Goal: Task Accomplishment & Management: Manage account settings

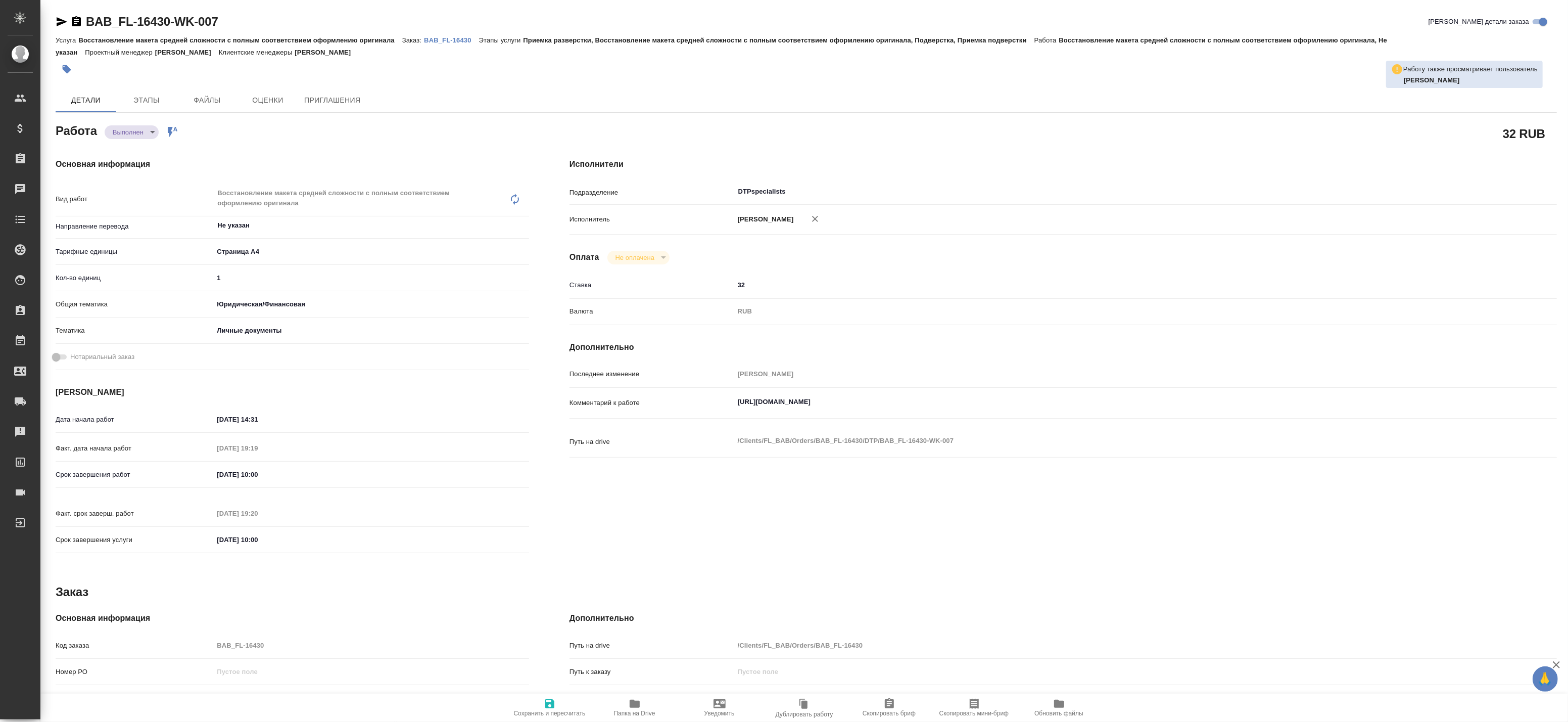
type textarea "x"
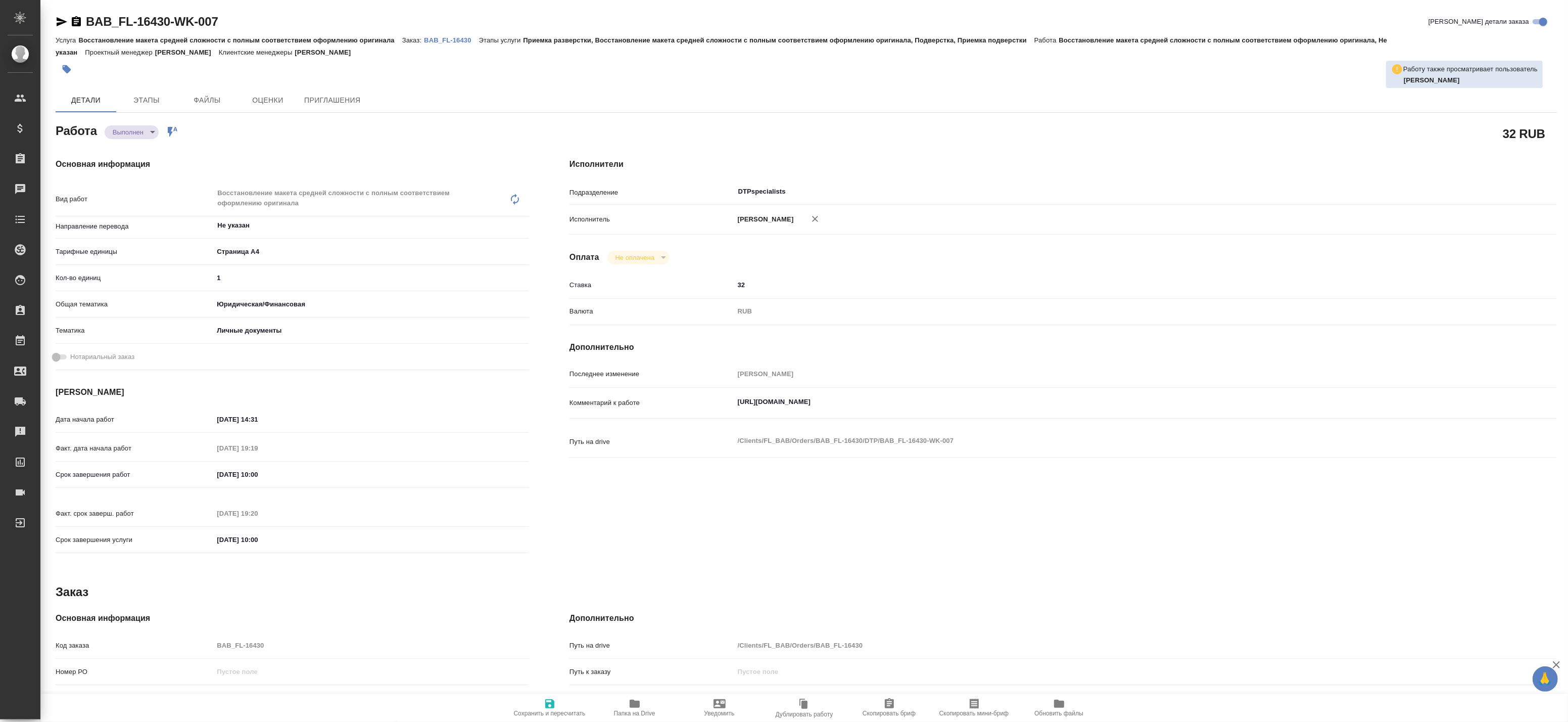
type textarea "x"
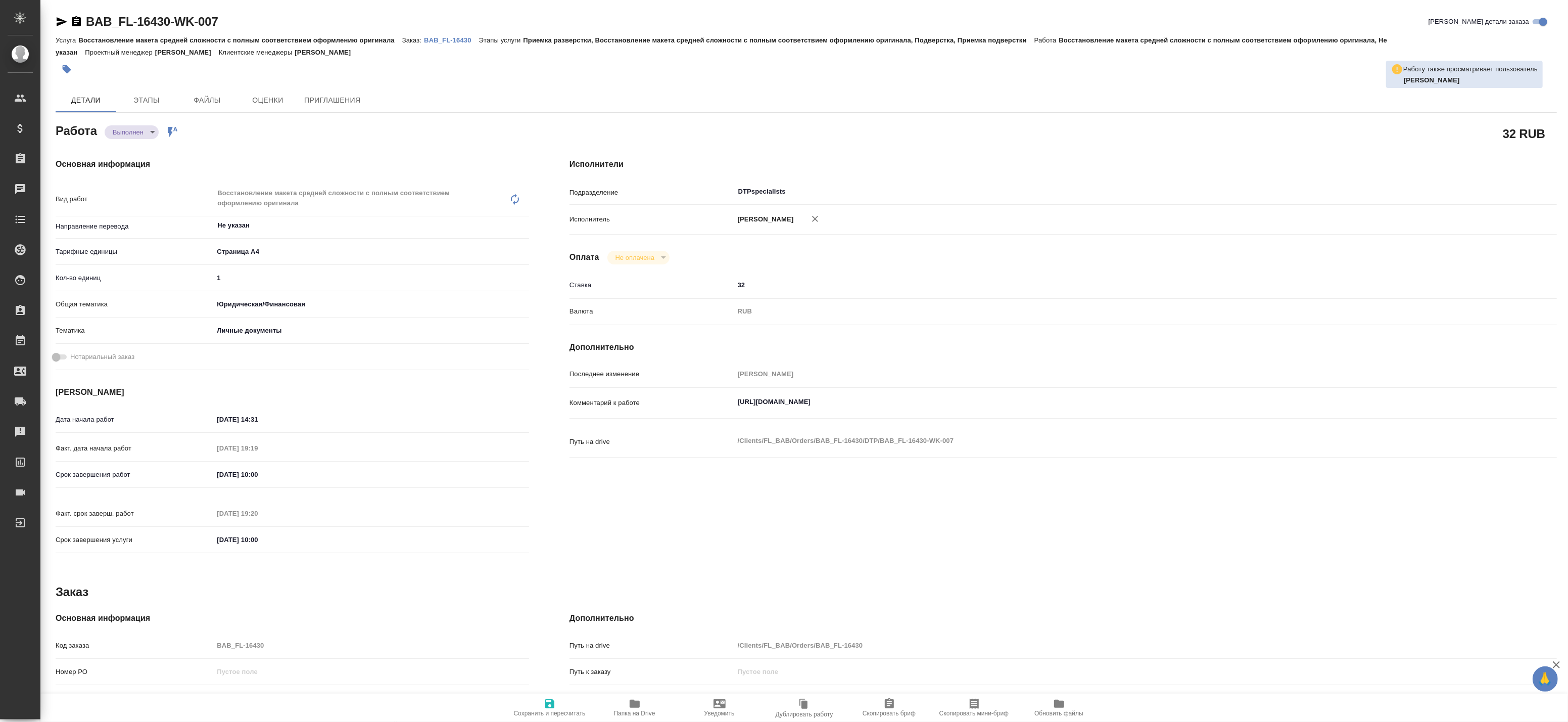
type textarea "x"
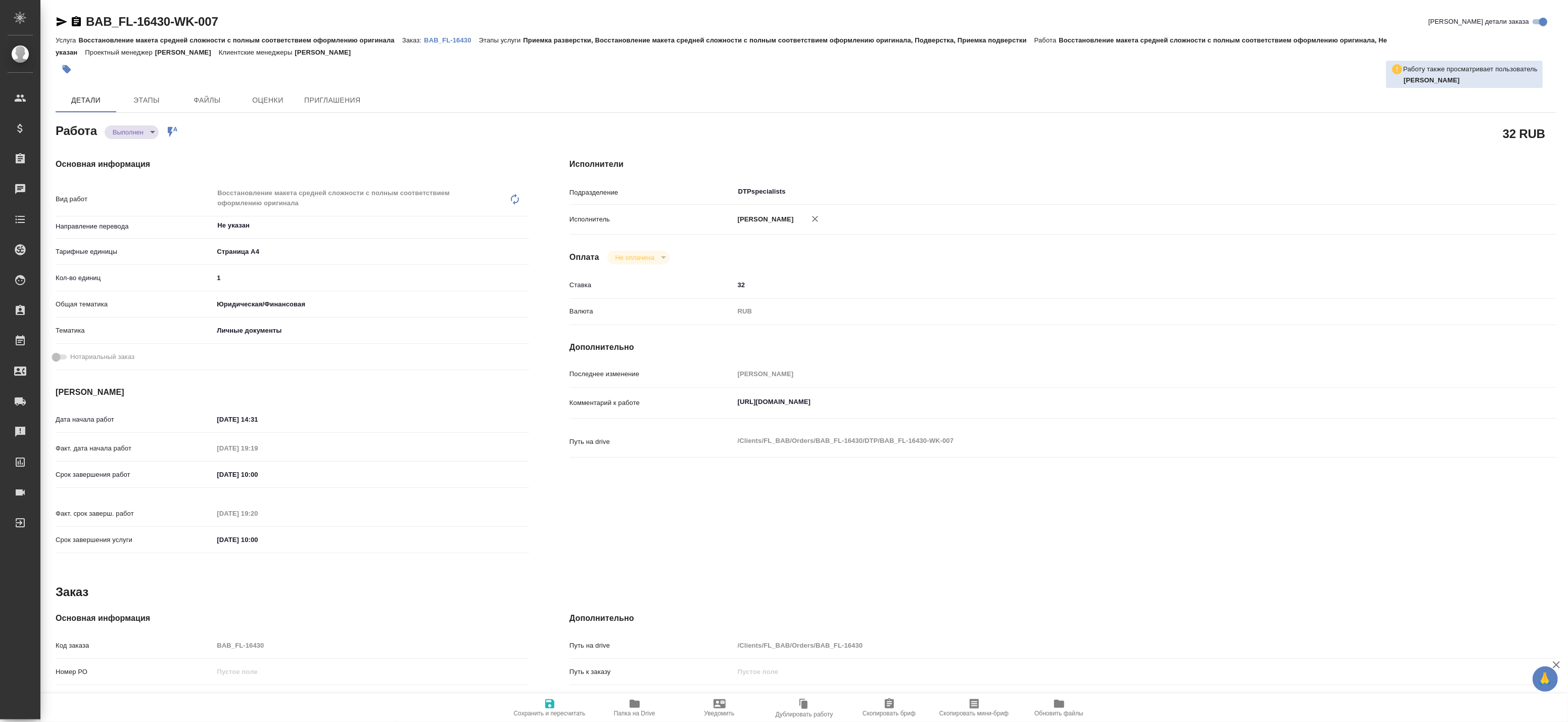
type textarea "x"
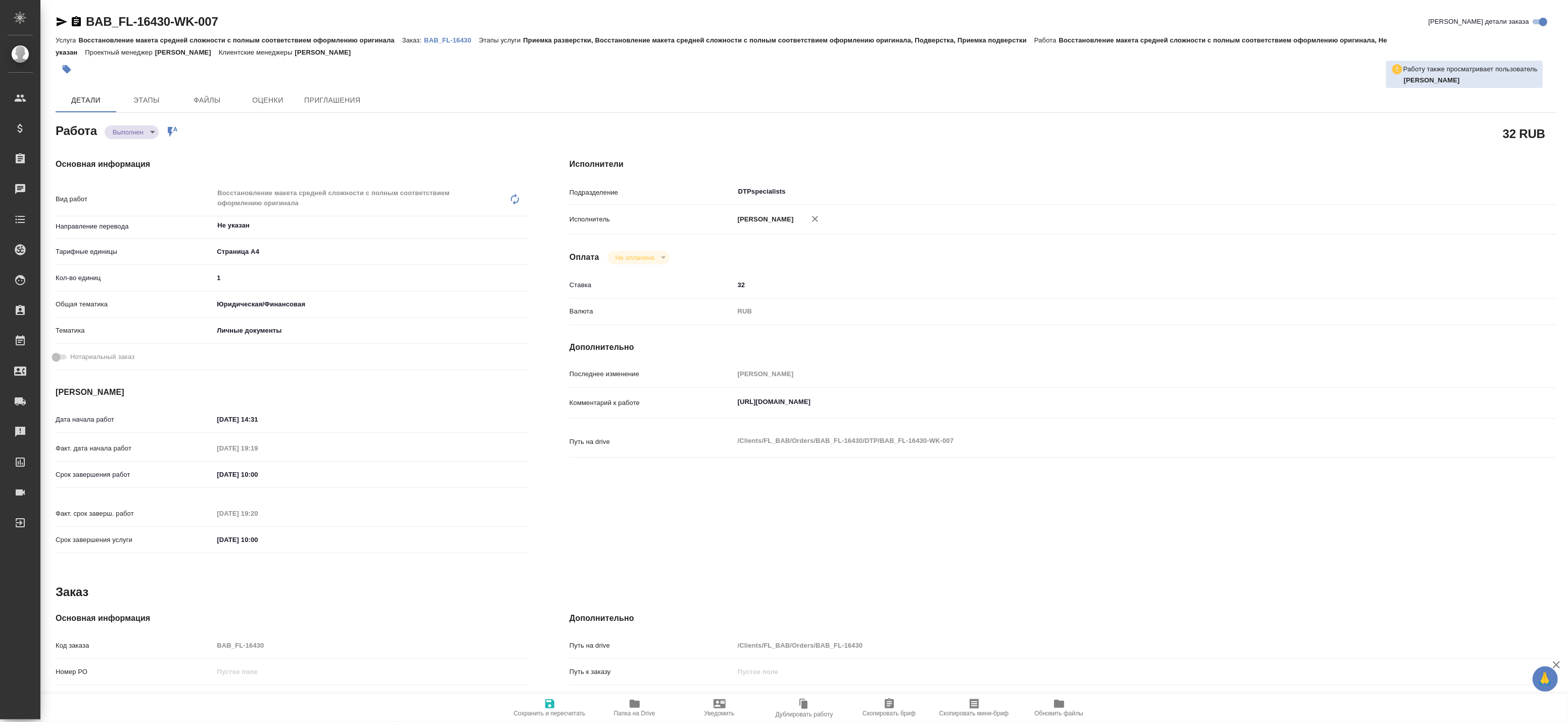
type textarea "x"
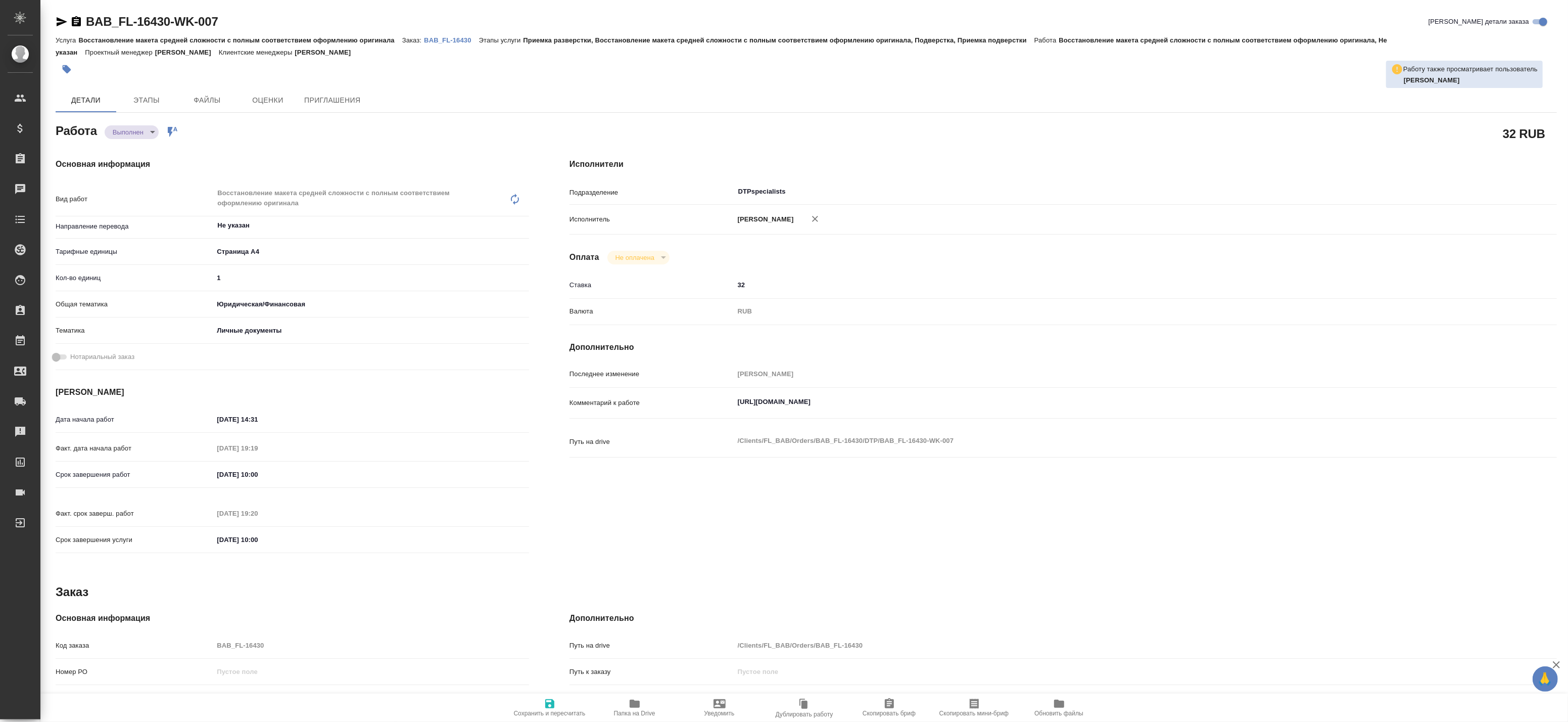
type textarea "x"
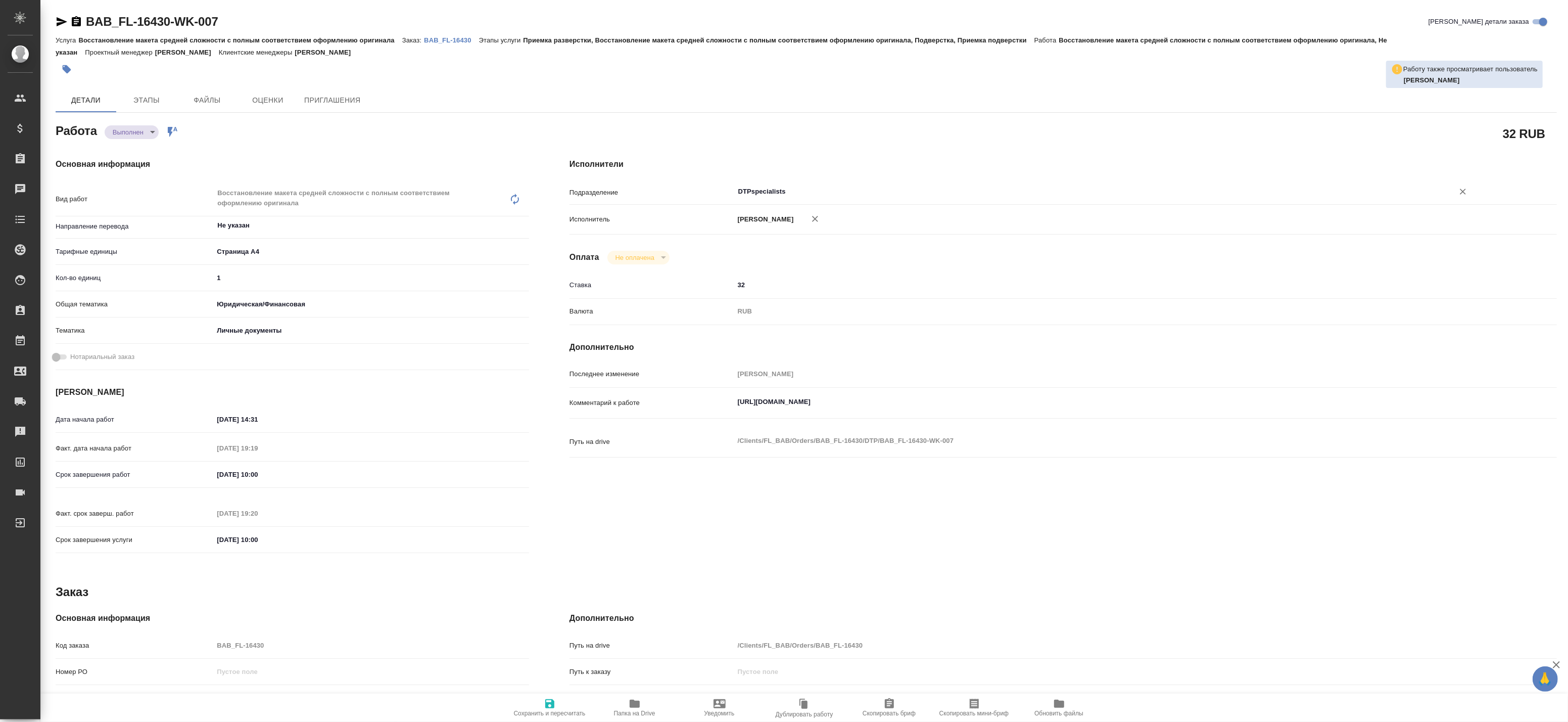
type textarea "x"
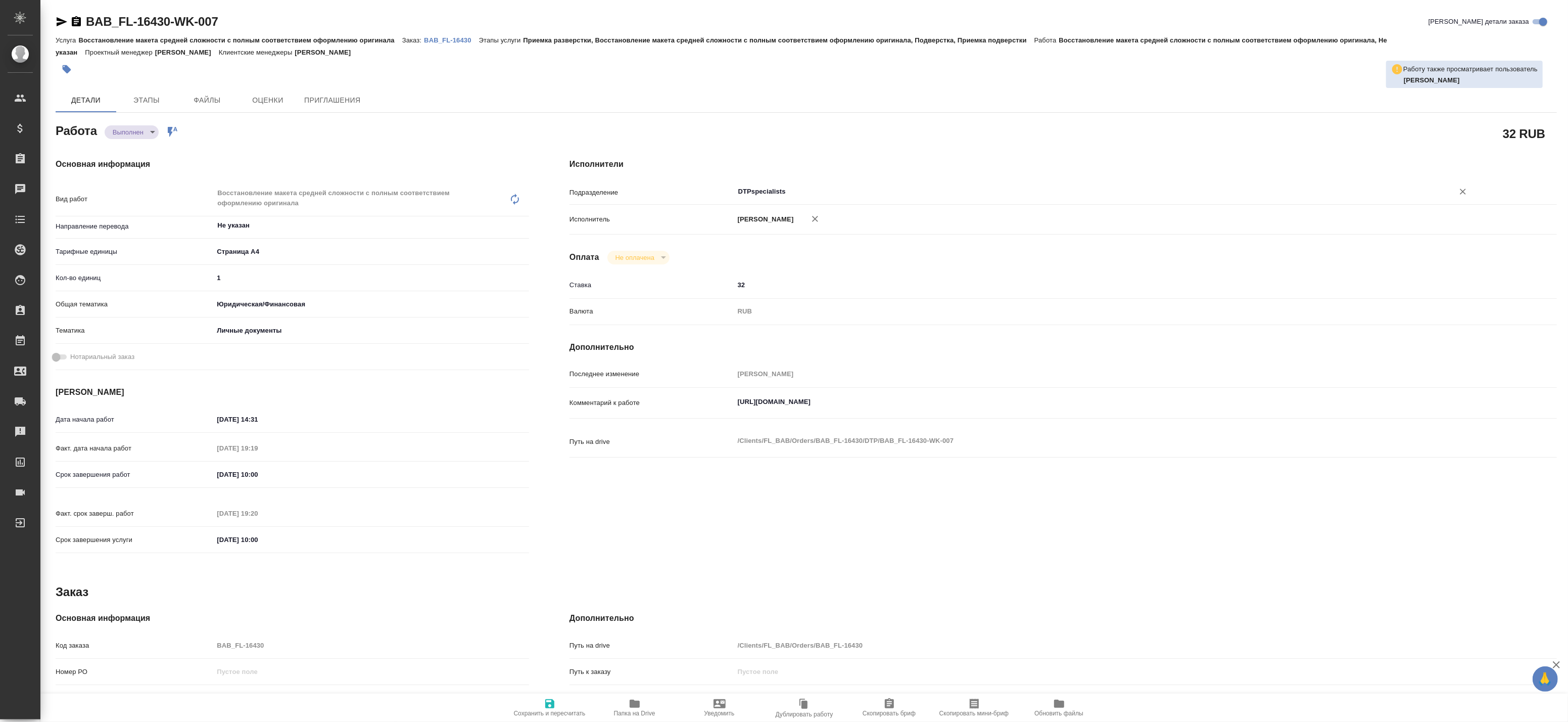
type textarea "x"
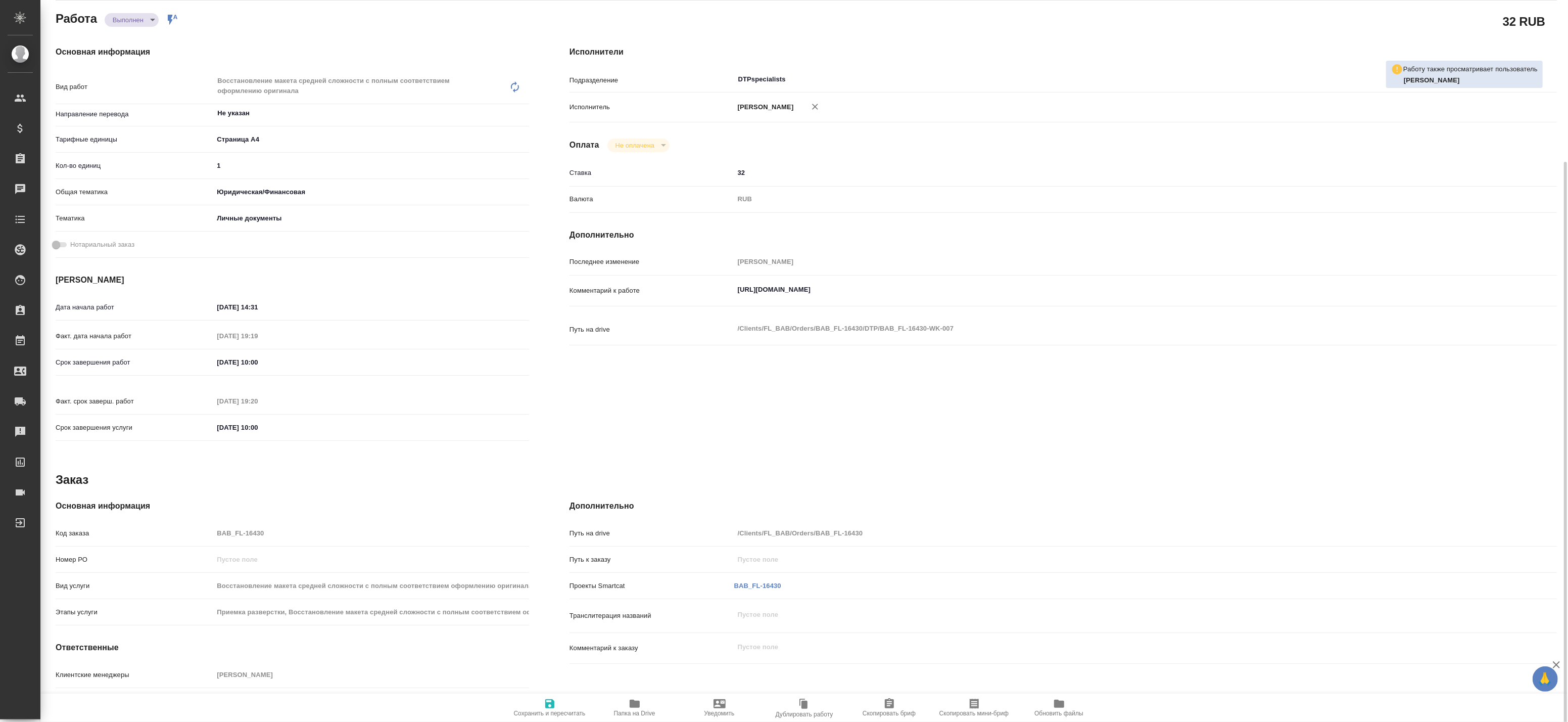
scroll to position [150, 0]
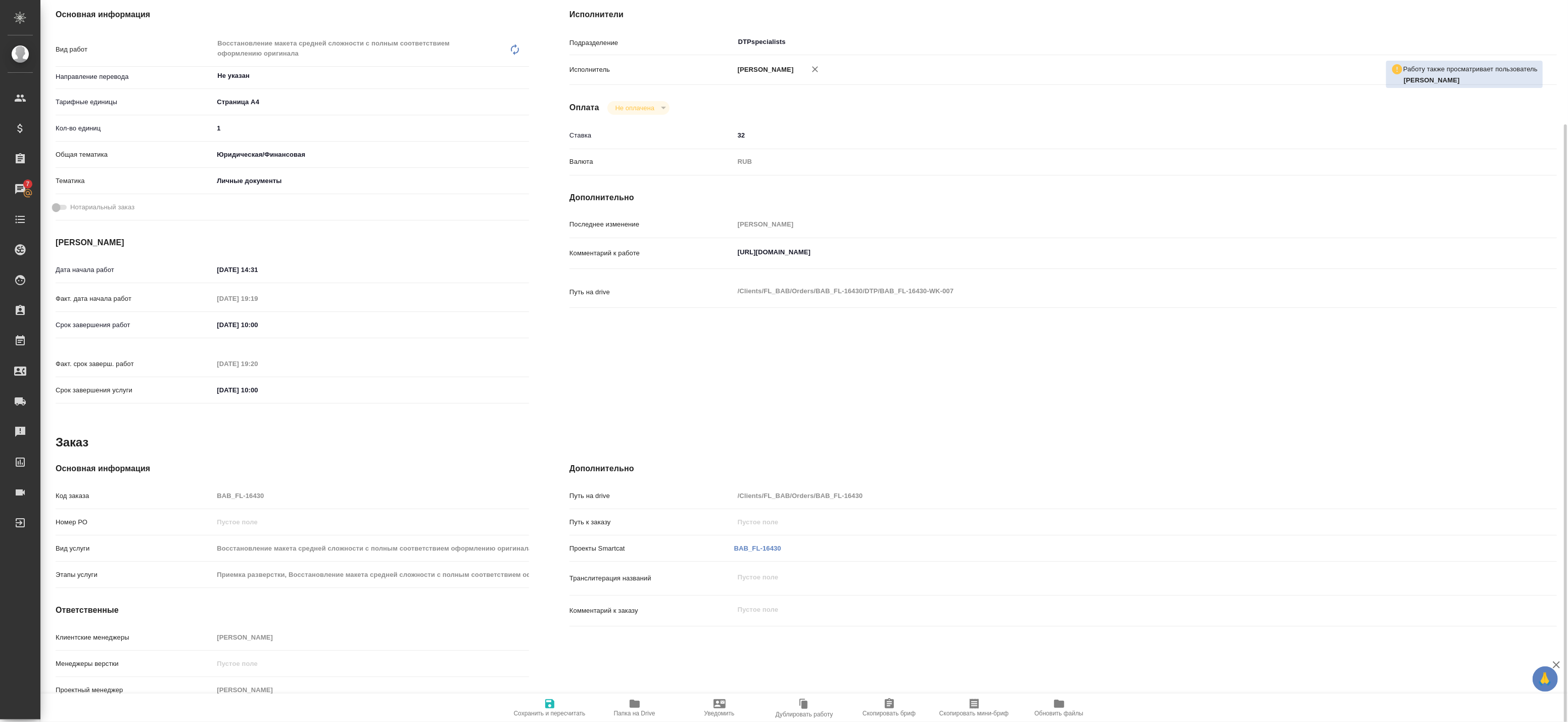
type textarea "x"
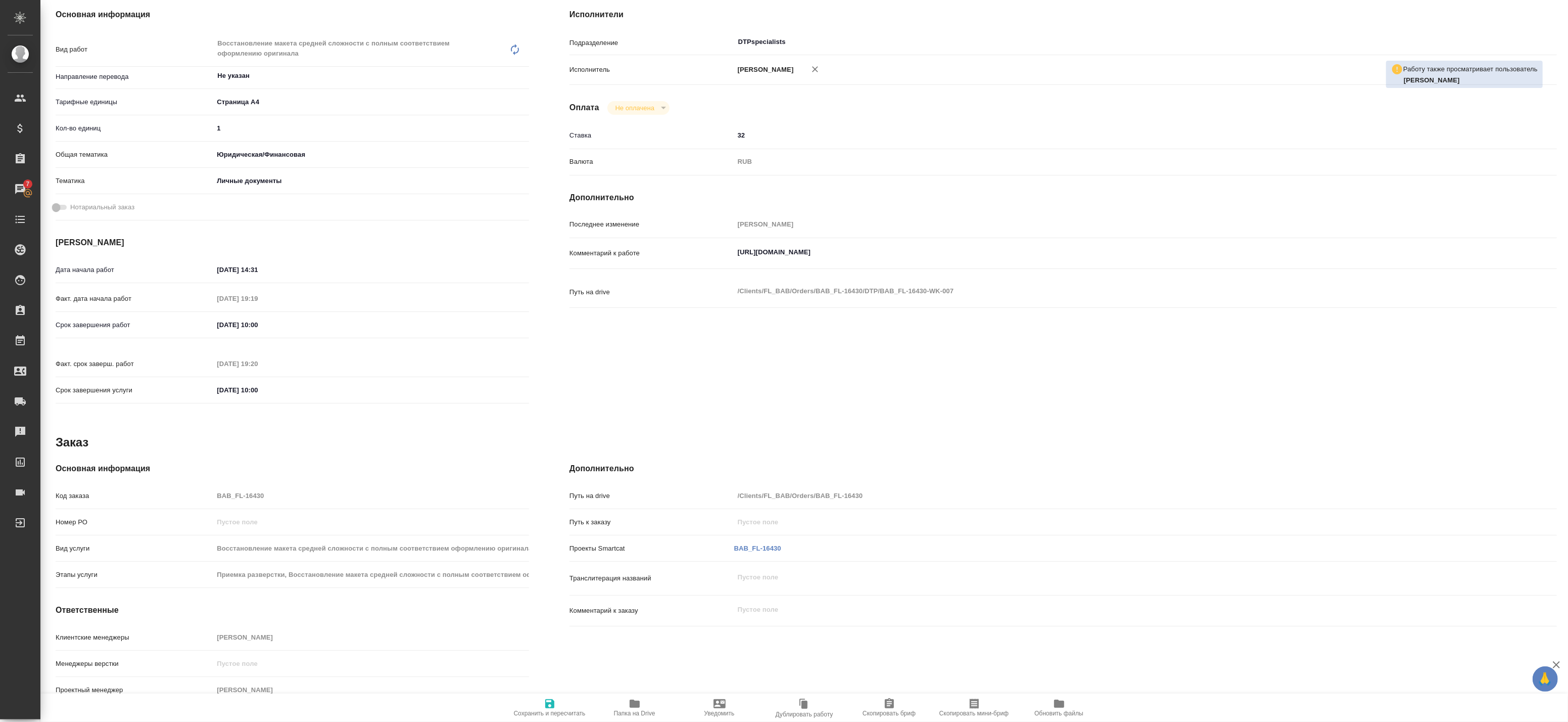
scroll to position [0, 0]
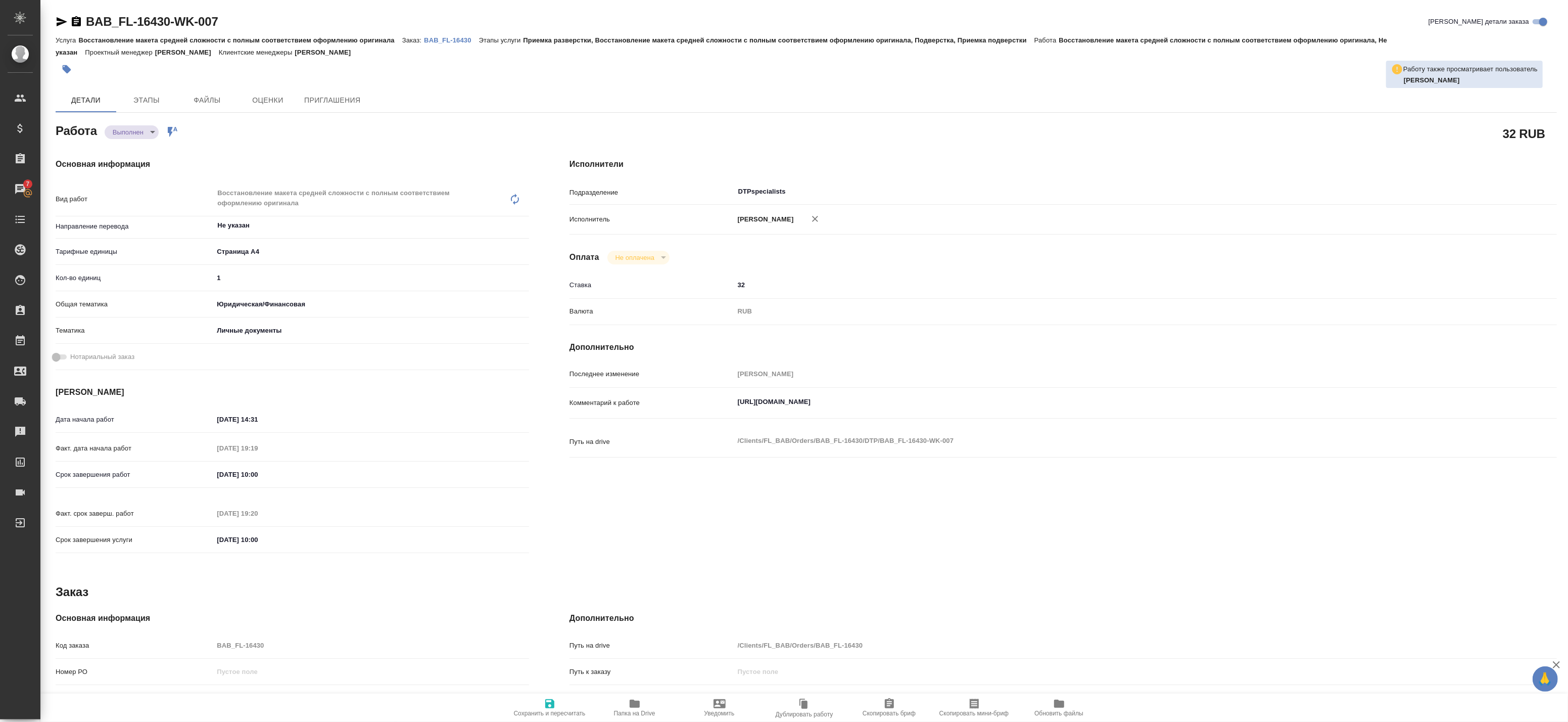
type textarea "x"
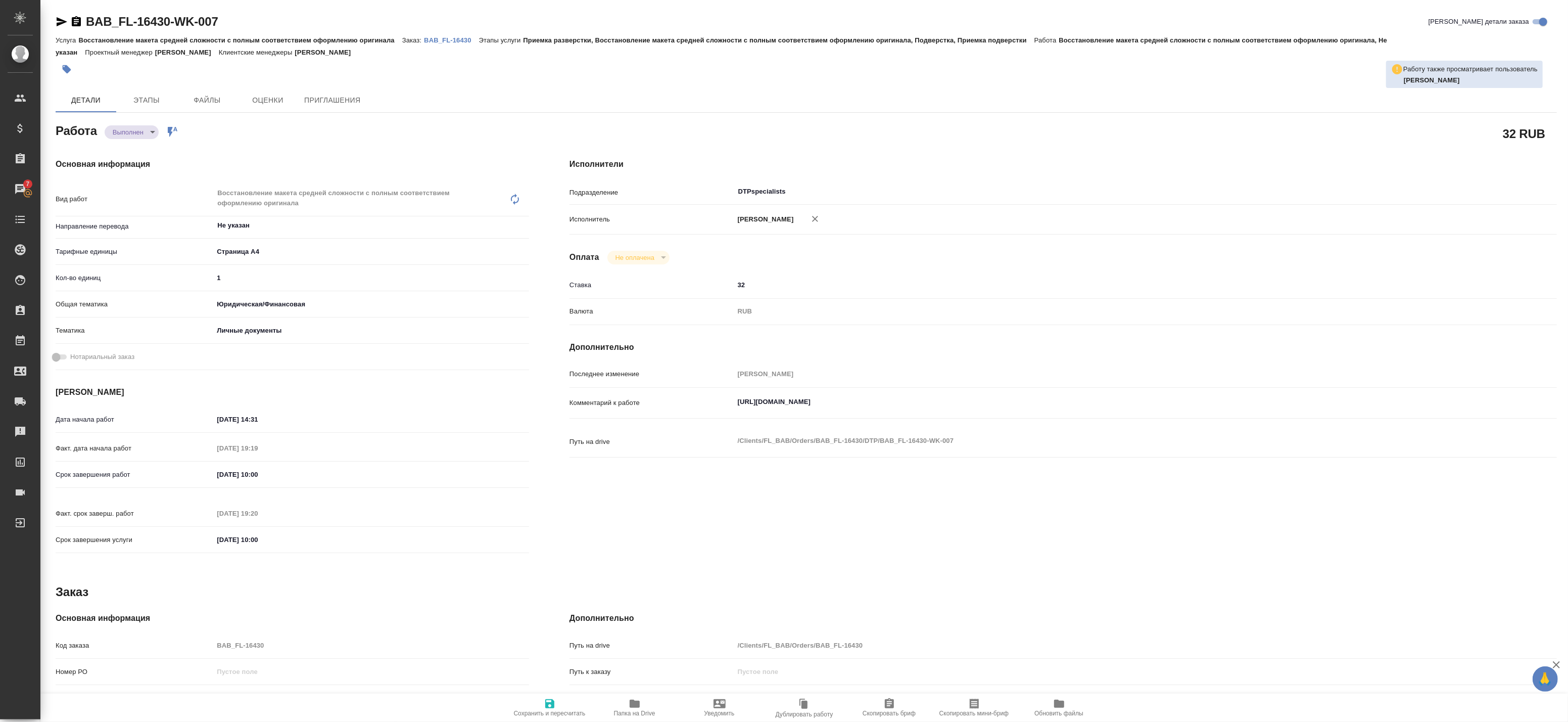
type textarea "x"
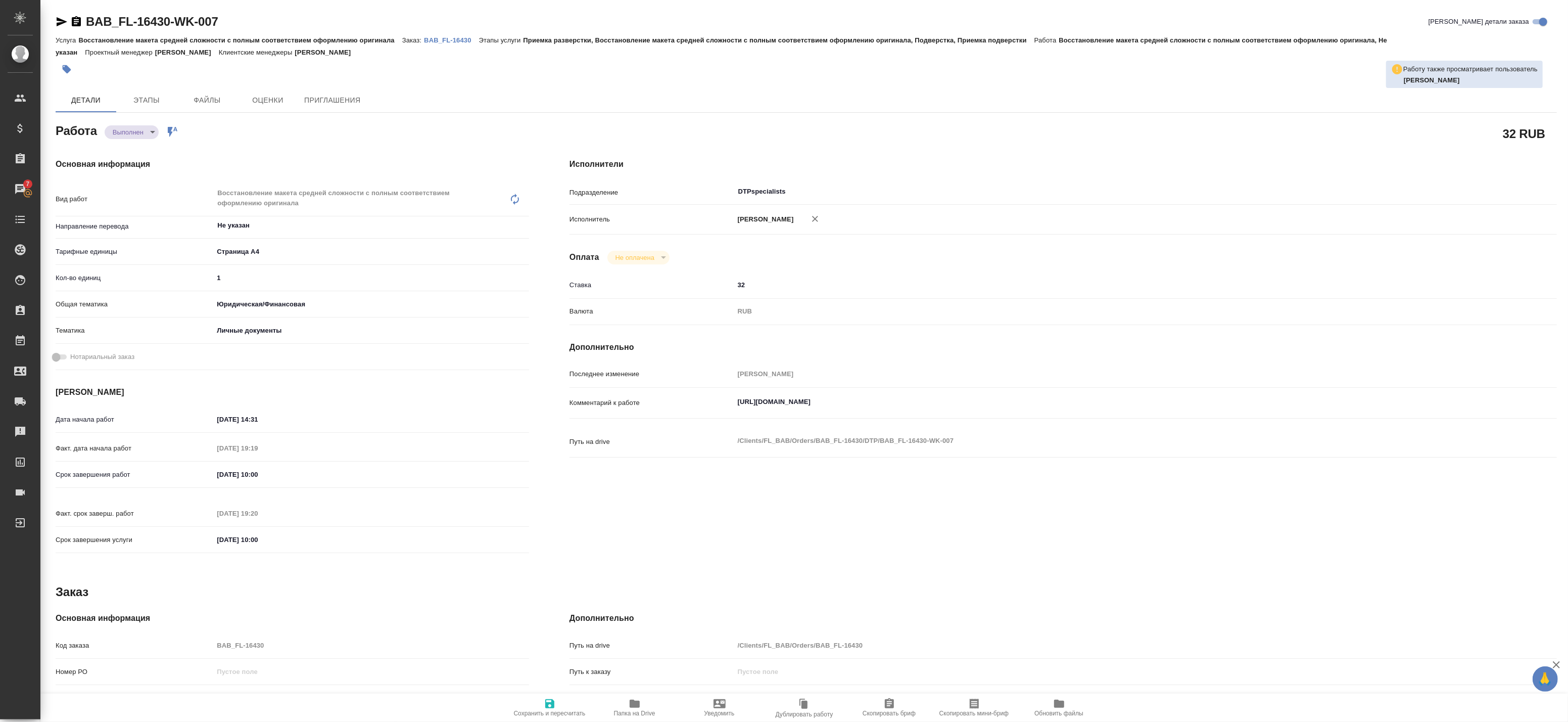
type textarea "x"
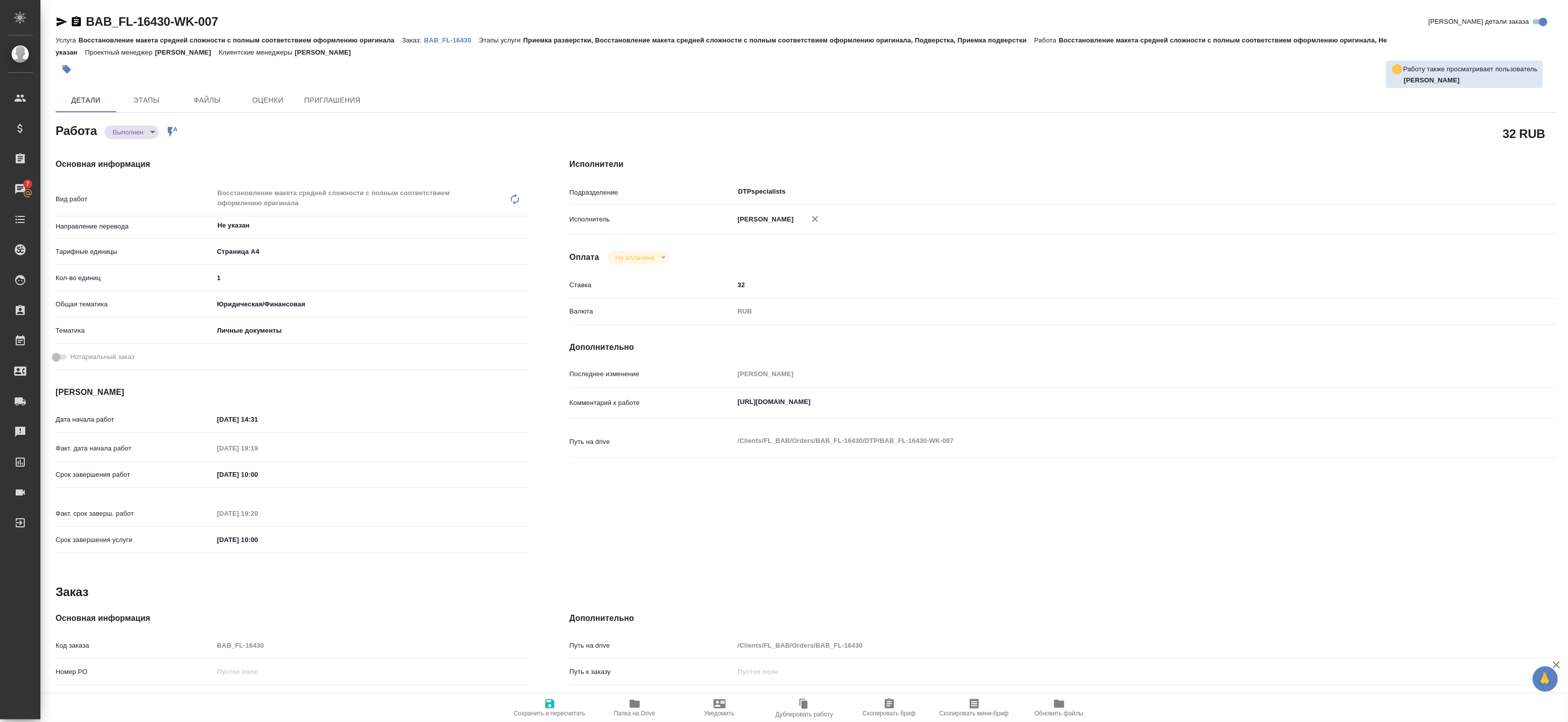
type textarea "x"
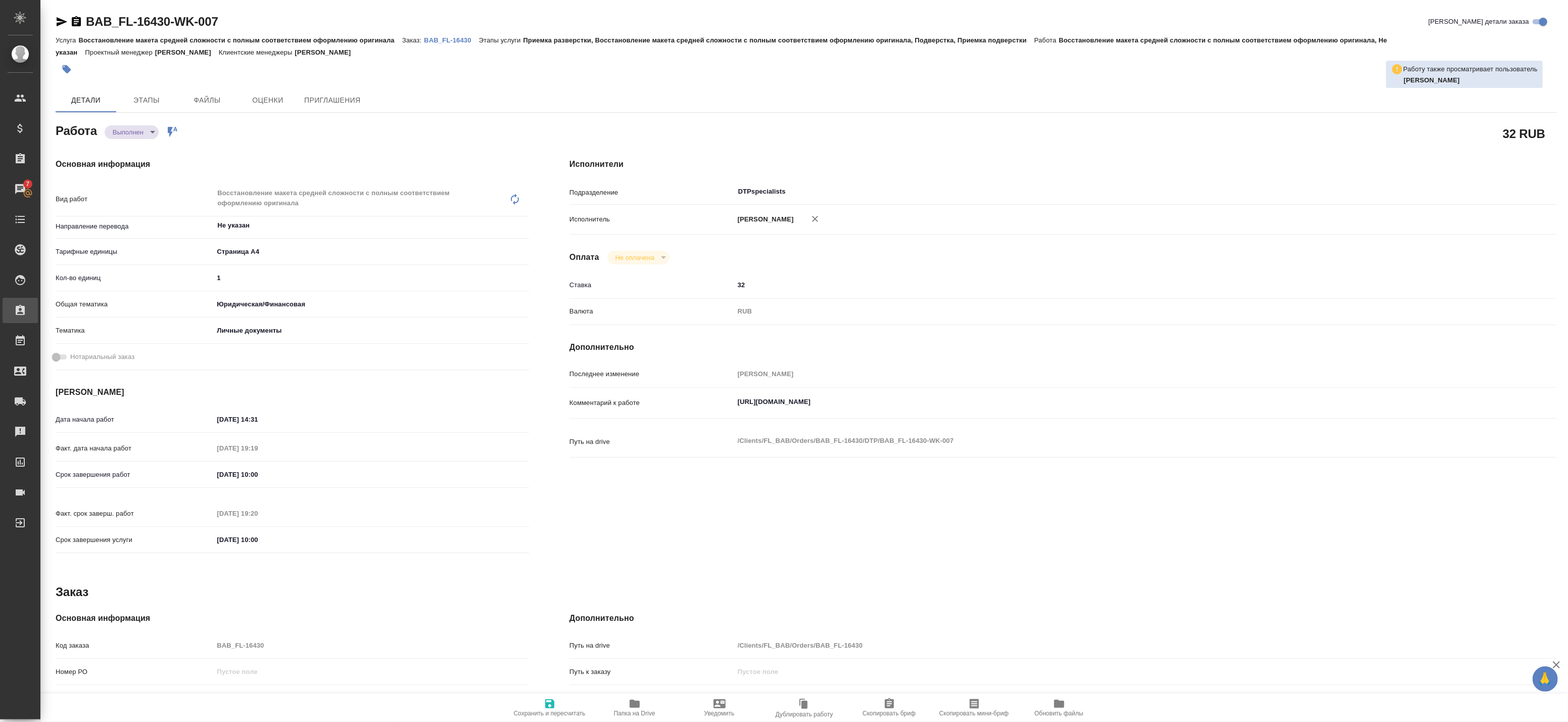
type textarea "x"
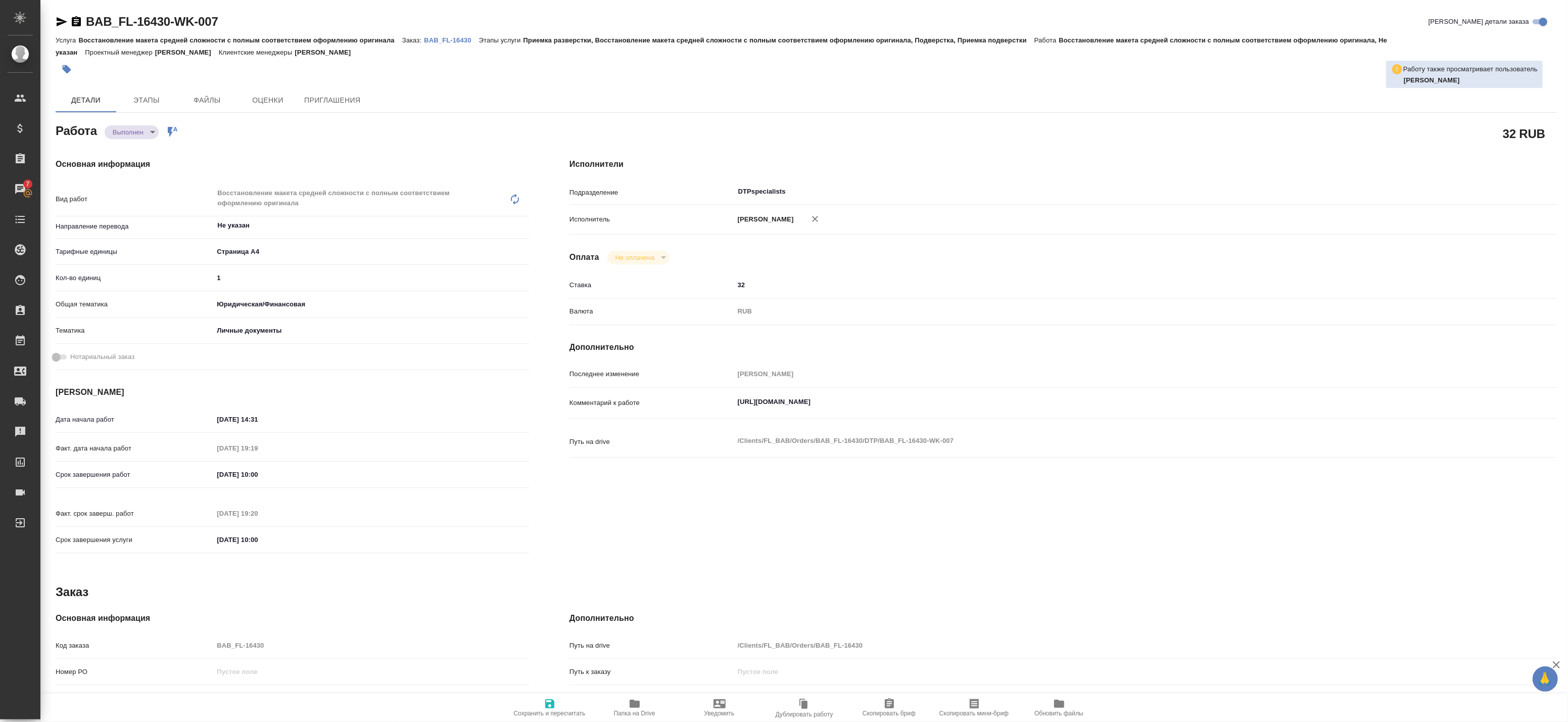
type textarea "x"
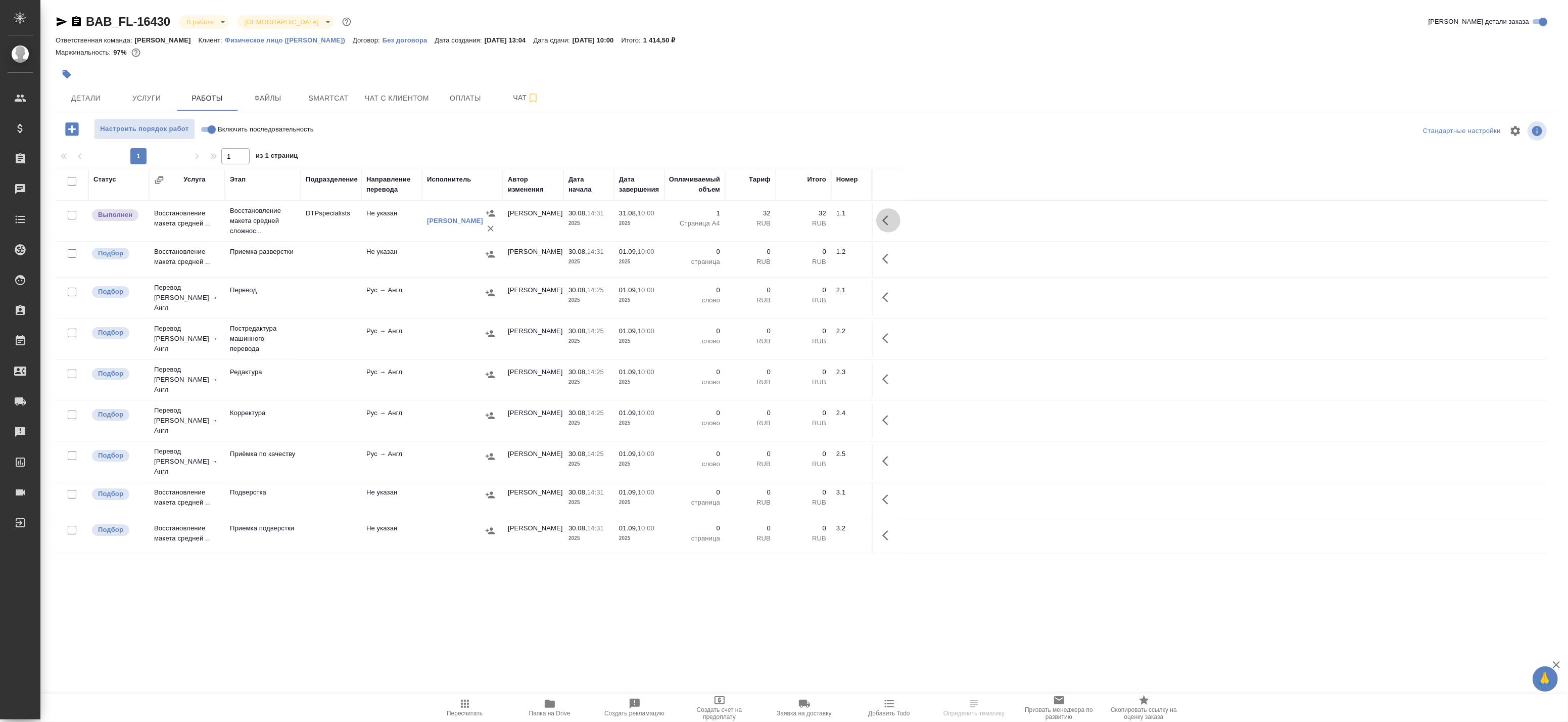
click at [883, 220] on icon "button" at bounding box center [885, 220] width 6 height 10
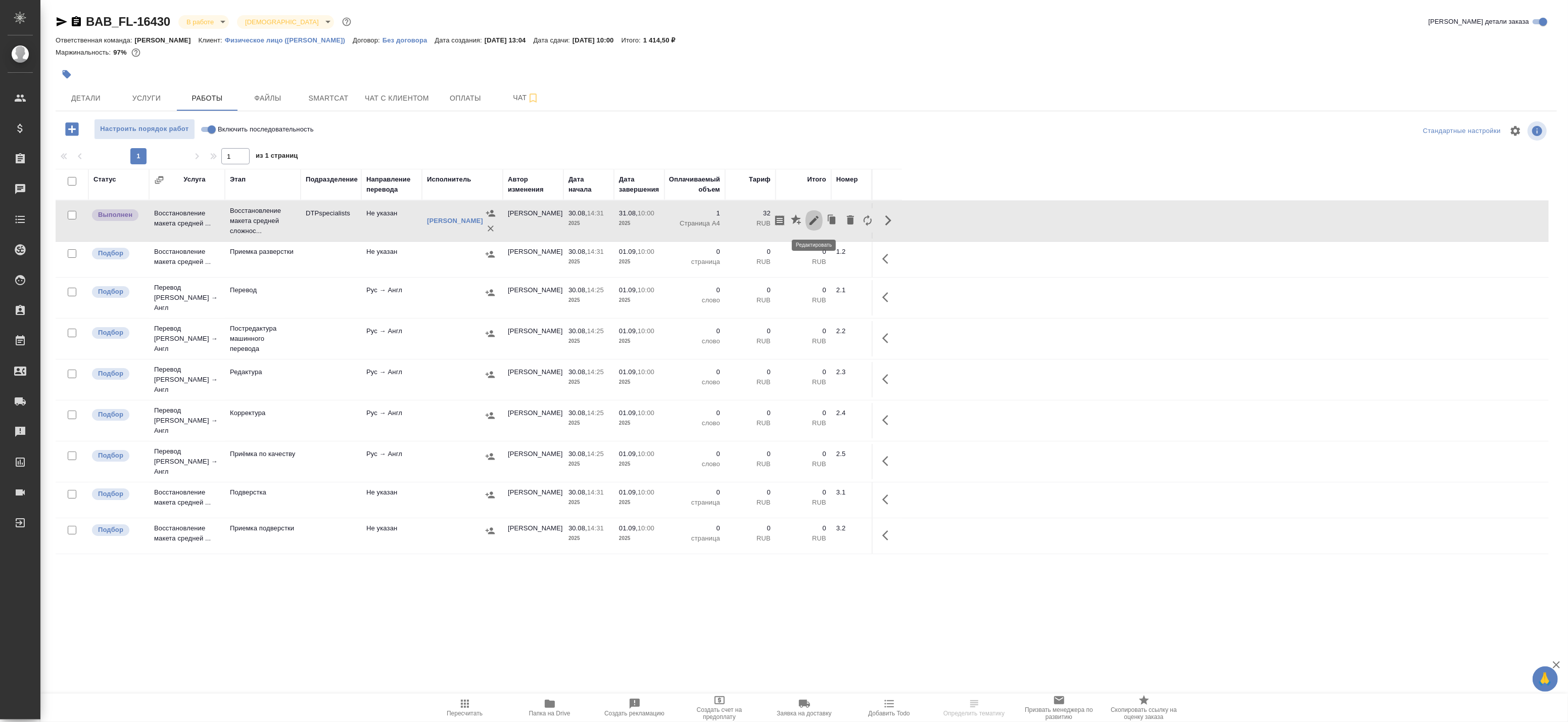
click at [816, 222] on icon "button" at bounding box center [814, 220] width 12 height 12
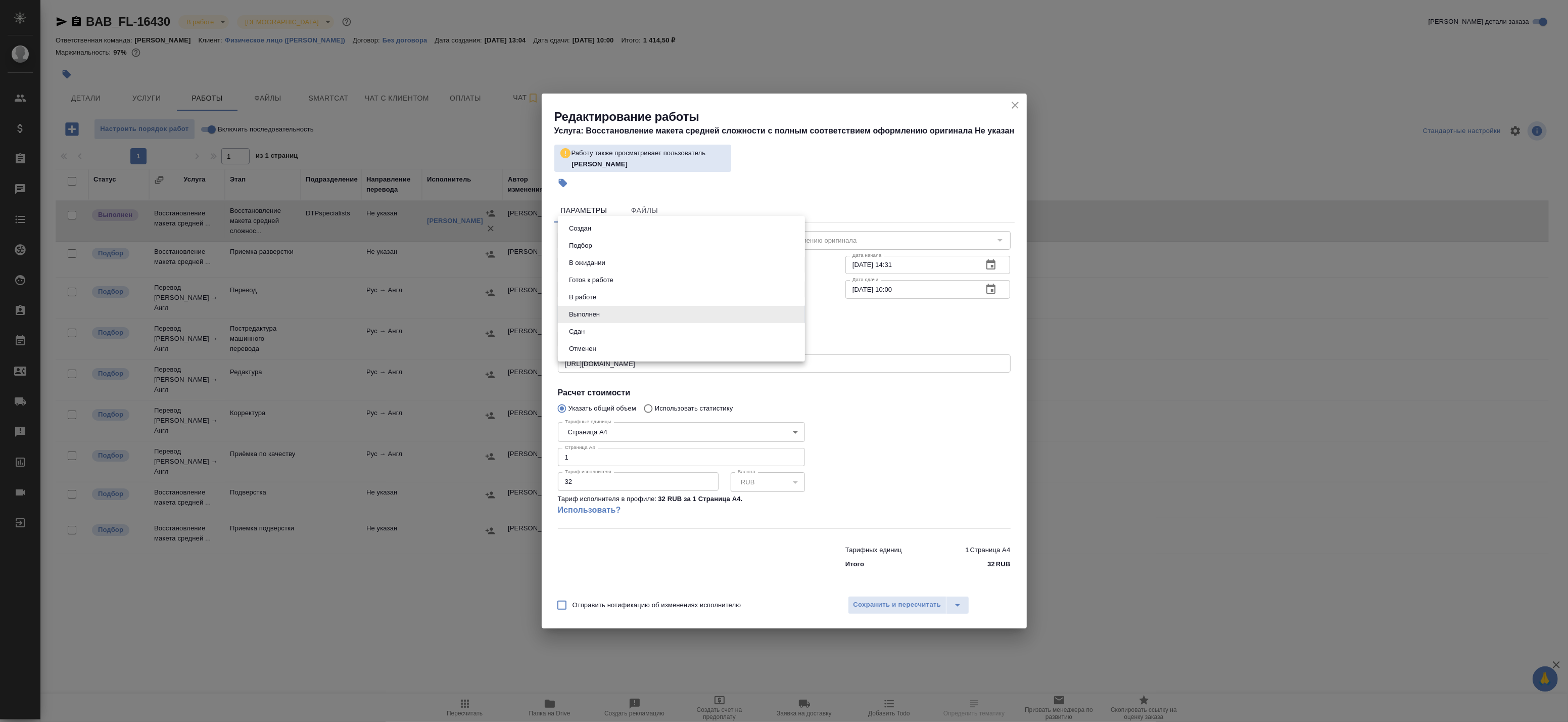
click at [601, 317] on body "🙏 .cls-1 fill:#fff; AWATERA Badanyan Artak Клиенты Спецификации Заказы Чаты Tod…" at bounding box center [784, 361] width 1568 height 722
click at [599, 335] on li "Сдан" at bounding box center [680, 331] width 247 height 17
type input "closed"
click at [860, 608] on span "Сохранить и пересчитать" at bounding box center [897, 604] width 88 height 12
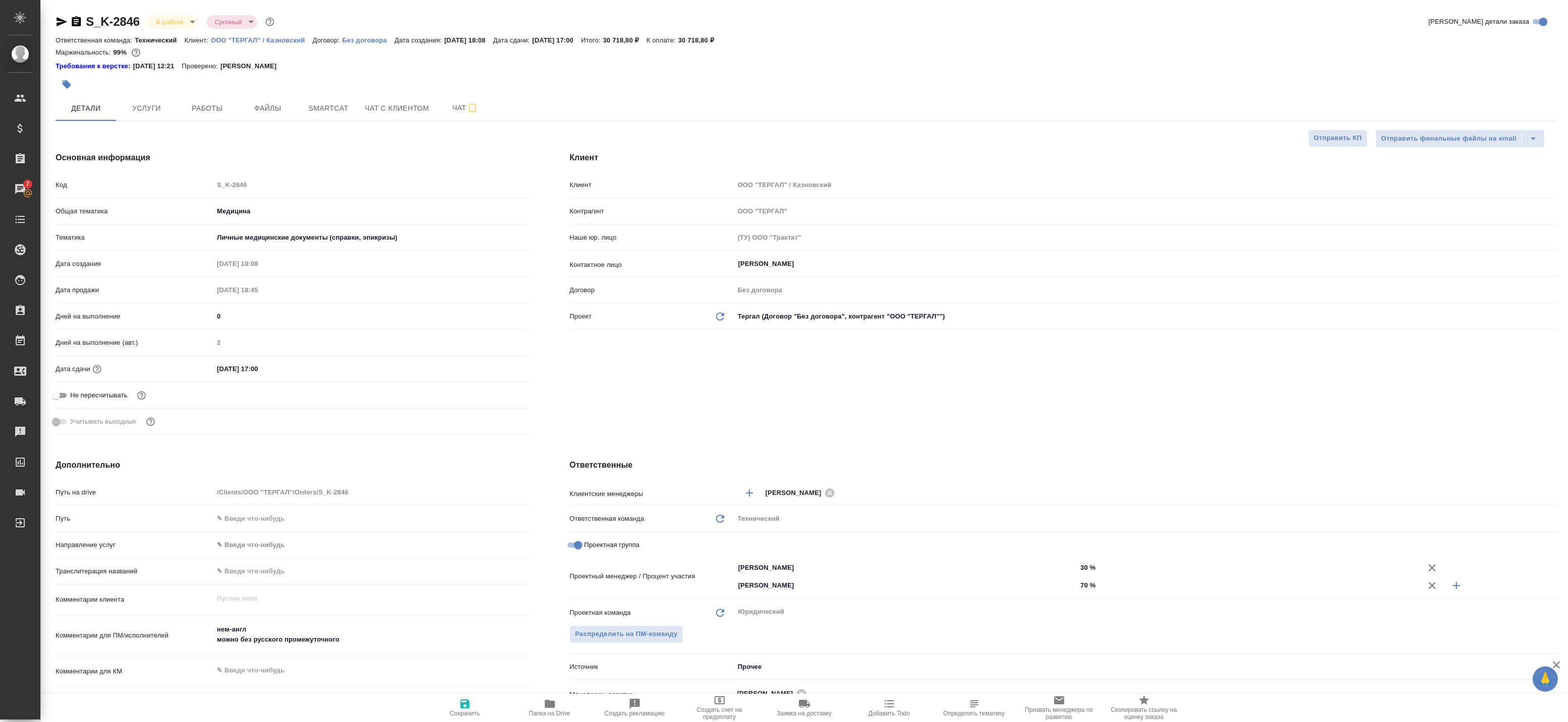
select select "RU"
click at [143, 105] on span "Услуги" at bounding box center [146, 109] width 48 height 13
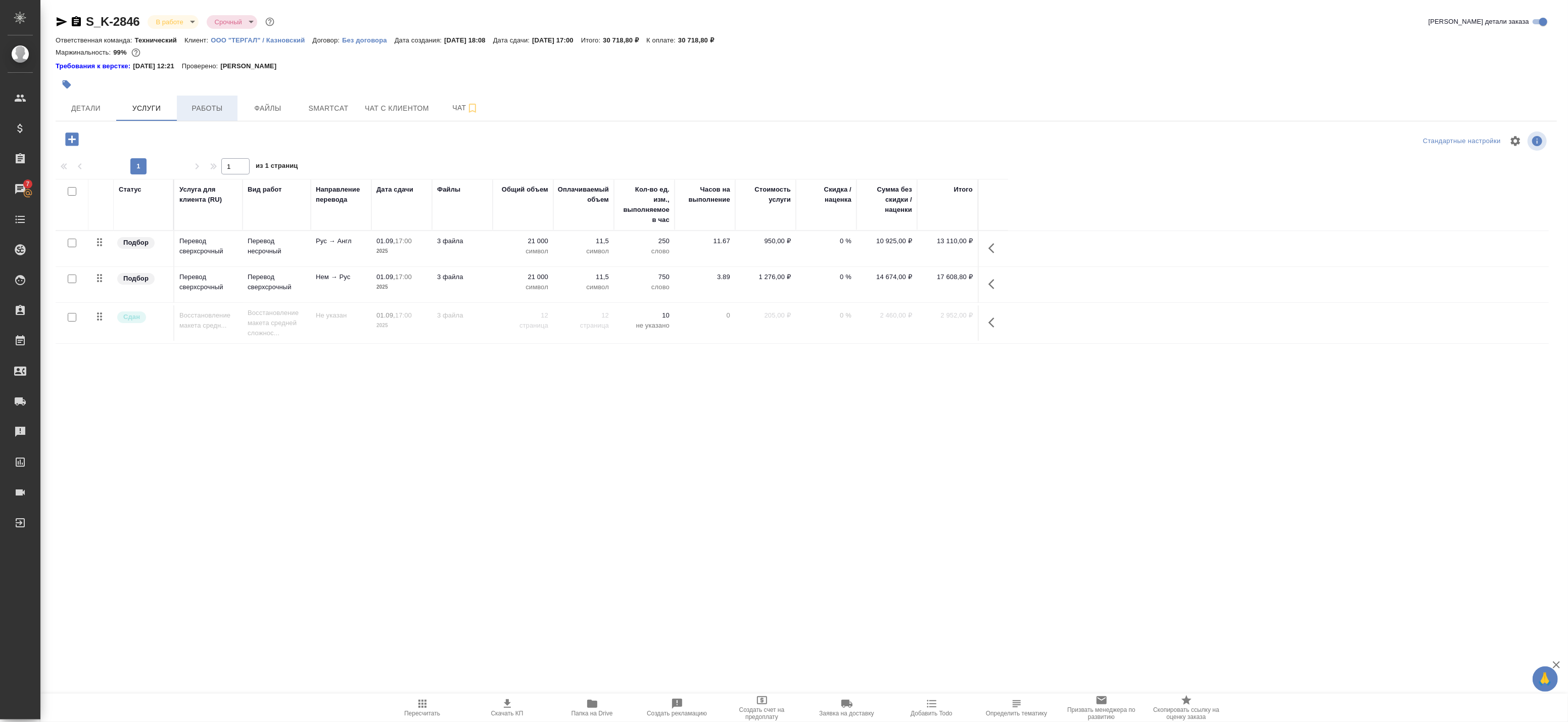
click at [206, 103] on span "Работы" at bounding box center [206, 109] width 48 height 13
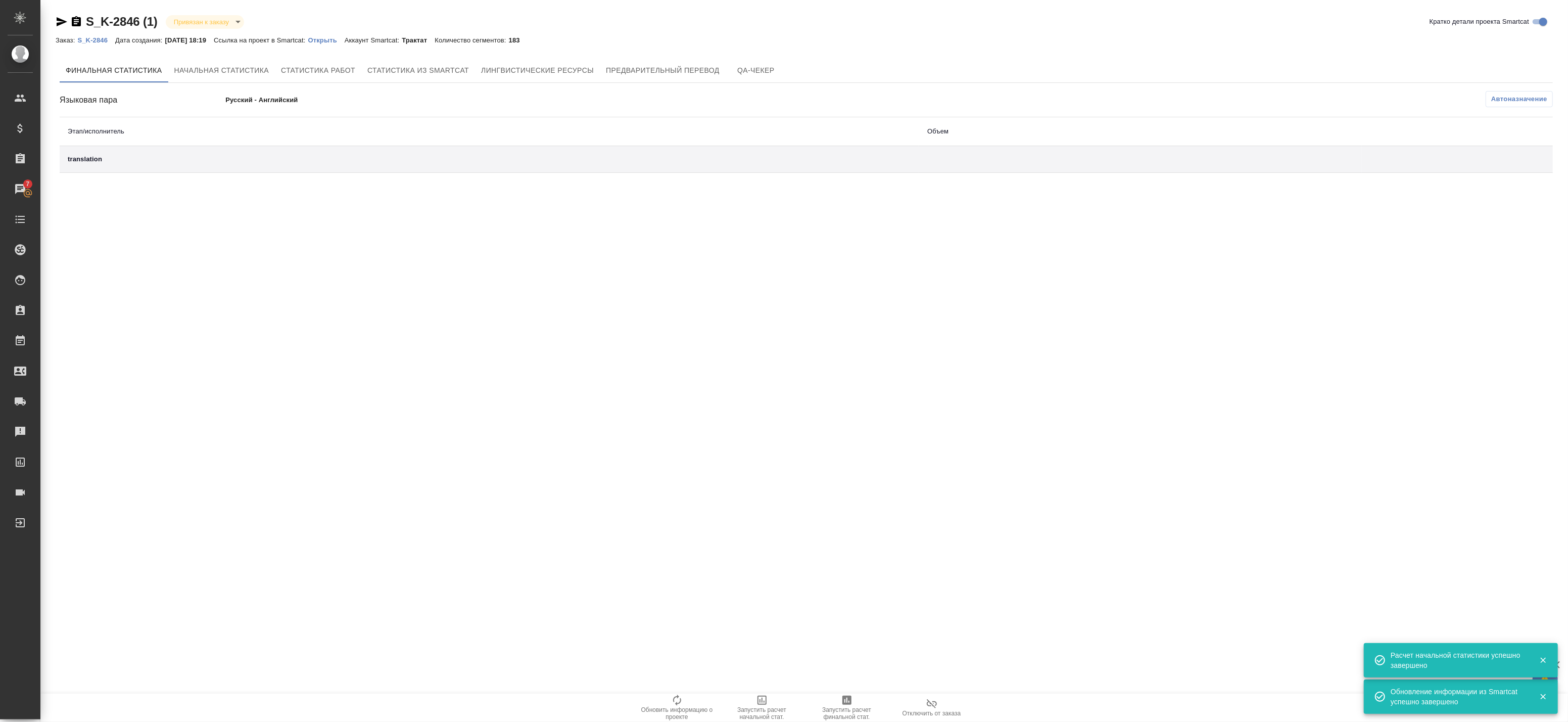
click at [527, 169] on td "translation" at bounding box center [489, 159] width 859 height 26
click at [463, 147] on td "translation" at bounding box center [489, 159] width 859 height 26
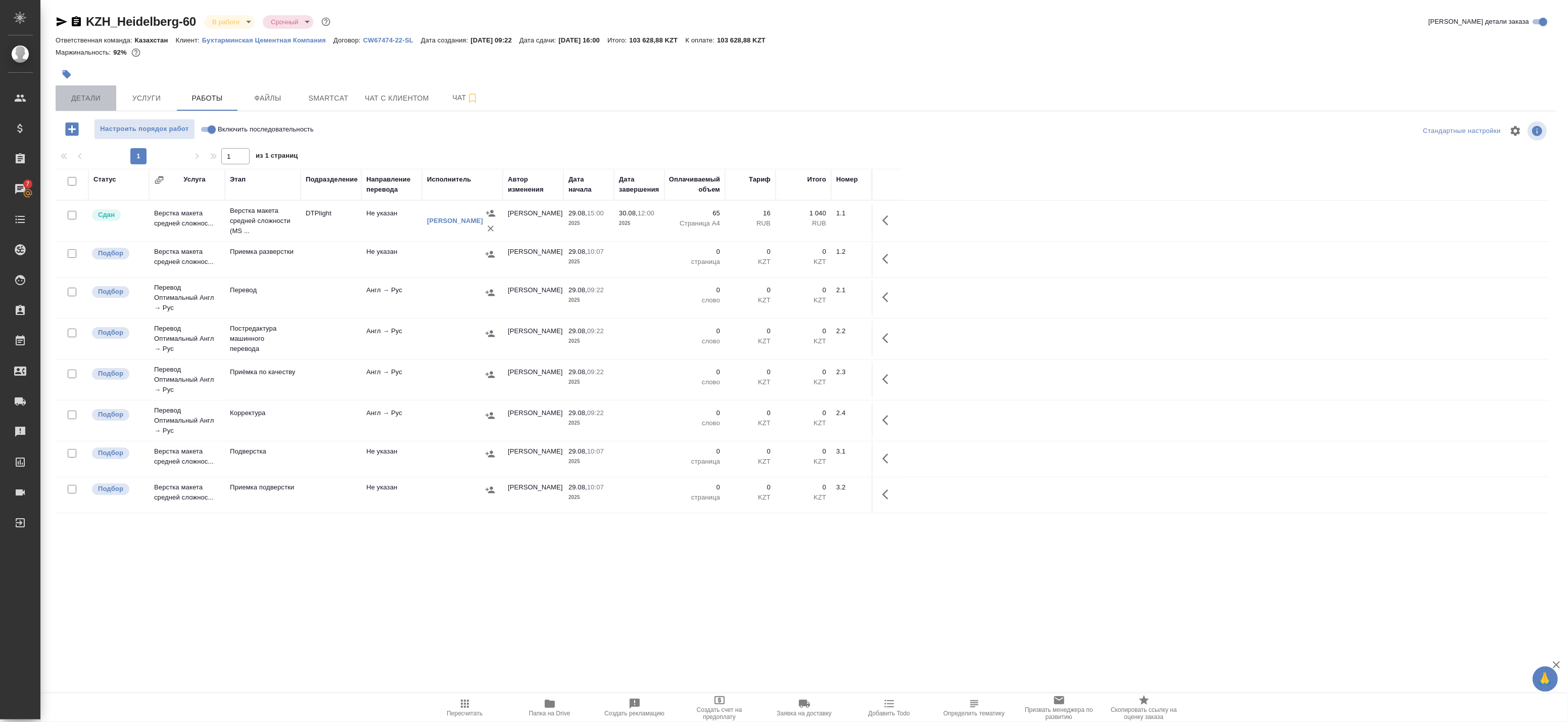
click at [91, 100] on span "Детали" at bounding box center [86, 99] width 48 height 13
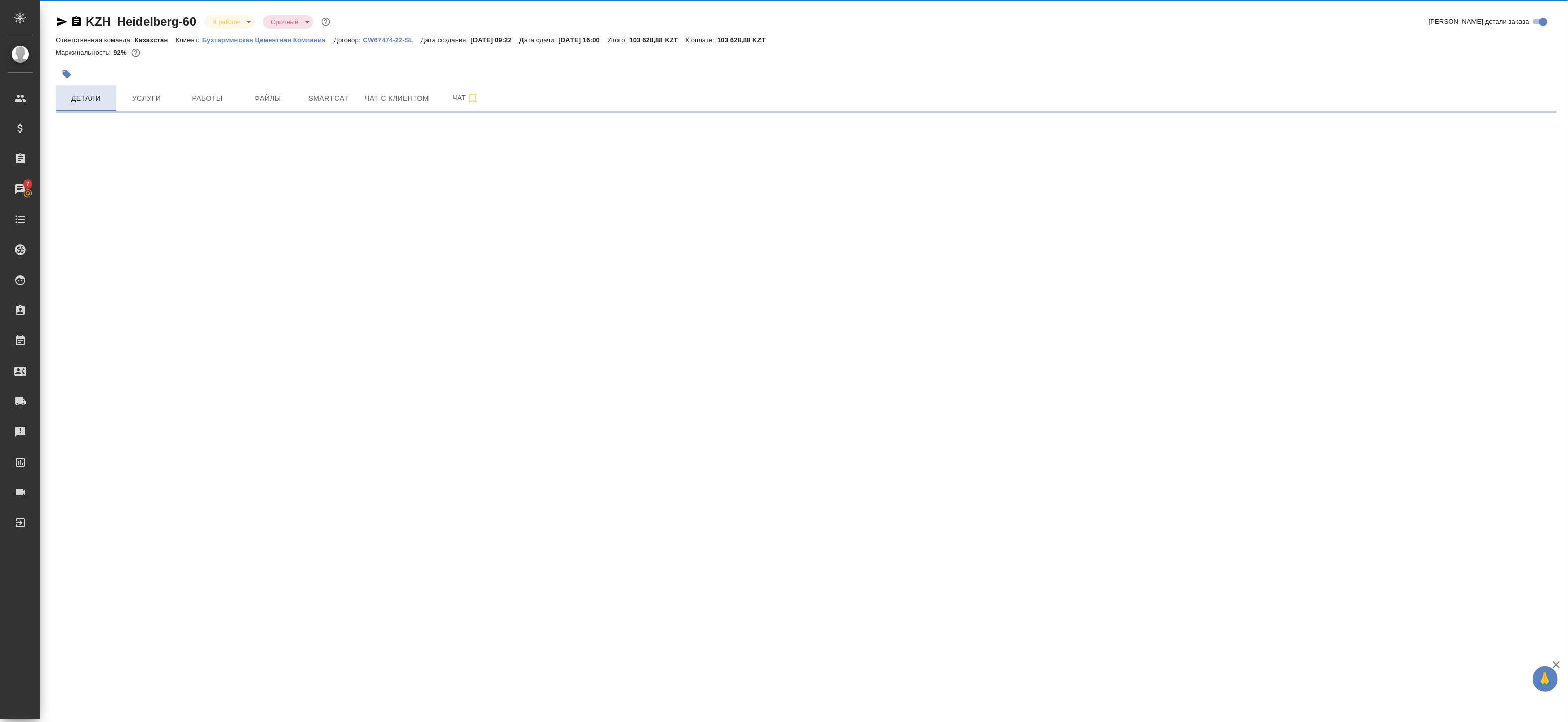
select select "RU"
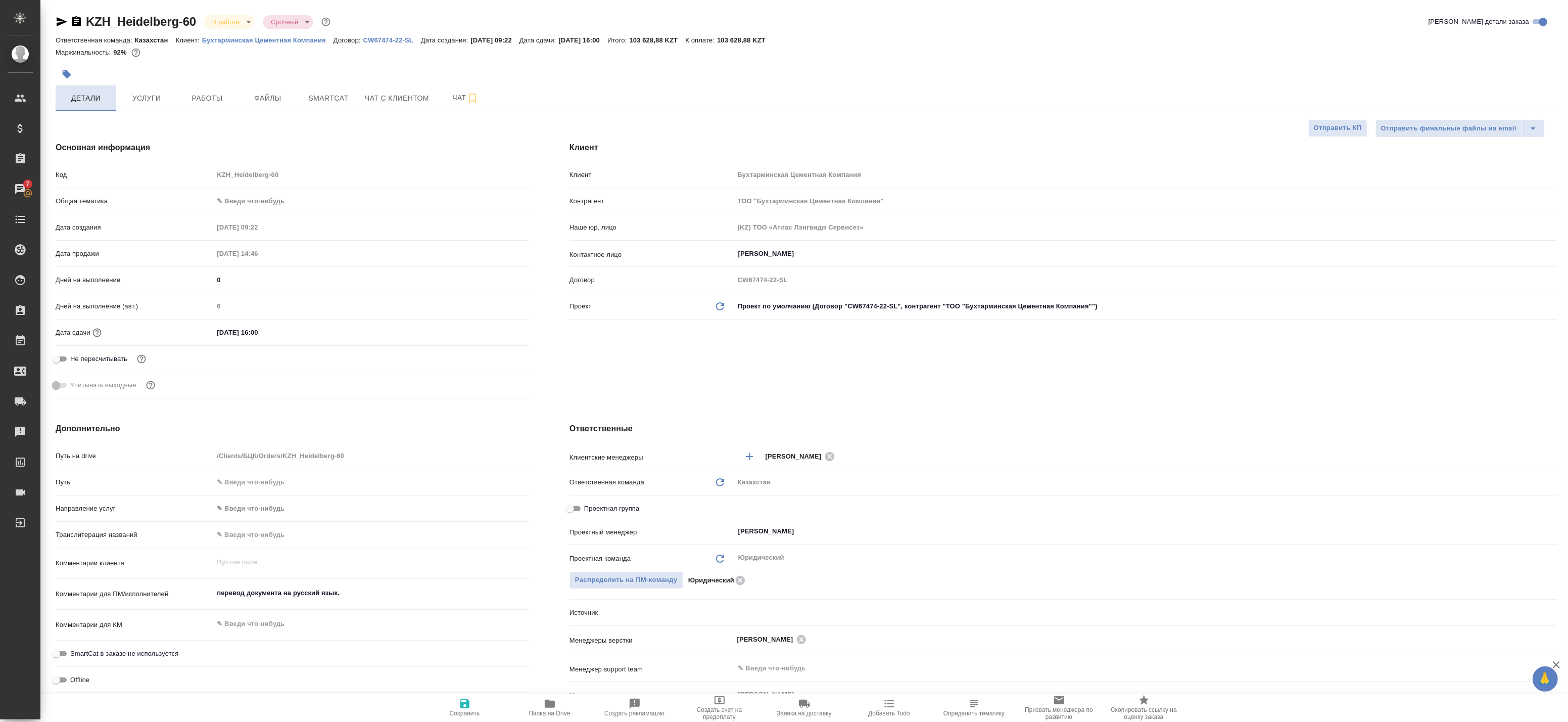
type textarea "x"
click at [192, 102] on span "Работы" at bounding box center [206, 99] width 48 height 13
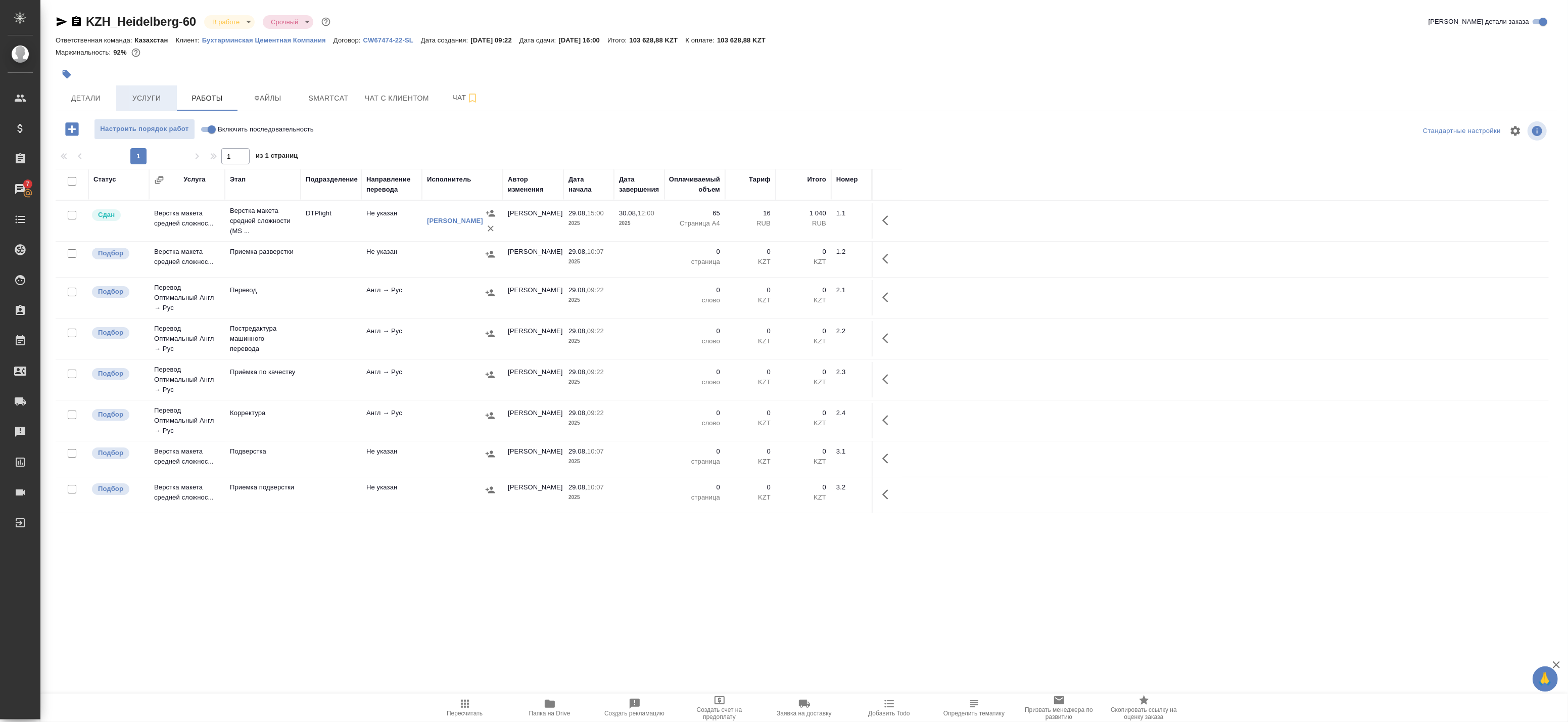
click at [134, 99] on span "Услуги" at bounding box center [146, 99] width 48 height 13
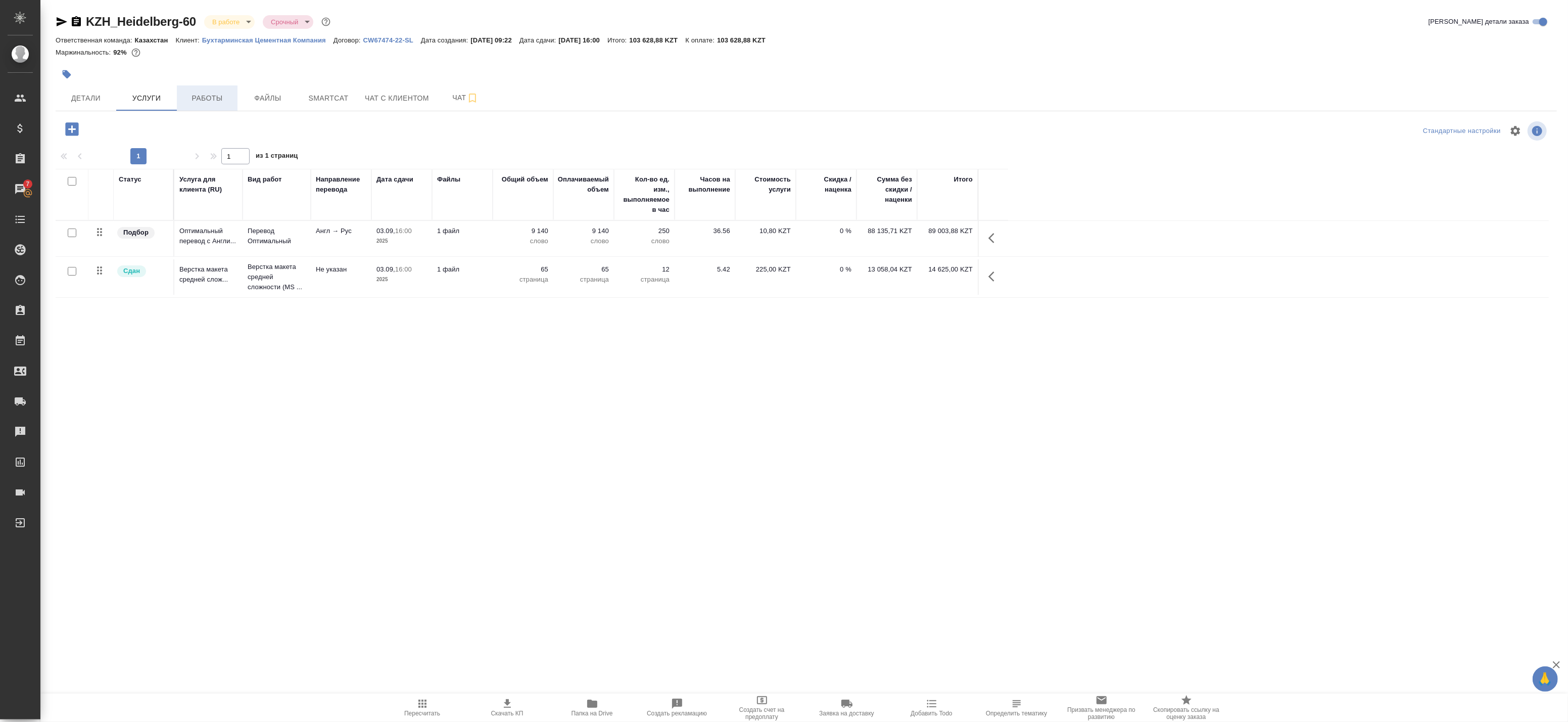
click at [193, 97] on span "Работы" at bounding box center [206, 99] width 48 height 13
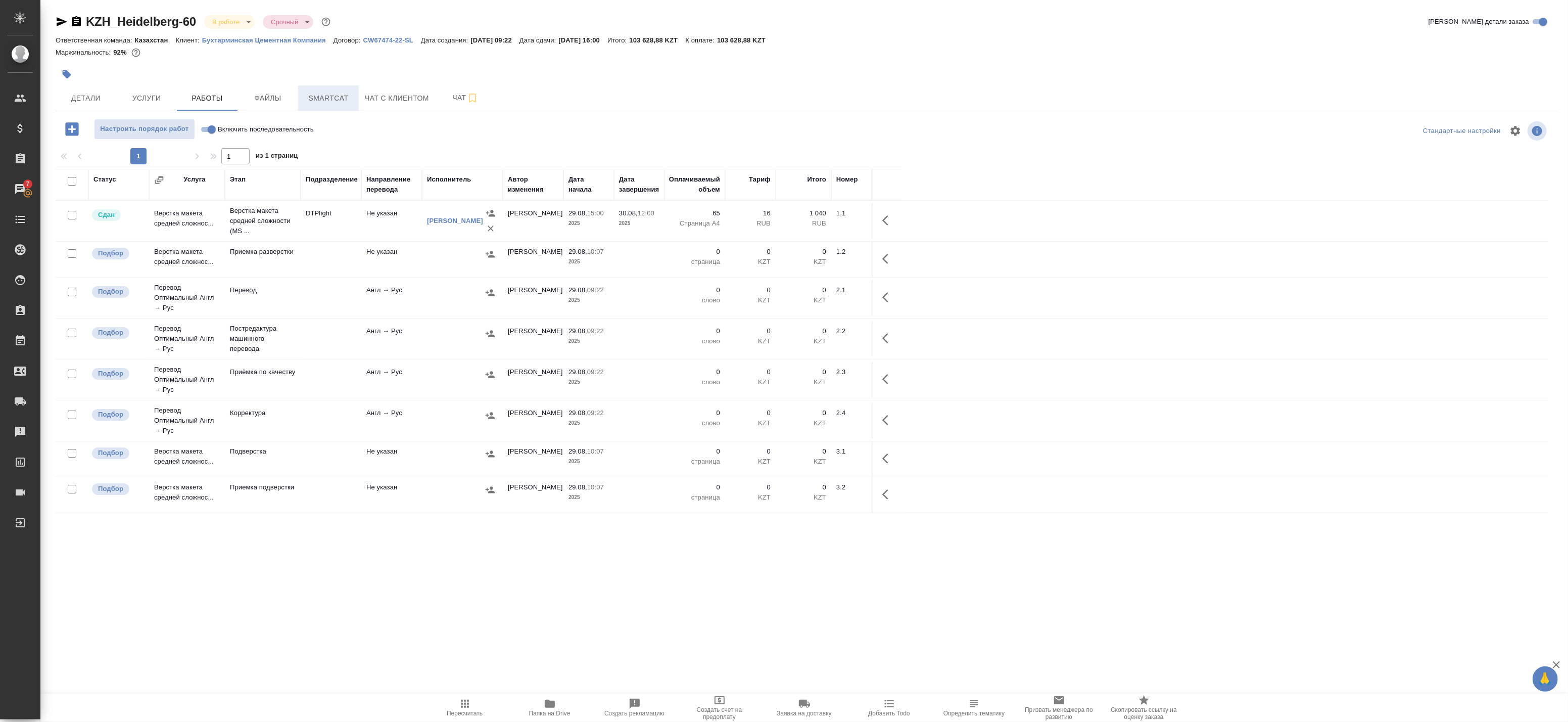
click at [305, 97] on span "Smartcat" at bounding box center [327, 99] width 48 height 13
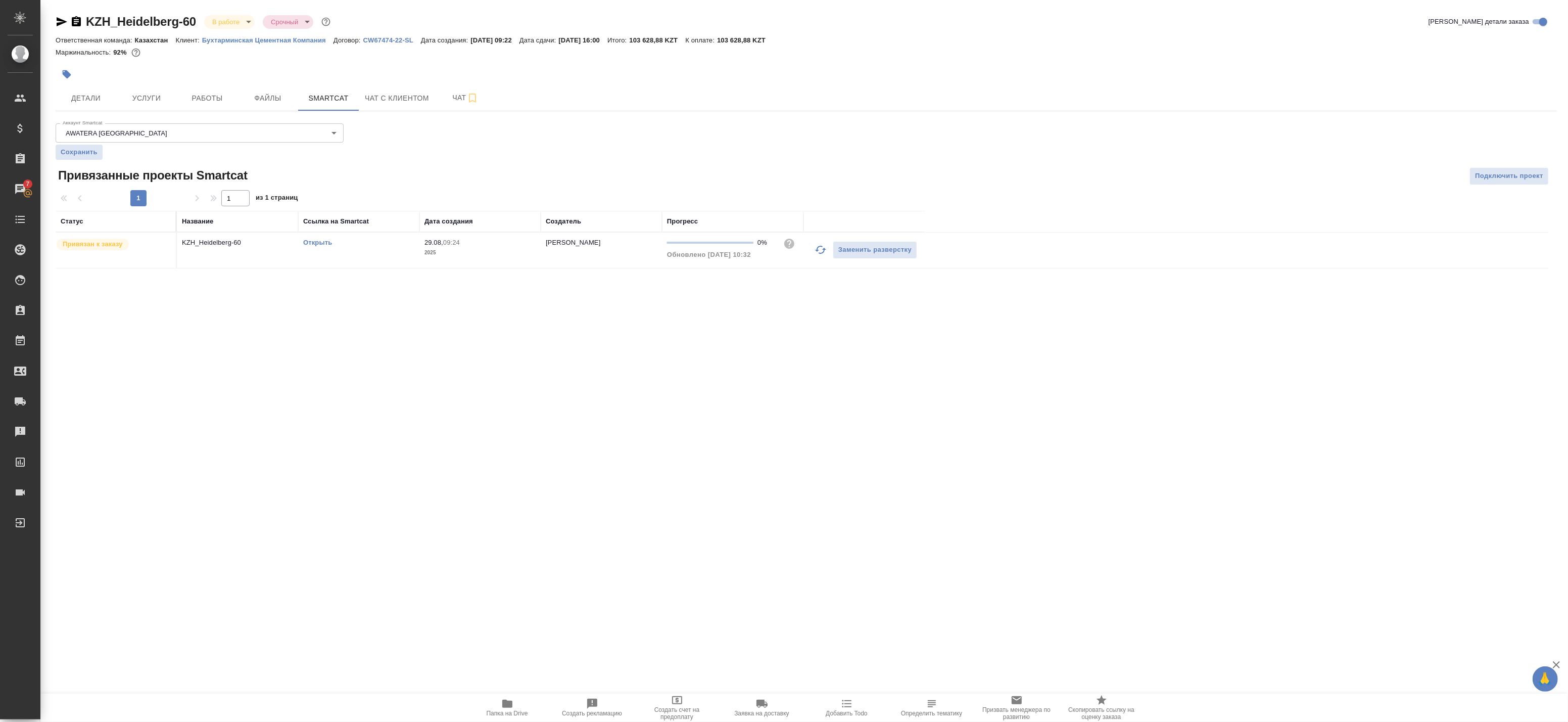
click at [318, 244] on link "Открыть" at bounding box center [317, 242] width 29 height 7
click at [184, 95] on span "Работы" at bounding box center [206, 99] width 48 height 13
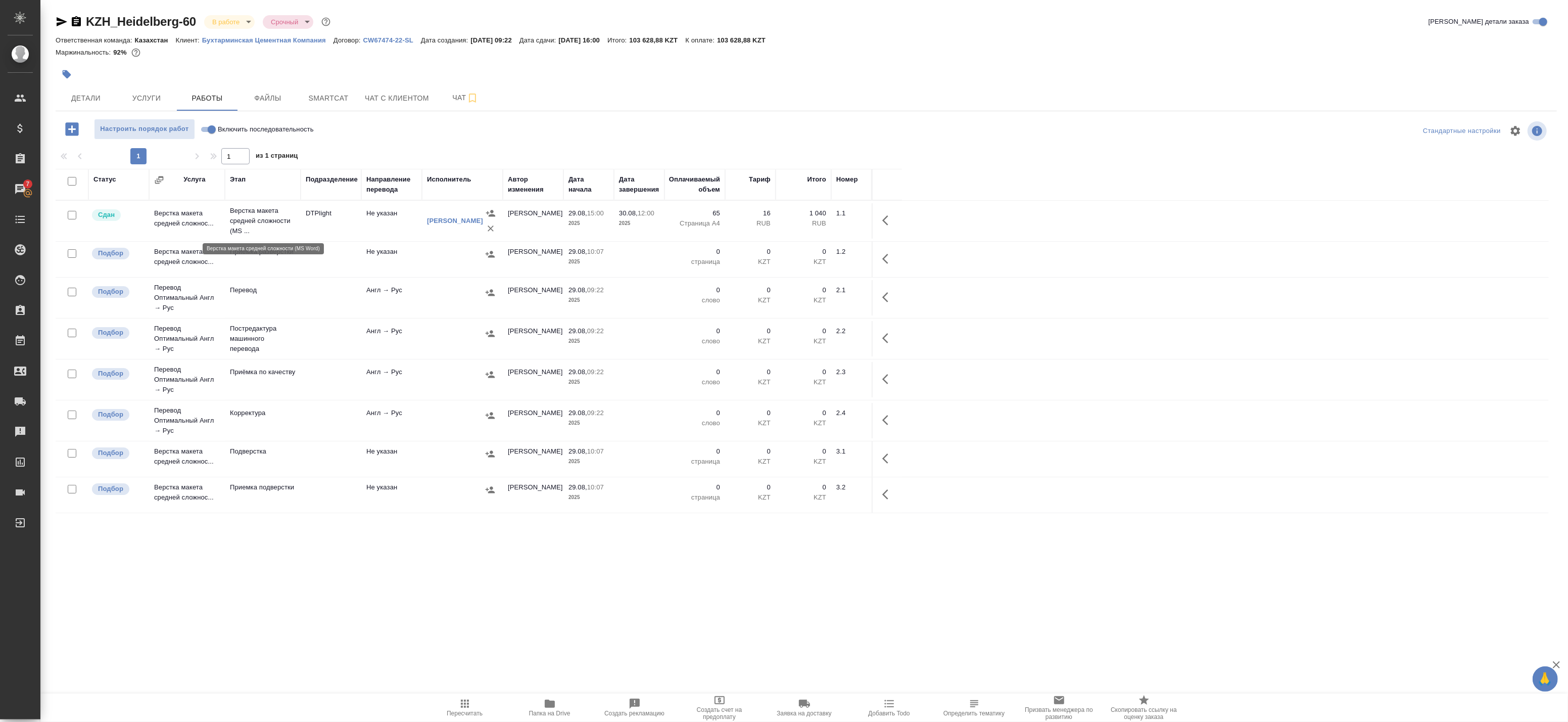
click at [253, 225] on p "Верстка макета средней сложности (MS ..." at bounding box center [263, 220] width 66 height 30
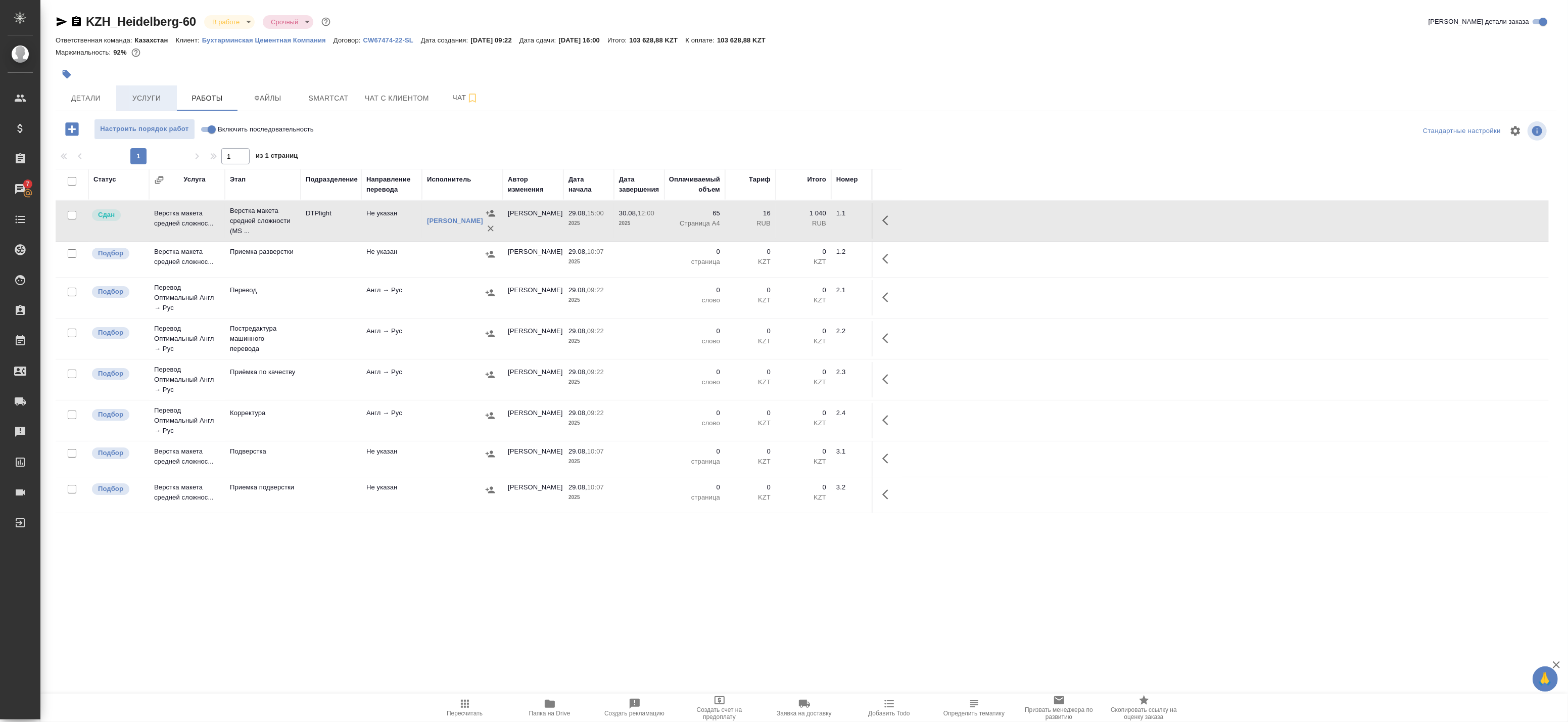
click at [159, 105] on button "Услуги" at bounding box center [146, 99] width 60 height 26
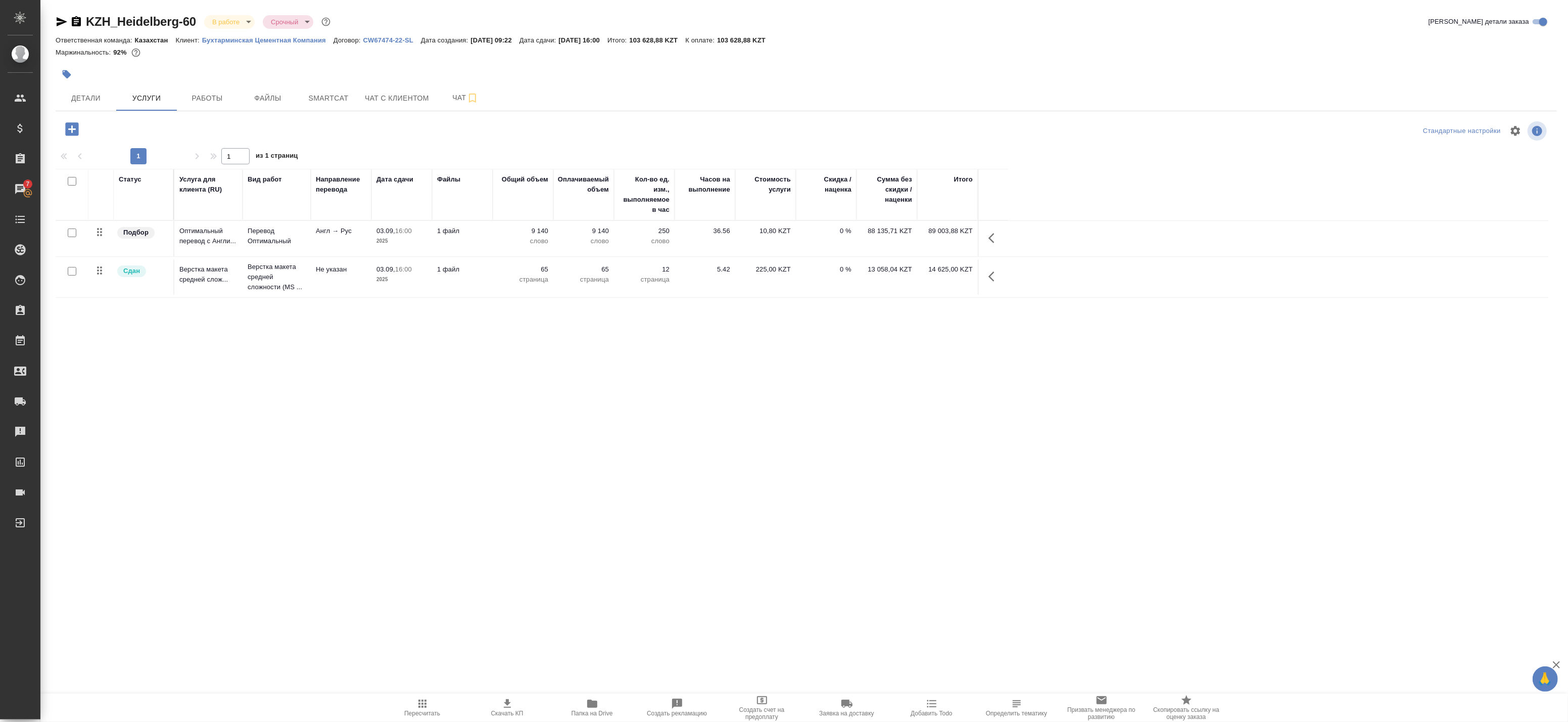
click at [991, 236] on icon "button" at bounding box center [991, 237] width 6 height 10
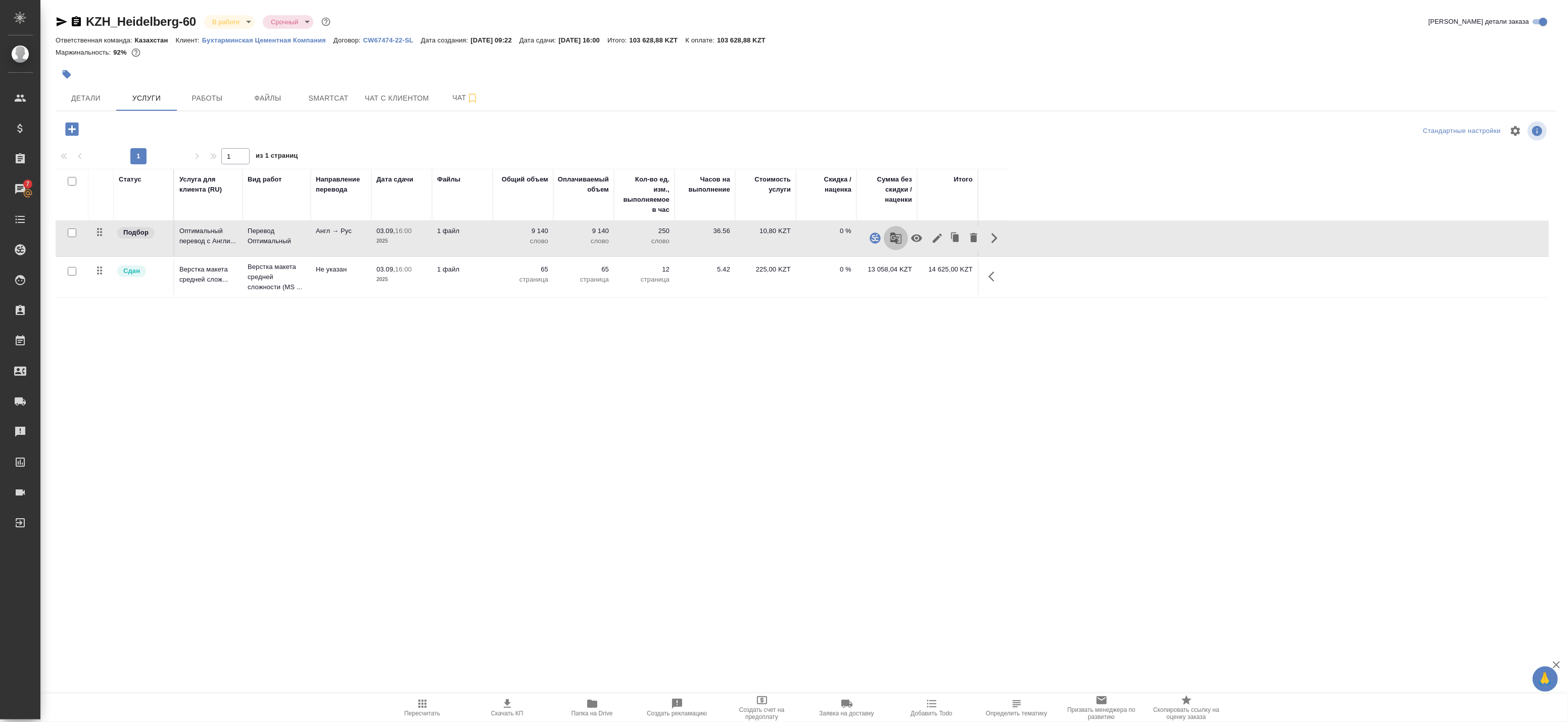
click at [893, 239] on icon "button" at bounding box center [896, 238] width 11 height 11
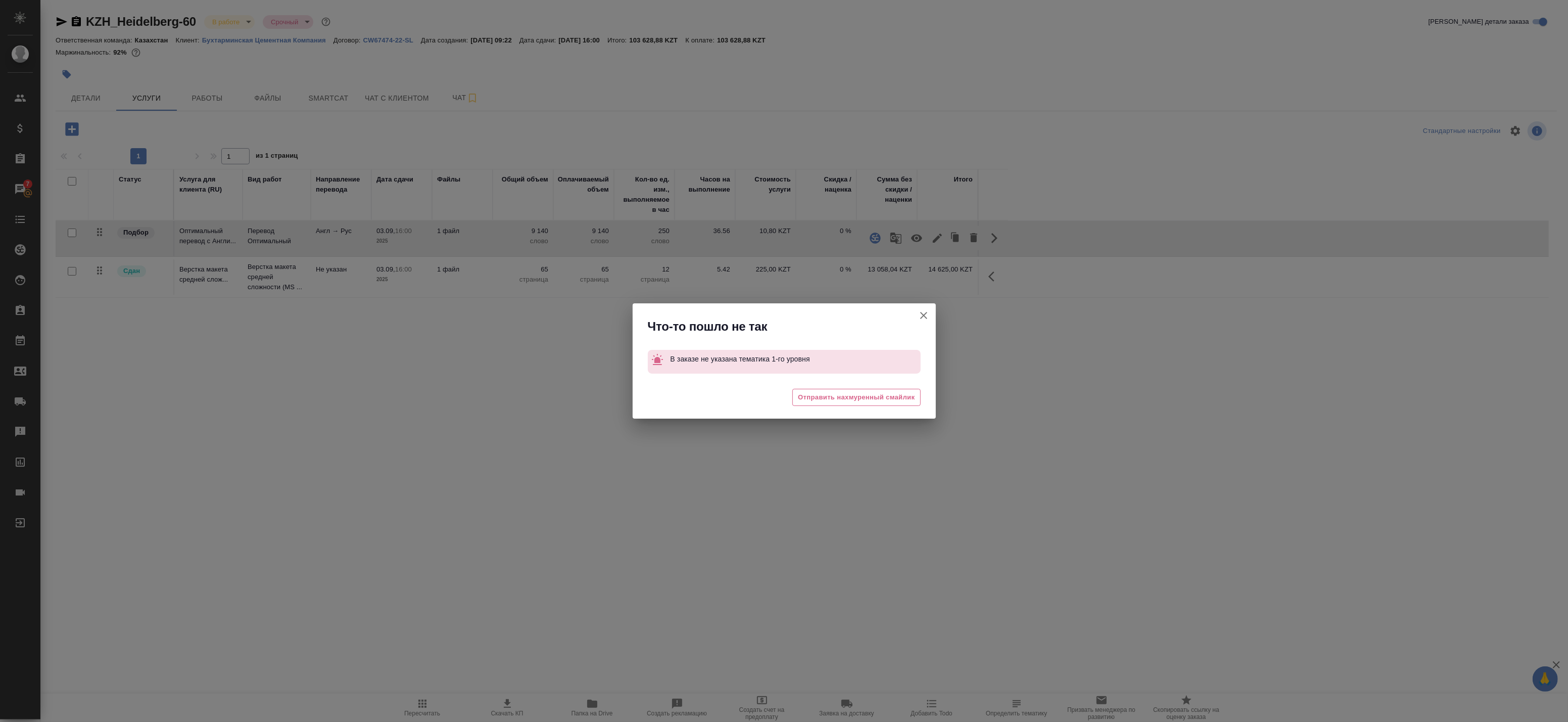
click at [922, 310] on icon "button" at bounding box center [923, 315] width 12 height 12
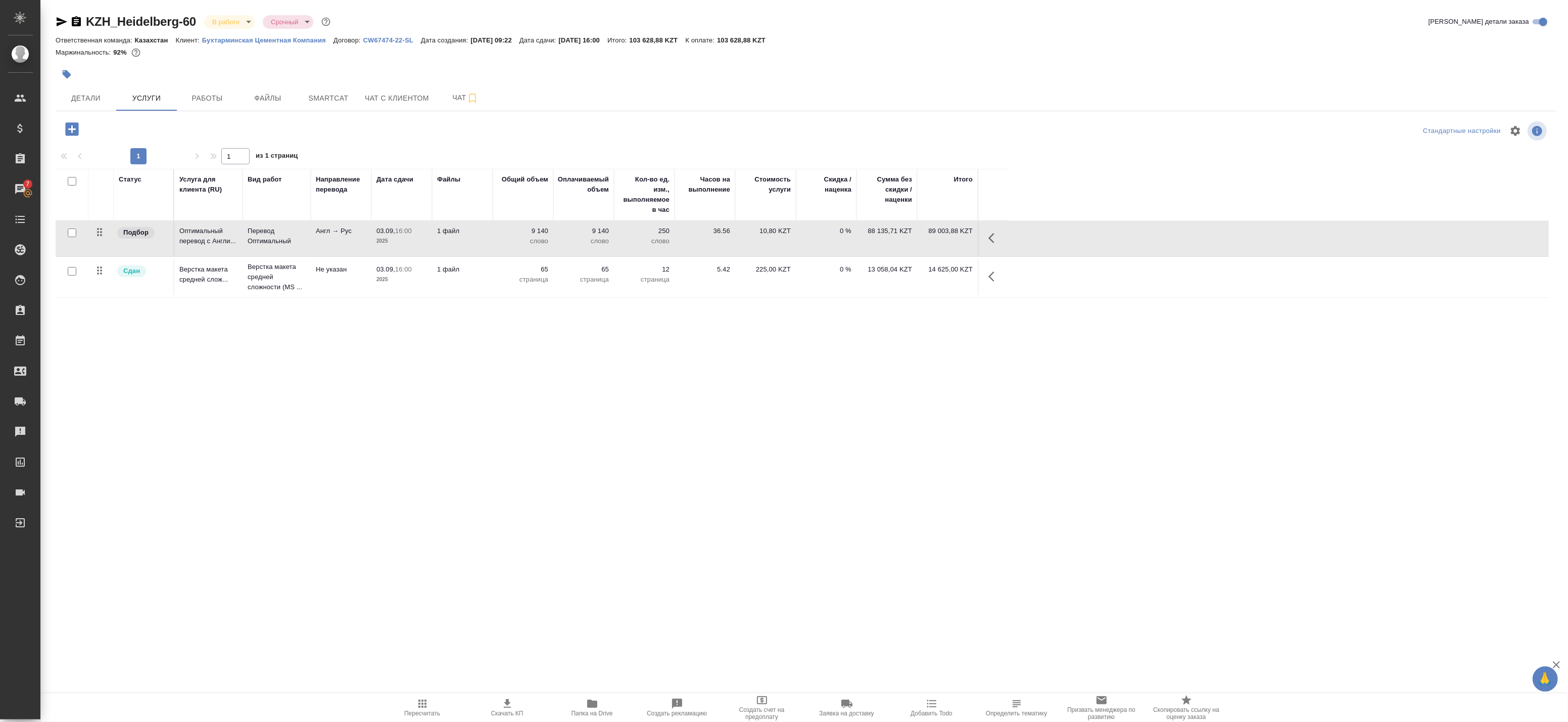
click at [90, 111] on div "KZH_Heidelberg-60 В работе inProgress Срочный urgent Кратко детали заказа Ответ…" at bounding box center [806, 325] width 1512 height 650
click at [88, 96] on span "Детали" at bounding box center [86, 99] width 48 height 13
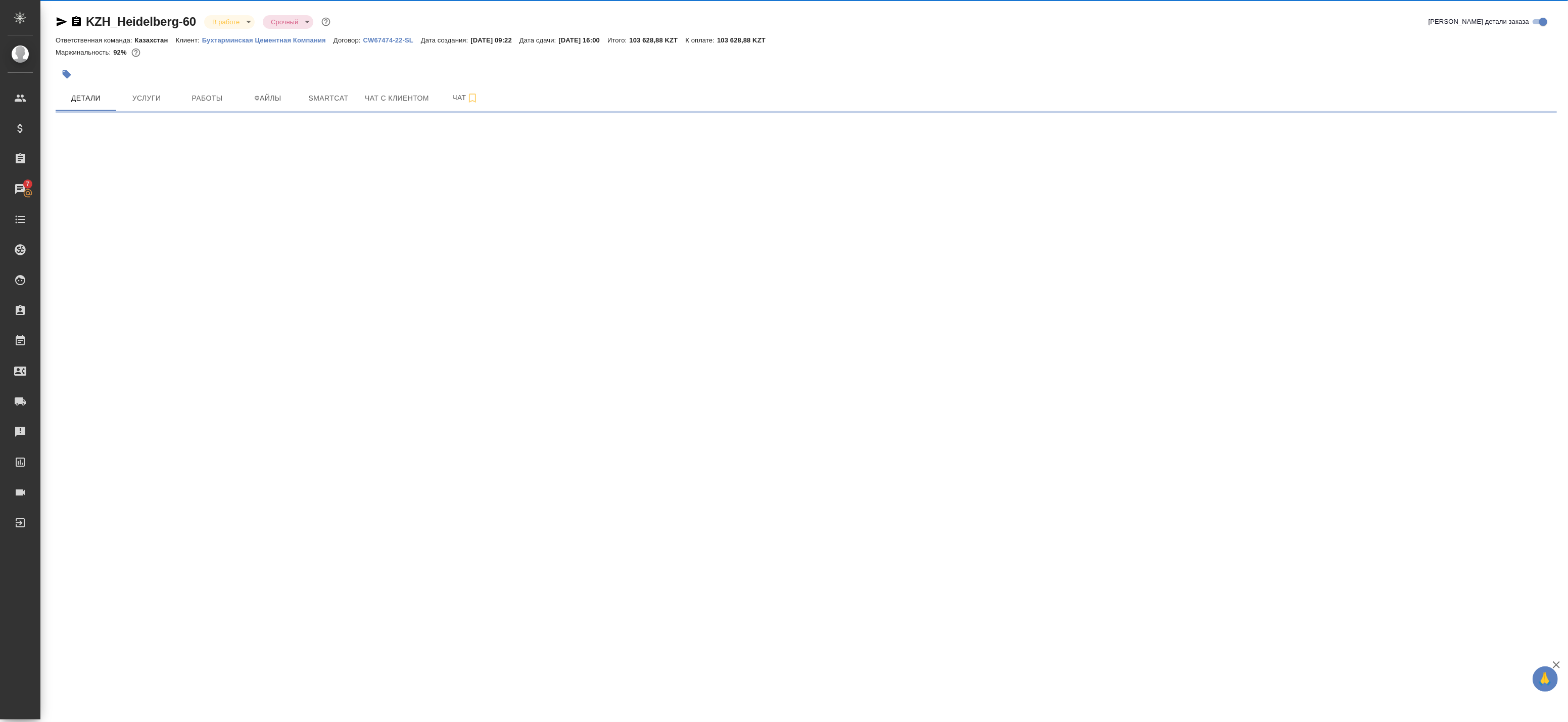
select select "RU"
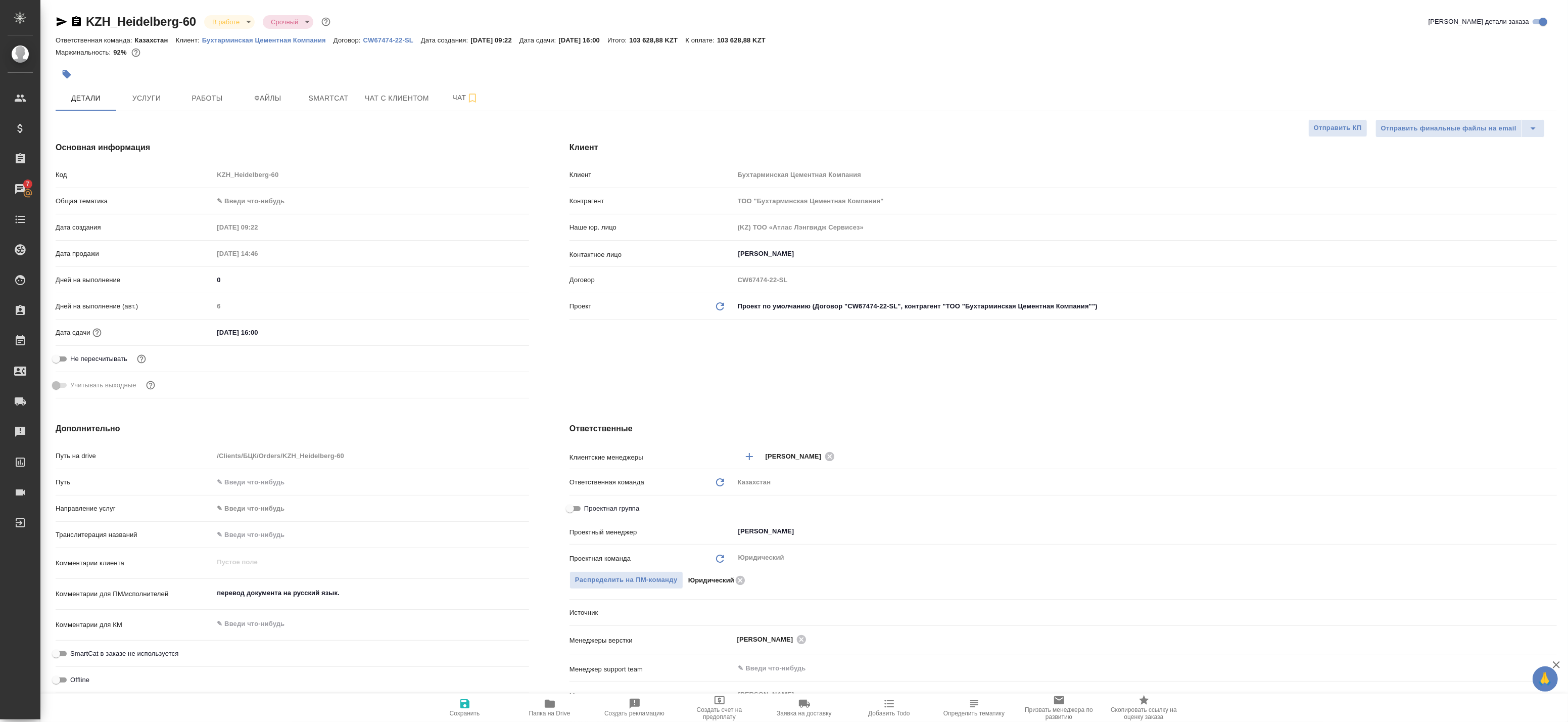
type textarea "x"
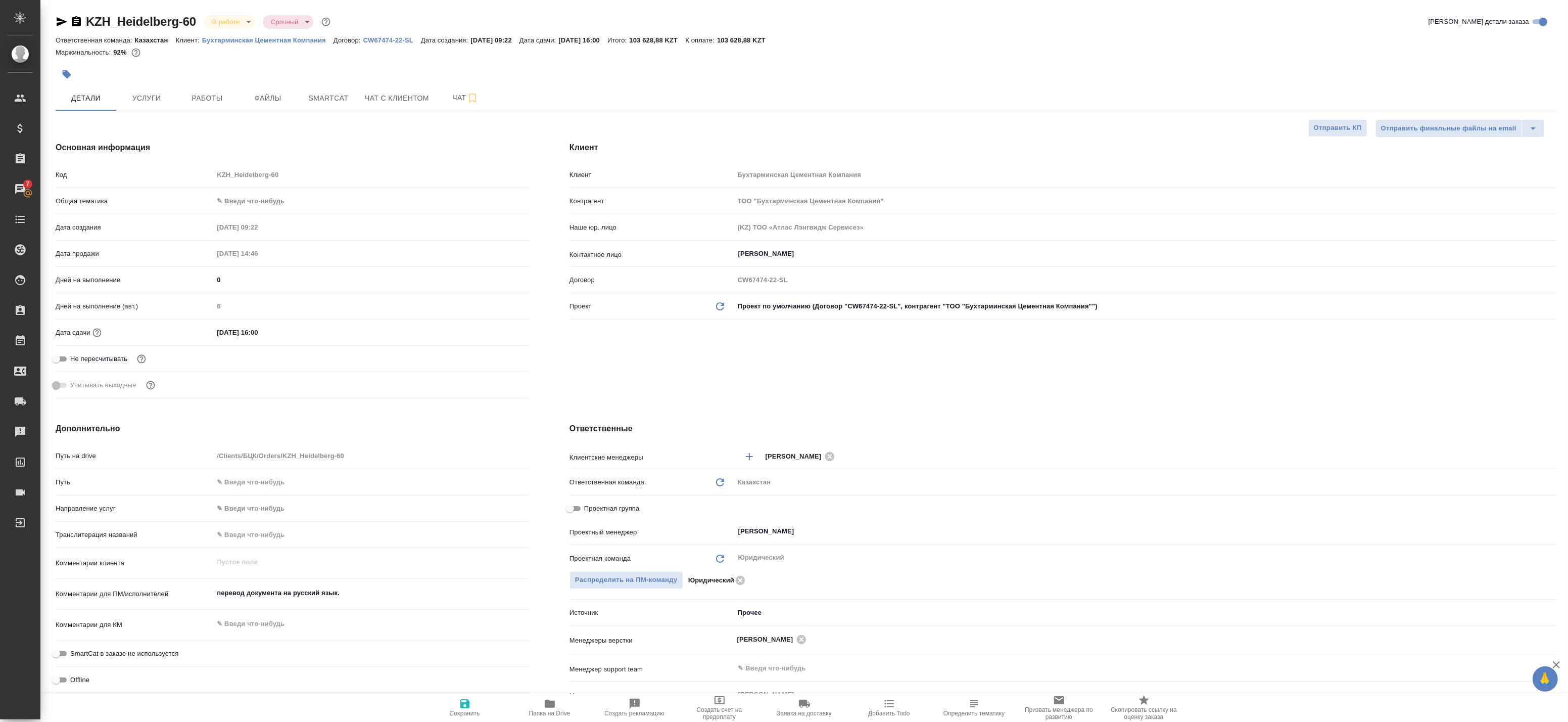
type textarea "x"
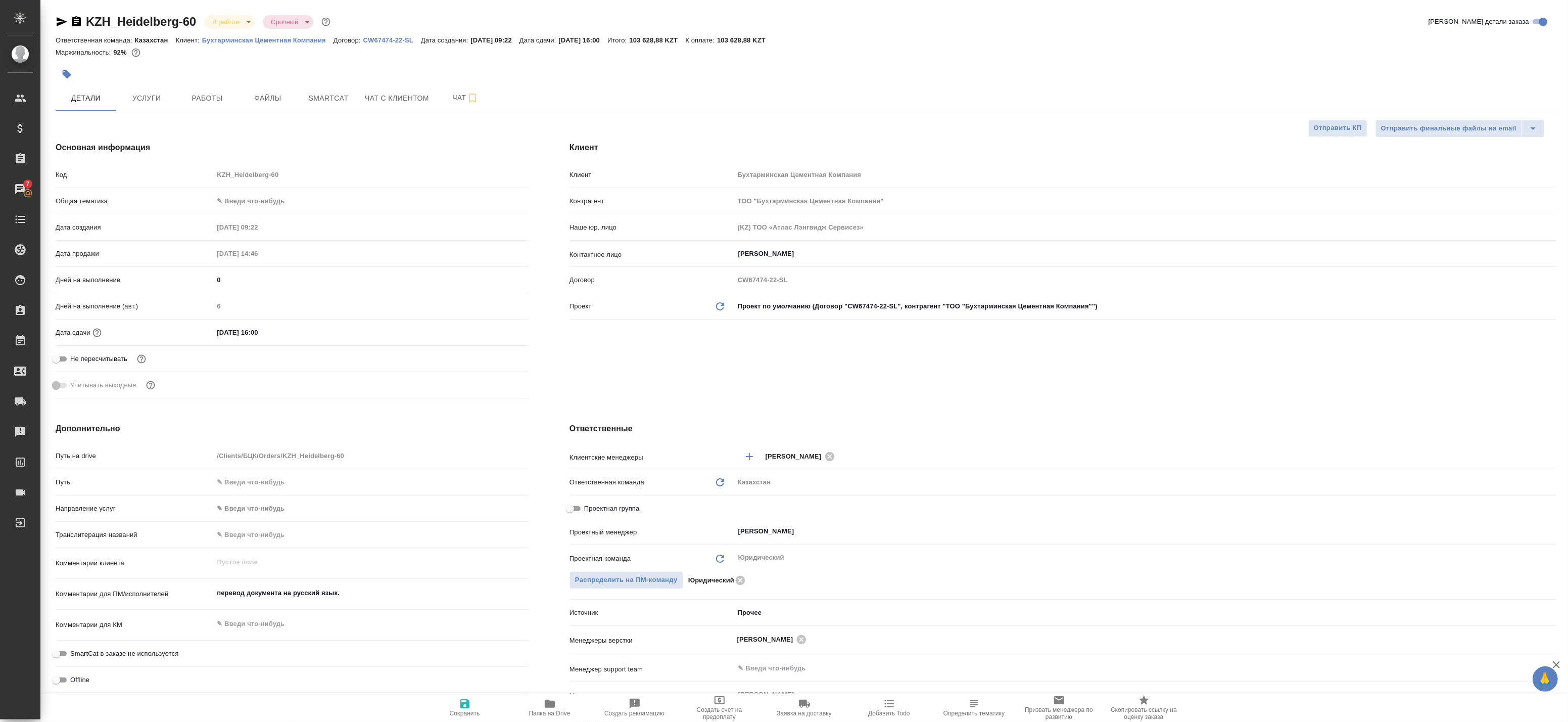
type textarea "x"
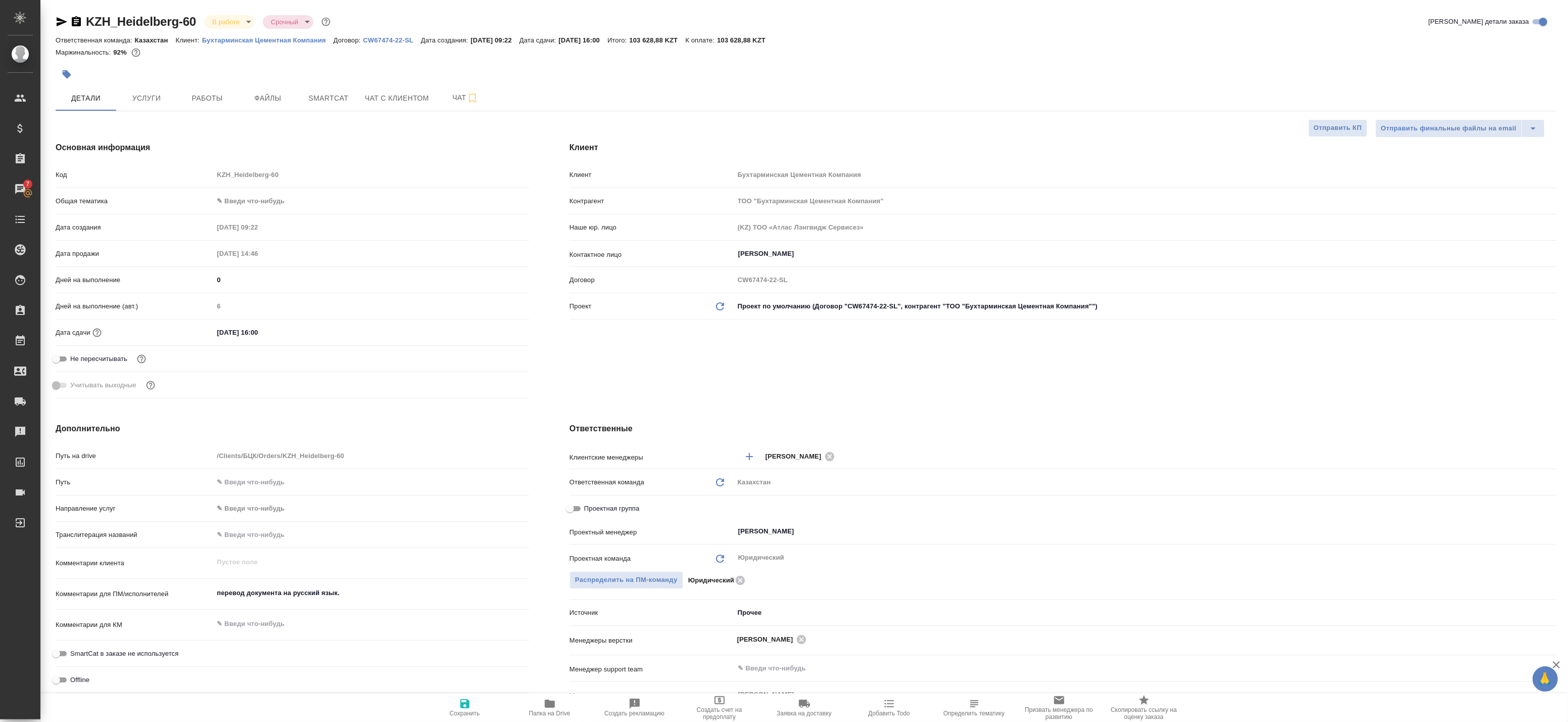
type textarea "x"
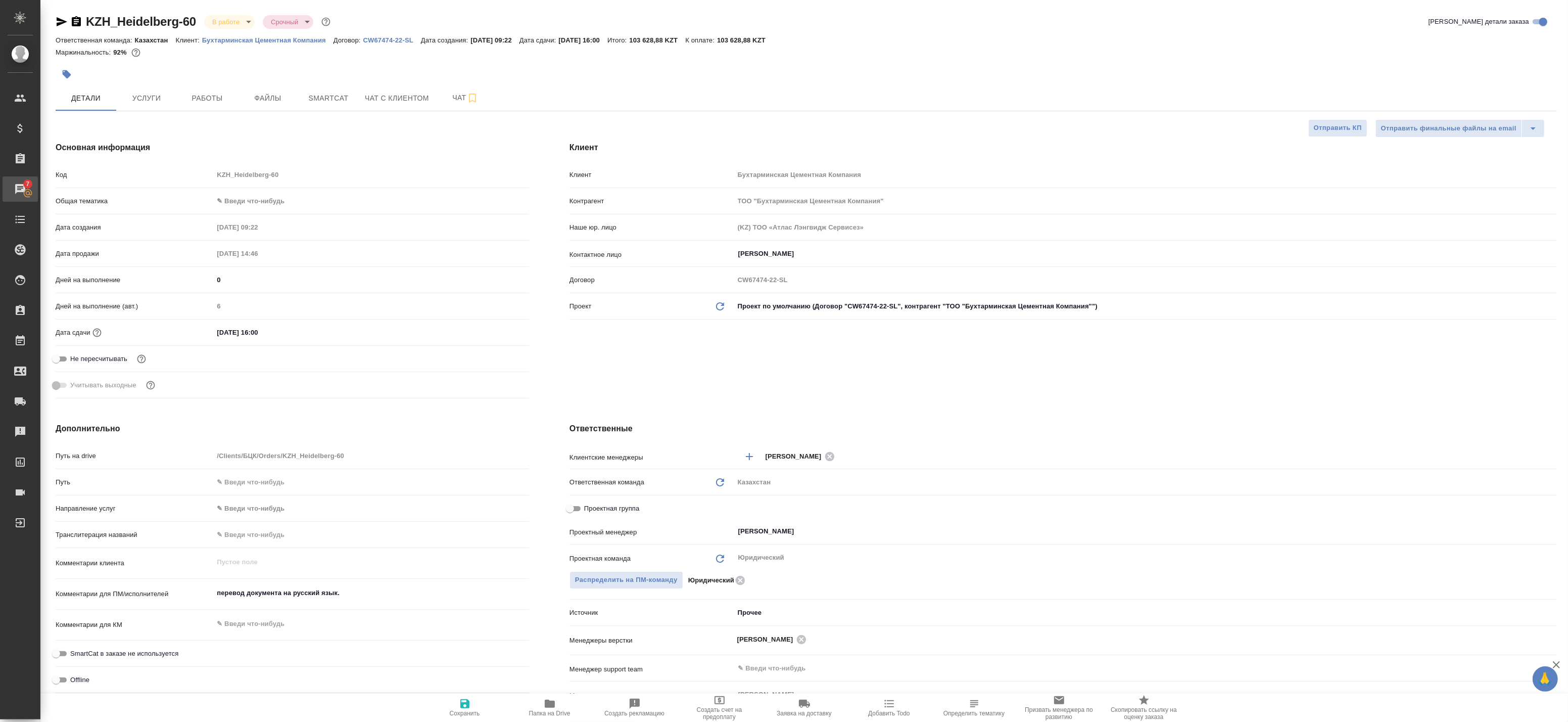
type textarea "x"
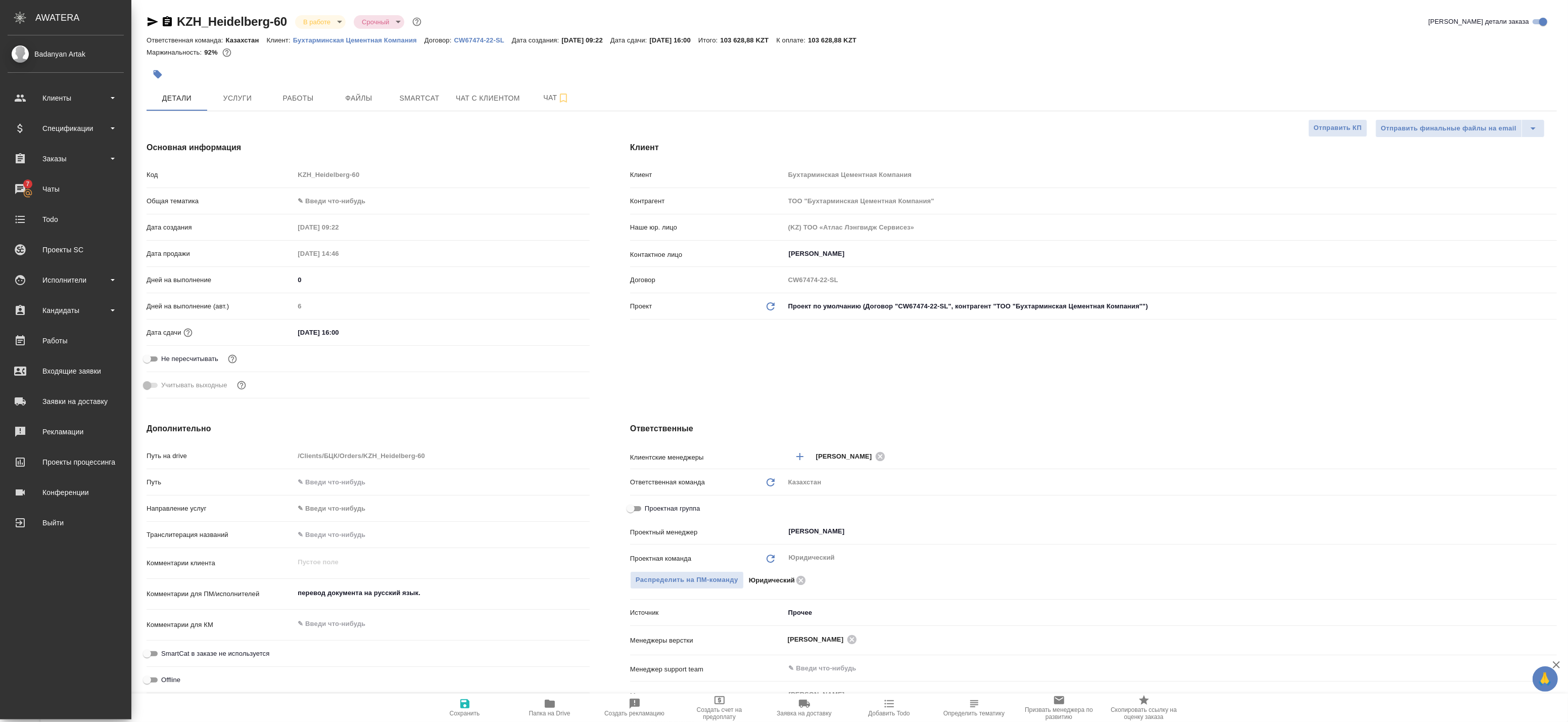
type textarea "x"
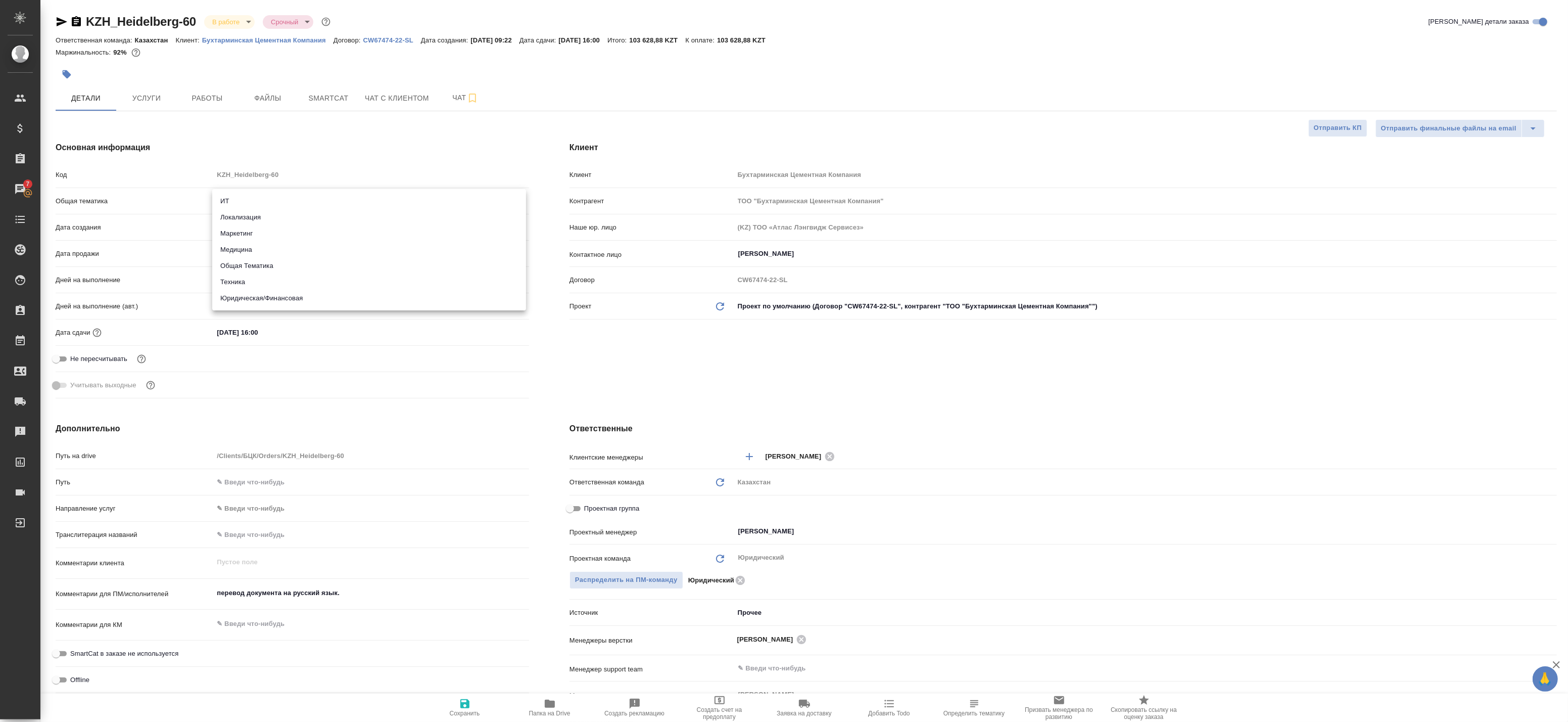
click at [264, 199] on body "🙏 .cls-1 fill:#fff; AWATERA Badanyan Artak Клиенты Спецификации Заказы 7 Чаты T…" at bounding box center [784, 361] width 1568 height 722
click at [275, 304] on li "Юридическая/Финансовая" at bounding box center [369, 298] width 314 height 16
type input "yr-fn"
type textarea "x"
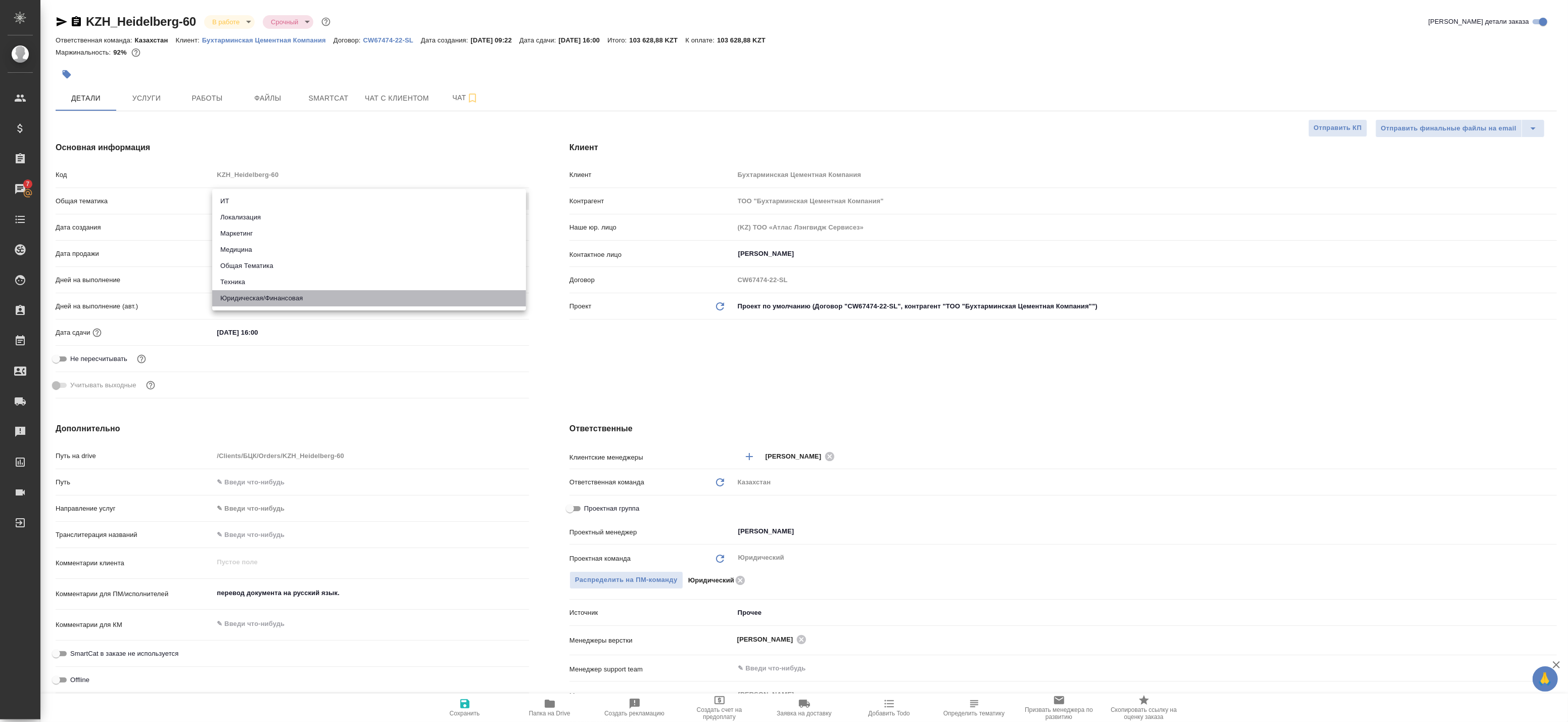
type textarea "x"
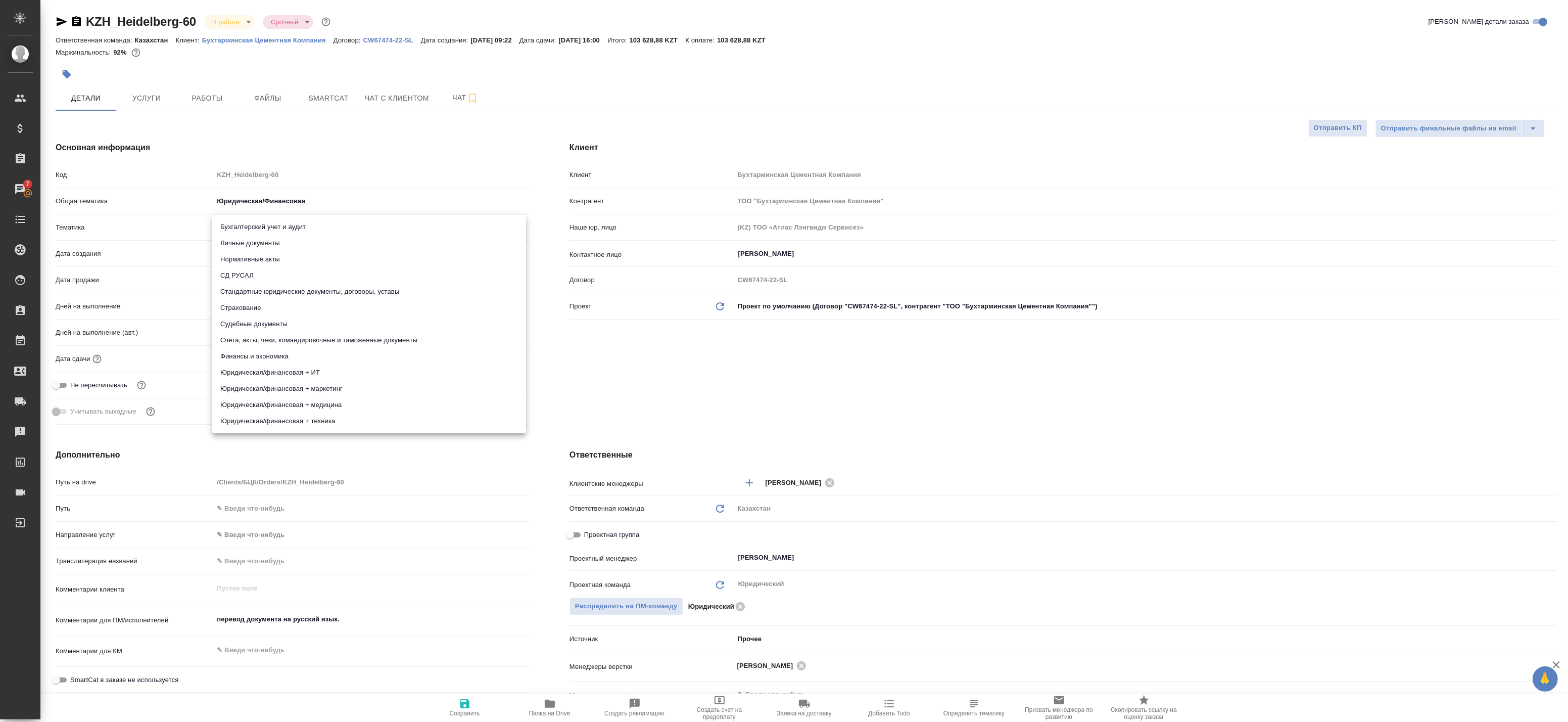
click at [252, 229] on body "🙏 .cls-1 fill:#fff; AWATERA Badanyan Artak Клиенты Спецификации Заказы 7 Чаты T…" at bounding box center [784, 361] width 1568 height 722
click at [367, 416] on li "Юридическая/финансовая + техника" at bounding box center [369, 421] width 314 height 16
type textarea "x"
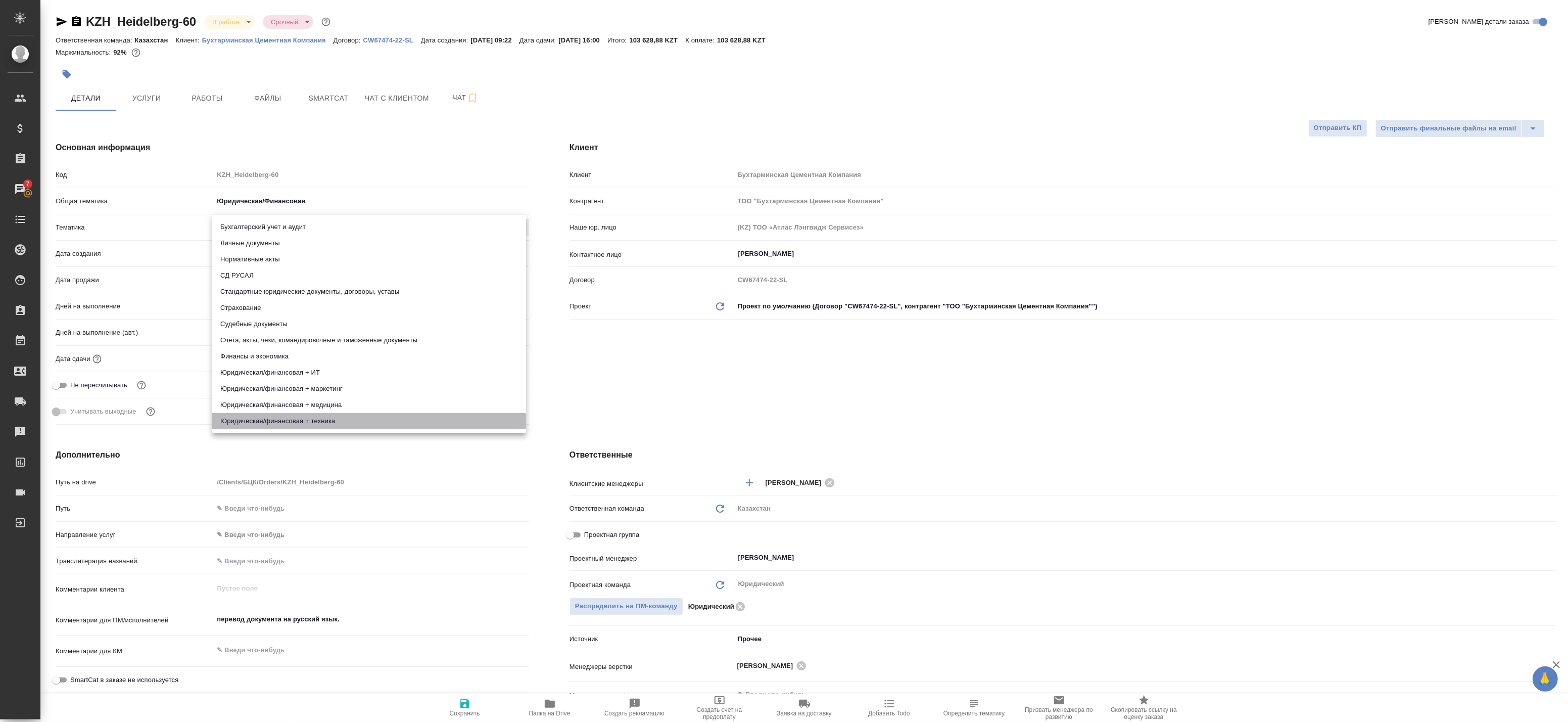
type input "5a8b8b956a9677013d343e73"
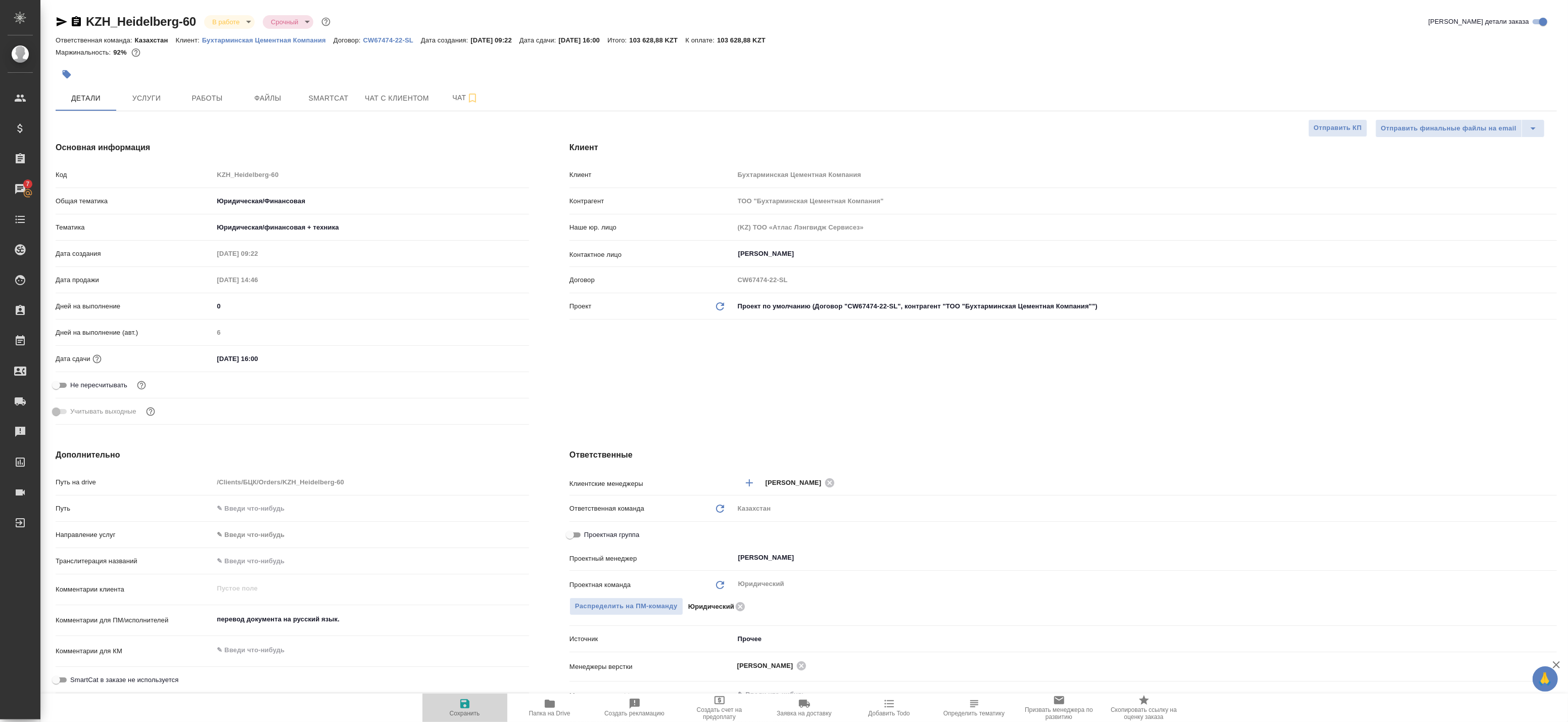
click at [461, 717] on span "Сохранить" at bounding box center [464, 714] width 30 height 7
type textarea "x"
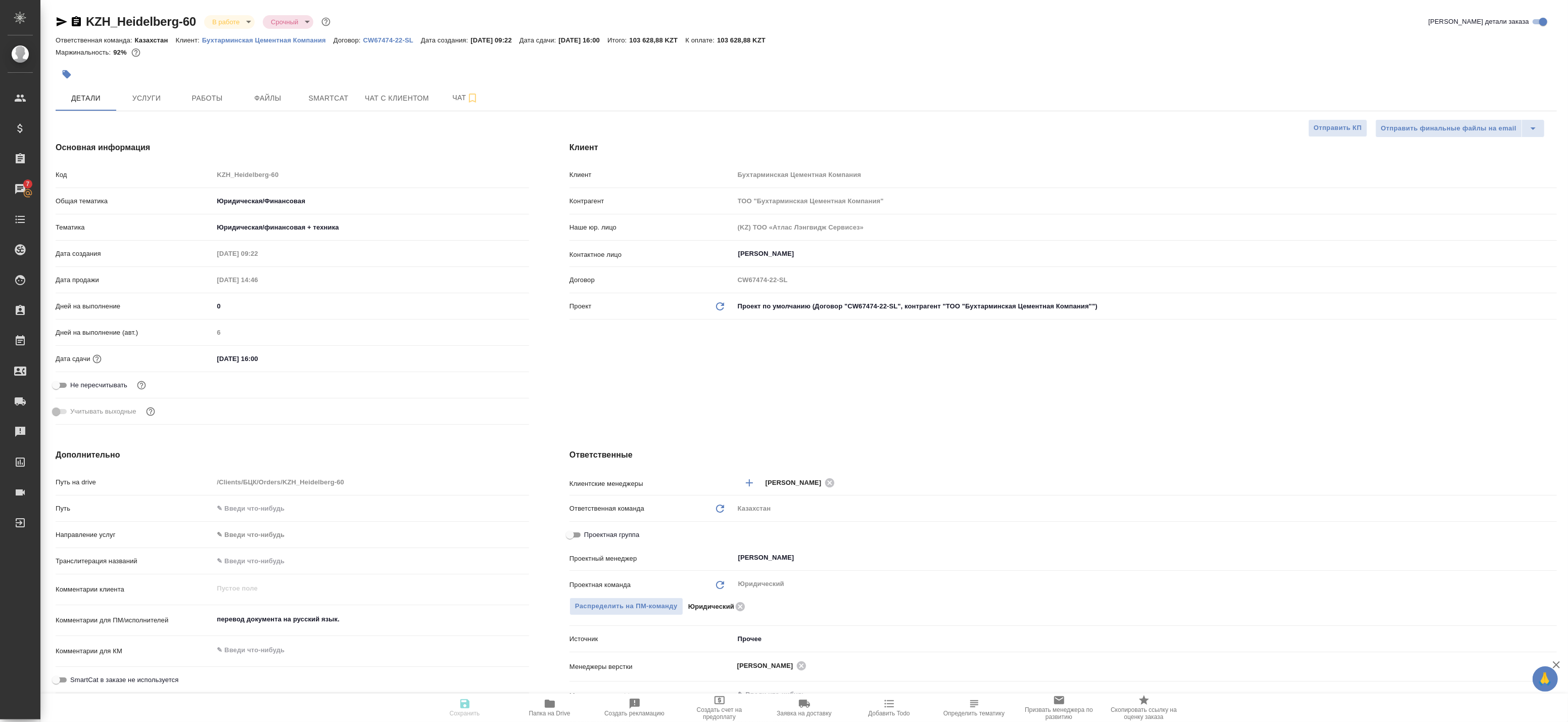
type textarea "x"
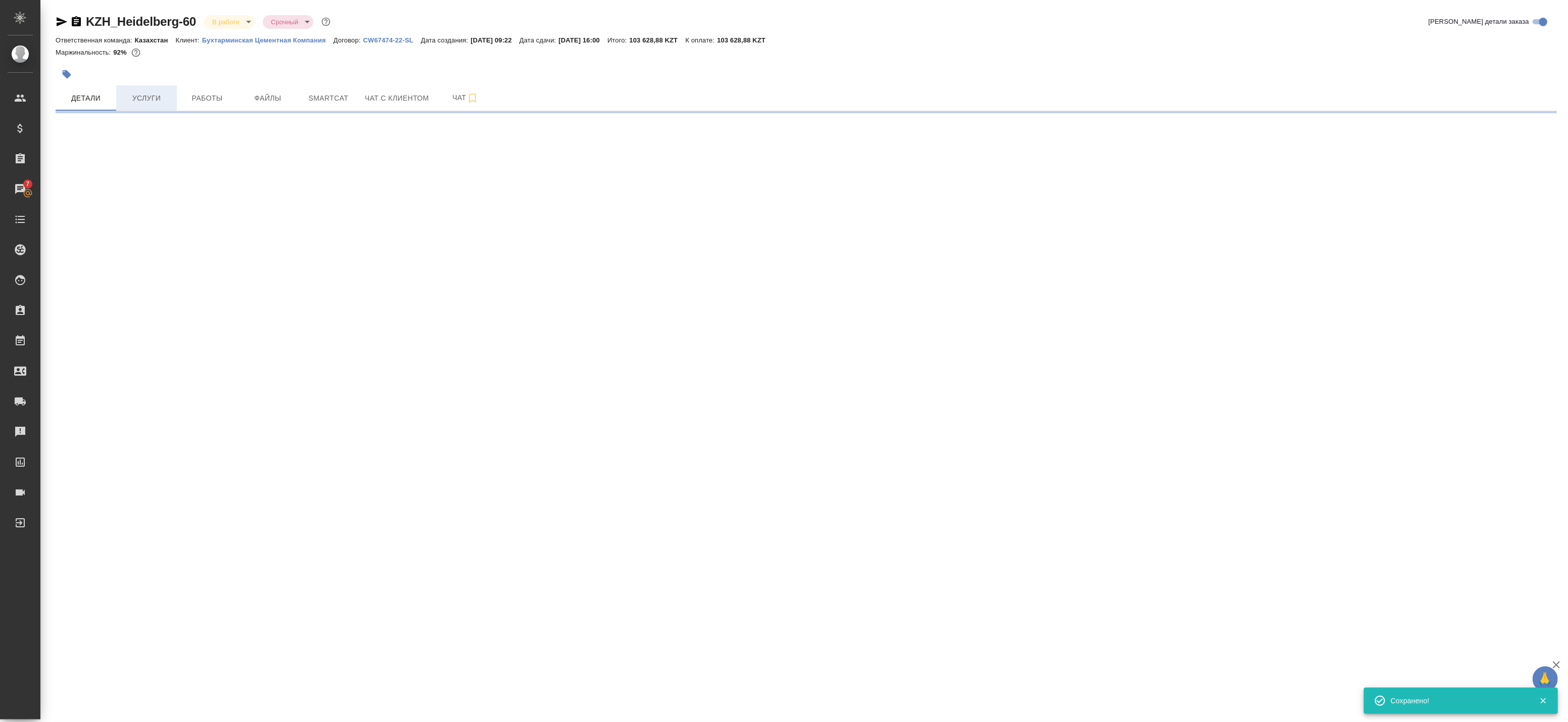
select select "RU"
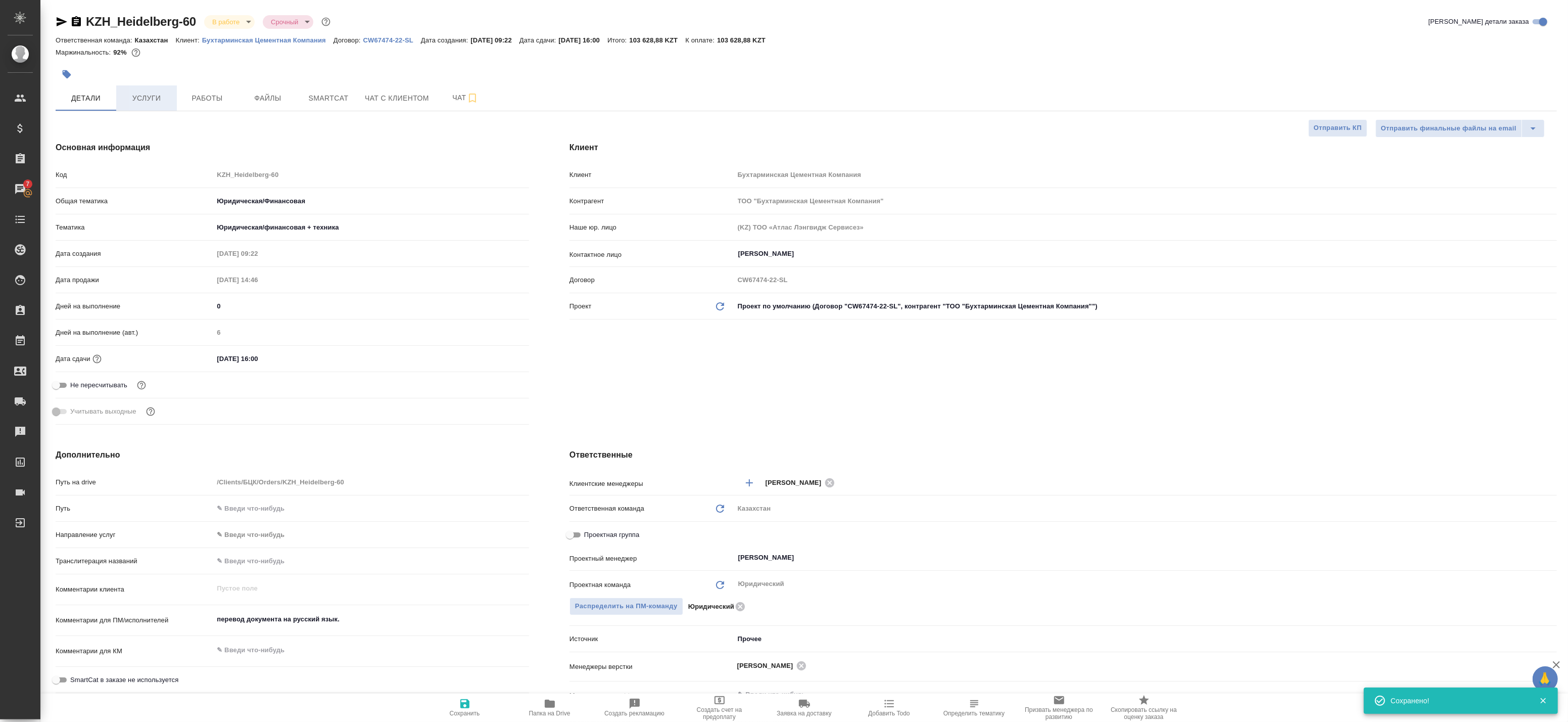
type textarea "x"
click at [147, 99] on span "Услуги" at bounding box center [146, 99] width 48 height 13
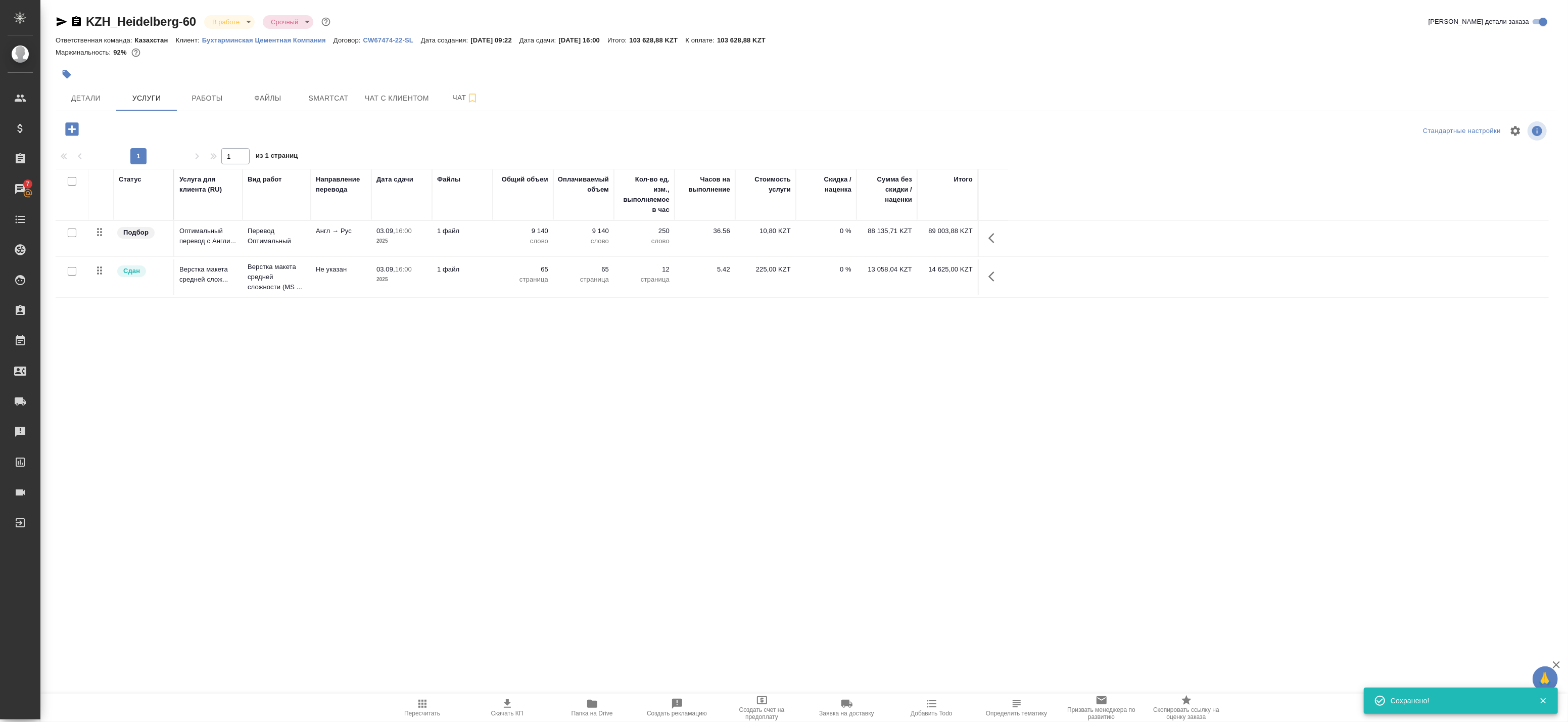
click at [987, 238] on button "button" at bounding box center [994, 238] width 25 height 25
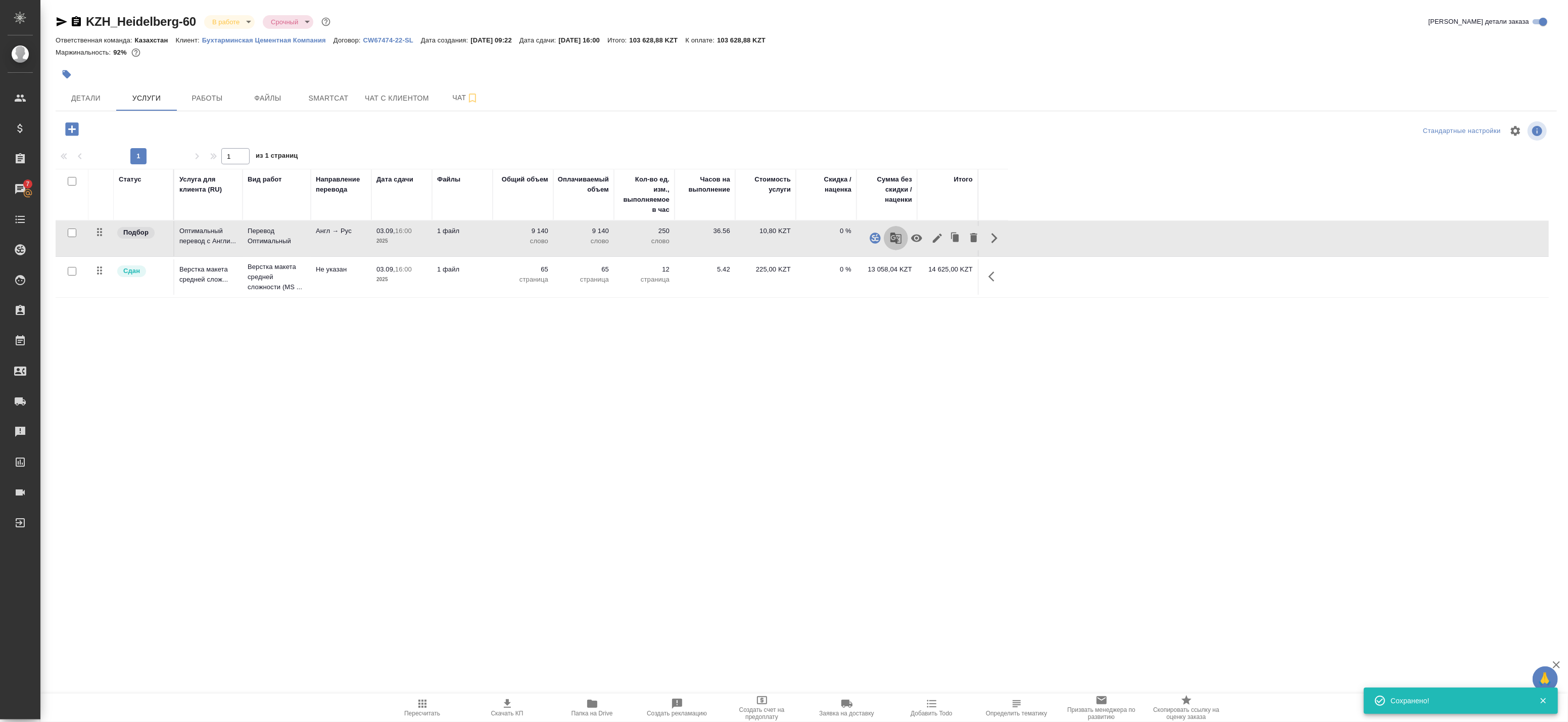
click at [898, 241] on icon "button" at bounding box center [895, 237] width 12 height 12
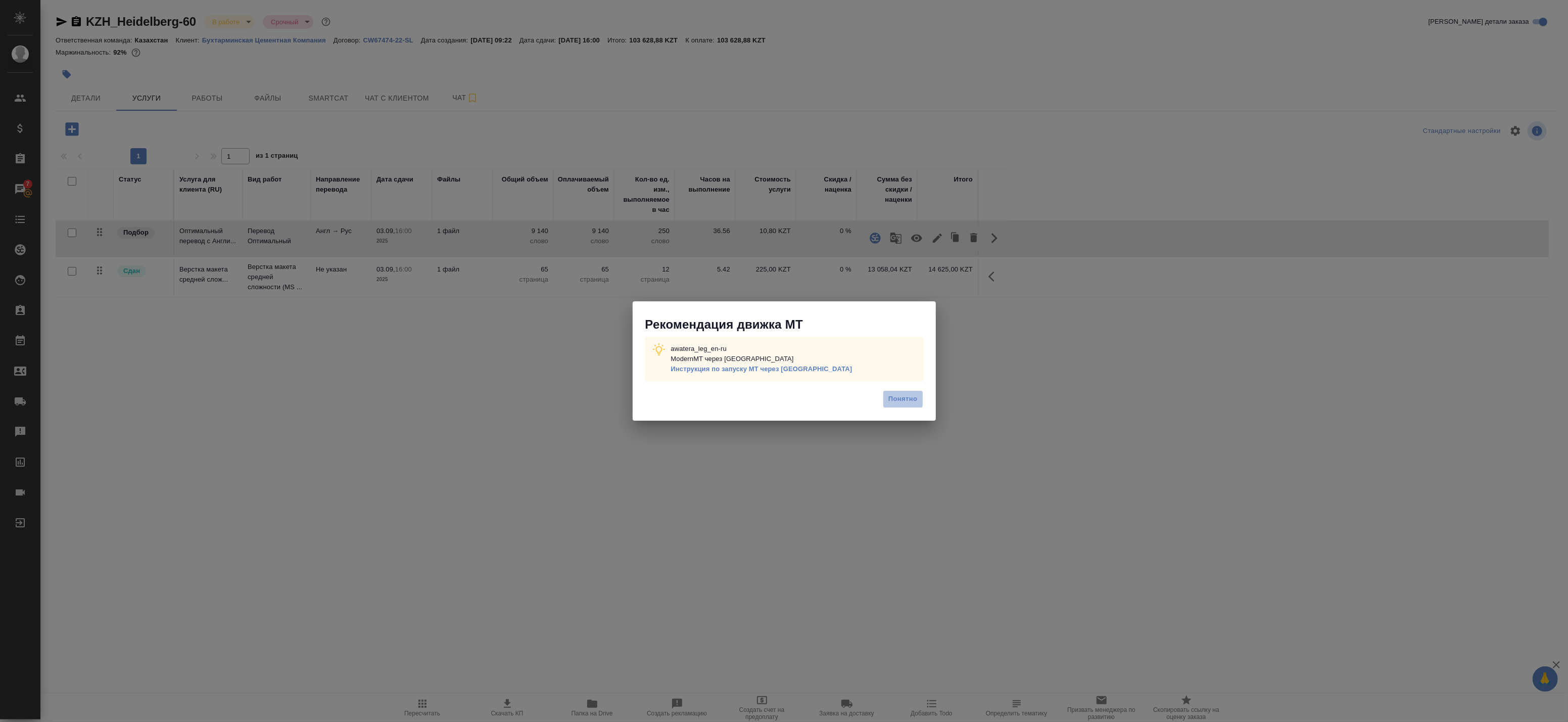
click at [897, 402] on span "Понятно" at bounding box center [903, 399] width 29 height 12
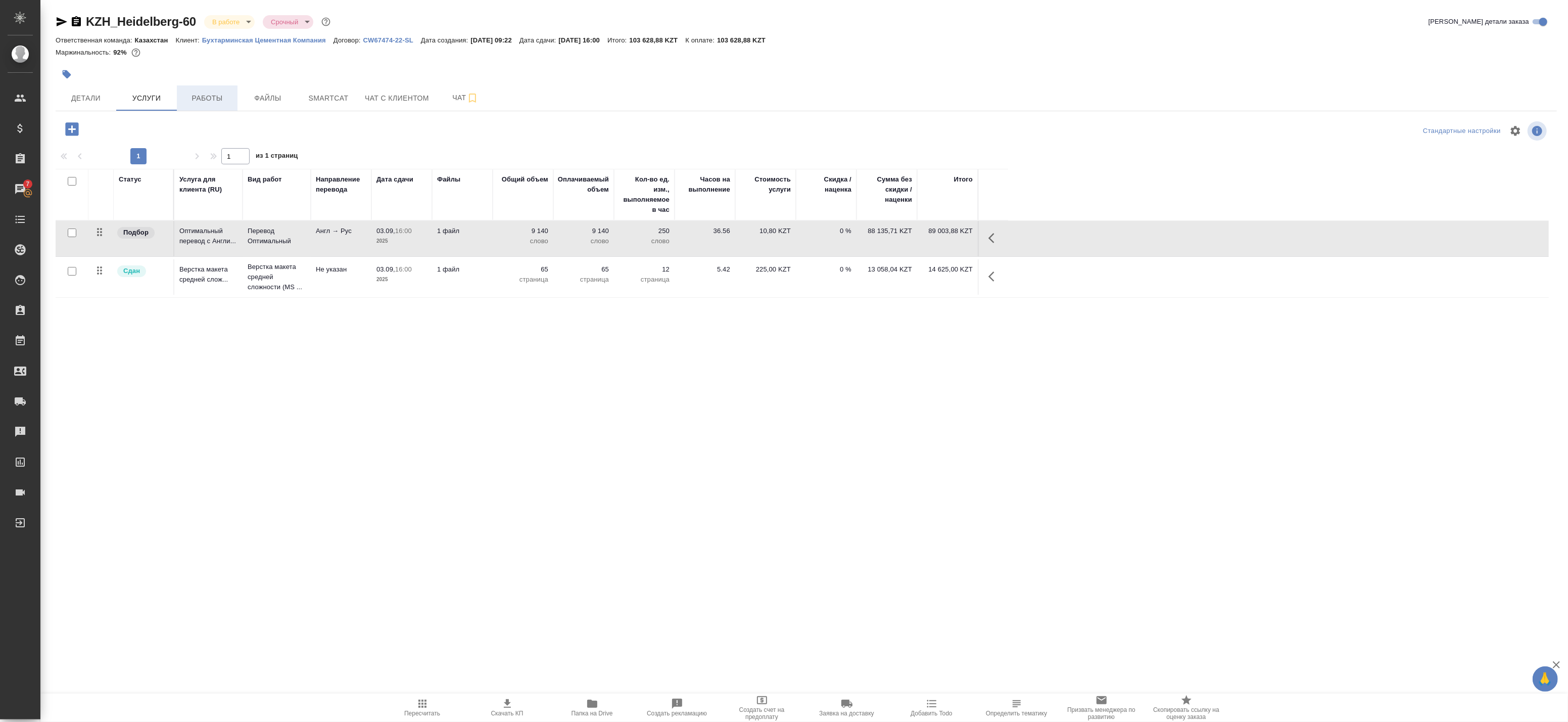
click at [195, 110] on button "Работы" at bounding box center [207, 99] width 60 height 26
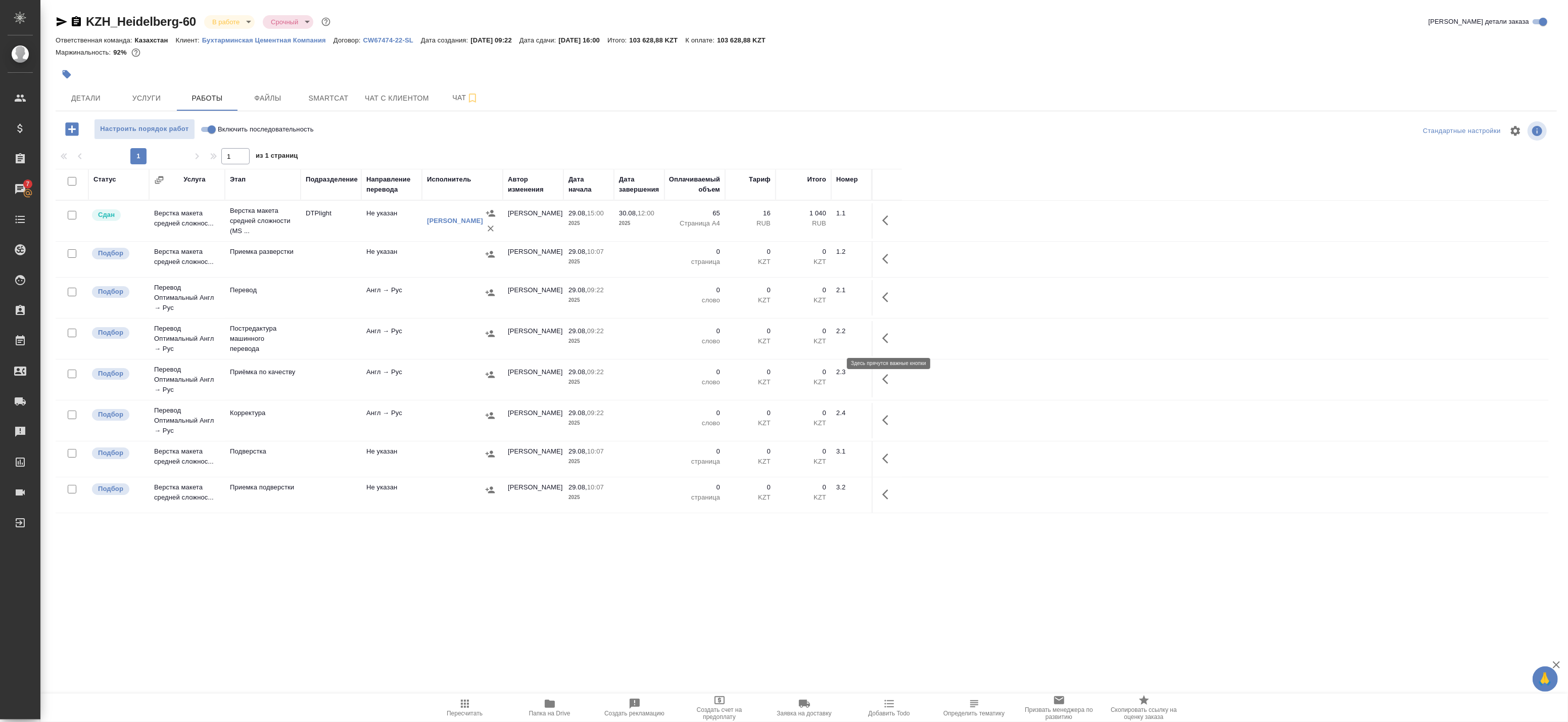
click at [888, 336] on icon "button" at bounding box center [888, 338] width 12 height 12
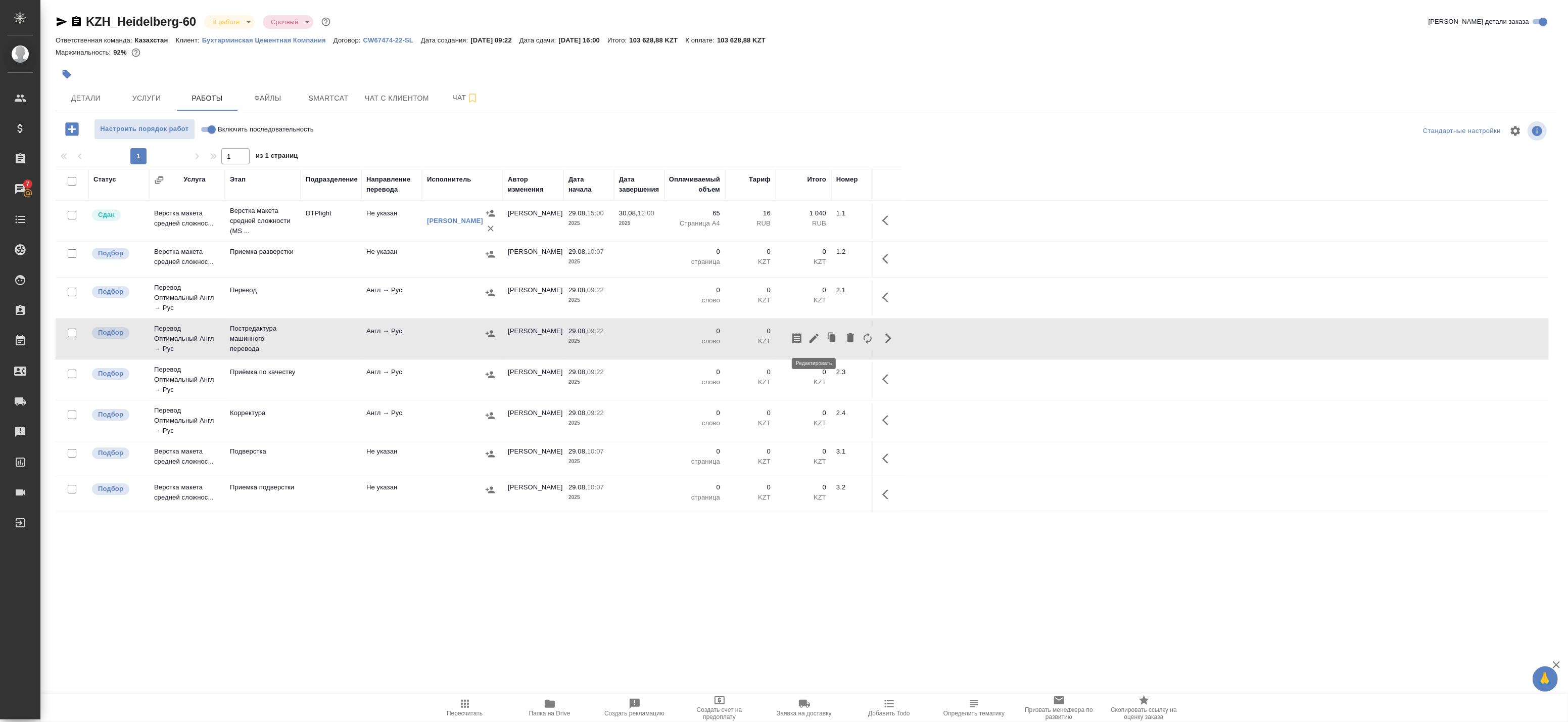
click at [815, 340] on icon "button" at bounding box center [814, 339] width 9 height 9
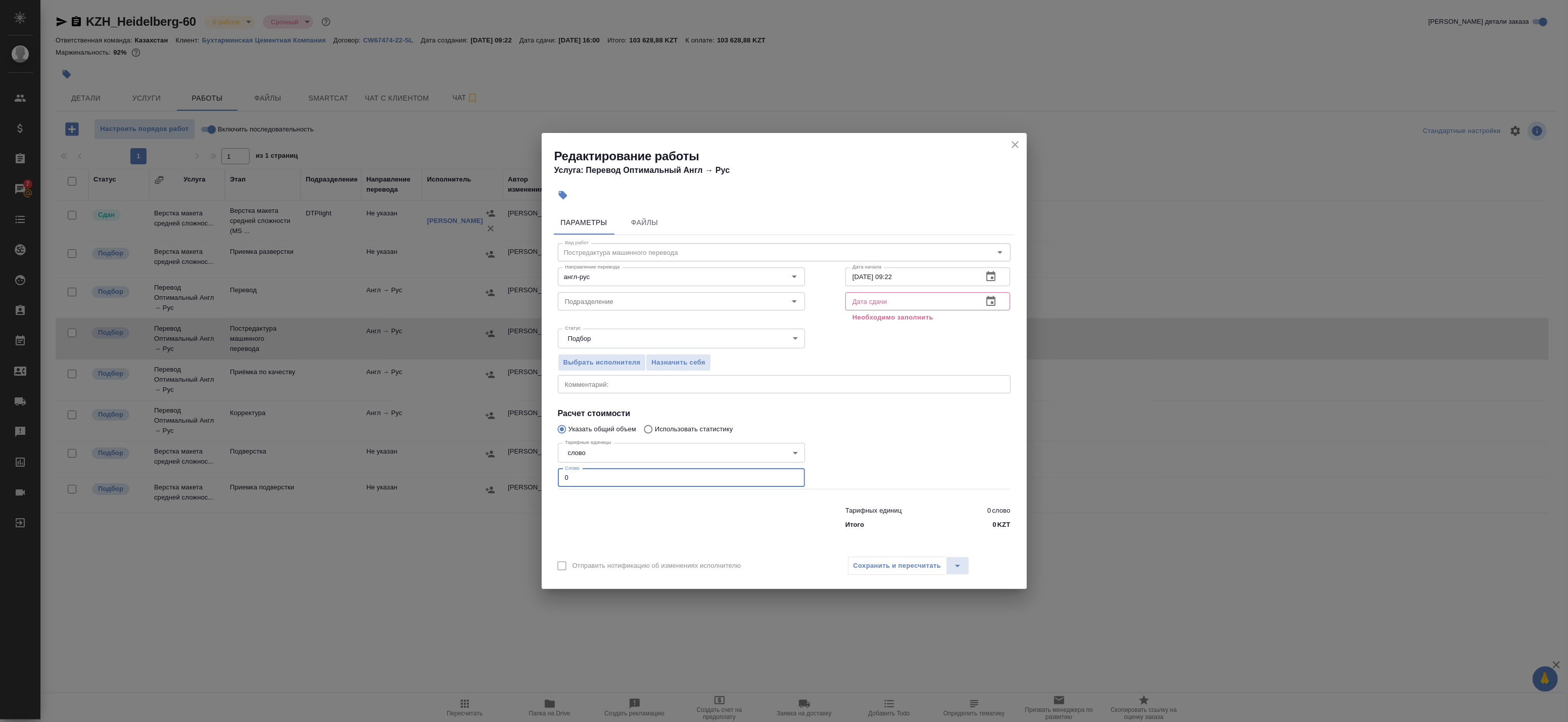
drag, startPoint x: 612, startPoint y: 476, endPoint x: 506, endPoint y: 471, distance: 106.1
click at [509, 471] on div "Редактирование работы Услуга: Перевод Оптимальный Англ → Рус Параметры Файлы Ви…" at bounding box center [784, 361] width 1568 height 722
paste input "7889.4"
type input "7889.4"
click at [902, 565] on div "Сохранить и пересчитать" at bounding box center [908, 566] width 121 height 18
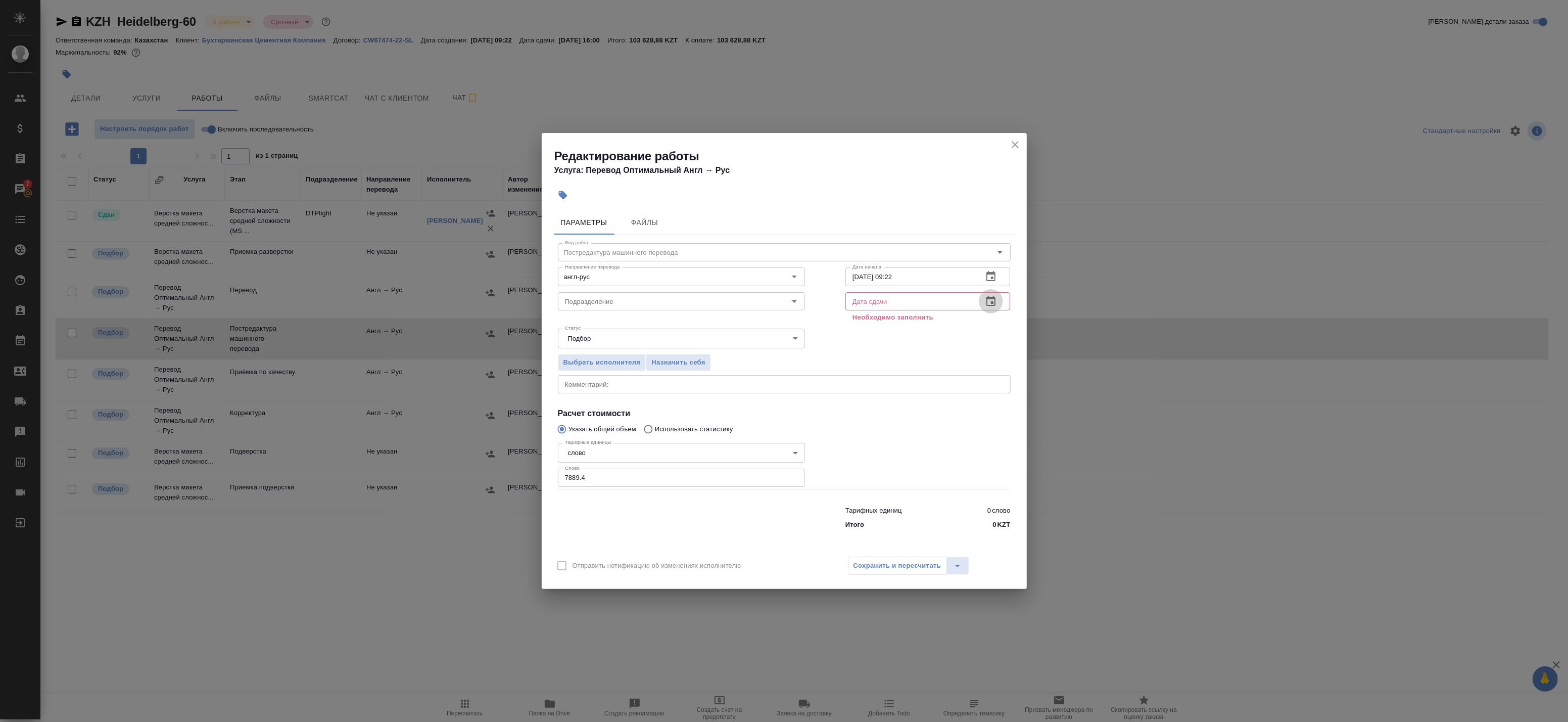
click at [993, 303] on icon "button" at bounding box center [991, 300] width 9 height 10
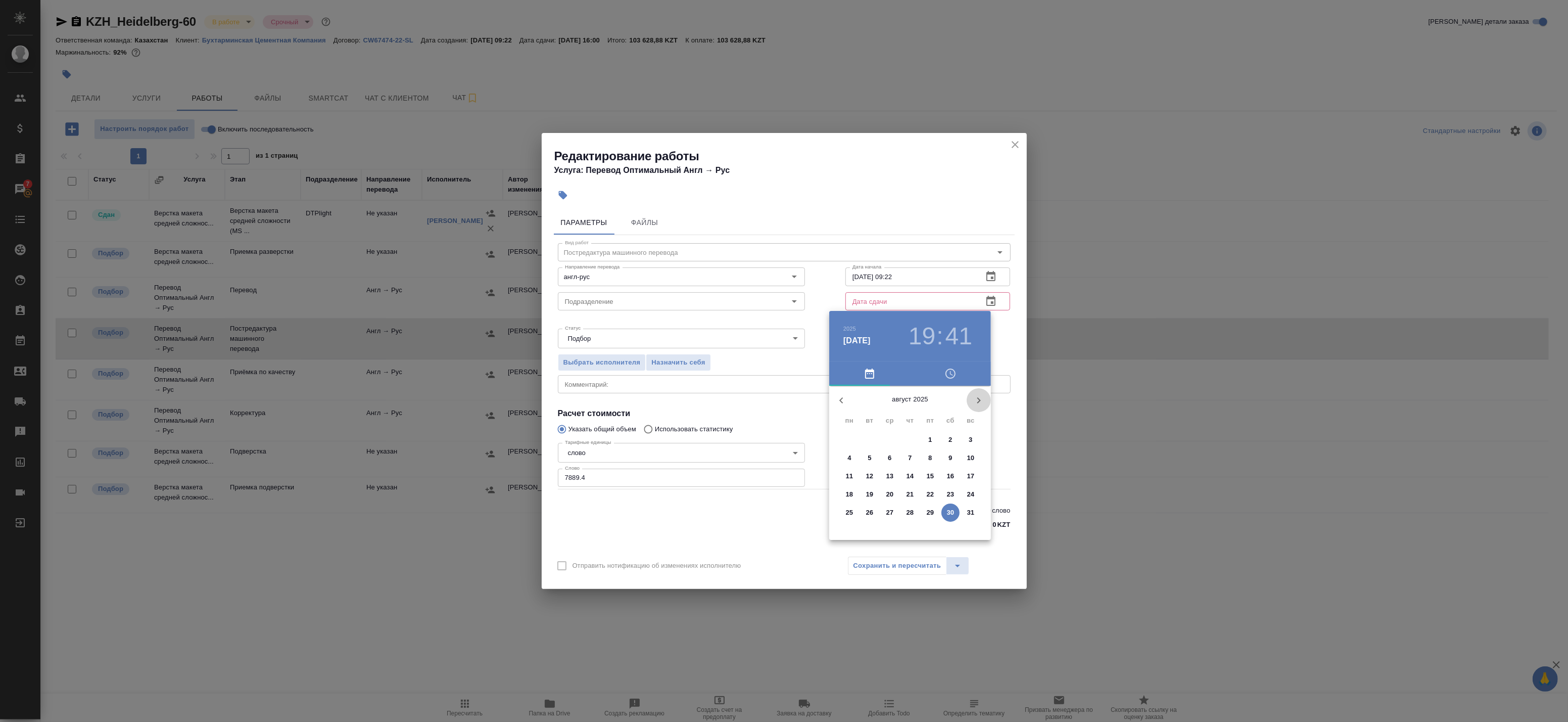
click at [979, 398] on icon "button" at bounding box center [978, 400] width 12 height 12
click at [862, 441] on span "2" at bounding box center [869, 439] width 18 height 10
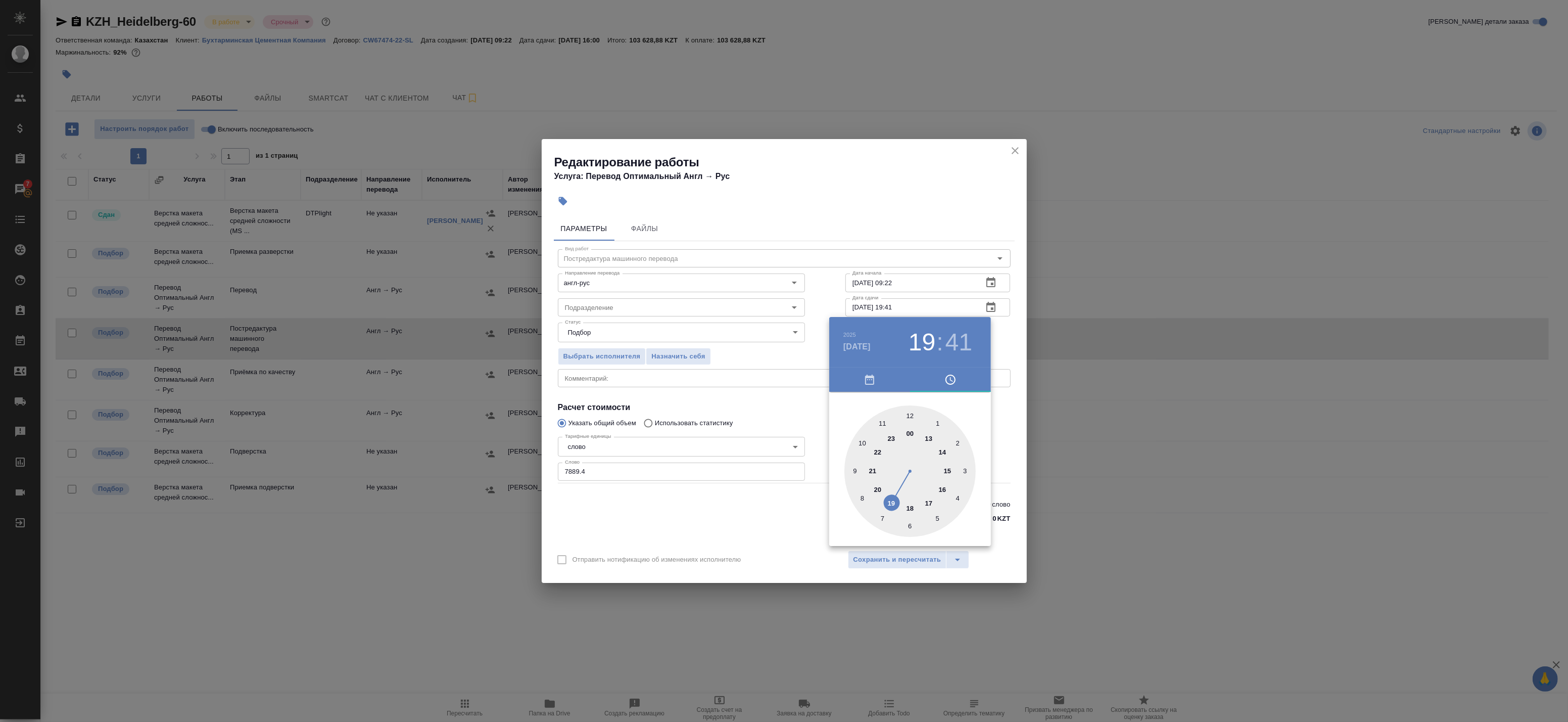
click at [997, 309] on div at bounding box center [784, 361] width 1568 height 722
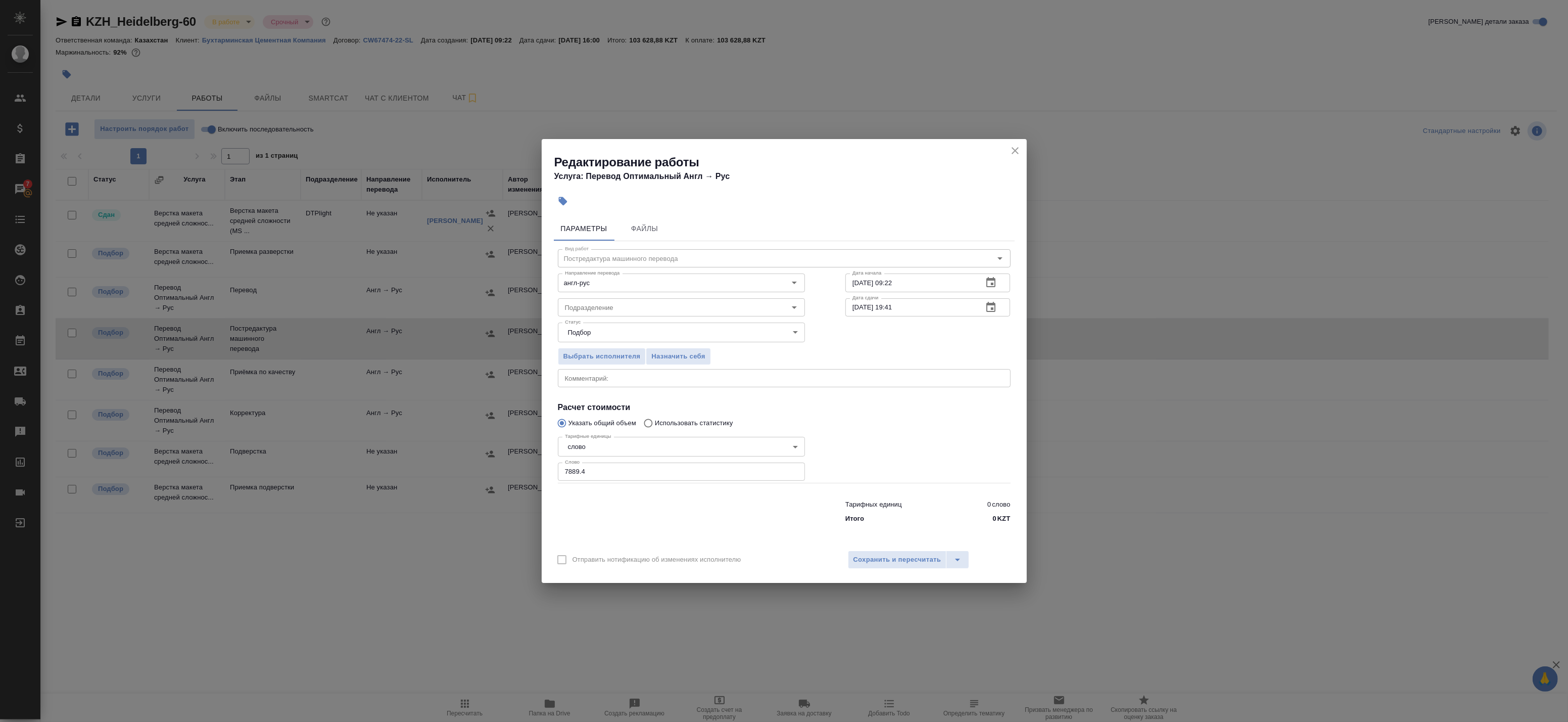
click at [992, 309] on div "2025 сент. 2 19 : 41 00 1 2 3 4 5 6 7 8 9 10 11 12 13 14 15 16 17 18 19 20 21 2…" at bounding box center [784, 361] width 1568 height 722
click at [991, 309] on icon "button" at bounding box center [990, 307] width 12 height 12
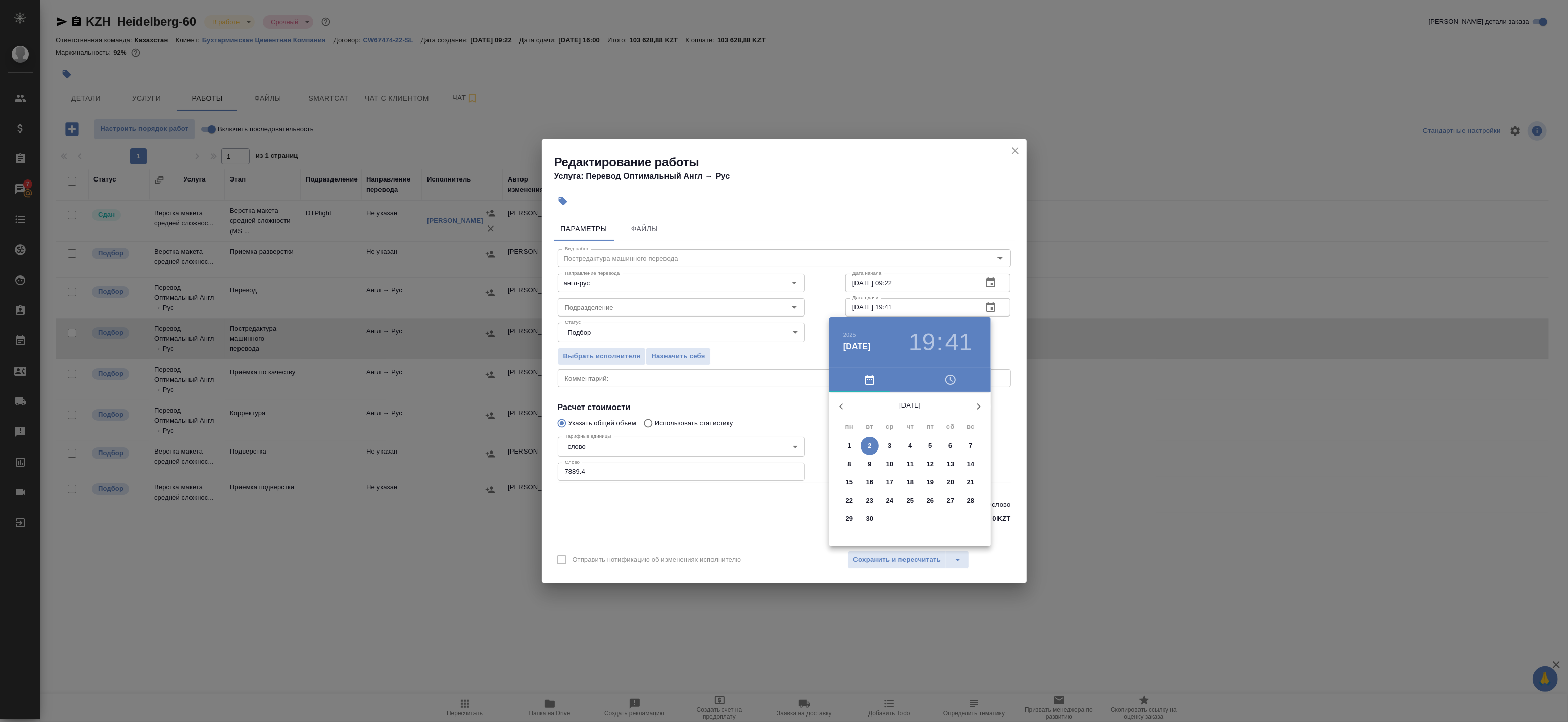
drag, startPoint x: 838, startPoint y: 408, endPoint x: 842, endPoint y: 412, distance: 5.7
click at [837, 408] on icon "button" at bounding box center [841, 406] width 12 height 12
click at [971, 519] on p "31" at bounding box center [971, 518] width 7 height 10
click at [966, 380] on span "button" at bounding box center [950, 379] width 68 height 12
click at [949, 342] on h3 "41" at bounding box center [958, 341] width 26 height 28
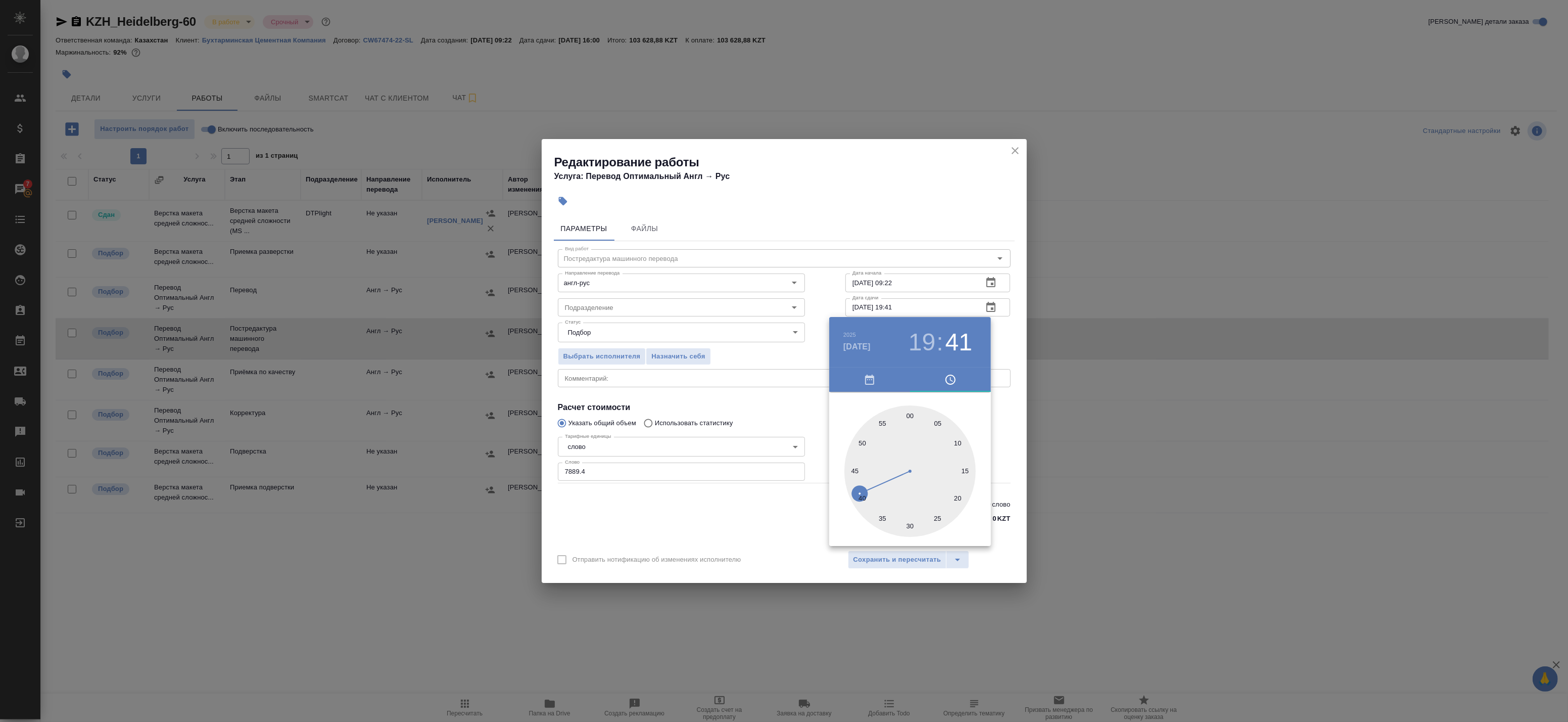
click at [867, 382] on icon "button" at bounding box center [869, 379] width 12 height 12
click at [975, 410] on icon "button" at bounding box center [978, 406] width 12 height 12
click at [849, 444] on p "1" at bounding box center [849, 445] width 4 height 10
click at [862, 444] on div at bounding box center [909, 471] width 131 height 131
click at [908, 416] on div at bounding box center [909, 471] width 131 height 131
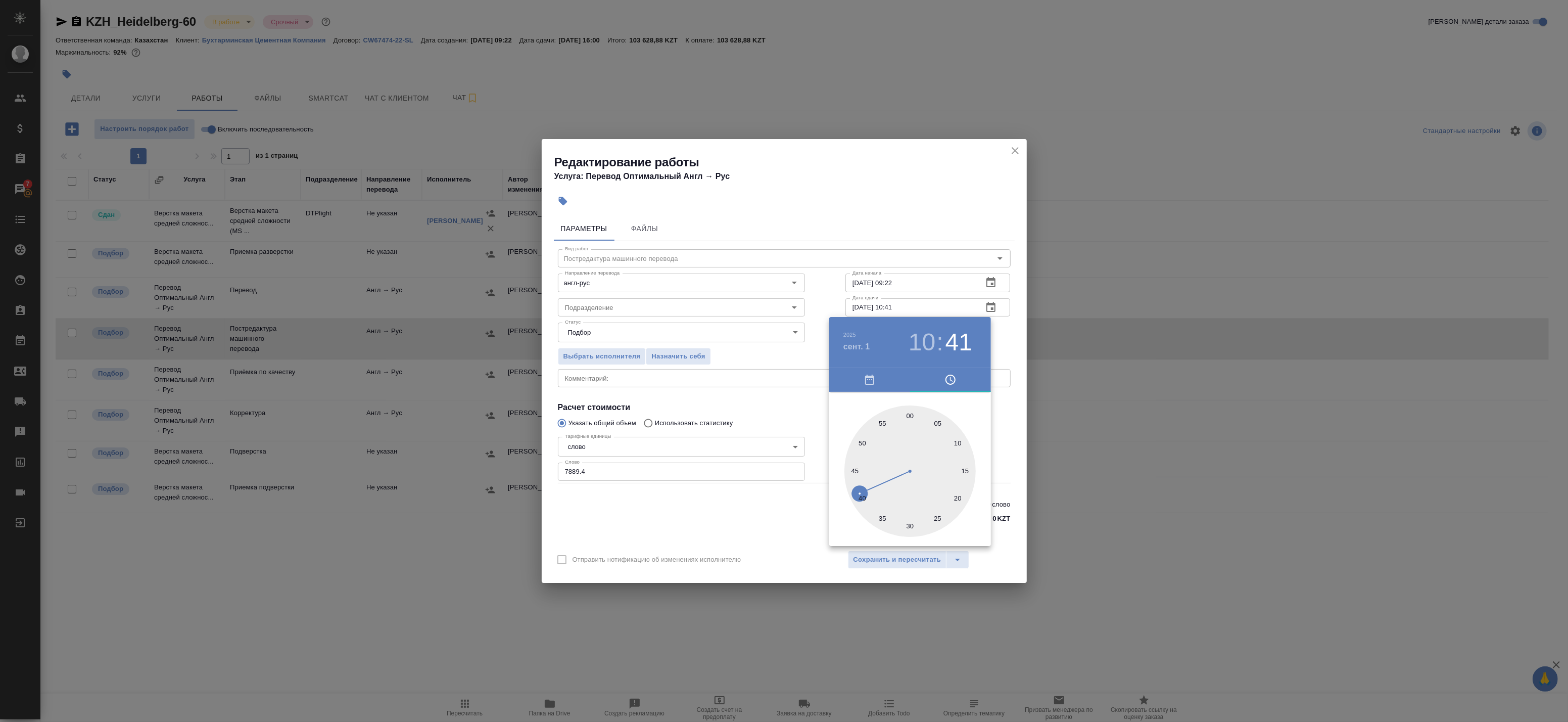
type input "[DATE] 10:00"
click at [1004, 344] on div at bounding box center [784, 361] width 1568 height 722
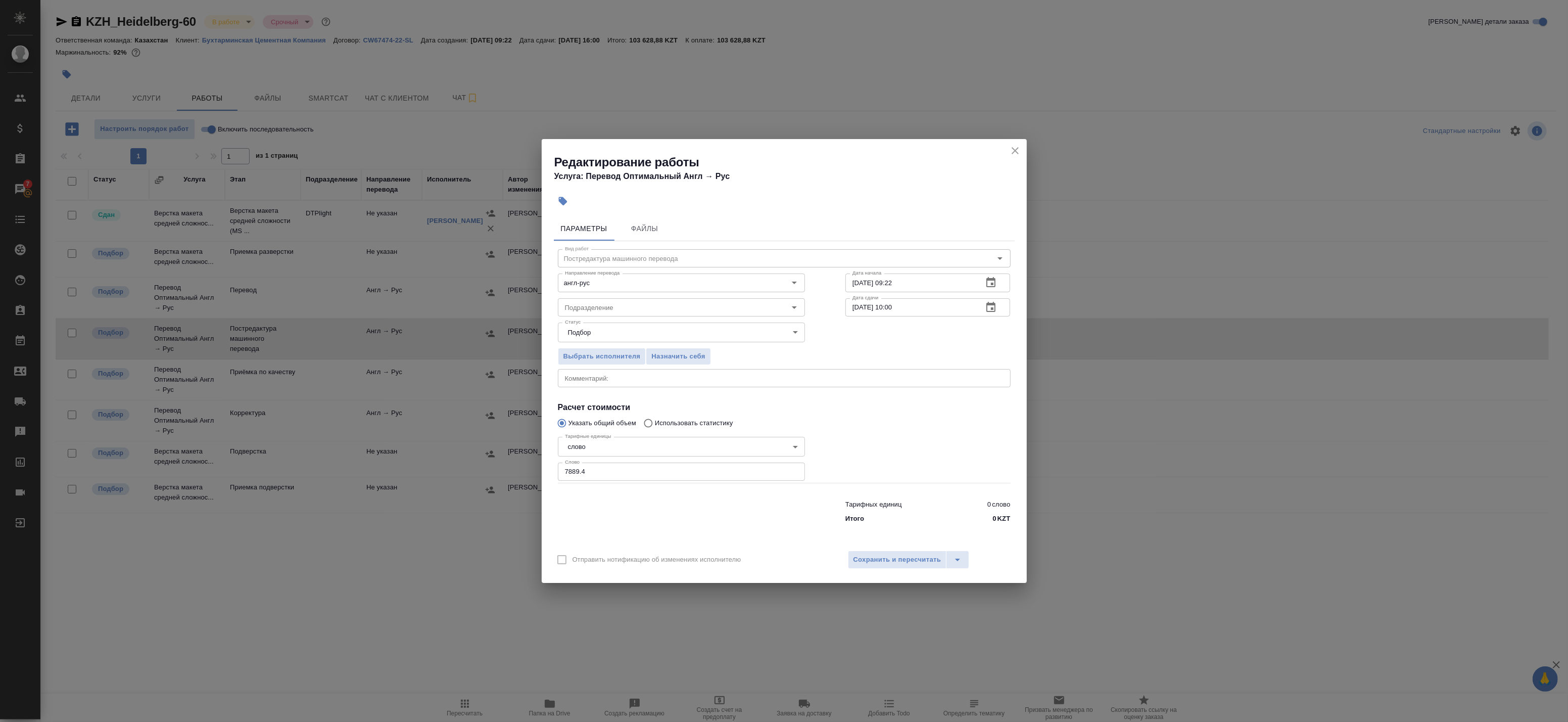
click at [991, 304] on icon "button" at bounding box center [991, 307] width 9 height 10
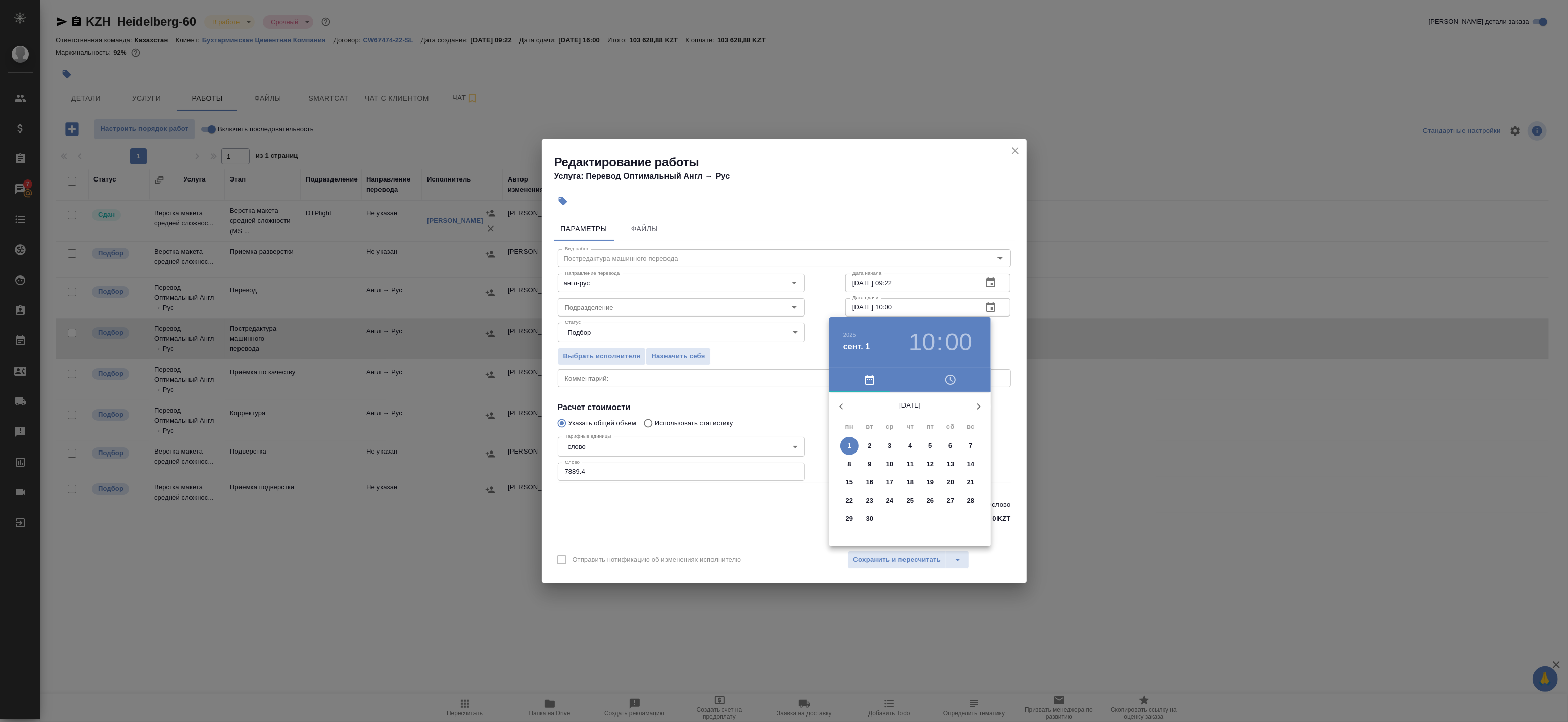
click at [1012, 354] on div at bounding box center [784, 361] width 1568 height 722
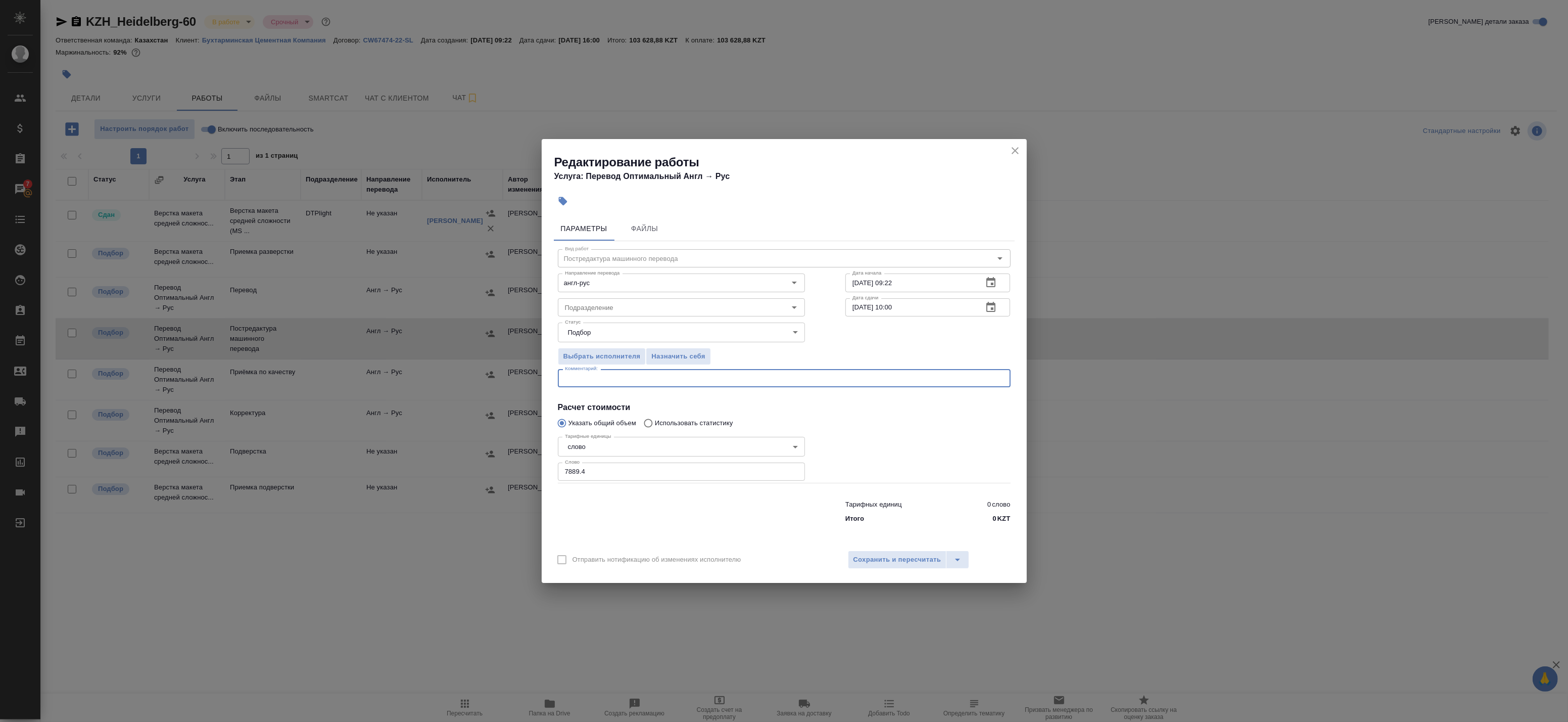
click at [647, 377] on textarea at bounding box center [784, 378] width 439 height 7
click at [879, 552] on button "Сохранить и пересчитать" at bounding box center [897, 560] width 99 height 18
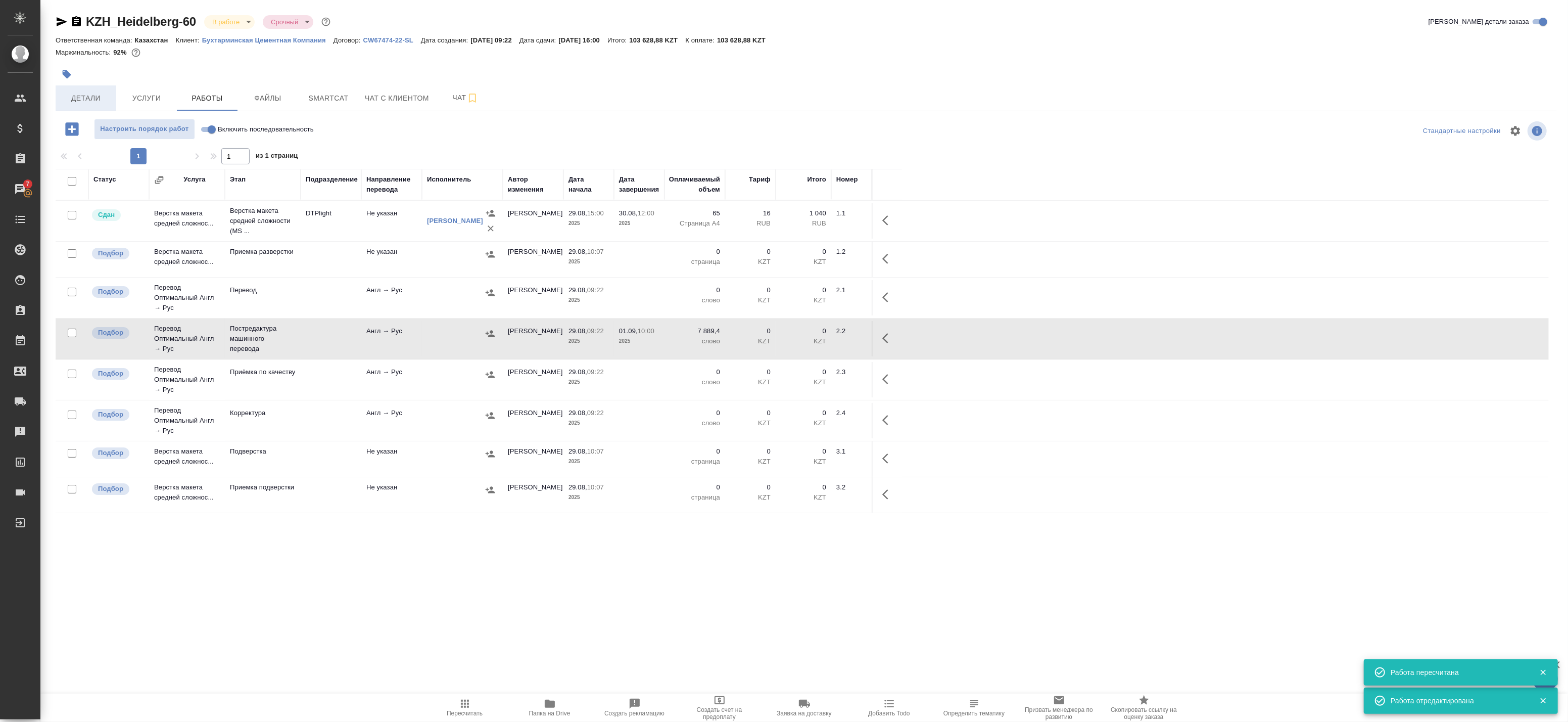
click at [84, 98] on span "Детали" at bounding box center [86, 99] width 48 height 13
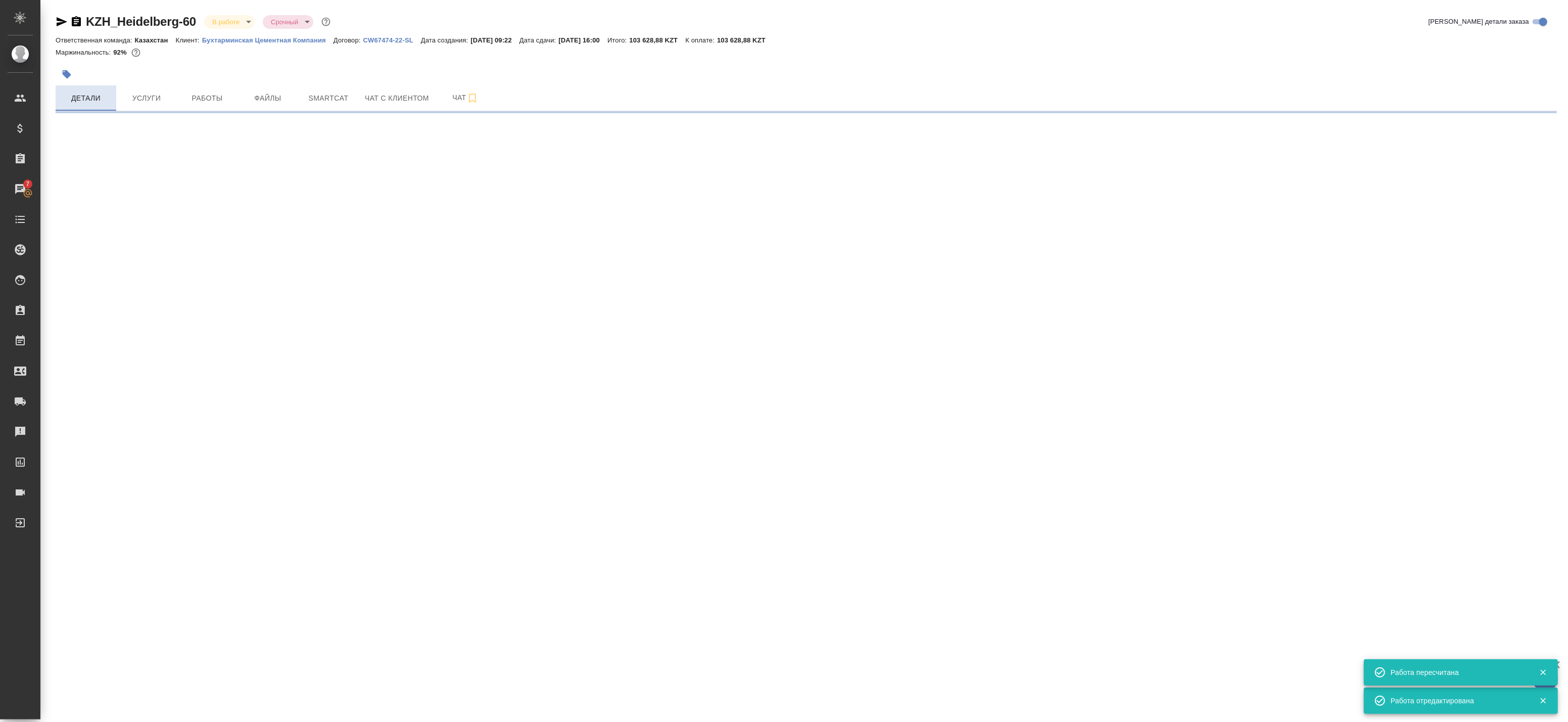
select select "RU"
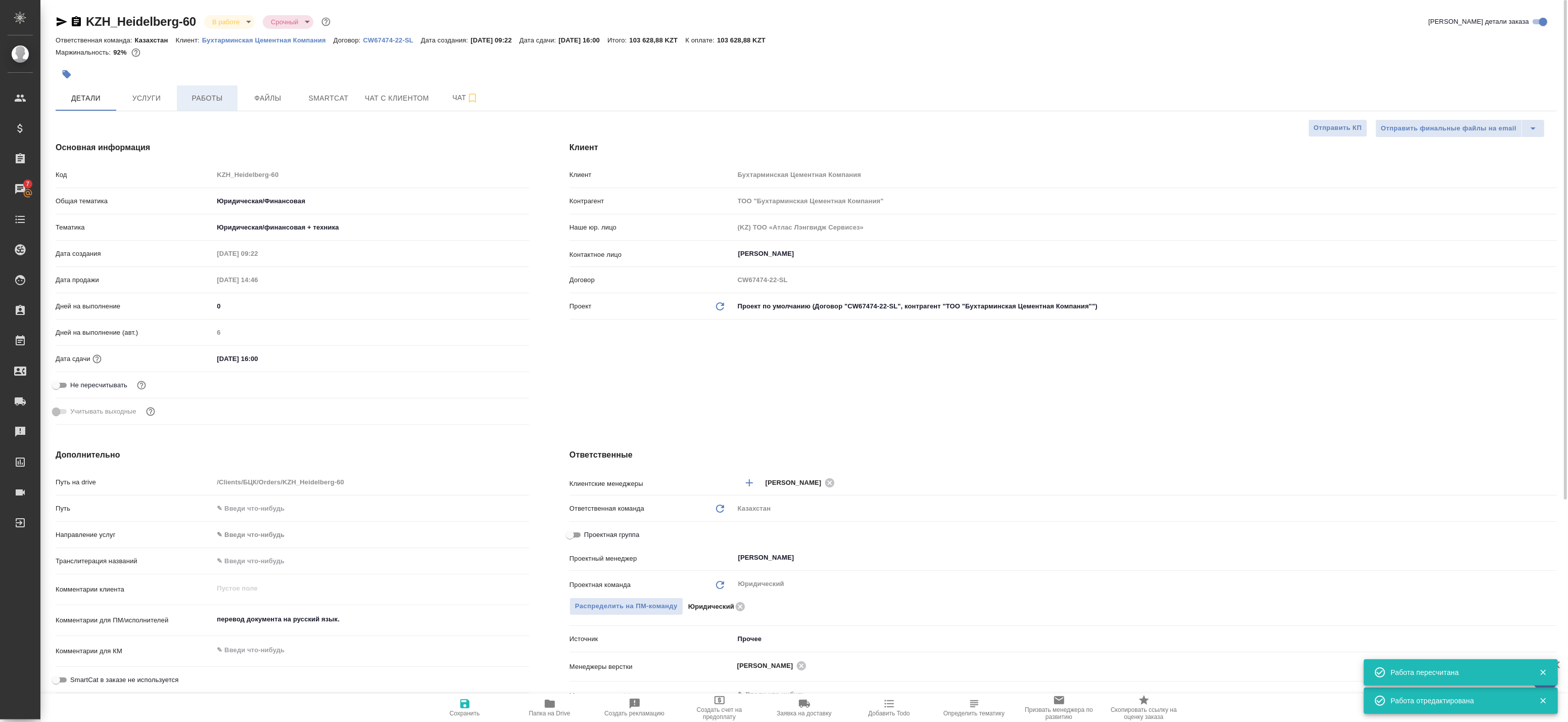
click at [219, 102] on span "Работы" at bounding box center [206, 99] width 48 height 13
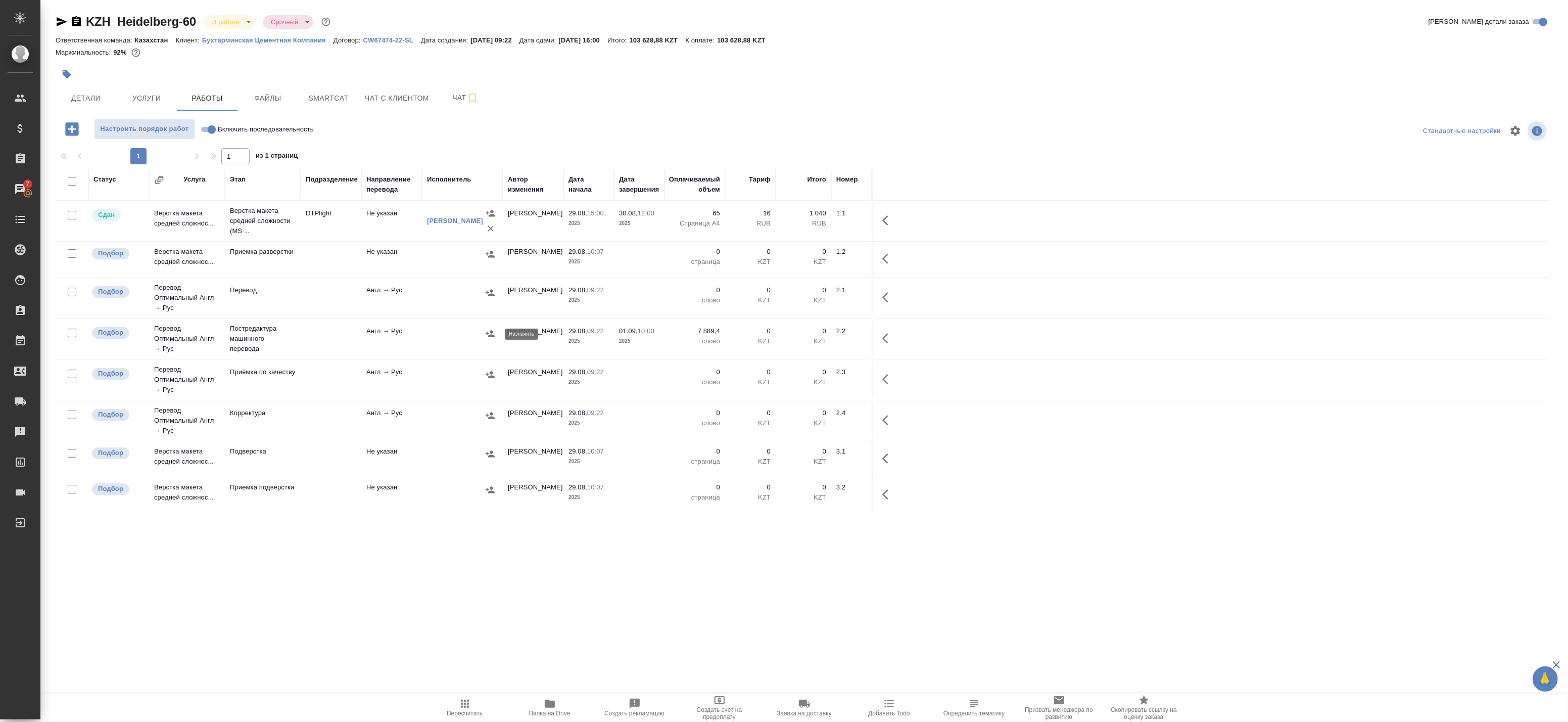
click at [492, 334] on icon "button" at bounding box center [490, 333] width 10 height 10
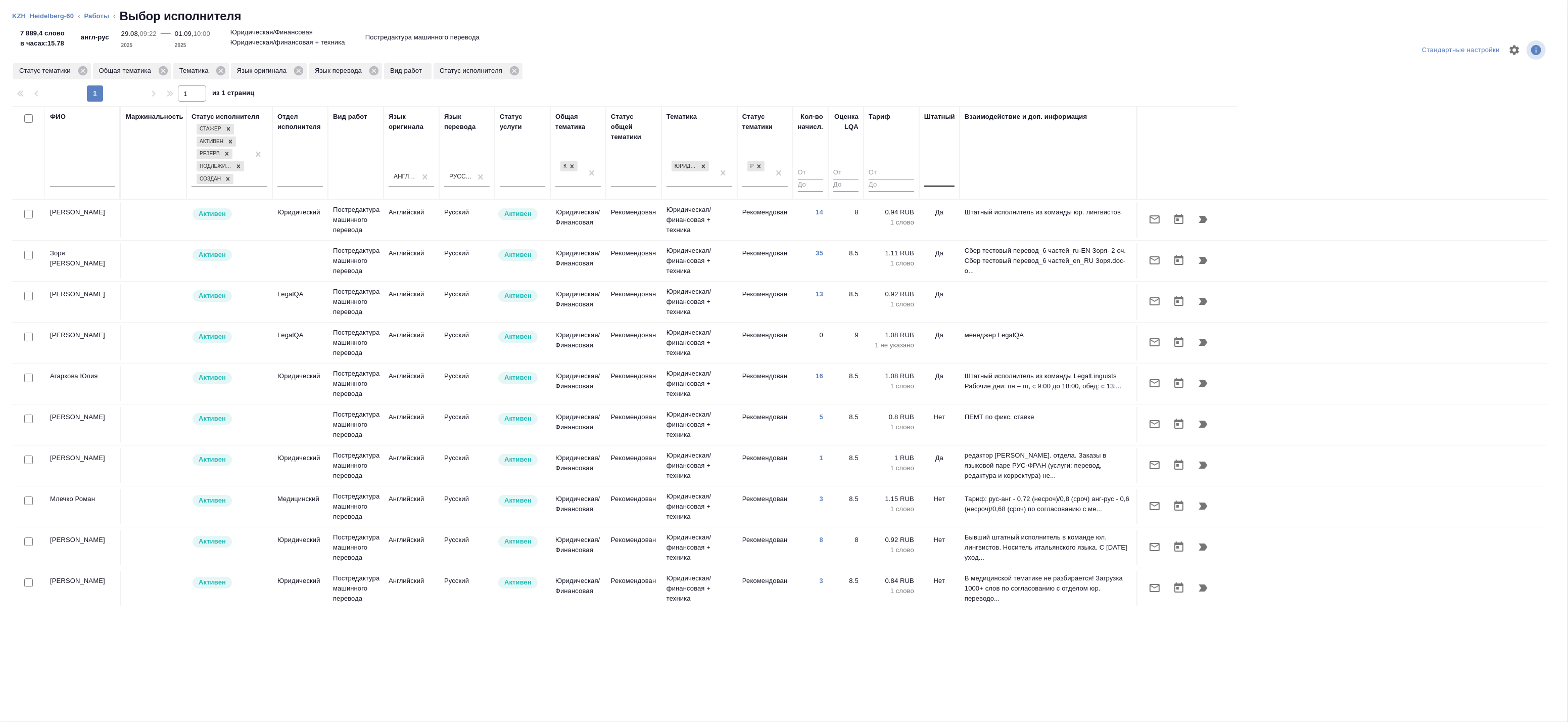
click at [942, 174] on div at bounding box center [939, 177] width 30 height 15
click at [941, 210] on div "Нет" at bounding box center [1000, 209] width 151 height 18
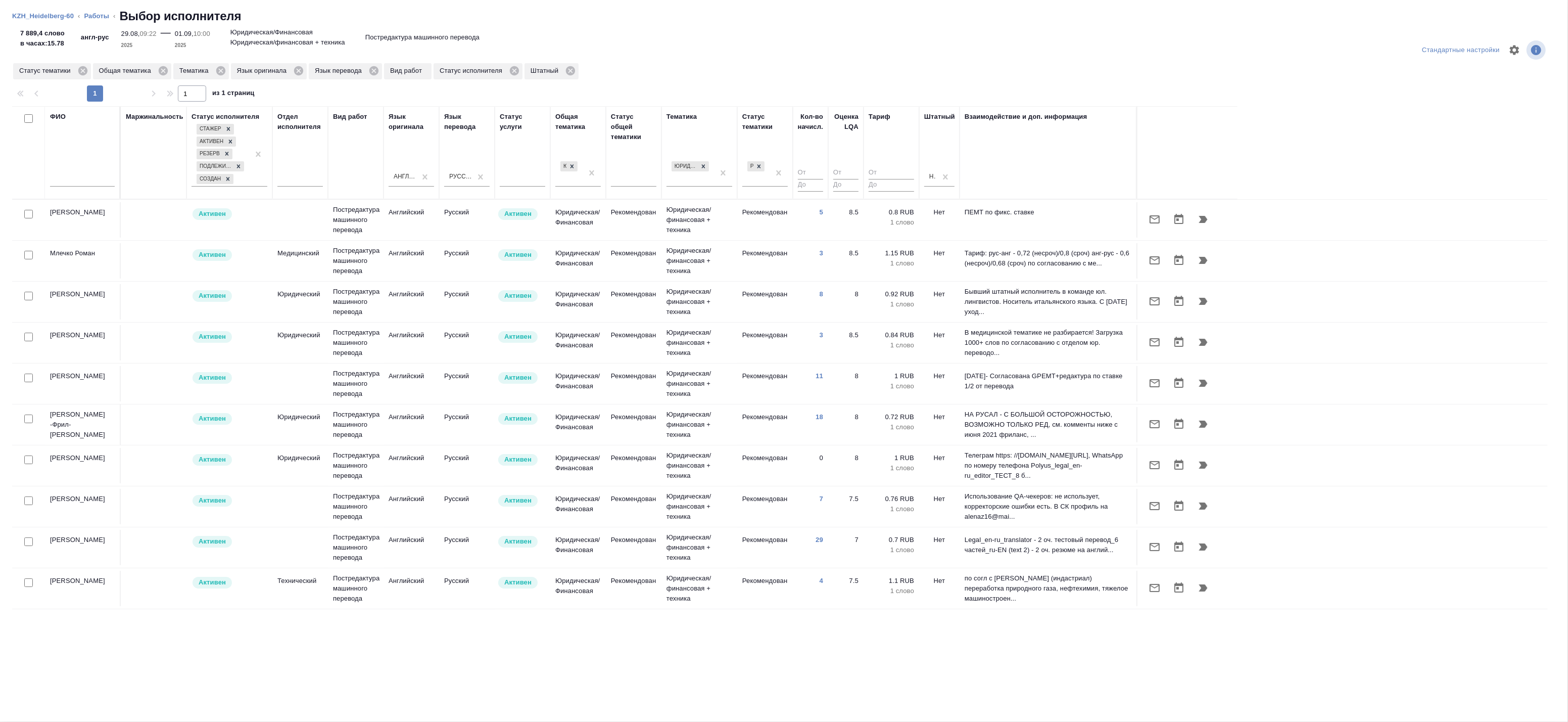
click at [62, 194] on div at bounding box center [82, 181] width 65 height 25
click at [71, 183] on input "text" at bounding box center [82, 181] width 65 height 13
type input "v"
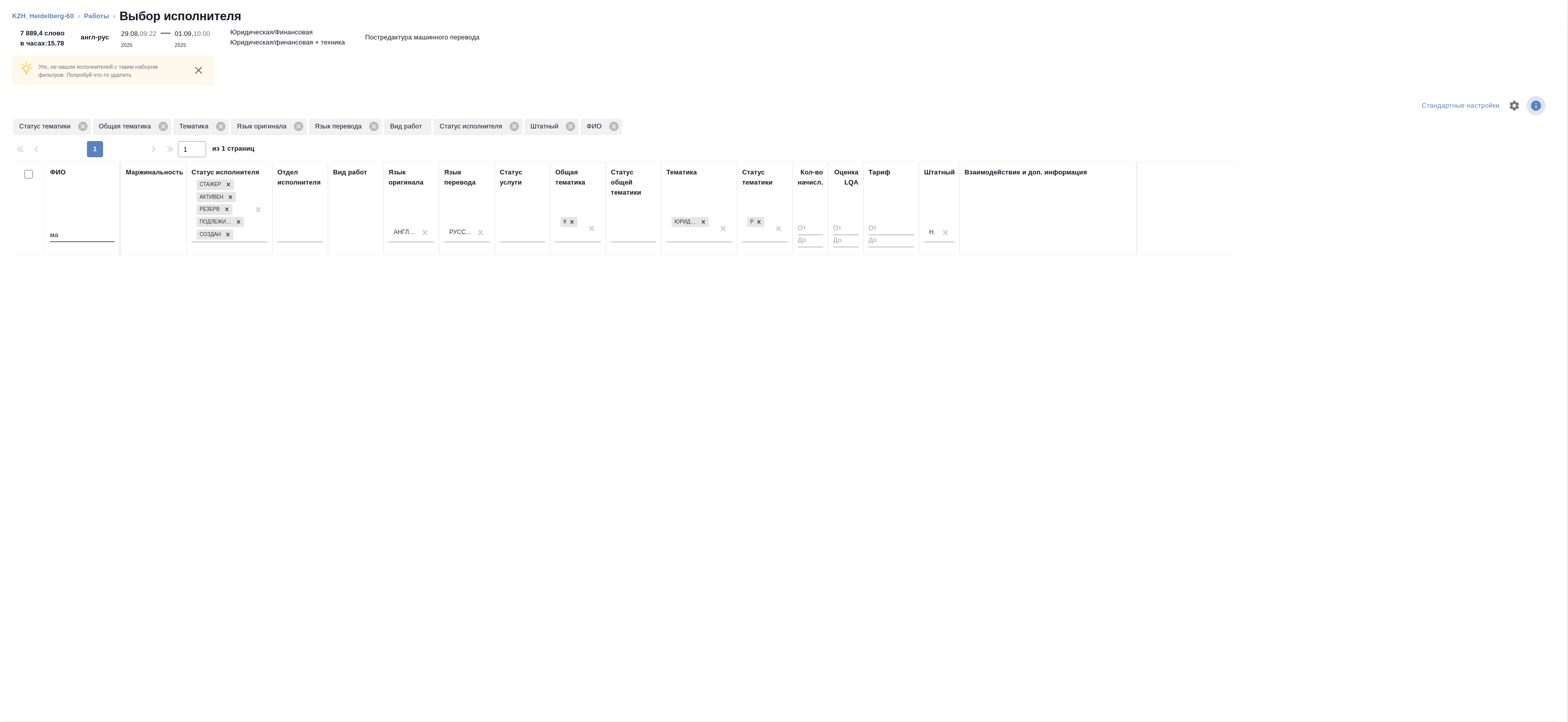
type input "м"
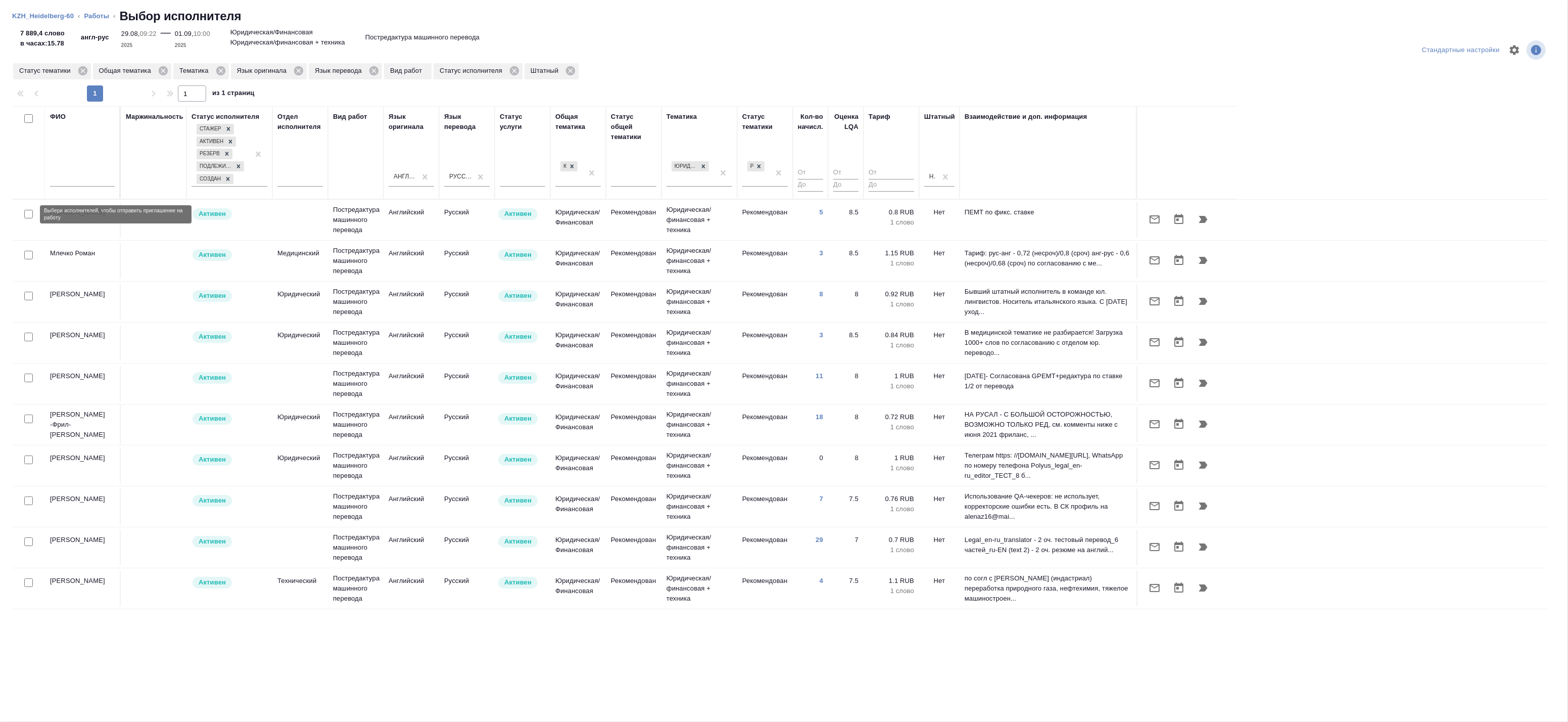
click at [27, 215] on input "checkbox" at bounding box center [28, 214] width 8 height 8
checkbox input "true"
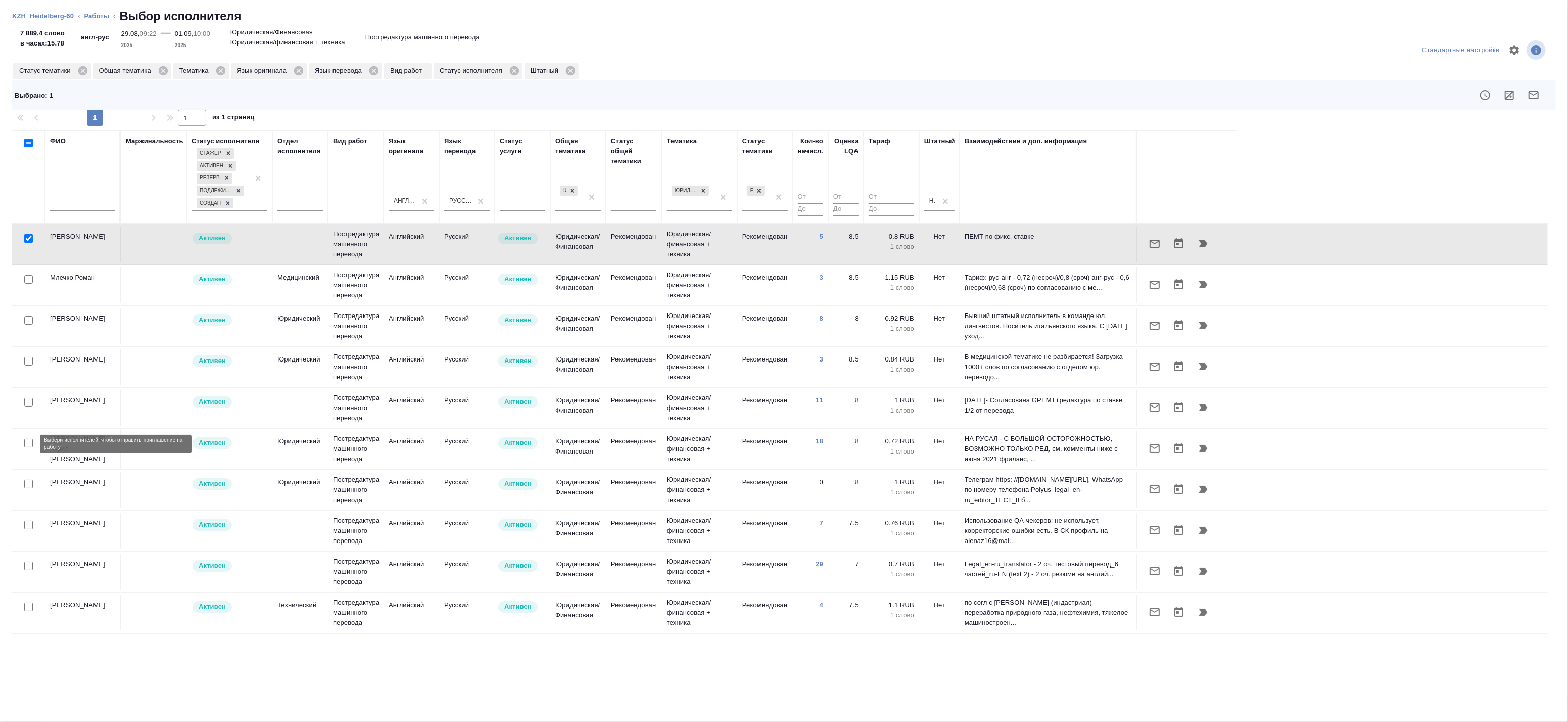
click at [28, 445] on input "checkbox" at bounding box center [28, 443] width 8 height 8
checkbox input "true"
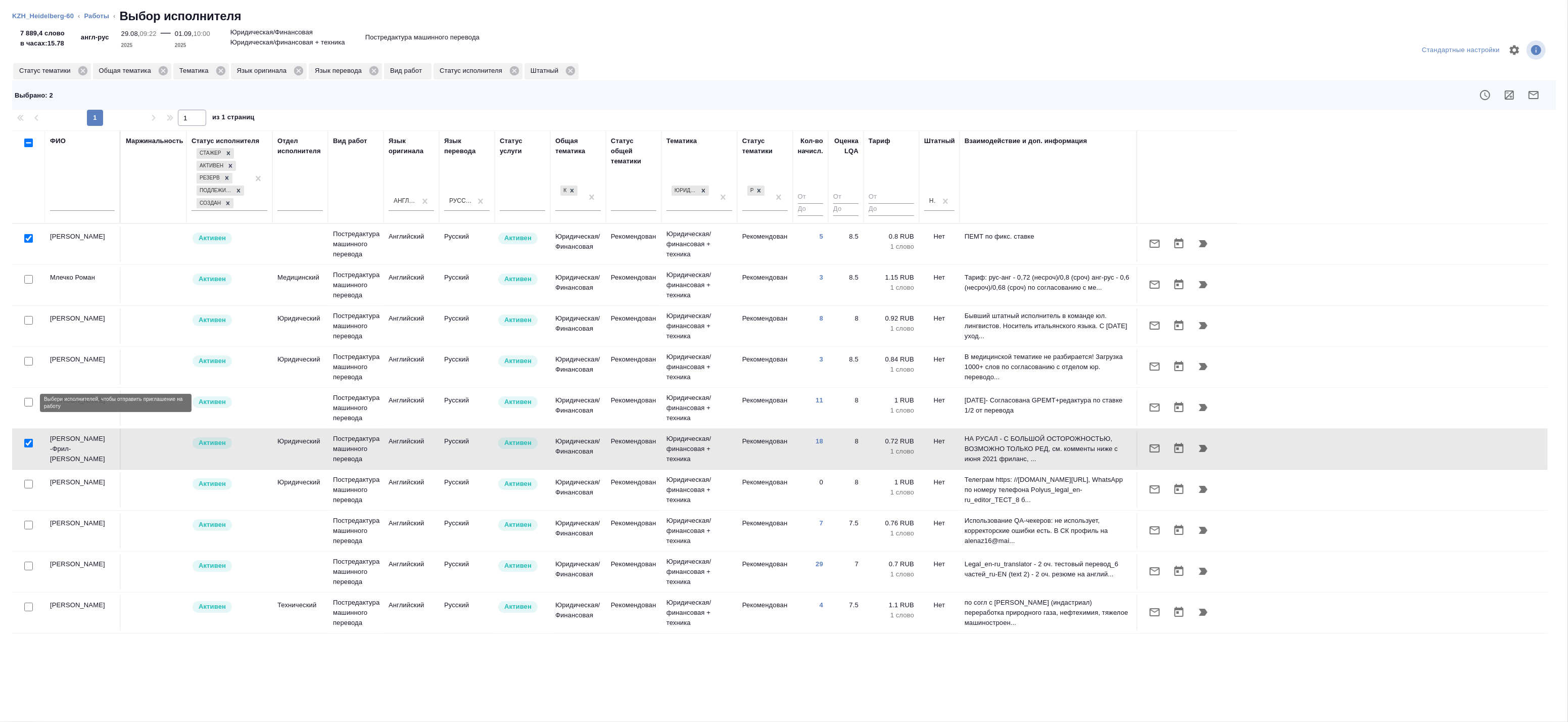
click at [27, 405] on input "checkbox" at bounding box center [28, 402] width 8 height 8
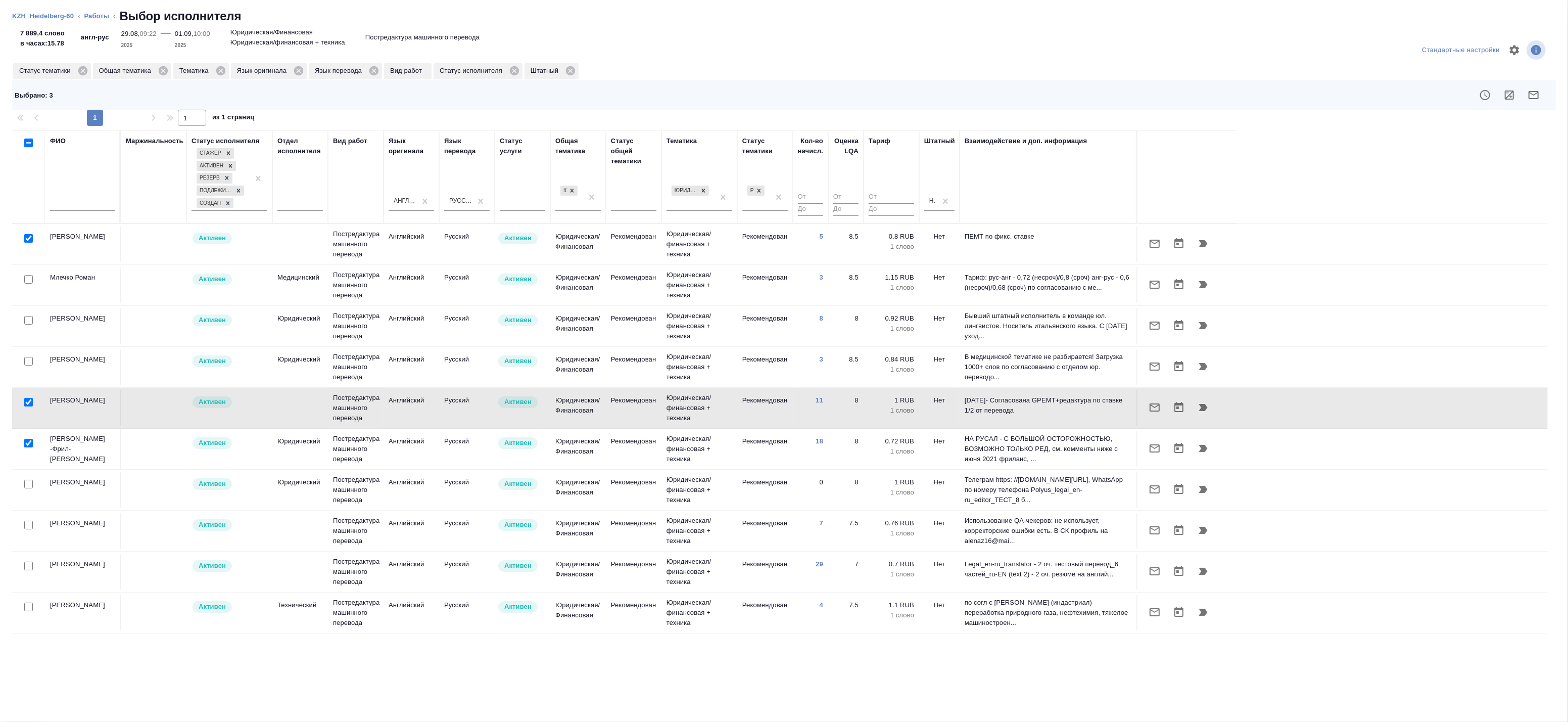
click at [29, 403] on input "checkbox" at bounding box center [28, 402] width 8 height 8
checkbox input "false"
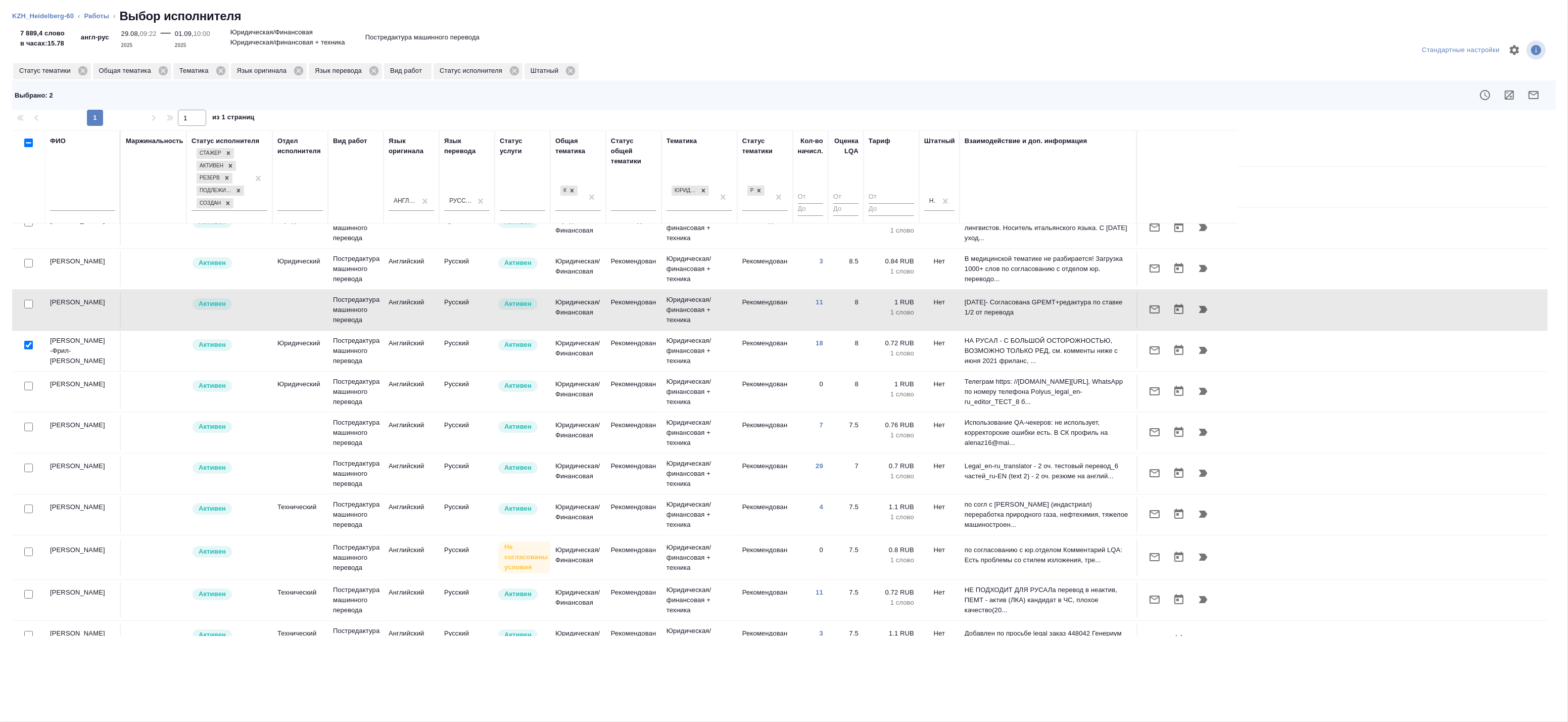
scroll to position [112, 0]
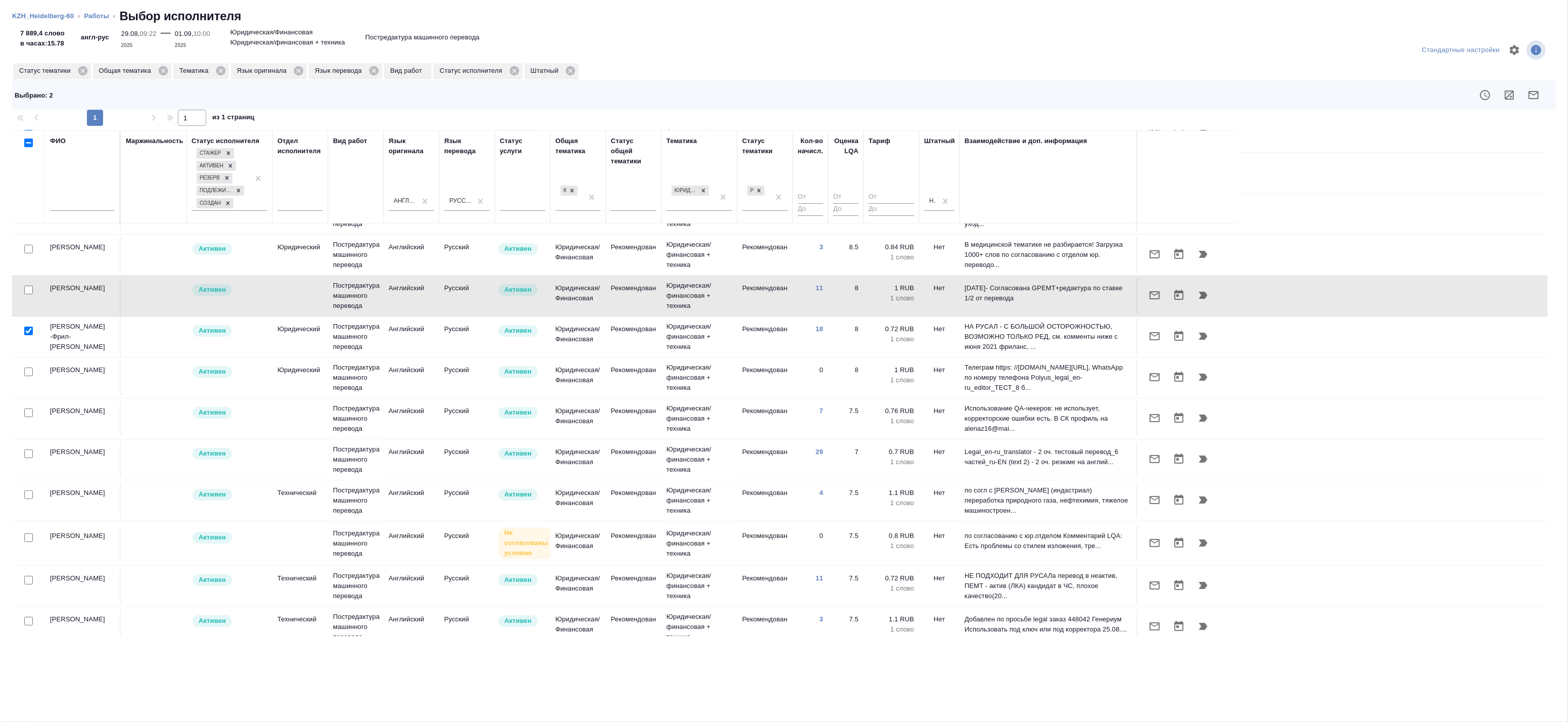
click at [26, 133] on div at bounding box center [28, 127] width 23 height 15
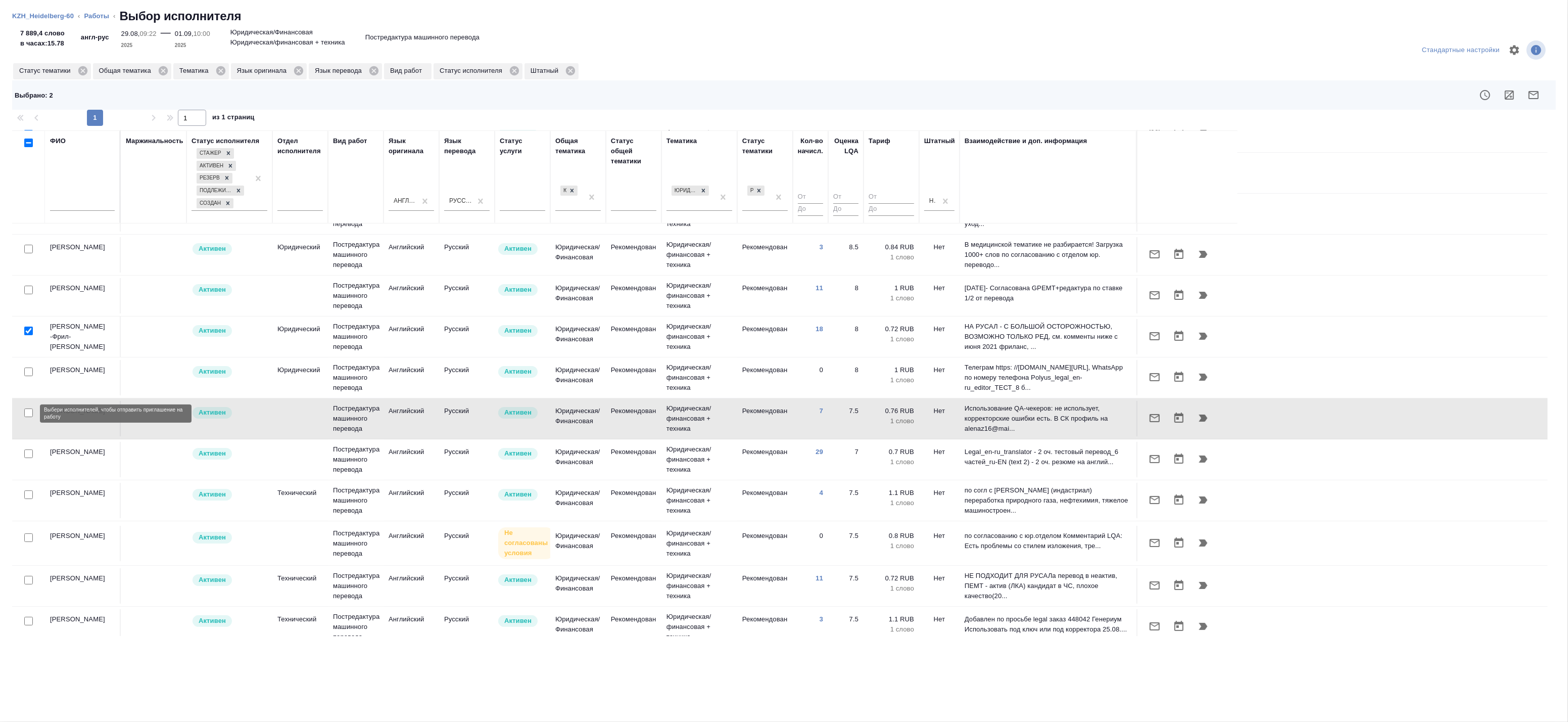
click at [26, 415] on input "checkbox" at bounding box center [28, 413] width 8 height 8
checkbox input "true"
click at [26, 454] on input "checkbox" at bounding box center [28, 453] width 8 height 8
checkbox input "true"
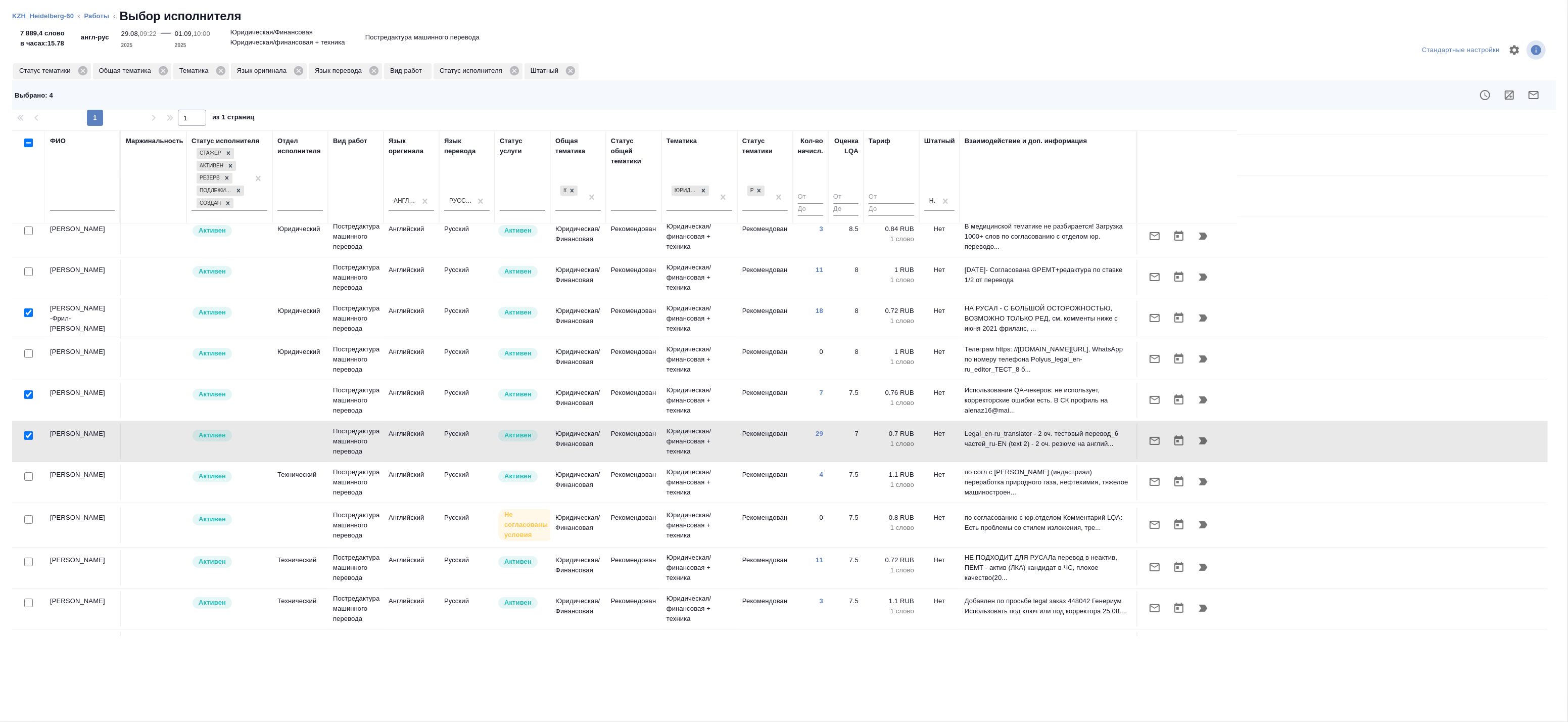
scroll to position [0, 0]
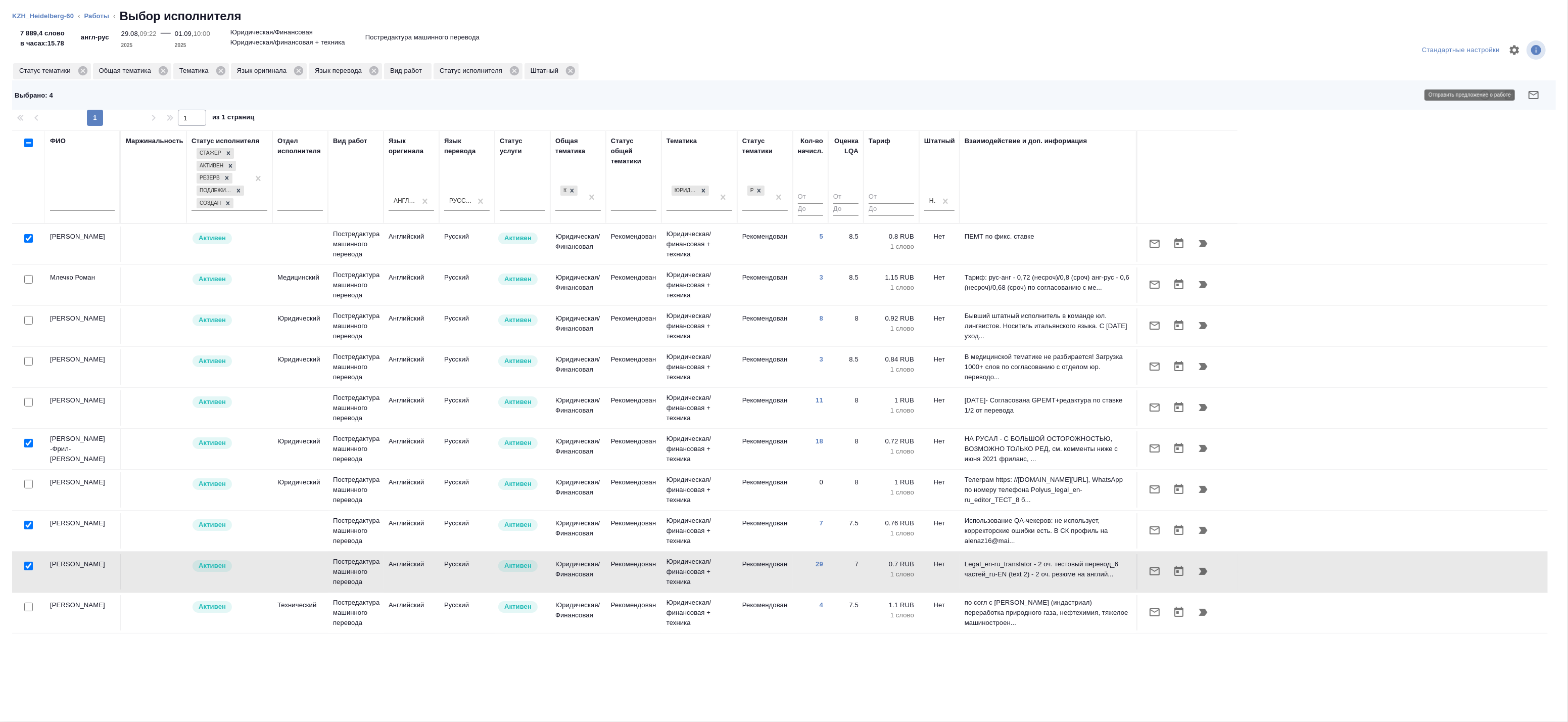
click at [1533, 95] on icon "button" at bounding box center [1532, 95] width 10 height 8
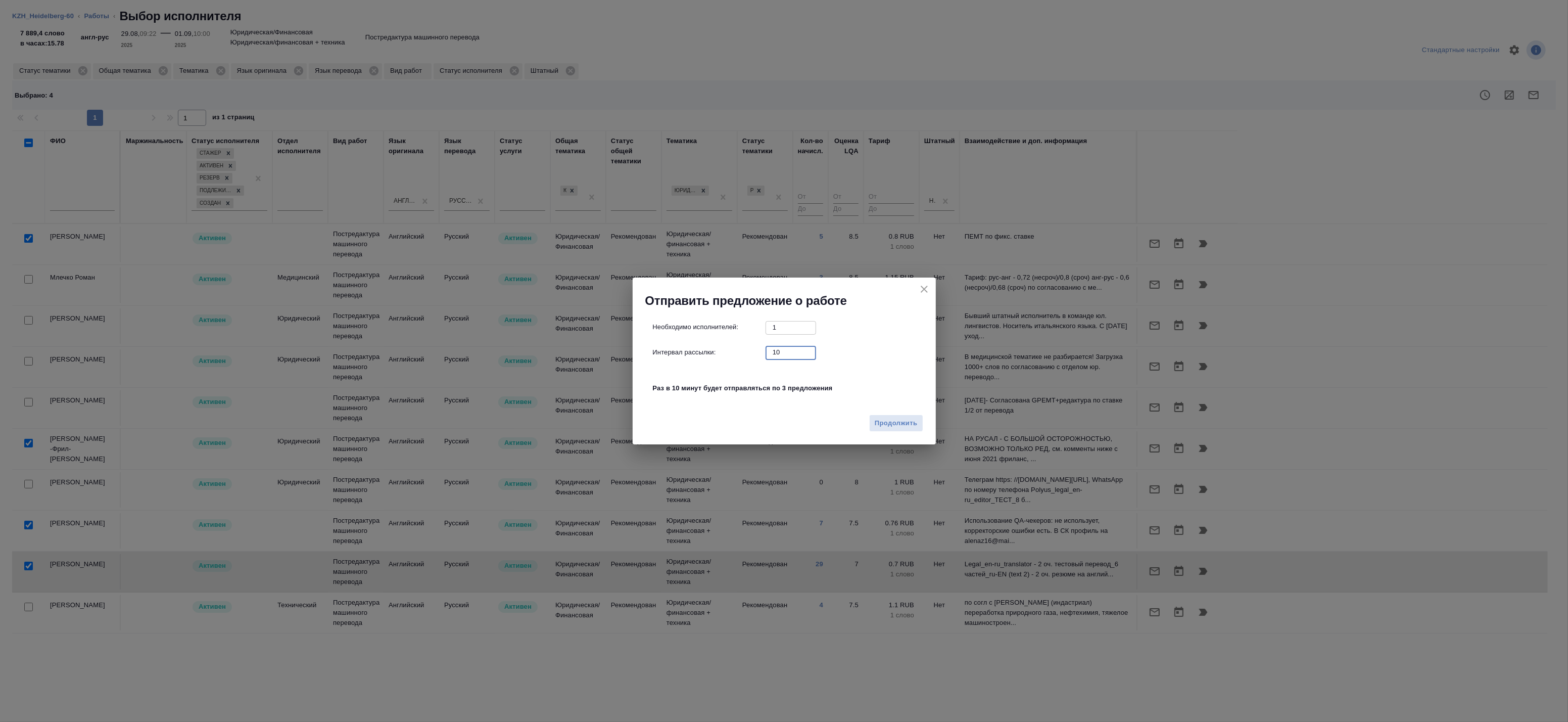
drag, startPoint x: 775, startPoint y: 356, endPoint x: 705, endPoint y: 351, distance: 70.2
click at [705, 351] on div "Интервал рассылки: 10 ​" at bounding box center [788, 352] width 271 height 13
drag, startPoint x: 804, startPoint y: 350, endPoint x: 741, endPoint y: 351, distance: 63.0
click at [765, 351] on input "11" at bounding box center [790, 352] width 50 height 13
drag, startPoint x: 791, startPoint y: 351, endPoint x: 675, endPoint y: 341, distance: 116.4
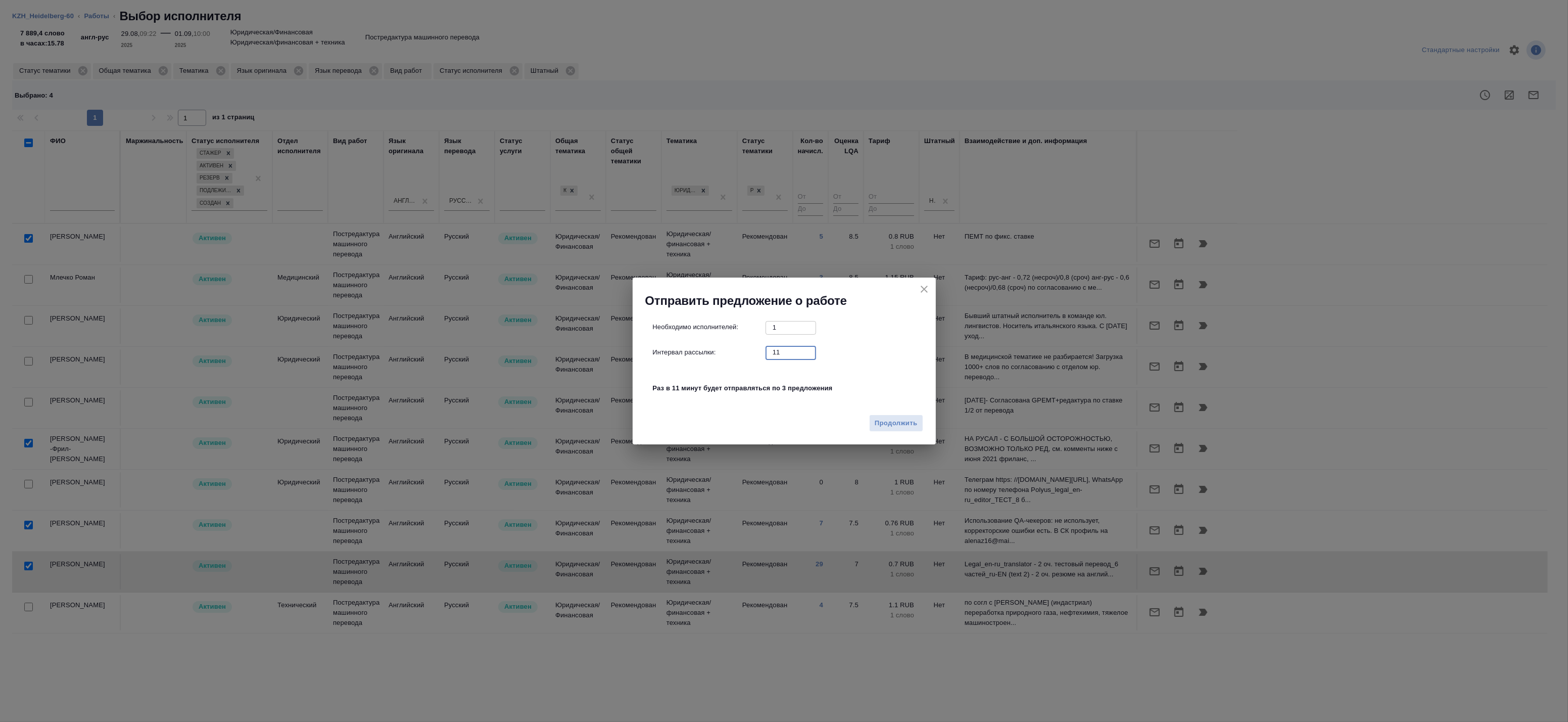
click at [683, 344] on div "Необходимо исполнителей: 1 ​ Интервал рассылки: 11 ​ Раз в 11 минут будет отпра…" at bounding box center [788, 363] width 271 height 84
type input "0"
click at [886, 421] on span "Продолжить" at bounding box center [896, 423] width 43 height 12
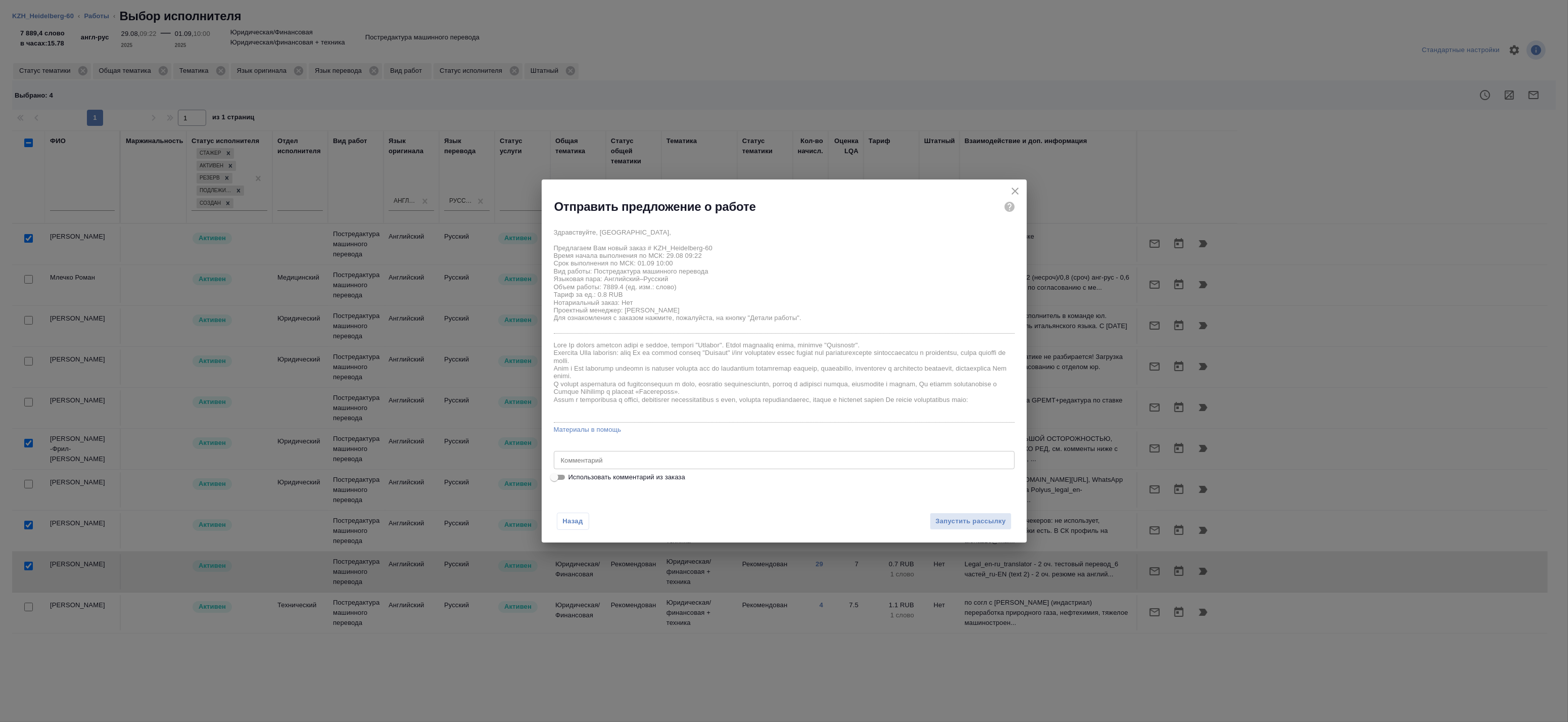
click at [749, 457] on textarea at bounding box center [784, 460] width 447 height 7
click at [945, 513] on button "Запустить рассылку" at bounding box center [970, 521] width 81 height 17
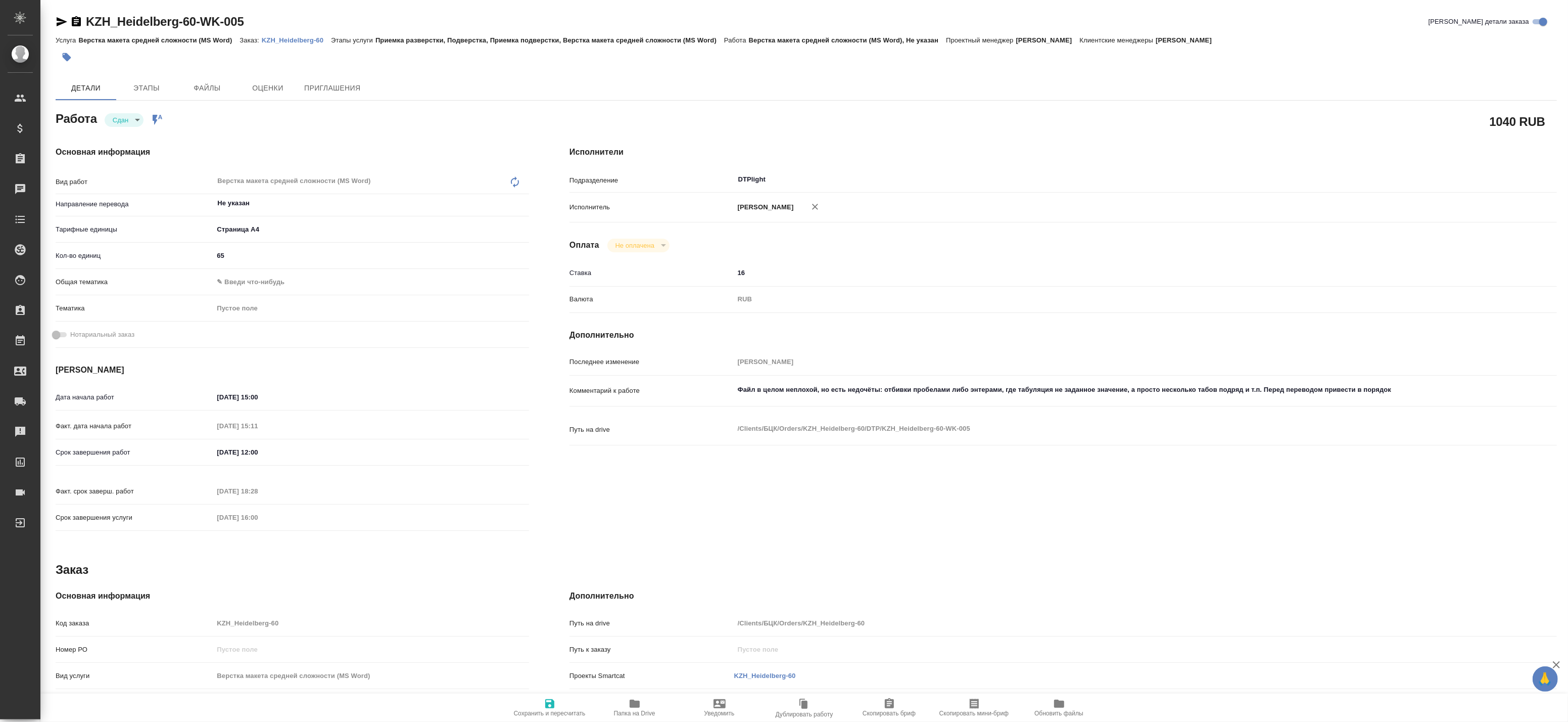
type textarea "x"
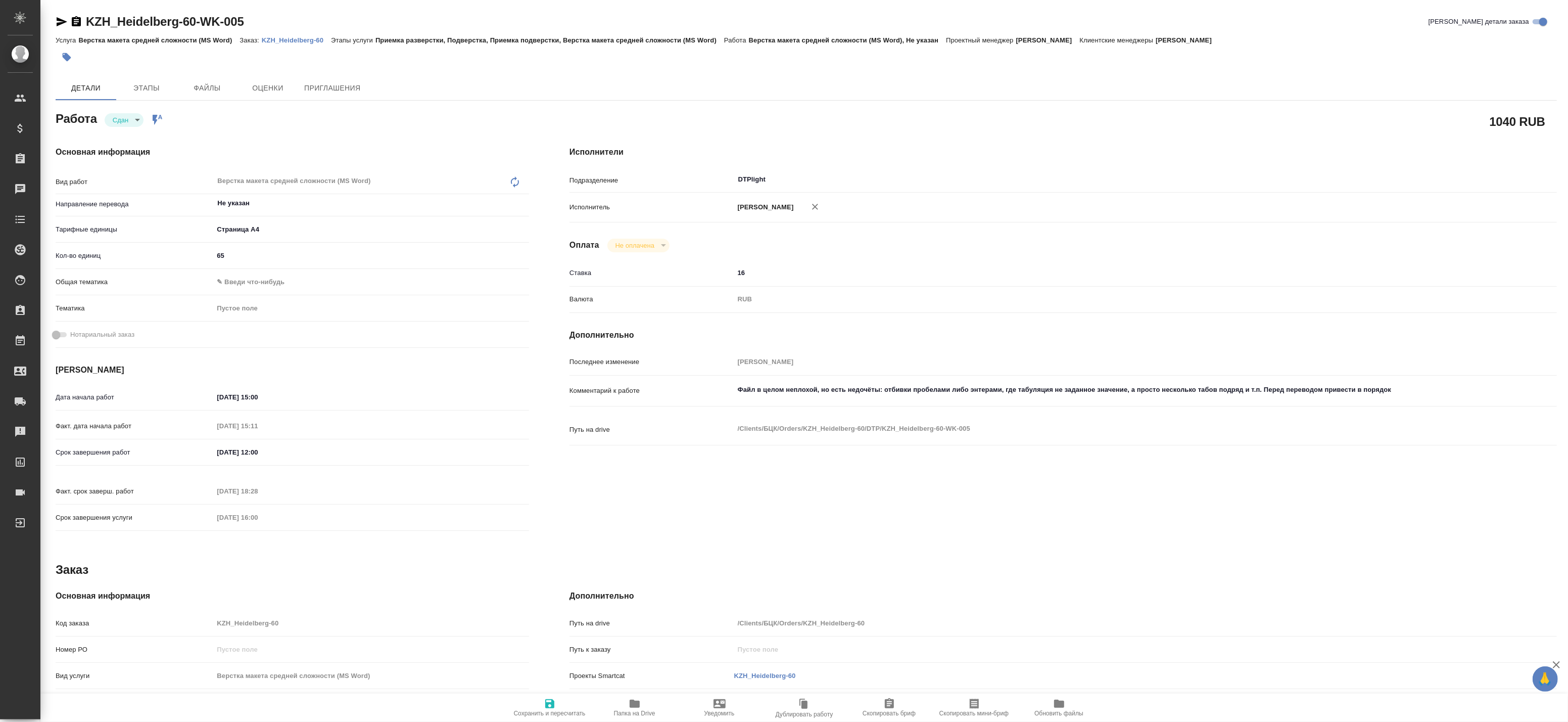
type textarea "x"
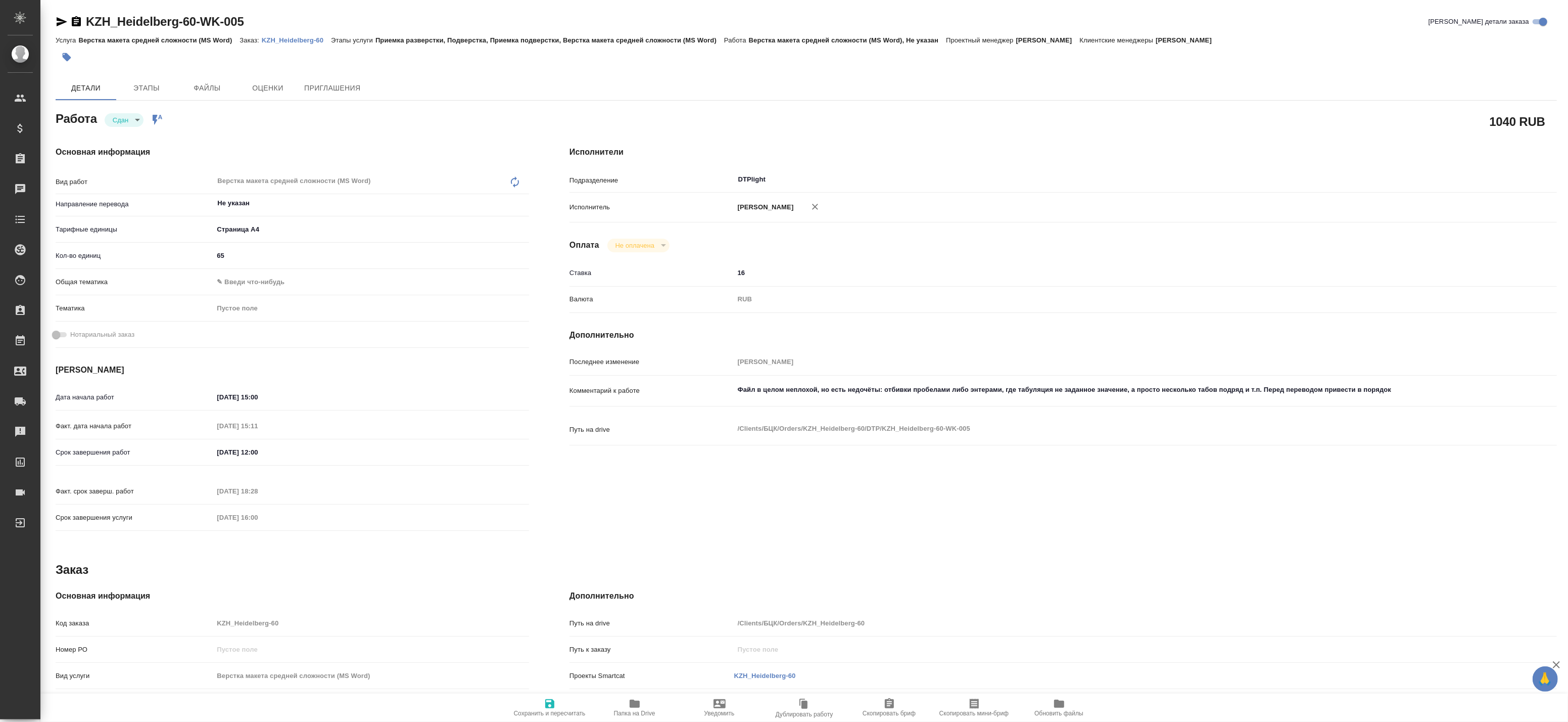
type textarea "x"
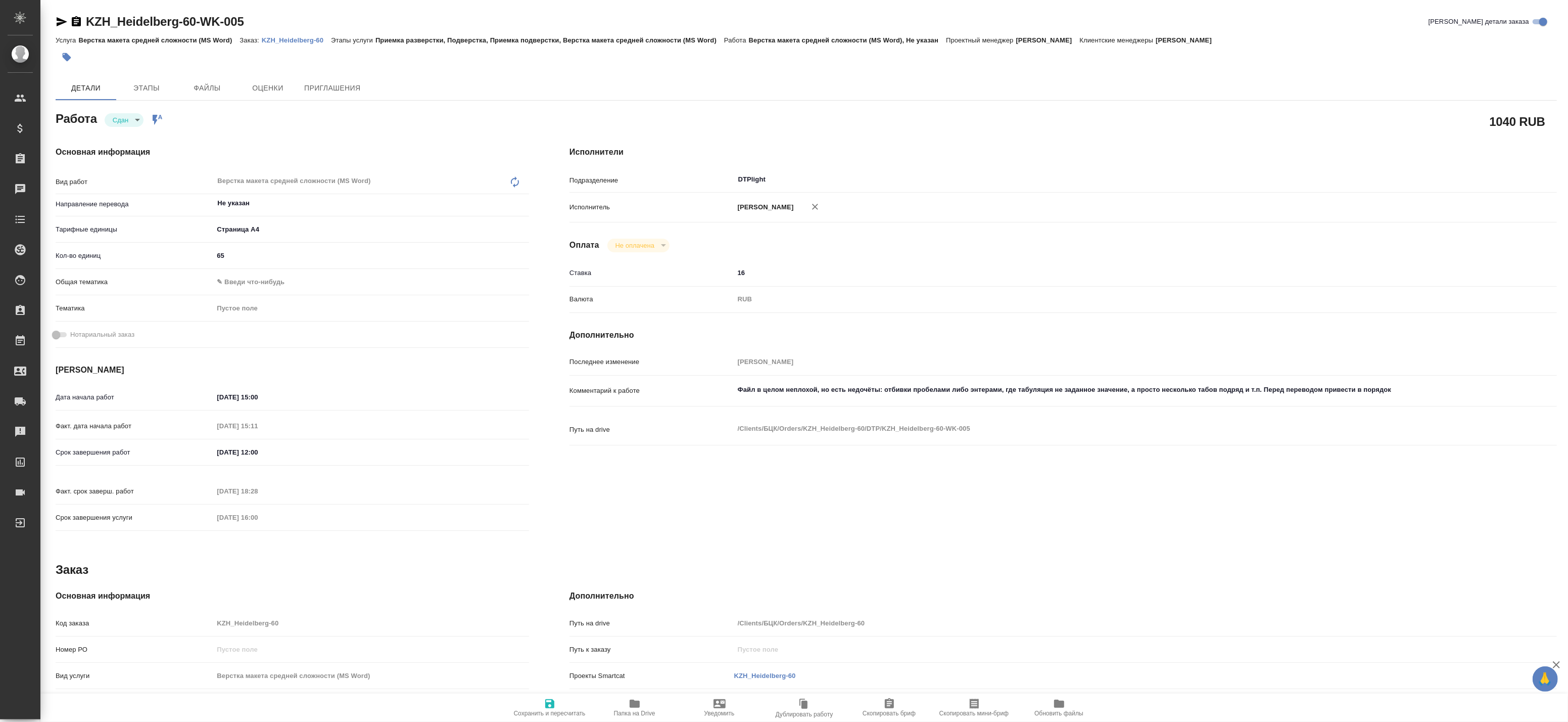
click at [626, 703] on span "Папка на Drive" at bounding box center [635, 706] width 73 height 19
type textarea "x"
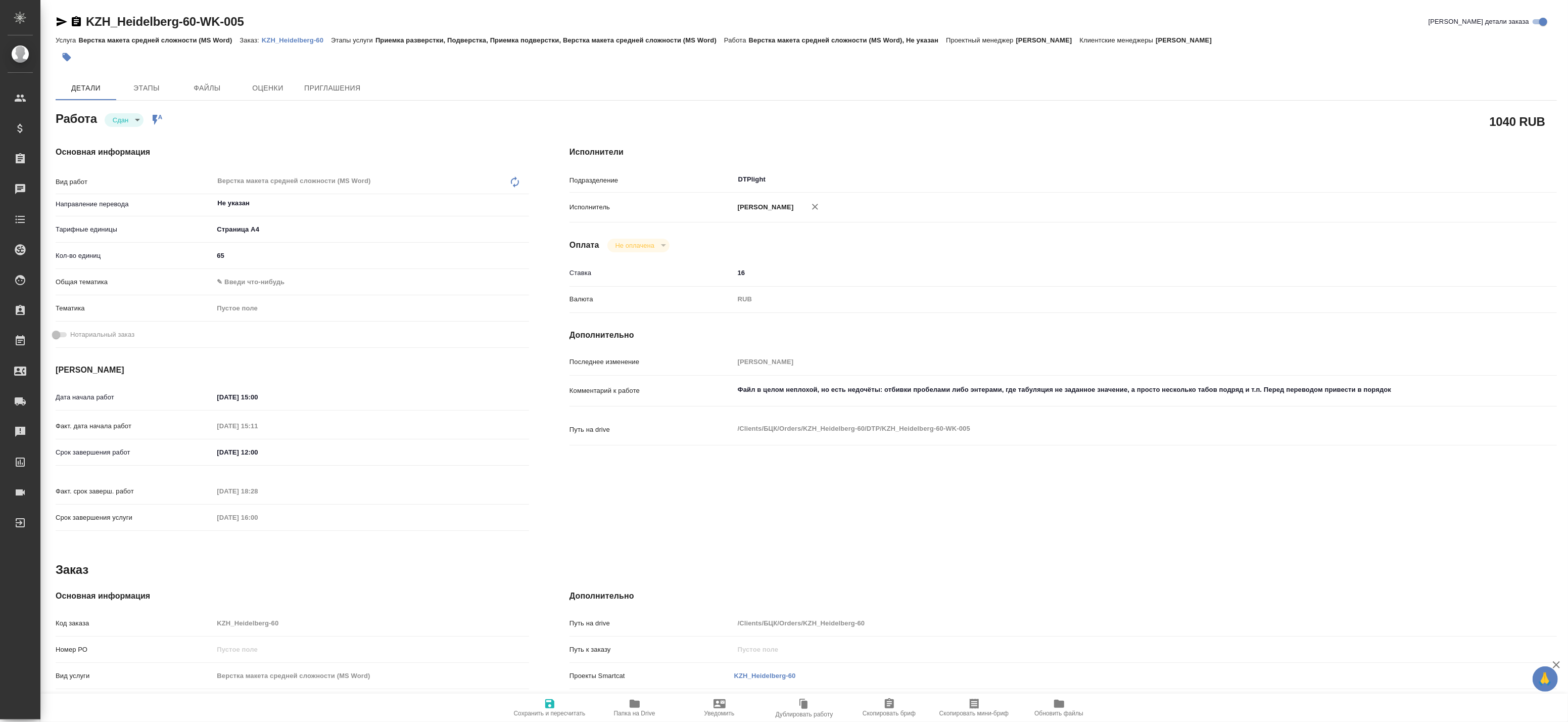
type textarea "x"
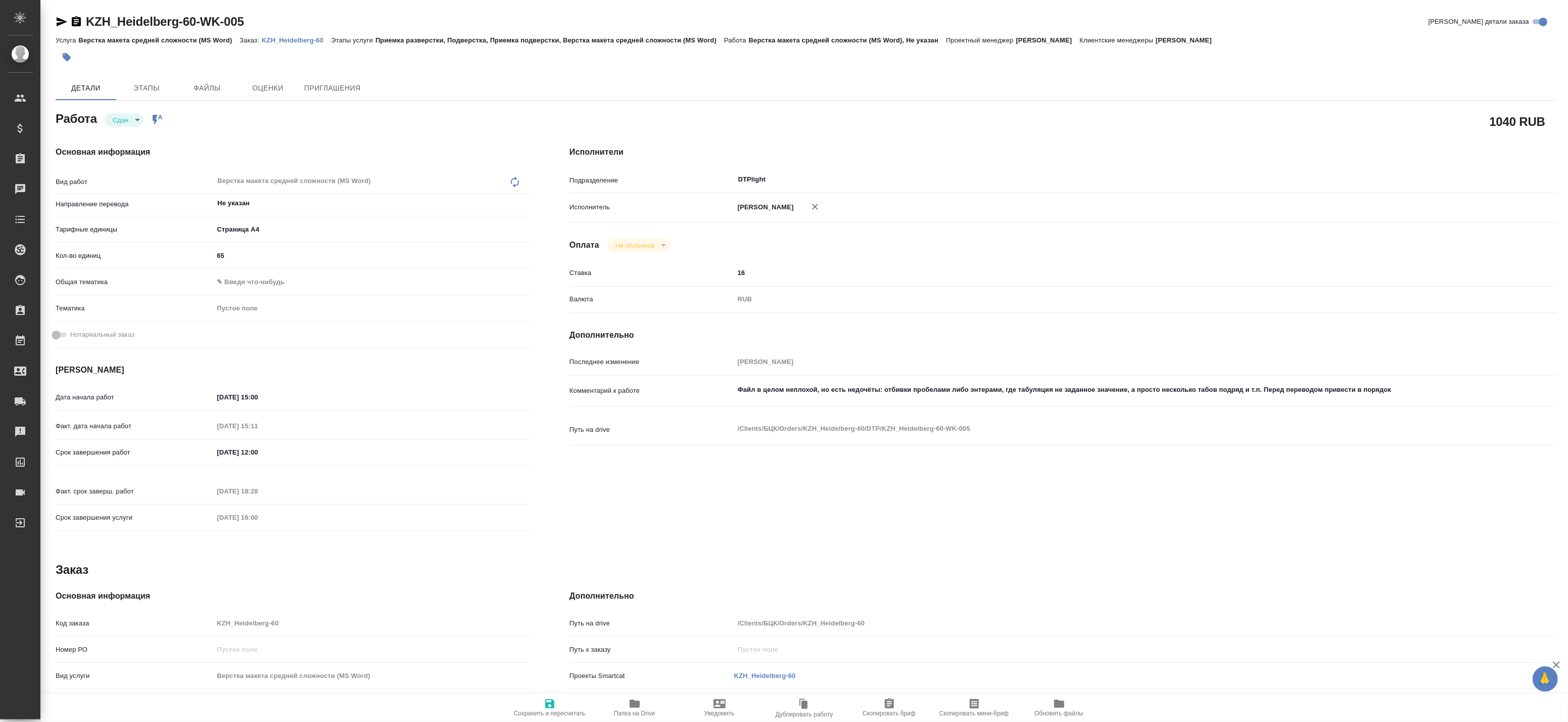
type textarea "x"
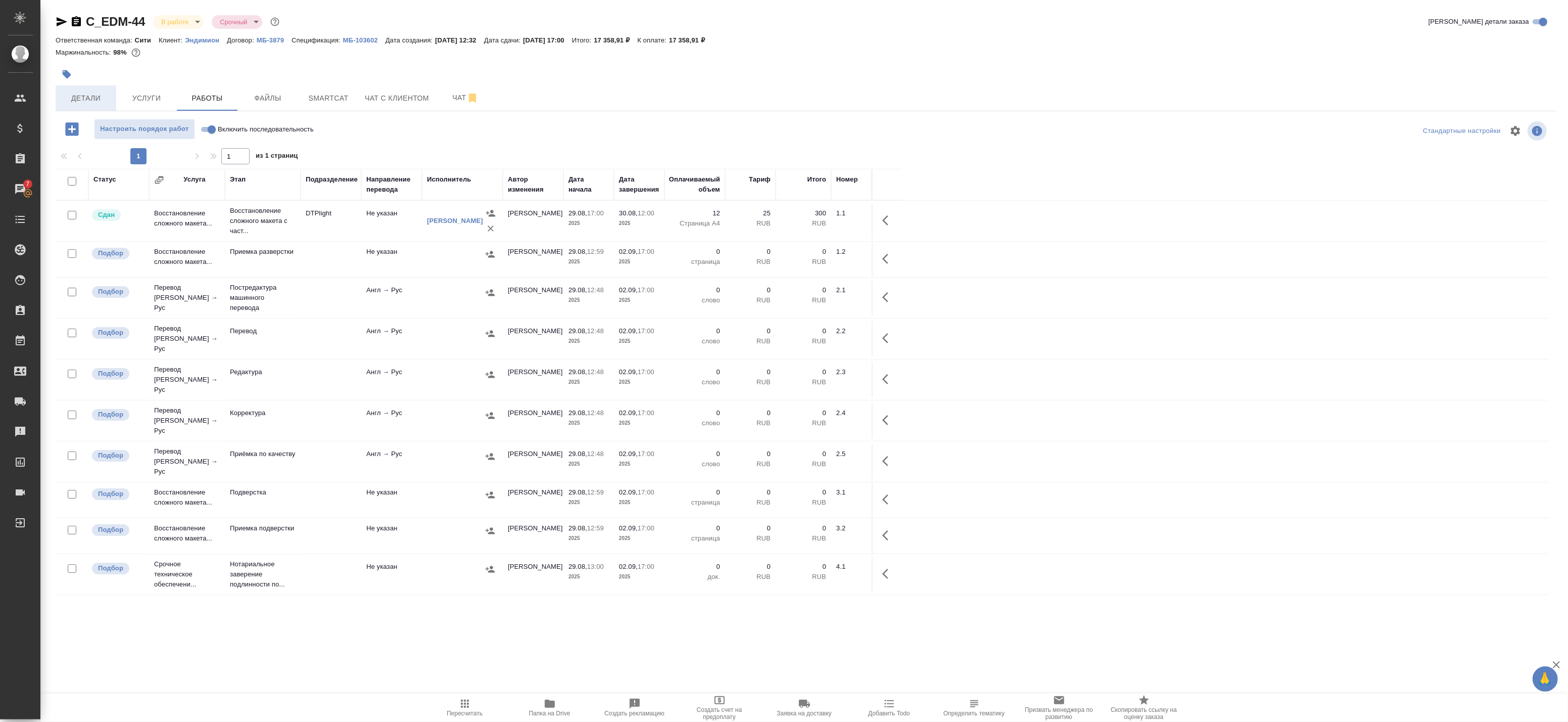
click at [99, 96] on span "Детали" at bounding box center [86, 99] width 48 height 13
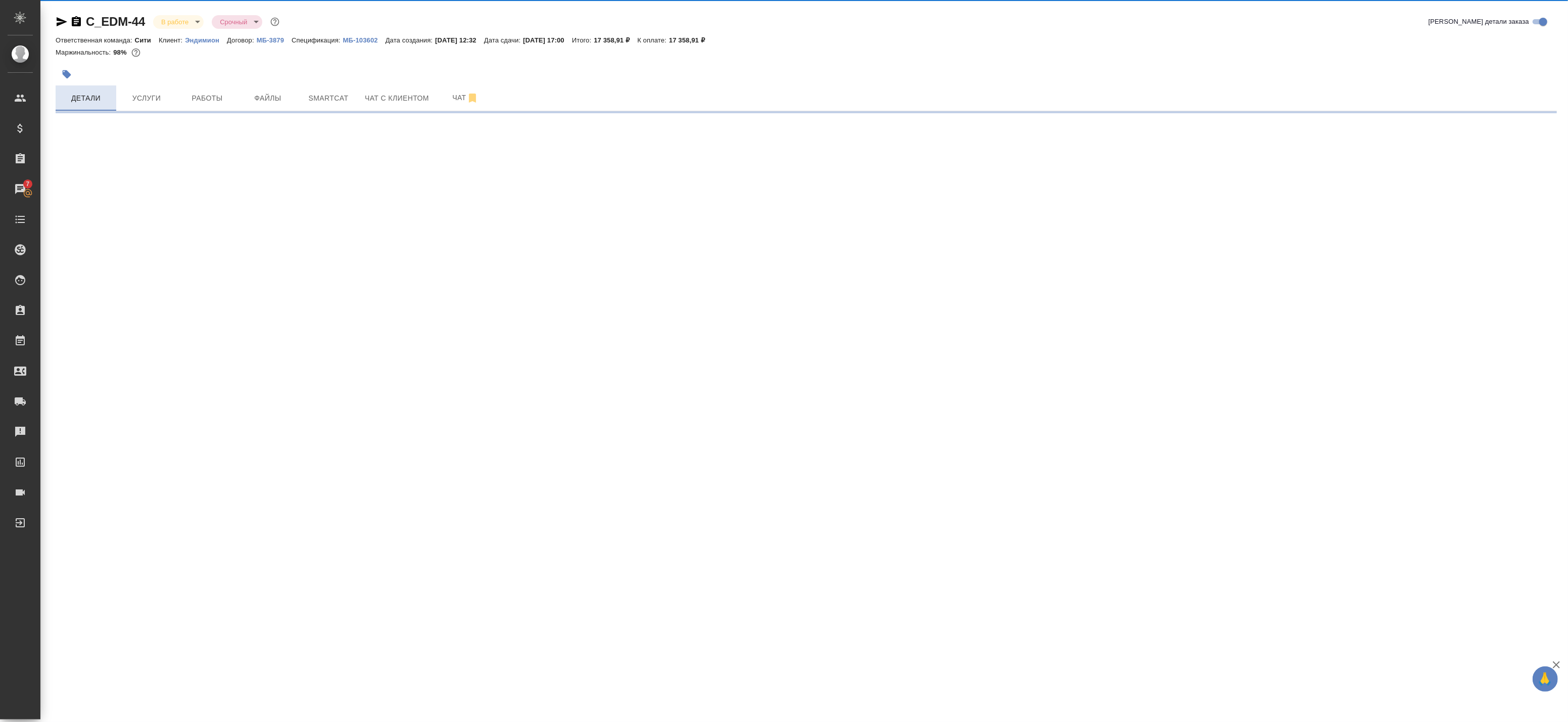
select select "RU"
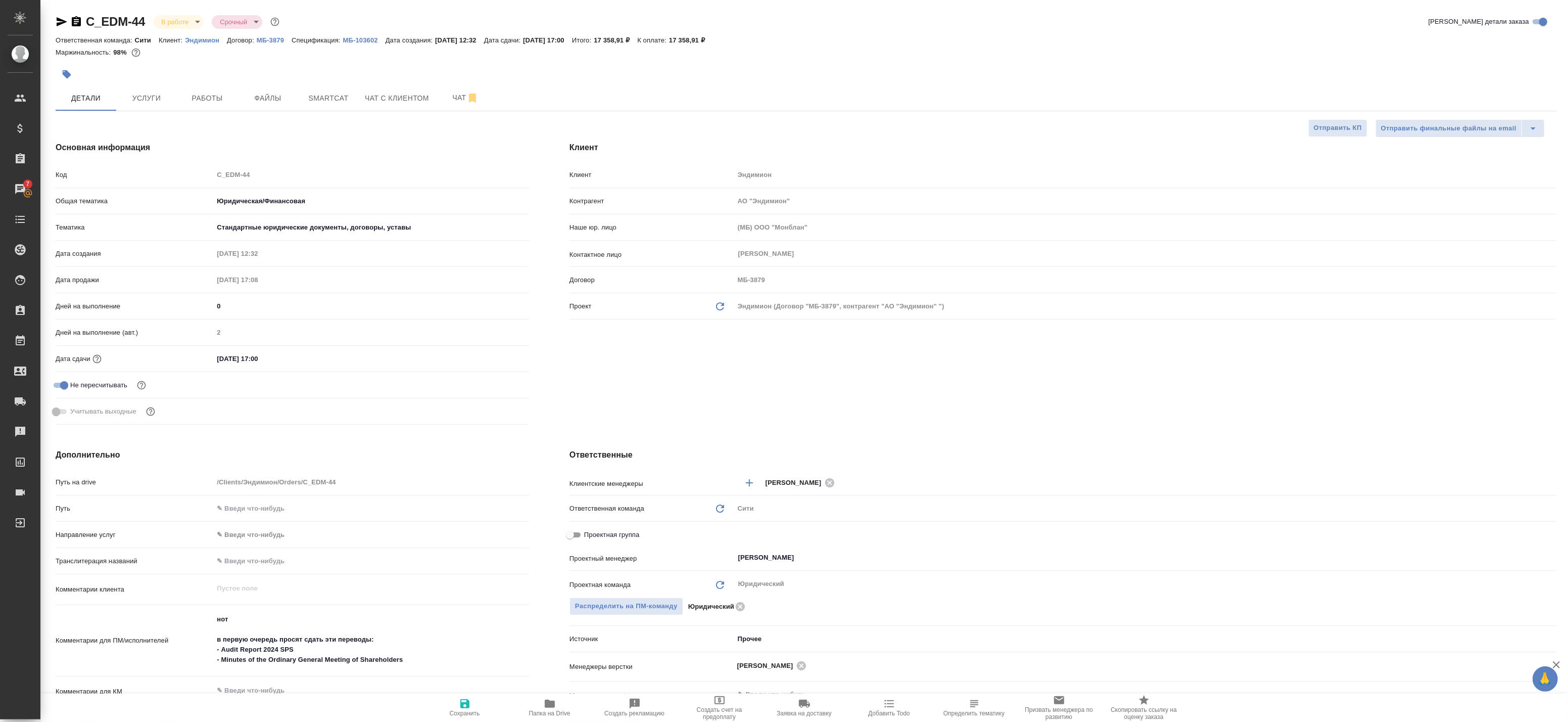
type textarea "x"
click at [209, 101] on span "Работы" at bounding box center [206, 99] width 48 height 13
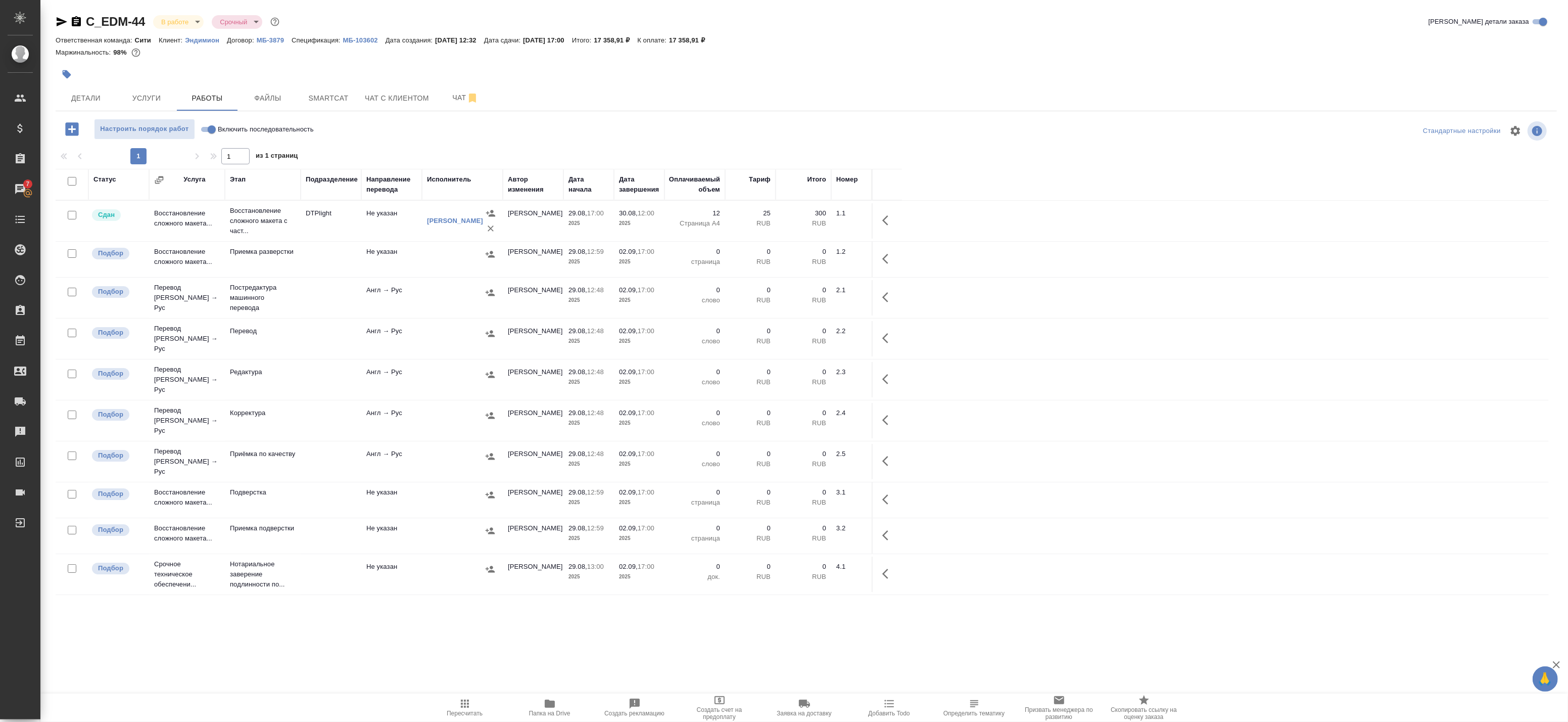
click at [310, 216] on td "DTPlight" at bounding box center [331, 221] width 60 height 36
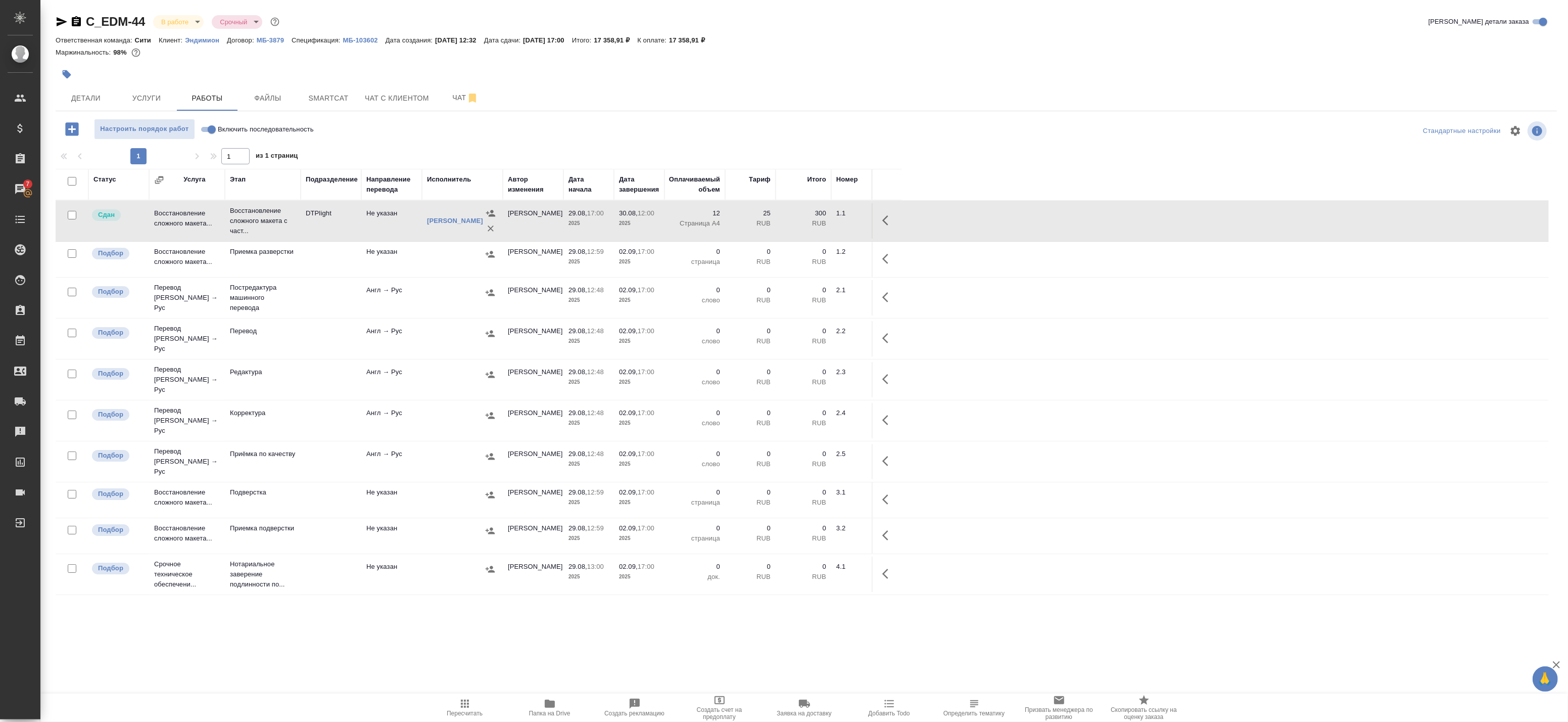
click at [301, 223] on td "DTPlight" at bounding box center [331, 221] width 60 height 36
click at [156, 96] on span "Услуги" at bounding box center [146, 99] width 48 height 13
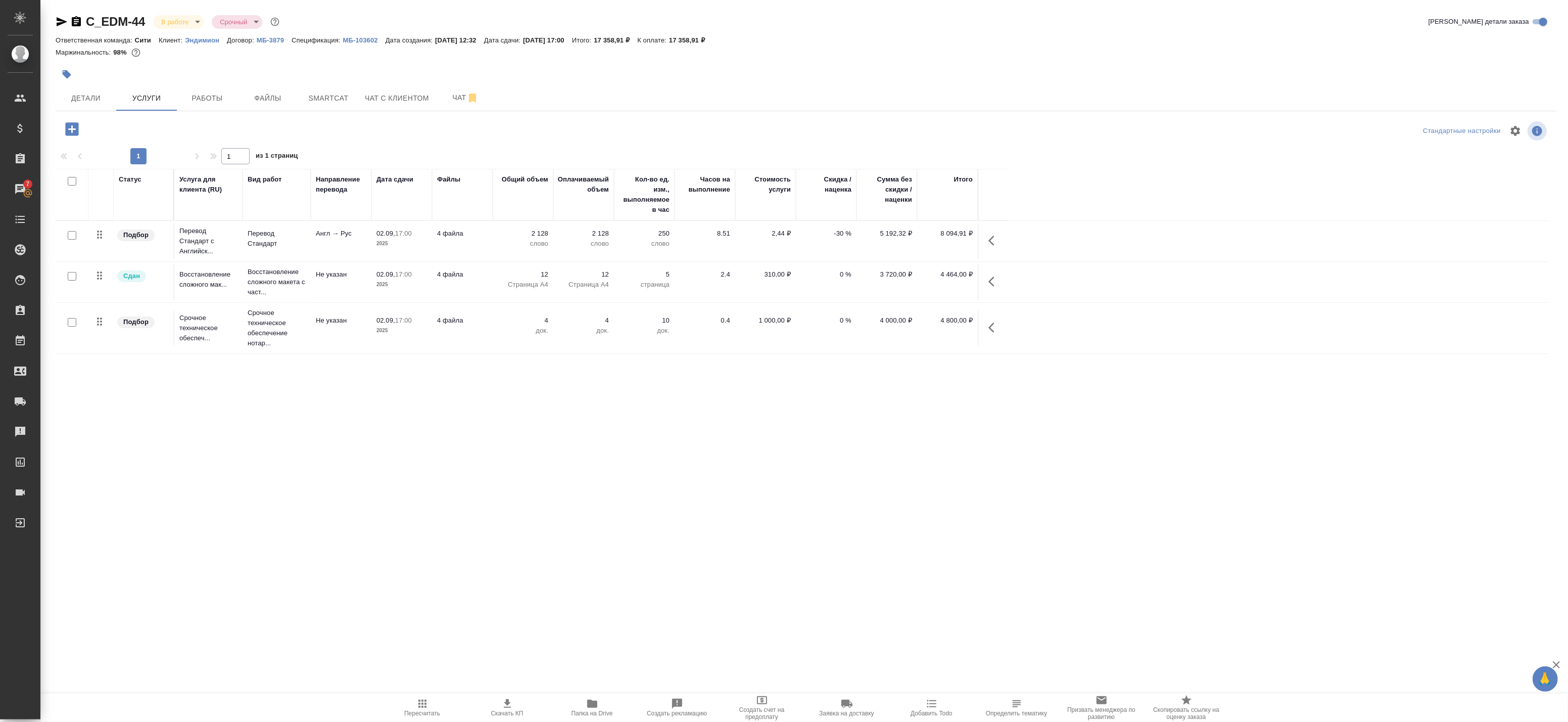
drag, startPoint x: 198, startPoint y: 91, endPoint x: 883, endPoint y: 215, distance: 696.1
click at [867, 213] on div "C_EDM-44 В работе inProgress Срочный urgent Кратко детали заказа Ответственная …" at bounding box center [806, 325] width 1512 height 650
click at [996, 238] on icon "button" at bounding box center [993, 240] width 12 height 12
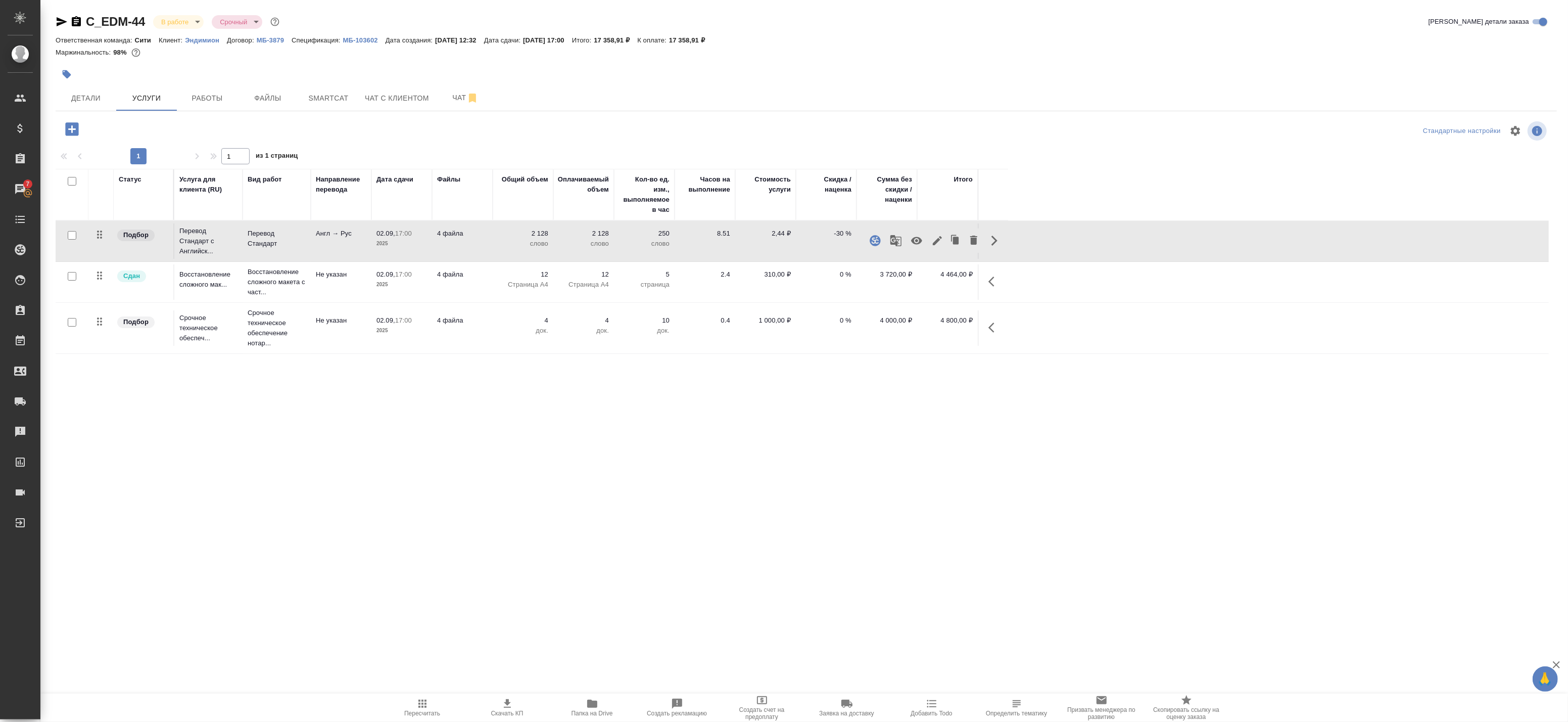
click at [900, 241] on icon "button" at bounding box center [895, 240] width 12 height 12
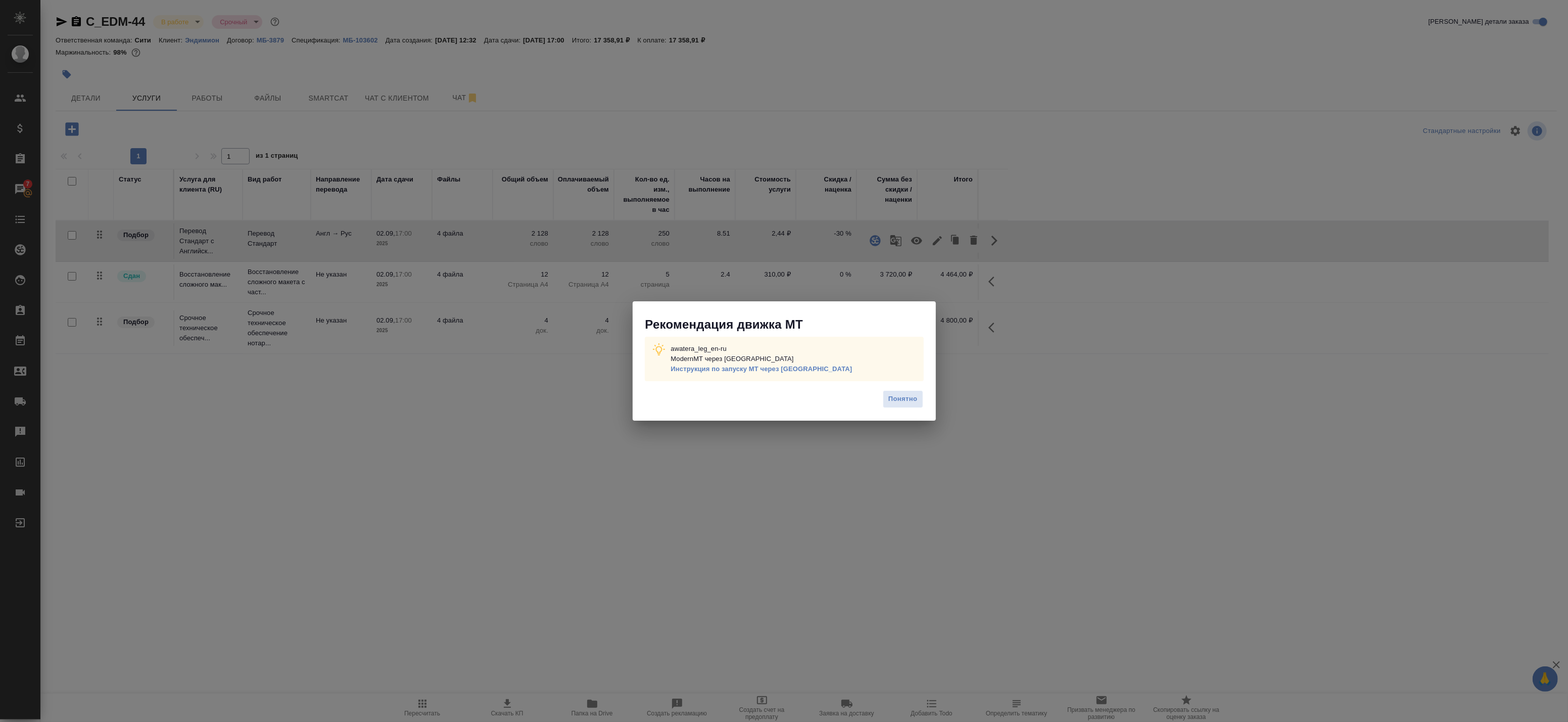
drag, startPoint x: 877, startPoint y: 402, endPoint x: 881, endPoint y: 405, distance: 5.0
click at [879, 403] on div "Понятно" at bounding box center [784, 403] width 303 height 36
click at [894, 405] on span "Понятно" at bounding box center [903, 399] width 29 height 12
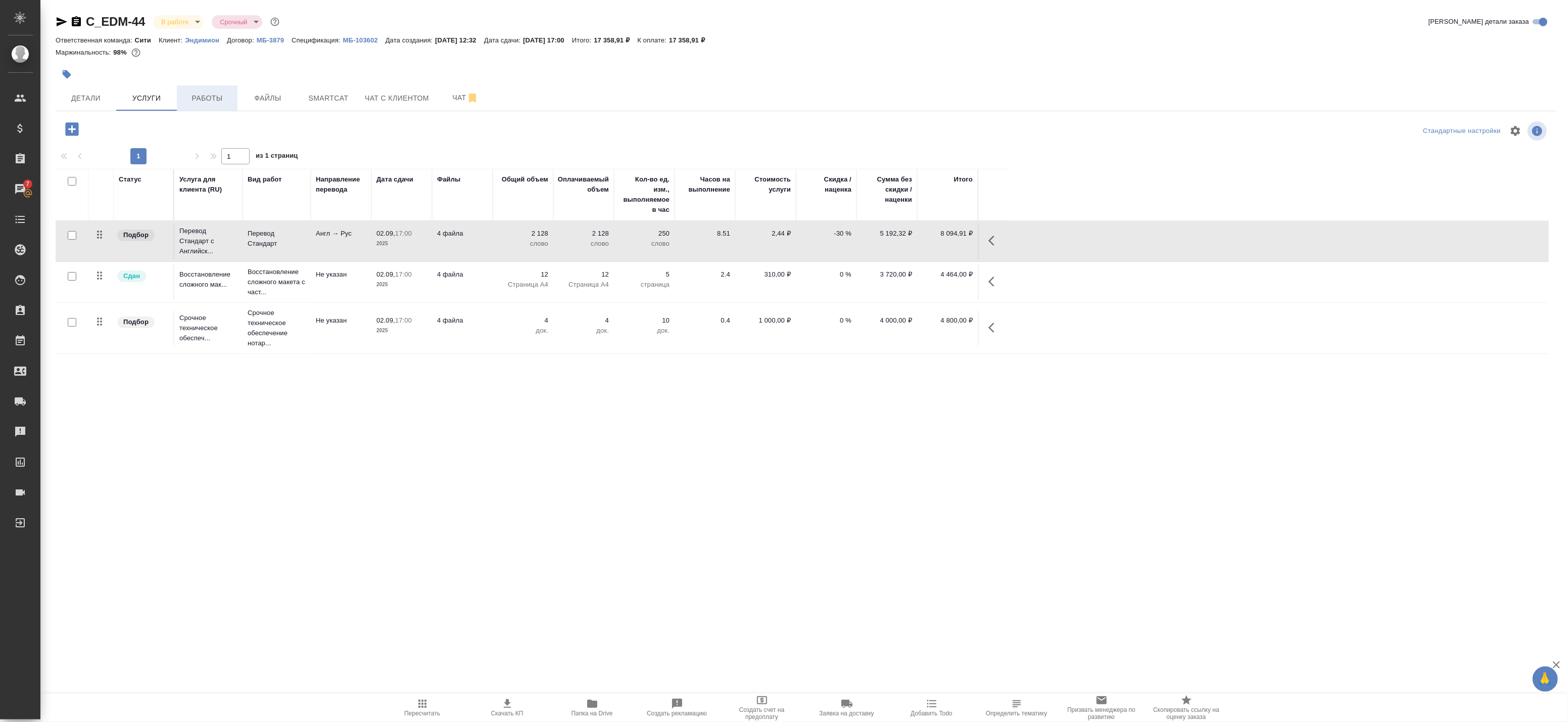
click at [213, 91] on button "Работы" at bounding box center [207, 99] width 60 height 26
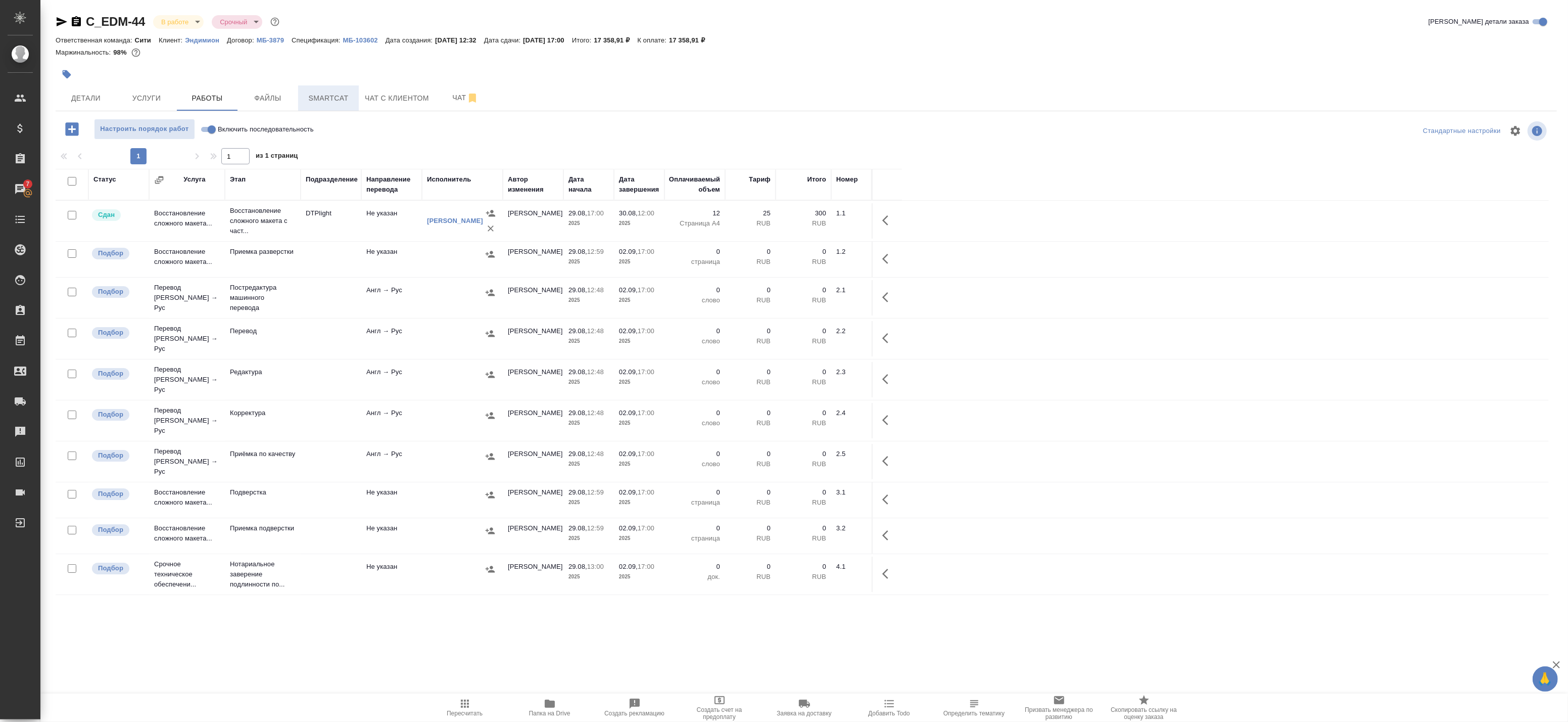
click at [335, 96] on span "Smartcat" at bounding box center [327, 99] width 48 height 13
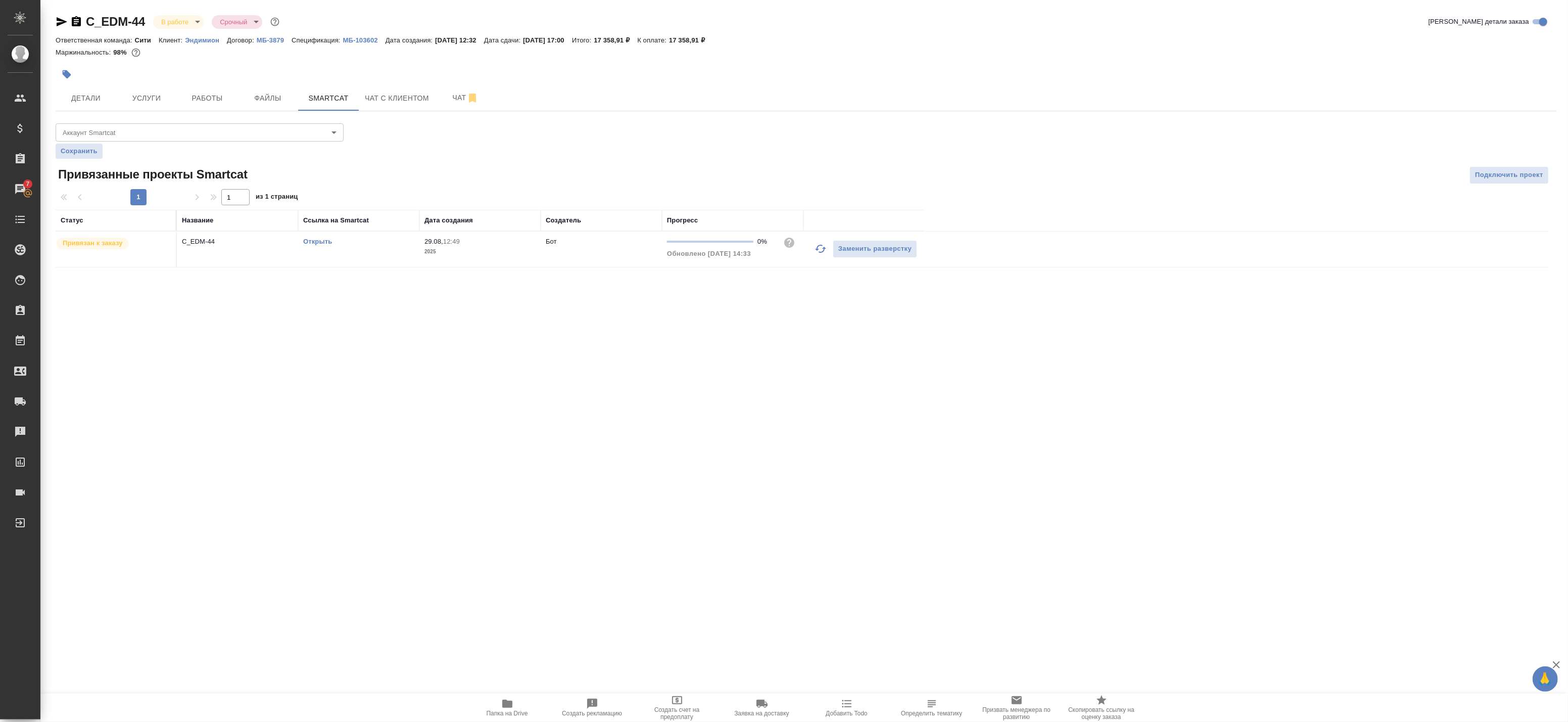
click at [331, 238] on link "Открыть" at bounding box center [317, 241] width 29 height 7
click at [514, 705] on span "Папка на Drive" at bounding box center [507, 706] width 73 height 19
click at [195, 98] on span "Работы" at bounding box center [206, 99] width 48 height 13
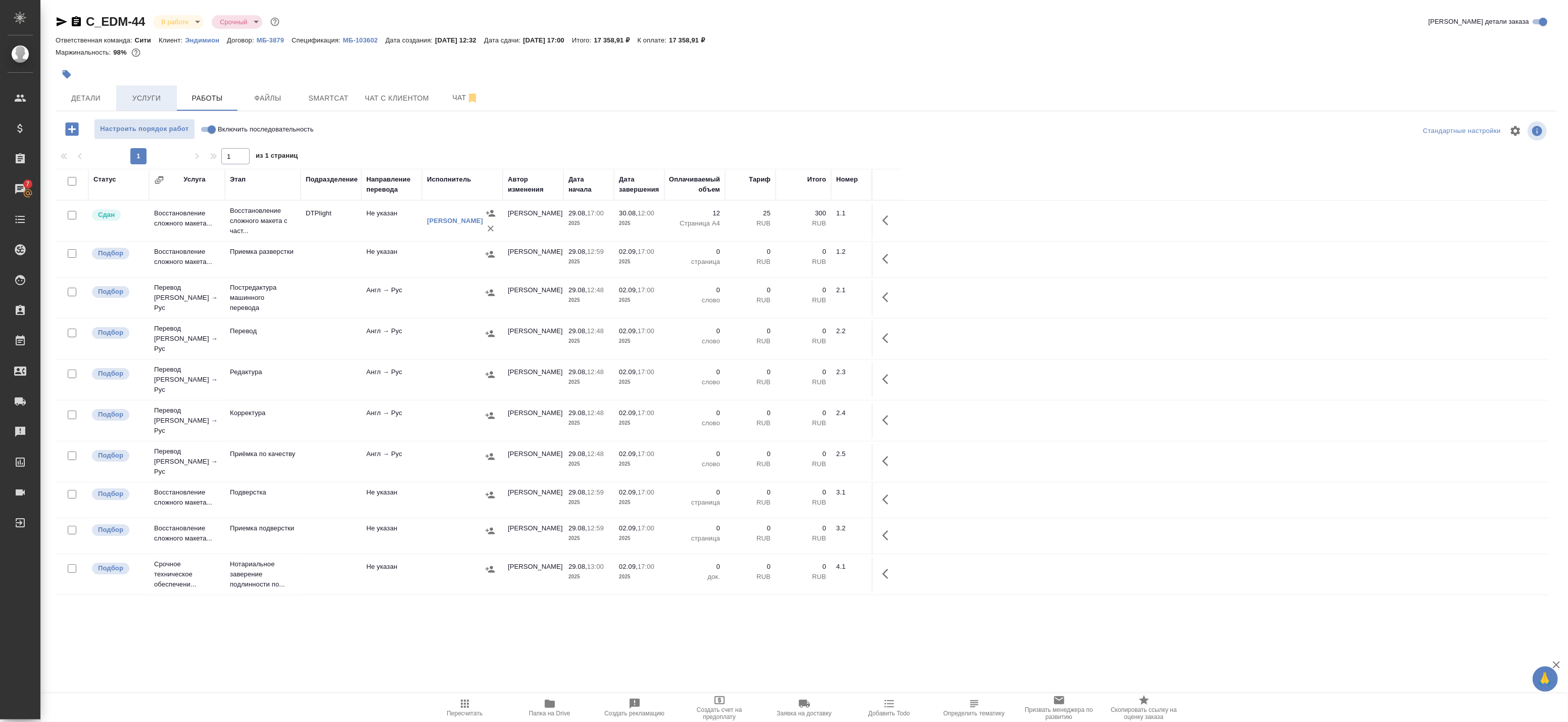
click at [138, 99] on span "Услуги" at bounding box center [146, 99] width 48 height 13
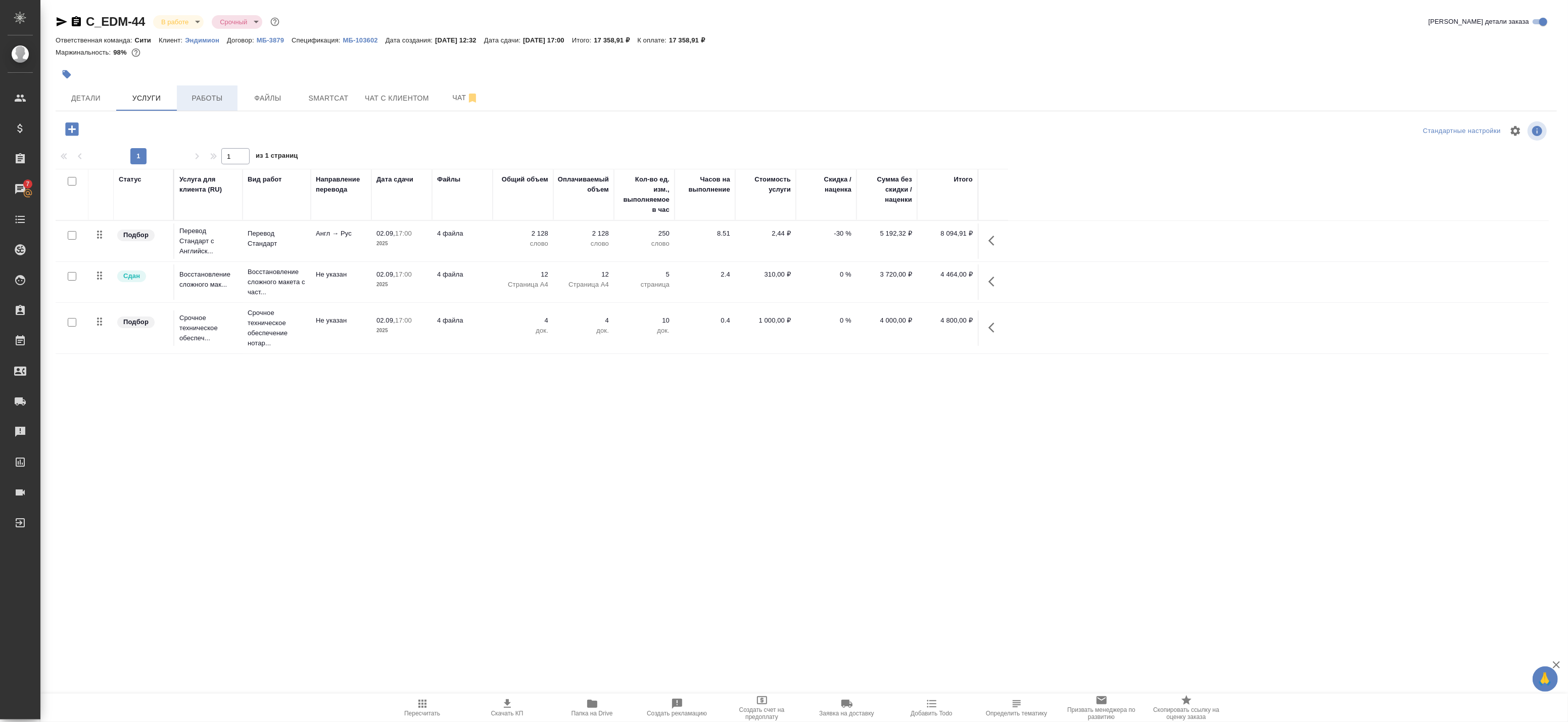
click at [227, 99] on span "Работы" at bounding box center [206, 99] width 48 height 13
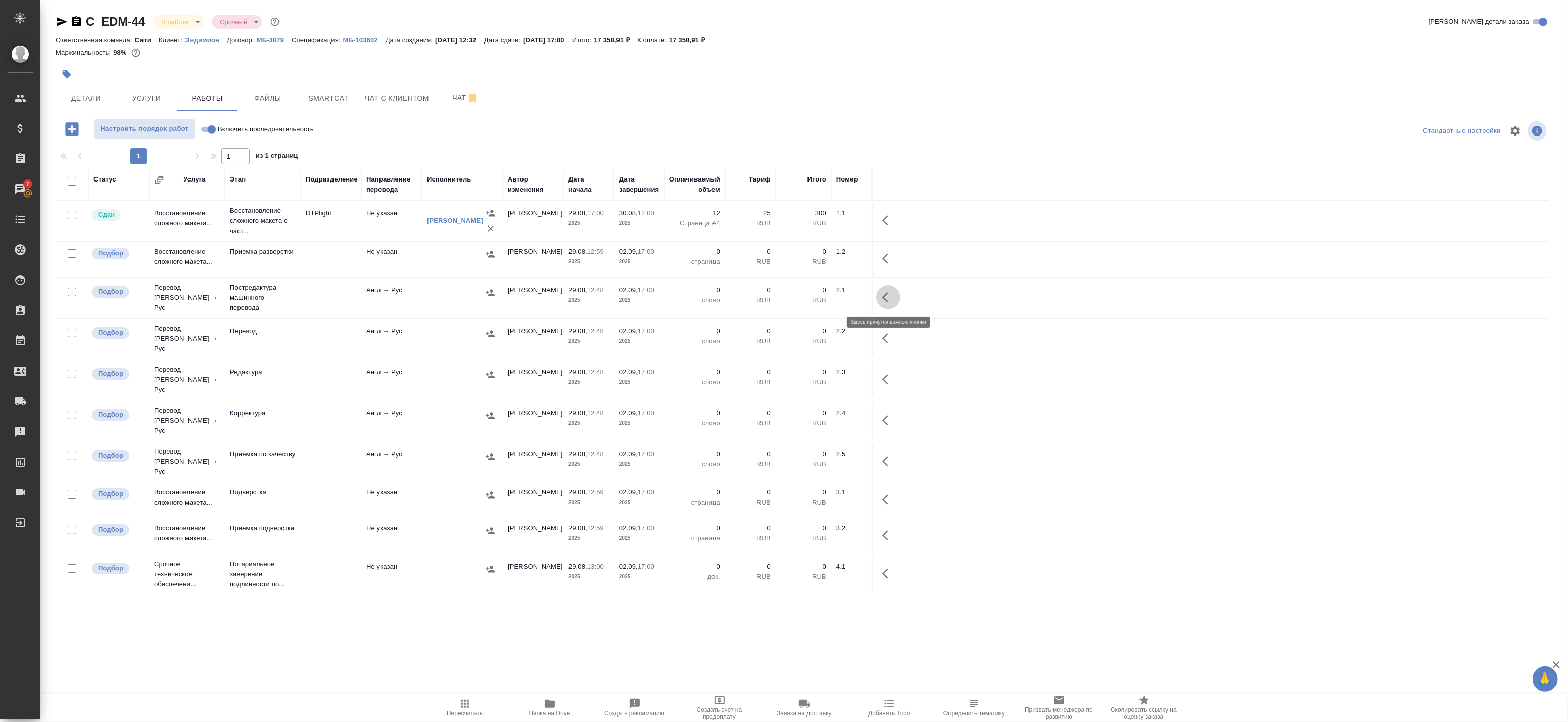
click at [880, 298] on button "button" at bounding box center [888, 297] width 25 height 25
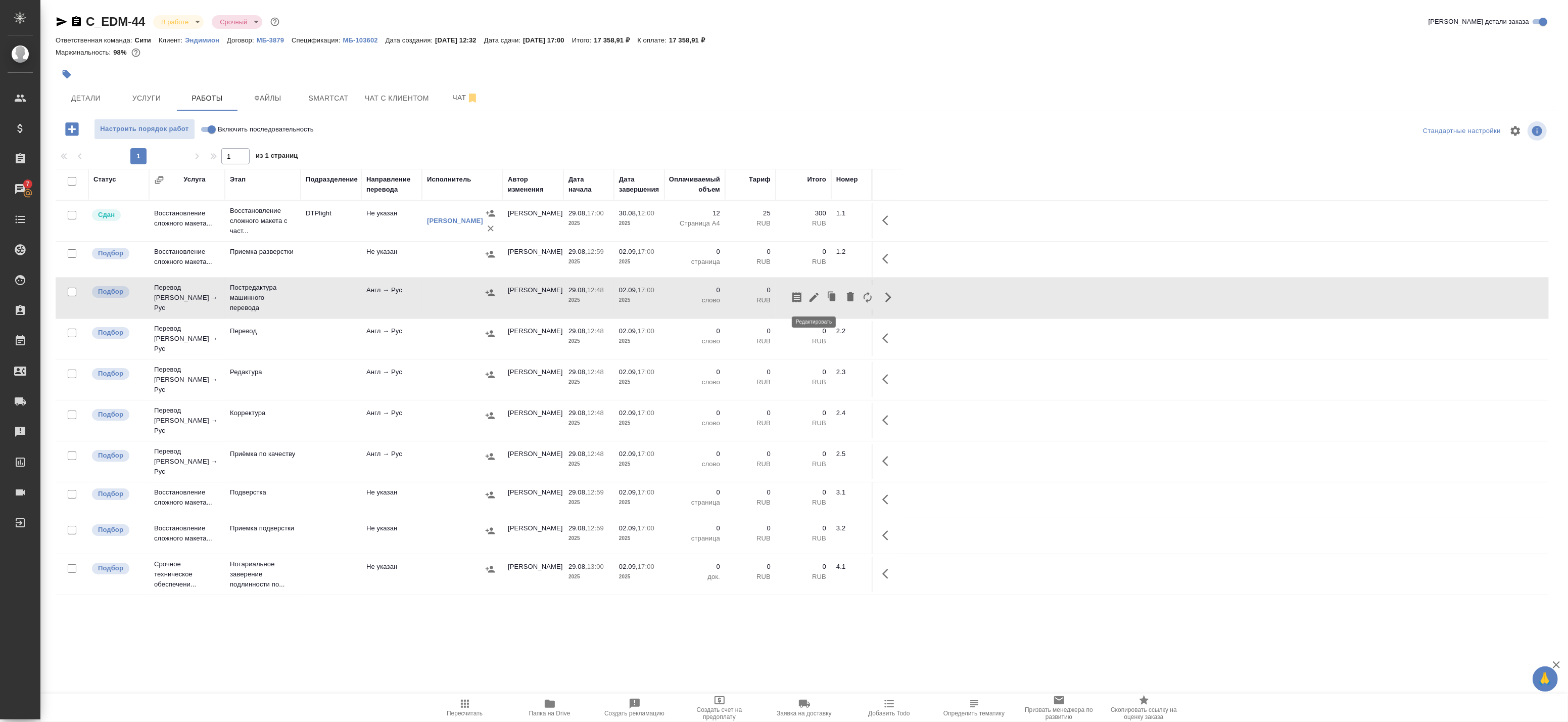
click at [810, 298] on icon "button" at bounding box center [814, 297] width 12 height 12
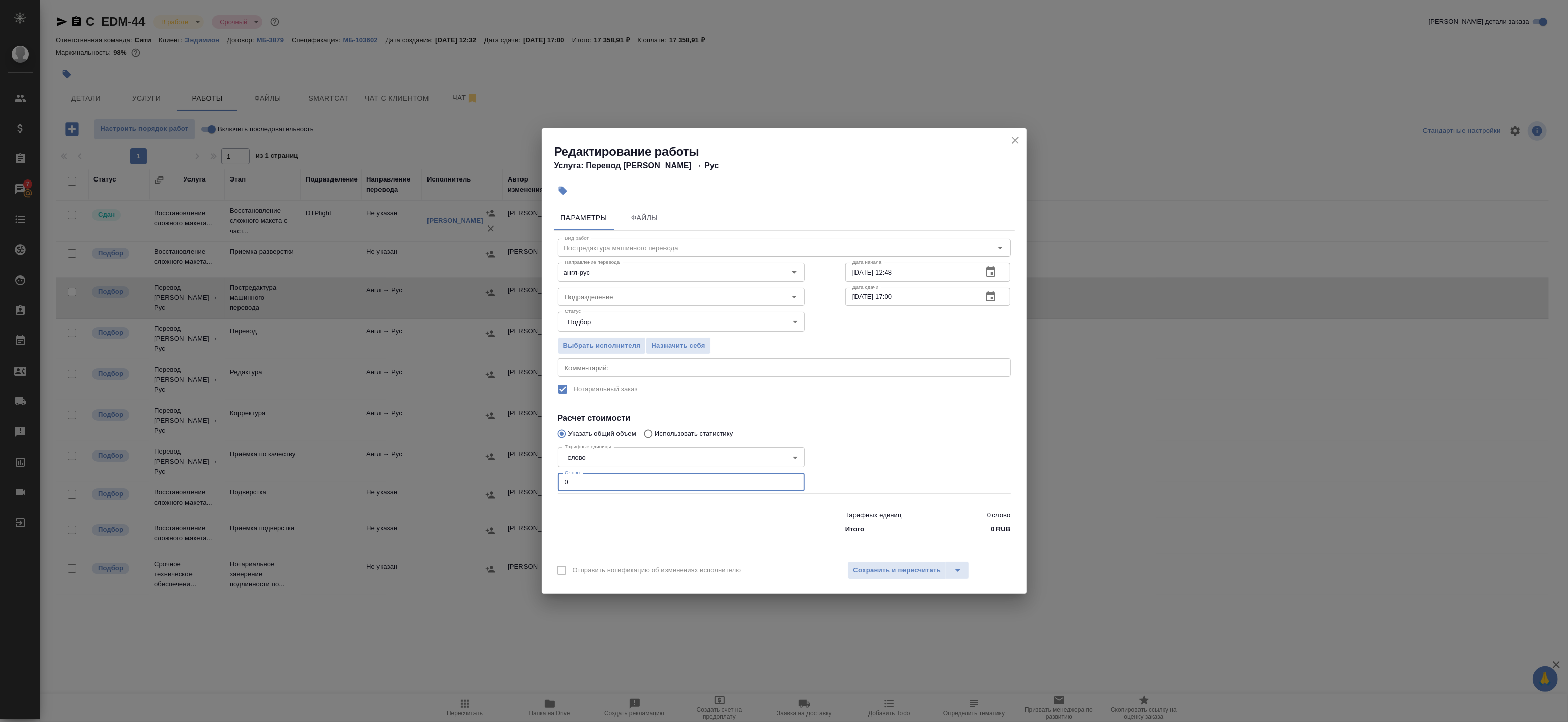
drag, startPoint x: 628, startPoint y: 476, endPoint x: 534, endPoint y: 467, distance: 94.4
click at [536, 467] on div "Редактирование работы Услуга: Перевод Стандарт Англ → Рус Параметры Файлы Вид р…" at bounding box center [784, 361] width 1568 height 722
paste input "1153"
type input "1153"
click at [889, 579] on button "Сохранить и пересчитать" at bounding box center [897, 570] width 99 height 18
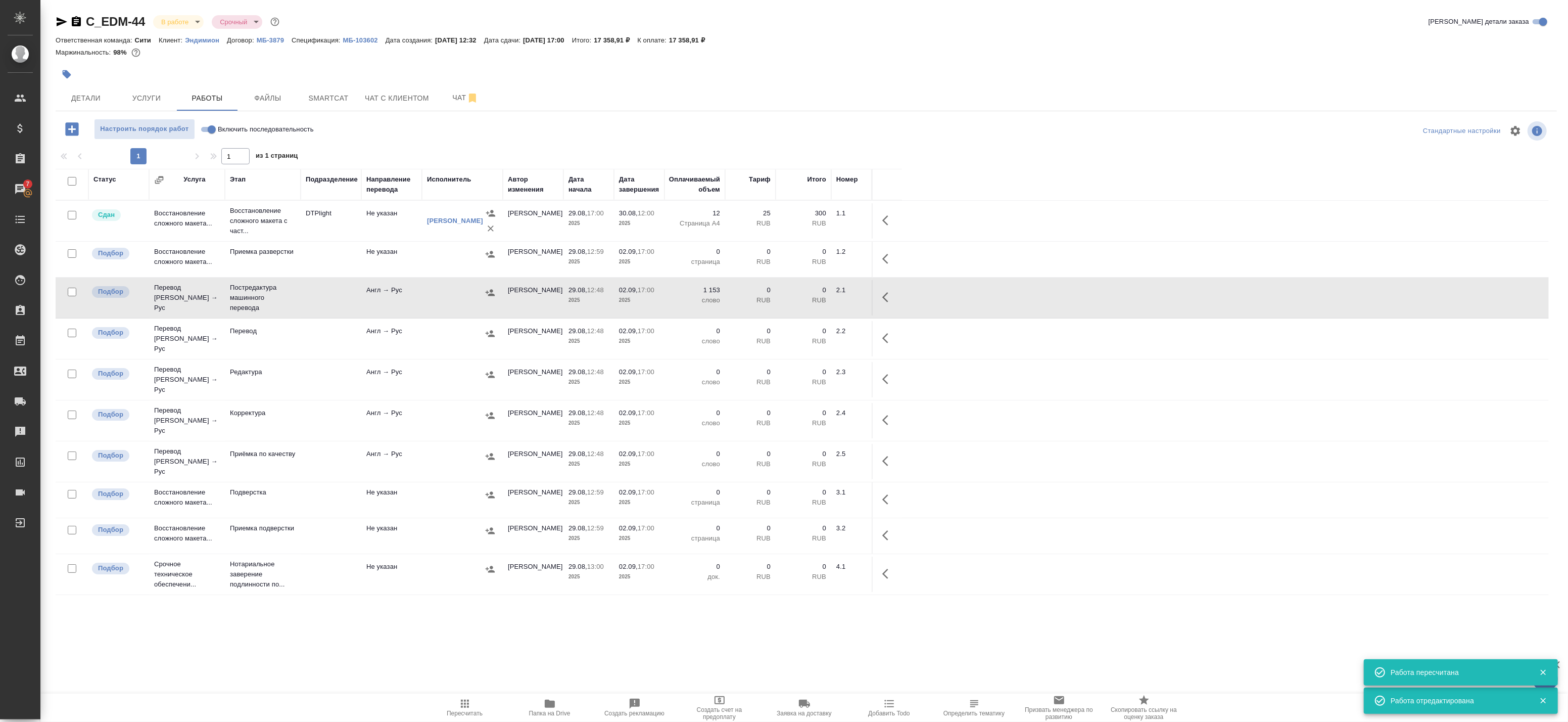
click at [889, 299] on icon "button" at bounding box center [888, 297] width 12 height 12
click at [817, 301] on icon "button" at bounding box center [814, 297] width 12 height 12
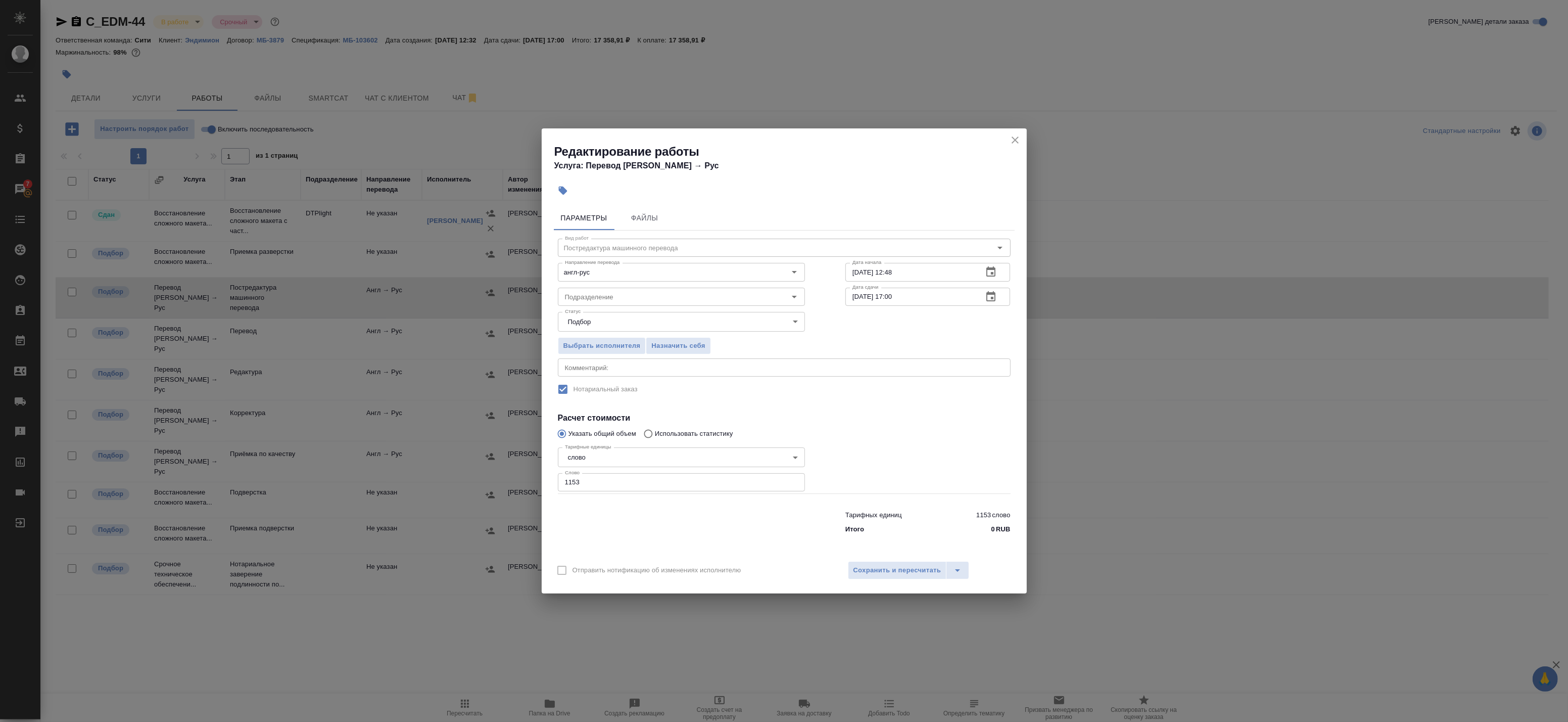
click at [991, 294] on icon "button" at bounding box center [991, 296] width 9 height 10
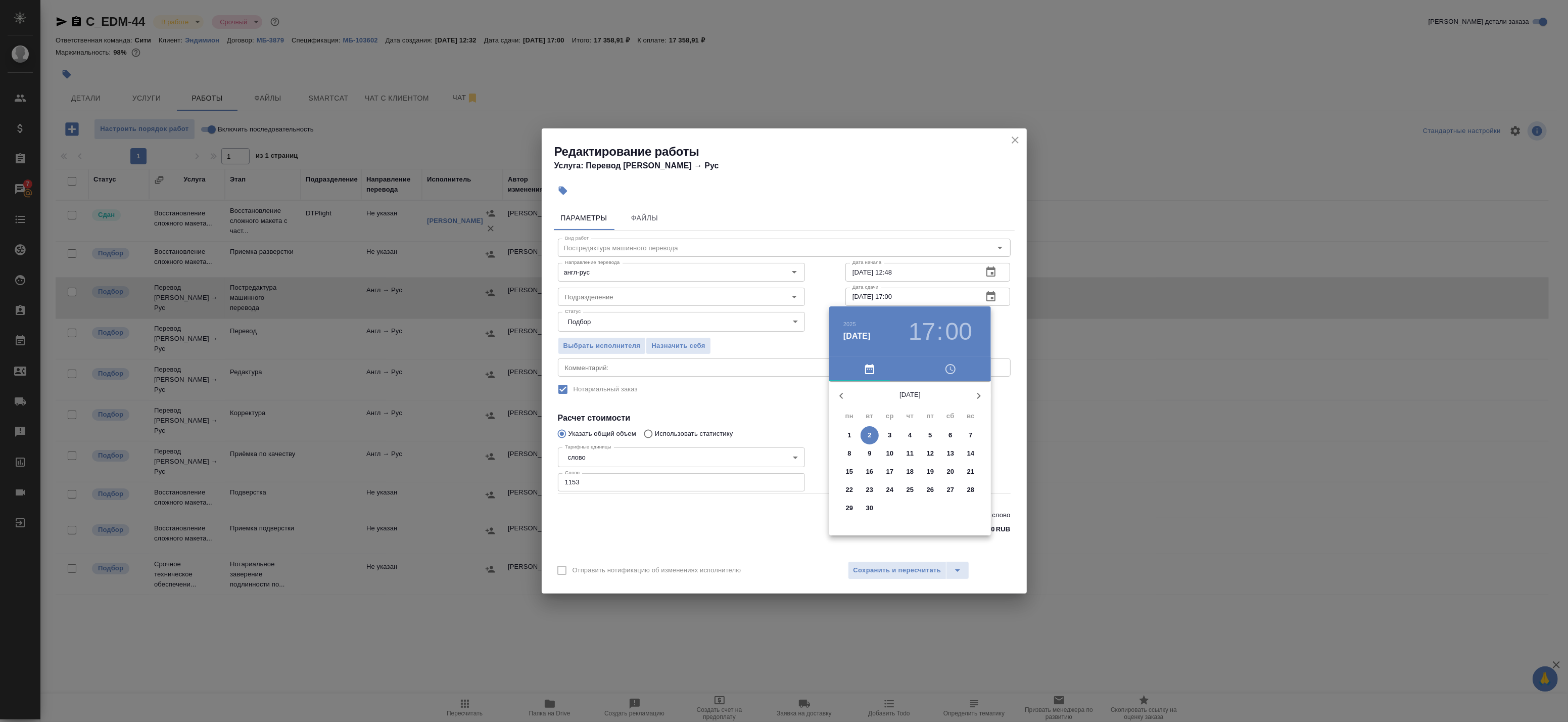
click at [844, 434] on span "1" at bounding box center [849, 434] width 18 height 10
click at [862, 428] on div at bounding box center [909, 461] width 131 height 131
type input "01.09.2025 10:00"
click at [907, 401] on div at bounding box center [909, 461] width 131 height 131
click at [1002, 382] on div at bounding box center [784, 361] width 1568 height 722
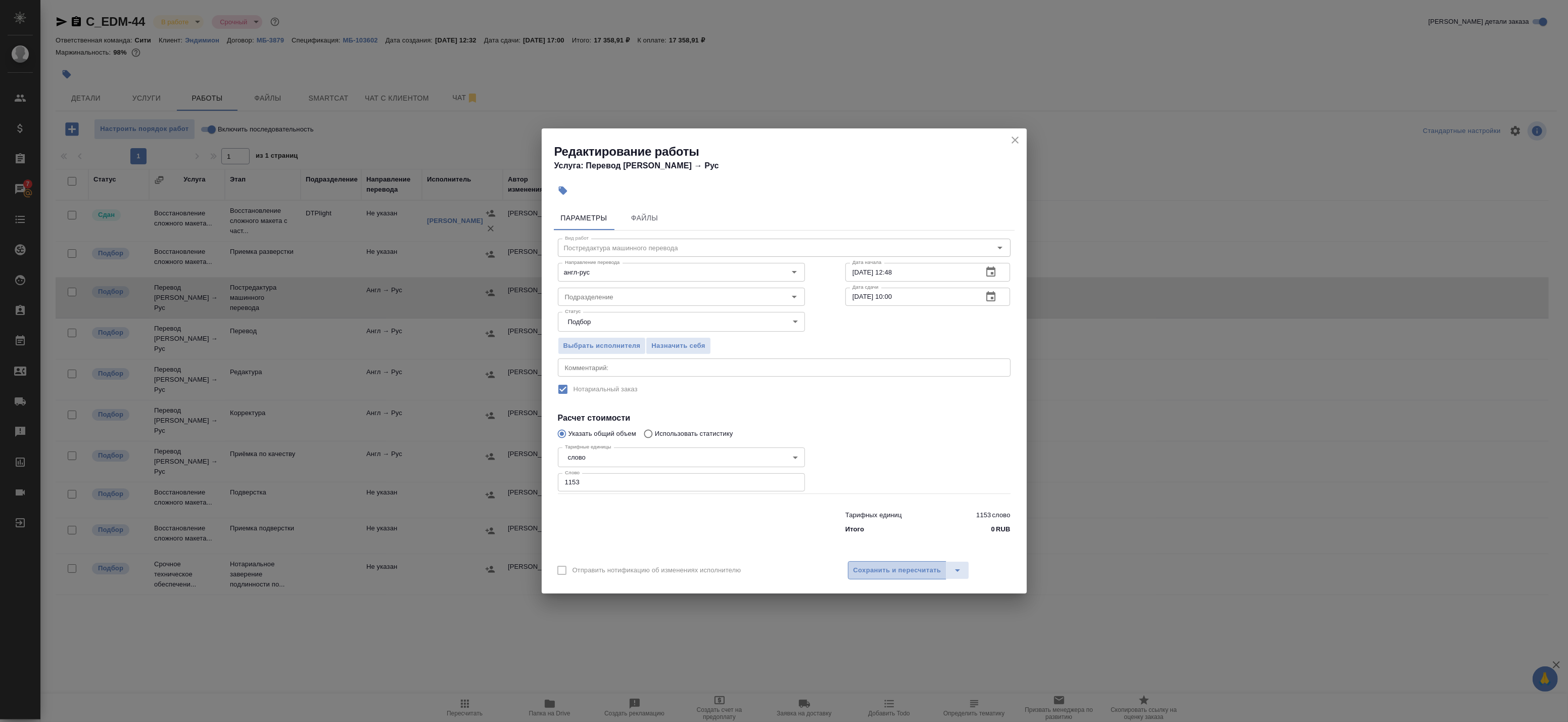
click at [885, 567] on span "Сохранить и пересчитать" at bounding box center [897, 570] width 88 height 12
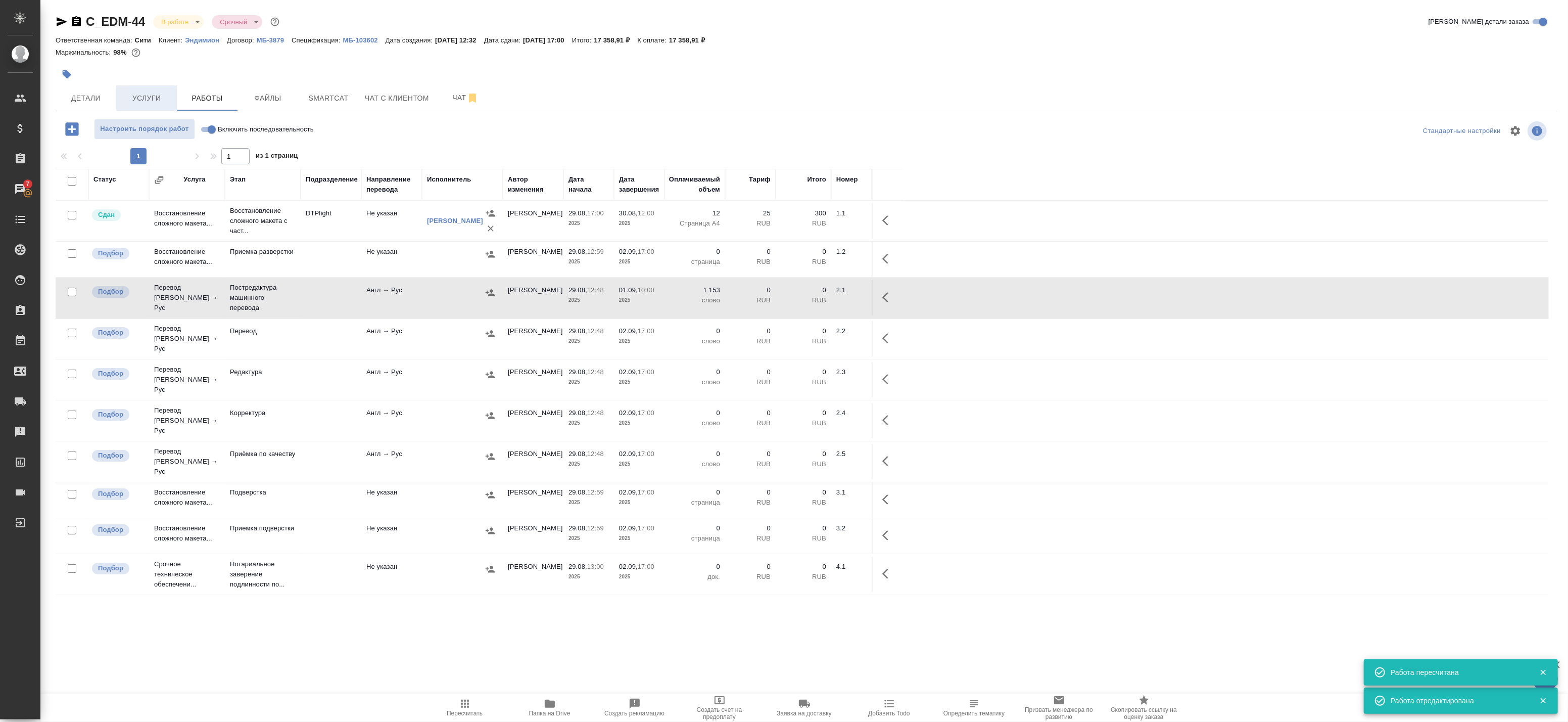
click at [161, 97] on span "Услуги" at bounding box center [146, 99] width 48 height 13
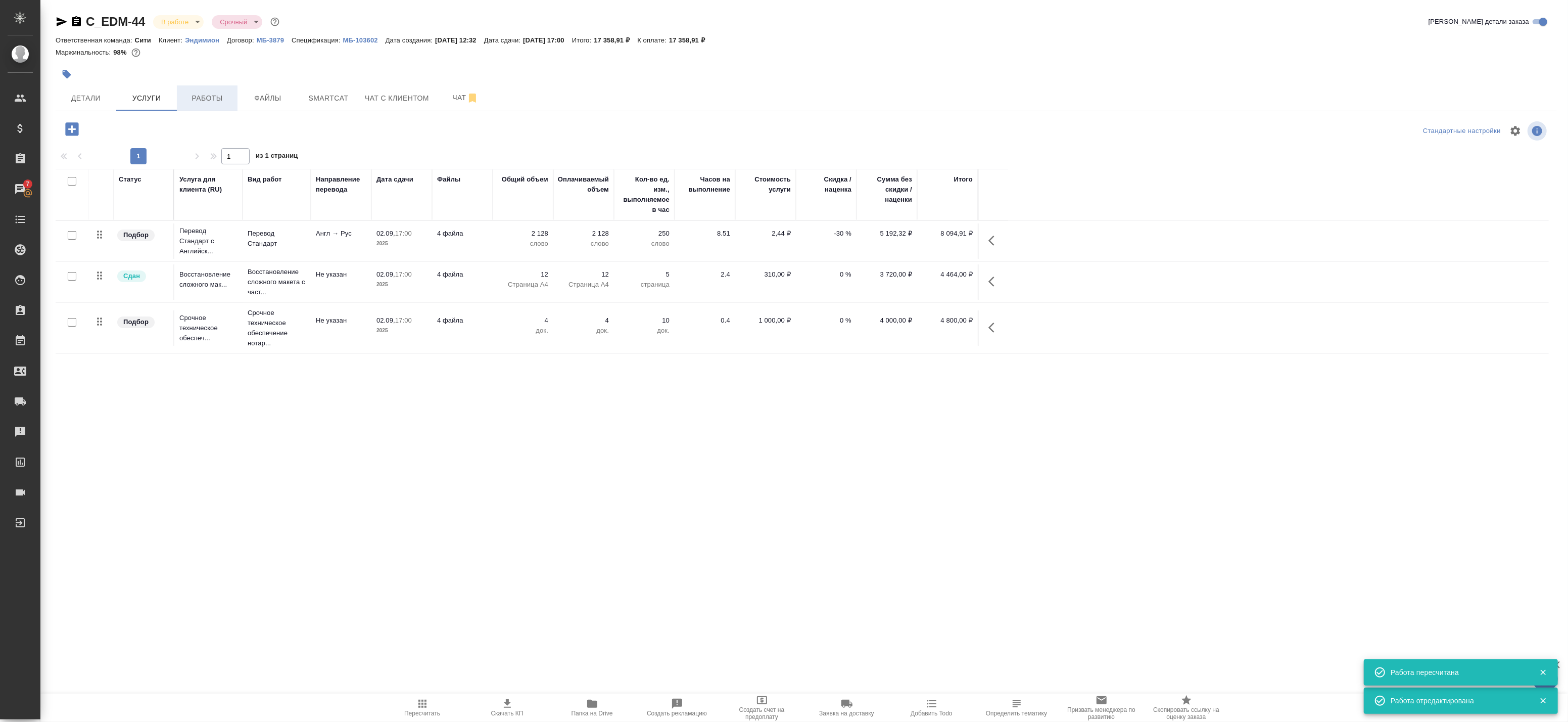
click at [200, 101] on span "Работы" at bounding box center [206, 99] width 48 height 13
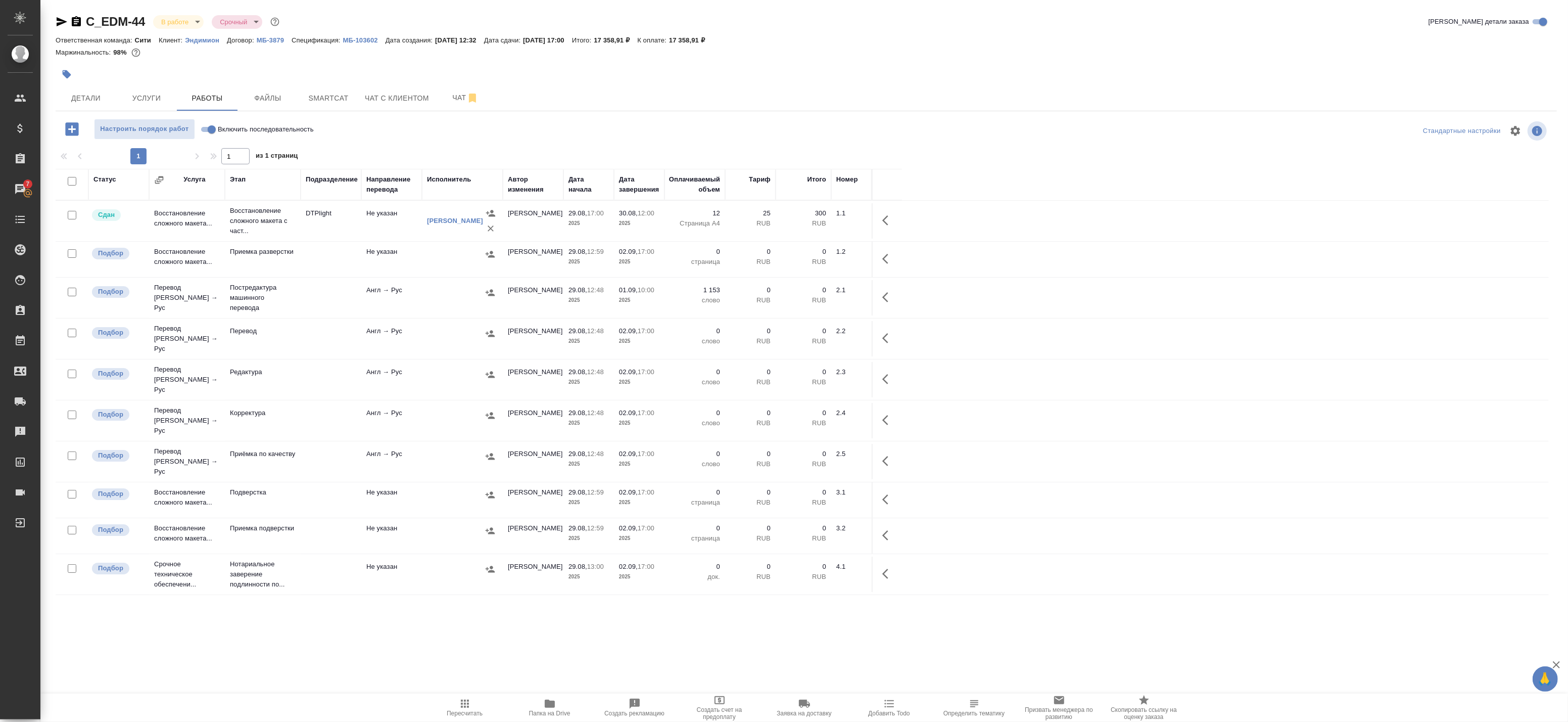
click at [877, 297] on button "button" at bounding box center [888, 297] width 25 height 25
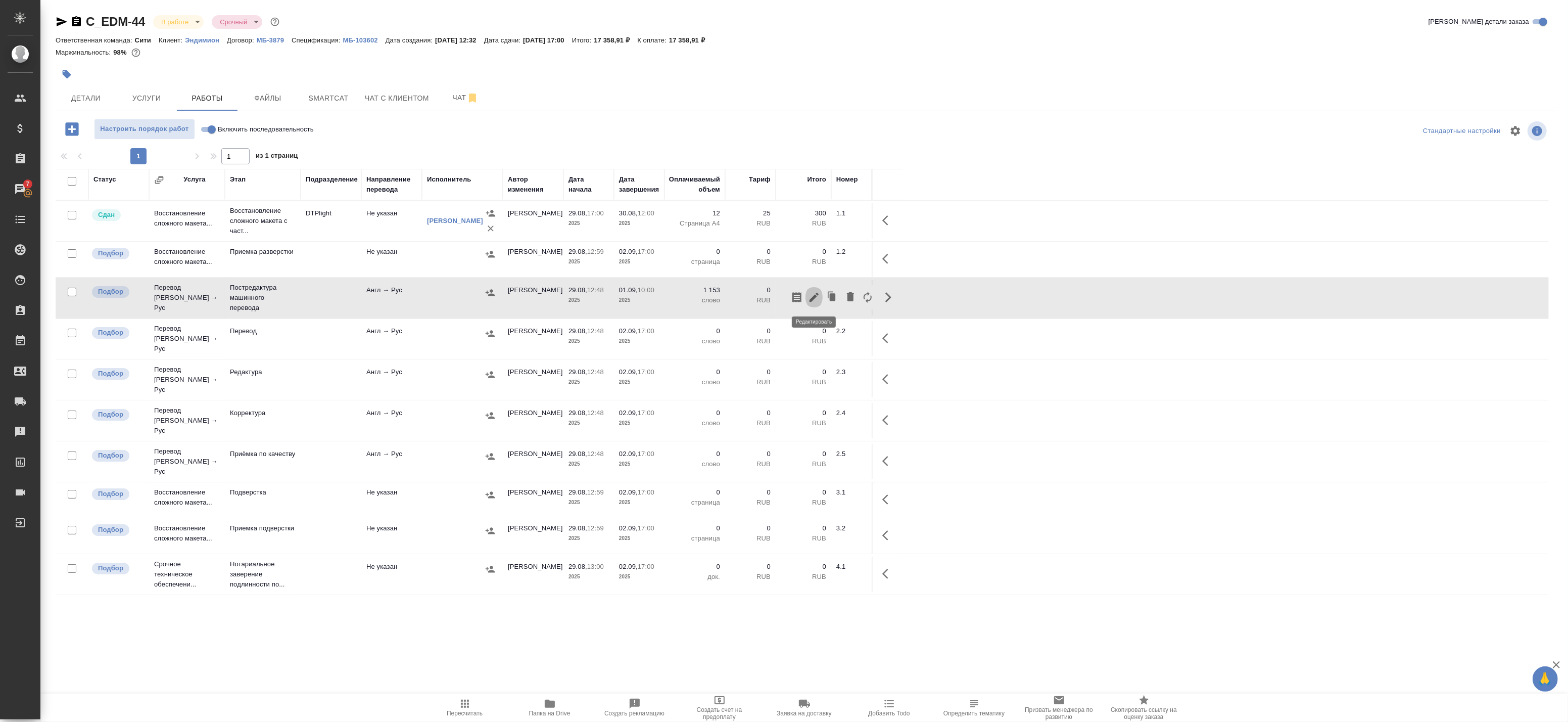
click at [815, 298] on icon "button" at bounding box center [814, 297] width 12 height 12
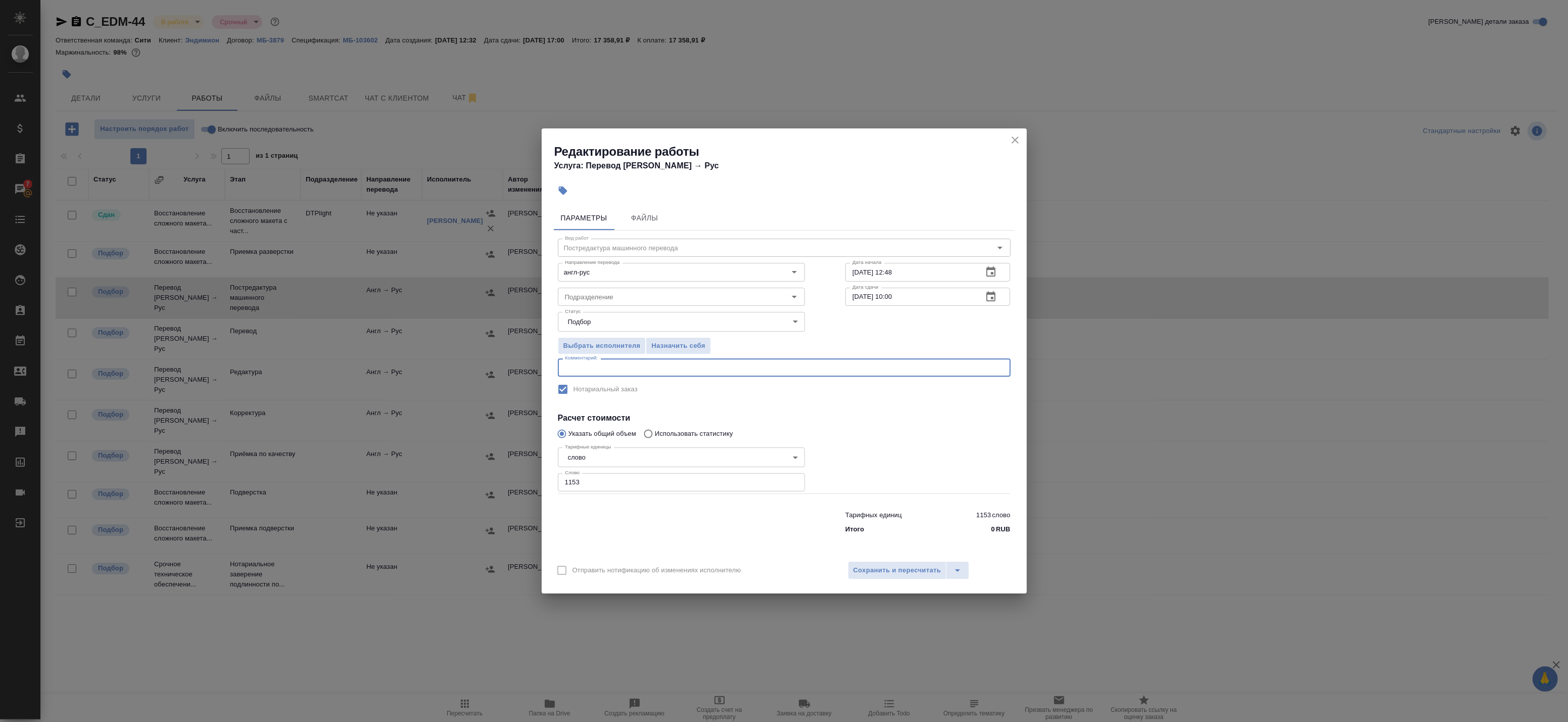
click at [623, 370] on textarea at bounding box center [784, 368] width 439 height 7
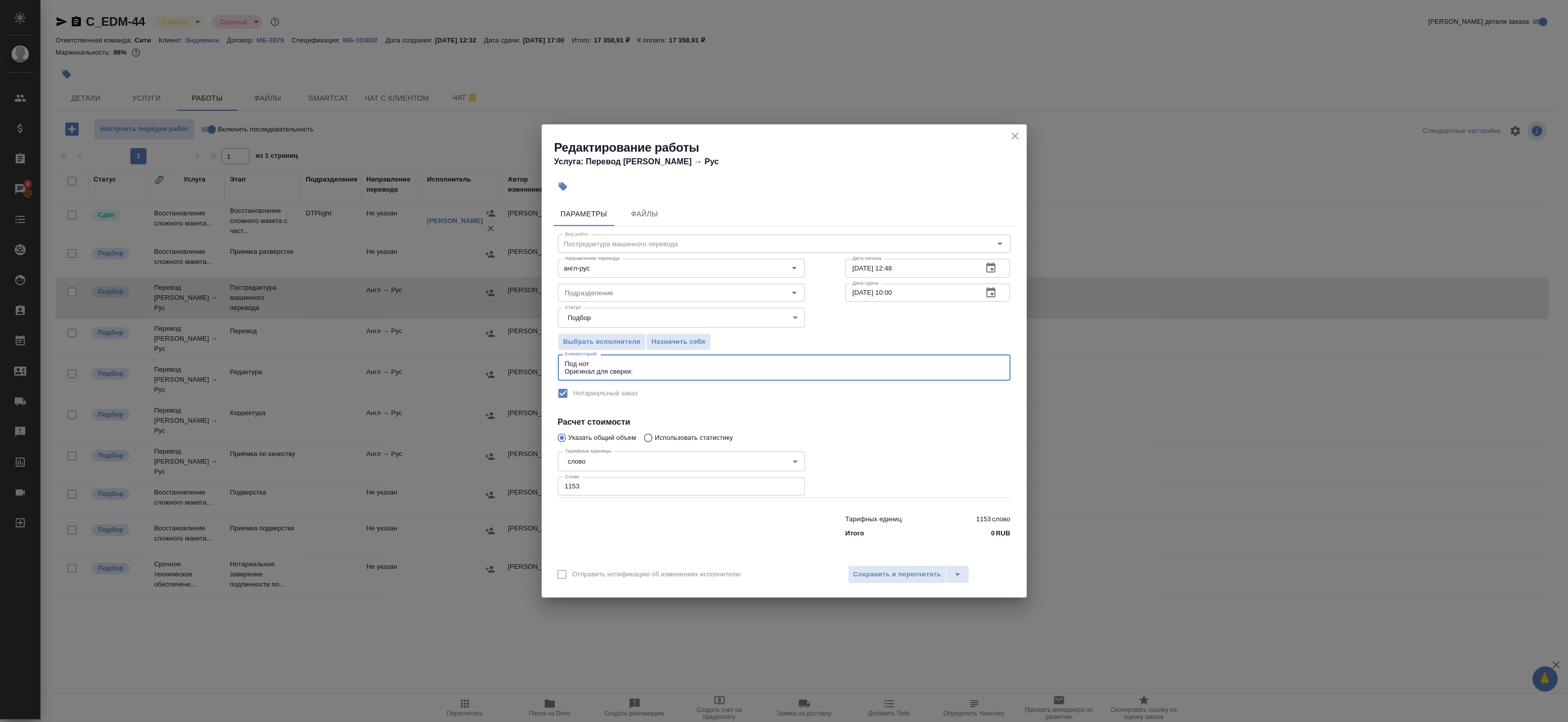
paste textarea "https://drive.awatera.com/s/tox2nXKHCyS3qs7"
type textarea "Под нот Оригинал для сверки: https://drive.awatera.com/s/tox2nXKHCyS3qs7"
click at [907, 580] on span "Сохранить и пересчитать" at bounding box center [897, 574] width 88 height 12
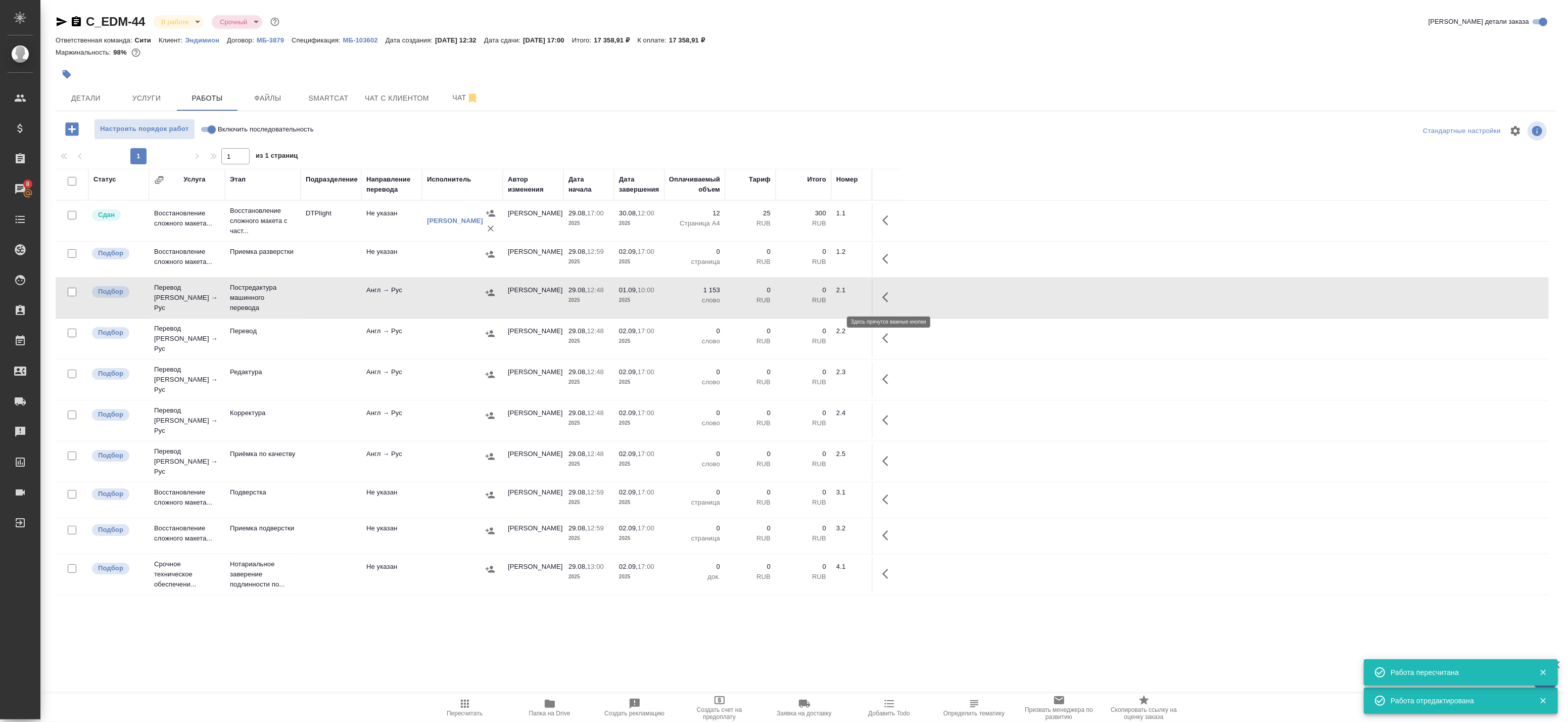
click at [891, 303] on icon "button" at bounding box center [888, 297] width 12 height 12
click at [815, 298] on icon "button" at bounding box center [814, 297] width 12 height 12
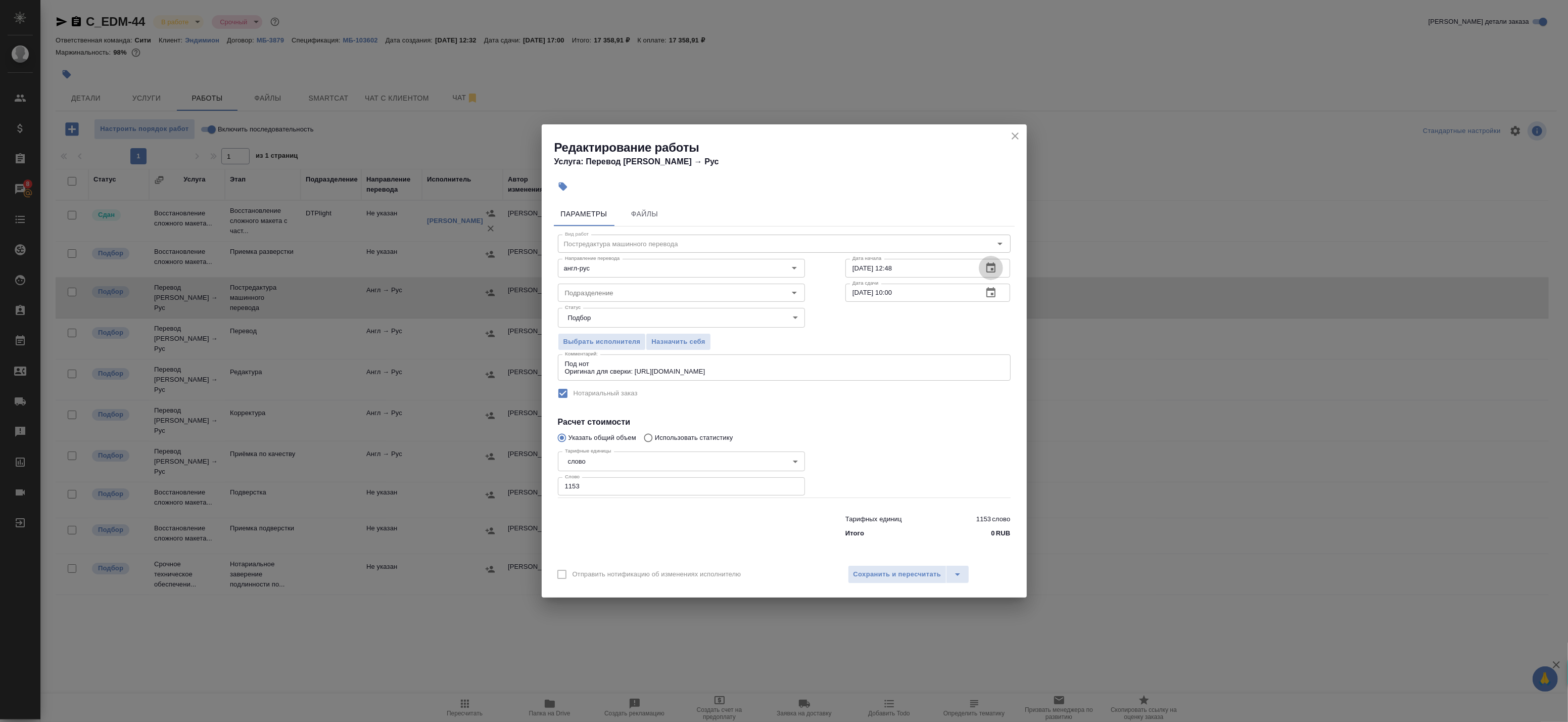
click at [986, 272] on icon "button" at bounding box center [990, 267] width 12 height 12
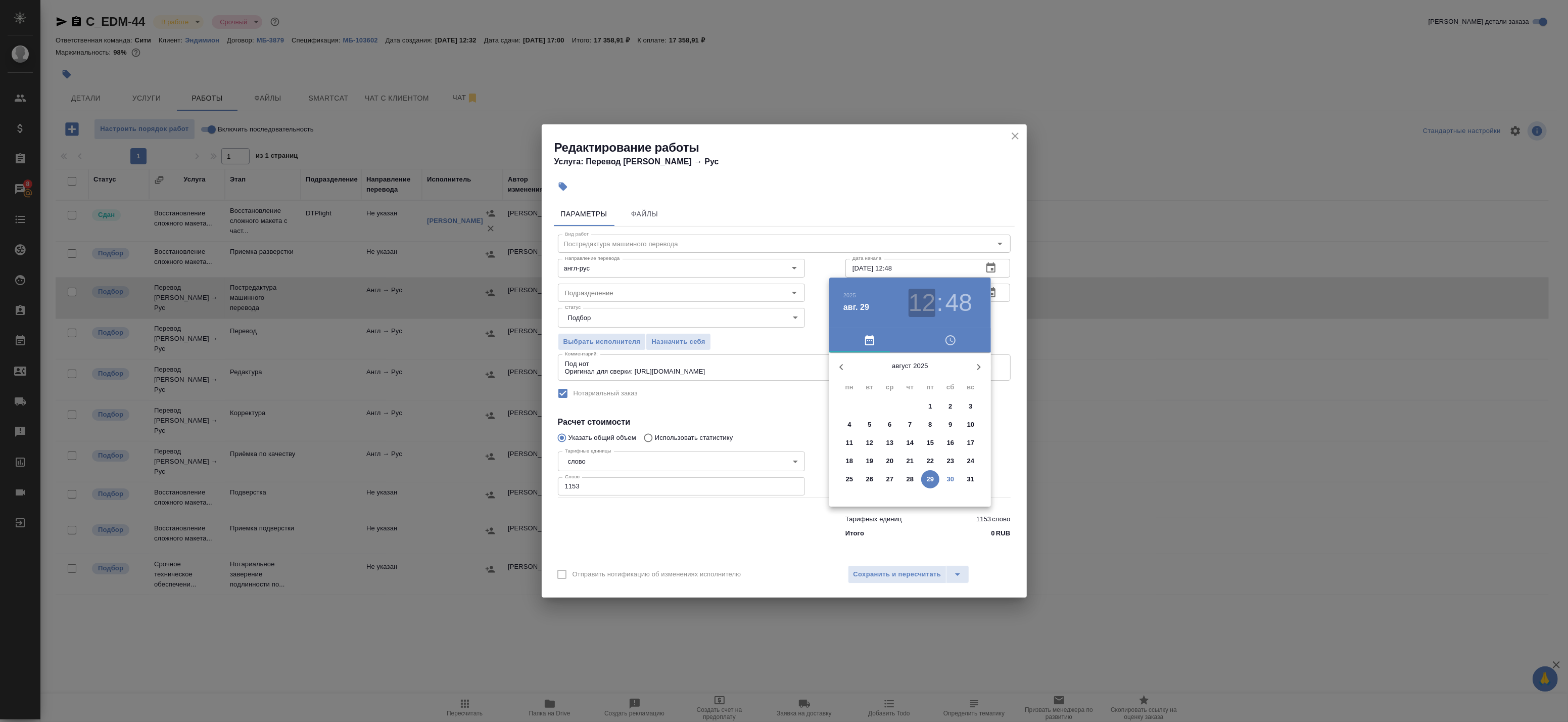
click at [921, 294] on h3 "12" at bounding box center [921, 302] width 26 height 28
click at [879, 453] on div at bounding box center [909, 432] width 131 height 131
click at [912, 373] on div at bounding box center [909, 432] width 131 height 131
type input "29.08.2025 20:00"
click at [997, 319] on div at bounding box center [784, 361] width 1568 height 722
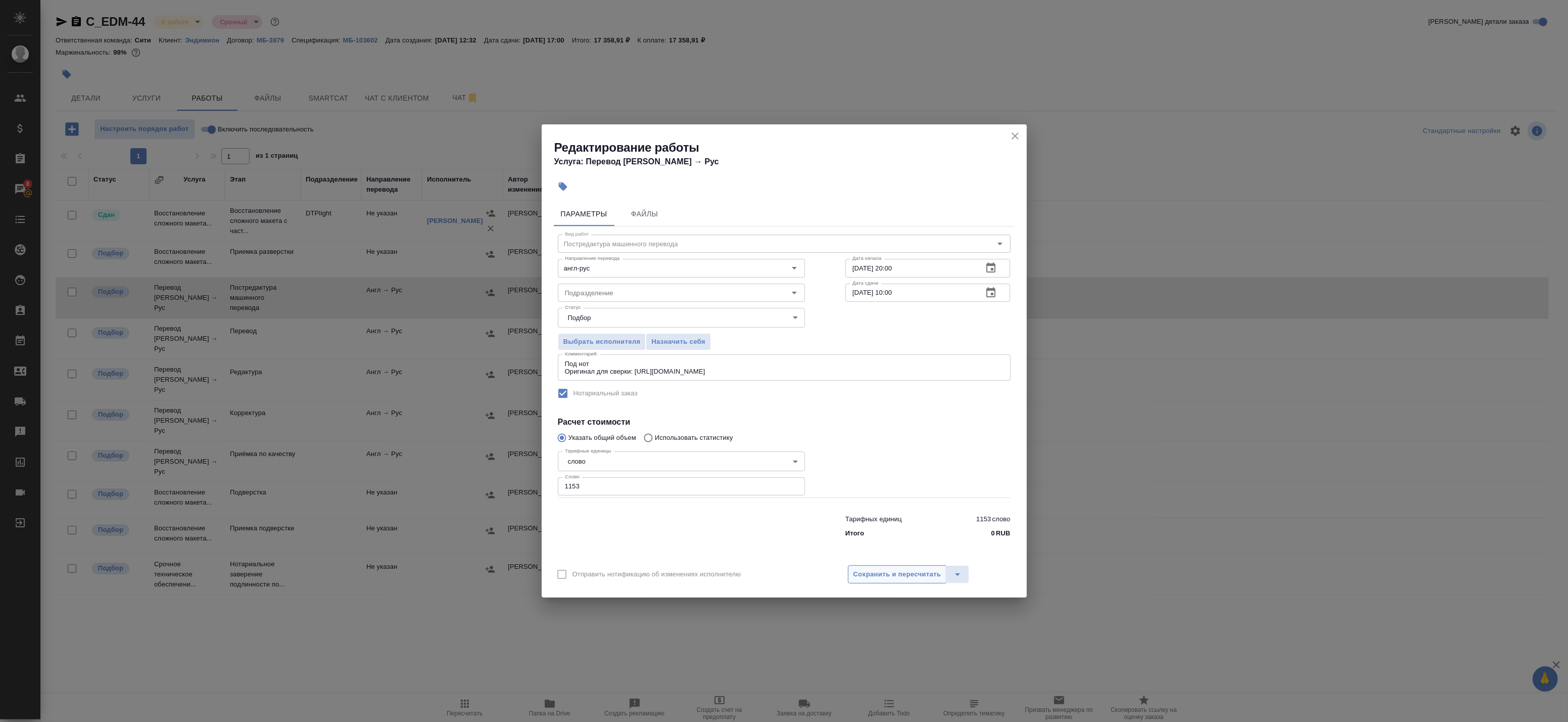
click at [880, 573] on span "Сохранить и пересчитать" at bounding box center [897, 574] width 88 height 12
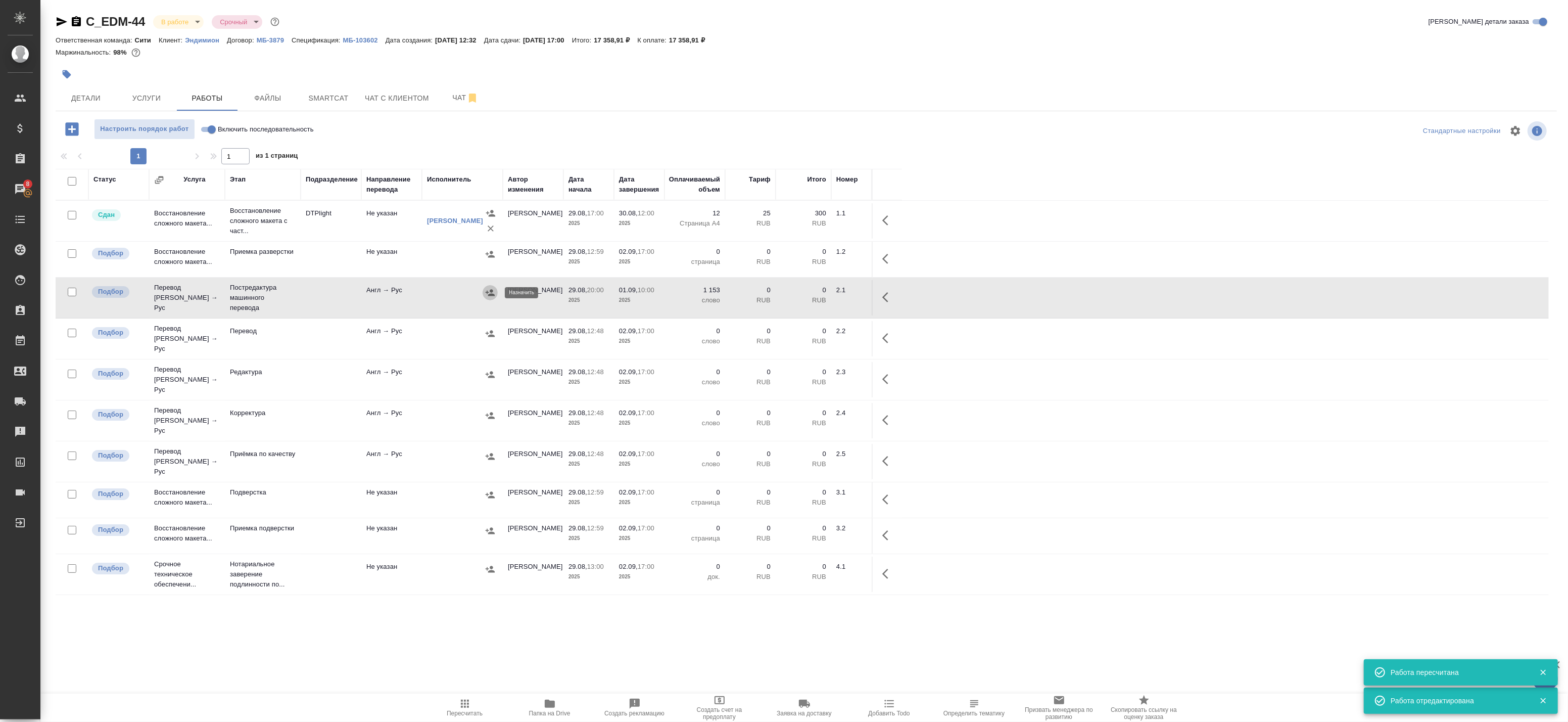
click at [488, 290] on icon "button" at bounding box center [490, 292] width 10 height 10
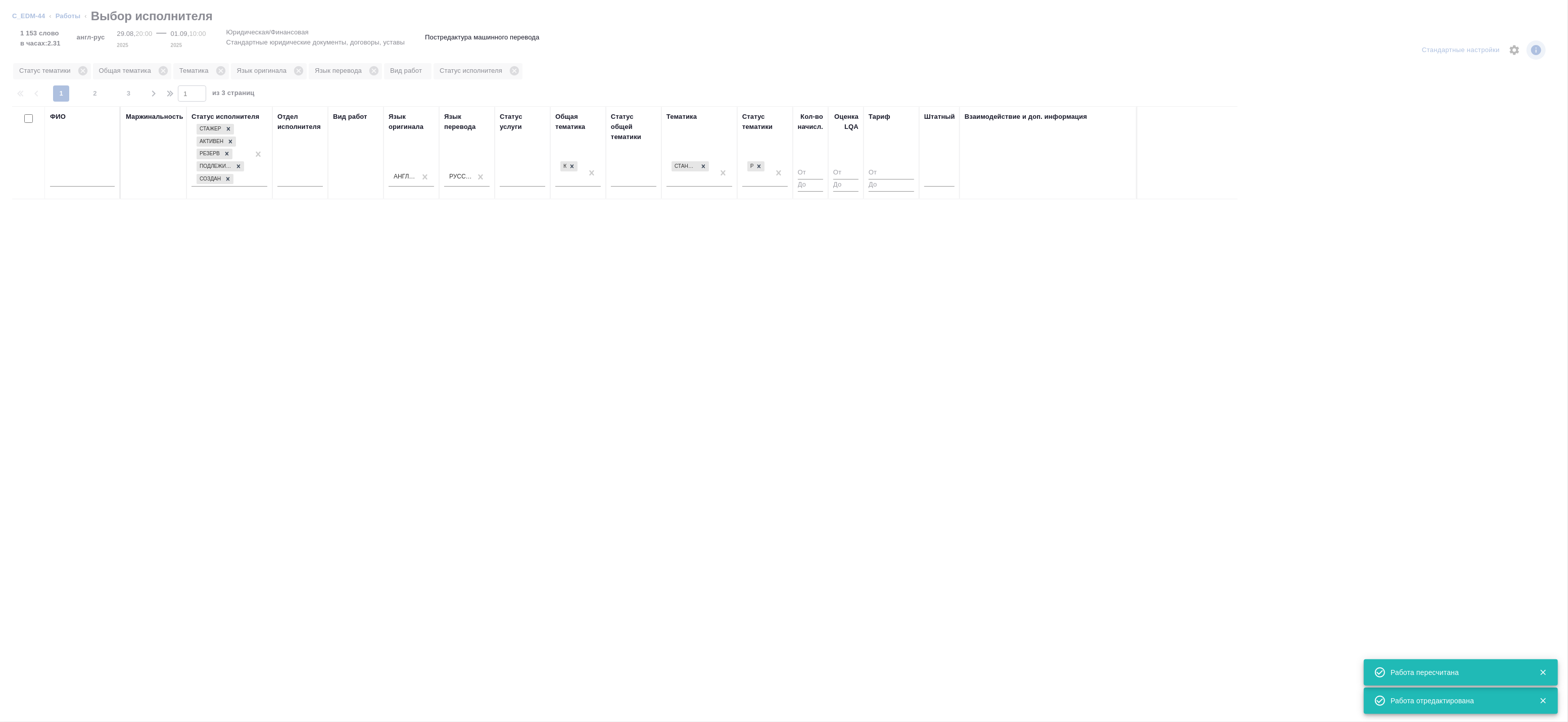
click at [941, 177] on div at bounding box center [939, 177] width 30 height 15
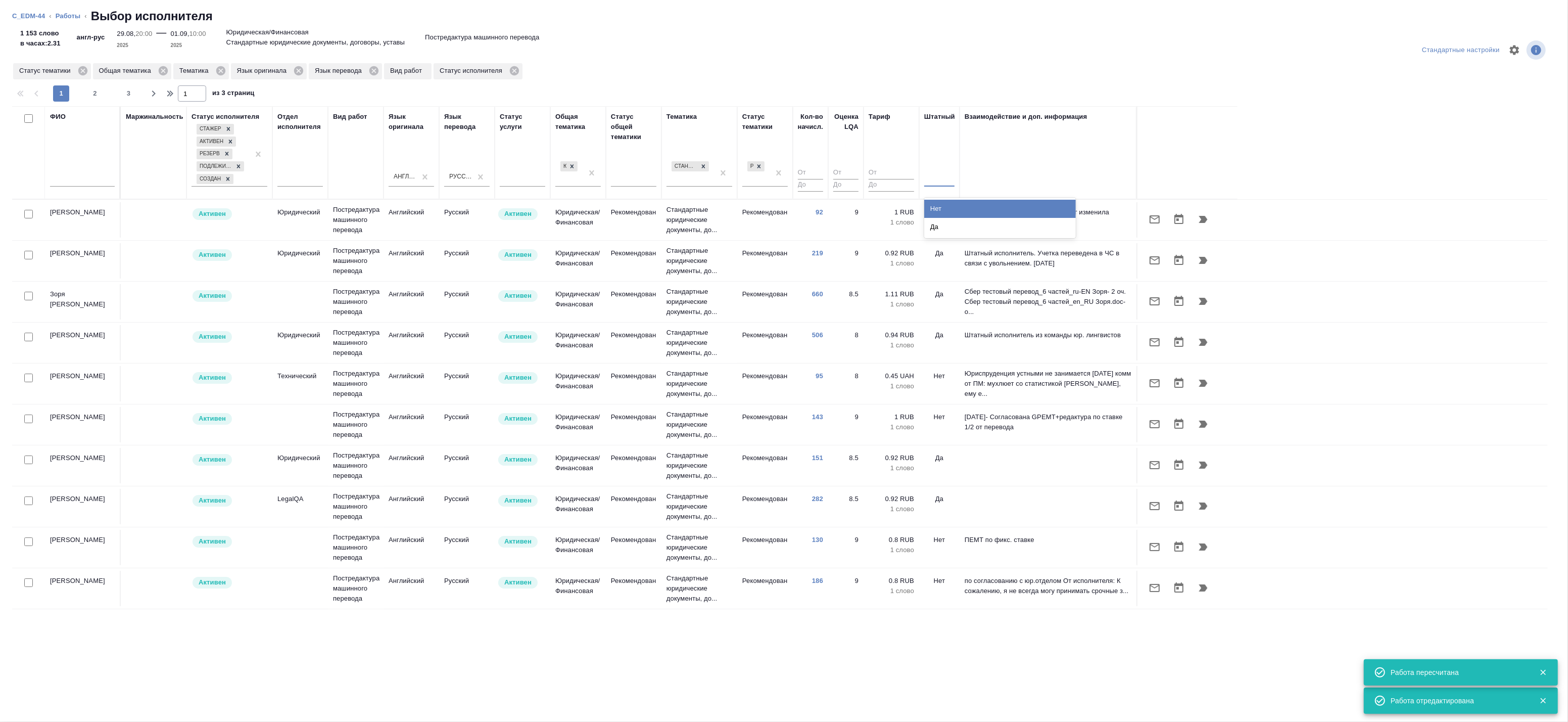
click at [932, 200] on div "Нет" at bounding box center [1000, 209] width 151 height 18
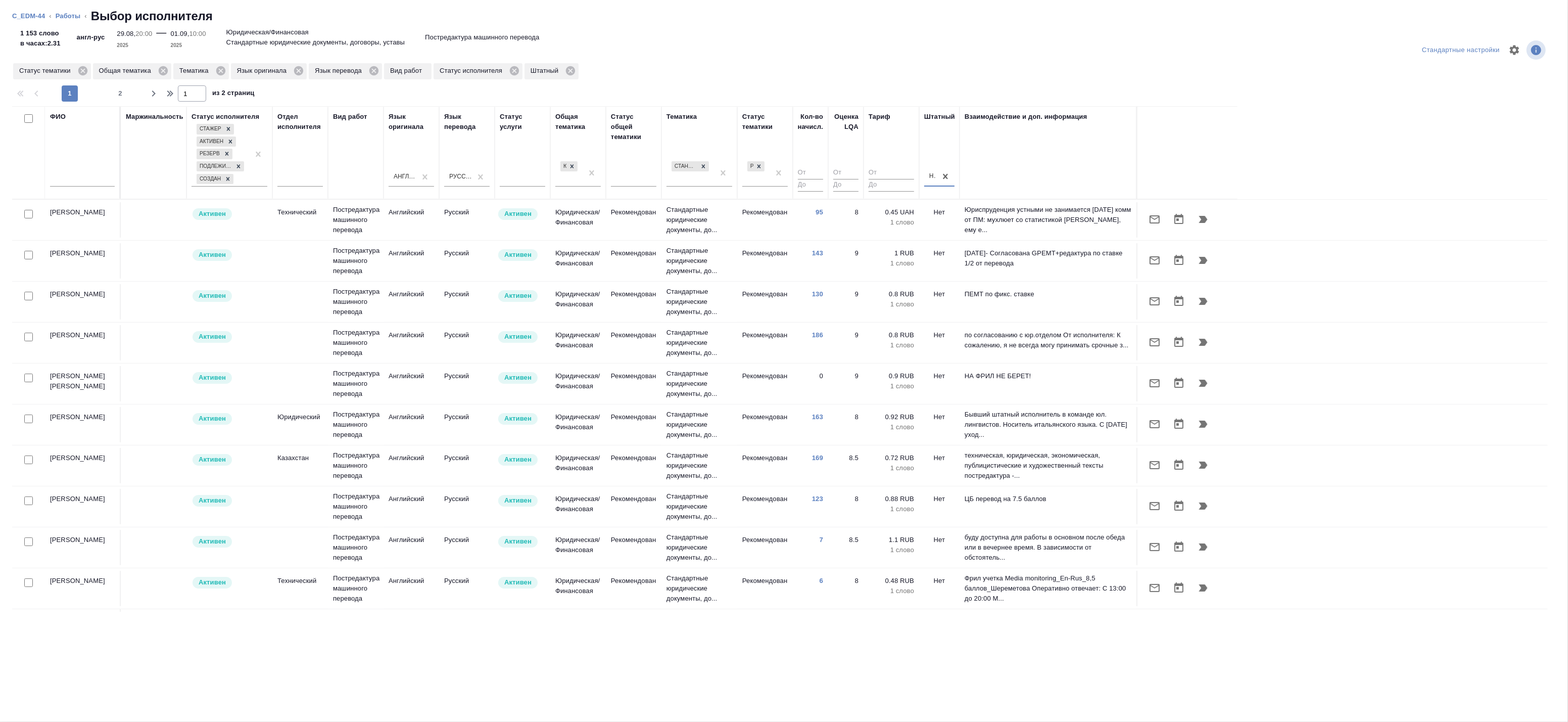
click at [27, 214] on input "checkbox" at bounding box center [28, 214] width 8 height 8
checkbox input "true"
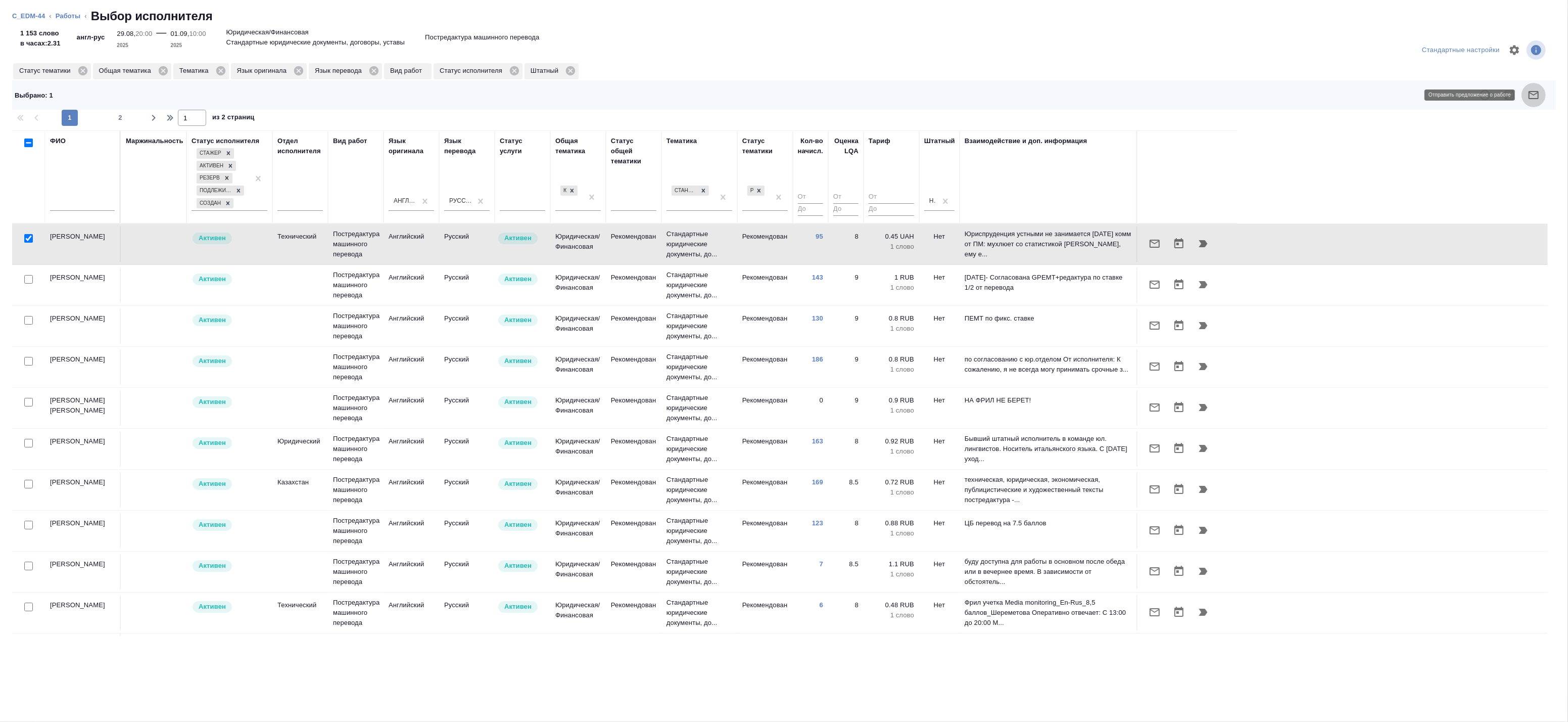
click at [1526, 94] on button "button" at bounding box center [1533, 95] width 25 height 25
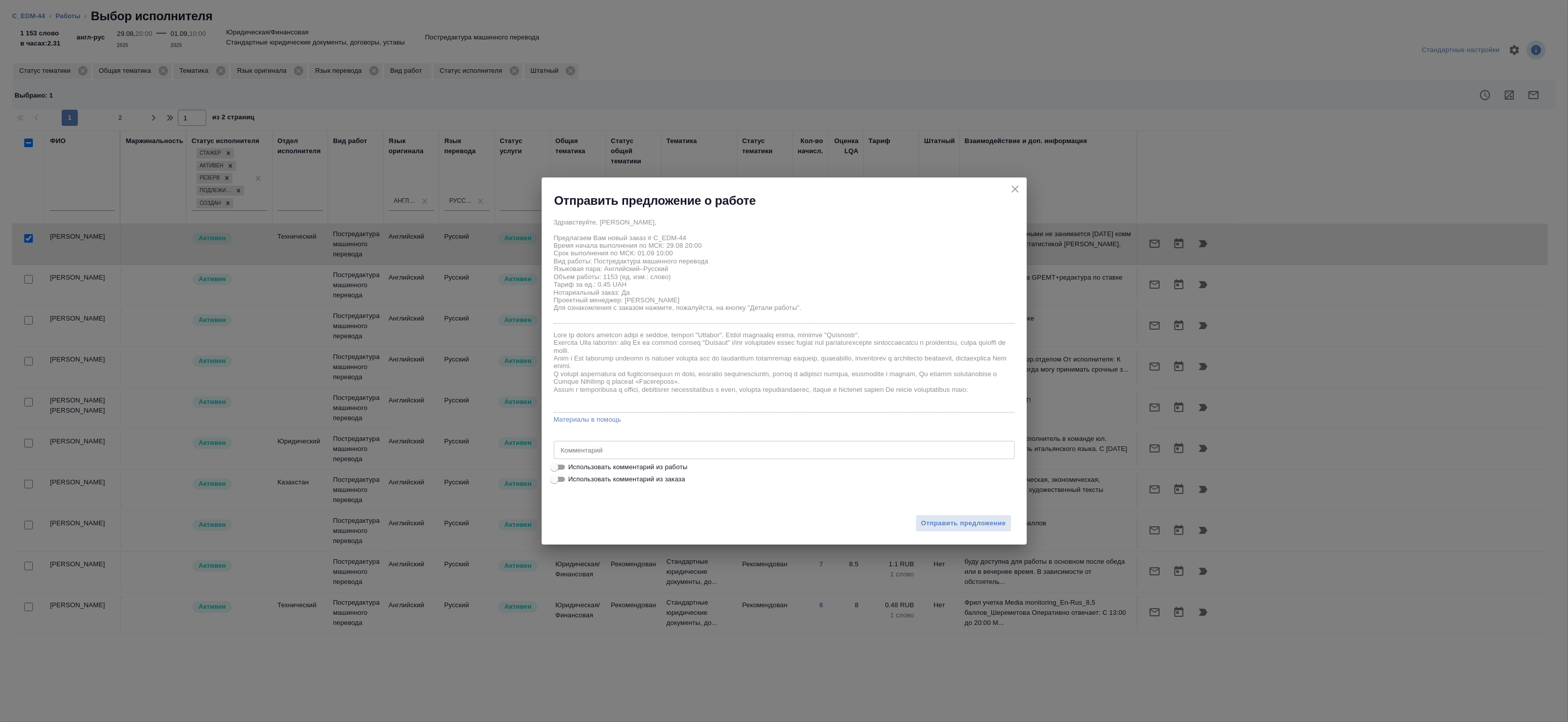
click at [617, 473] on label "Использовать комментарий из работы" at bounding box center [777, 478] width 459 height 12
click at [573, 461] on input "Использовать комментарий из работы" at bounding box center [555, 466] width 36 height 12
checkbox input "true"
type textarea "Под нот Оригинал для сверки: https://drive.awatera.com/s/tox2nXKHCyS3qs7"
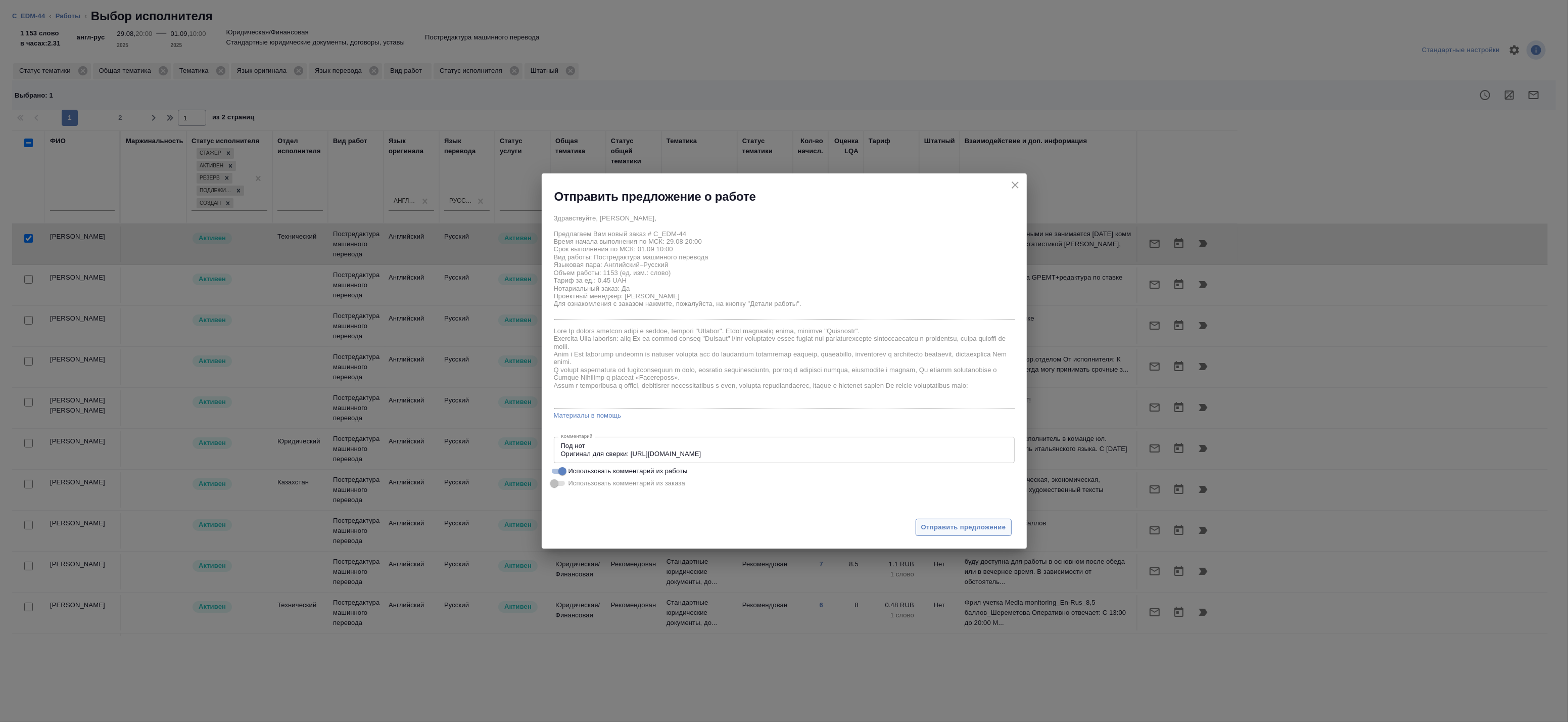
click at [993, 528] on span "Отправить предложение" at bounding box center [963, 528] width 85 height 12
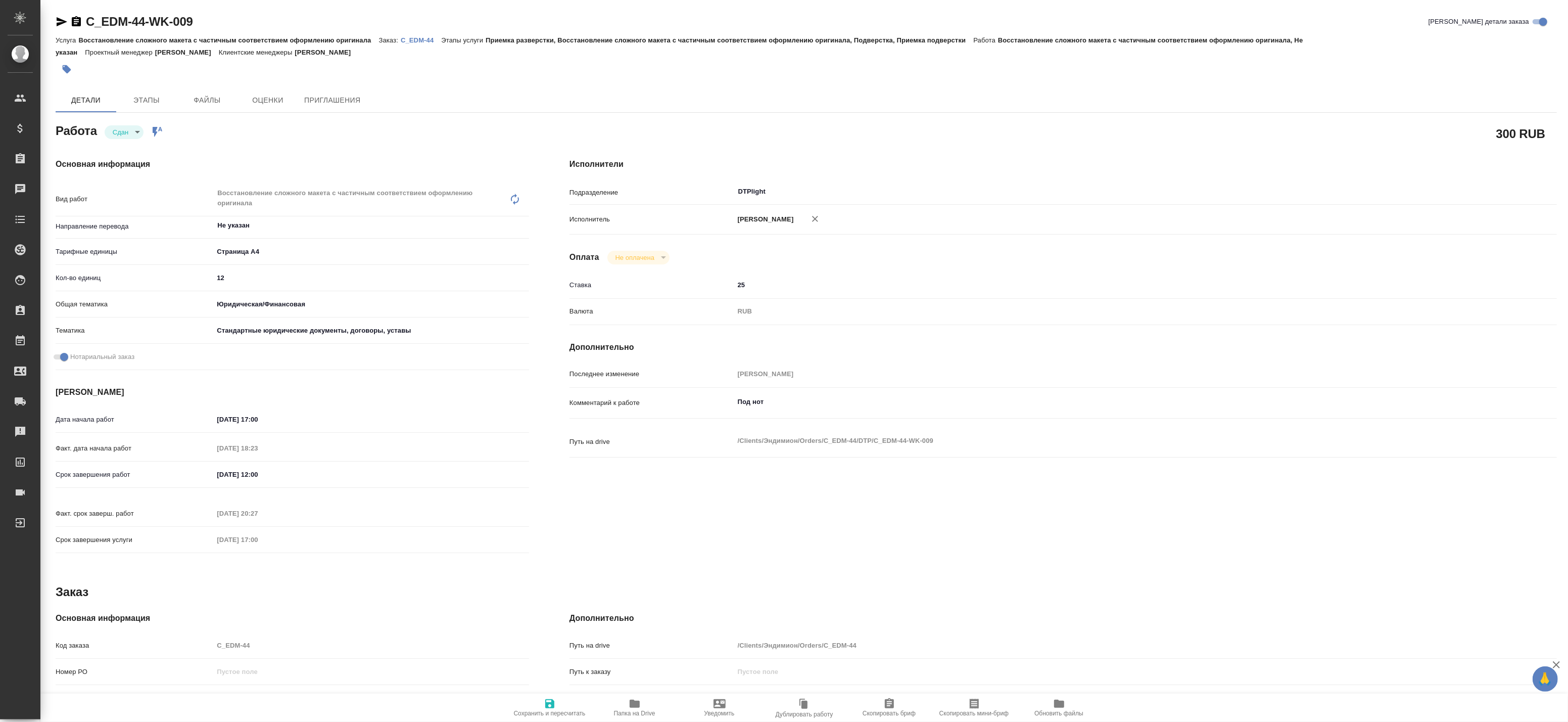
type textarea "x"
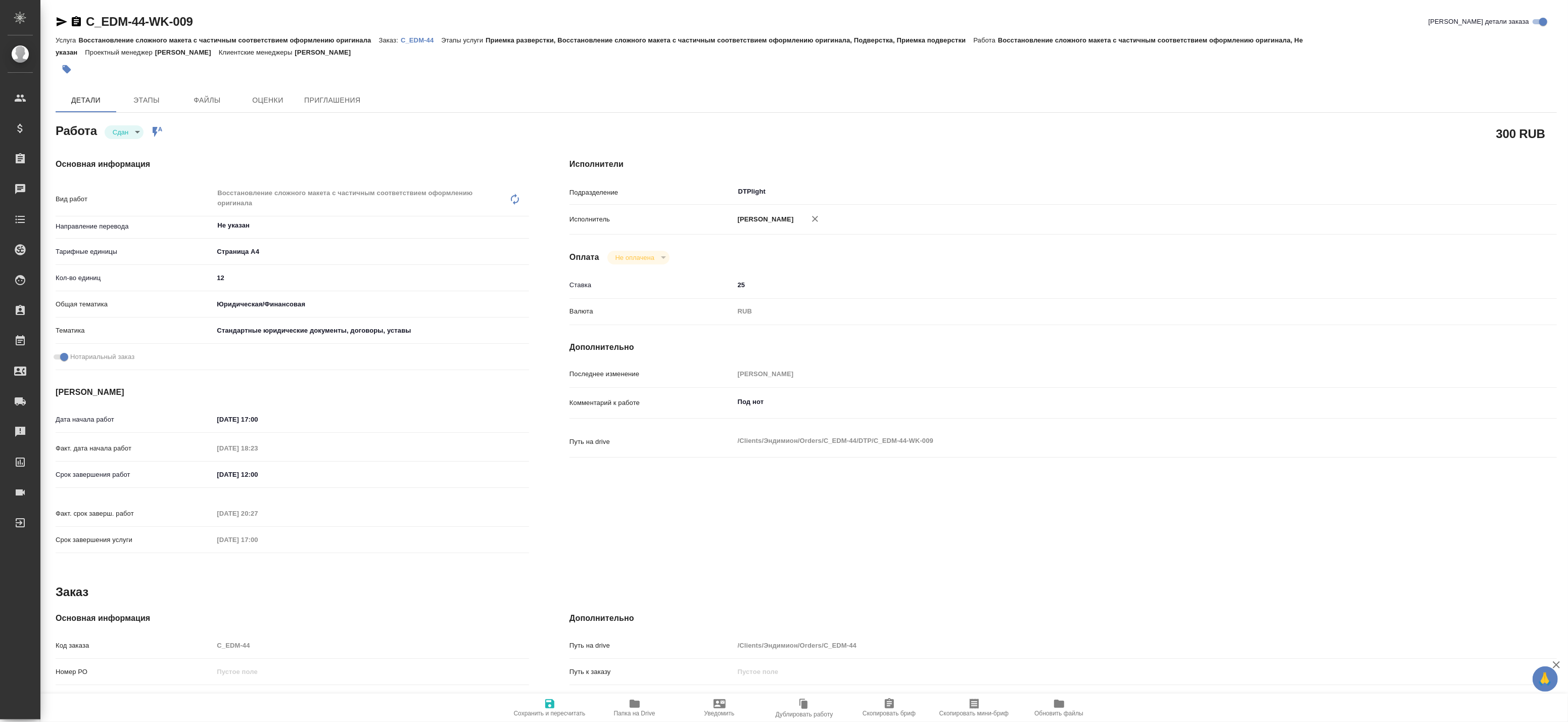
type textarea "x"
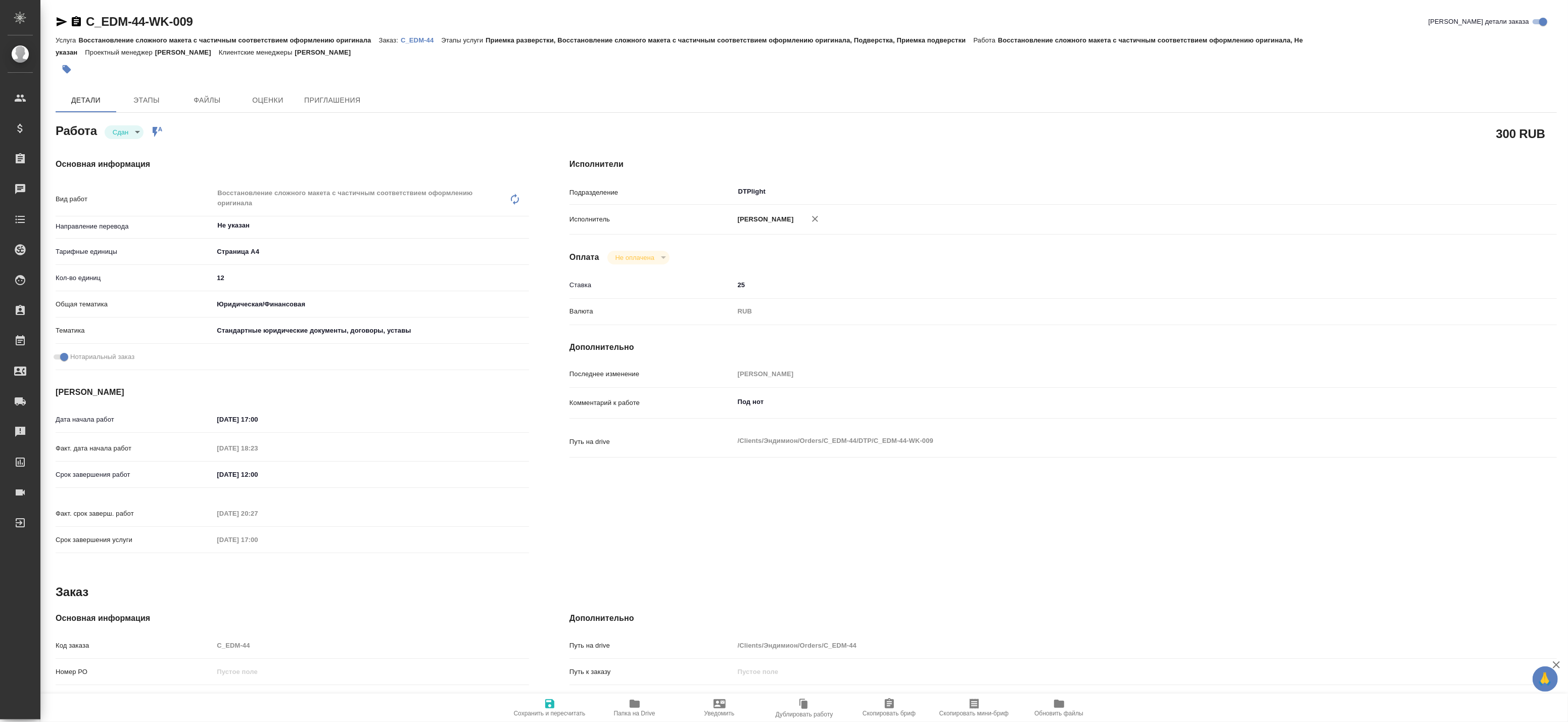
type textarea "x"
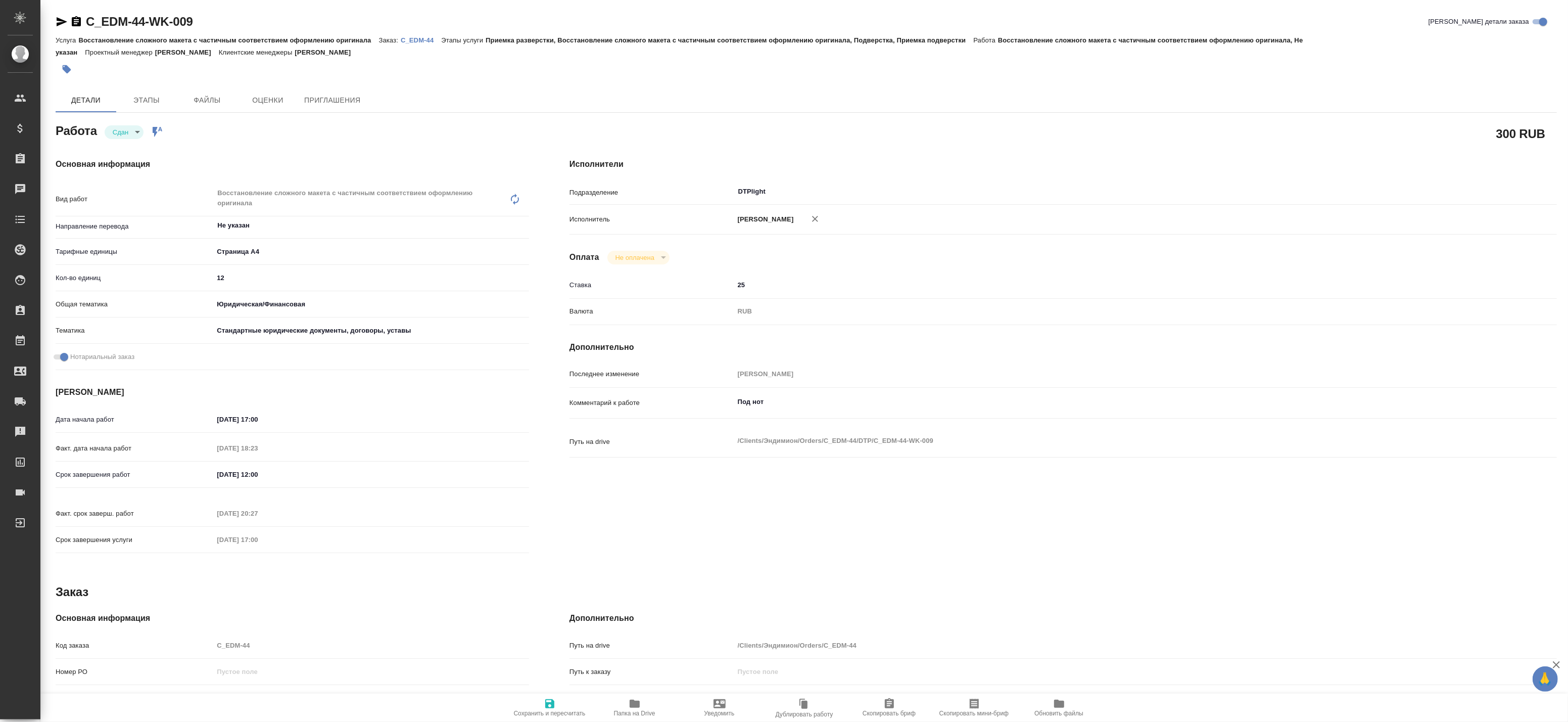
type textarea "x"
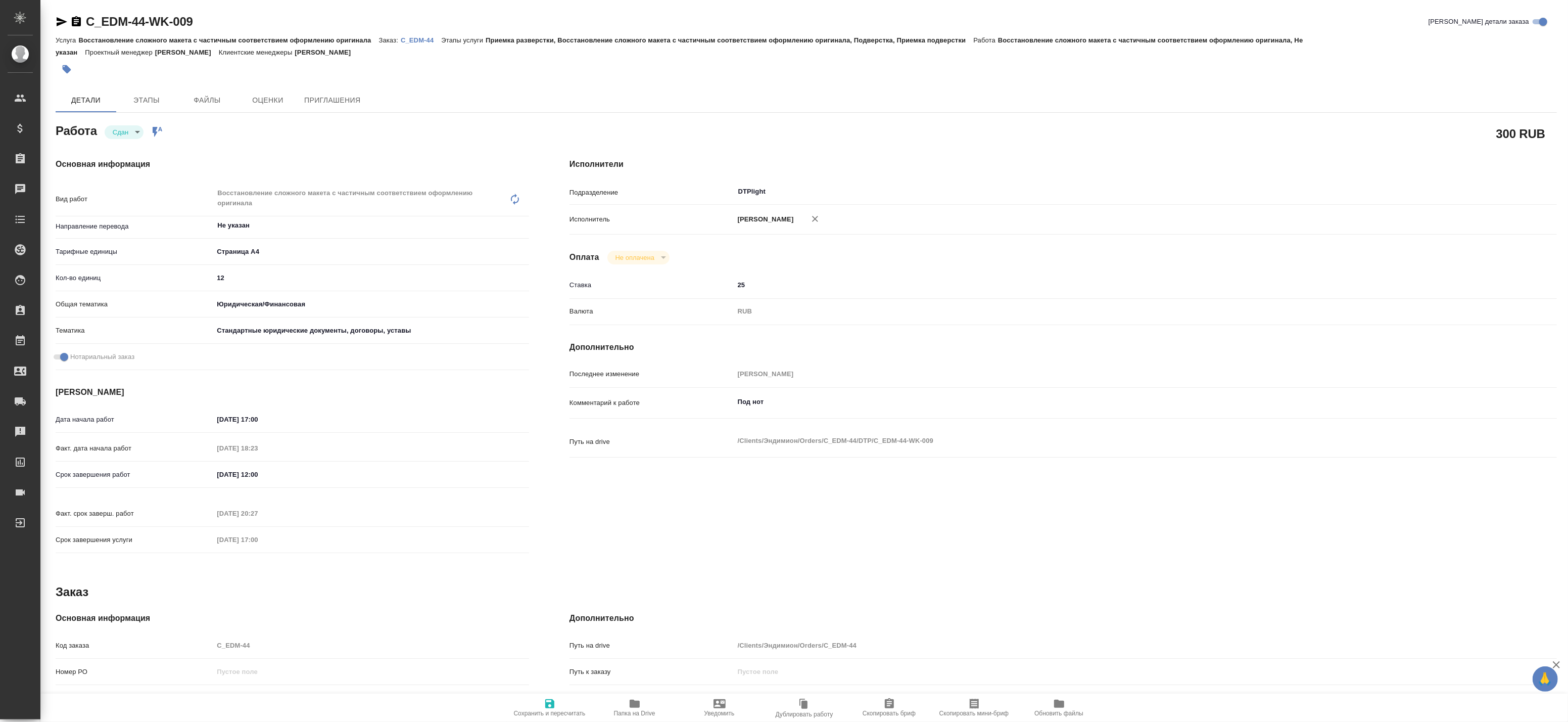
click at [620, 702] on span "Папка на Drive" at bounding box center [635, 706] width 73 height 19
type textarea "x"
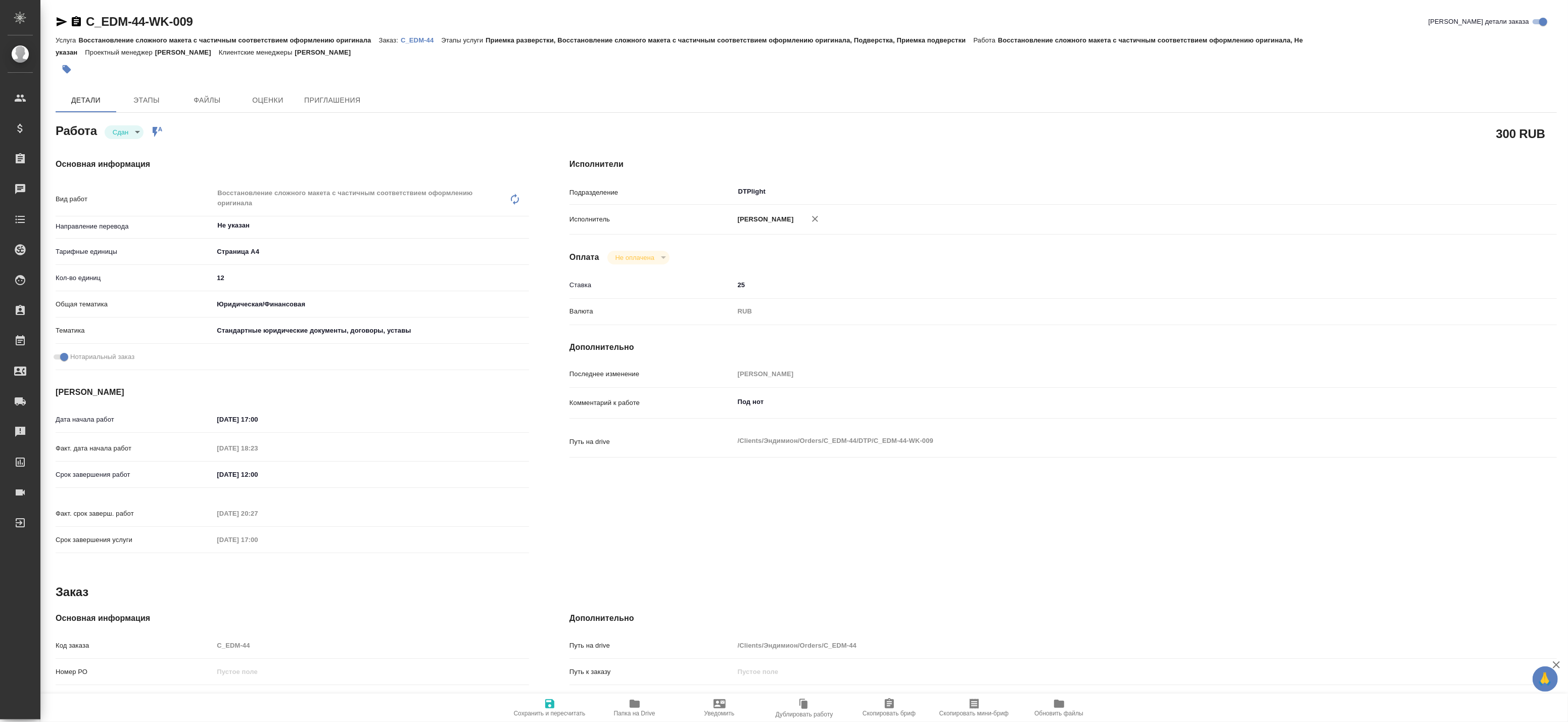
type textarea "x"
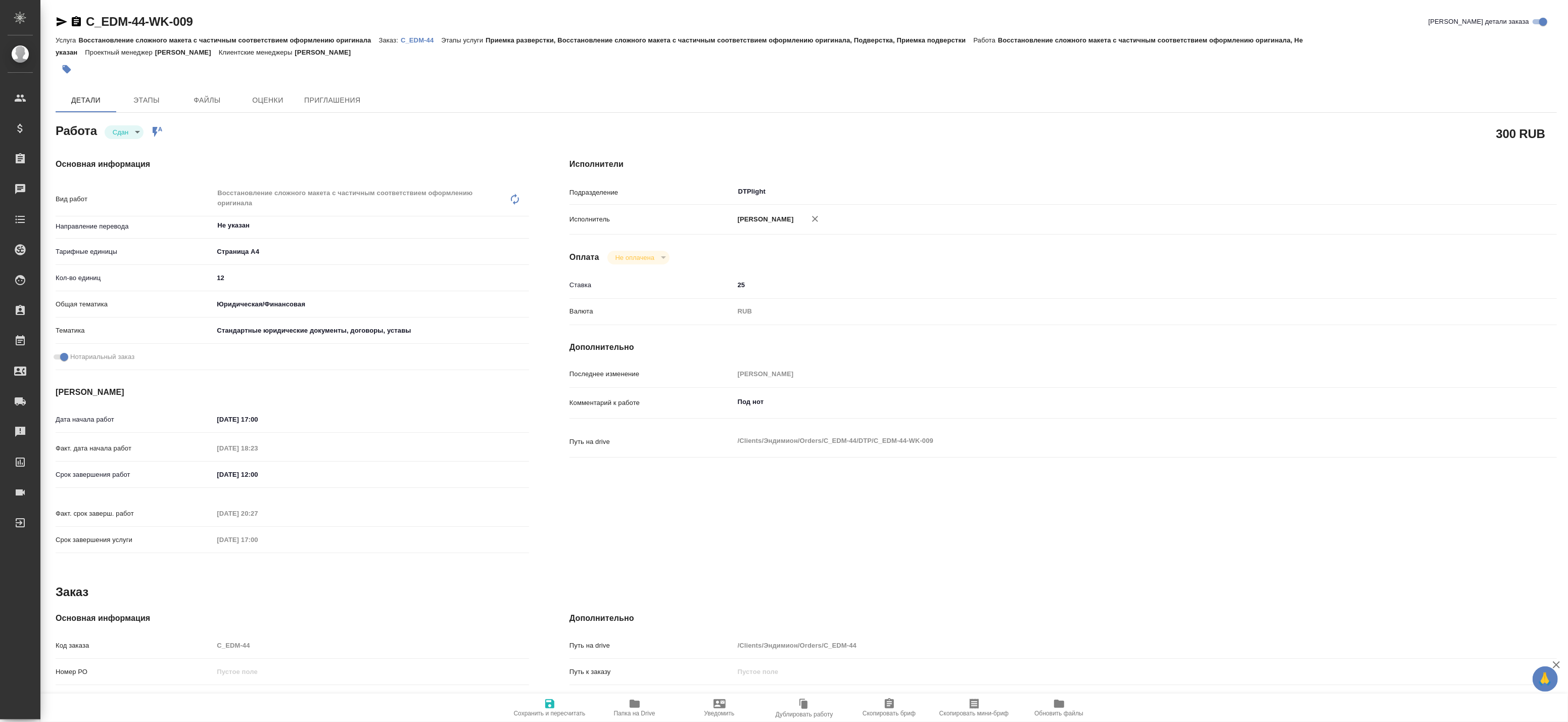
type textarea "x"
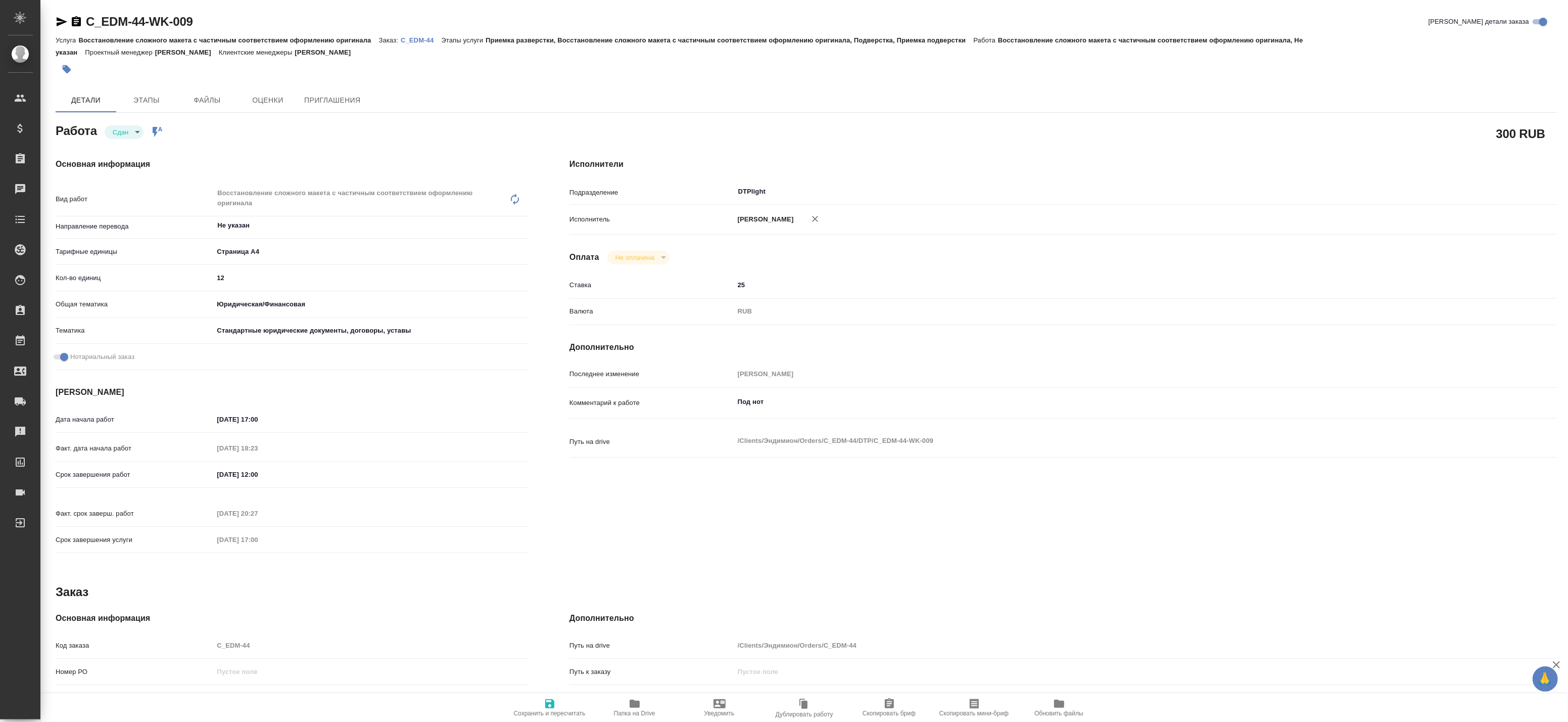
type textarea "x"
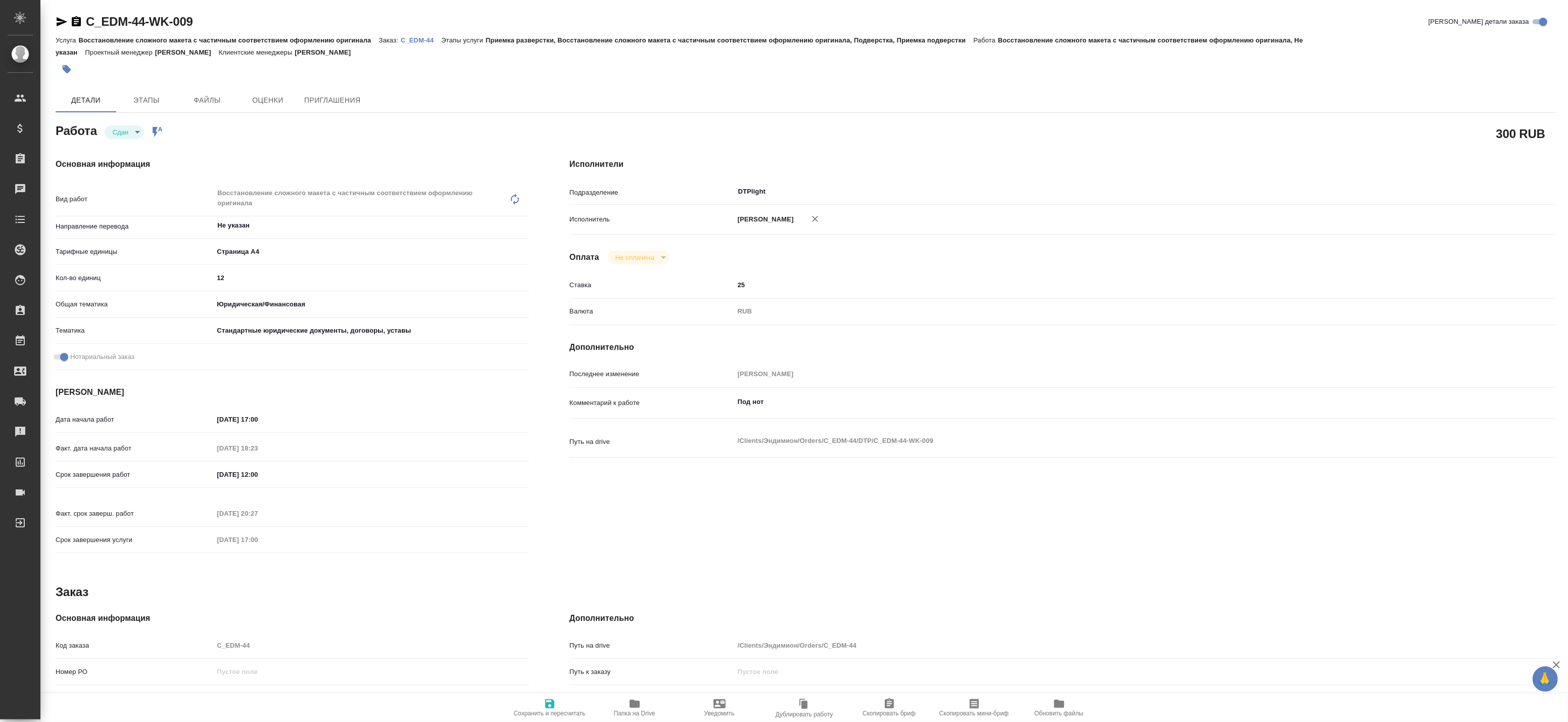
type textarea "x"
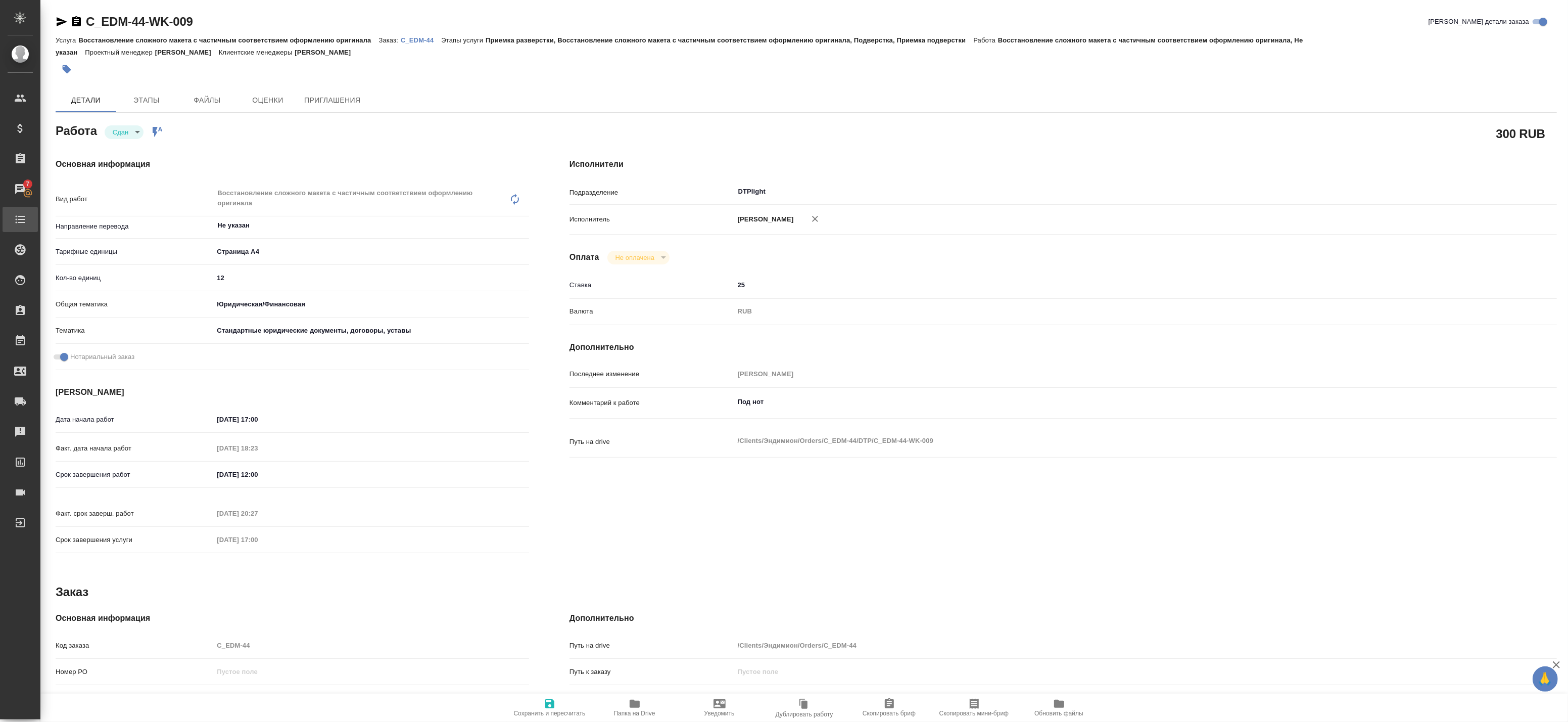
type textarea "x"
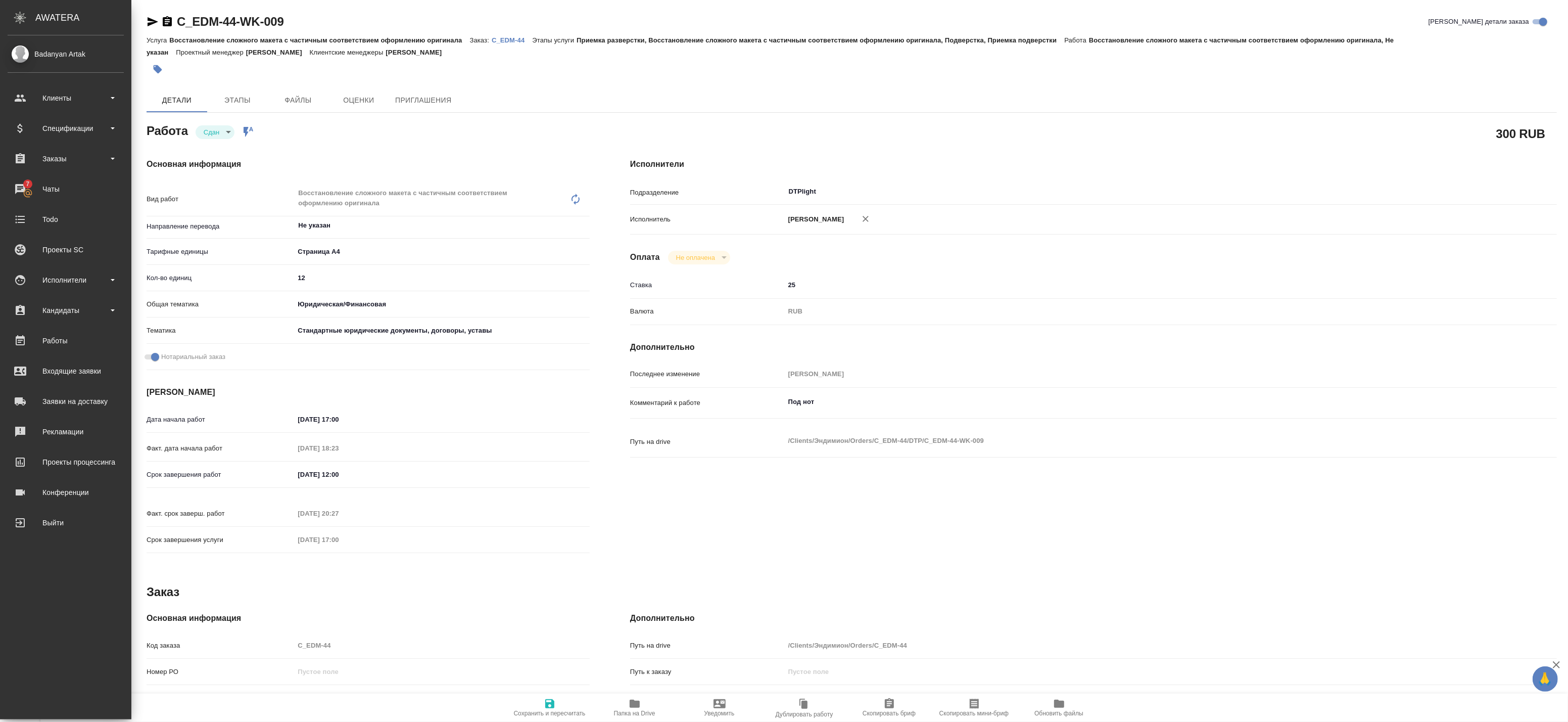
type textarea "x"
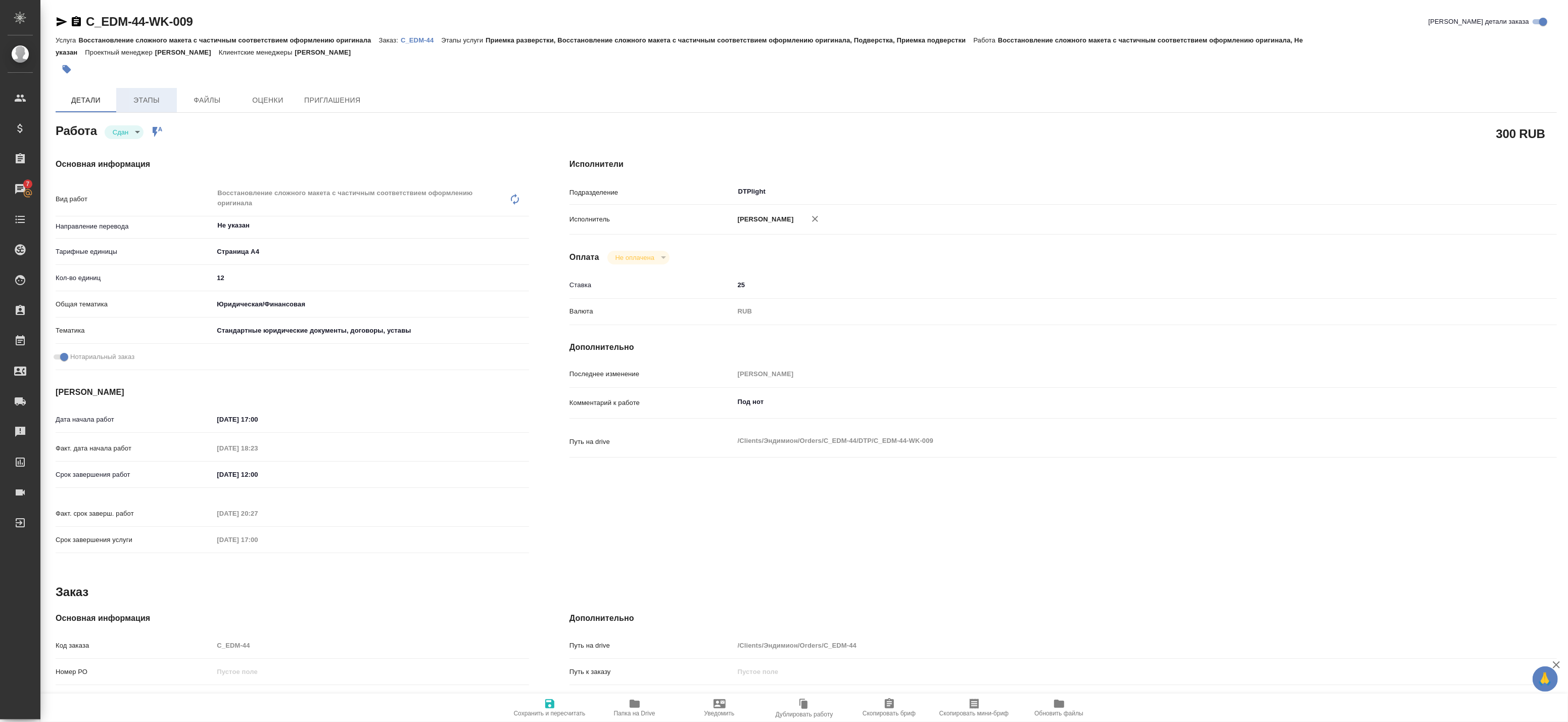
click at [141, 103] on span "Этапы" at bounding box center [146, 100] width 48 height 13
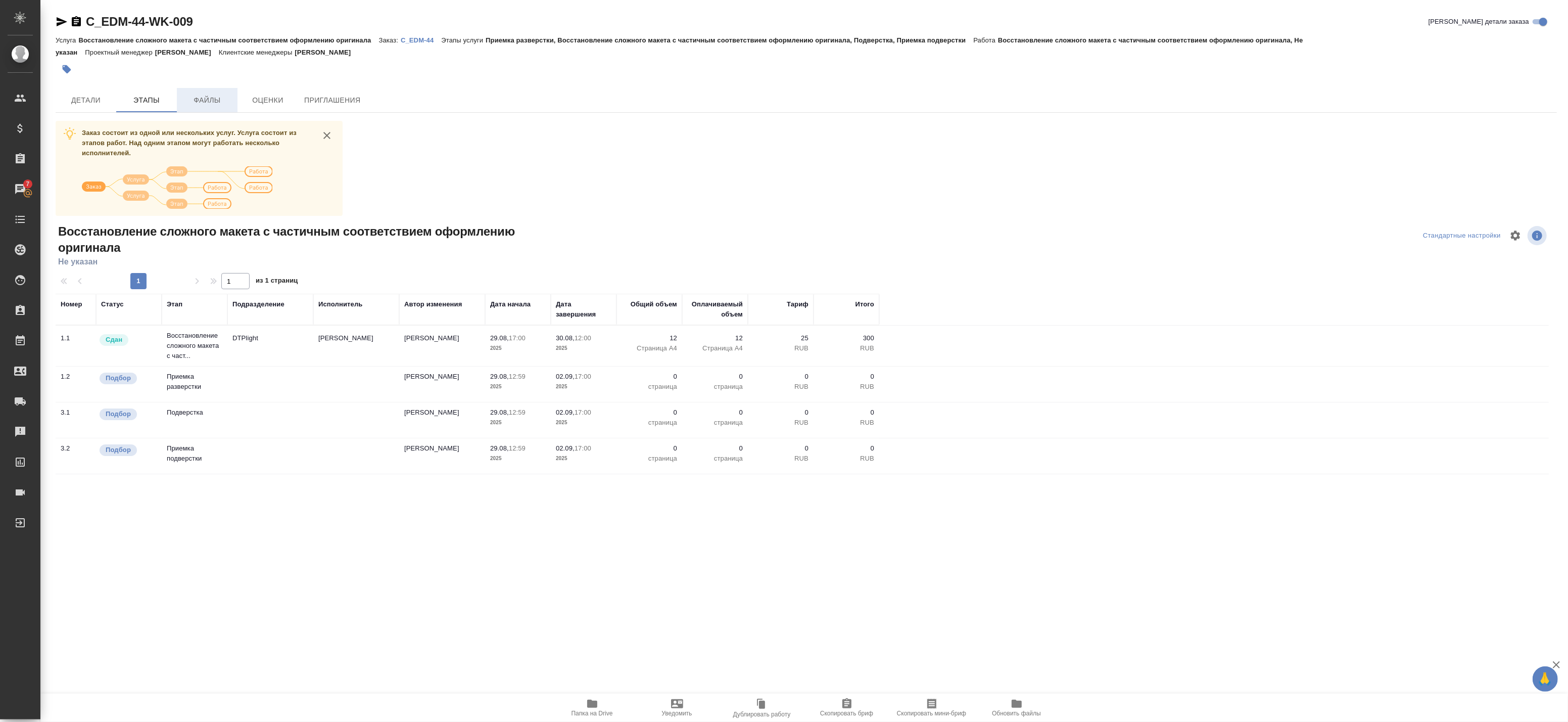
click at [182, 88] on button "Файлы" at bounding box center [207, 99] width 60 height 25
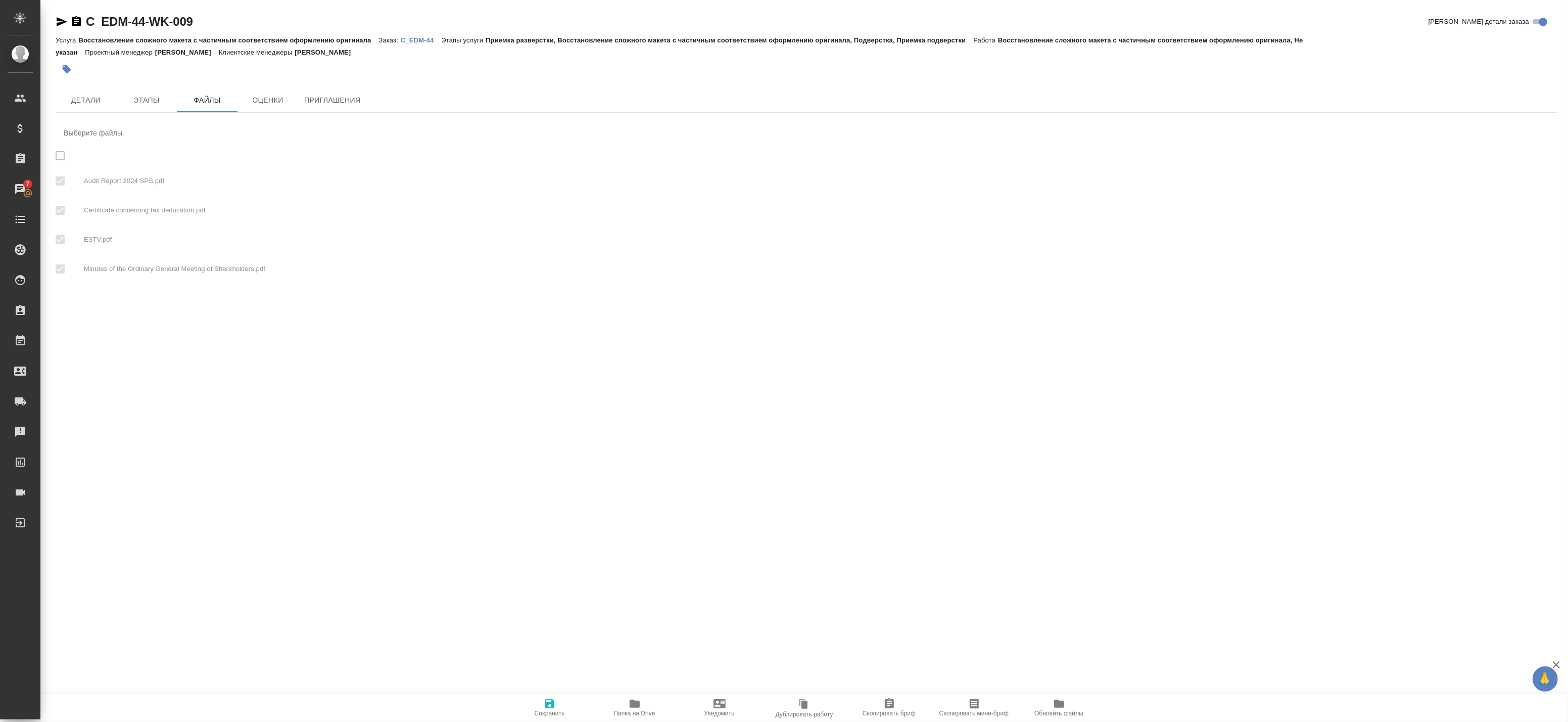
checkbox input "true"
click at [122, 99] on span "Этапы" at bounding box center [146, 100] width 48 height 13
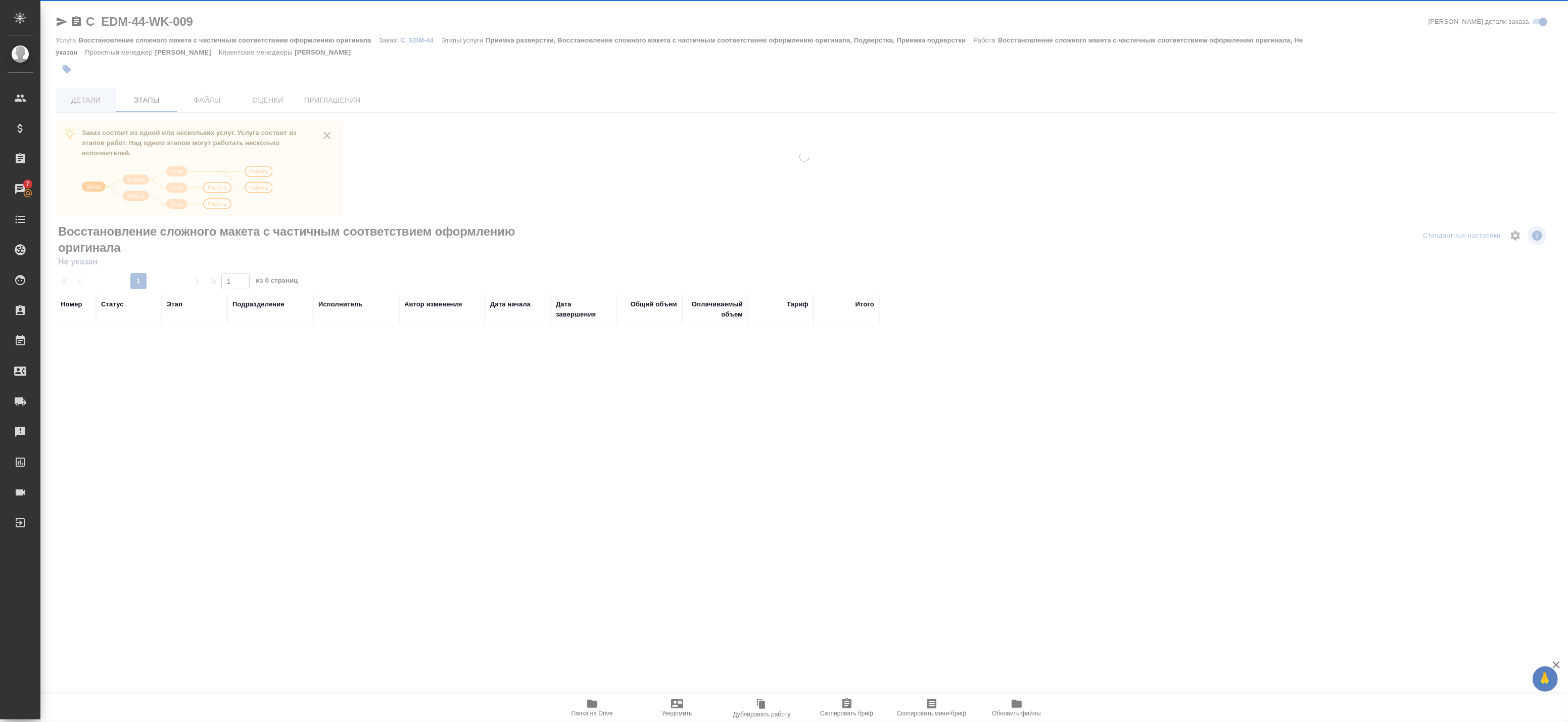
click at [99, 99] on div "C_EDM-44-WK-009 Кратко детали заказа Услуга Восстановление сложного макета с ча…" at bounding box center [806, 273] width 1512 height 547
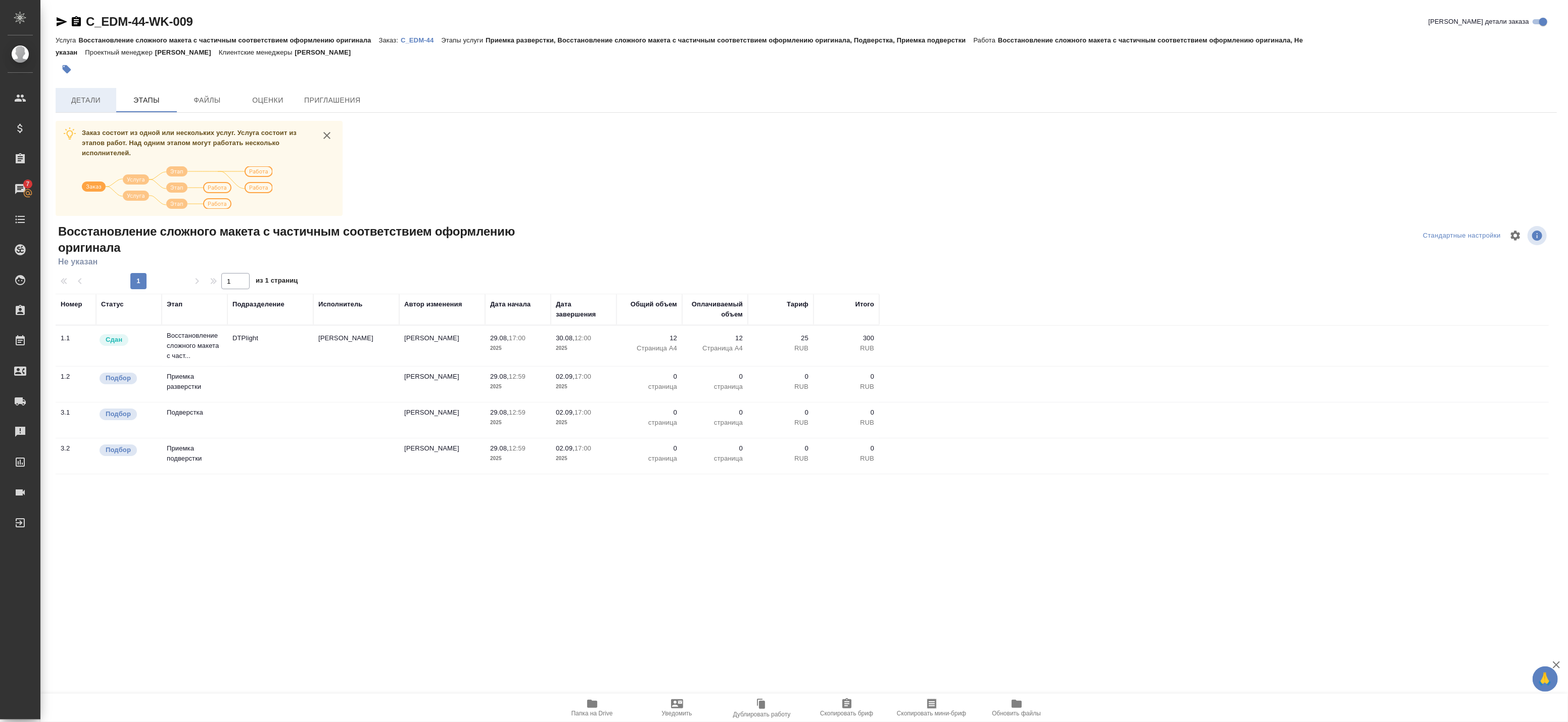
click at [98, 99] on span "Детали" at bounding box center [86, 100] width 48 height 13
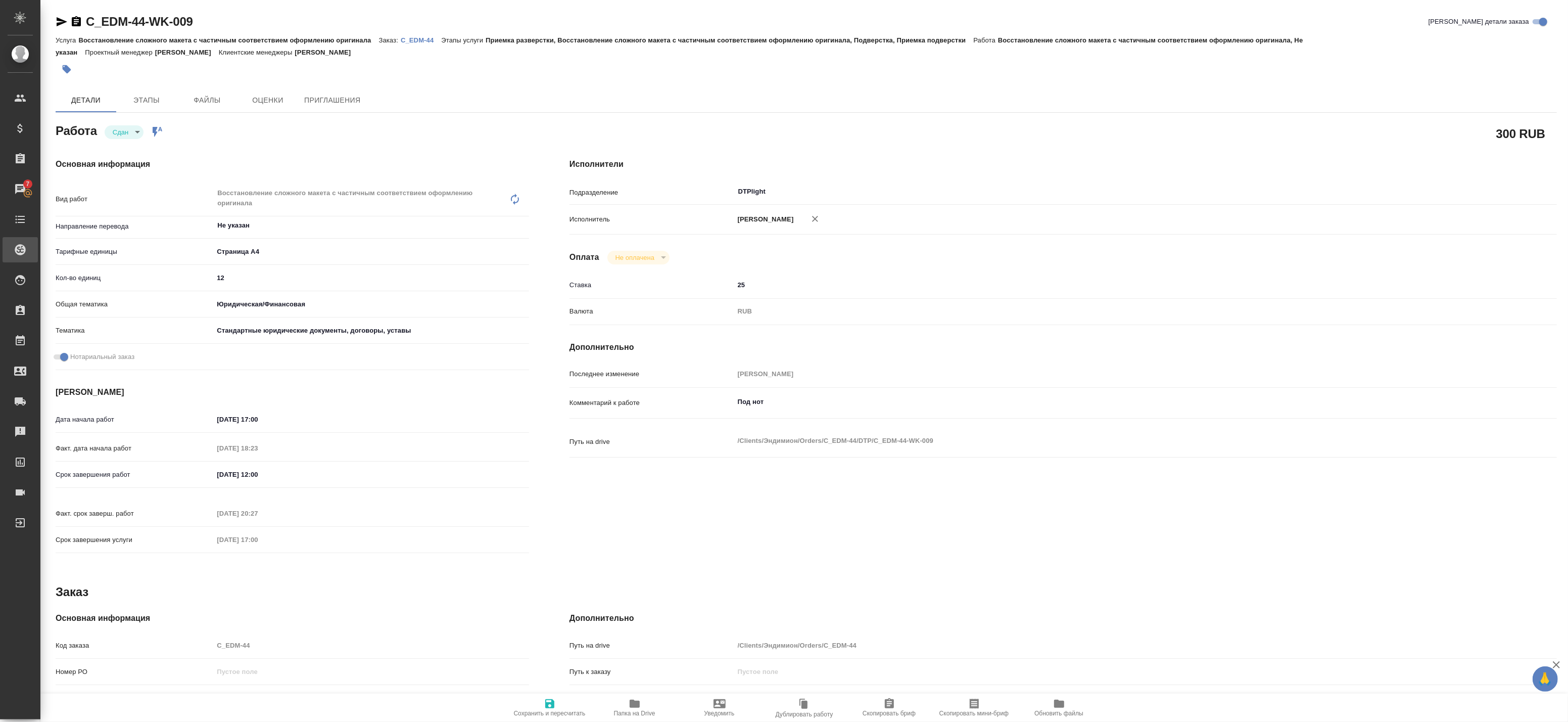
type textarea "x"
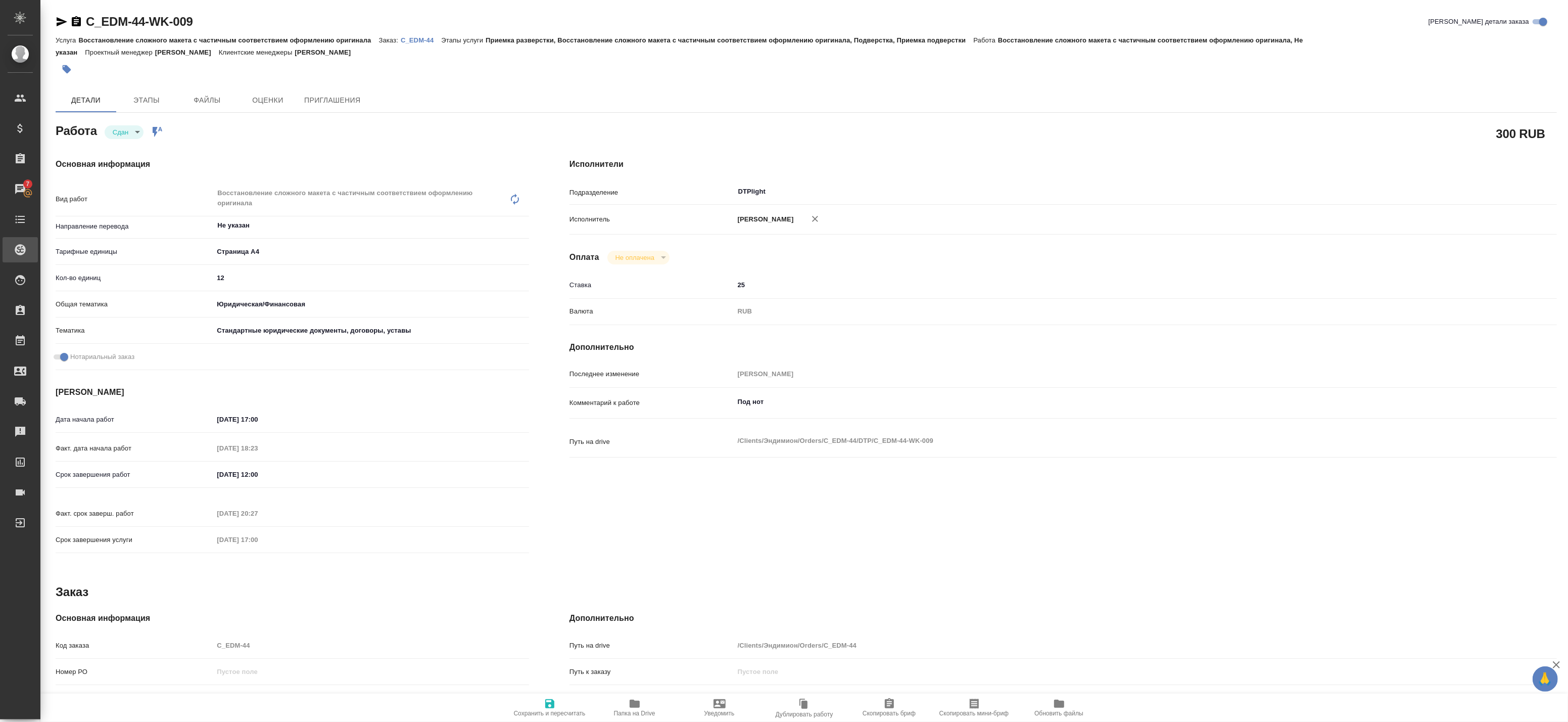
type textarea "x"
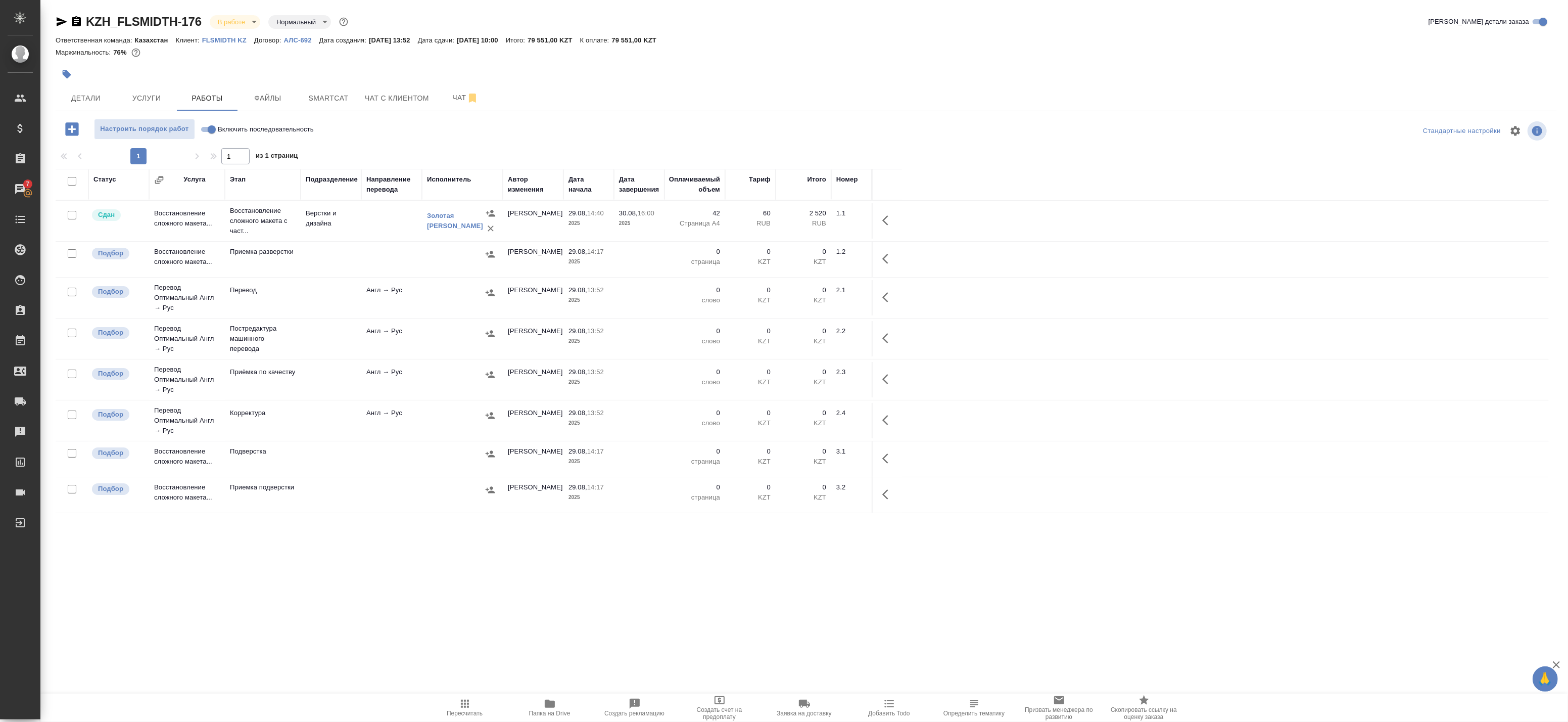
click at [553, 711] on span "Папка на Drive" at bounding box center [549, 714] width 41 height 7
click at [388, 233] on td at bounding box center [391, 221] width 60 height 36
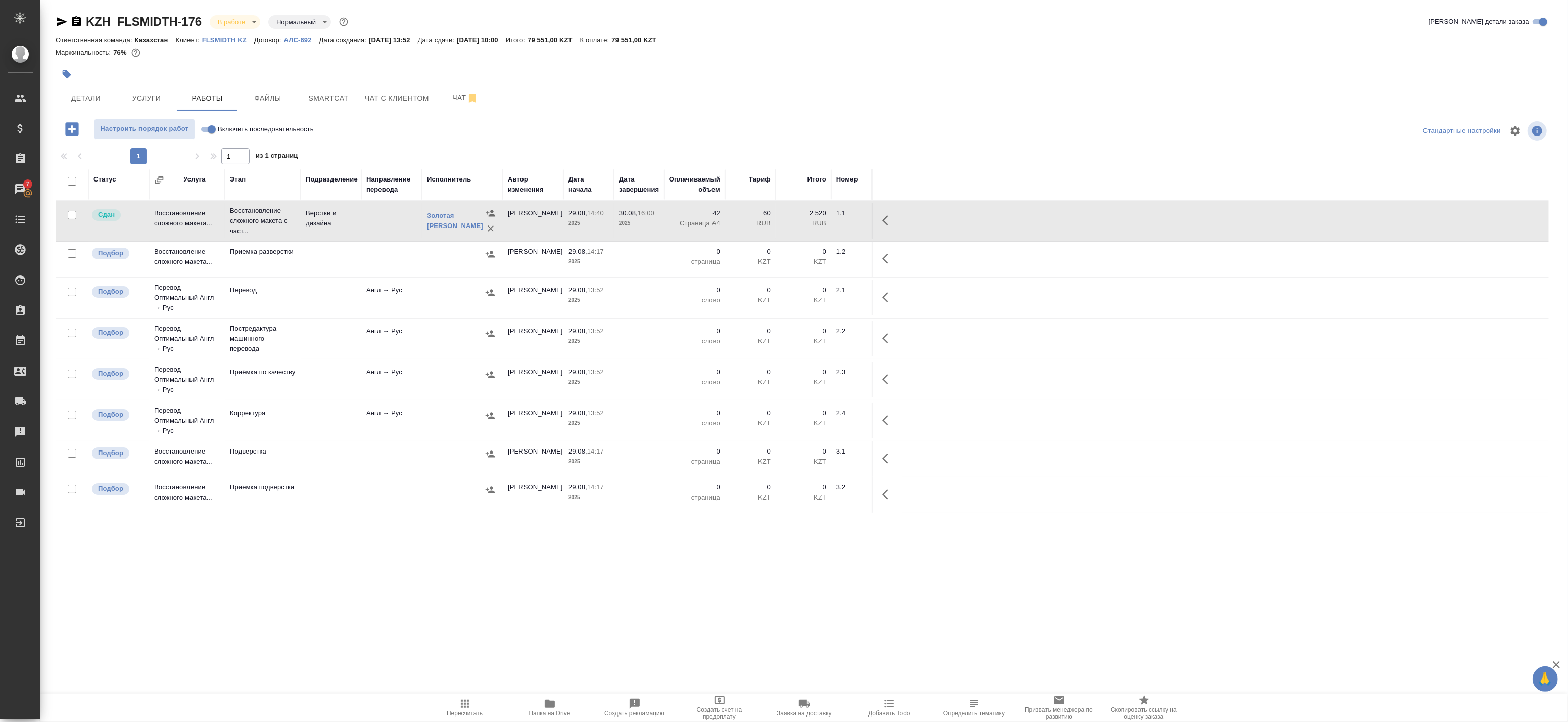
click at [388, 233] on td at bounding box center [391, 221] width 60 height 36
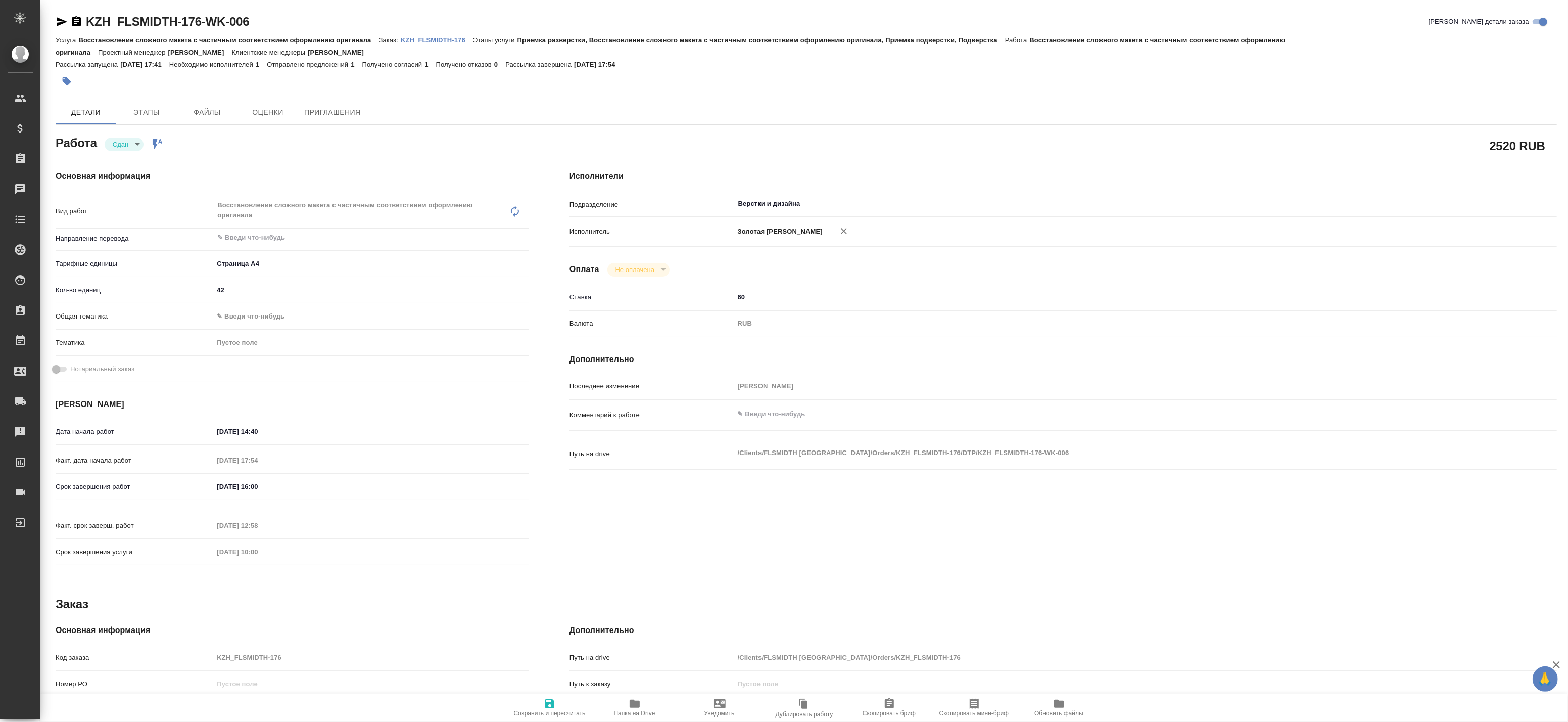
type textarea "x"
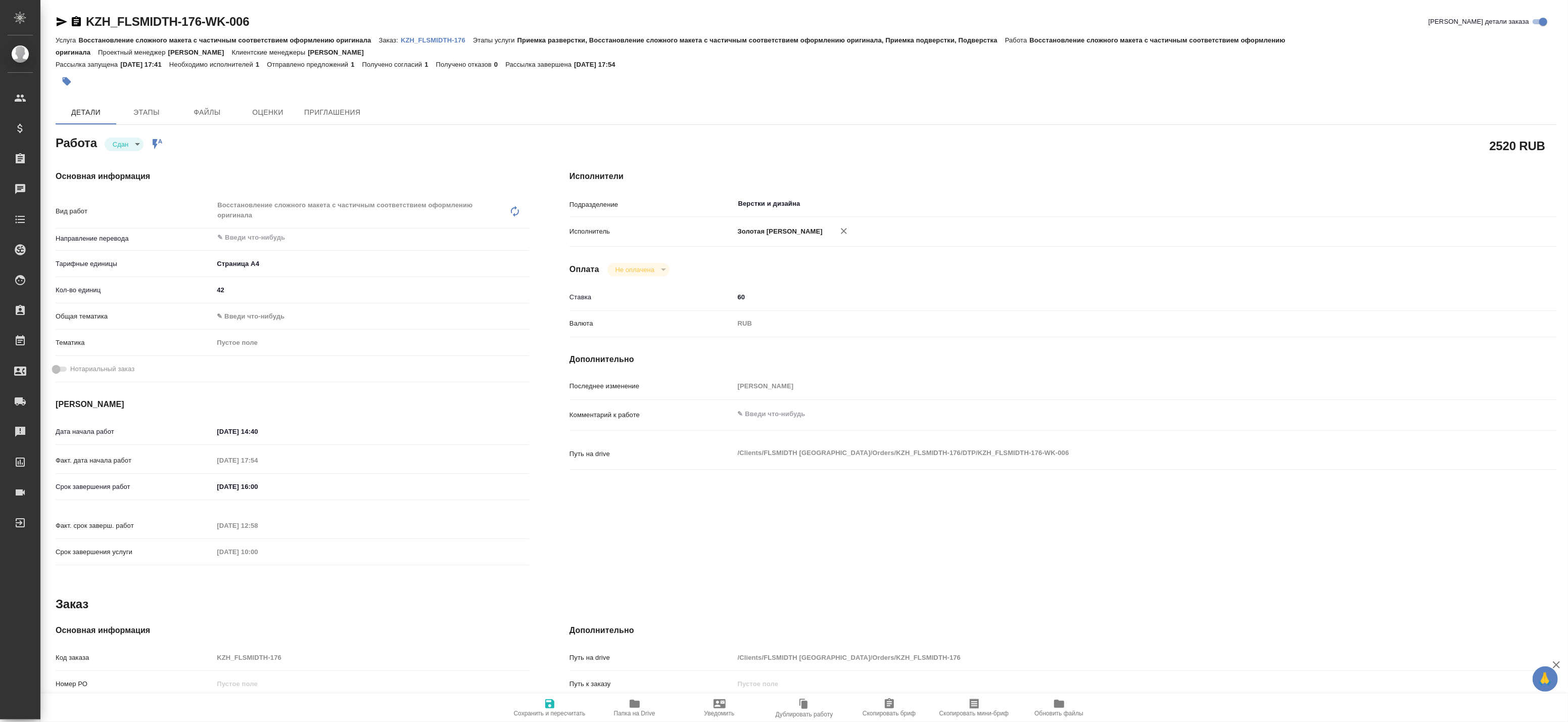
type textarea "x"
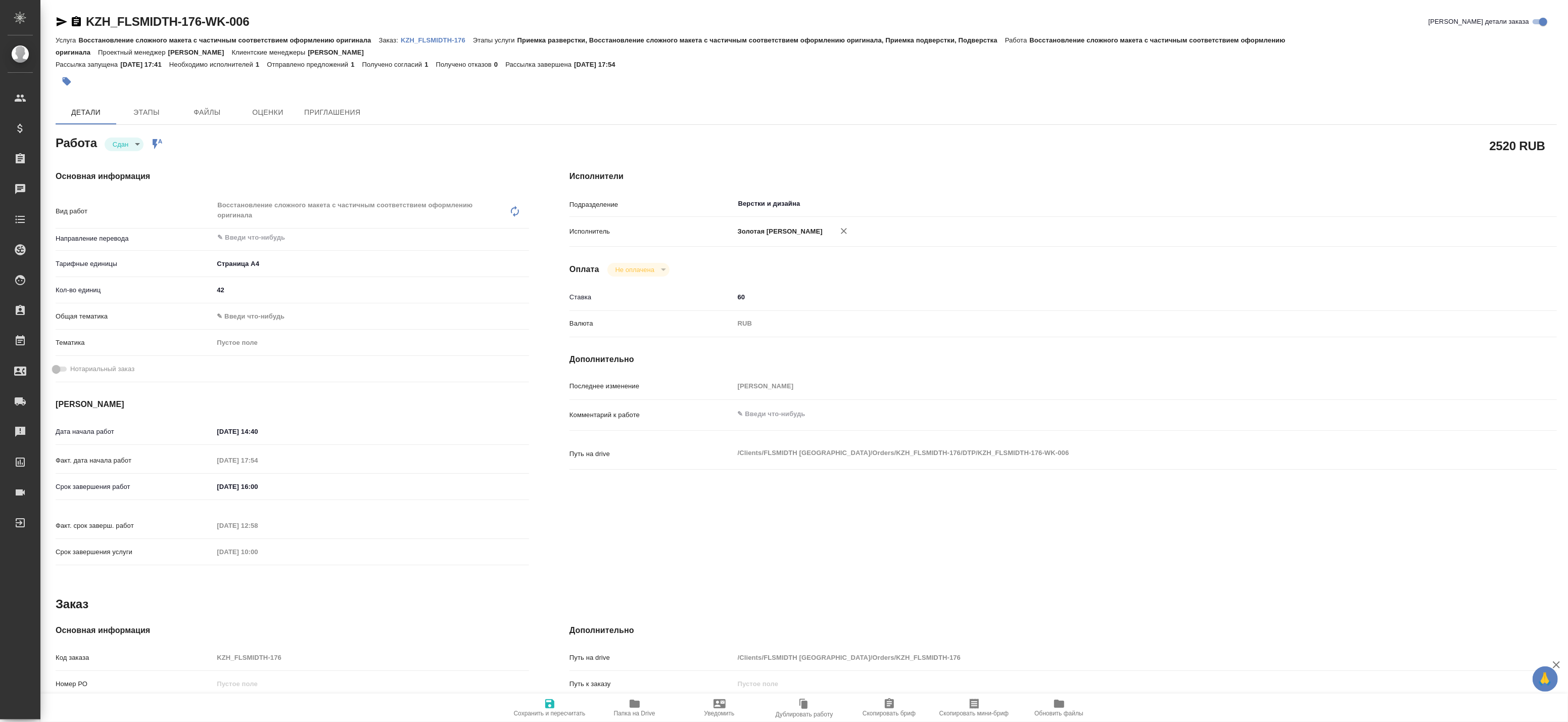
type textarea "x"
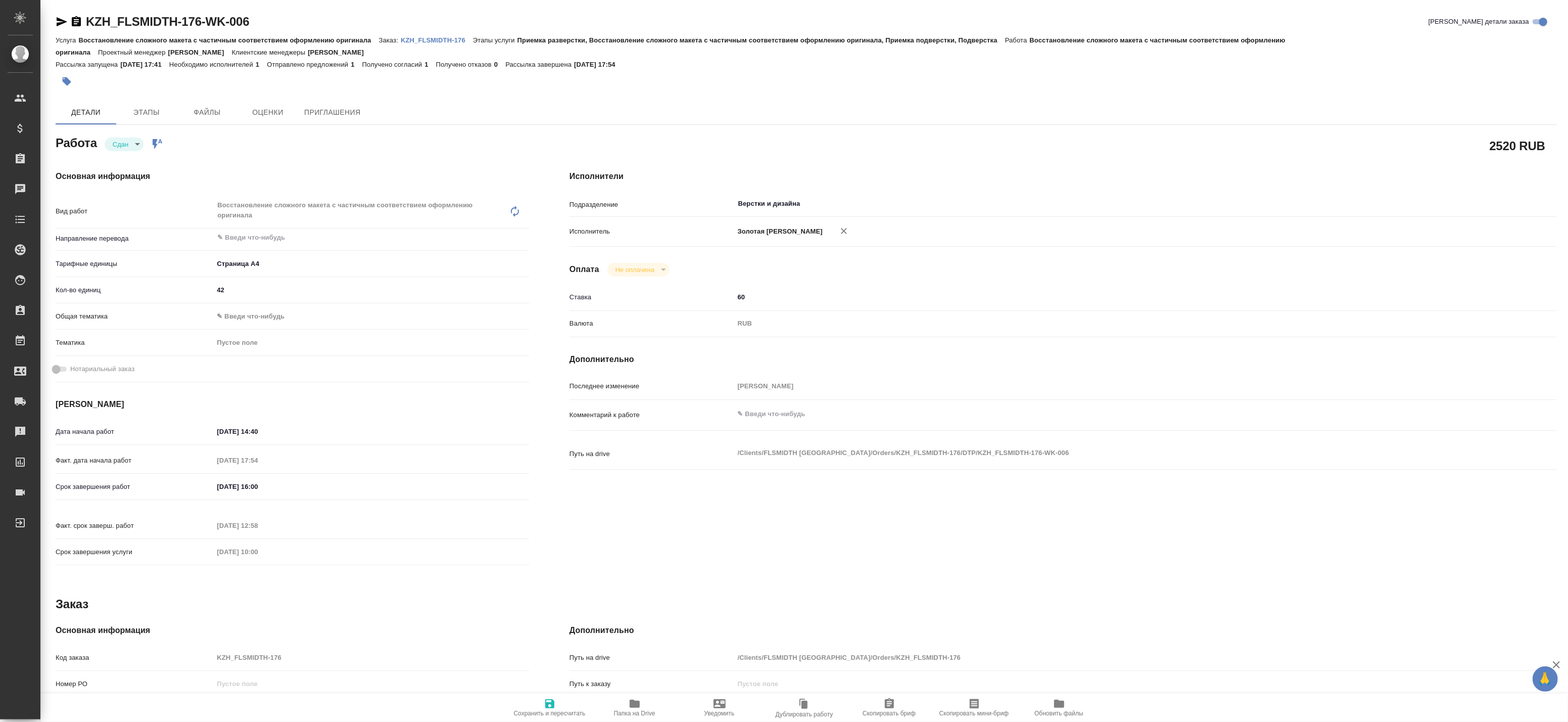
type textarea "x"
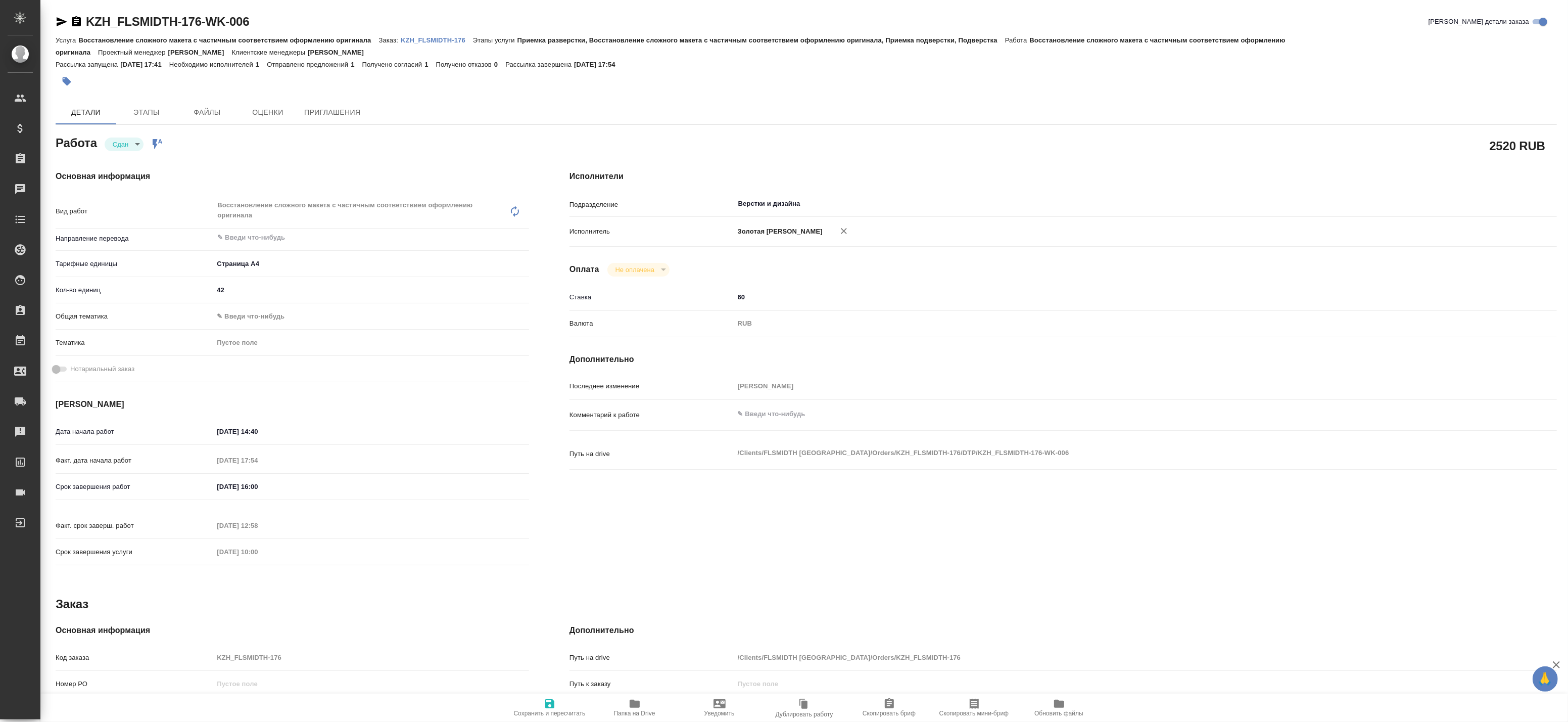
click at [628, 711] on span "Папка на Drive" at bounding box center [634, 714] width 41 height 7
type textarea "x"
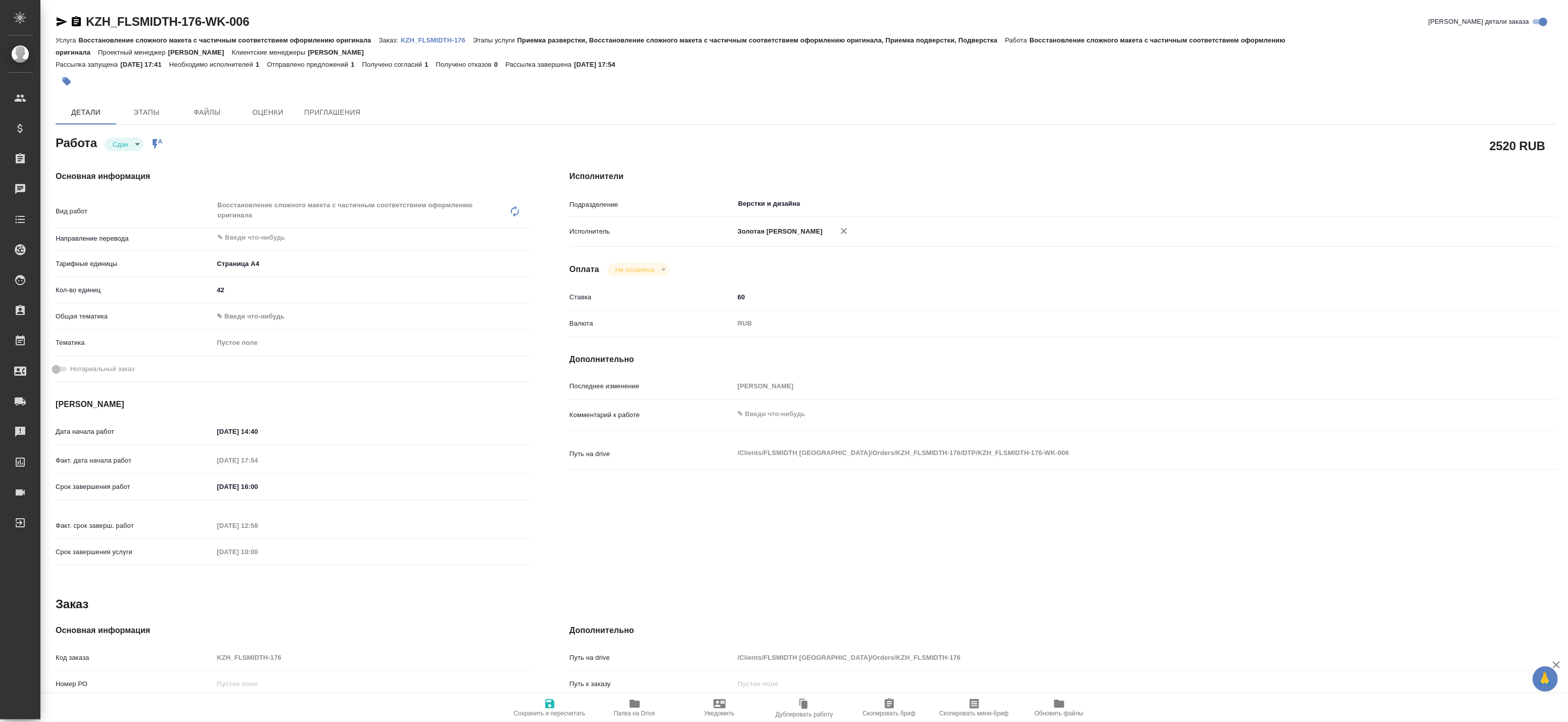
type textarea "x"
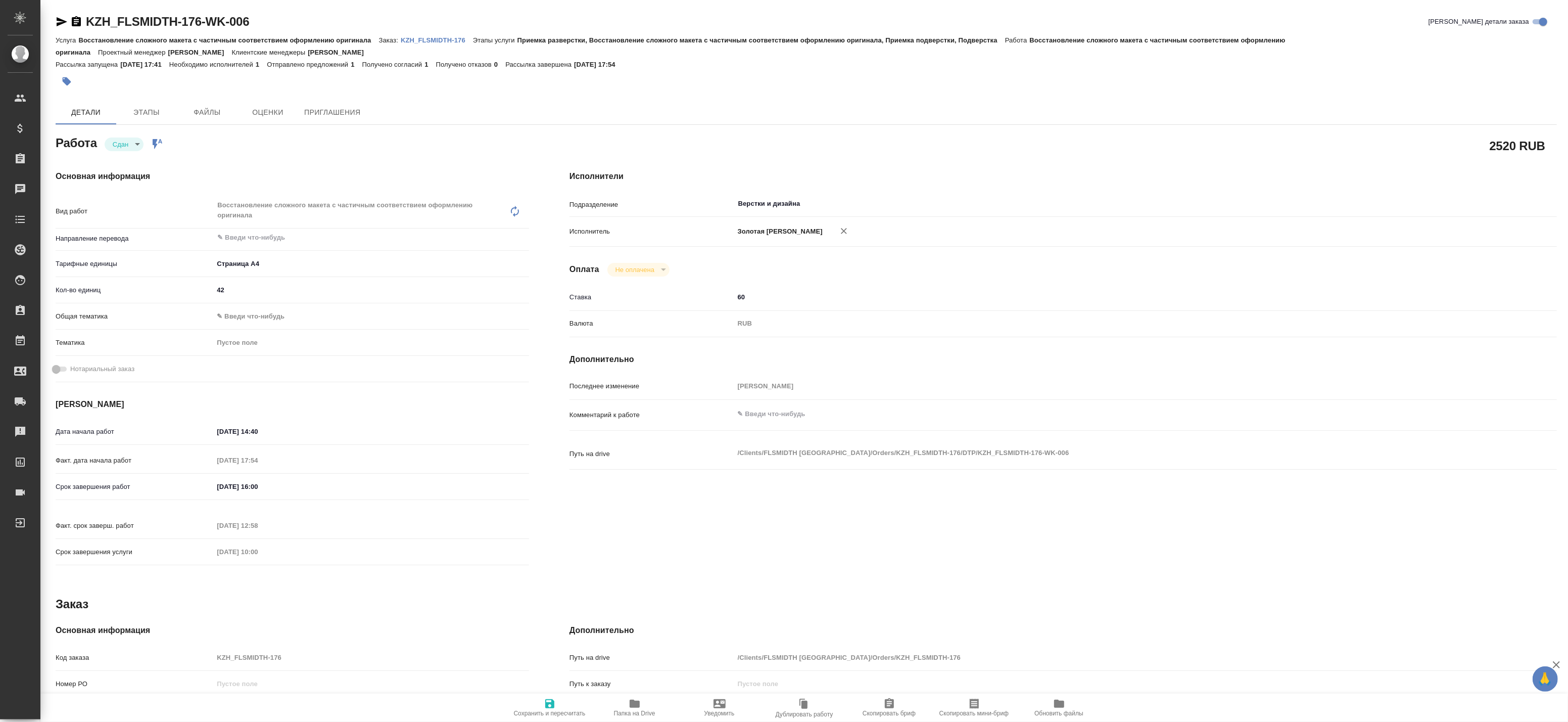
type textarea "x"
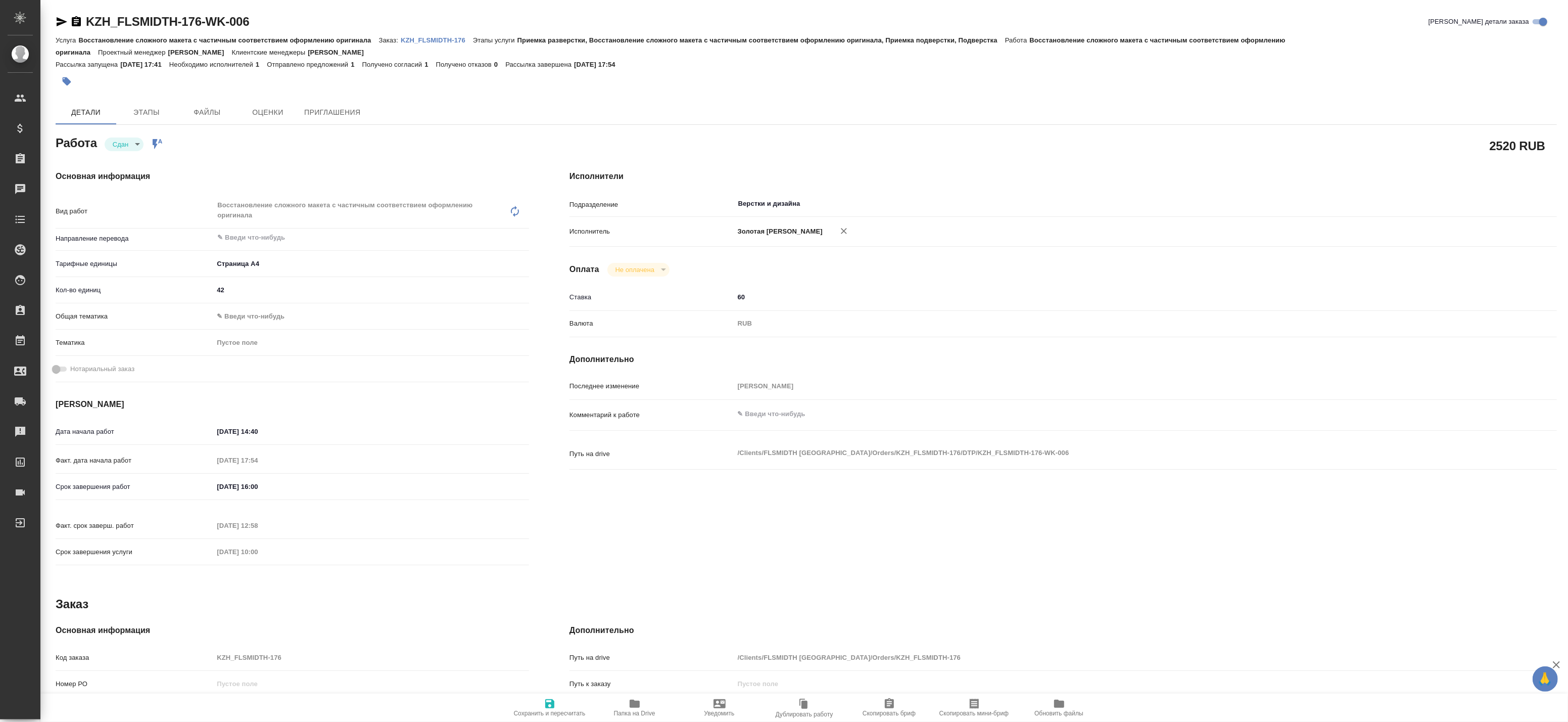
type textarea "x"
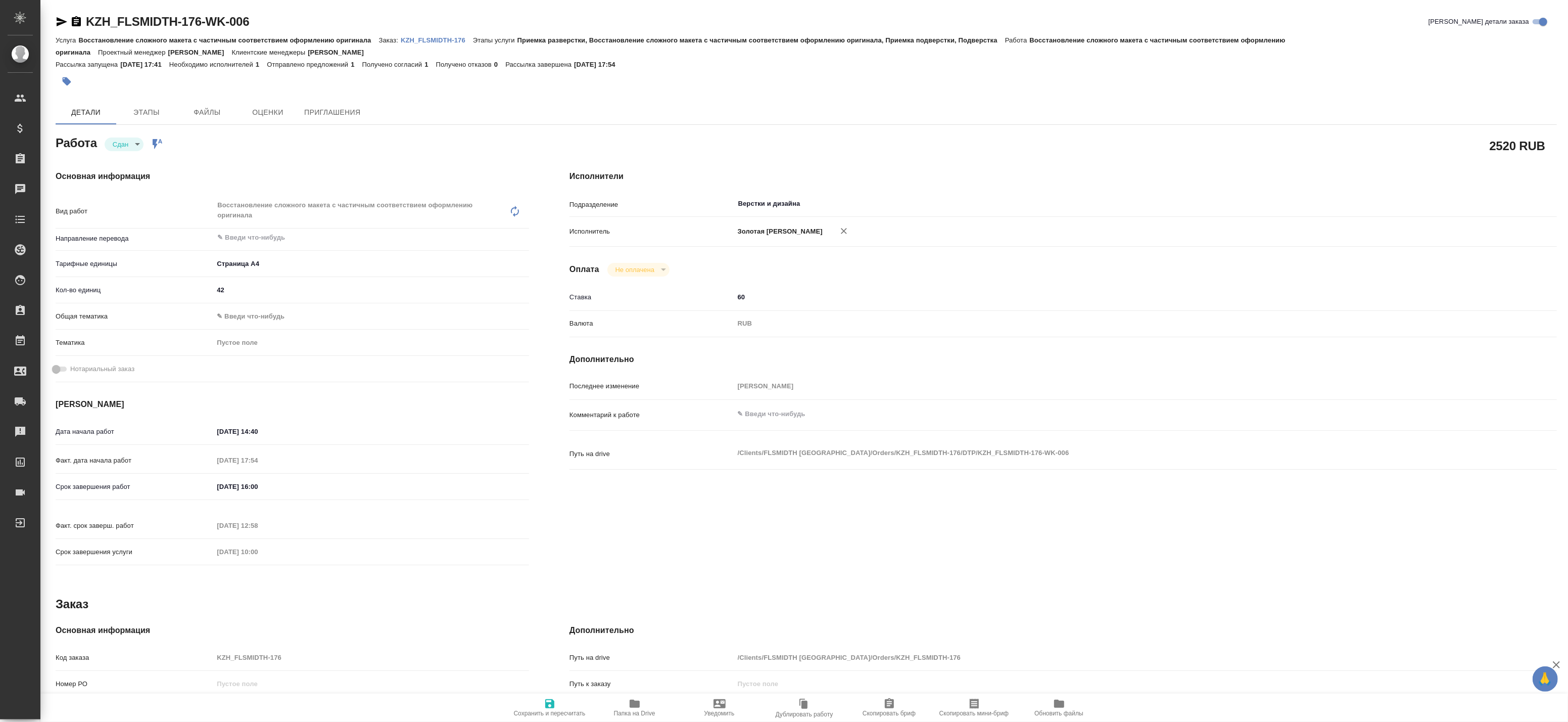
type textarea "x"
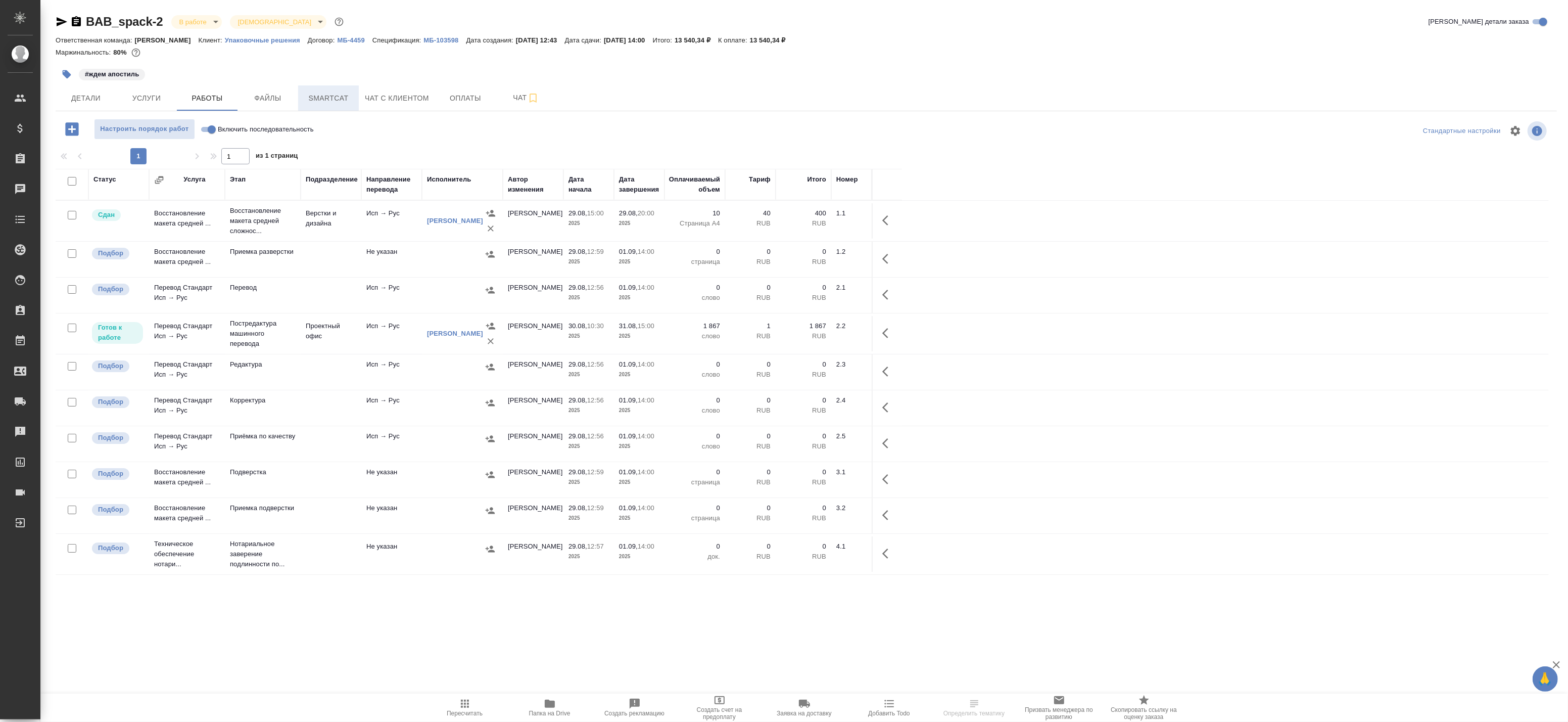
click at [340, 99] on span "Smartcat" at bounding box center [327, 99] width 48 height 13
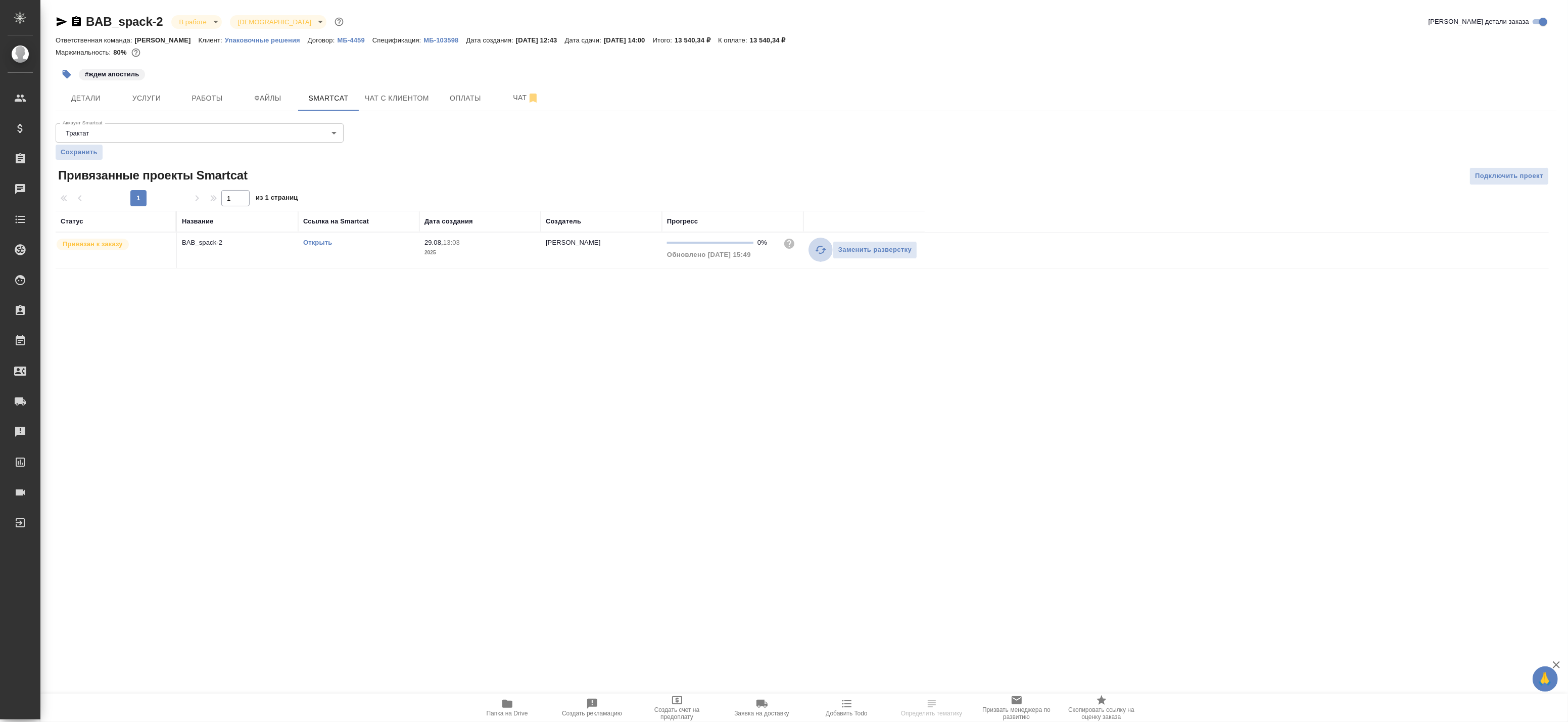
click at [819, 246] on icon "button" at bounding box center [820, 249] width 12 height 12
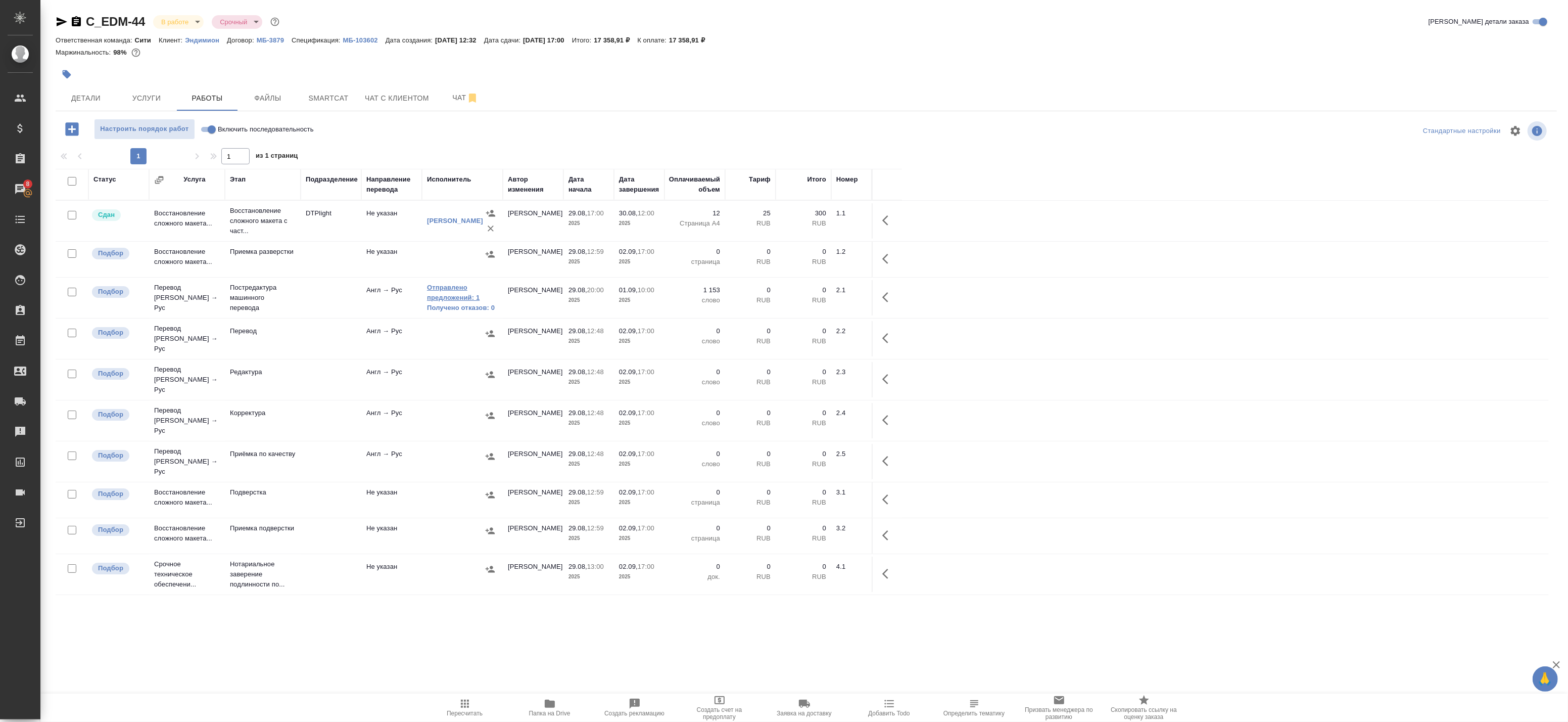
click at [452, 296] on link "Отправлено предложений: 1" at bounding box center [462, 293] width 71 height 20
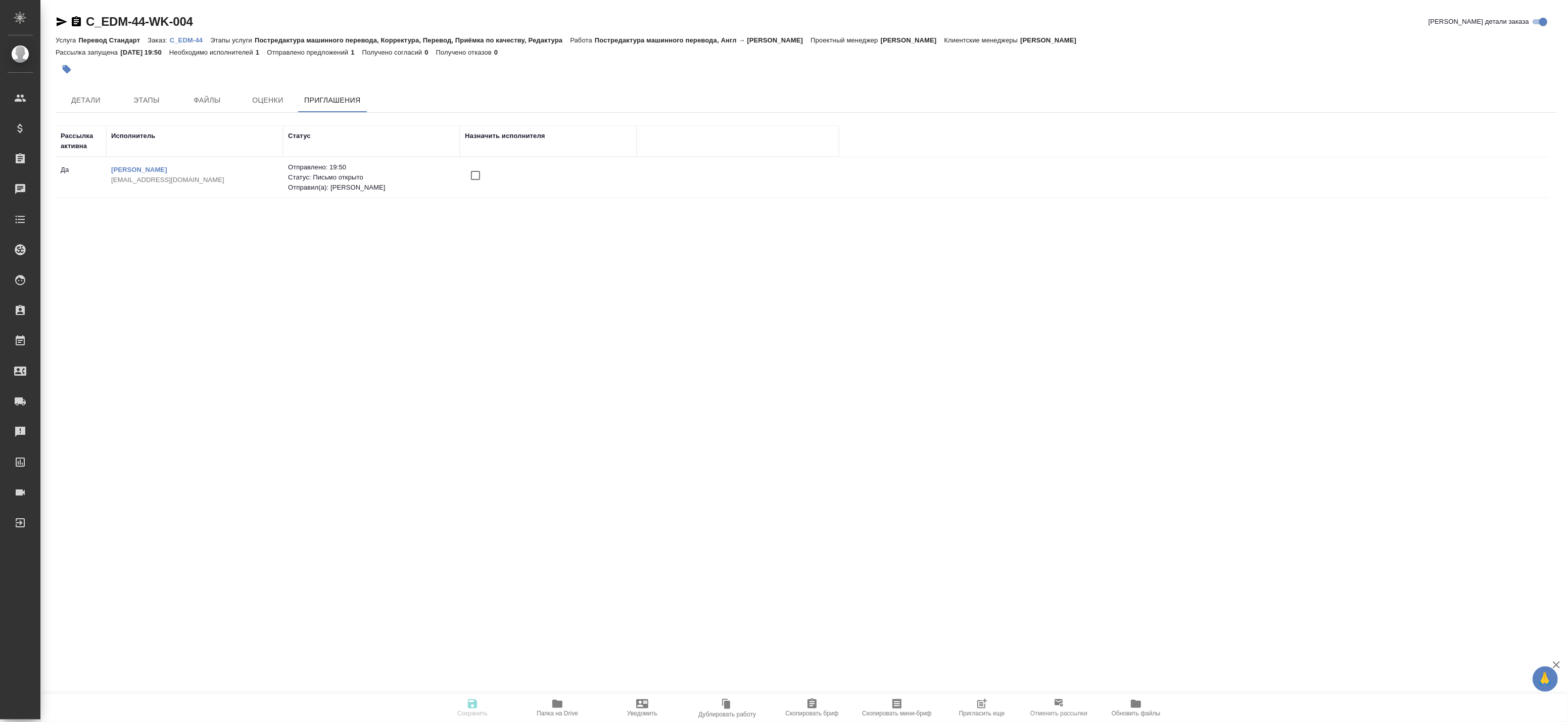
click at [971, 708] on span "Пригласить еще" at bounding box center [981, 706] width 73 height 19
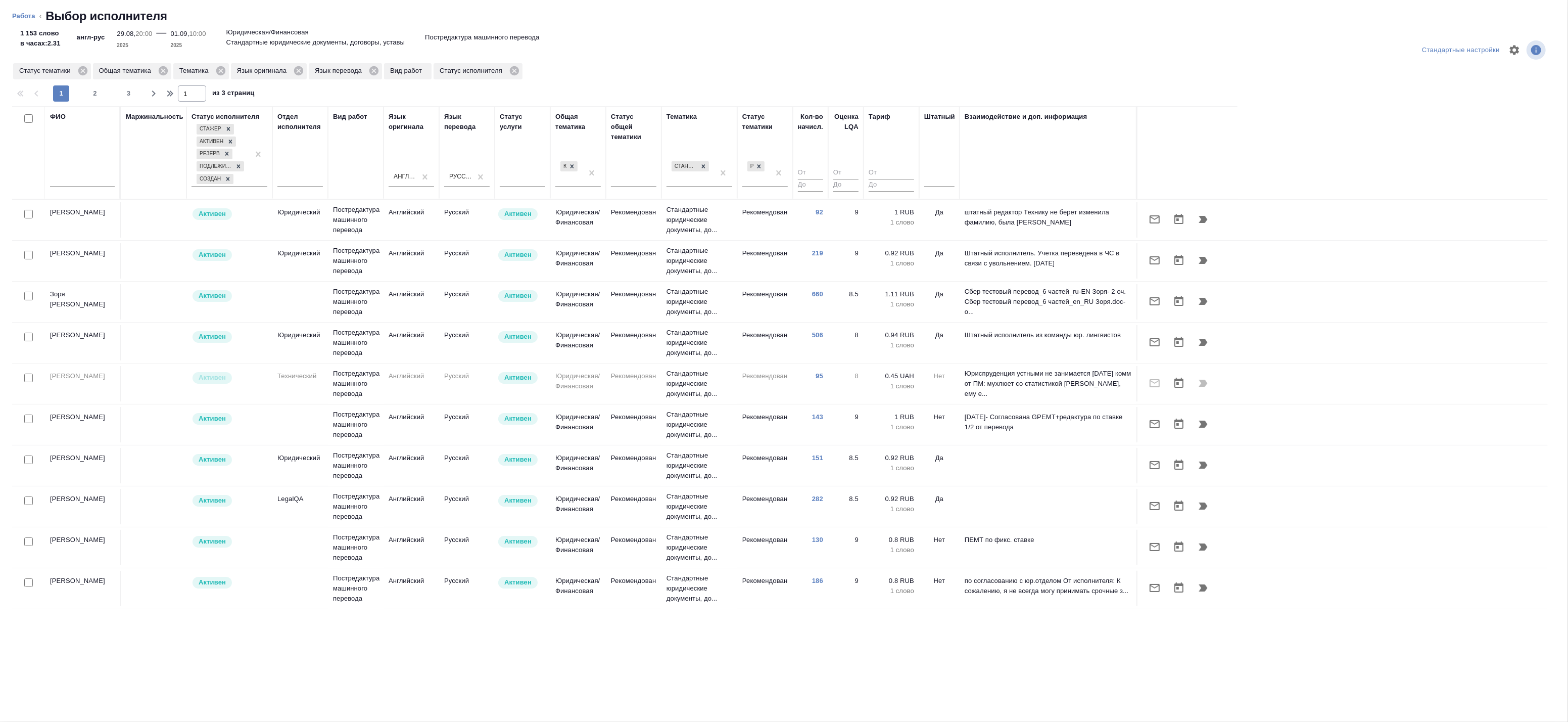
click at [923, 185] on th "Штатный" at bounding box center [939, 152] width 40 height 93
click at [940, 182] on div at bounding box center [939, 177] width 30 height 15
click at [938, 203] on div "Нет" at bounding box center [1000, 209] width 151 height 18
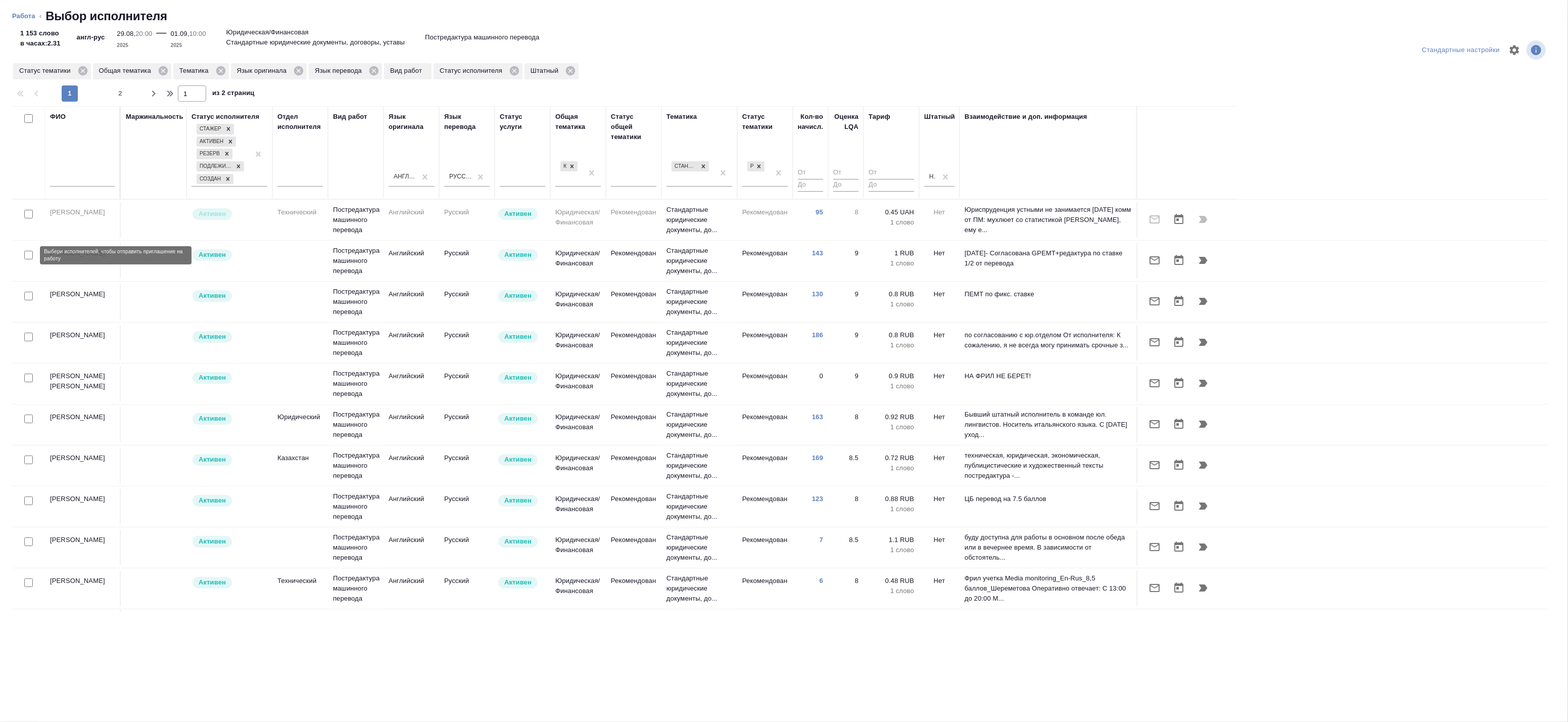
click at [26, 256] on input "checkbox" at bounding box center [28, 255] width 8 height 8
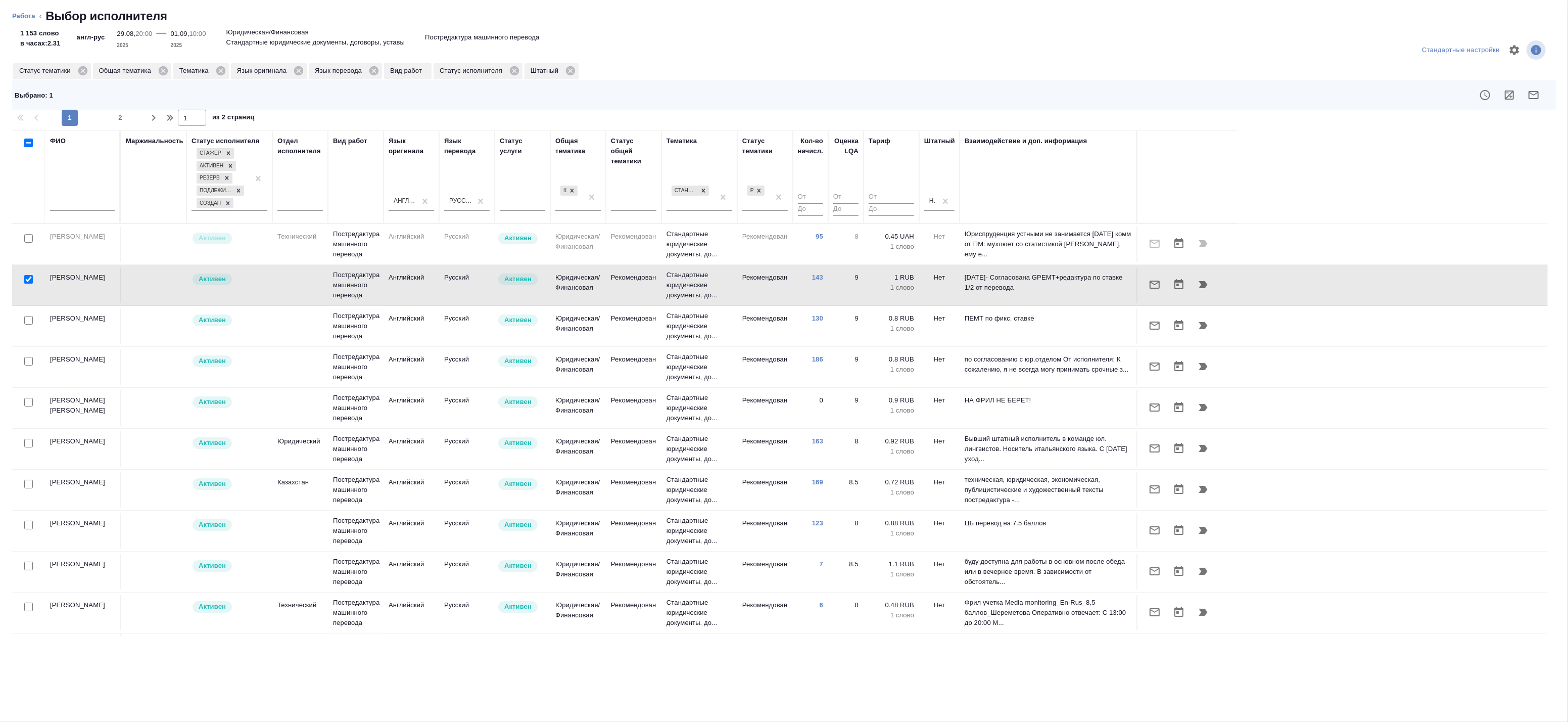
click at [26, 283] on input "checkbox" at bounding box center [28, 278] width 8 height 8
checkbox input "false"
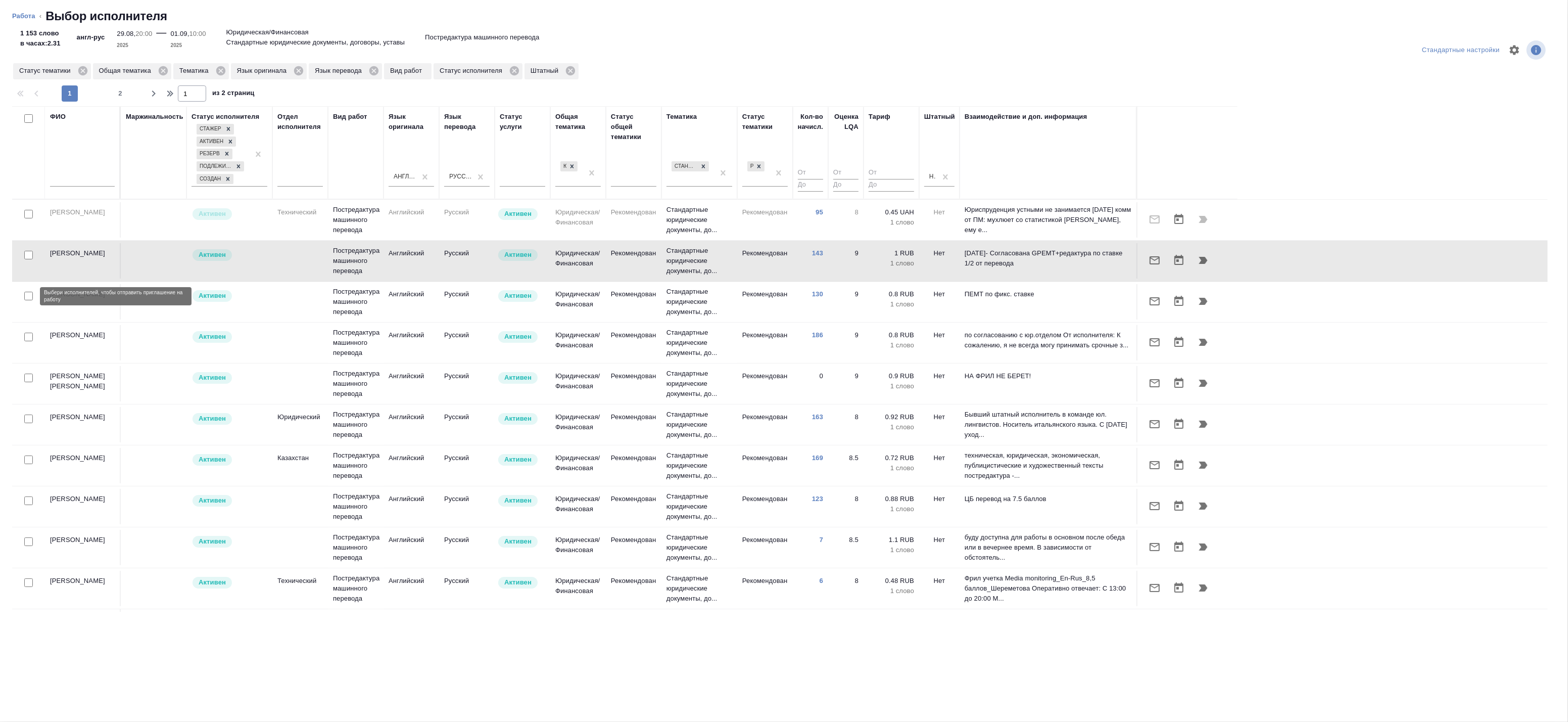
click at [29, 300] on input "checkbox" at bounding box center [28, 296] width 8 height 8
checkbox input "true"
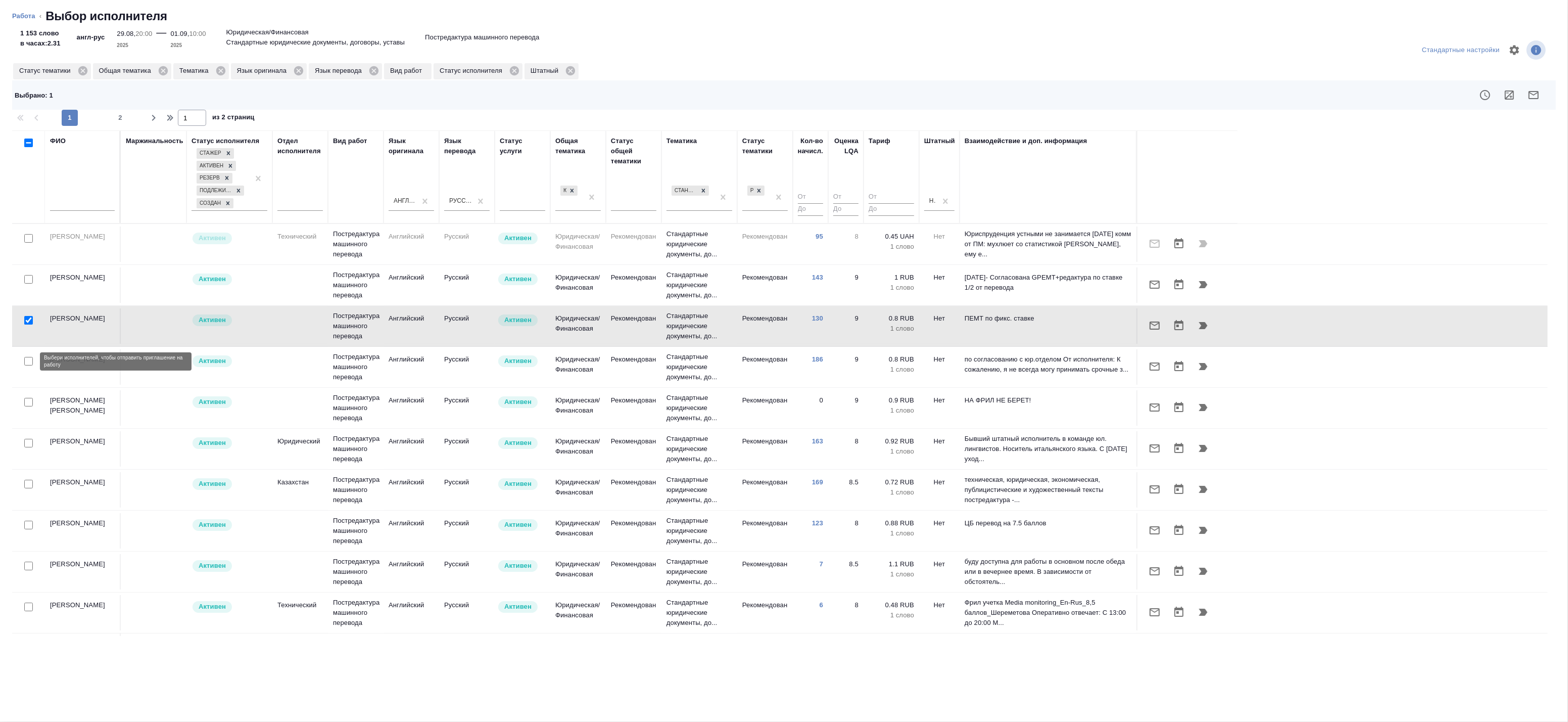
click at [28, 360] on input "checkbox" at bounding box center [28, 361] width 8 height 8
checkbox input "true"
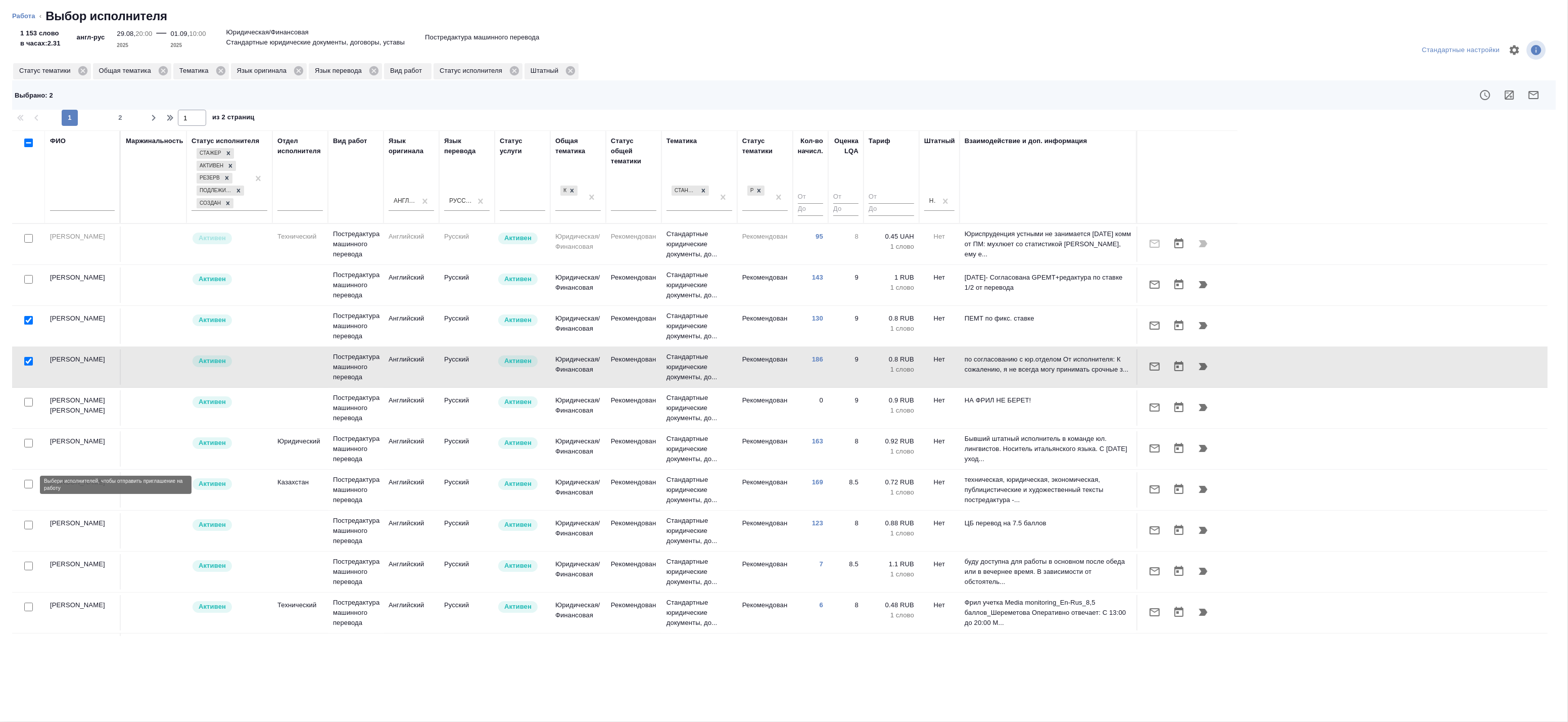
click at [32, 484] on input "checkbox" at bounding box center [28, 484] width 8 height 8
checkbox input "true"
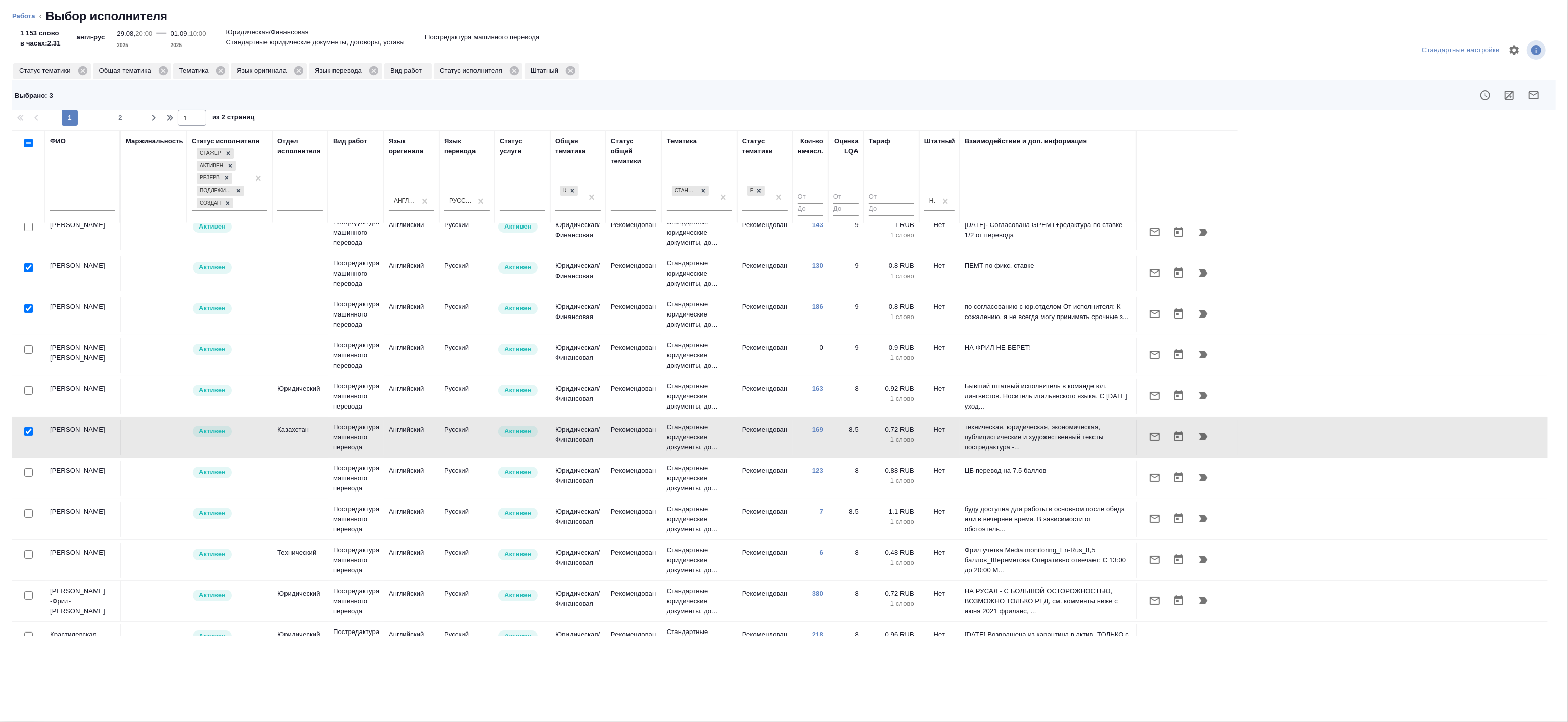
scroll to position [56, 0]
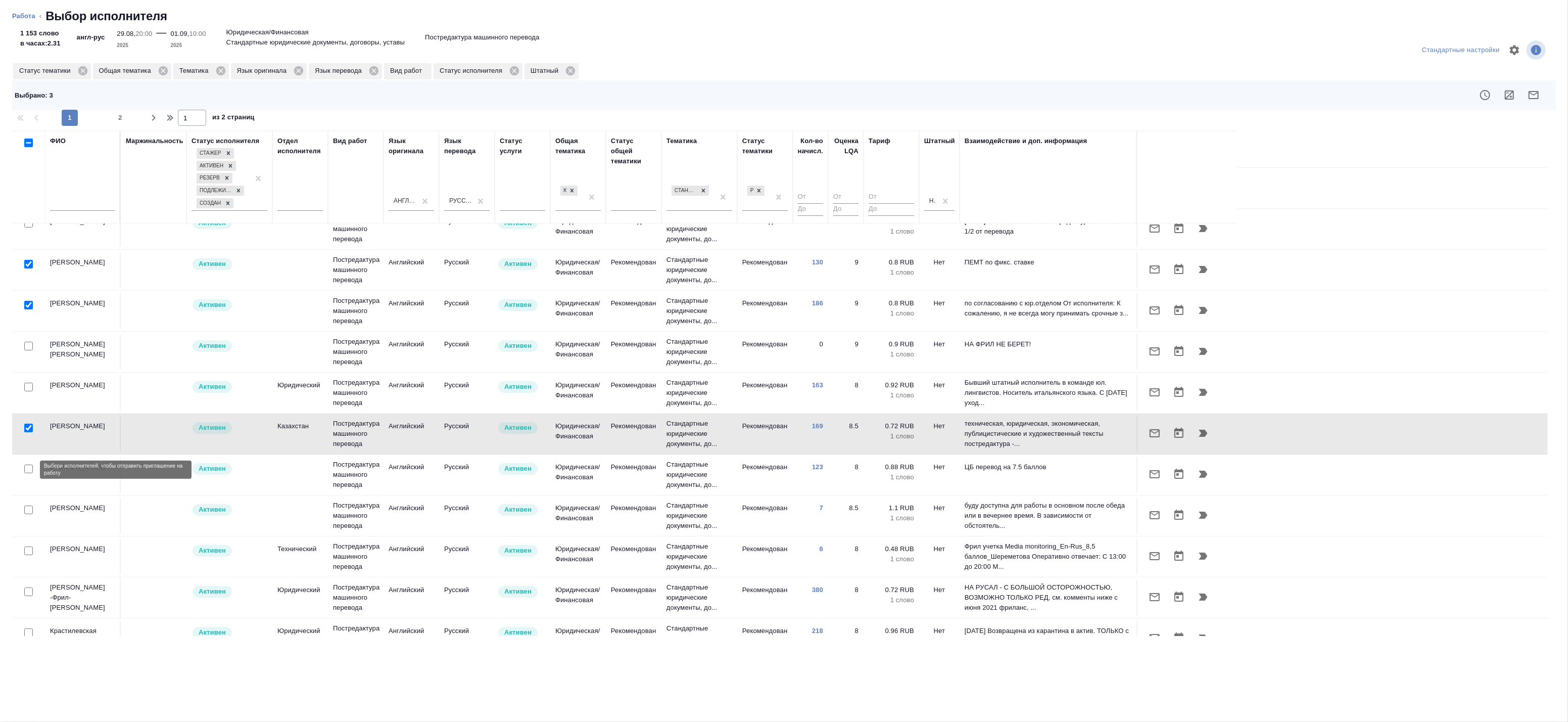
click at [28, 472] on input "checkbox" at bounding box center [28, 468] width 8 height 8
checkbox input "true"
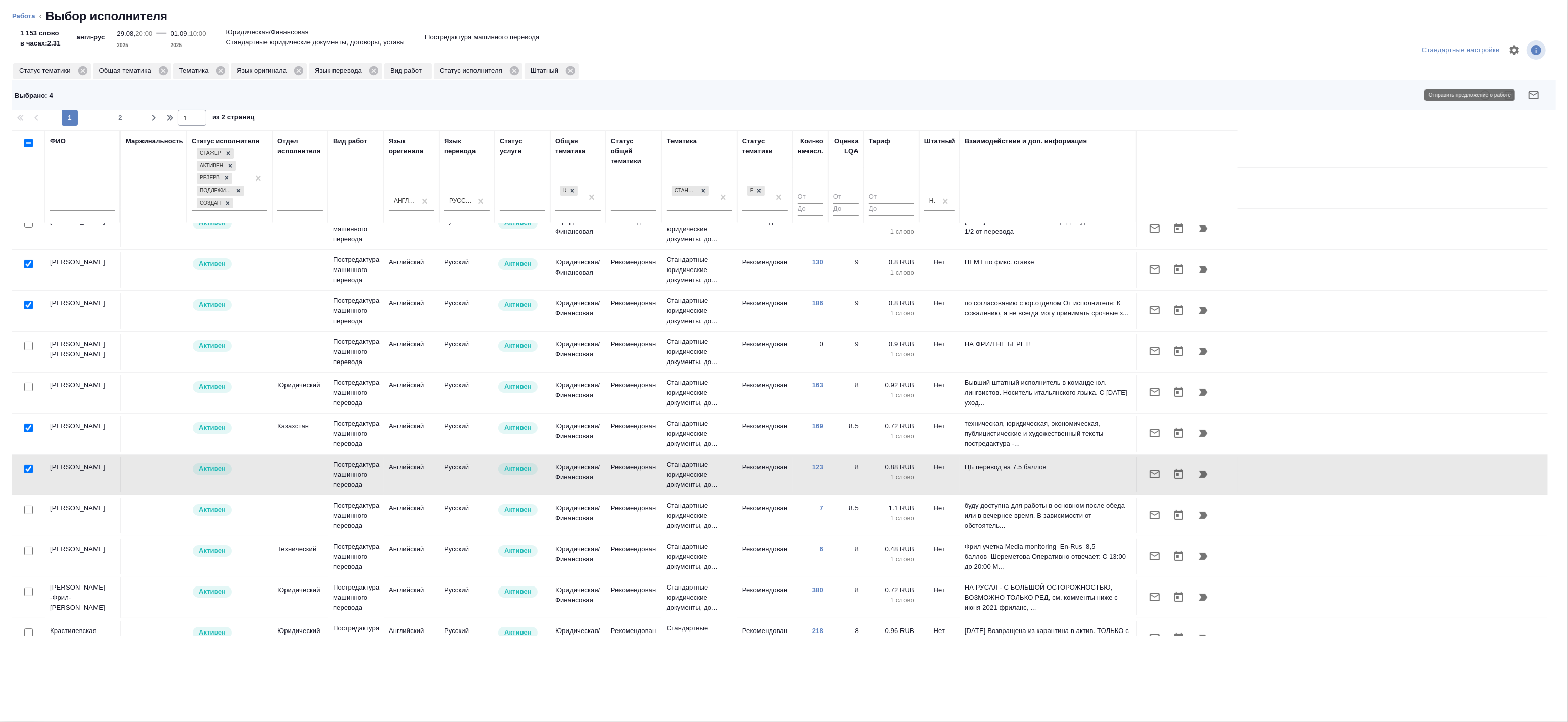
click at [1535, 99] on icon "button" at bounding box center [1532, 95] width 10 height 8
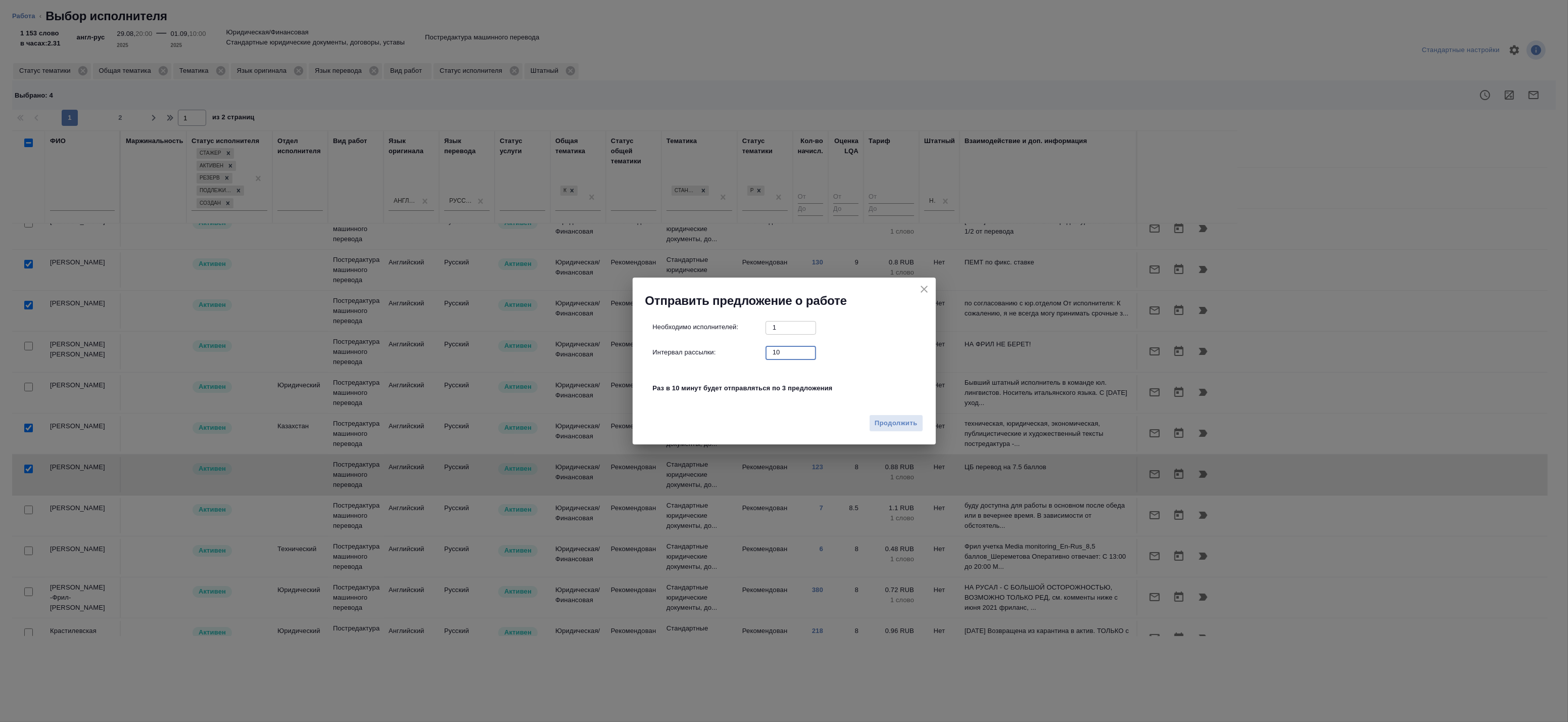
drag, startPoint x: 780, startPoint y: 355, endPoint x: 692, endPoint y: 344, distance: 88.7
click at [706, 346] on div "Интервал рассылки: 10 ​" at bounding box center [788, 352] width 271 height 13
type input "0"
click at [892, 412] on div "Продолжить" at bounding box center [784, 427] width 303 height 36
click at [893, 416] on button "Продолжить" at bounding box center [896, 423] width 54 height 17
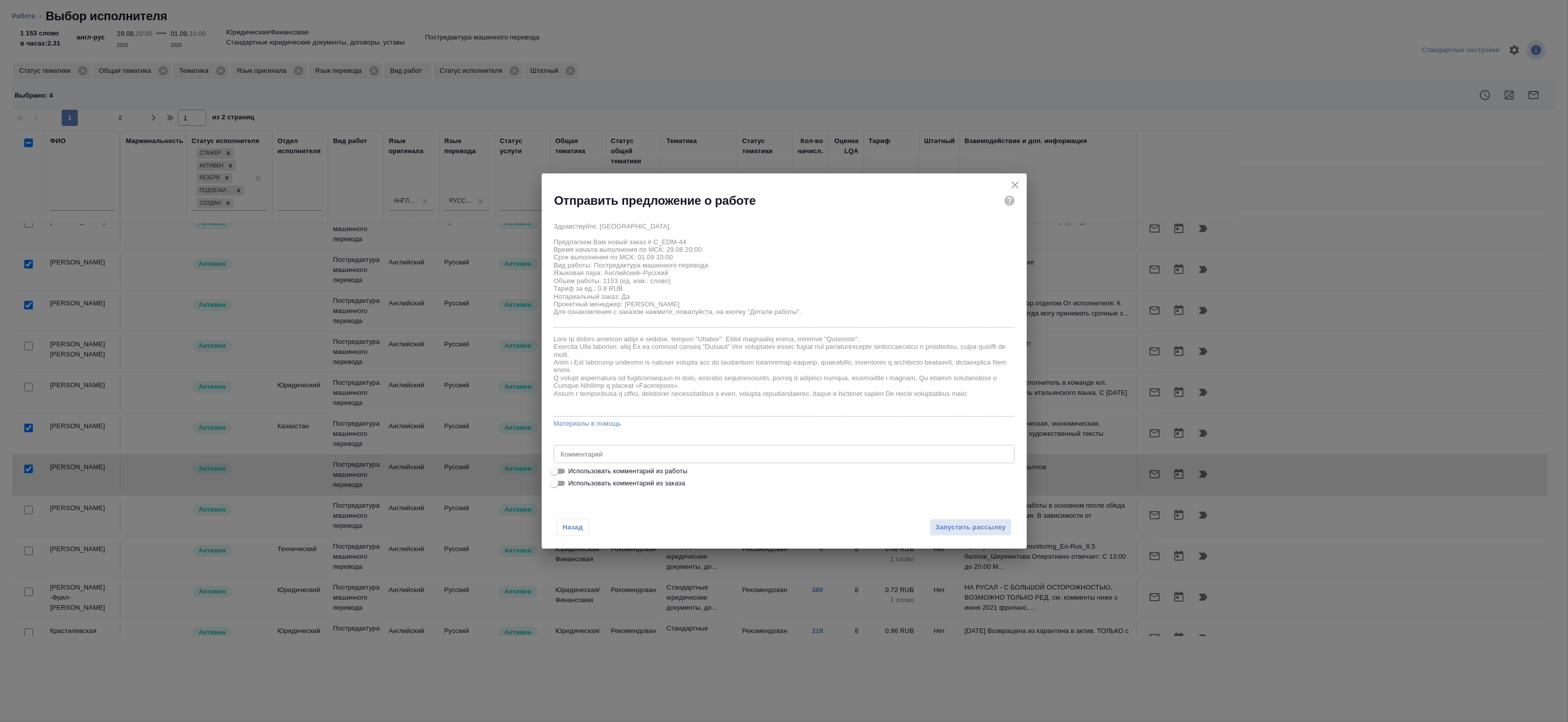
click at [620, 467] on span "Использовать комментарий из работы" at bounding box center [628, 471] width 119 height 10
click at [573, 467] on input "Использовать комментарий из работы" at bounding box center [555, 471] width 36 height 12
checkbox input "true"
type textarea "Под нот Оригинал для сверки: https://drive.awatera.com/s/tox2nXKHCyS3qs7"
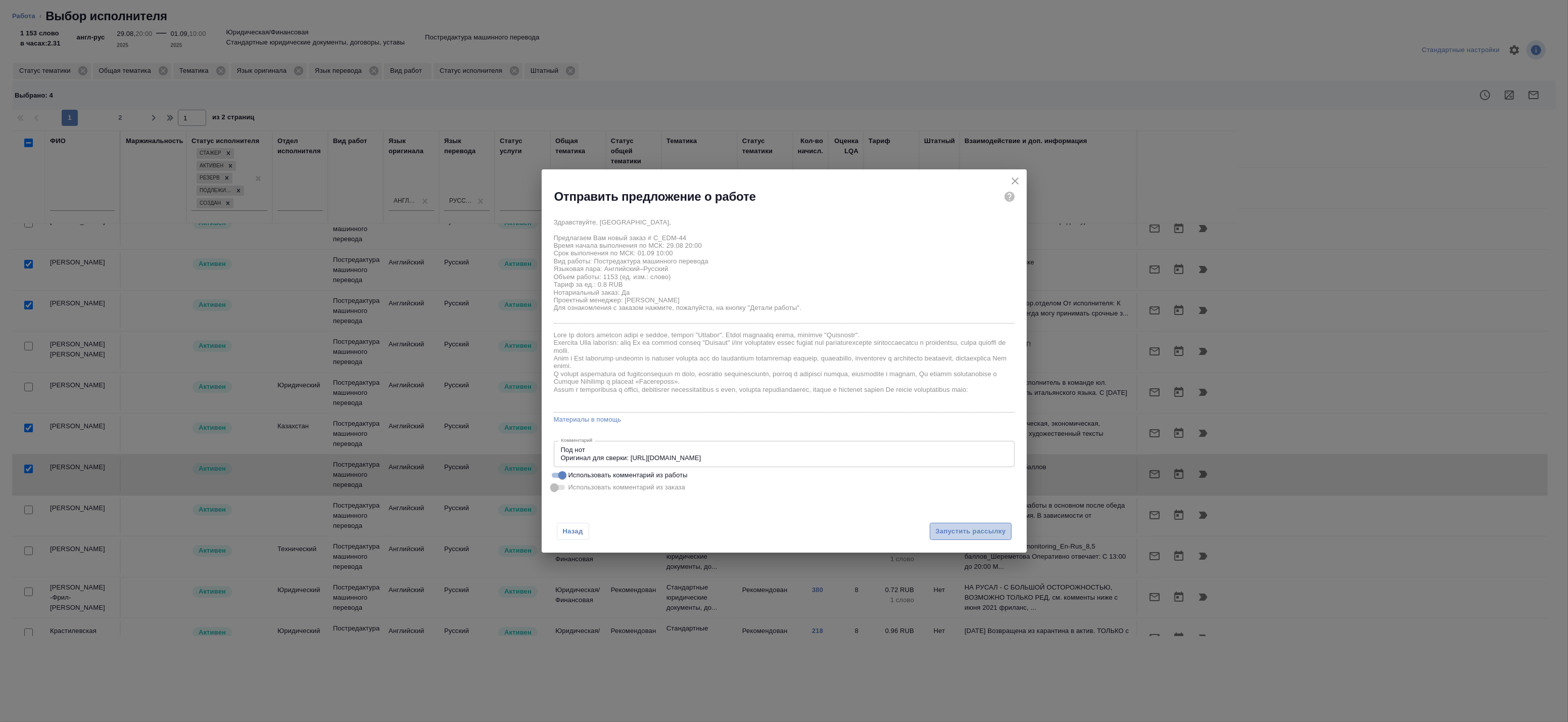
click at [937, 528] on span "Запустить рассылку" at bounding box center [970, 531] width 70 height 12
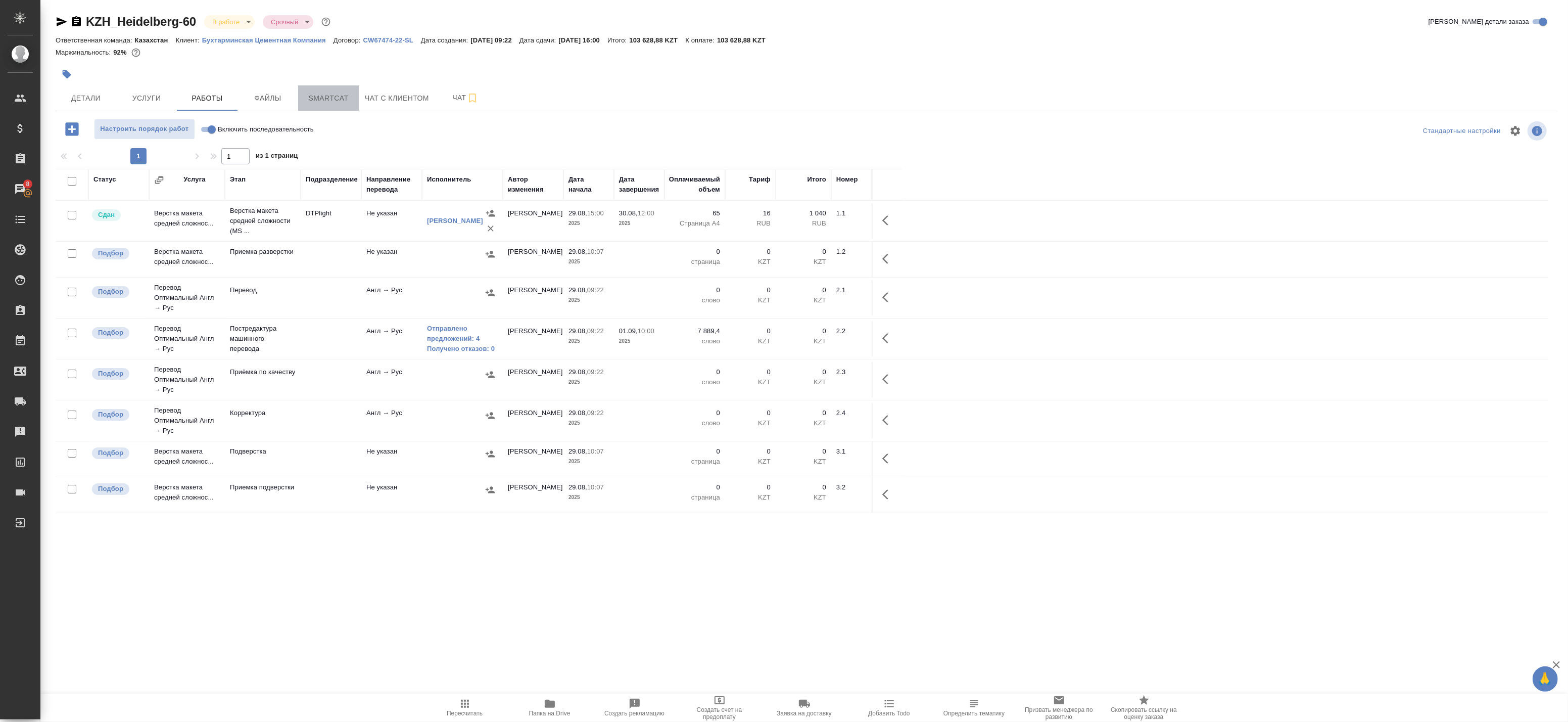
click at [312, 97] on span "Smartcat" at bounding box center [327, 99] width 48 height 13
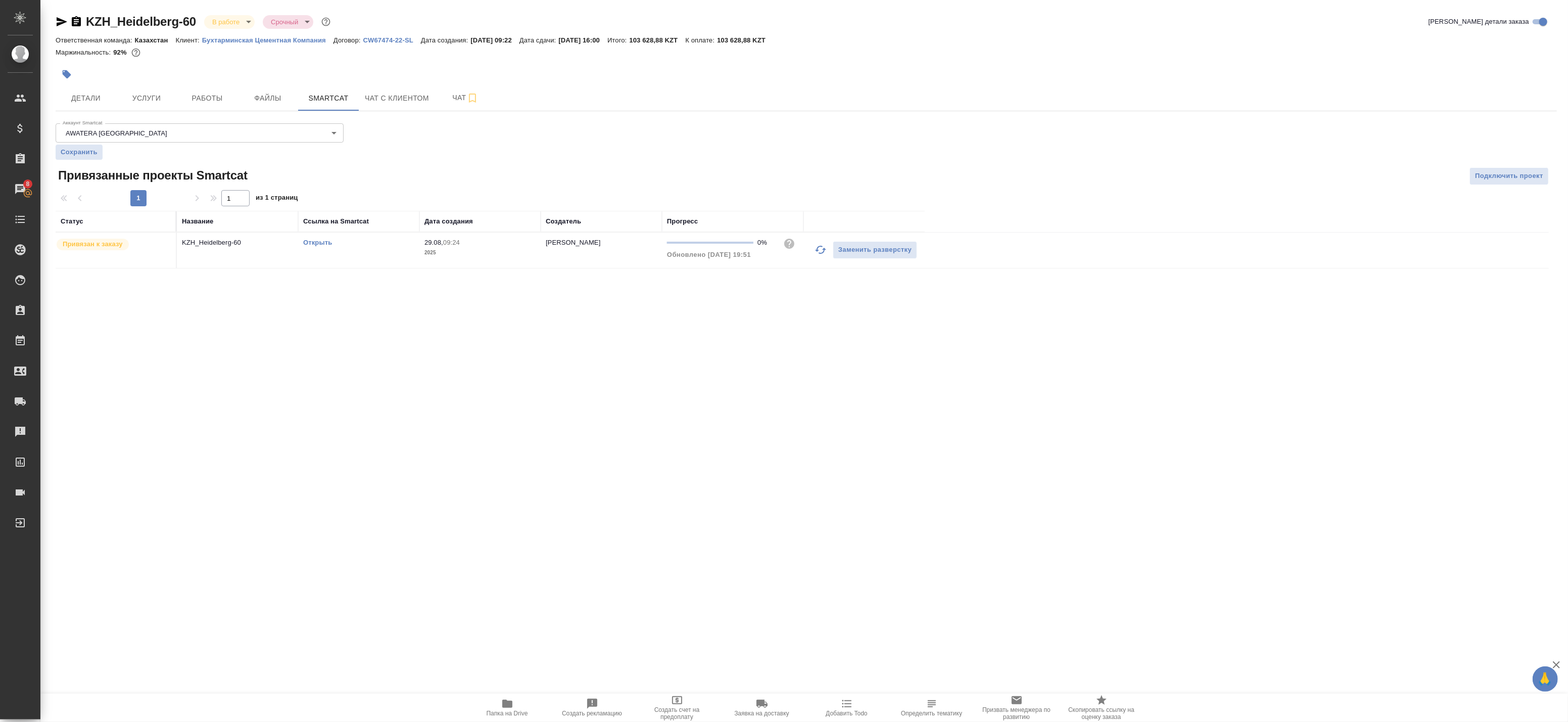
click at [314, 246] on div "Открыть" at bounding box center [358, 242] width 111 height 10
click at [306, 241] on link "Открыть" at bounding box center [317, 242] width 29 height 7
click at [188, 97] on span "Работы" at bounding box center [206, 99] width 48 height 13
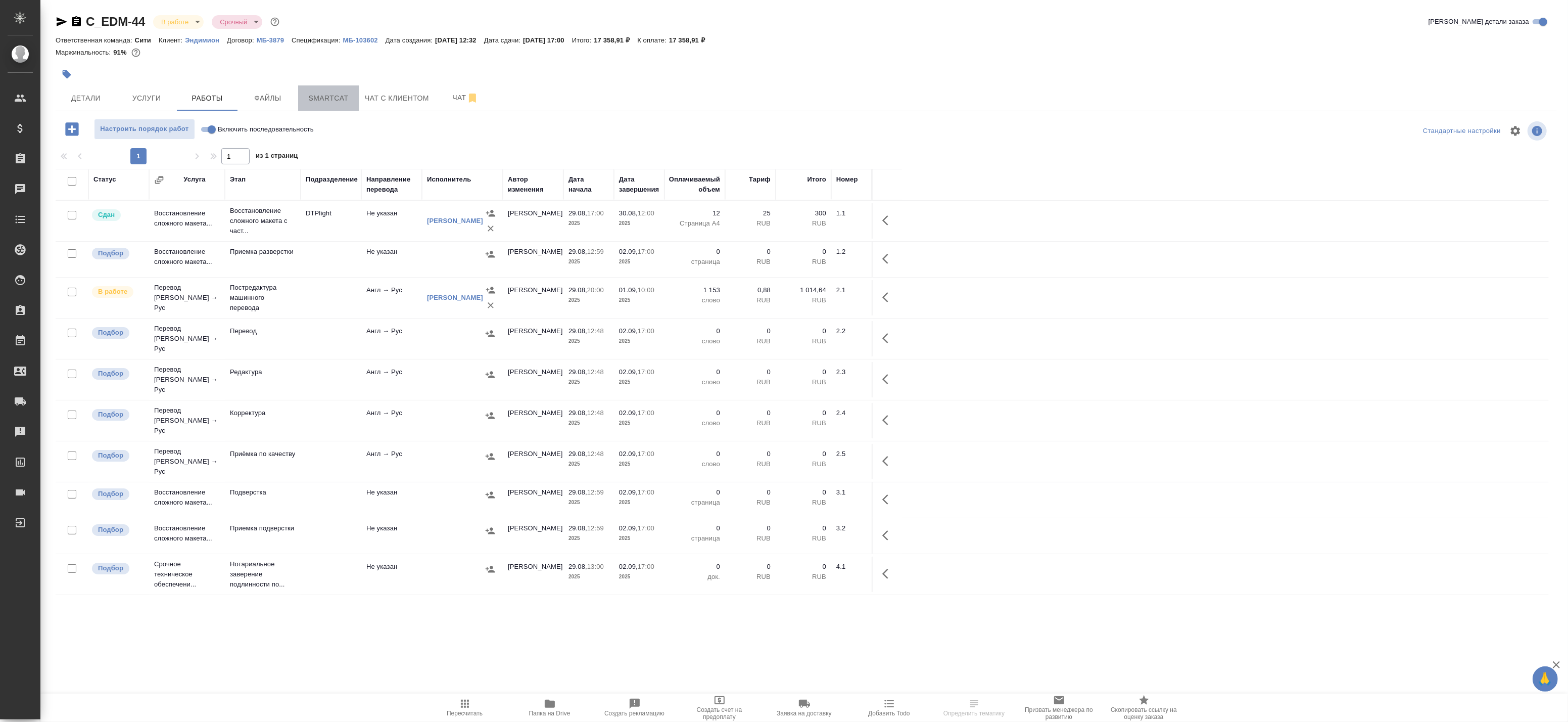
click at [327, 98] on span "Smartcat" at bounding box center [327, 99] width 48 height 13
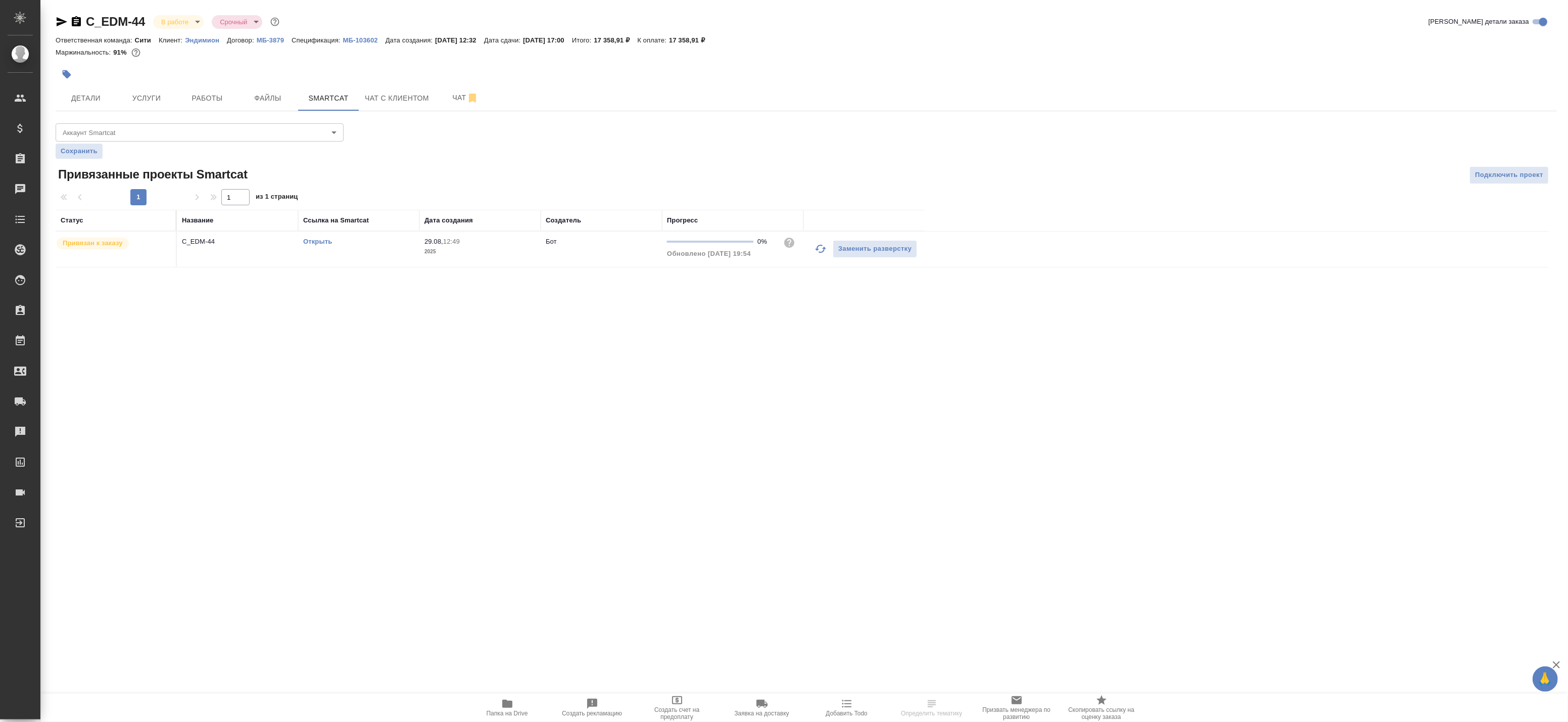
click at [316, 245] on link "Открыть" at bounding box center [317, 241] width 29 height 7
click at [194, 101] on span "Работы" at bounding box center [206, 99] width 48 height 13
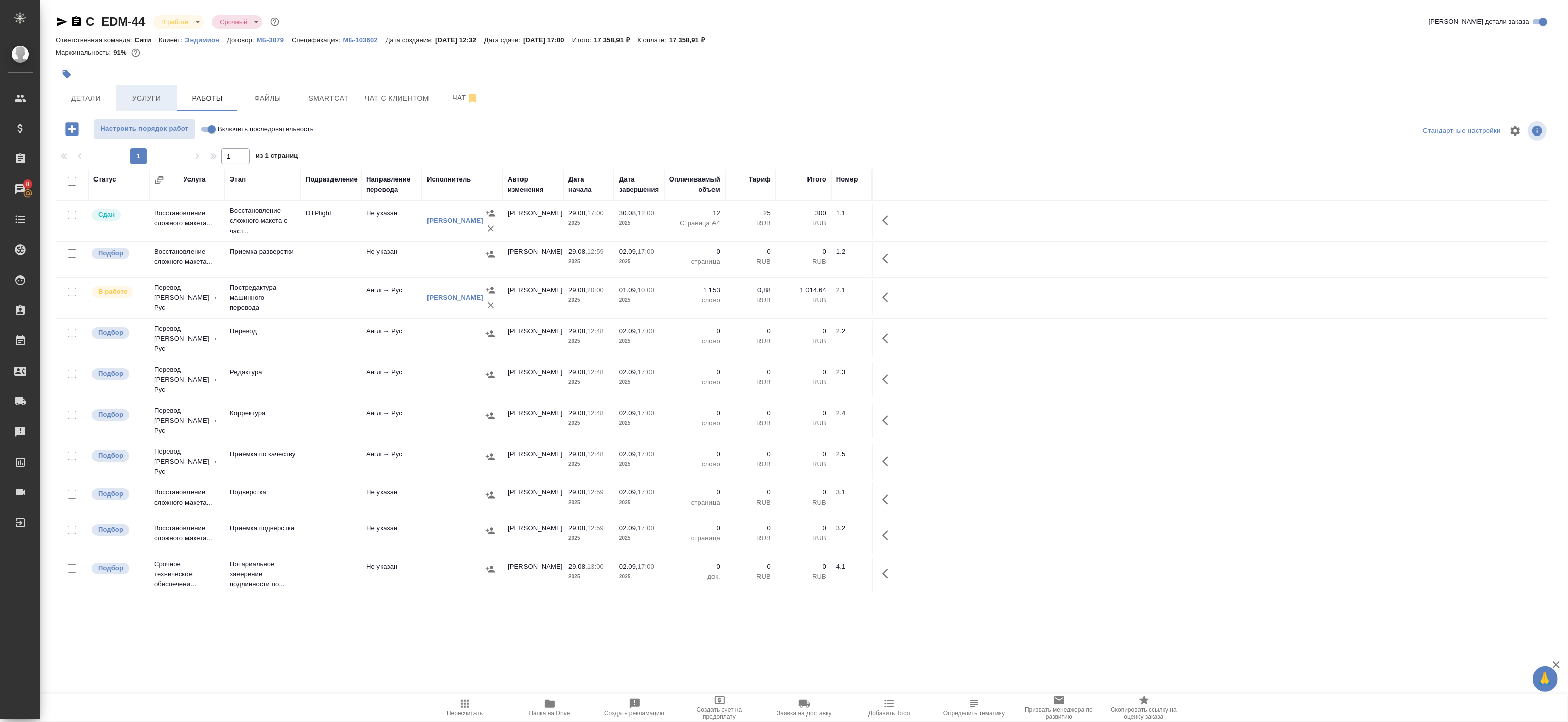
drag, startPoint x: 160, startPoint y: 98, endPoint x: 154, endPoint y: 98, distance: 6.0
click at [160, 98] on span "Услуги" at bounding box center [146, 99] width 48 height 13
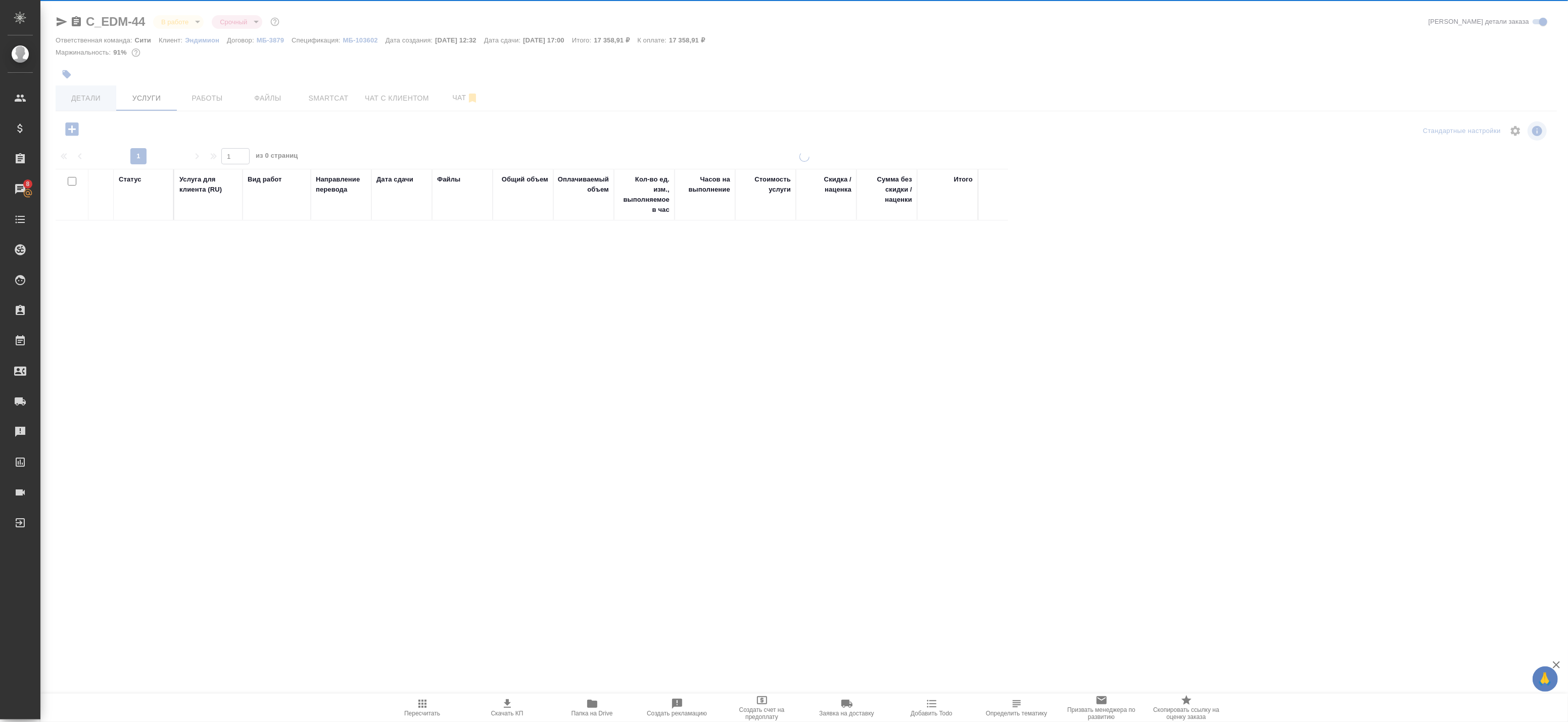
click at [79, 100] on div "C_EDM-44 В работе inProgress Срочный urgent Кратко детали заказа Ответственная …" at bounding box center [806, 325] width 1512 height 650
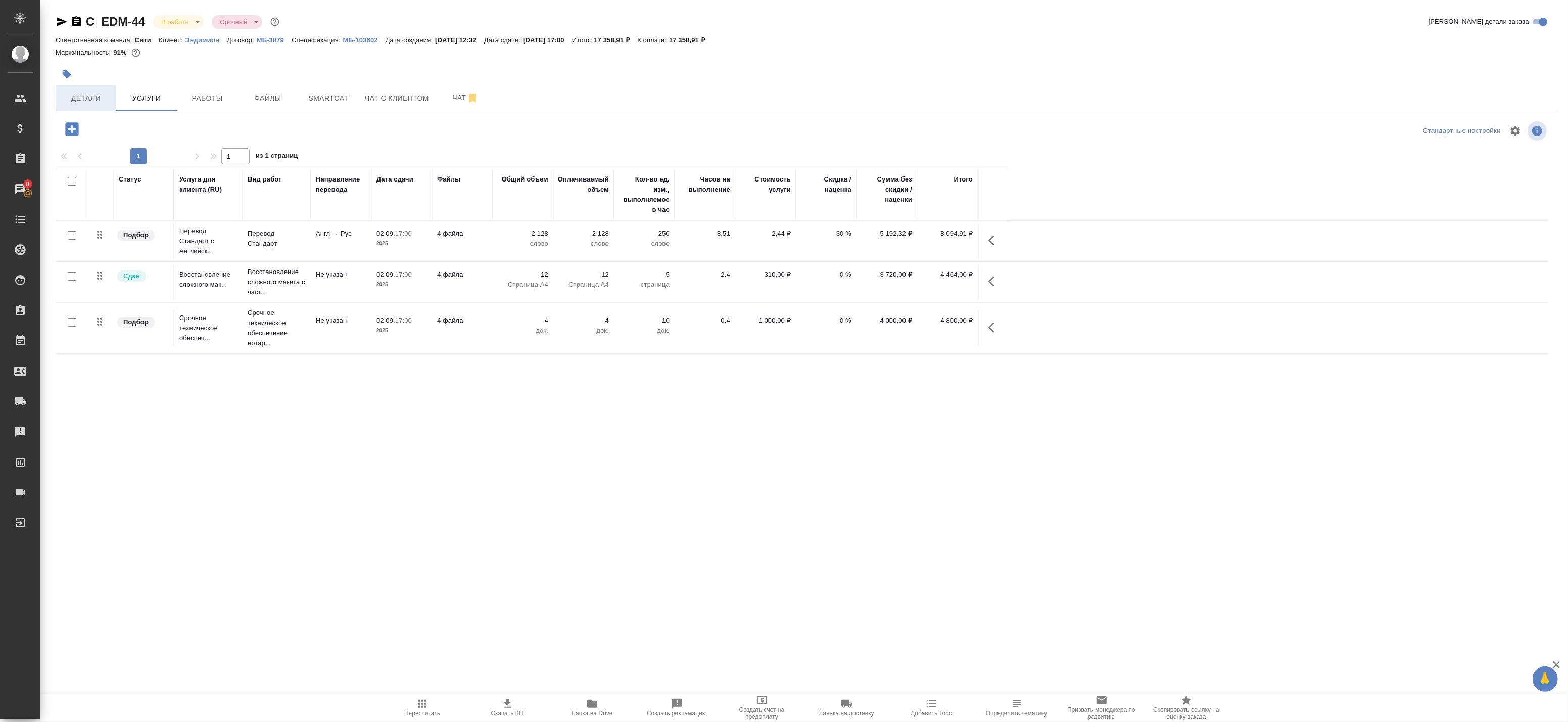
click at [79, 100] on span "Детали" at bounding box center [86, 99] width 48 height 13
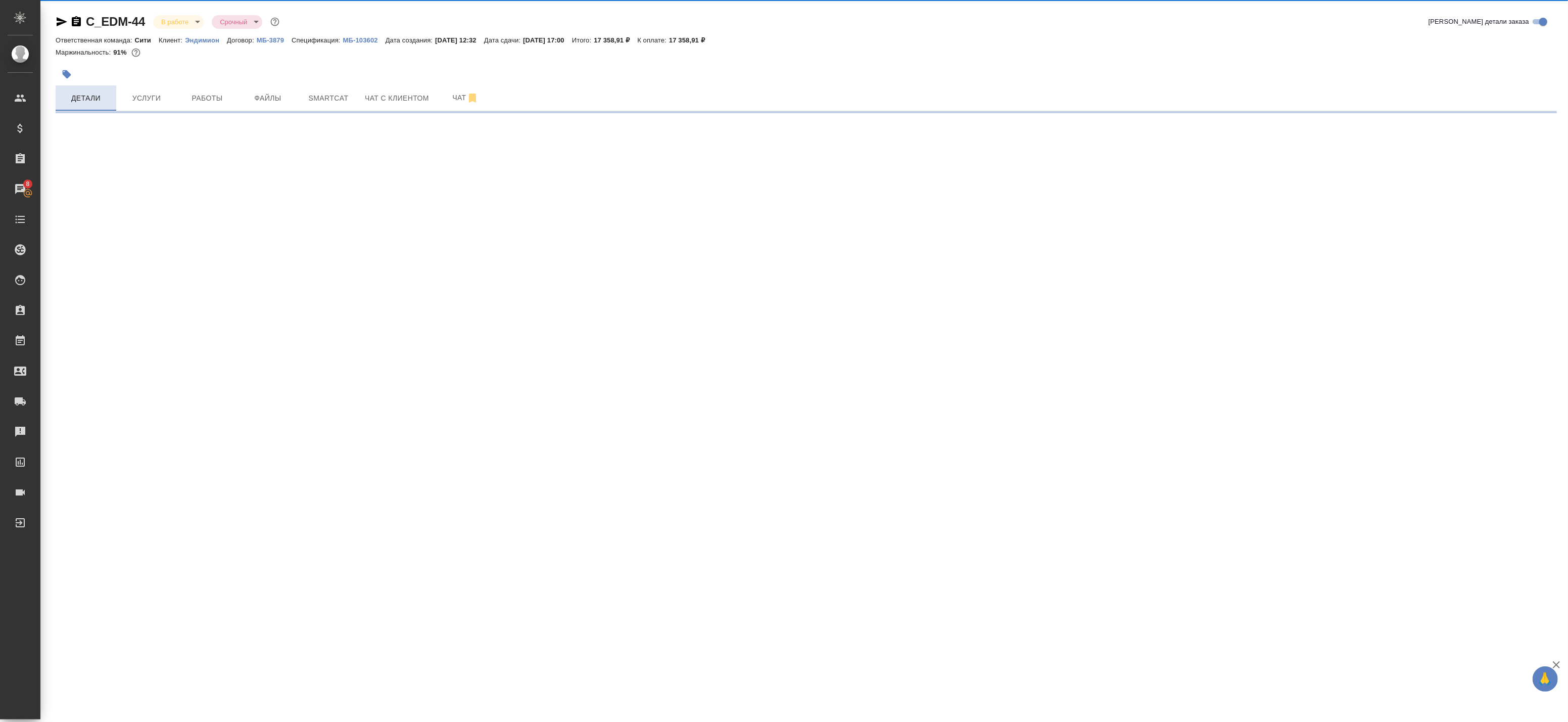
select select "RU"
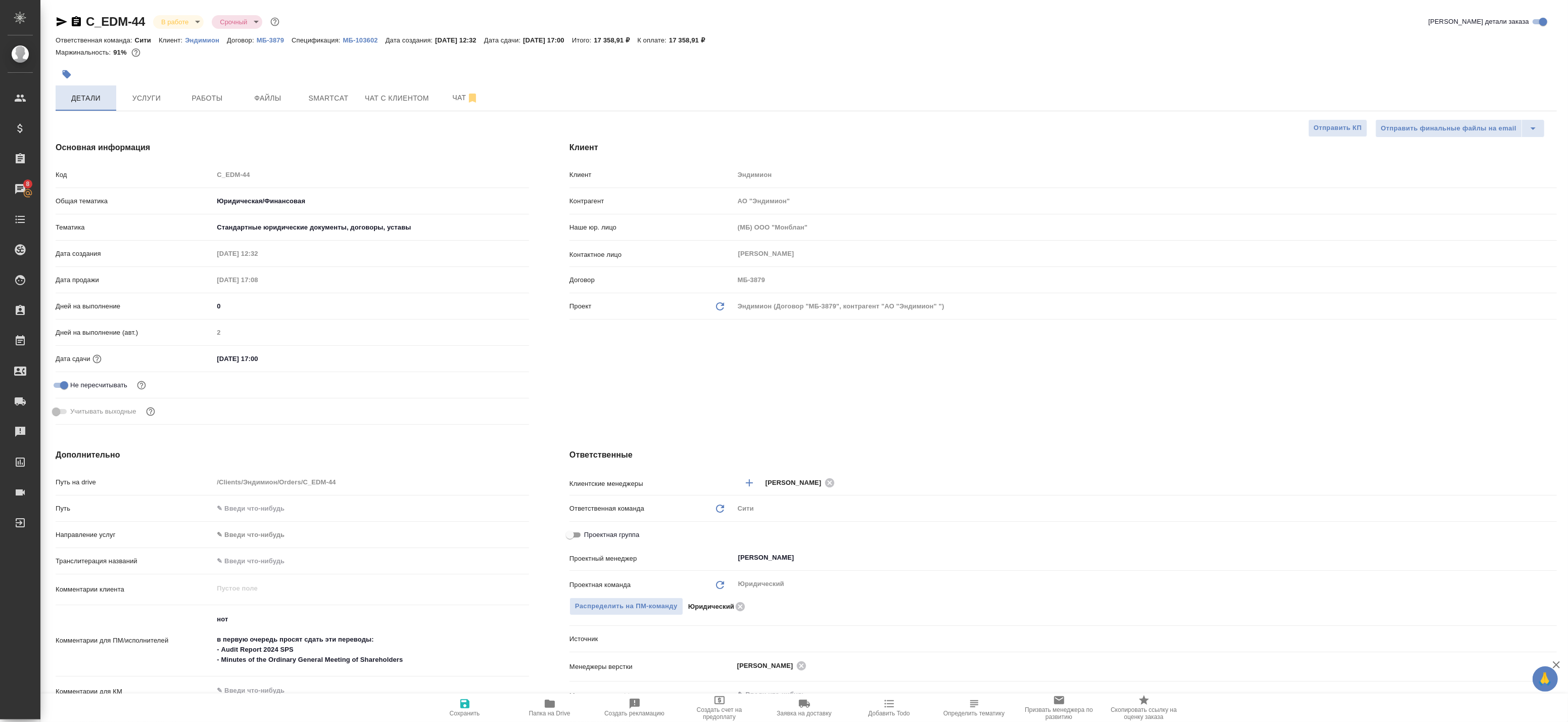
type textarea "x"
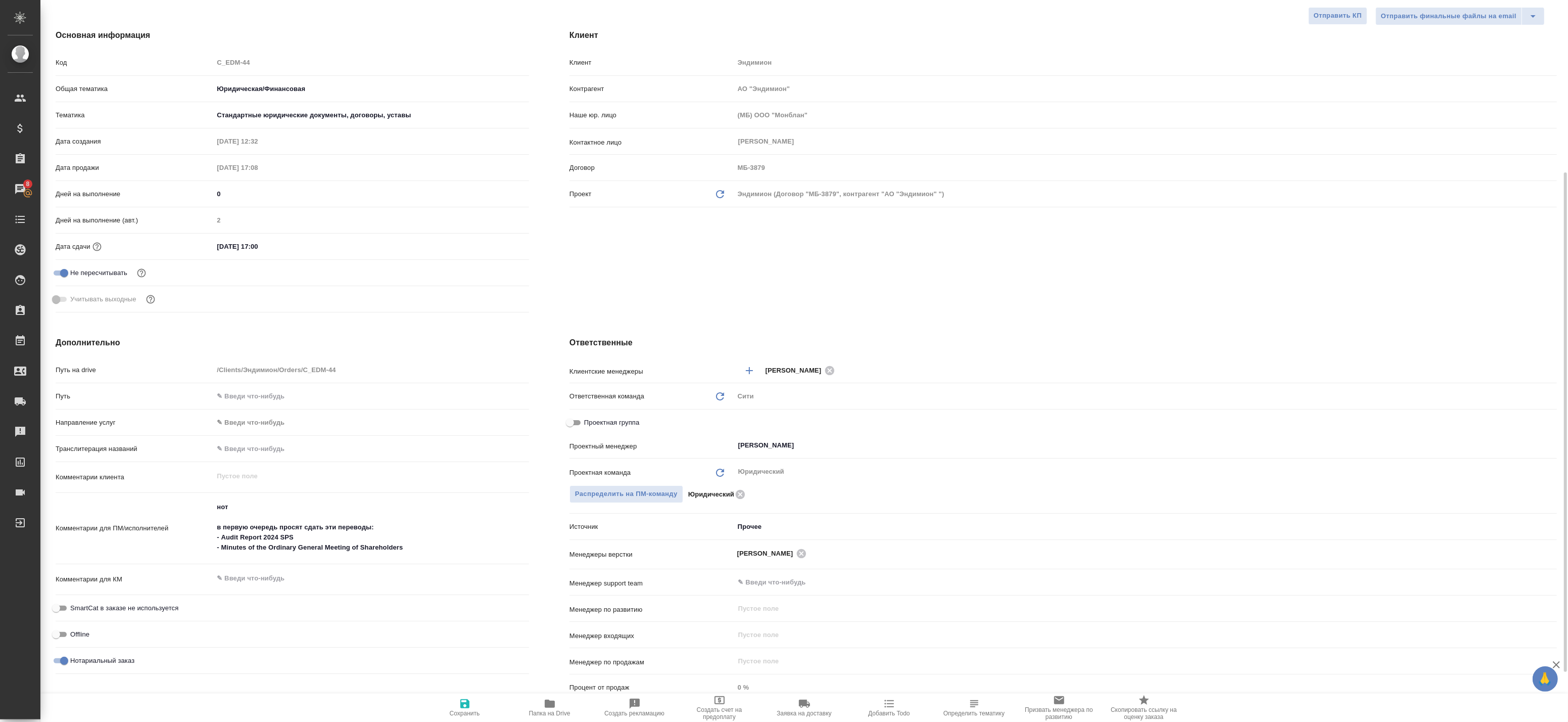
scroll to position [168, 0]
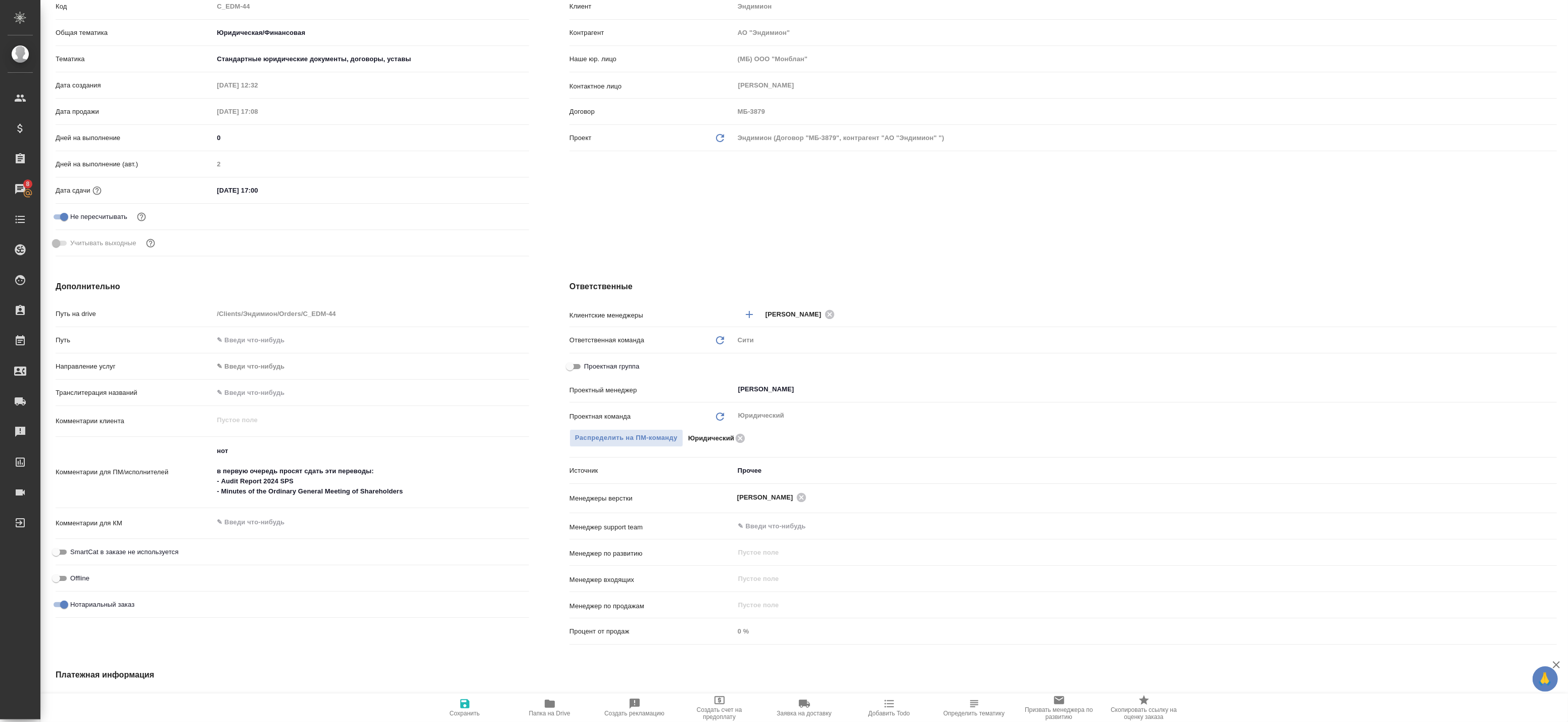
type textarea "x"
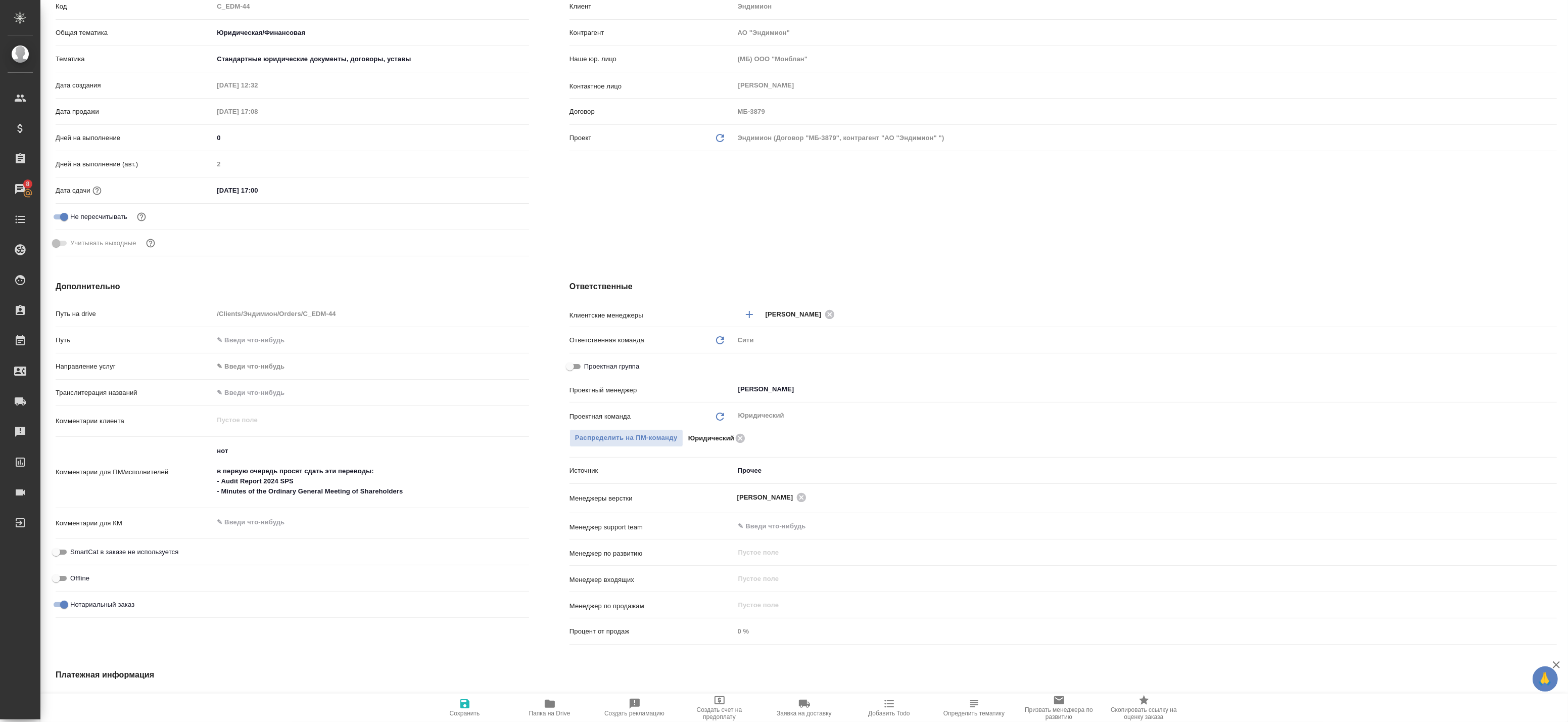
type textarea "x"
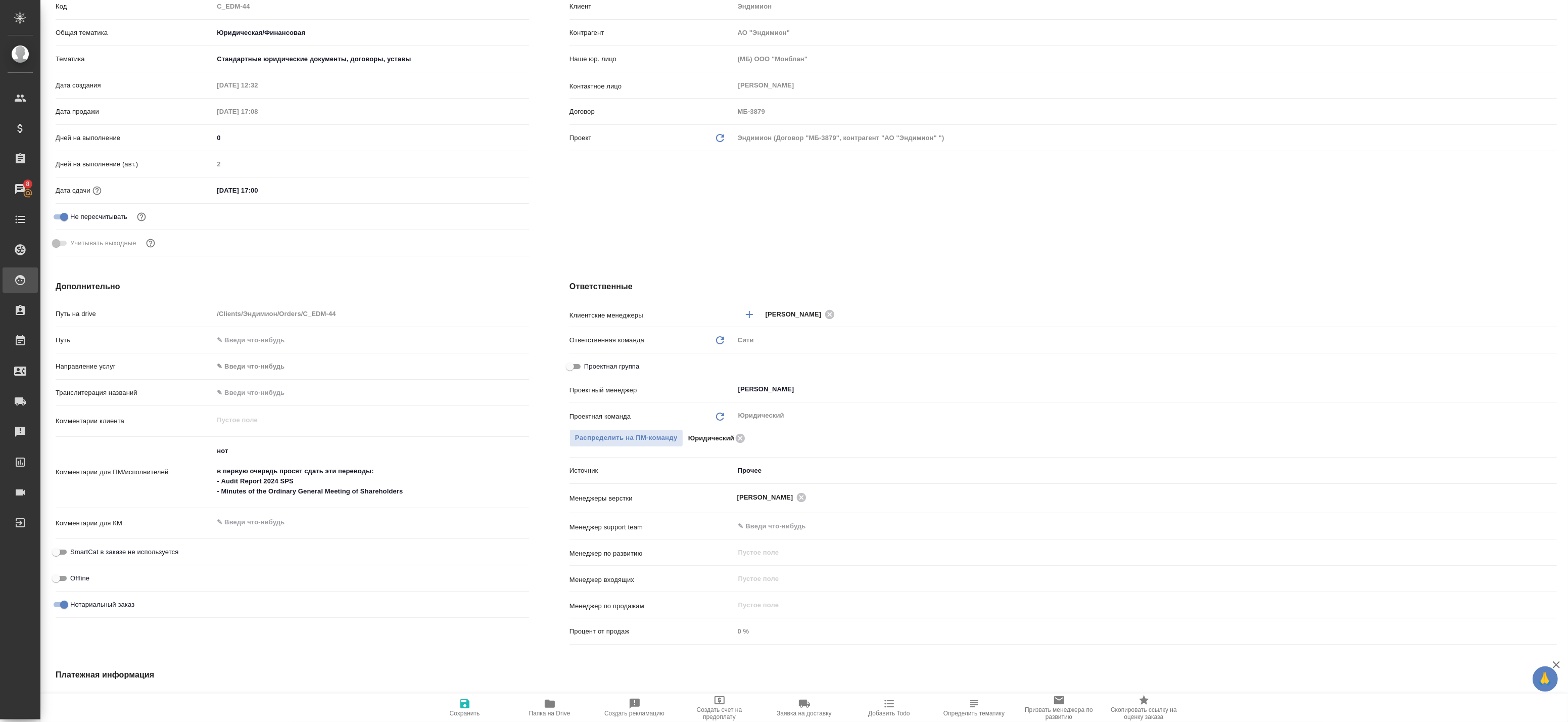
type textarea "x"
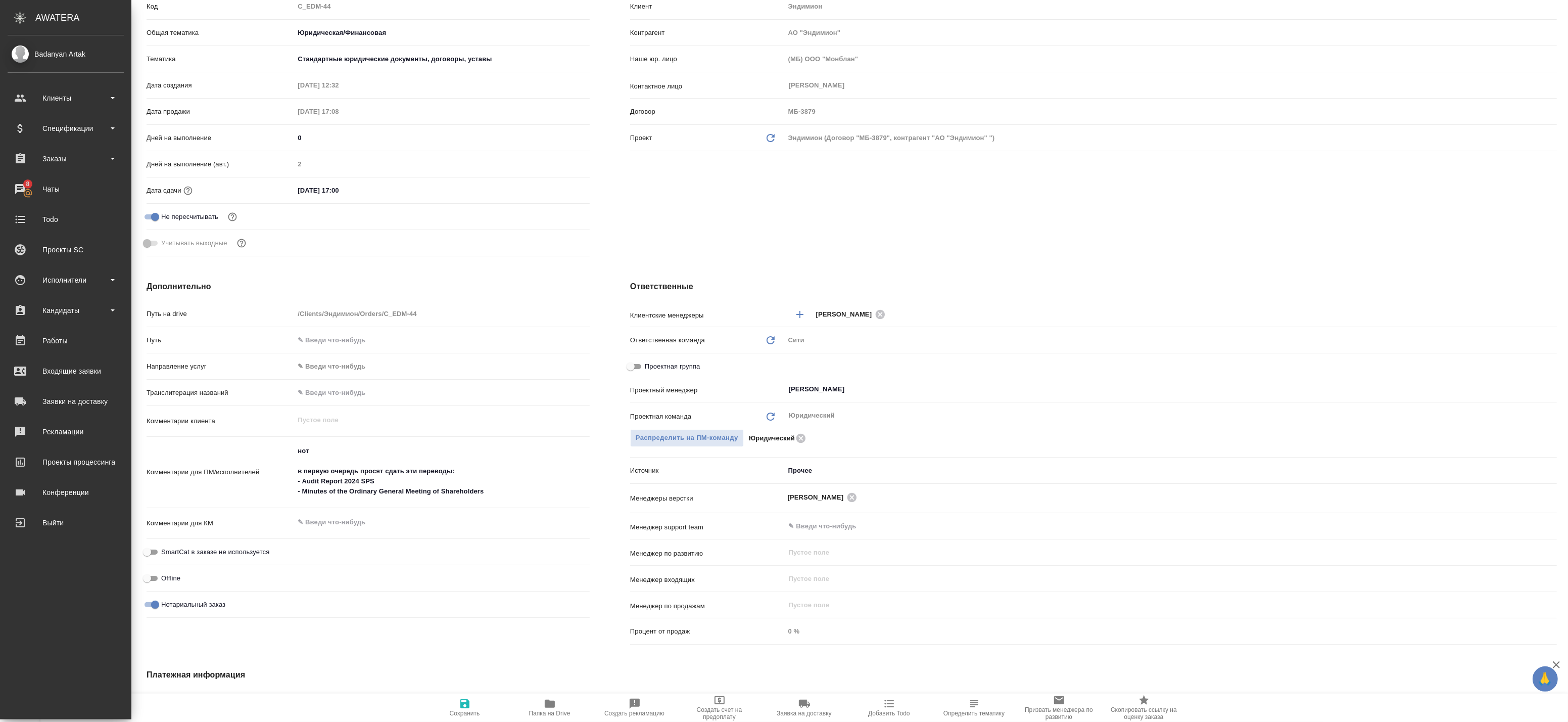
type textarea "x"
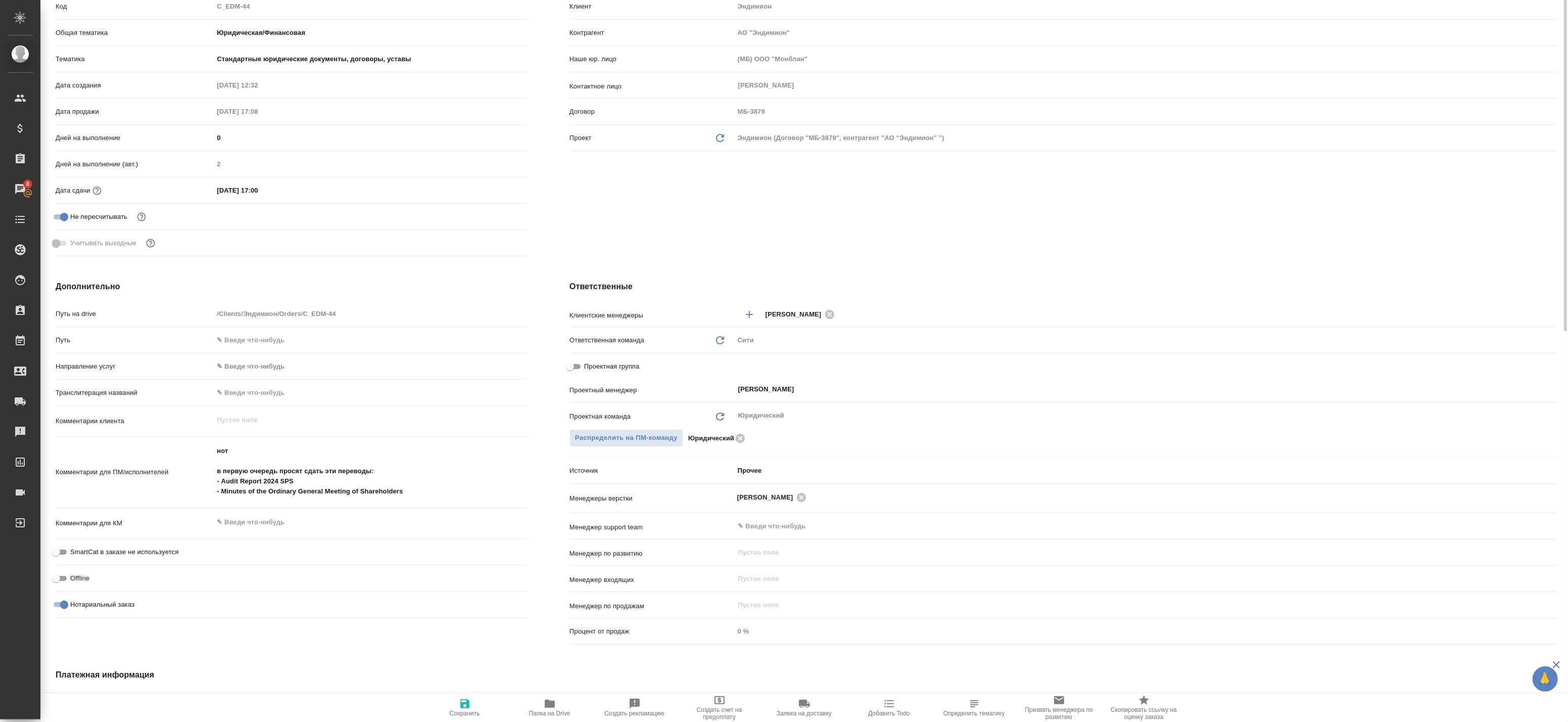
scroll to position [0, 0]
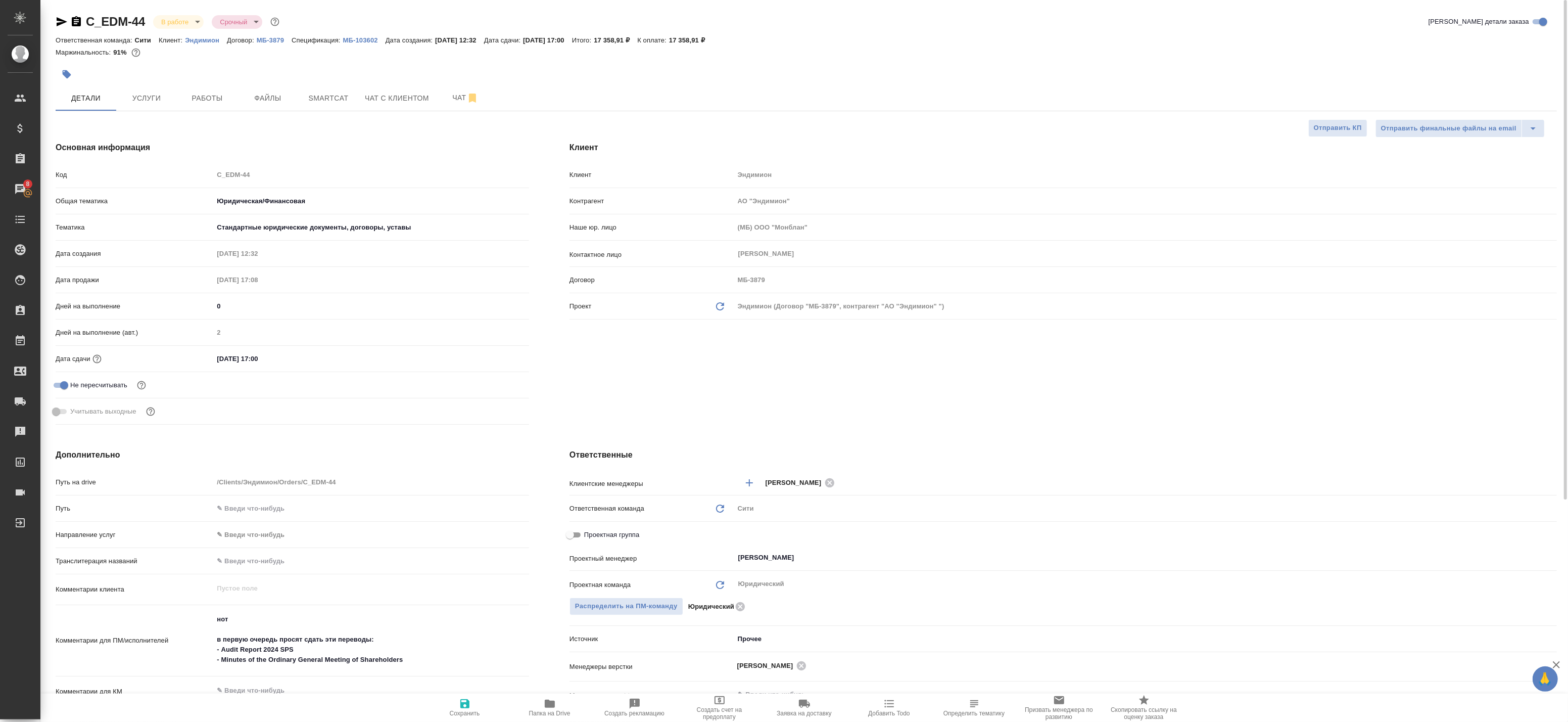
type textarea "x"
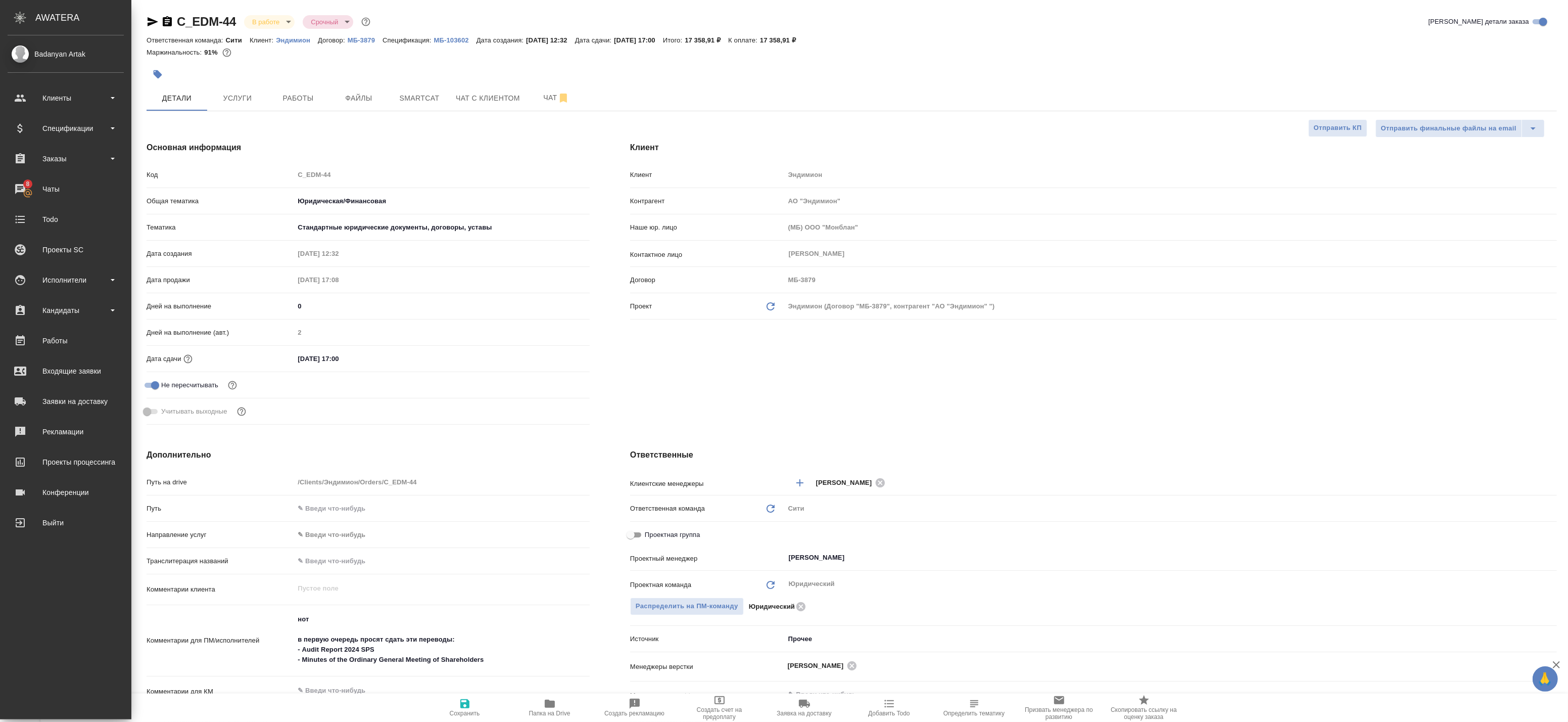
type textarea "x"
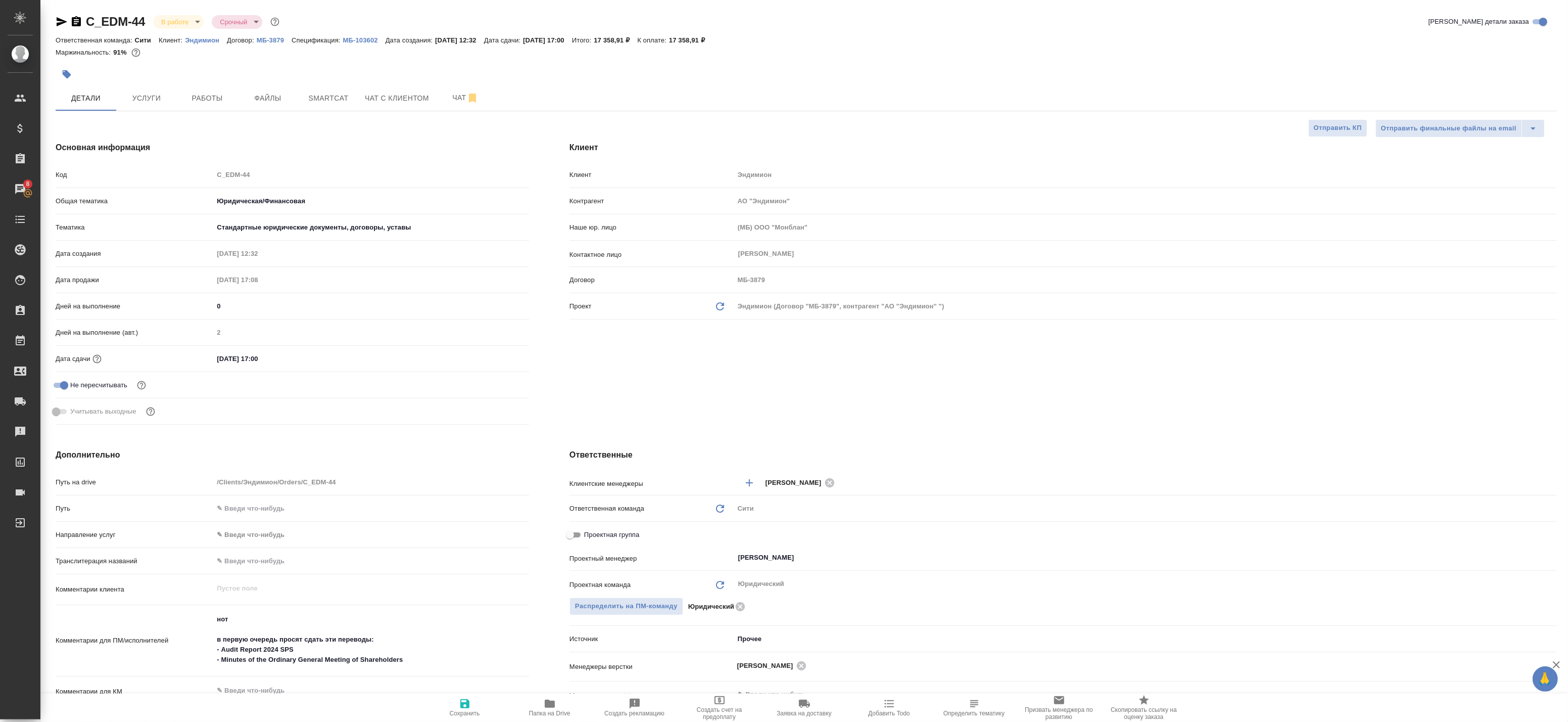
type textarea "x"
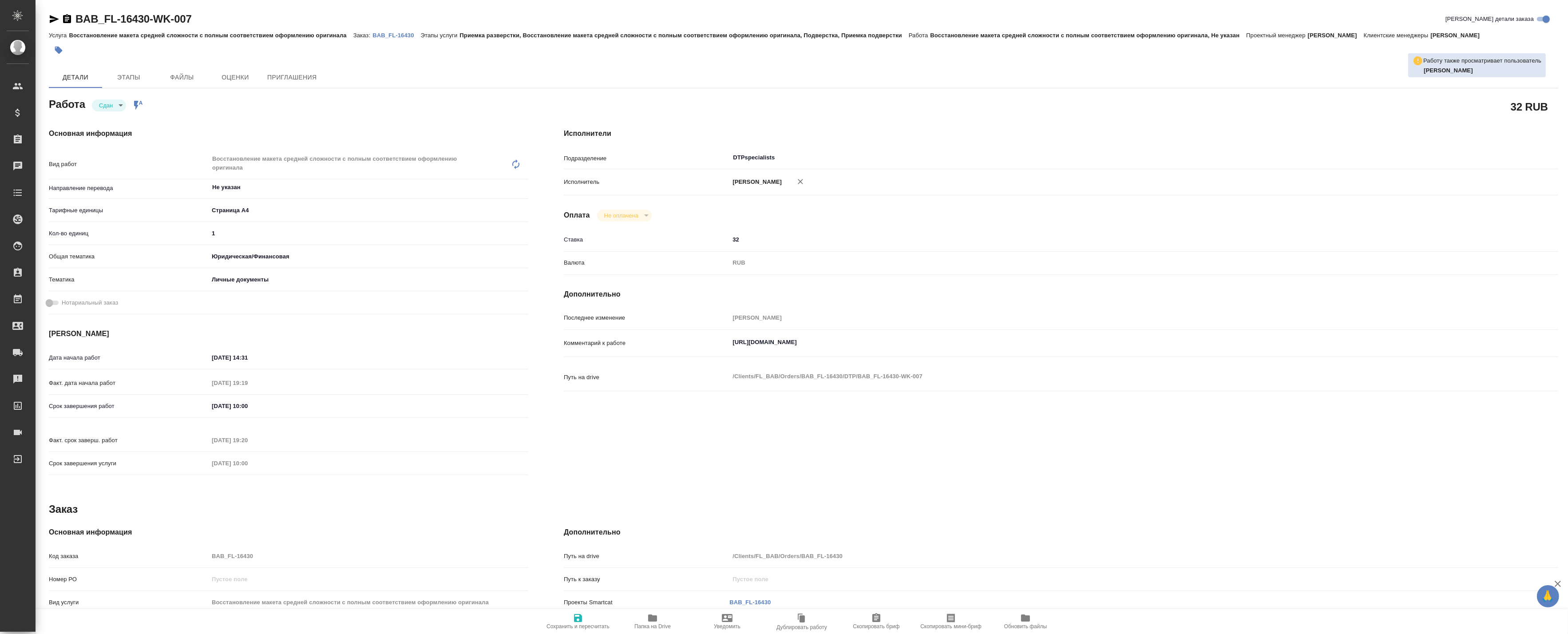
type textarea "x"
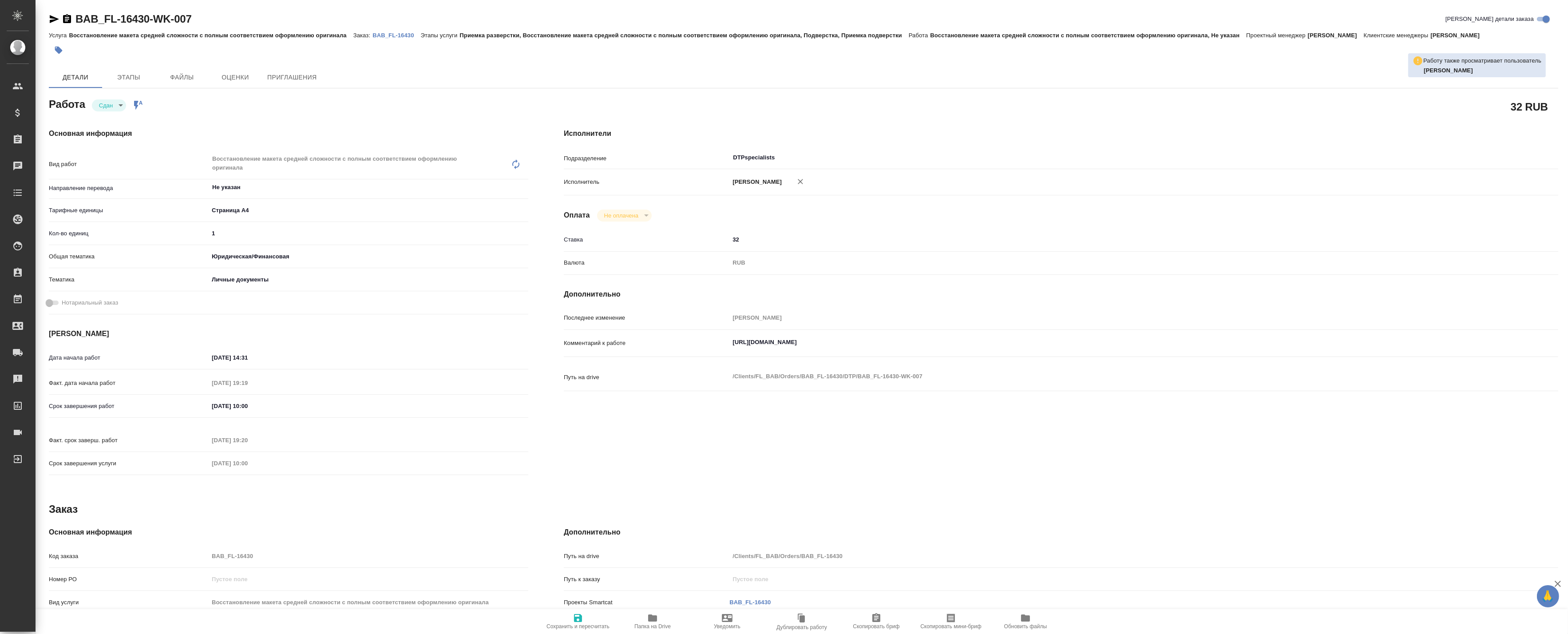
type textarea "x"
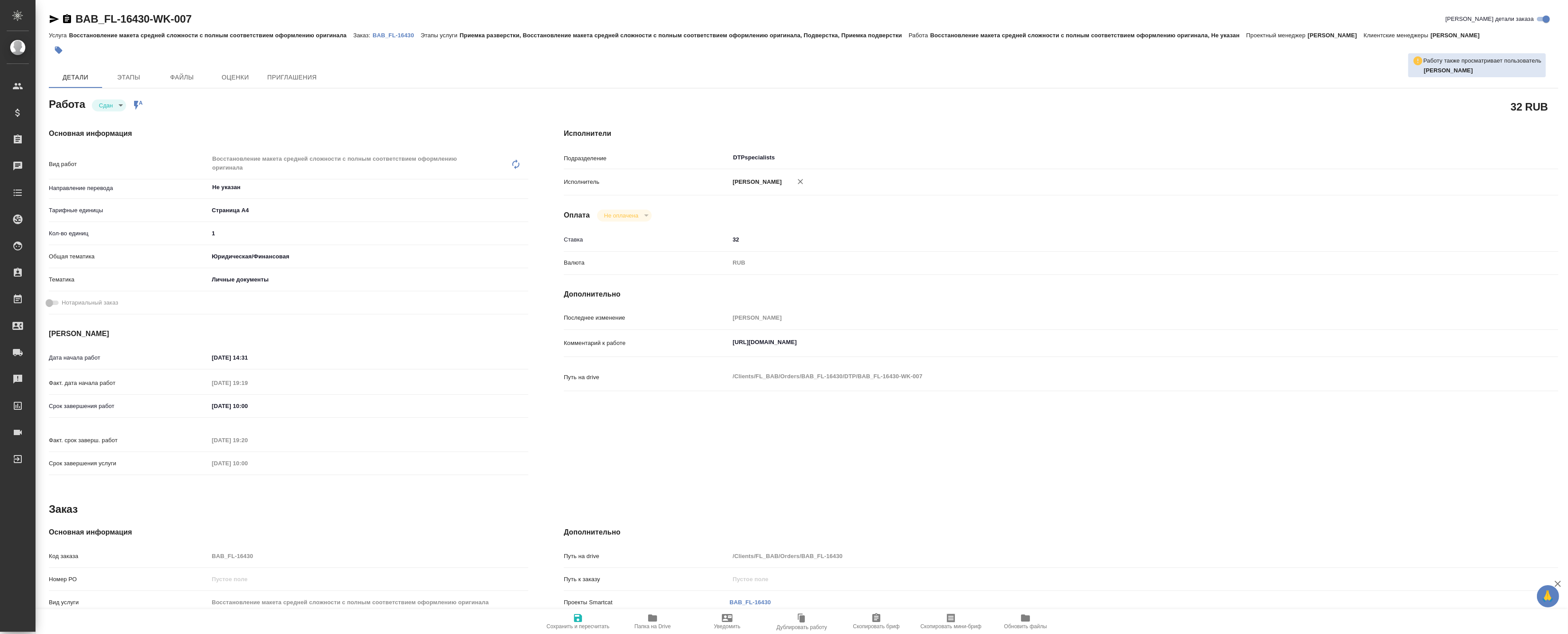
type textarea "x"
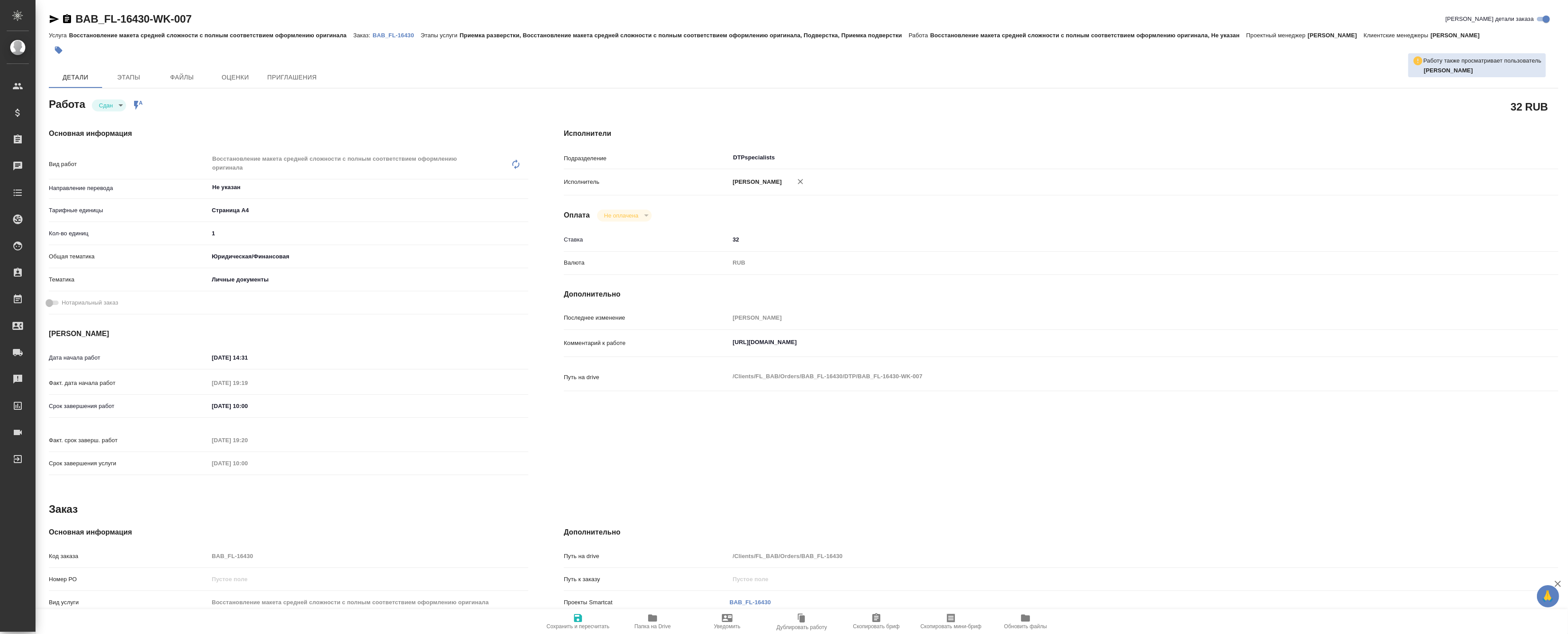
type textarea "x"
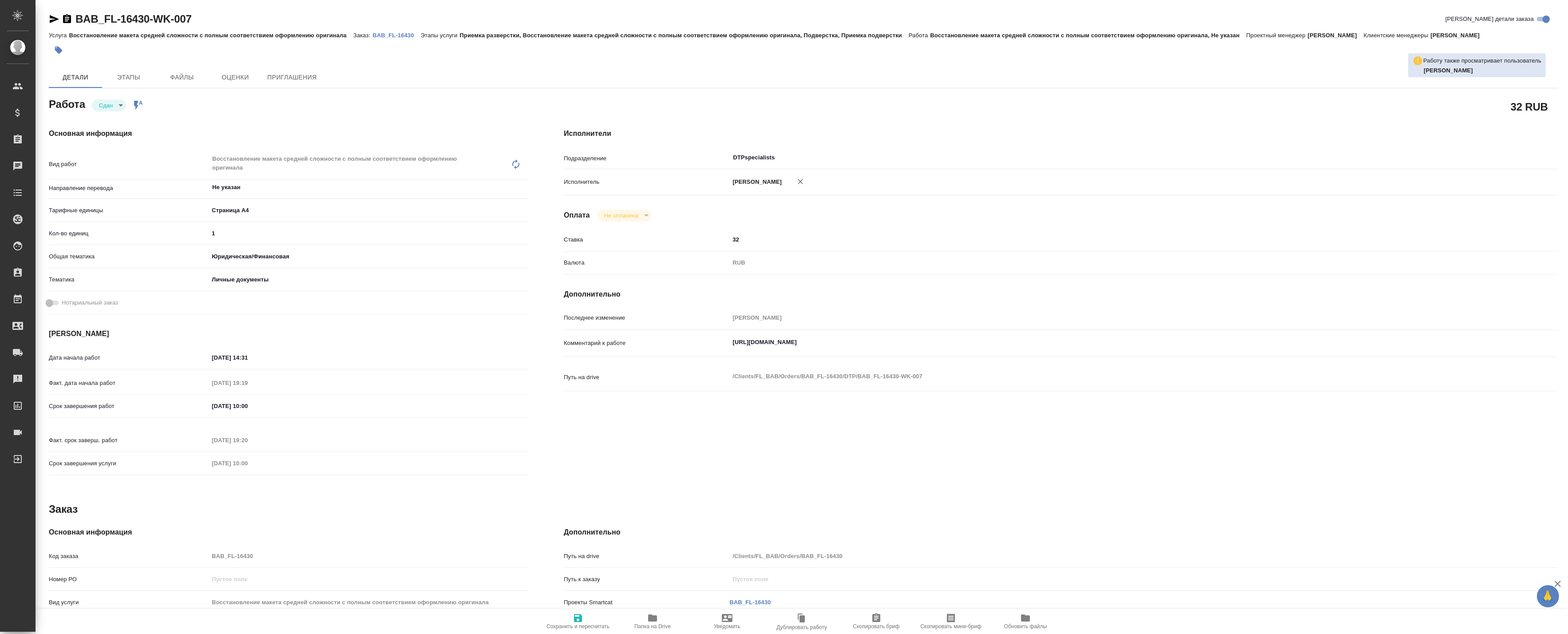
type textarea "x"
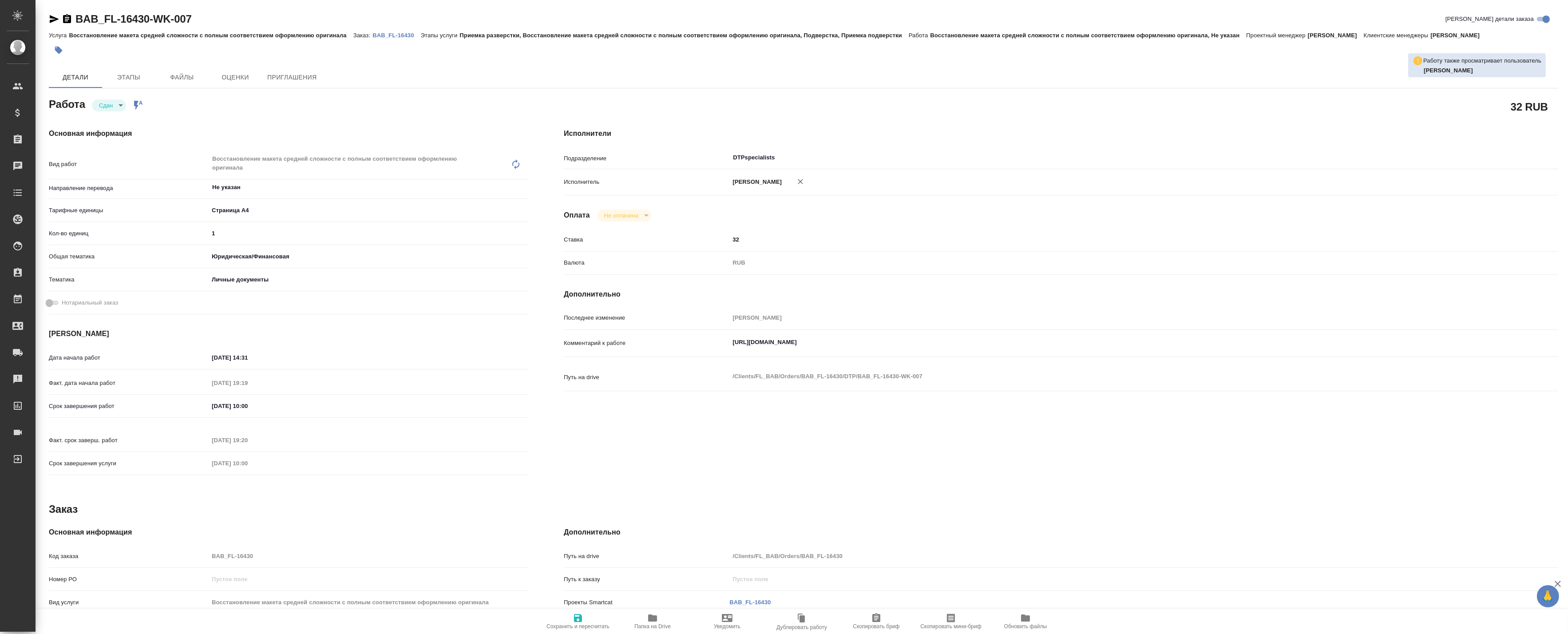
type textarea "x"
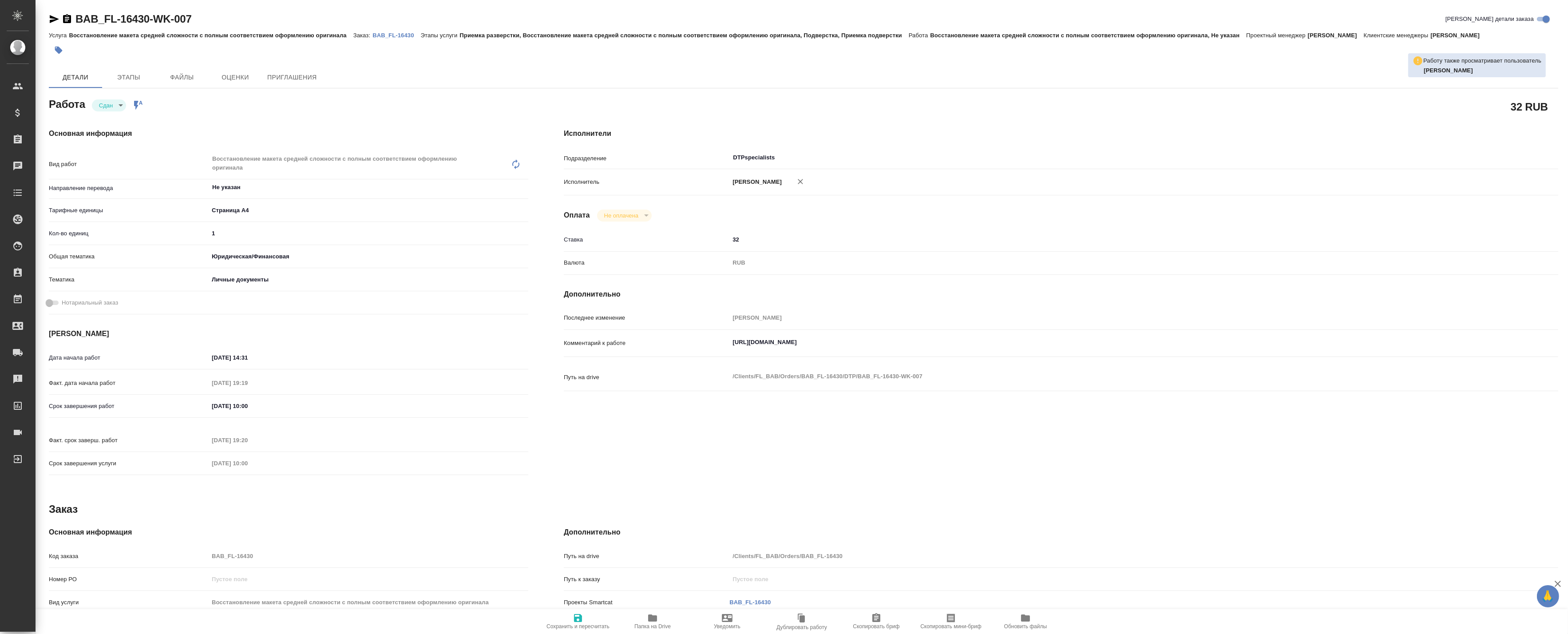
type textarea "x"
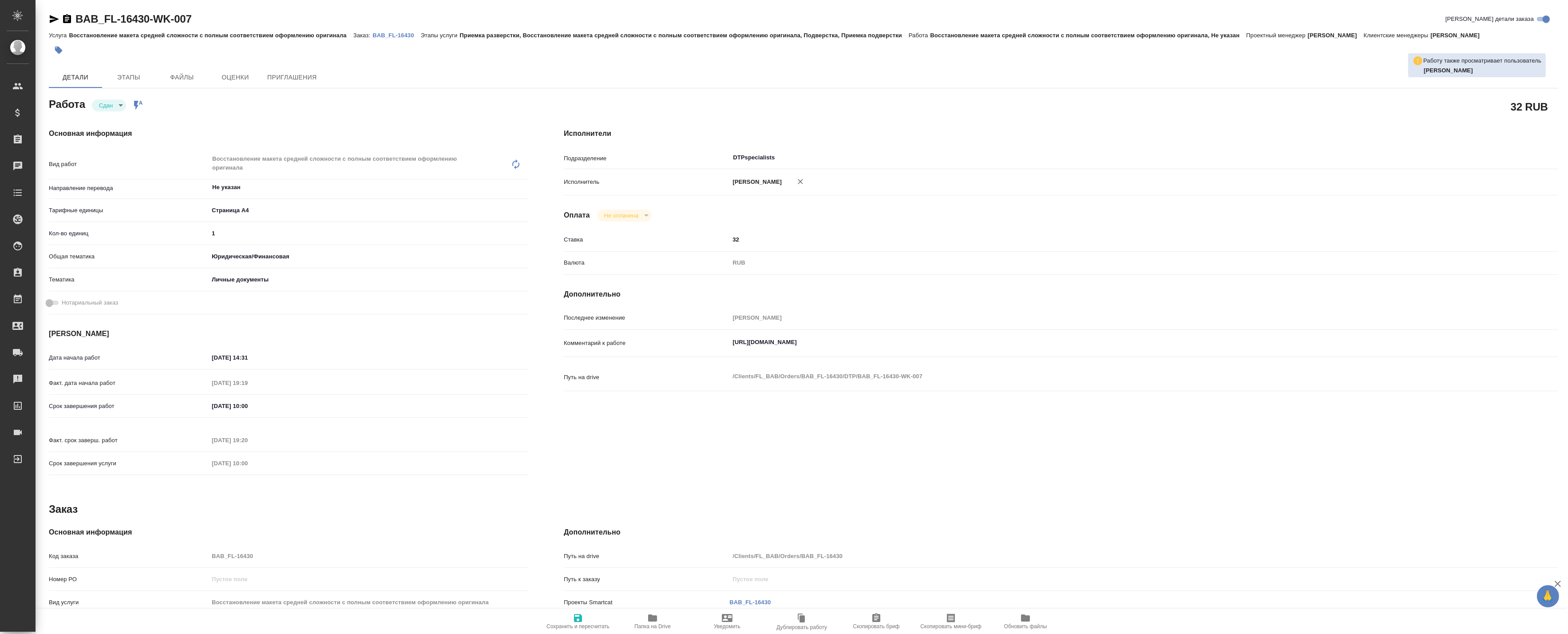
type textarea "x"
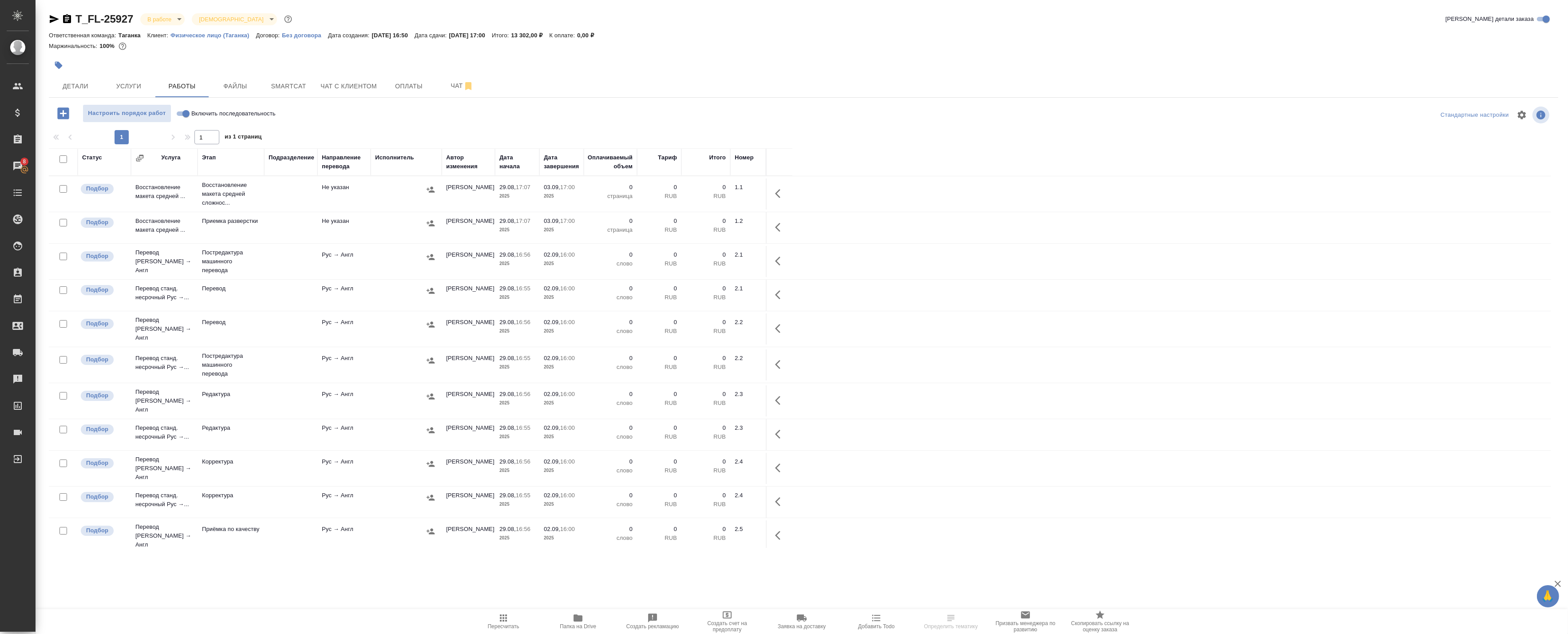
click at [579, 612] on icon "button" at bounding box center [577, 617] width 10 height 10
click at [443, 86] on span "Чат" at bounding box center [462, 86] width 42 height 11
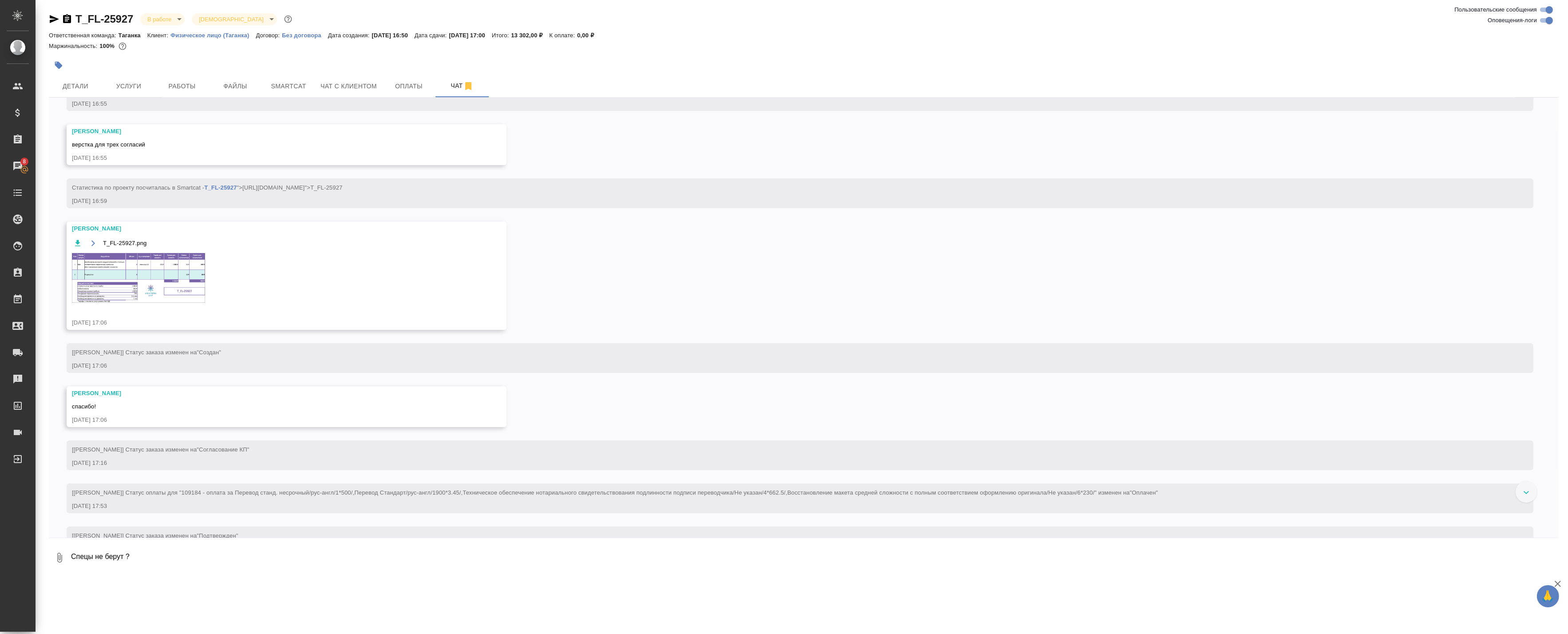
scroll to position [173, 0]
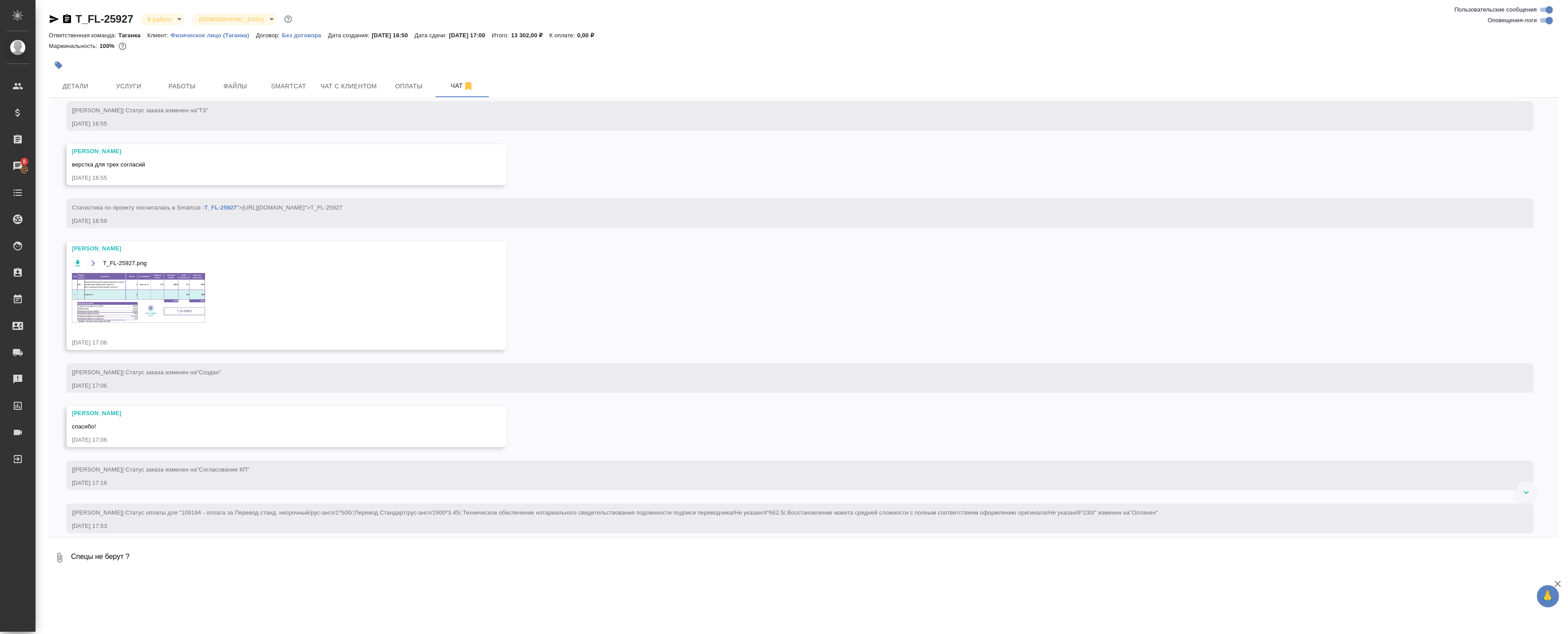
click at [157, 301] on img at bounding box center [139, 298] width 133 height 50
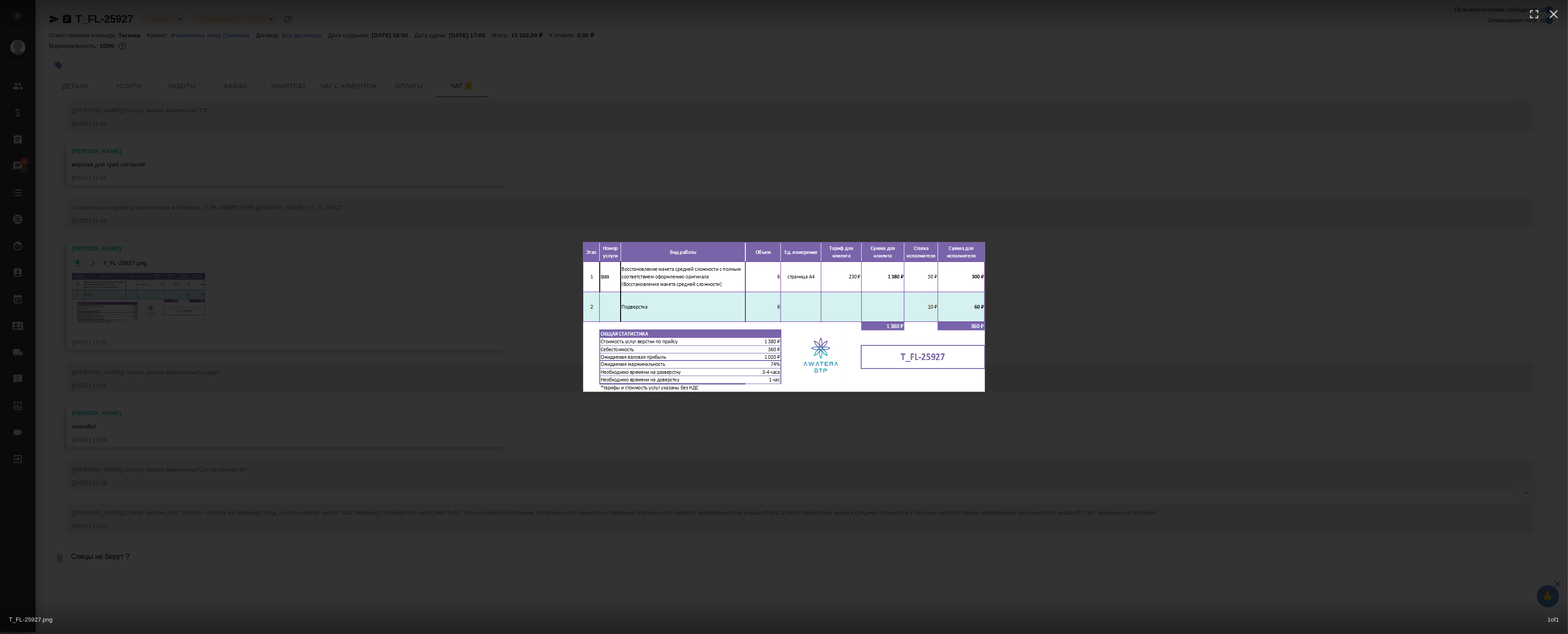
click at [505, 322] on div "T_FL-25927.png 1 of 1" at bounding box center [784, 317] width 1568 height 634
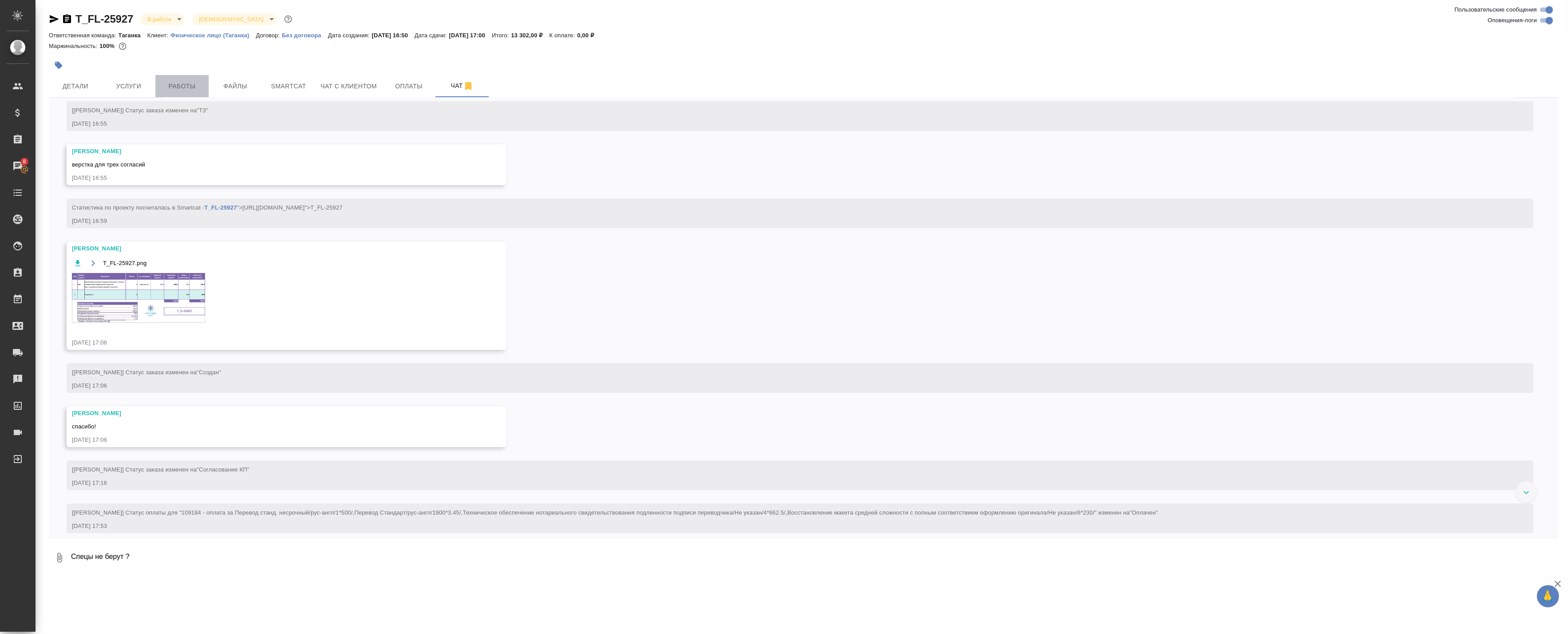
click at [184, 87] on span "Работы" at bounding box center [181, 87] width 42 height 11
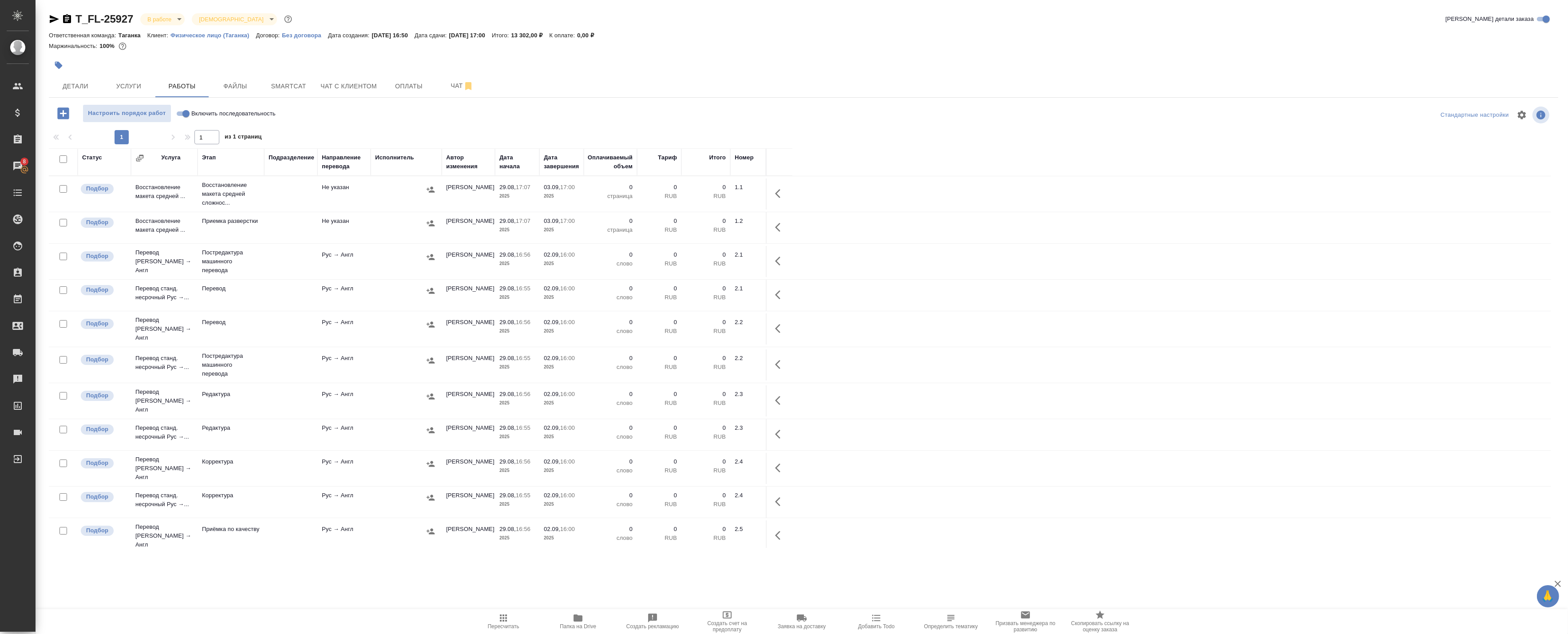
drag, startPoint x: 774, startPoint y: 189, endPoint x: 770, endPoint y: 192, distance: 5.0
click at [775, 189] on icon "button" at bounding box center [780, 193] width 10 height 10
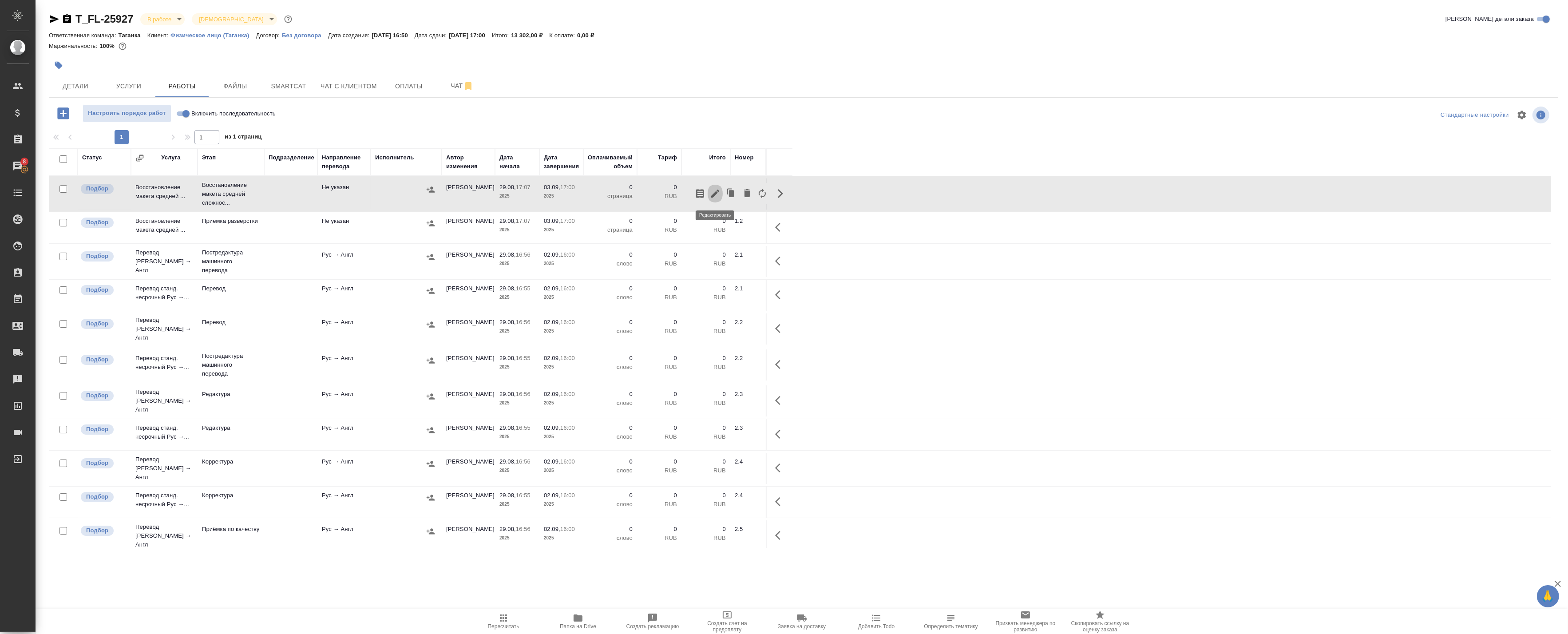
click at [716, 193] on icon "button" at bounding box center [715, 193] width 8 height 8
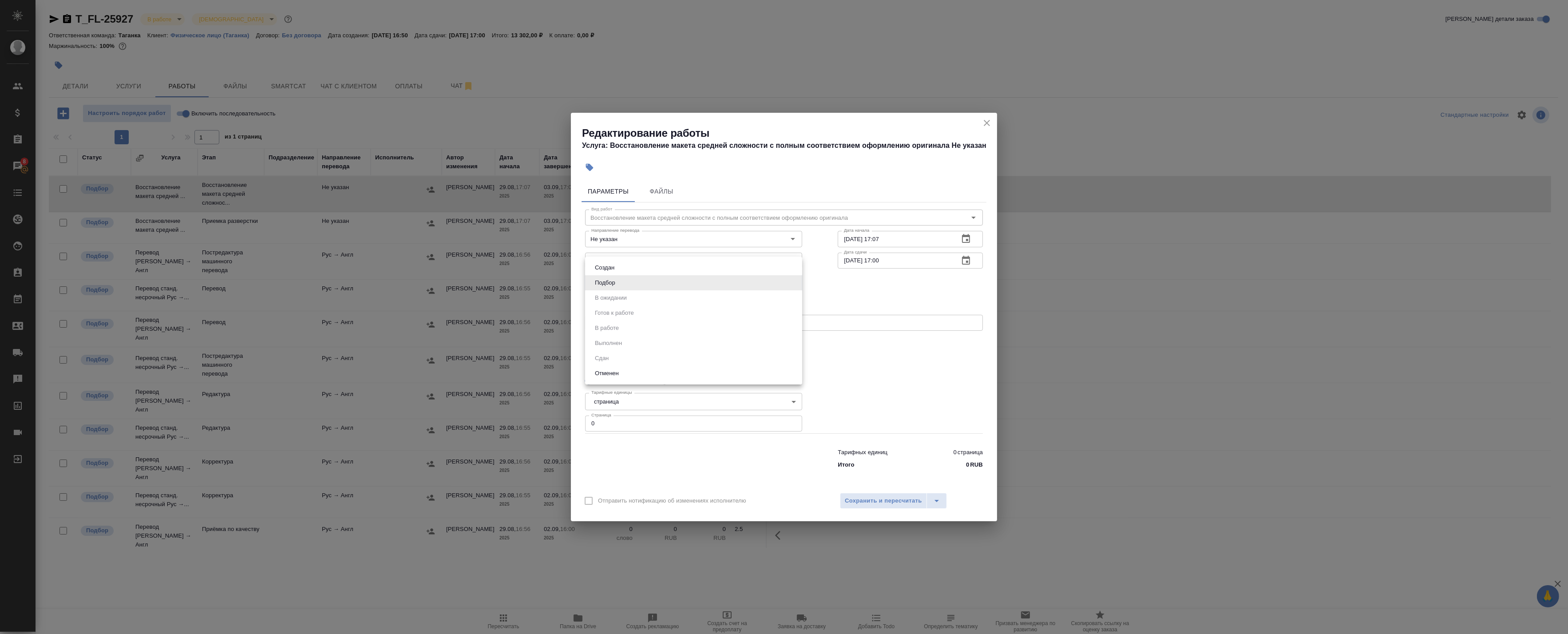
click at [671, 280] on body "🙏 .cls-1 fill:#fff; AWATERA Badanyan Artak Клиенты Спецификации Заказы 8 Чаты T…" at bounding box center [784, 317] width 1568 height 634
click at [868, 317] on div at bounding box center [784, 317] width 1568 height 634
drag, startPoint x: 668, startPoint y: 419, endPoint x: 547, endPoint y: 418, distance: 121.0
click at [548, 418] on div "Редактирование работы Услуга: Восстановление макета средней сложности с полным …" at bounding box center [784, 317] width 1568 height 634
type input "6"
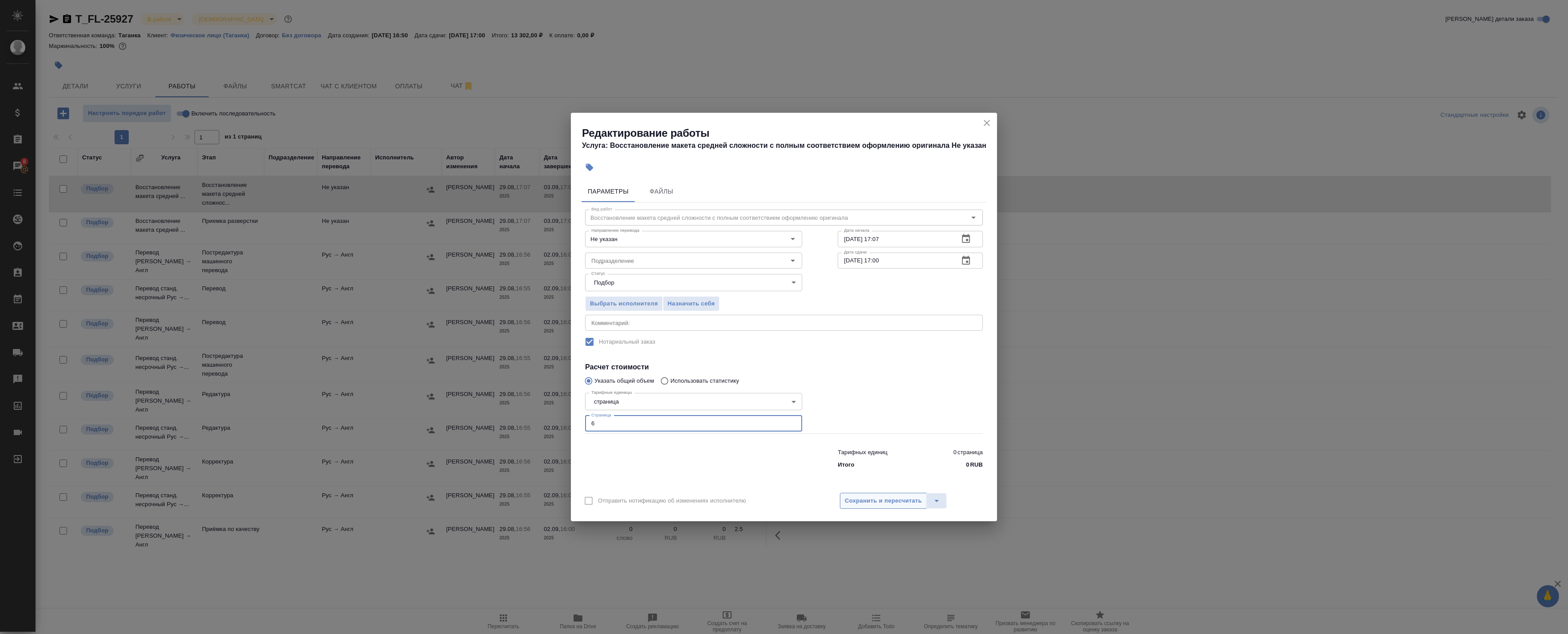
click at [869, 503] on span "Сохранить и пересчитать" at bounding box center [883, 501] width 77 height 10
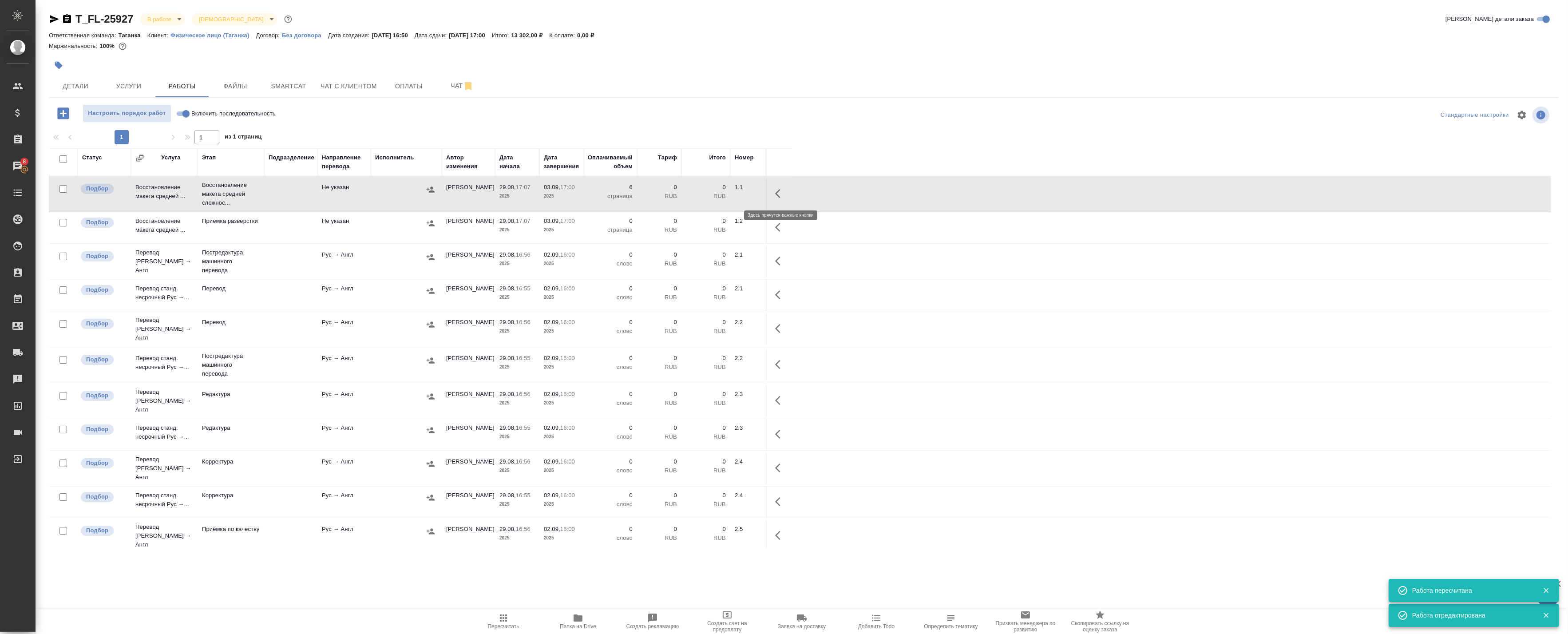
click at [776, 196] on icon "button" at bounding box center [780, 193] width 10 height 10
click at [717, 198] on icon "button" at bounding box center [715, 193] width 10 height 10
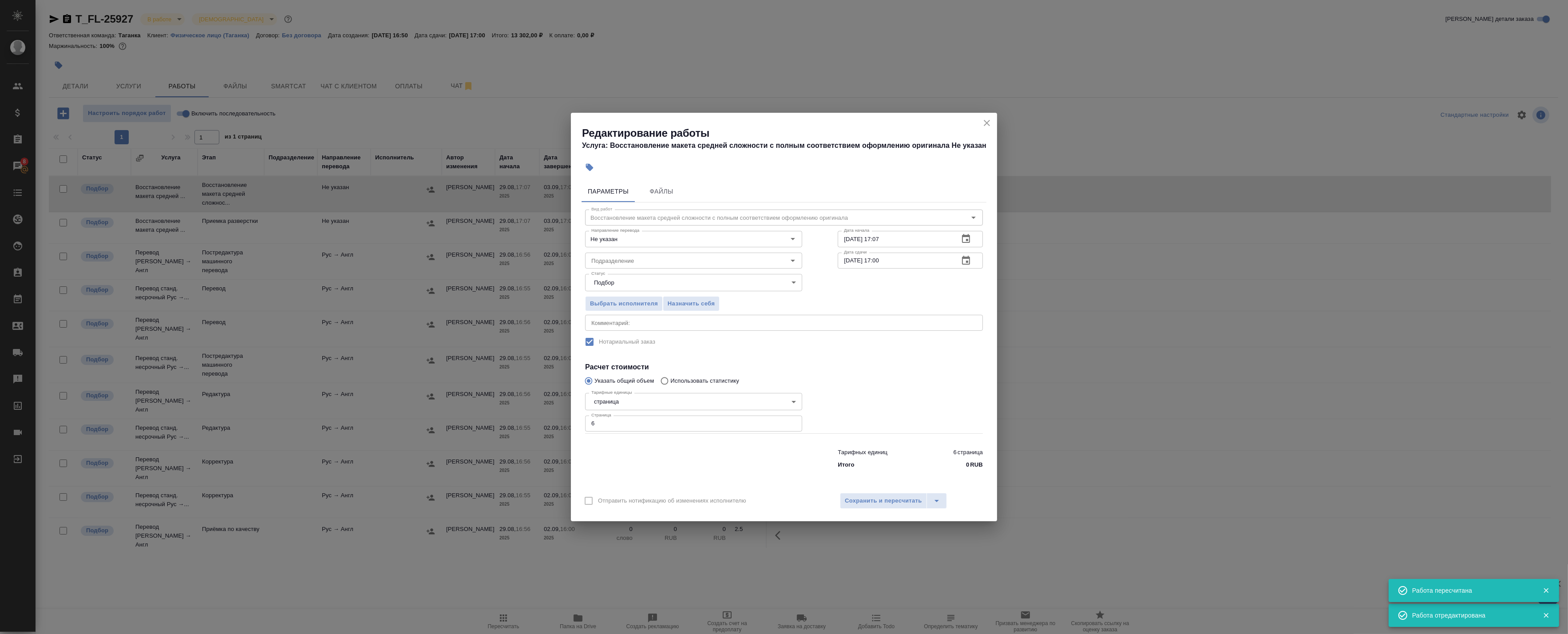
click at [632, 318] on div "x Комментарий:" at bounding box center [784, 323] width 398 height 16
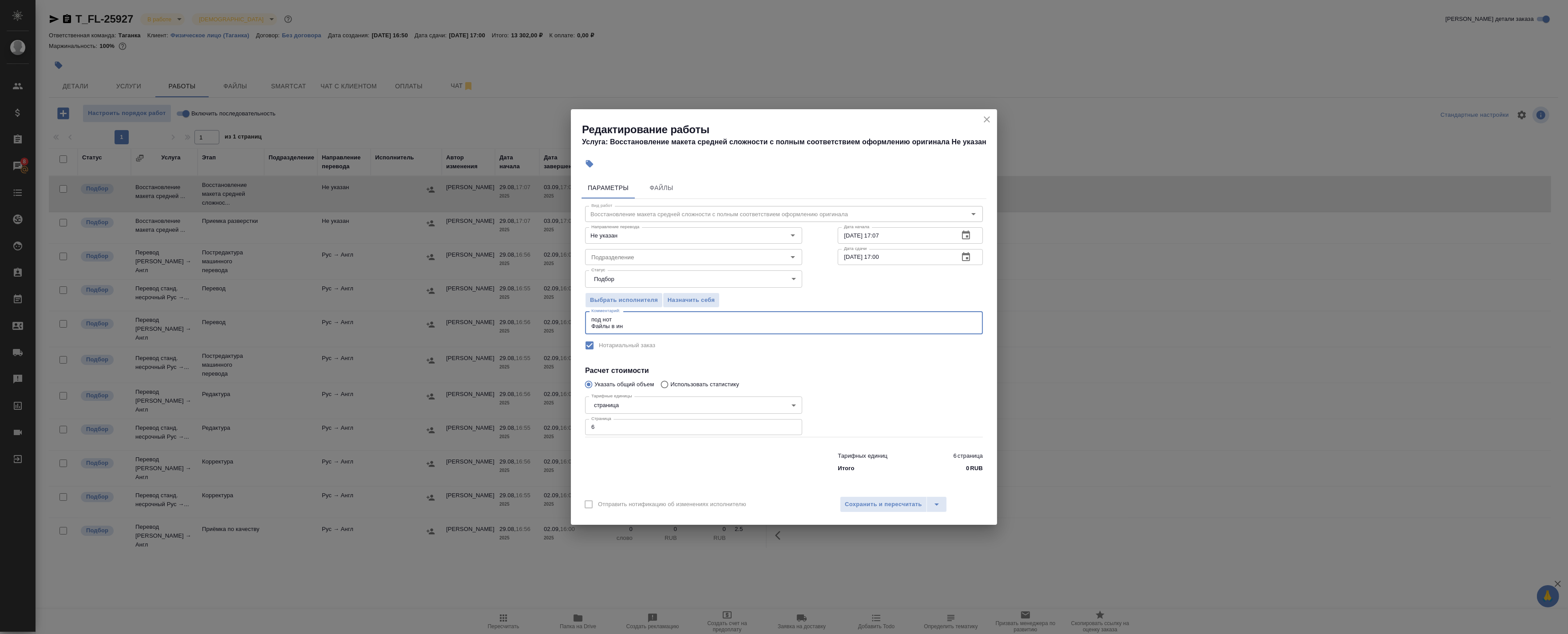
type textarea "под нот Файлы в ин"
click at [860, 495] on div "Отправить нотификацию об изменениях исполнителю Сохранить и пересчитать" at bounding box center [784, 507] width 426 height 34
click at [858, 504] on span "Сохранить и пересчитать" at bounding box center [883, 504] width 77 height 10
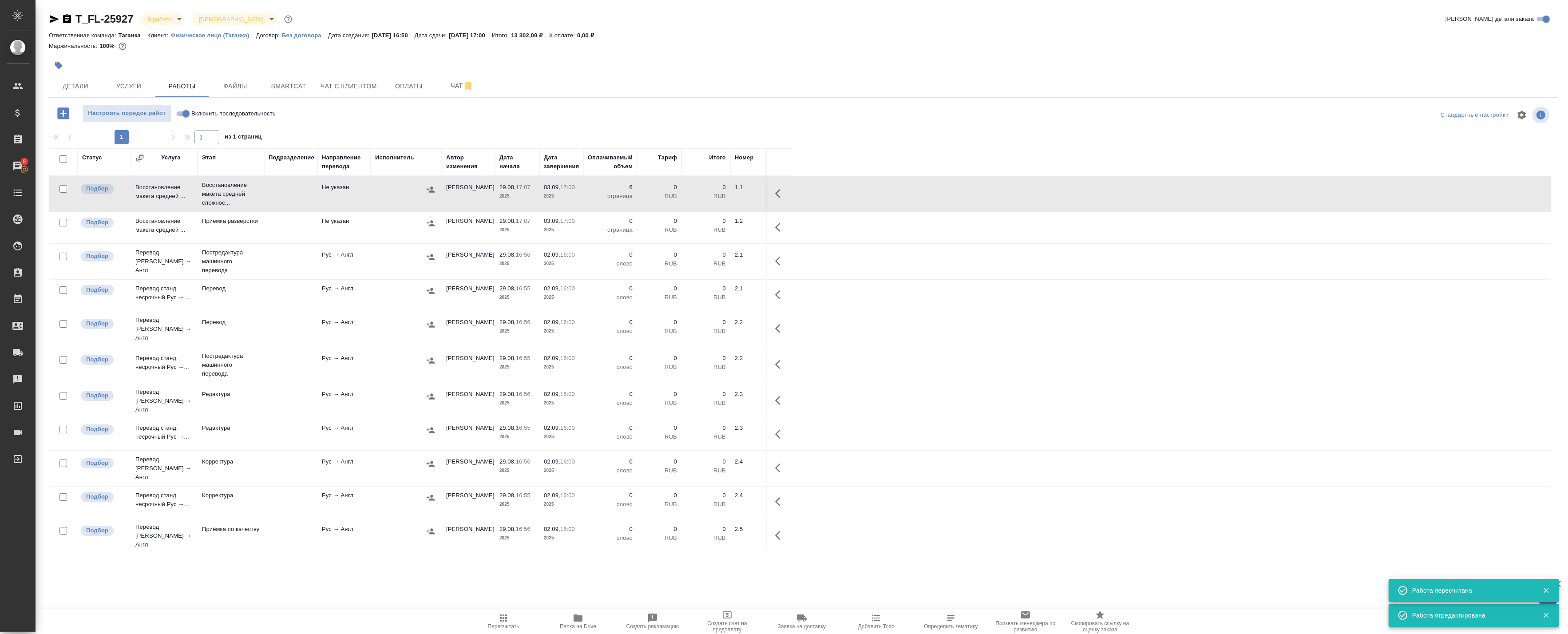
click at [268, 201] on td at bounding box center [291, 194] width 53 height 31
click at [778, 195] on icon "button" at bounding box center [780, 193] width 10 height 10
click at [718, 195] on icon "button" at bounding box center [715, 193] width 10 height 10
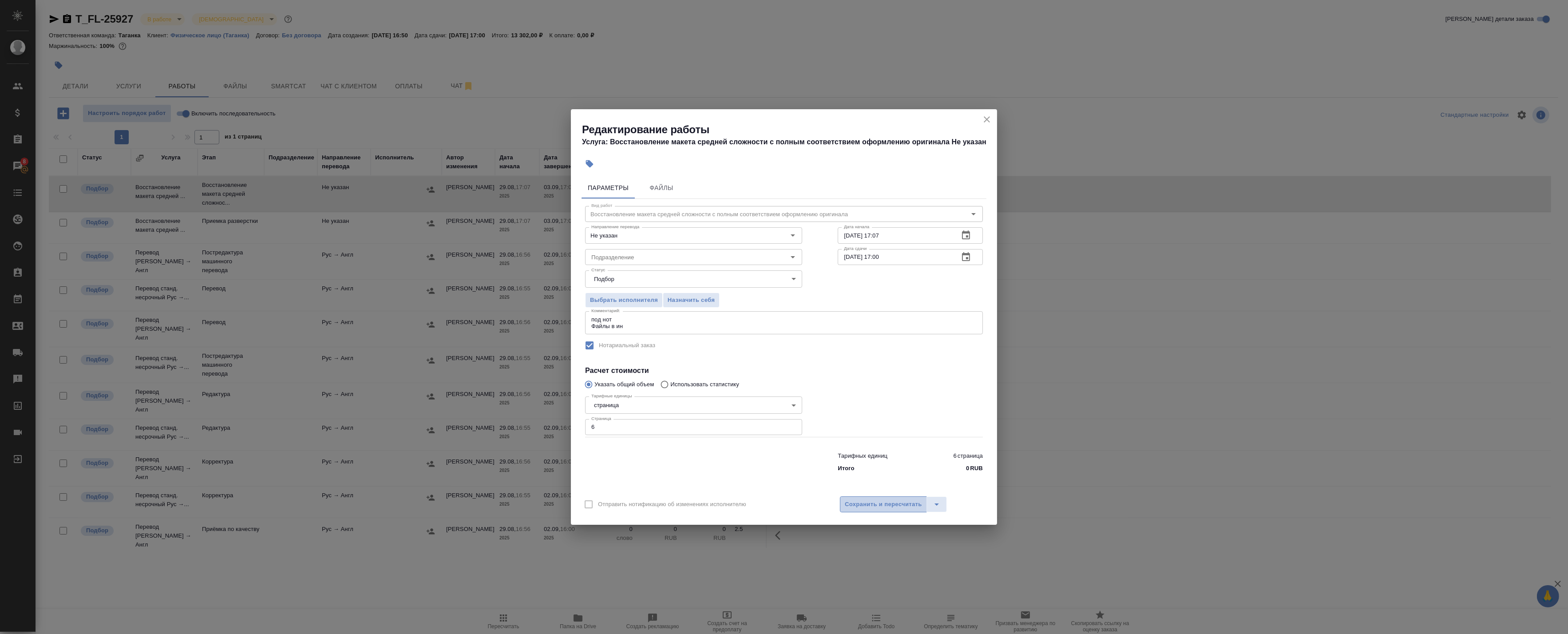
click at [851, 500] on span "Сохранить и пересчитать" at bounding box center [883, 504] width 77 height 10
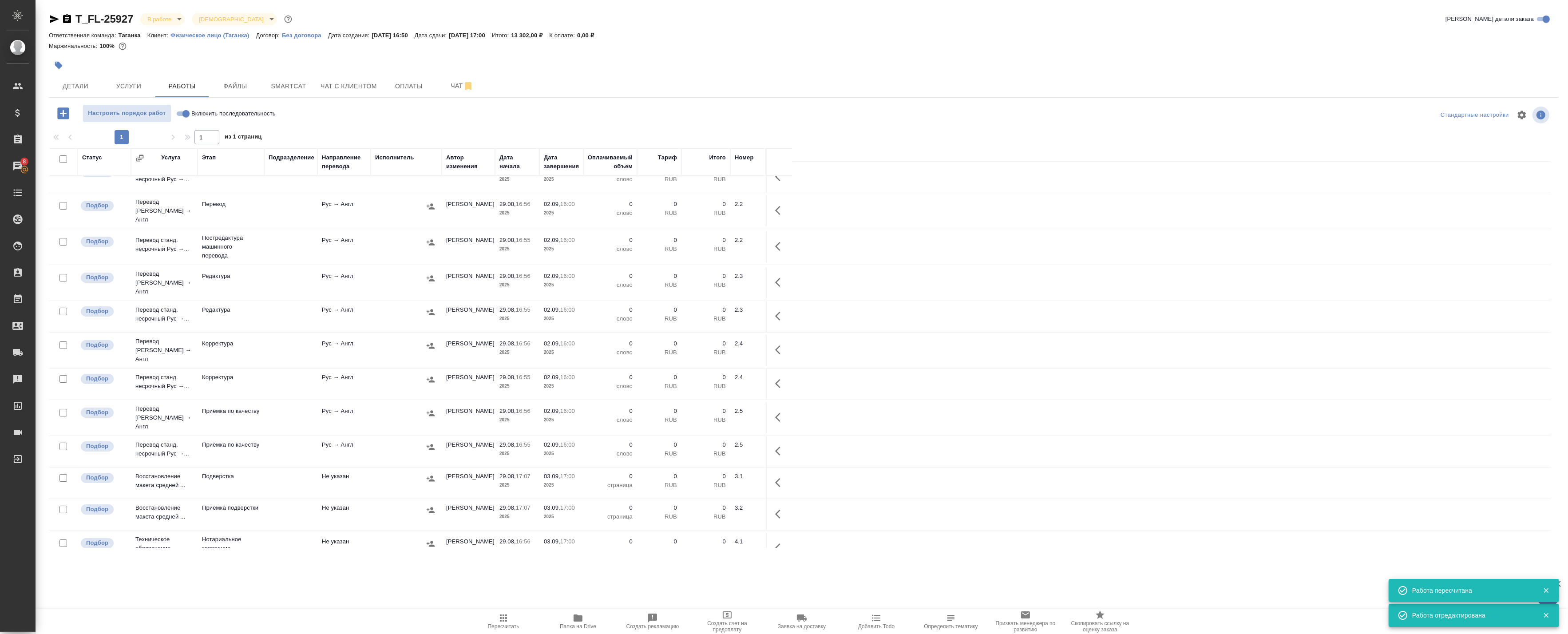
scroll to position [120, 0]
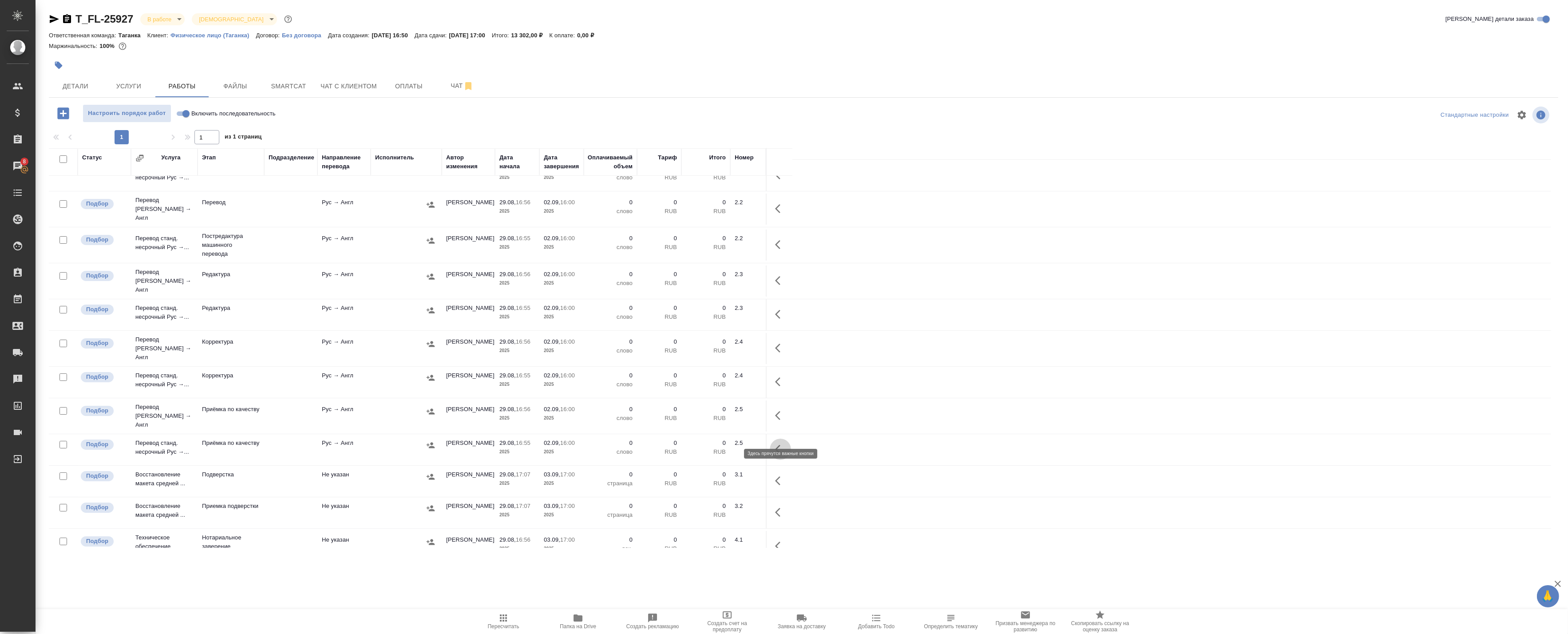
click at [778, 445] on icon "button" at bounding box center [778, 449] width 6 height 9
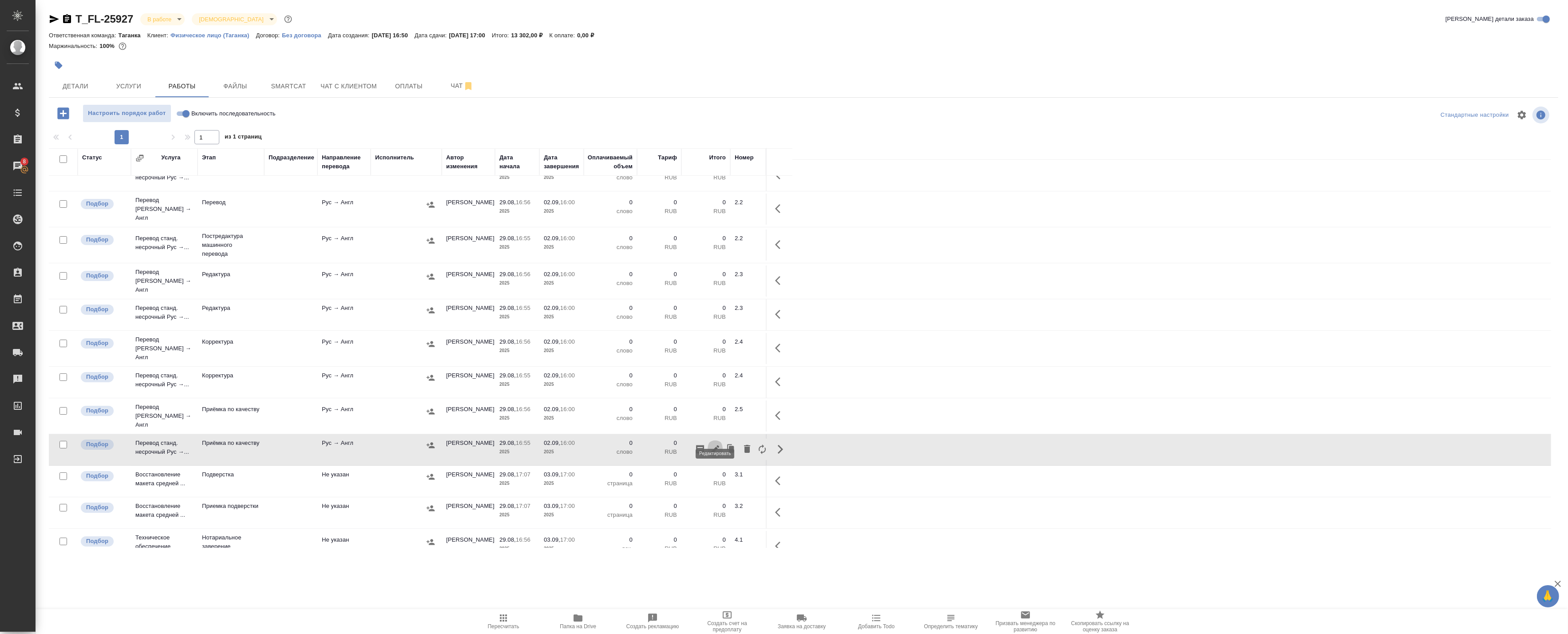
click at [713, 444] on icon "button" at bounding box center [715, 449] width 10 height 10
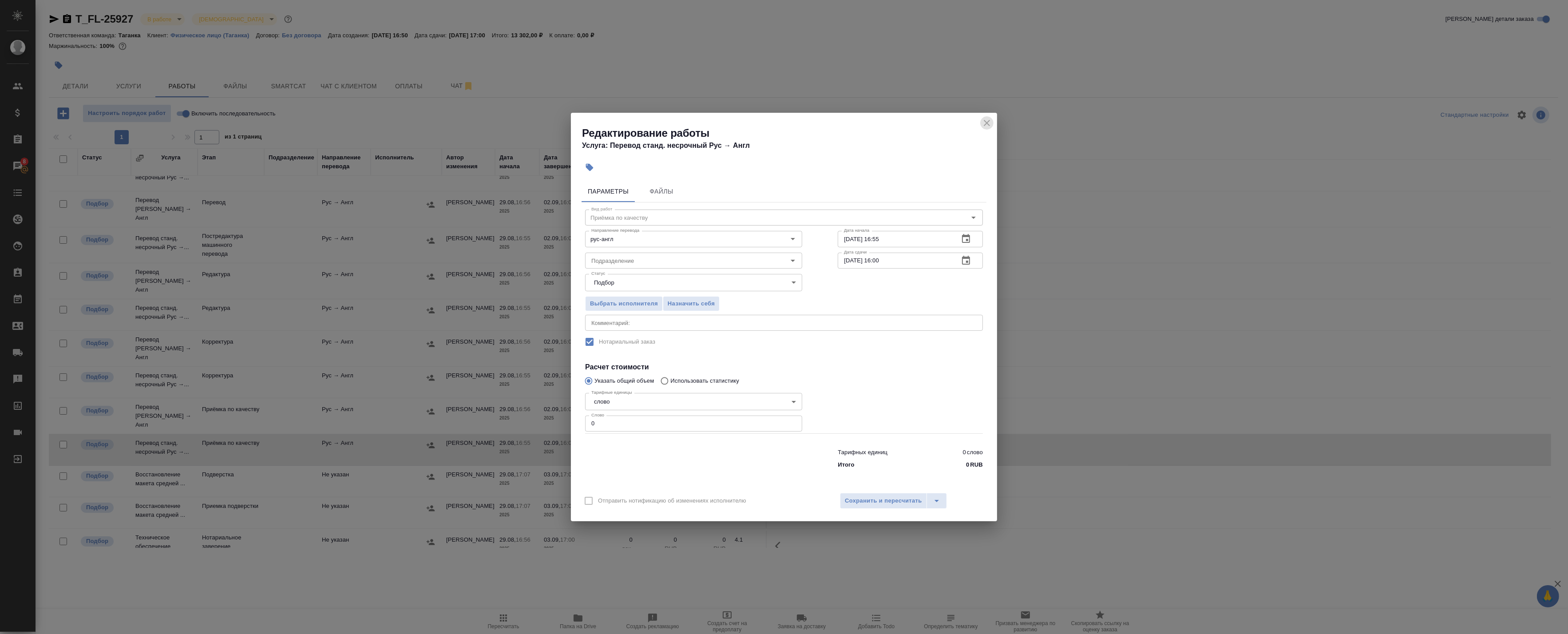
click at [988, 120] on icon "close" at bounding box center [987, 123] width 10 height 10
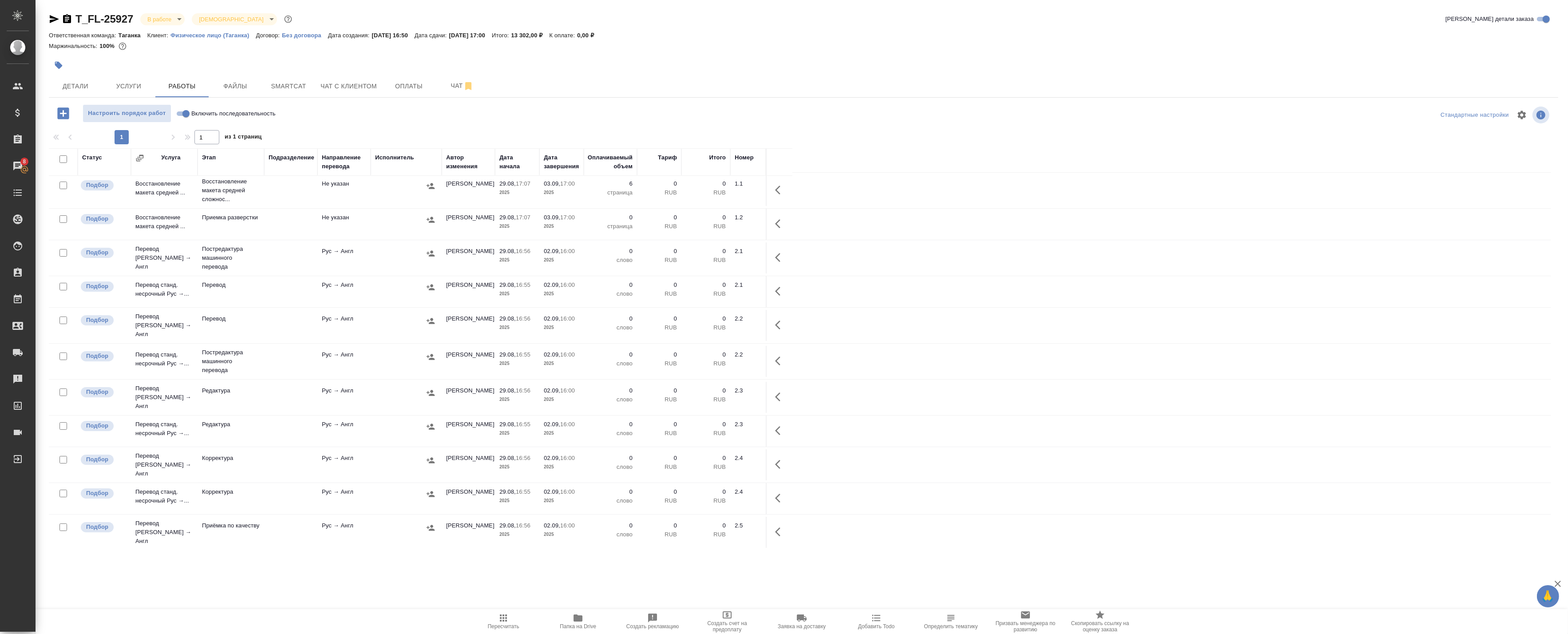
scroll to position [0, 0]
click at [780, 293] on icon "button" at bounding box center [780, 294] width 10 height 10
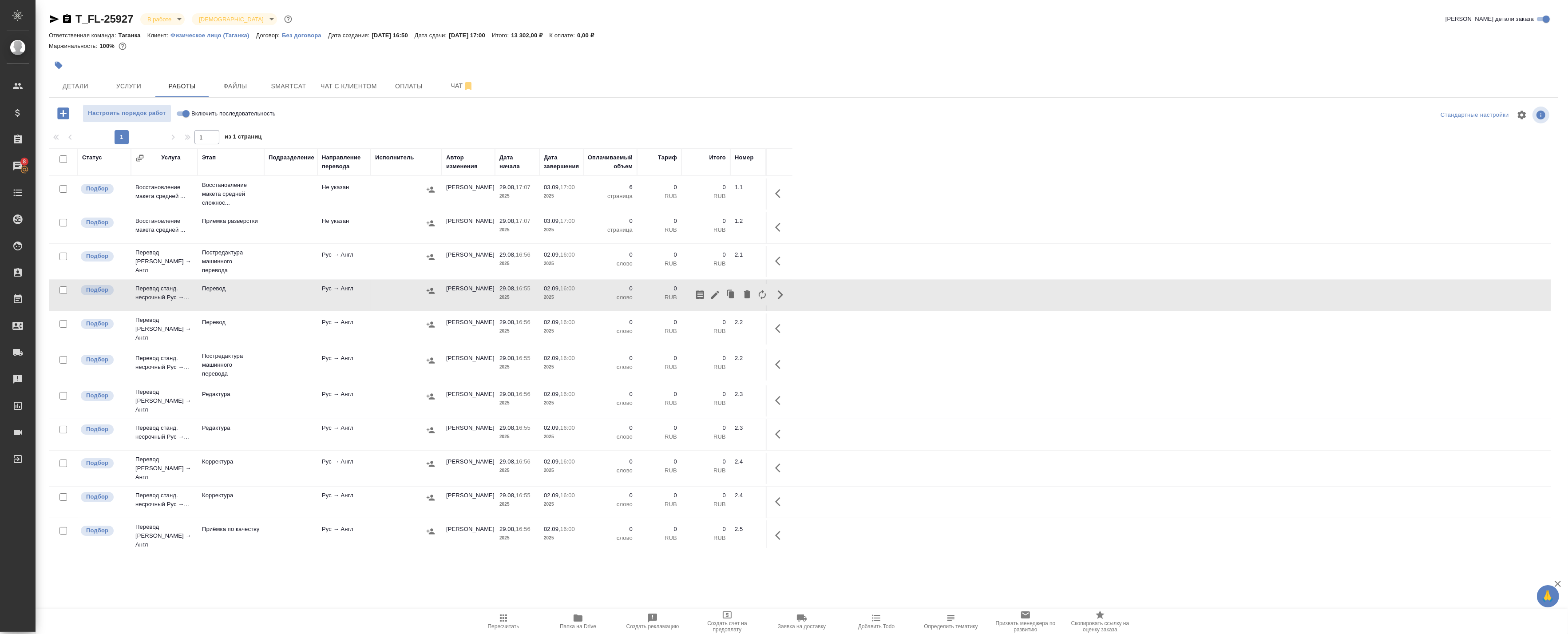
drag, startPoint x: 713, startPoint y: 295, endPoint x: 919, endPoint y: 281, distance: 206.5
click at [919, 281] on tr "Подбор Перевод станд. несрочный Рус →... Перевод Рус → Англ Прохорова Анастасия…" at bounding box center [800, 295] width 1502 height 31
drag, startPoint x: 902, startPoint y: 292, endPoint x: 880, endPoint y: 300, distance: 23.4
click at [900, 294] on tr "Подбор Перевод станд. несрочный Рус →... Перевод Рус → Англ Прохорова Анастасия…" at bounding box center [800, 295] width 1502 height 31
click at [789, 322] on button "button" at bounding box center [780, 329] width 22 height 22
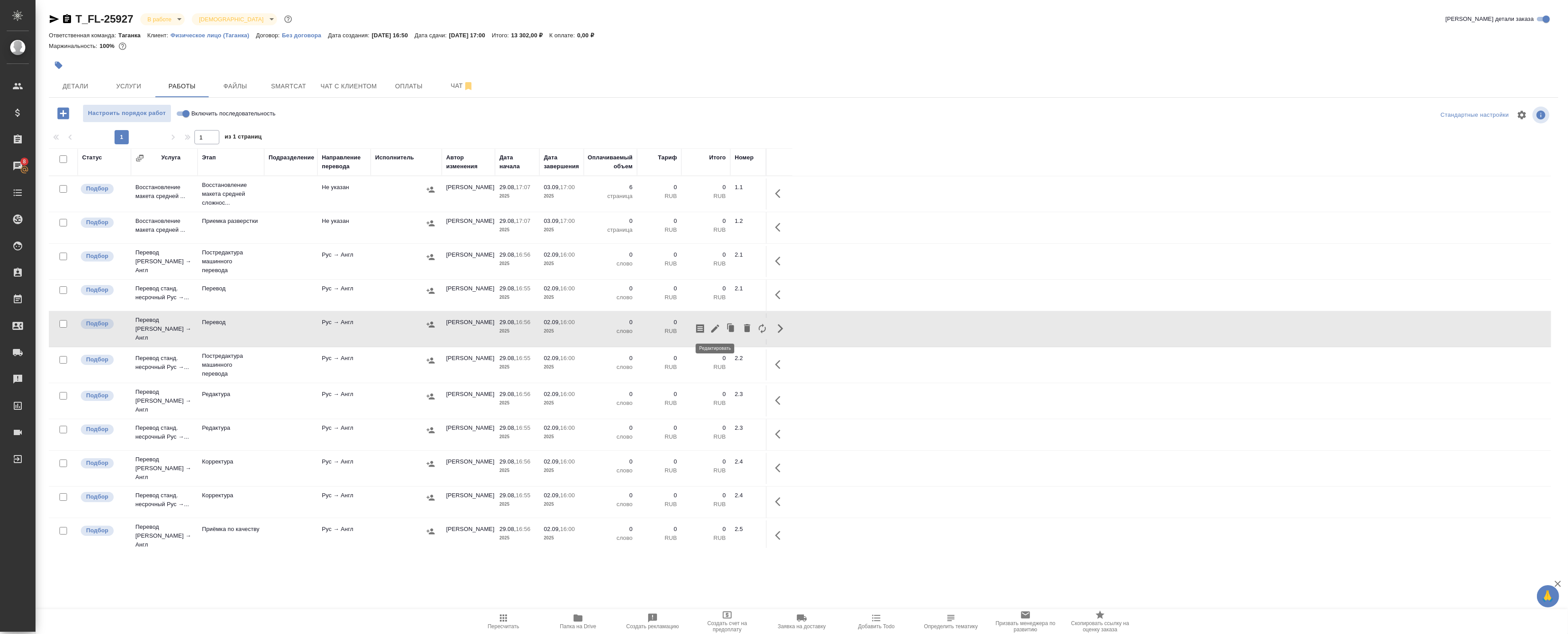
click at [714, 327] on icon "button" at bounding box center [715, 329] width 8 height 8
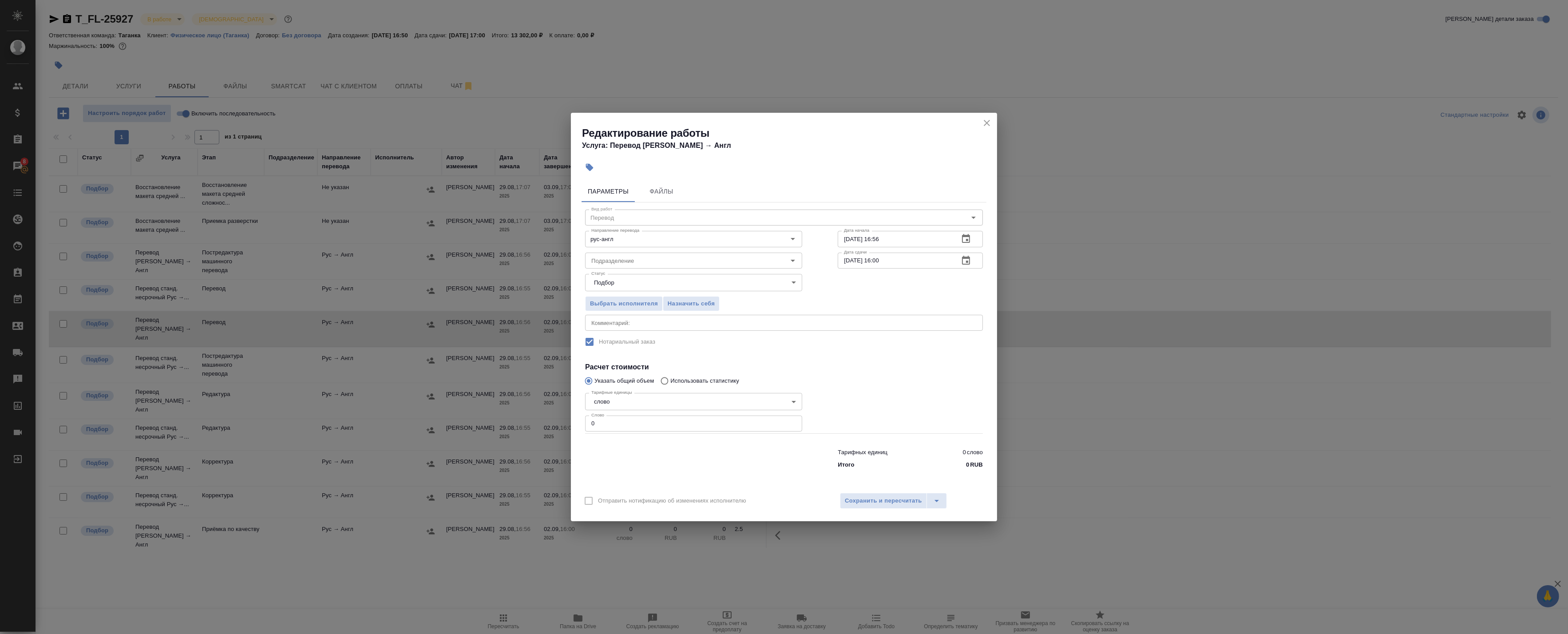
click at [673, 316] on div "x Комментарий:" at bounding box center [784, 323] width 398 height 16
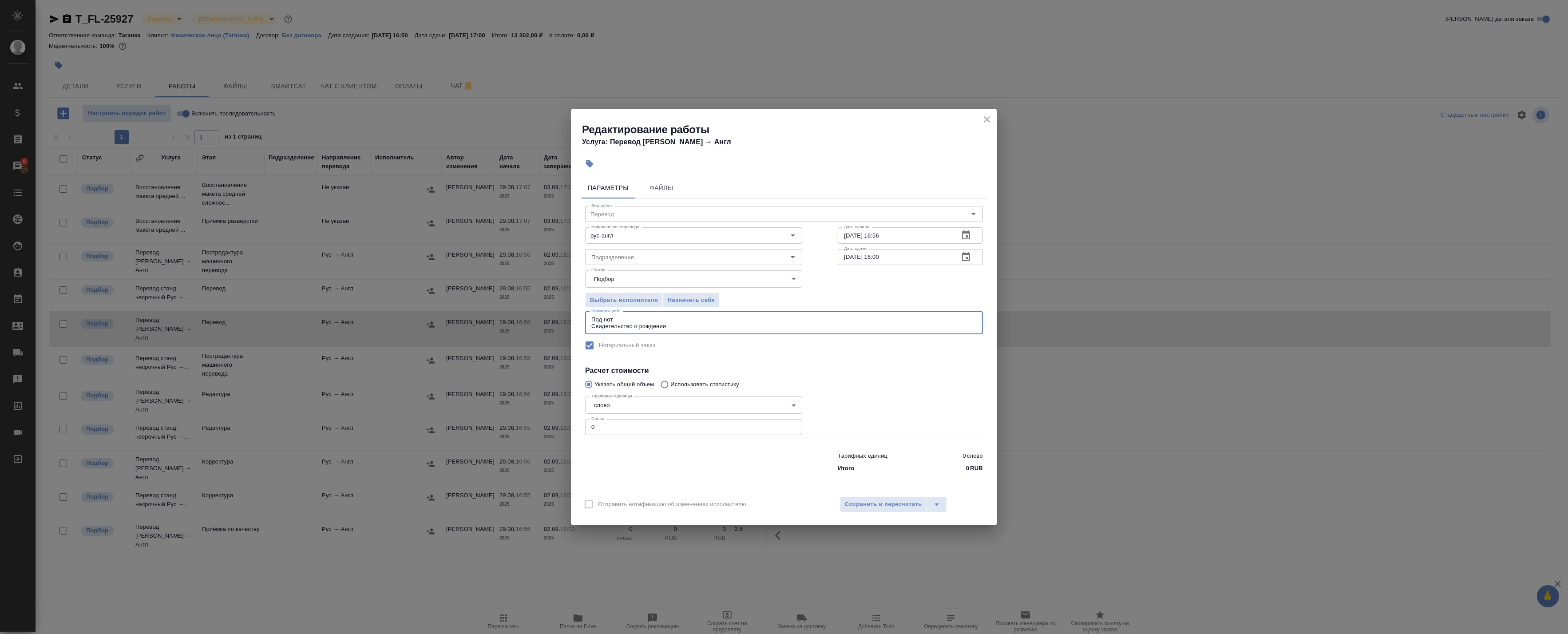
click at [682, 326] on textarea "Под нот Свидетельство о рождении" at bounding box center [784, 322] width 386 height 14
type textarea "Под нот Свидетельство о рождении"
drag, startPoint x: 615, startPoint y: 433, endPoint x: 573, endPoint y: 426, distance: 42.6
click at [564, 426] on div "Редактирование работы Услуга: Перевод Стандарт Рус → Англ Параметры Файлы Вид р…" at bounding box center [784, 317] width 1568 height 634
drag, startPoint x: 588, startPoint y: 431, endPoint x: 564, endPoint y: 432, distance: 24.0
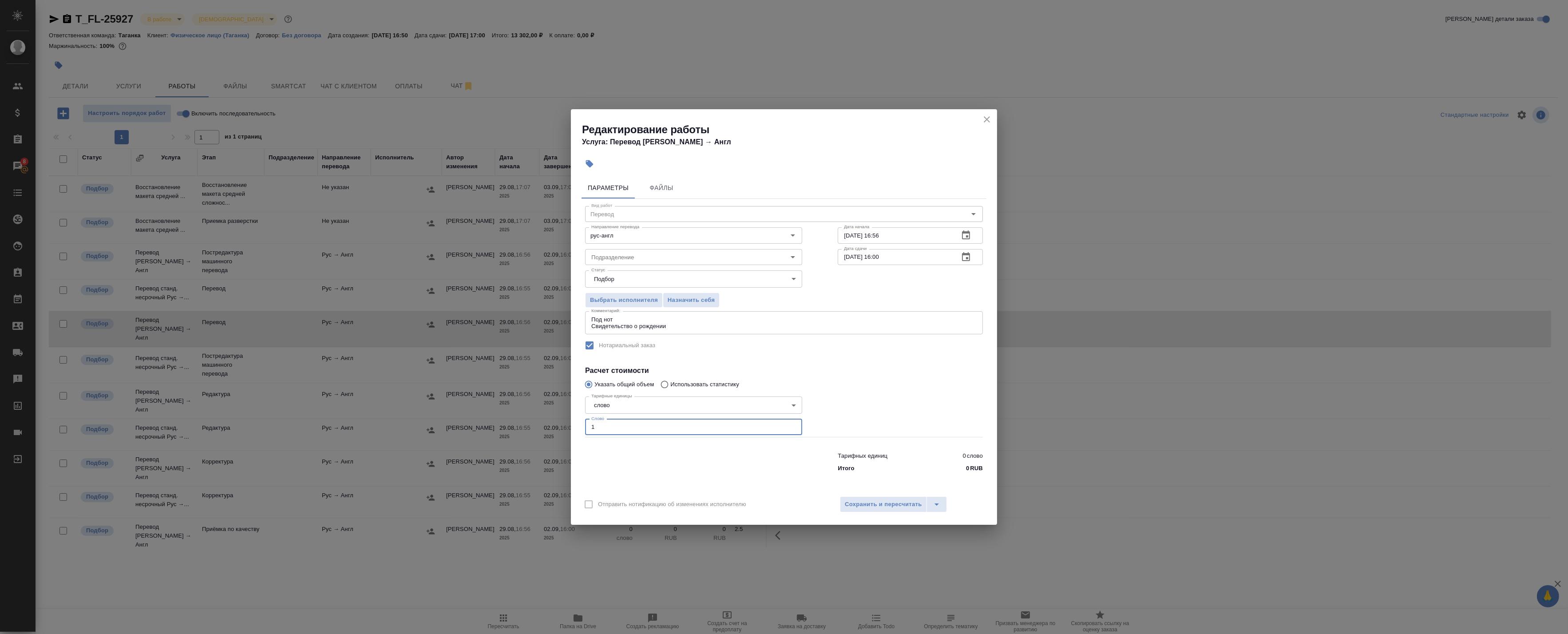
click at [574, 431] on div "Параметры Файлы Вид работ Перевод Вид работ Направление перевода рус-англ Напра…" at bounding box center [784, 332] width 426 height 317
click at [671, 458] on div at bounding box center [693, 460] width 253 height 35
drag, startPoint x: 680, startPoint y: 428, endPoint x: 531, endPoint y: 430, distance: 149.0
click at [534, 430] on div "Редактирование работы Услуга: Перевод Стандарт Рус → Англ Параметры Файлы Вид р…" at bounding box center [784, 317] width 1568 height 634
type input "1"
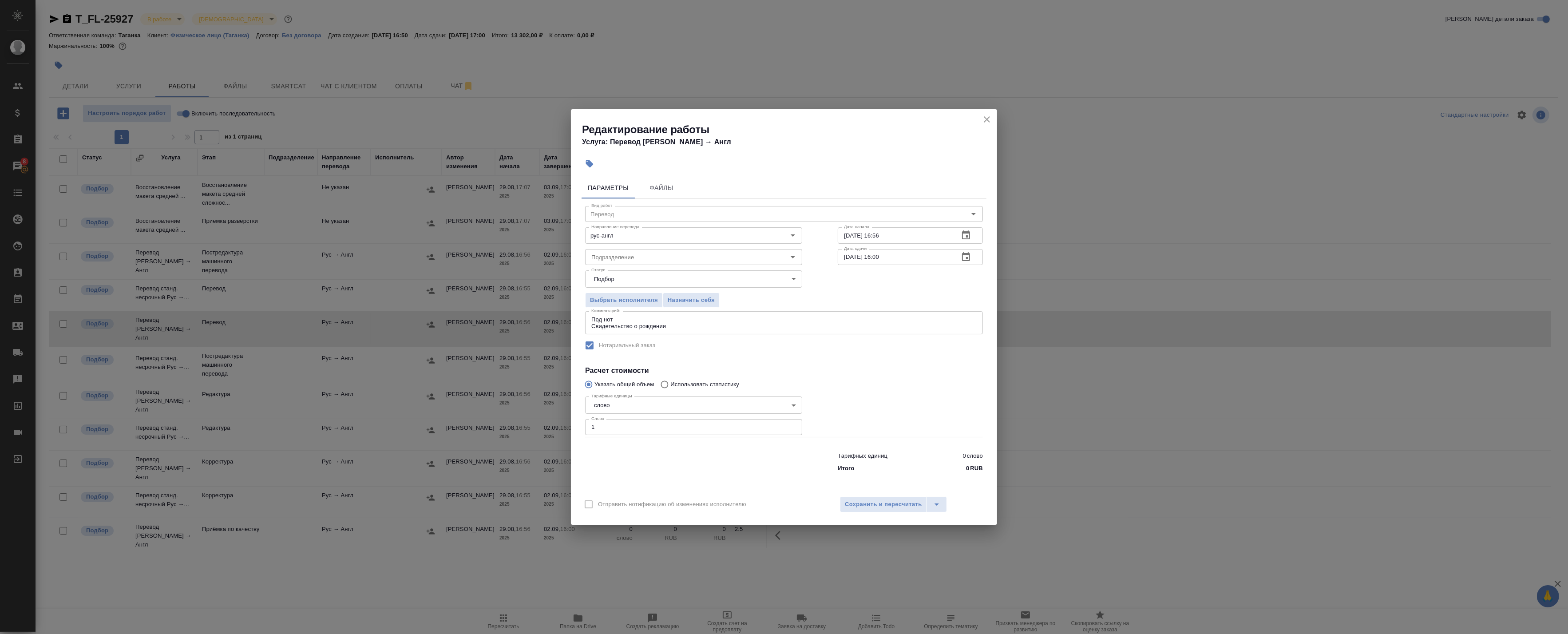
click at [682, 467] on div at bounding box center [693, 460] width 253 height 35
click at [966, 256] on icon "button" at bounding box center [966, 256] width 10 height 10
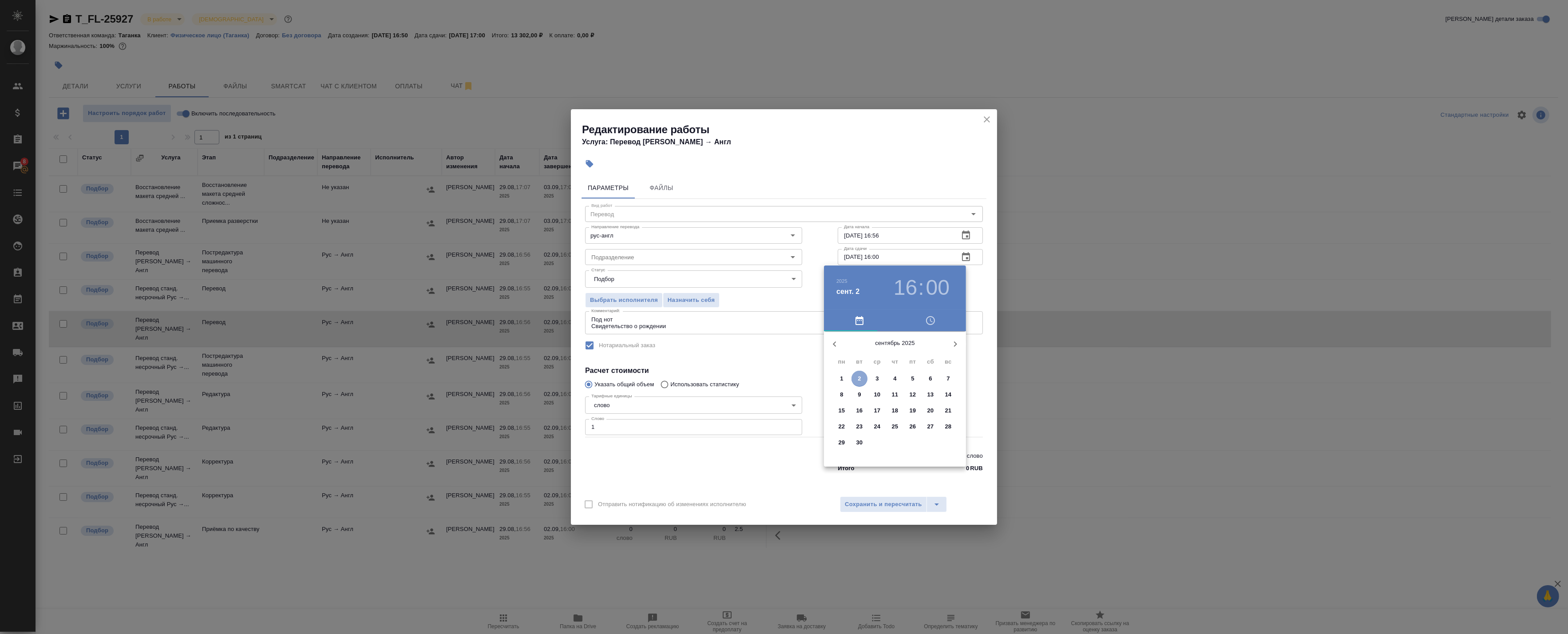
click at [867, 380] on span "2" at bounding box center [859, 378] width 16 height 9
click at [855, 376] on div at bounding box center [895, 401] width 115 height 115
type input "02.09.2025 10:00"
click at [984, 343] on div at bounding box center [784, 317] width 1568 height 634
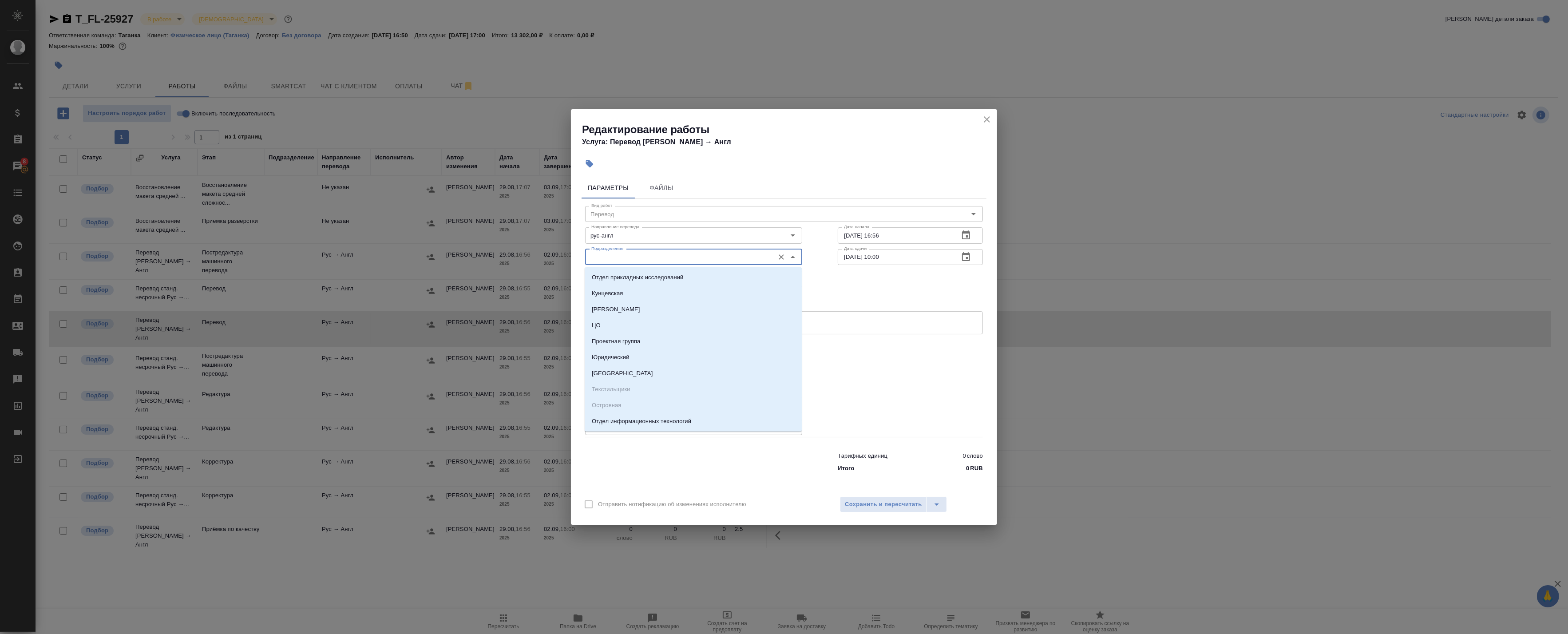
click at [633, 256] on input "Подразделение" at bounding box center [678, 256] width 182 height 10
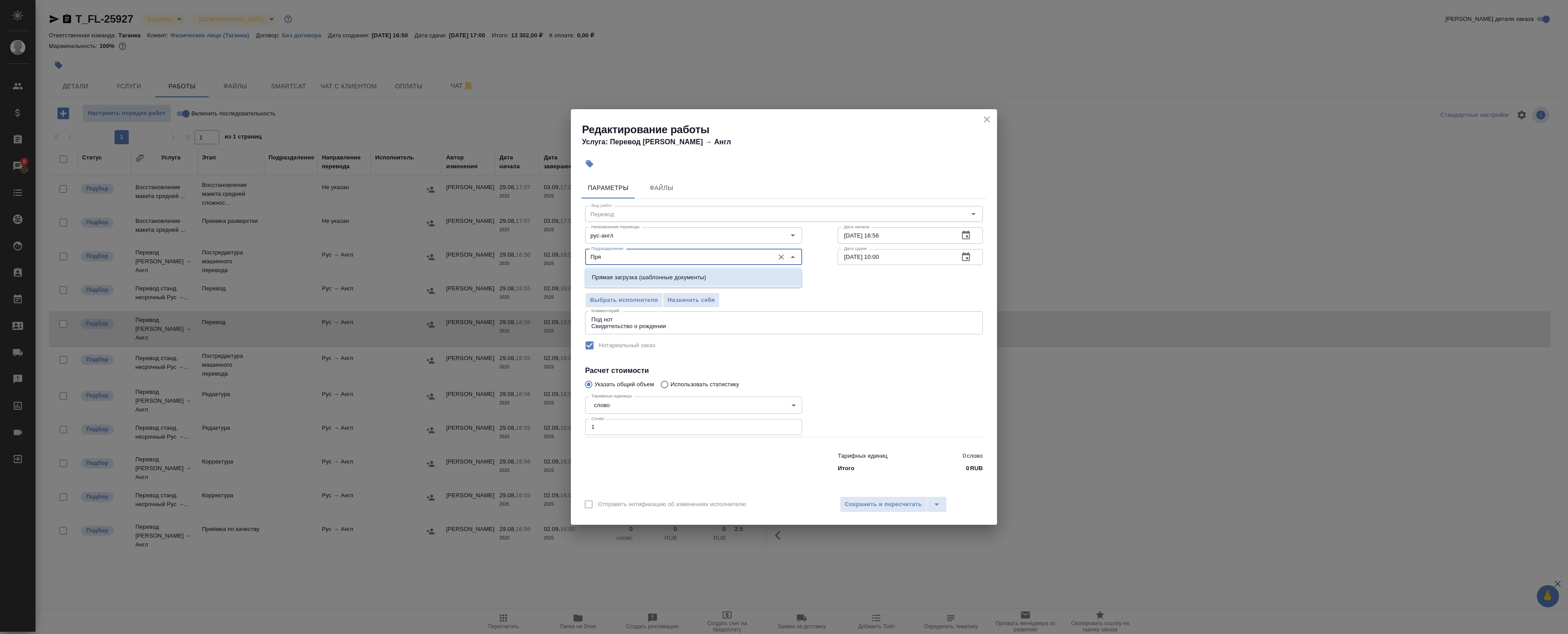
click at [641, 280] on p "Прямая загрузка (шаблонные документы)" at bounding box center [649, 277] width 114 height 9
type input "Прямая загрузка (шаблонные документы)"
click at [851, 501] on span "Сохранить и пересчитать" at bounding box center [883, 504] width 77 height 10
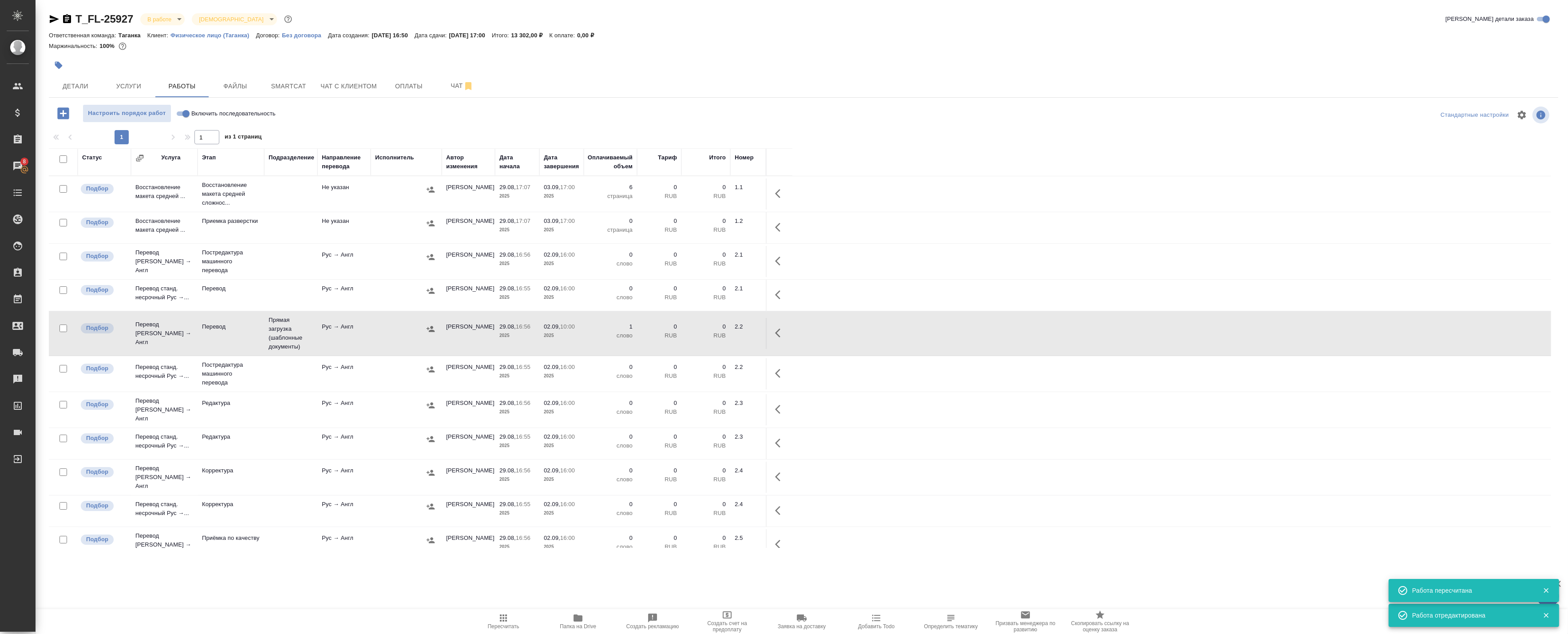
click at [348, 209] on td "Рус → Англ" at bounding box center [344, 194] width 53 height 31
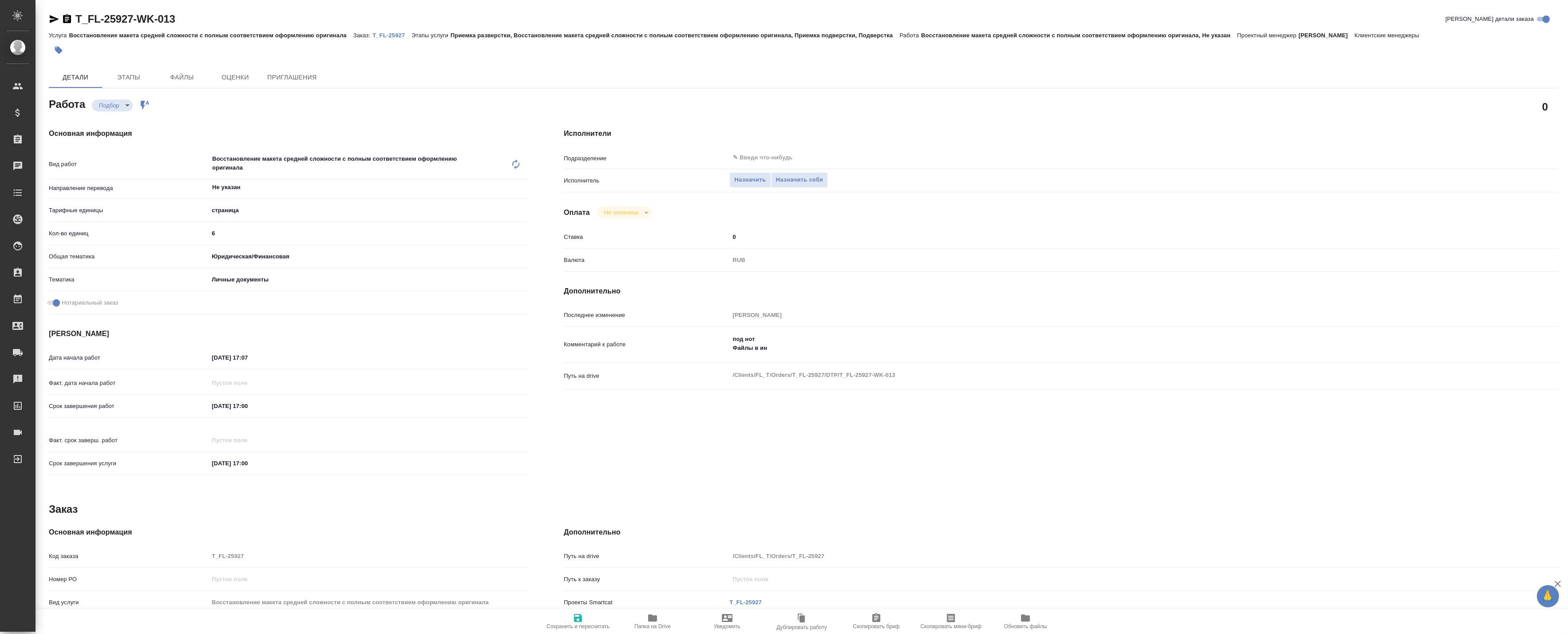
type textarea "x"
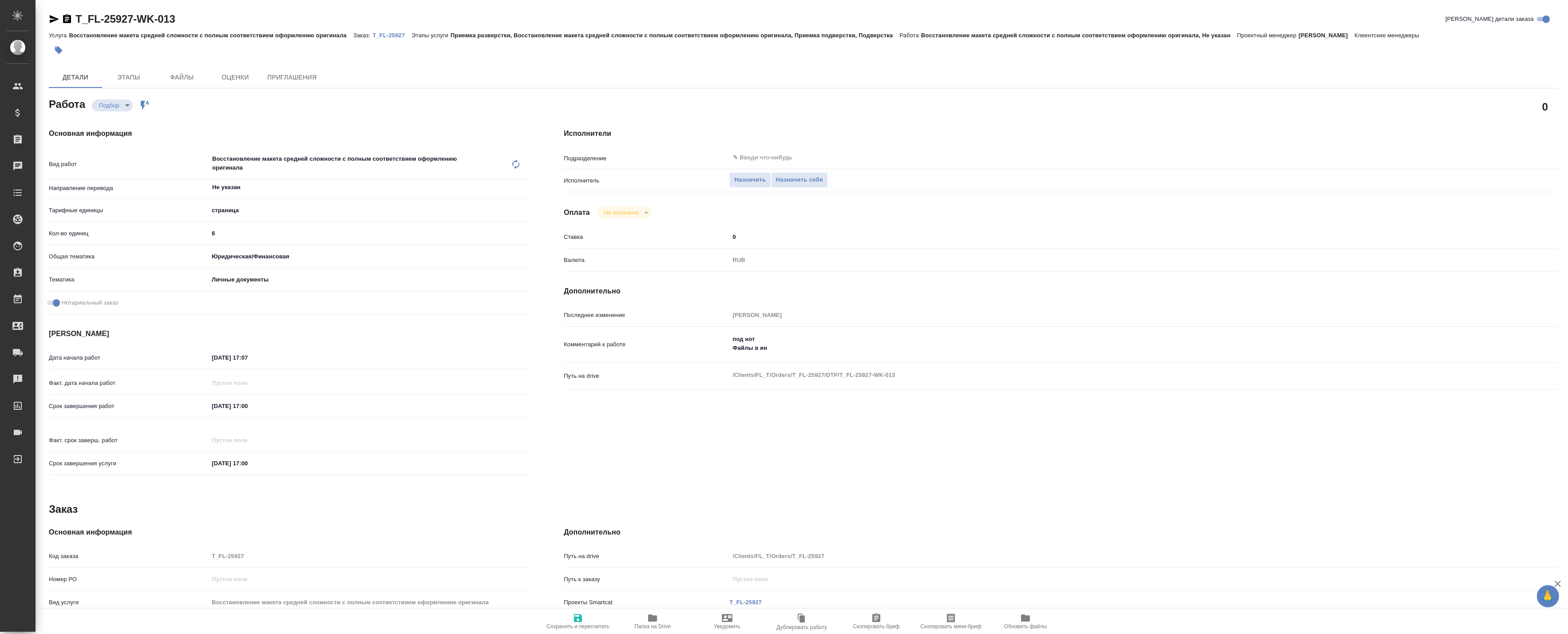
type textarea "x"
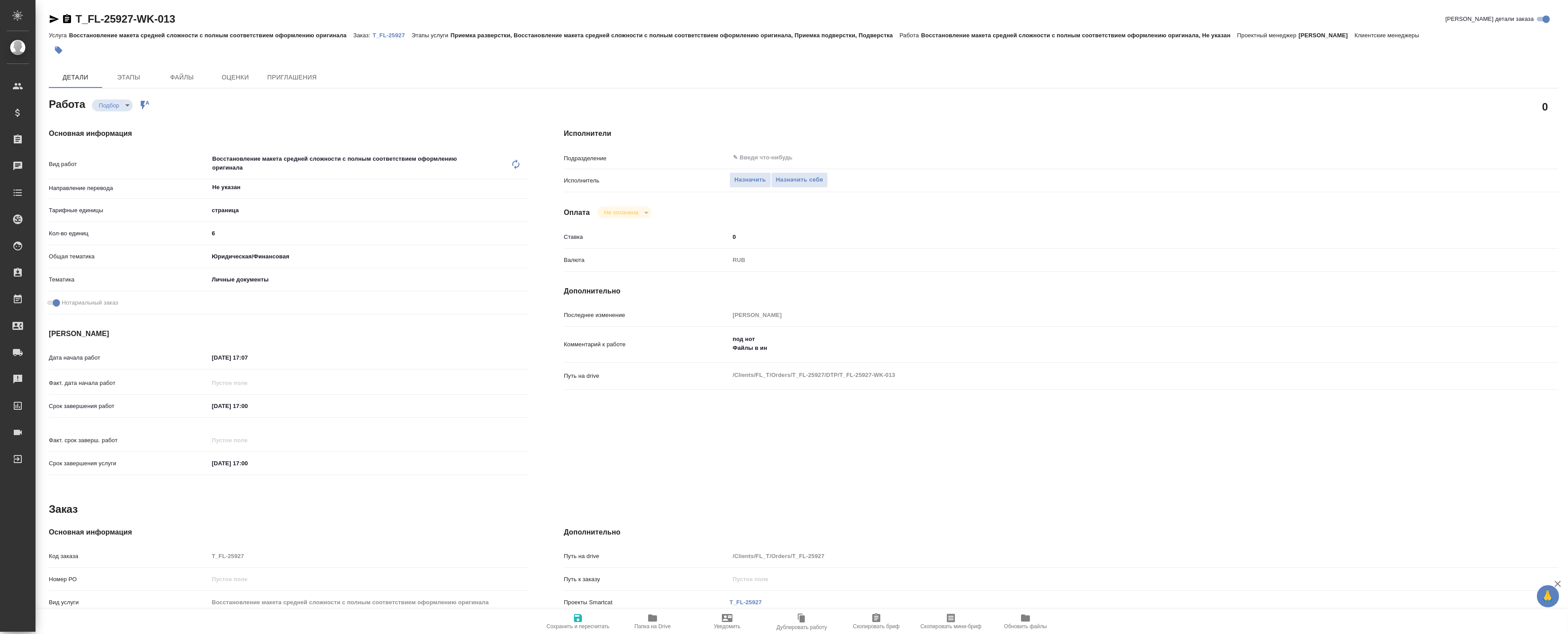
type textarea "x"
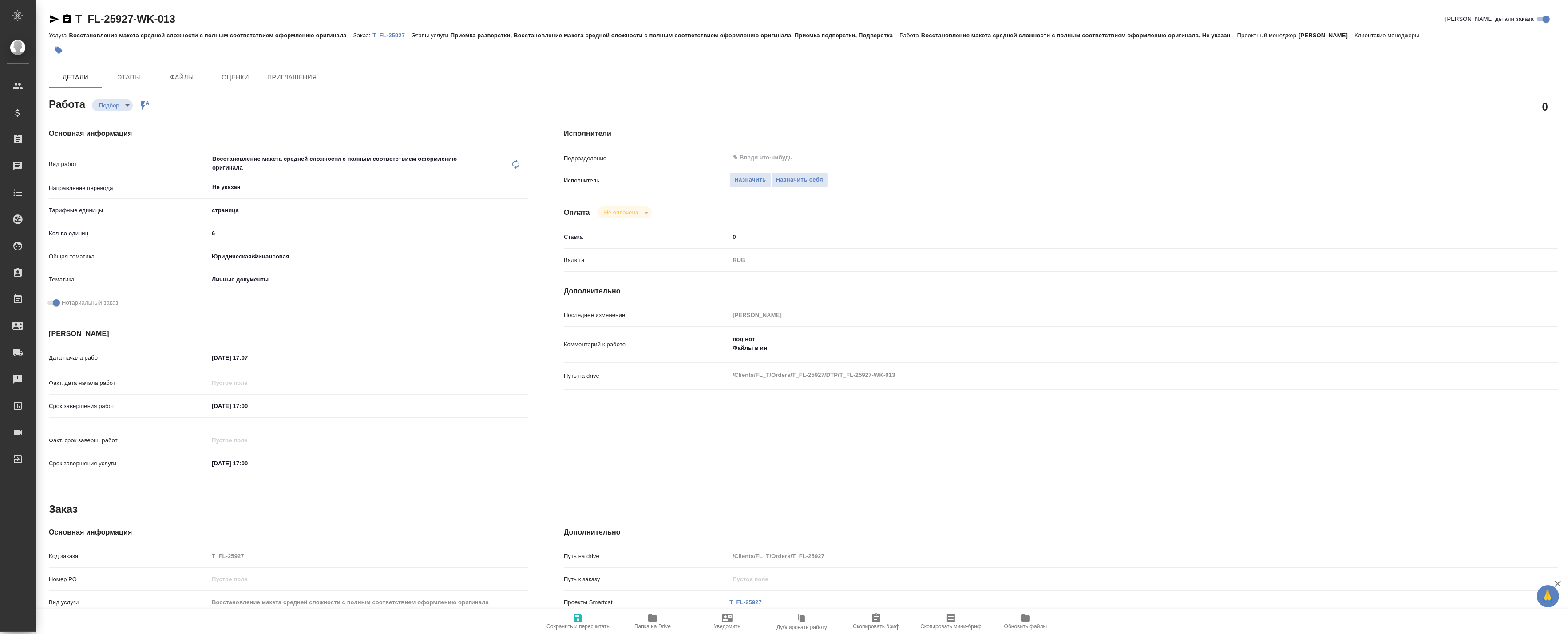
type textarea "x"
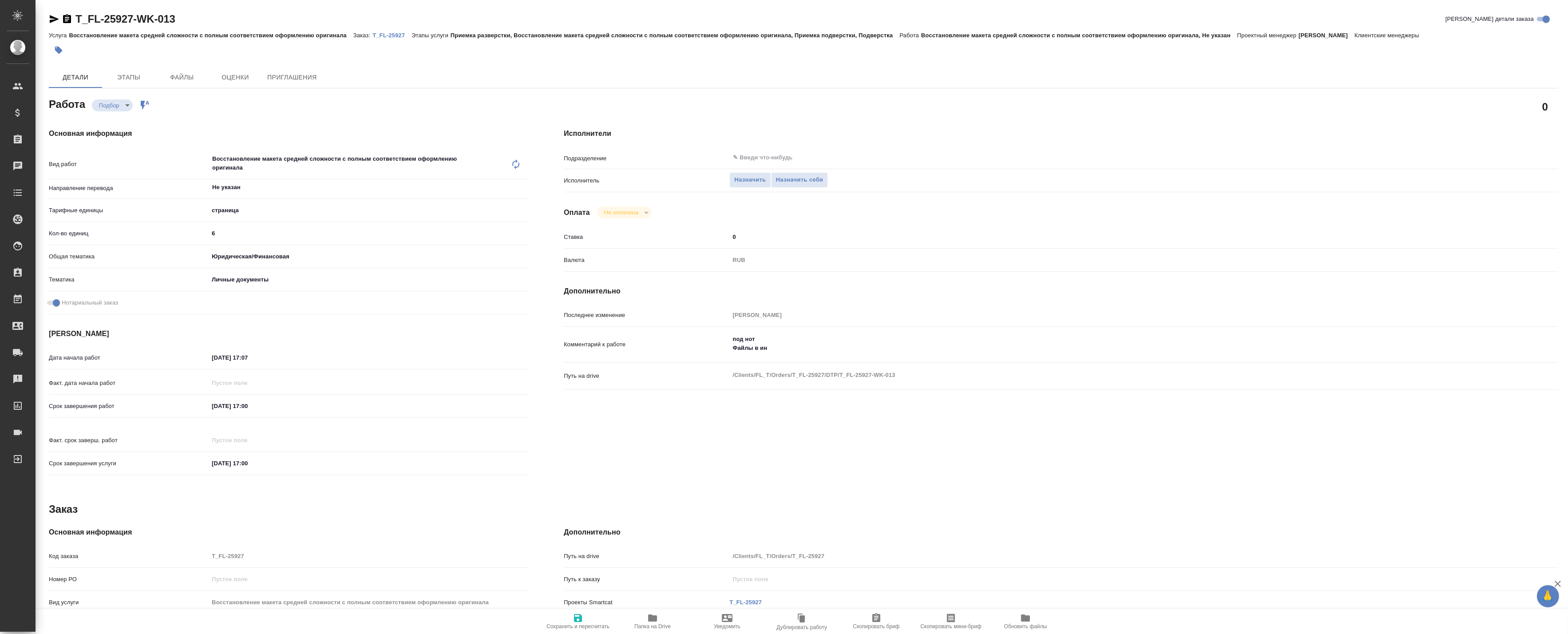
type textarea "x"
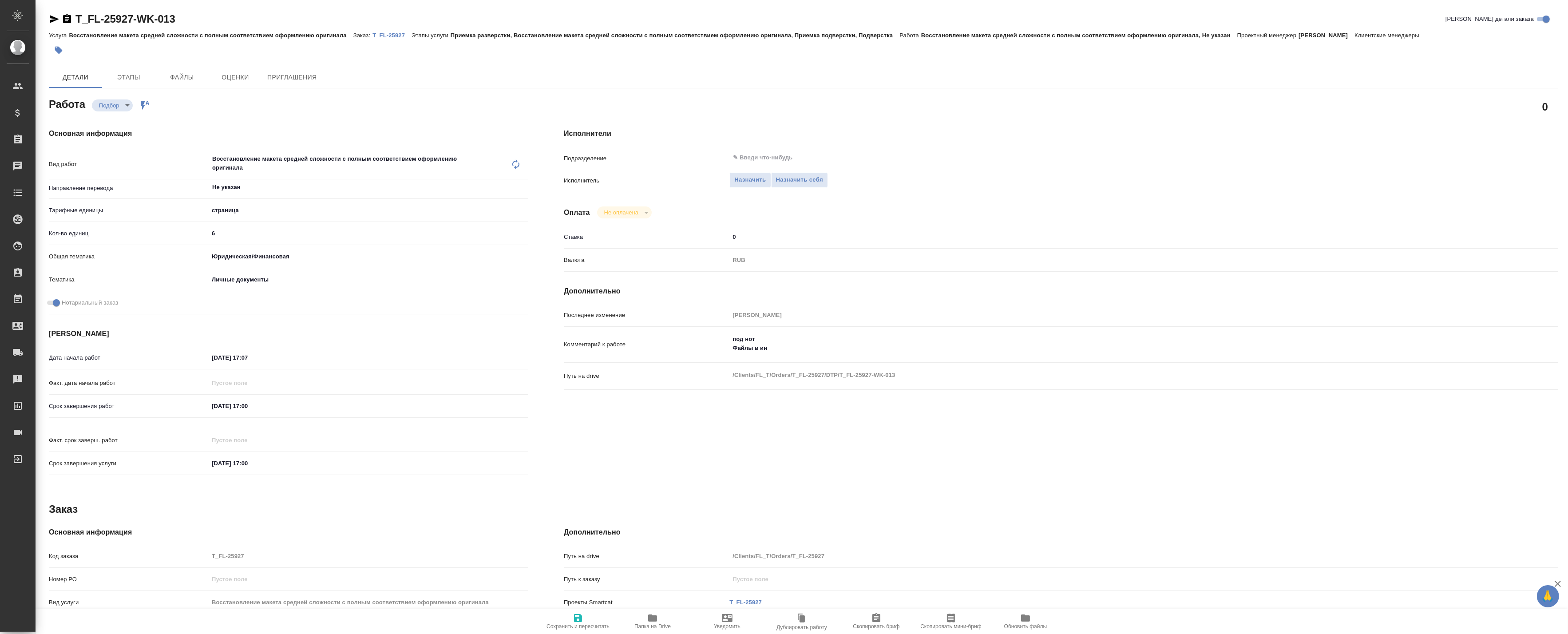
click at [643, 624] on span "Папка на Drive" at bounding box center [652, 627] width 36 height 6
type textarea "x"
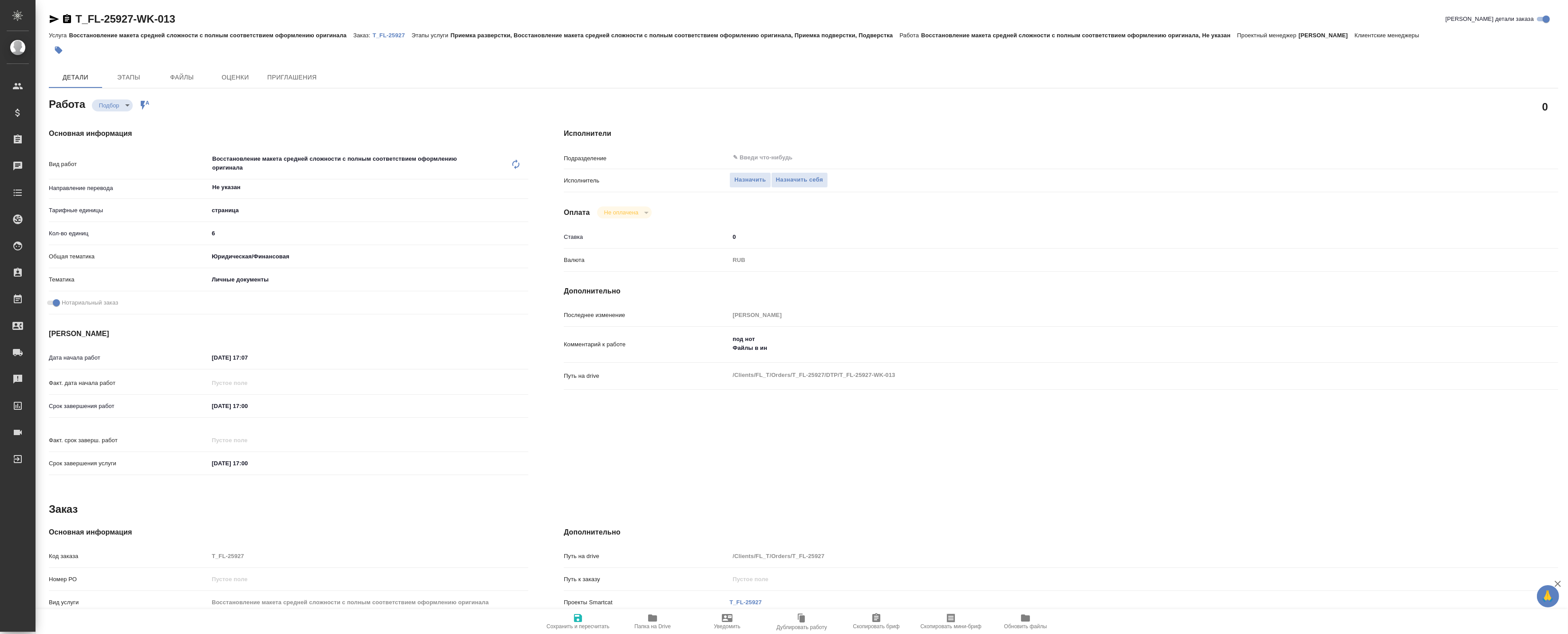
type textarea "x"
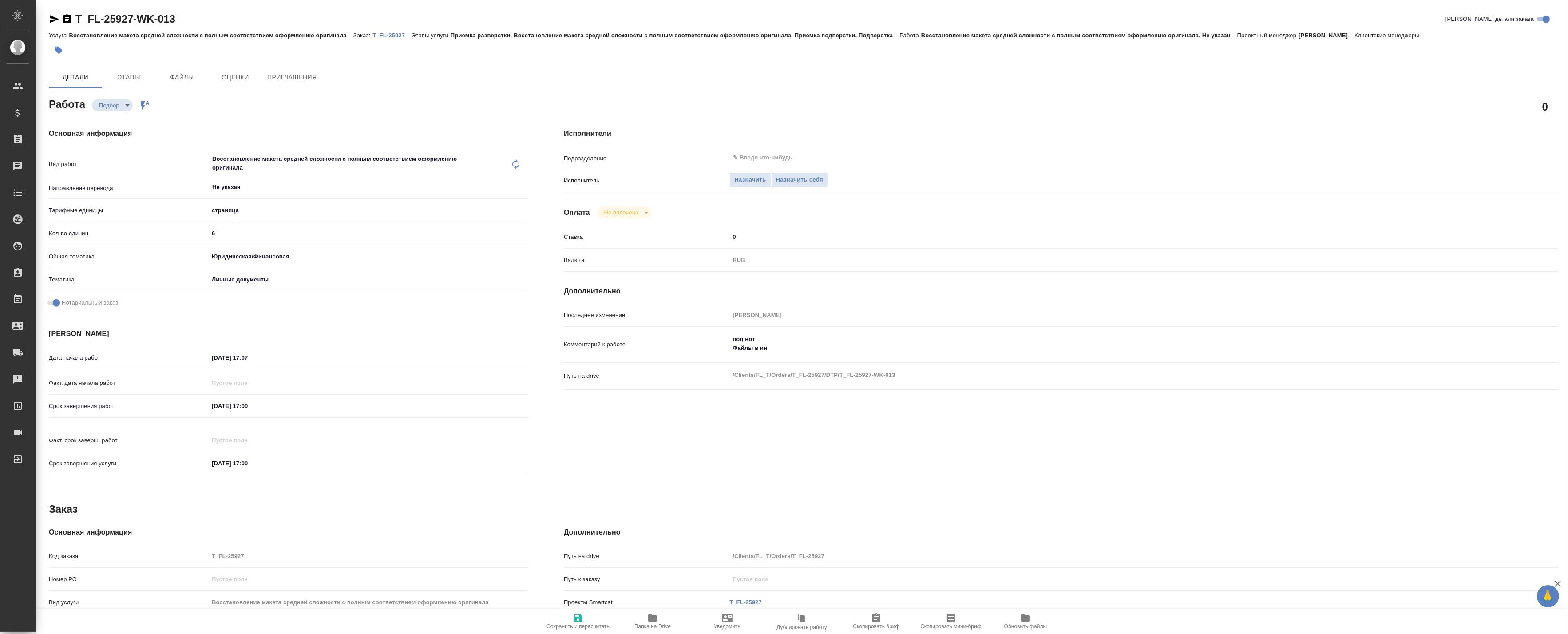
type textarea "x"
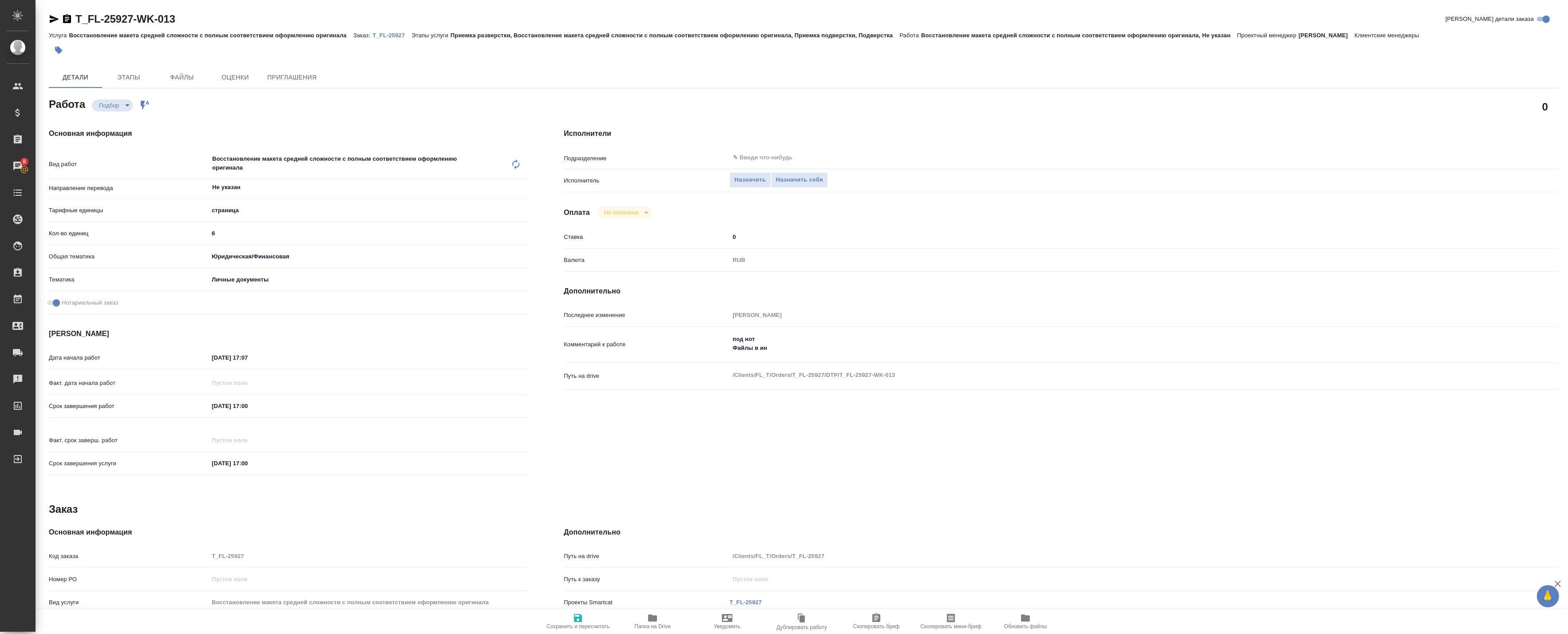
type textarea "x"
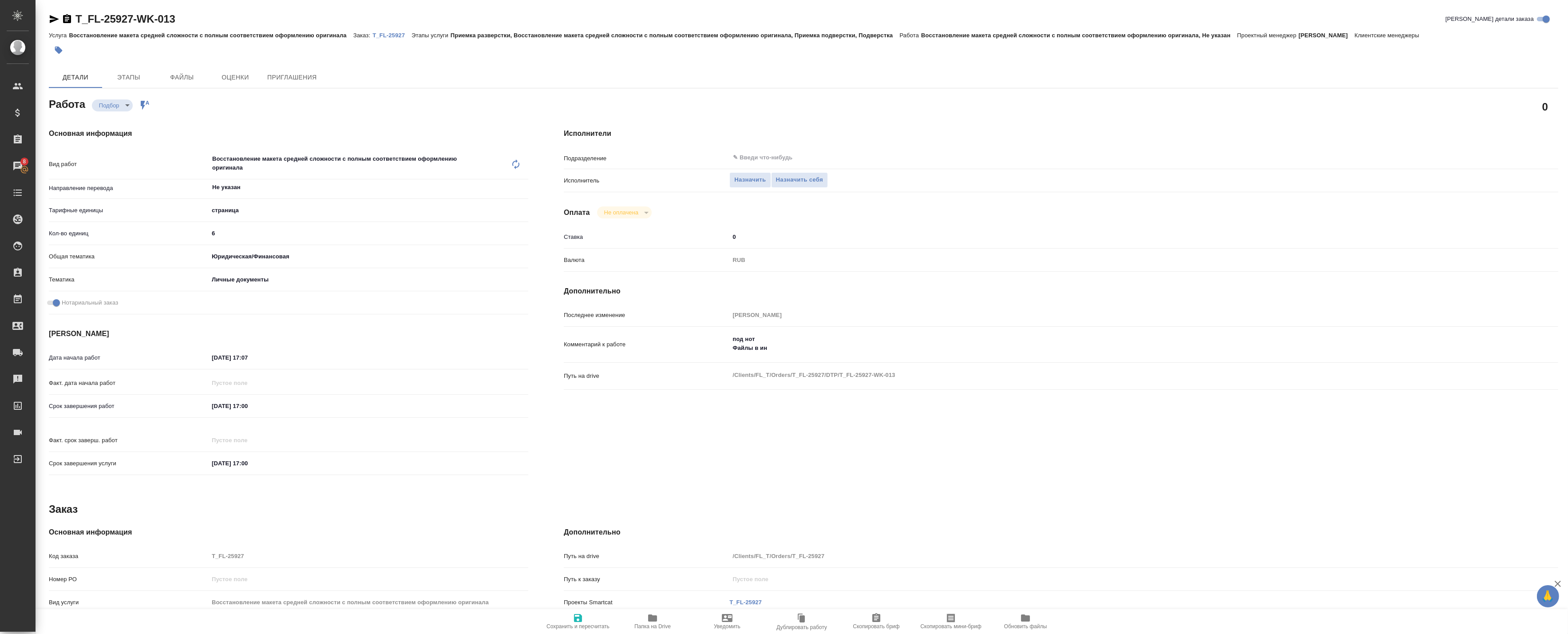
type textarea "x"
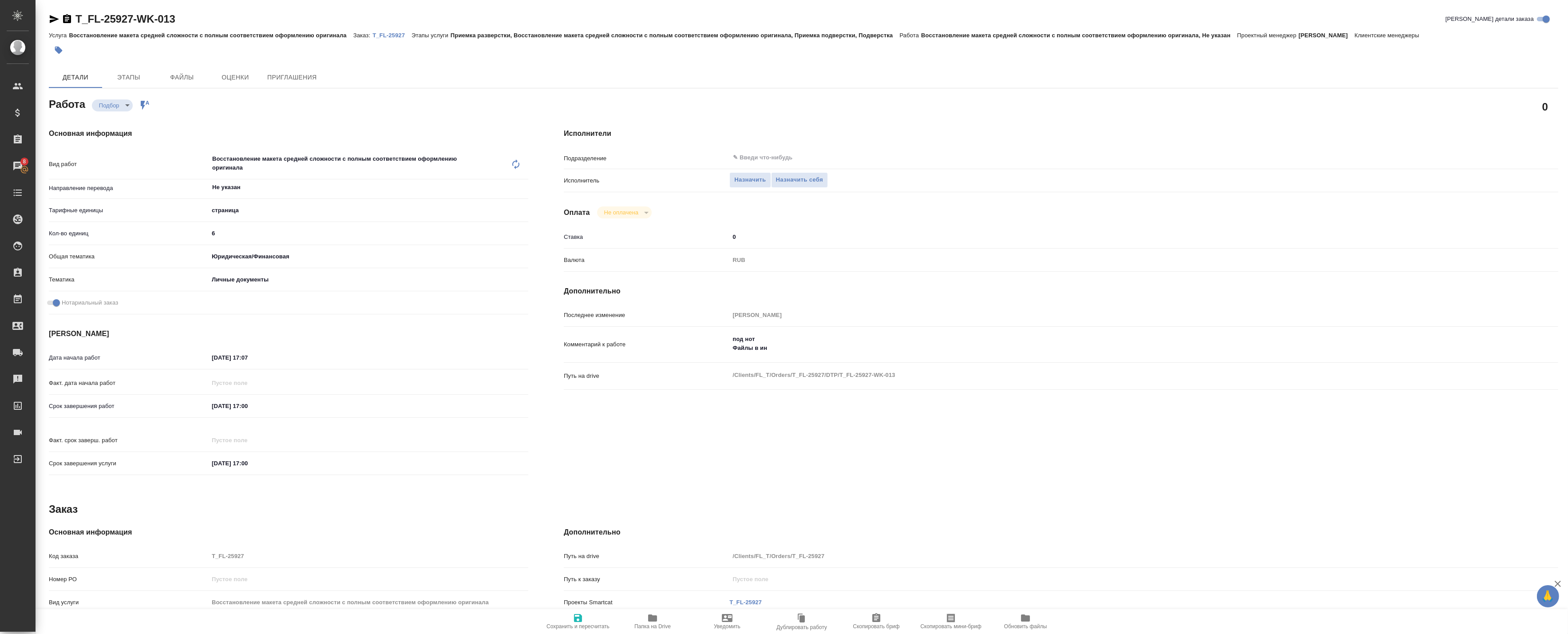
type textarea "x"
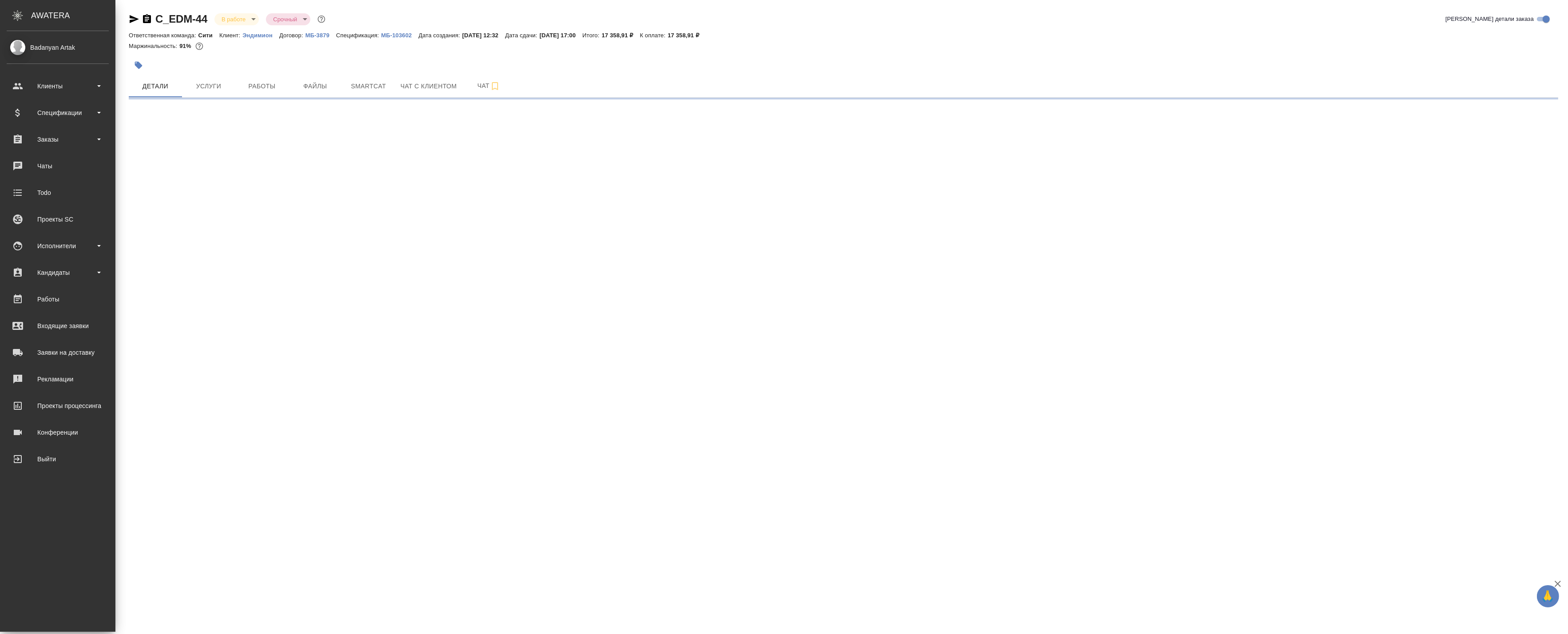
select select "RU"
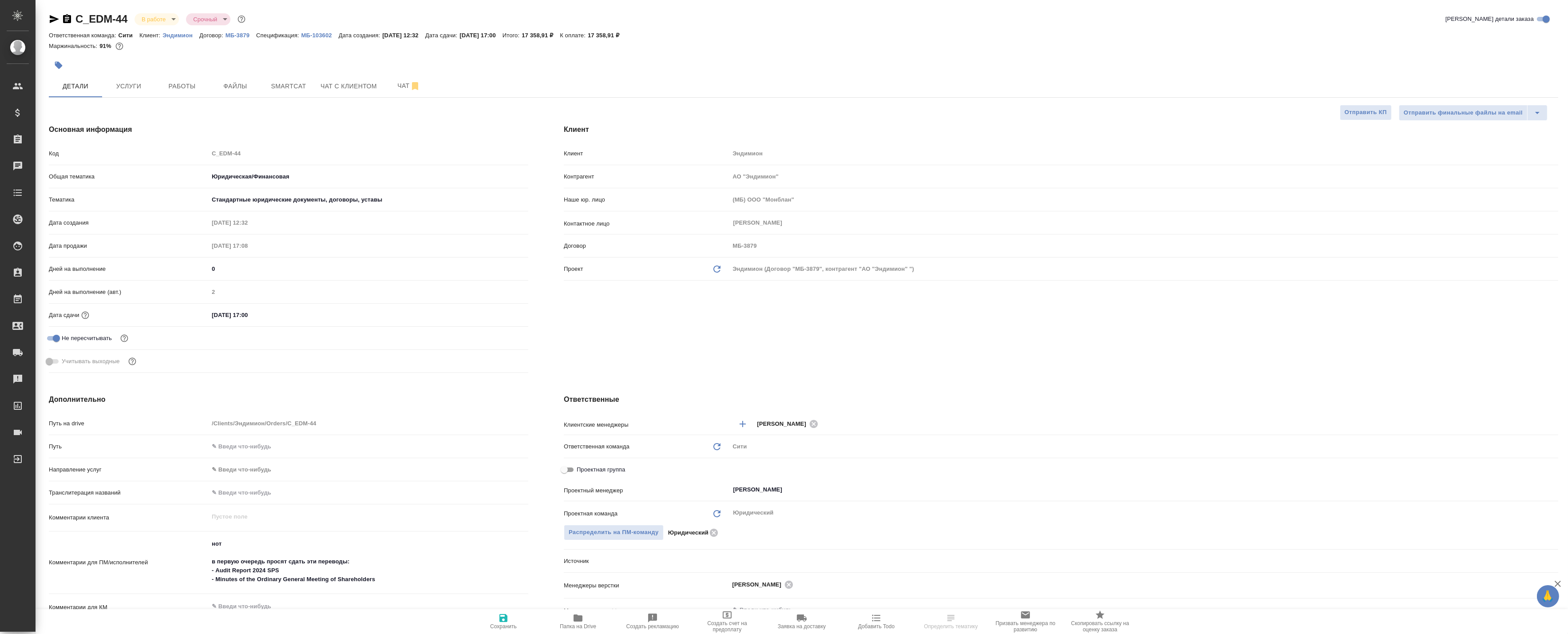
type textarea "x"
click at [175, 87] on span "Работы" at bounding box center [181, 87] width 42 height 11
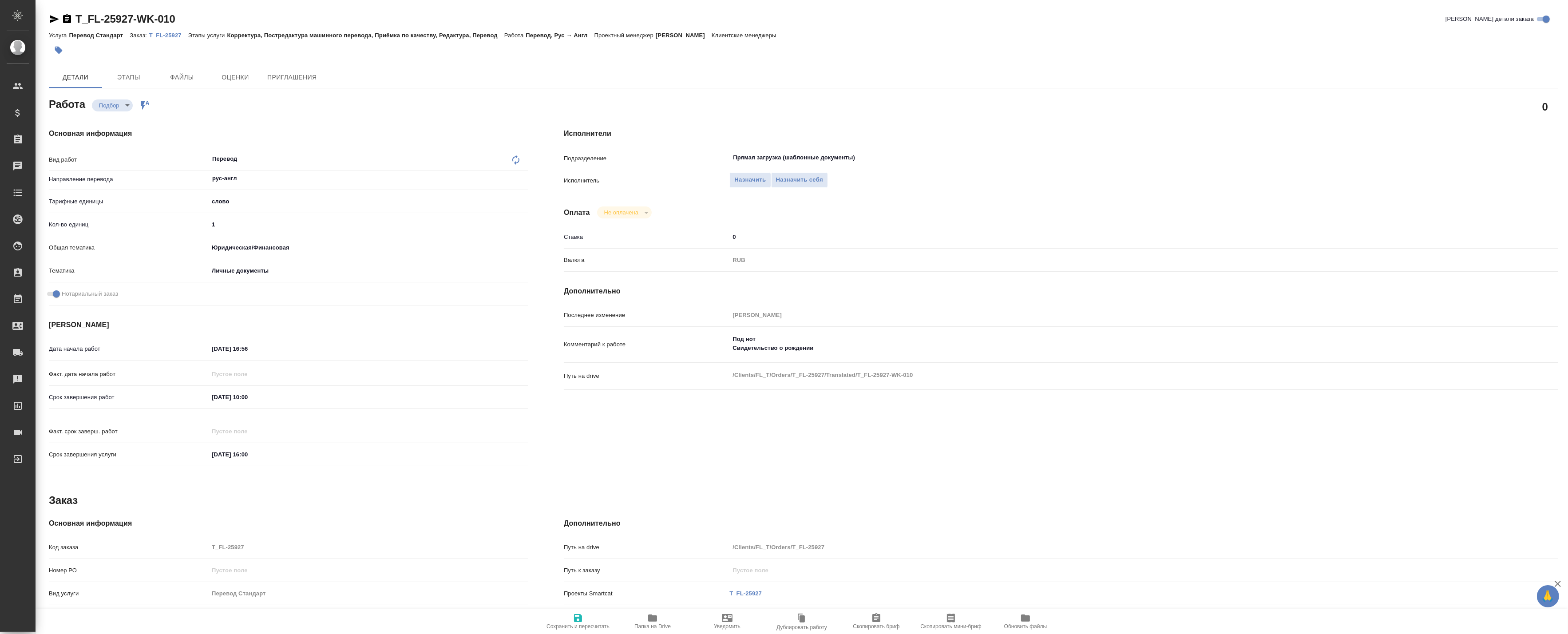
type textarea "x"
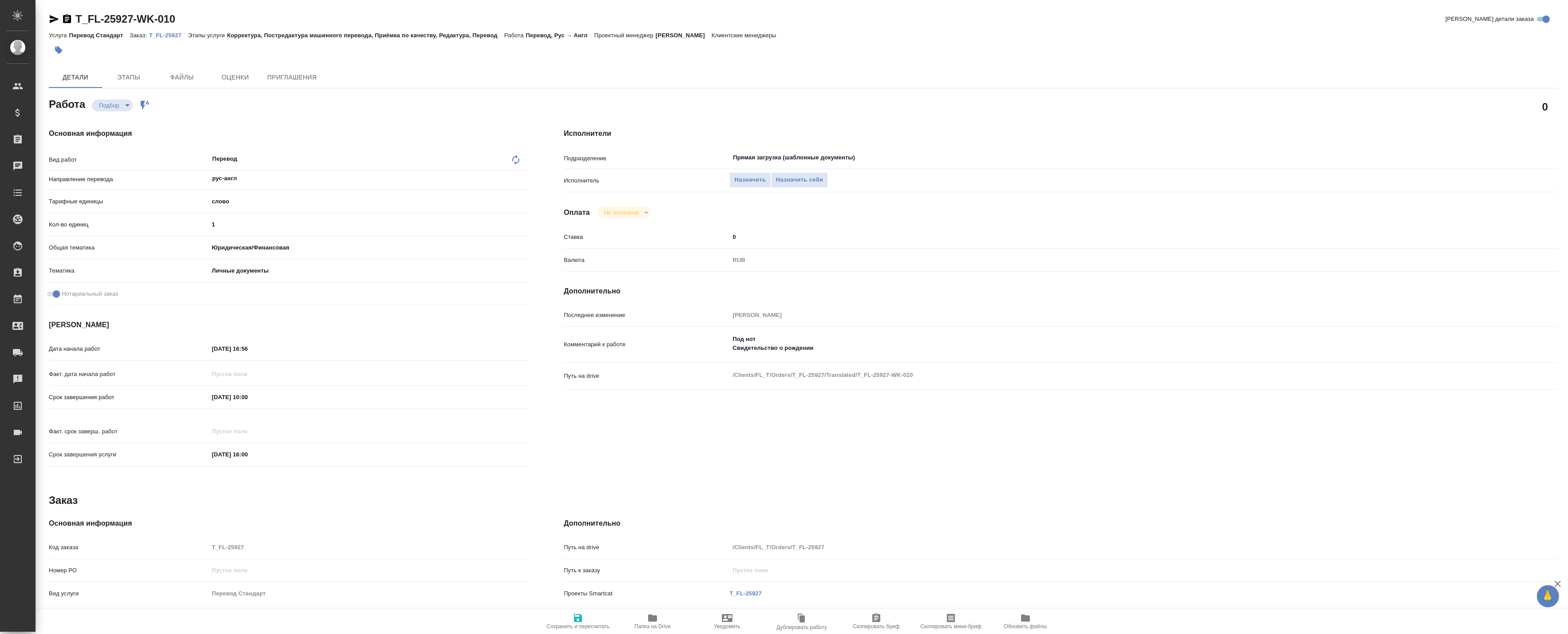
type textarea "x"
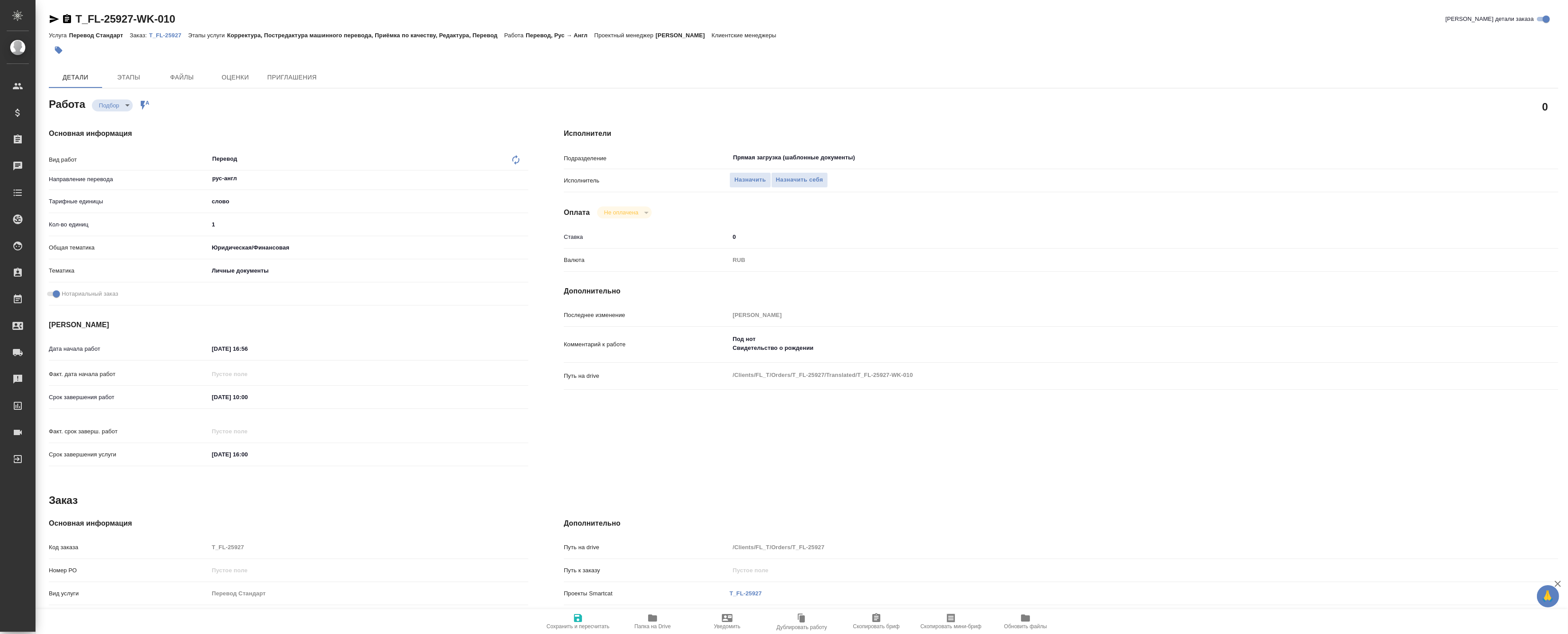
type textarea "x"
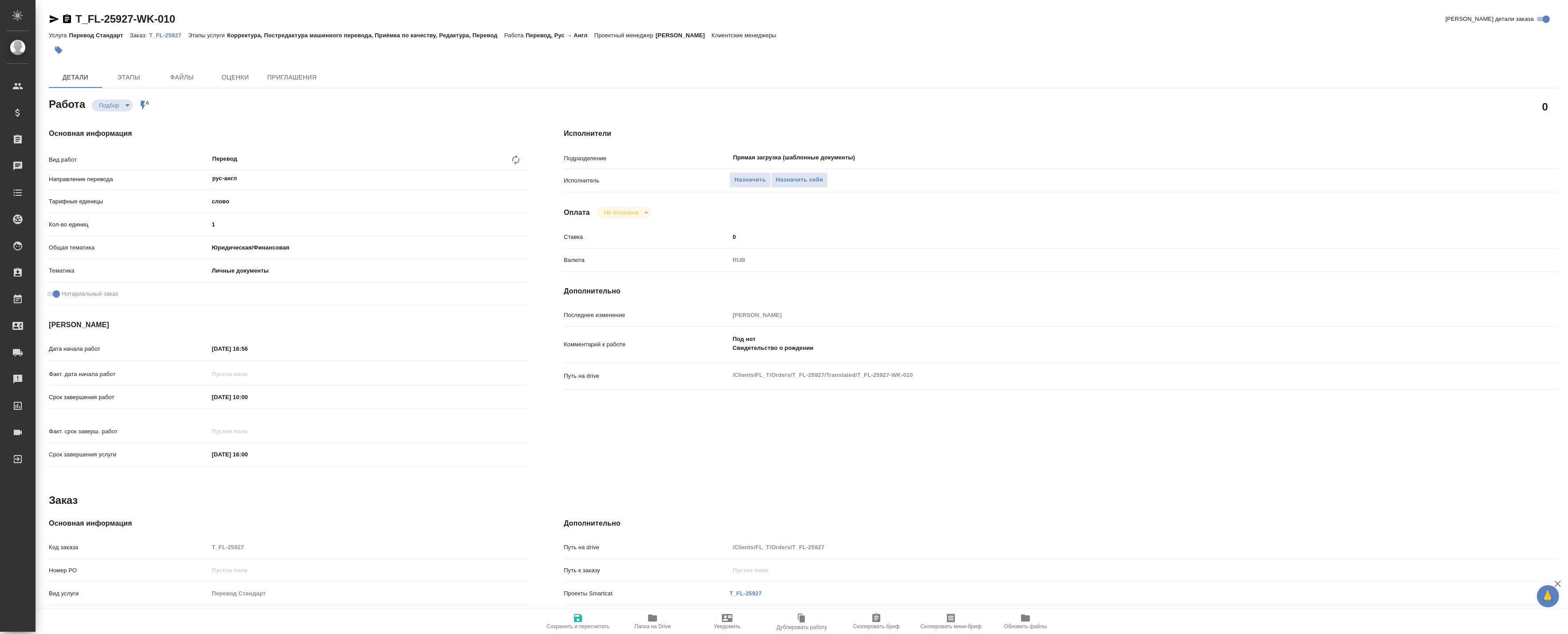
type textarea "x"
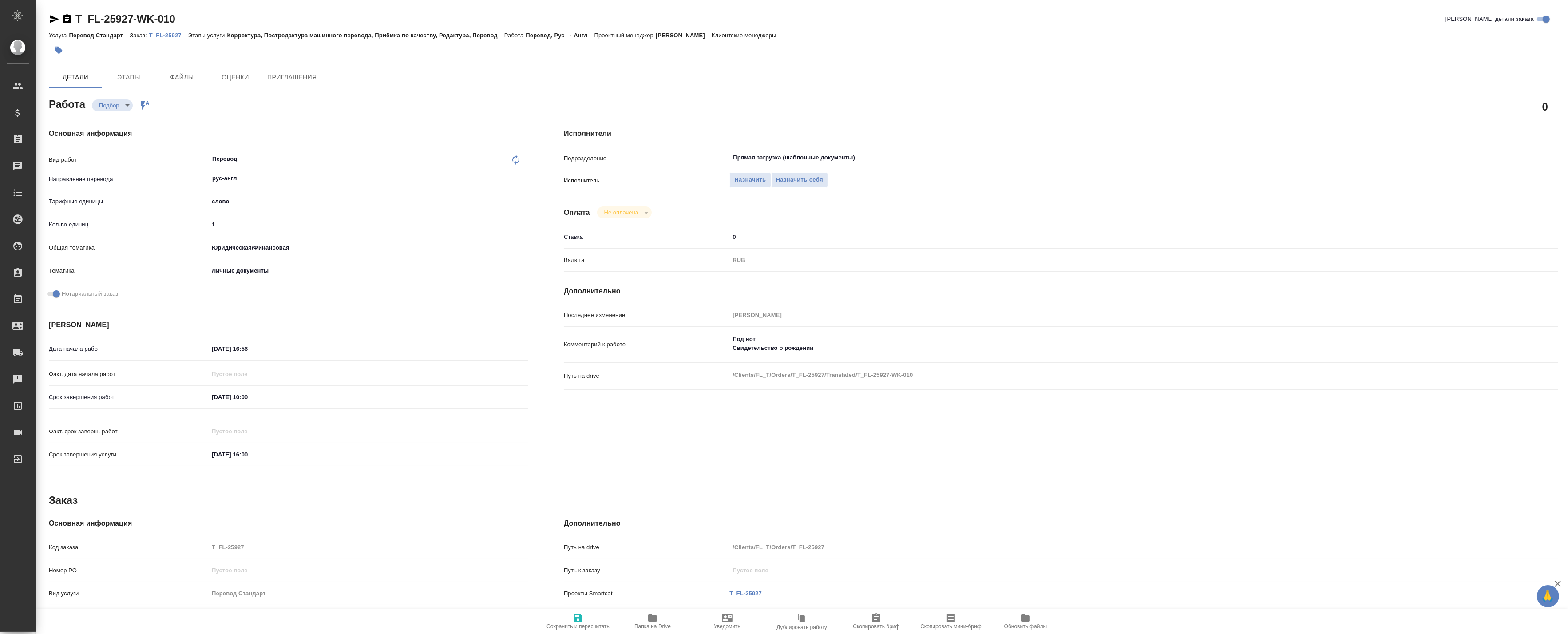
type textarea "x"
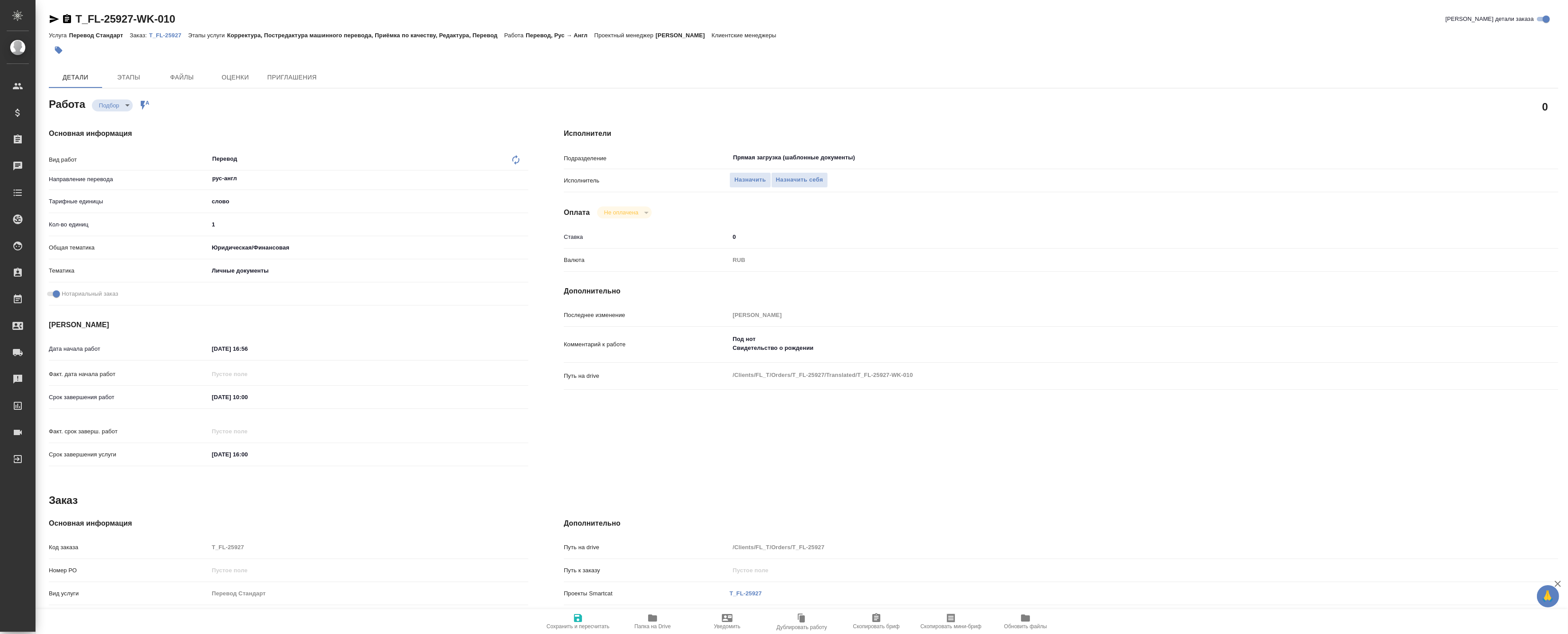
type textarea "x"
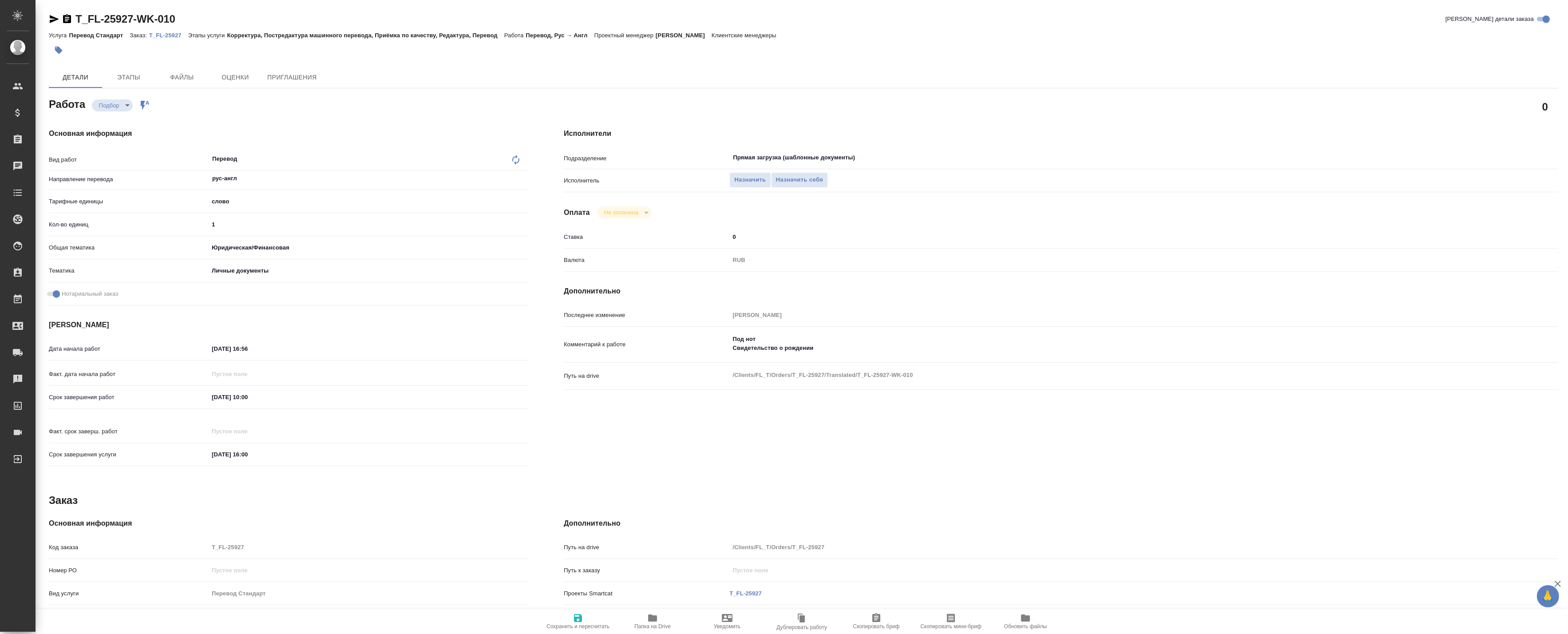
type textarea "x"
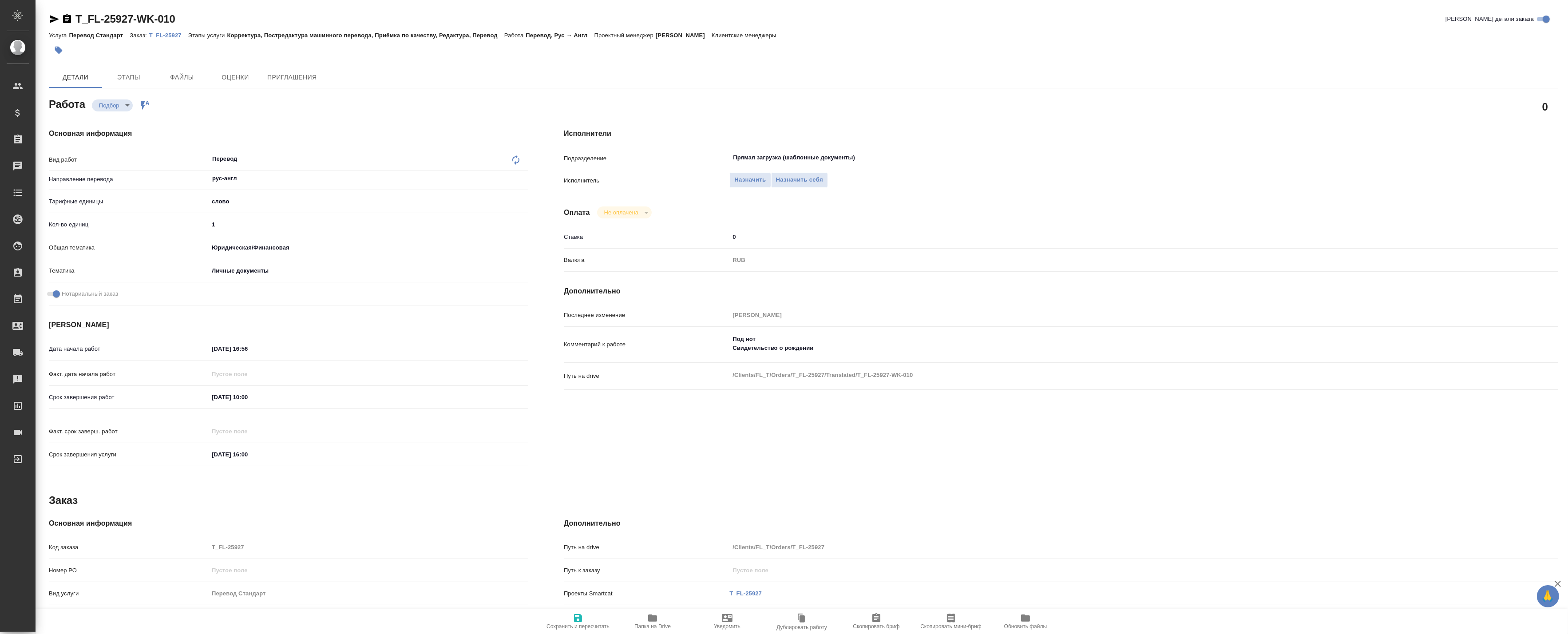
click at [653, 620] on icon "button" at bounding box center [653, 618] width 9 height 7
type textarea "x"
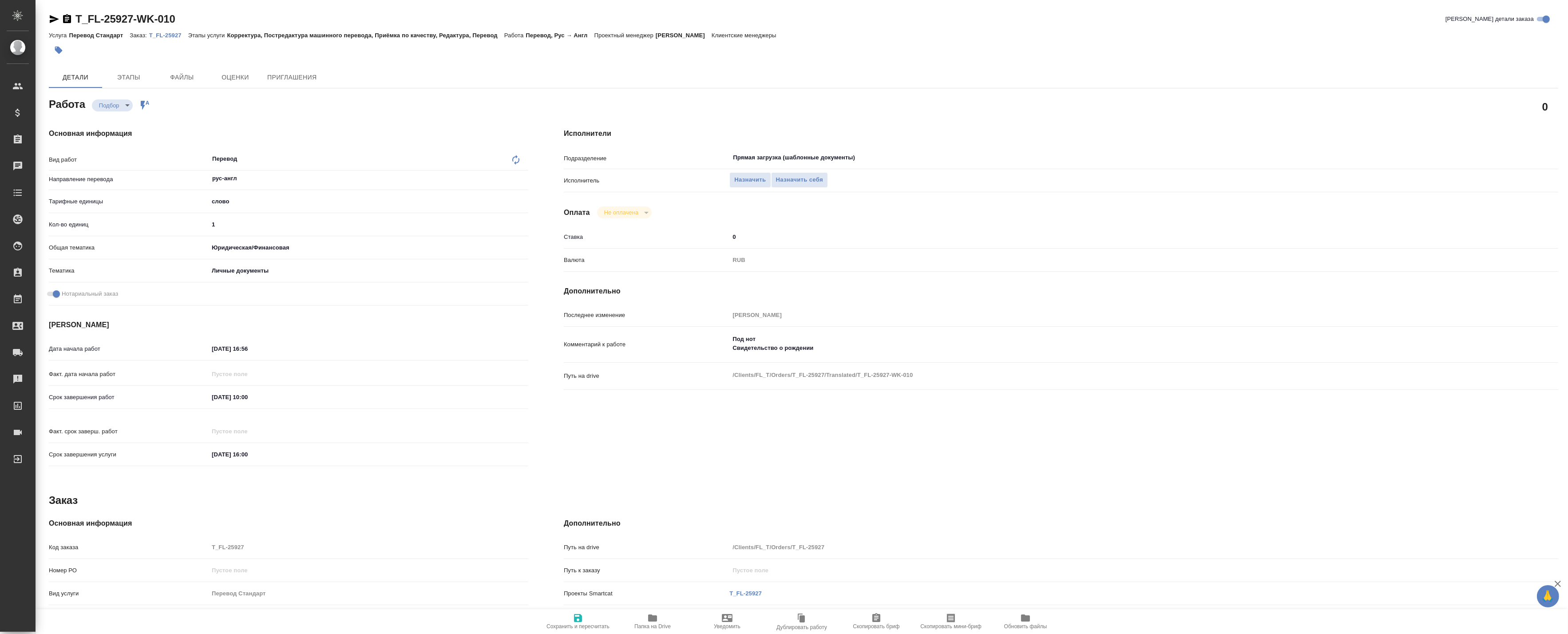
type textarea "x"
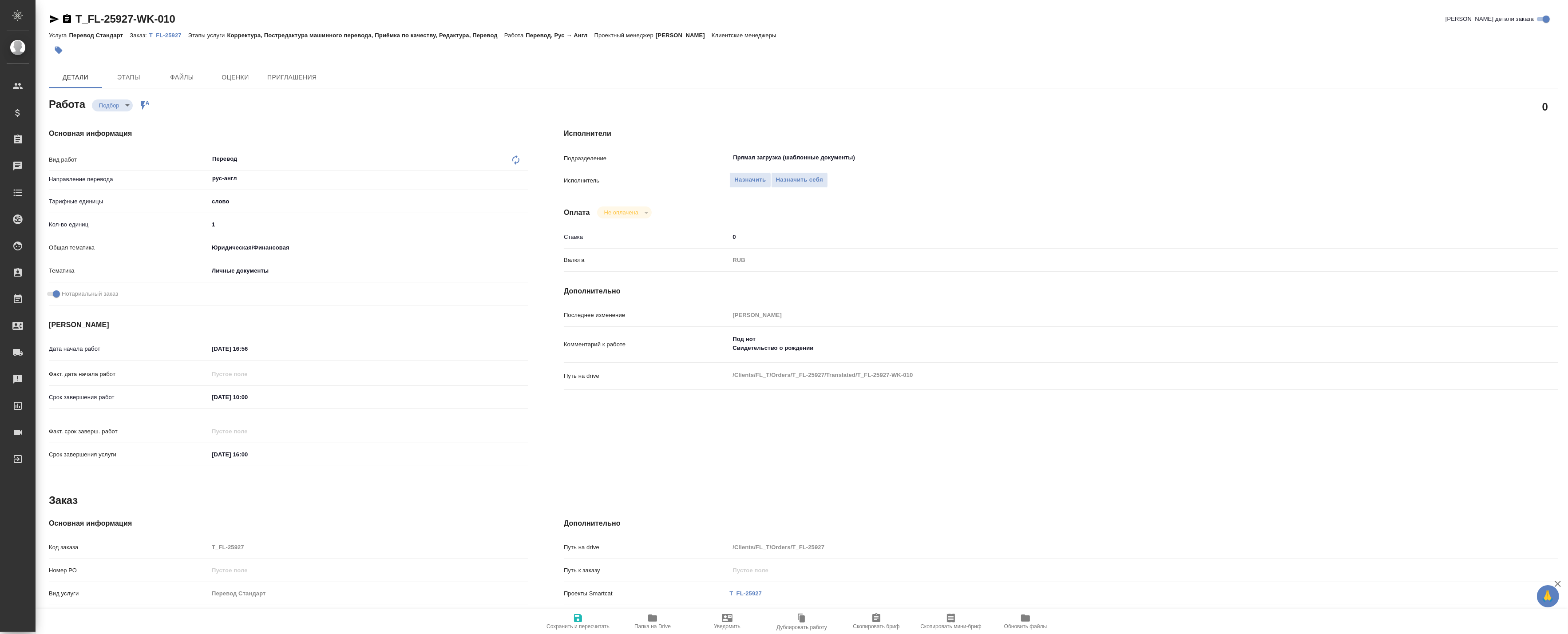
type textarea "x"
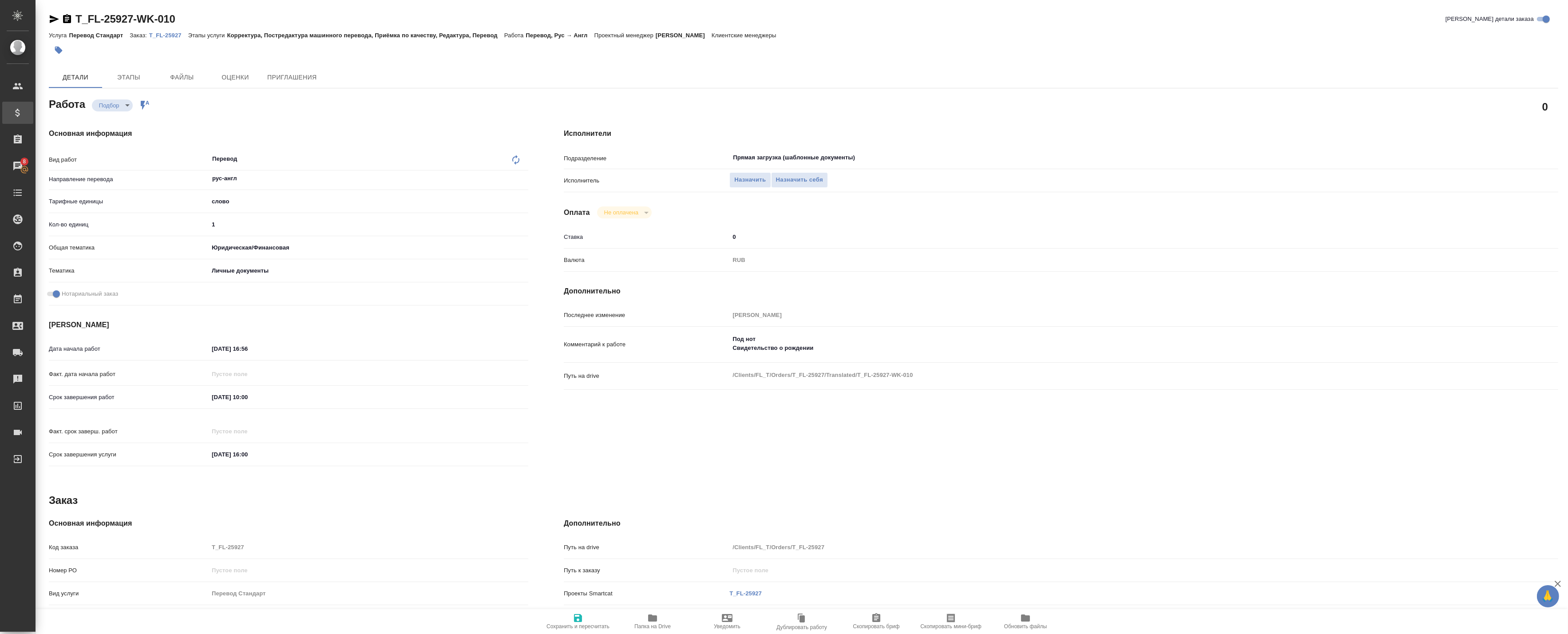
type textarea "x"
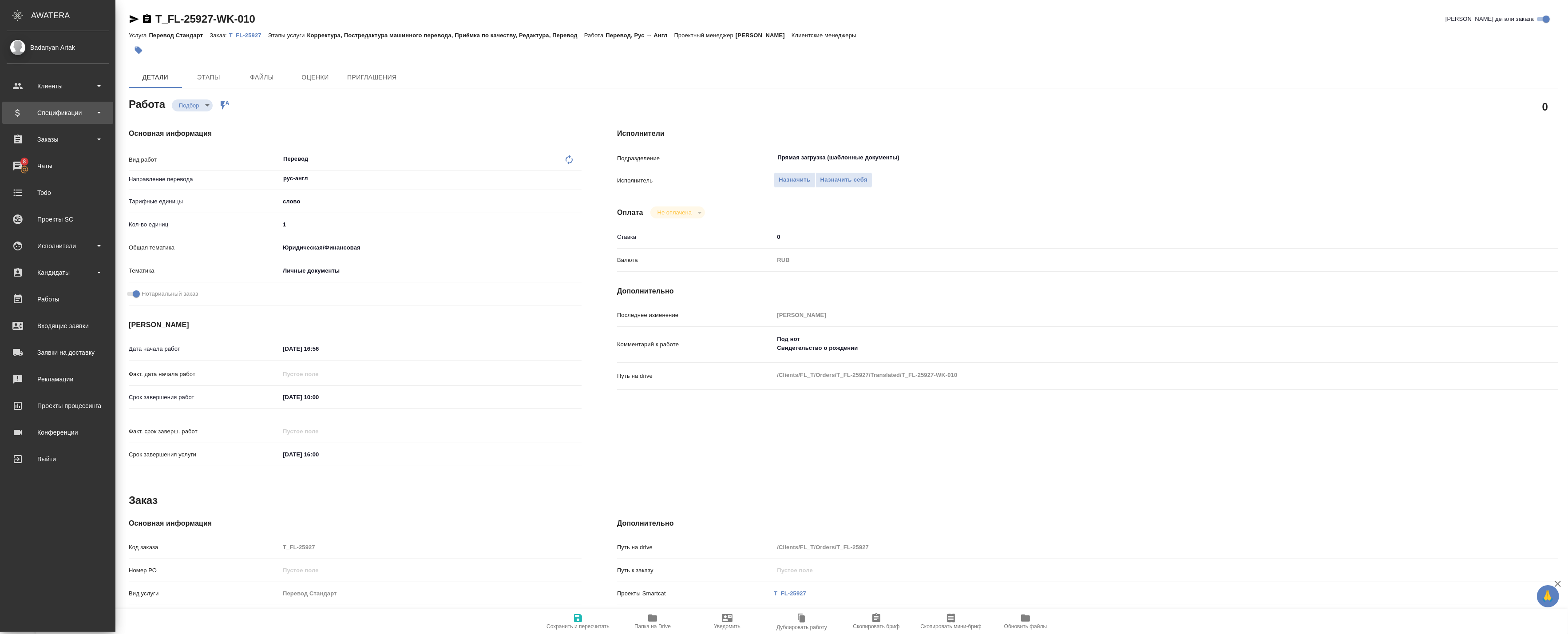
type textarea "x"
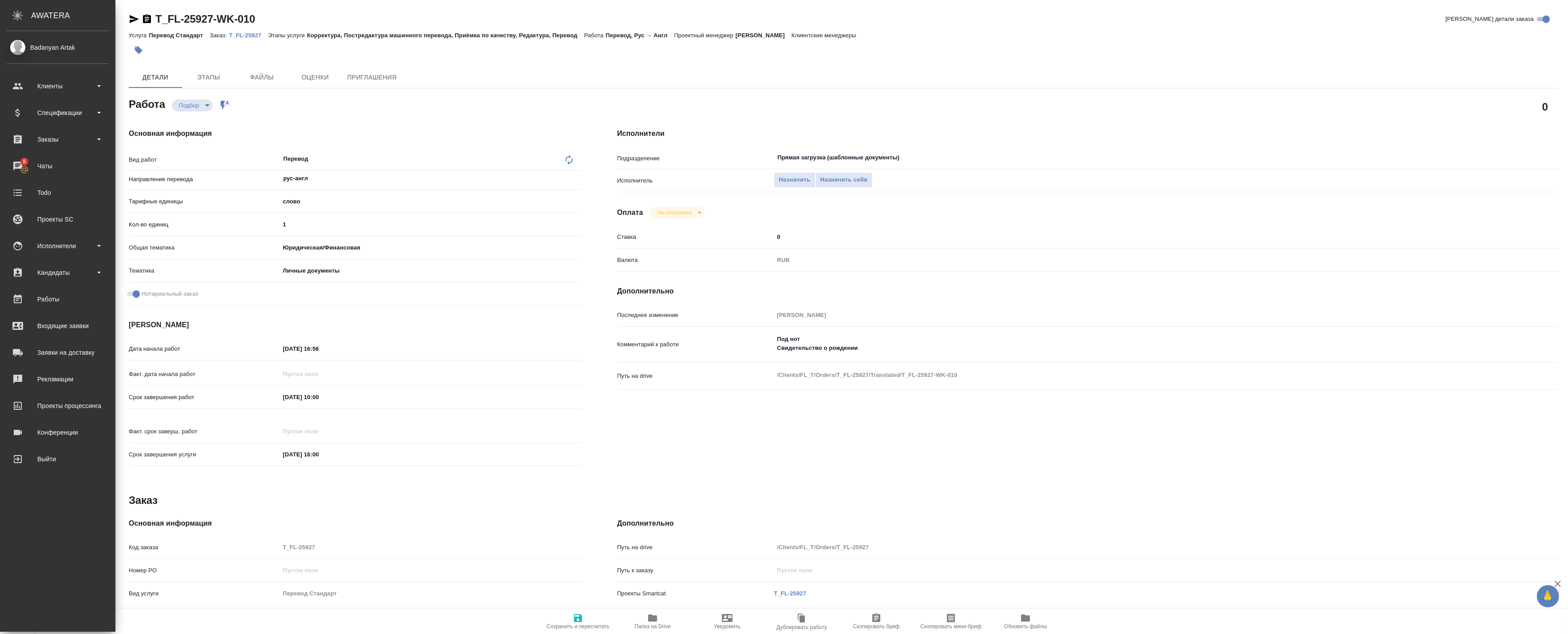
type textarea "x"
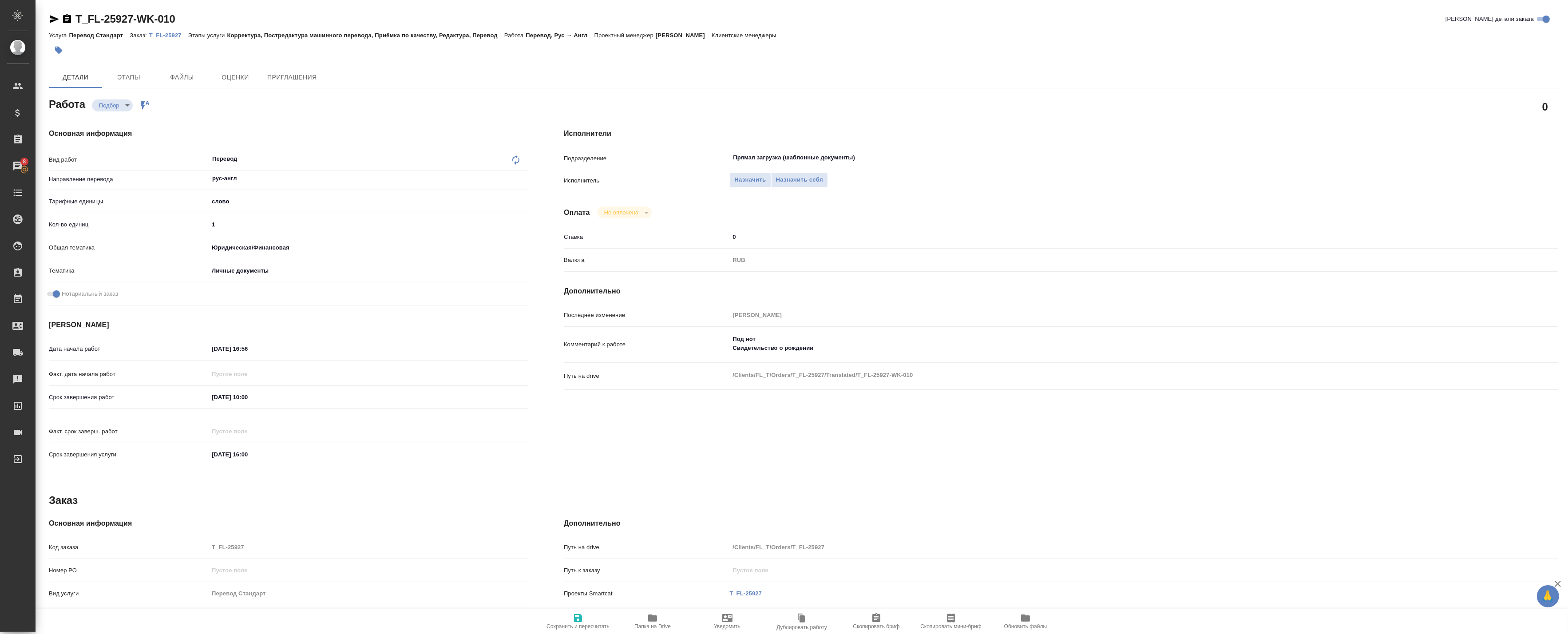
type textarea "x"
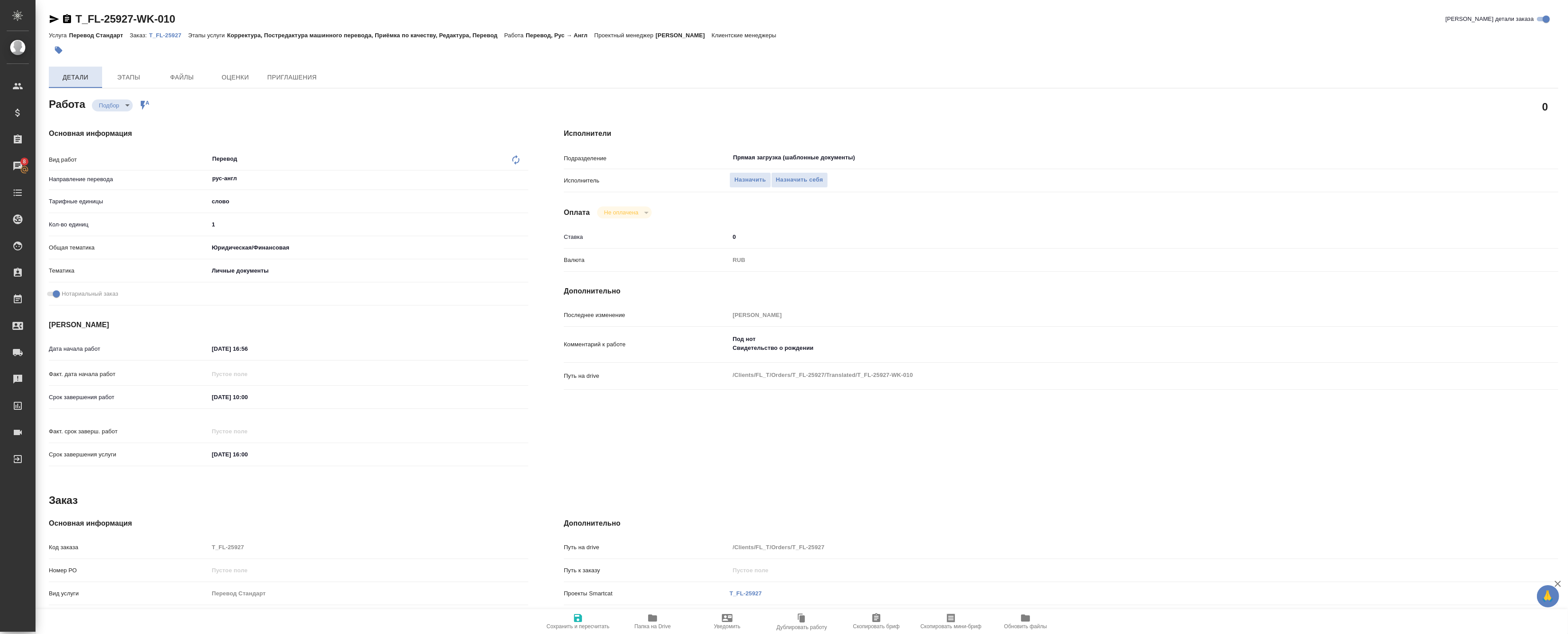
type textarea "x"
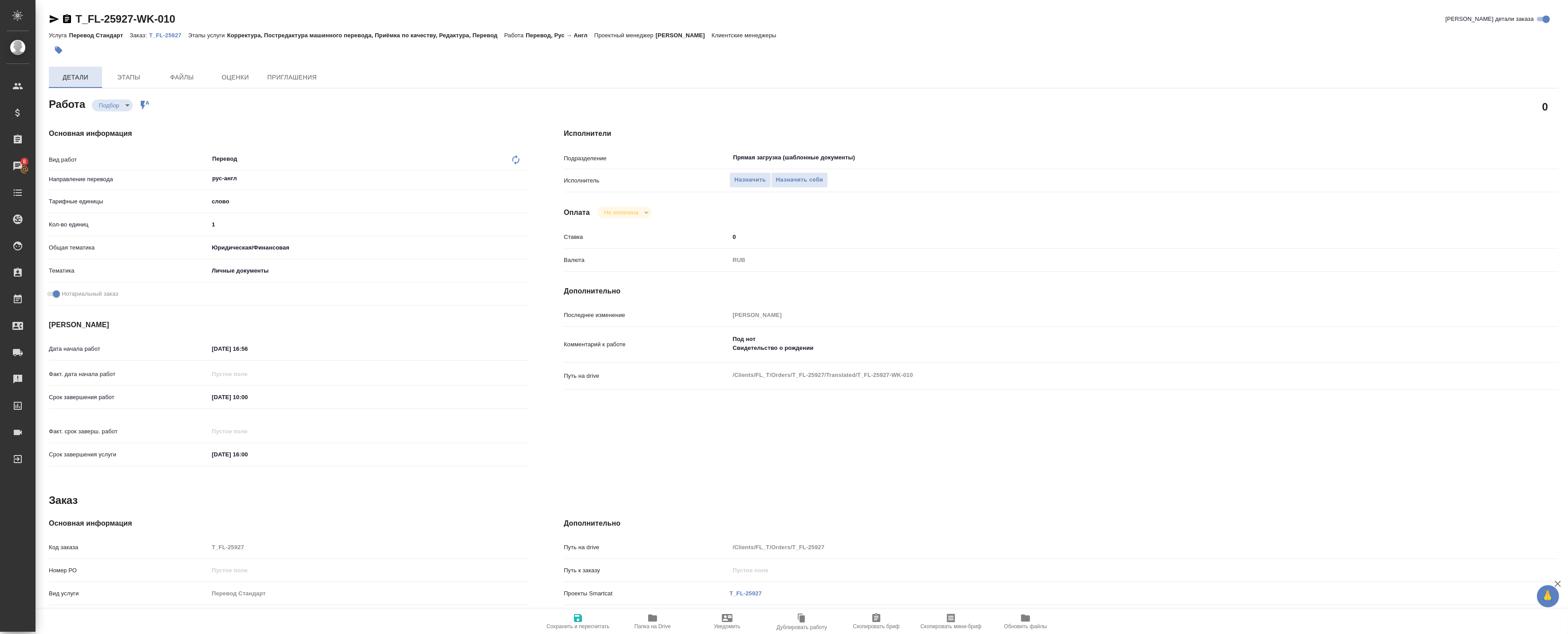
type textarea "x"
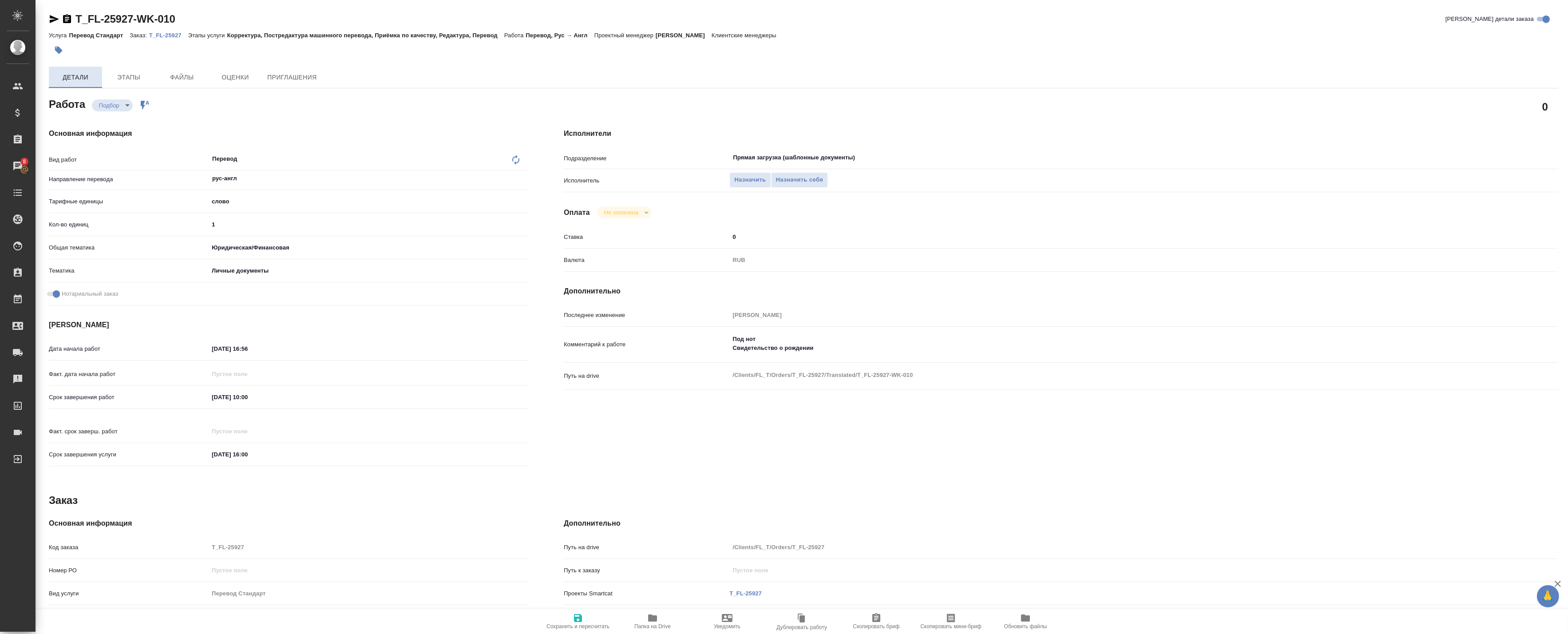
type textarea "x"
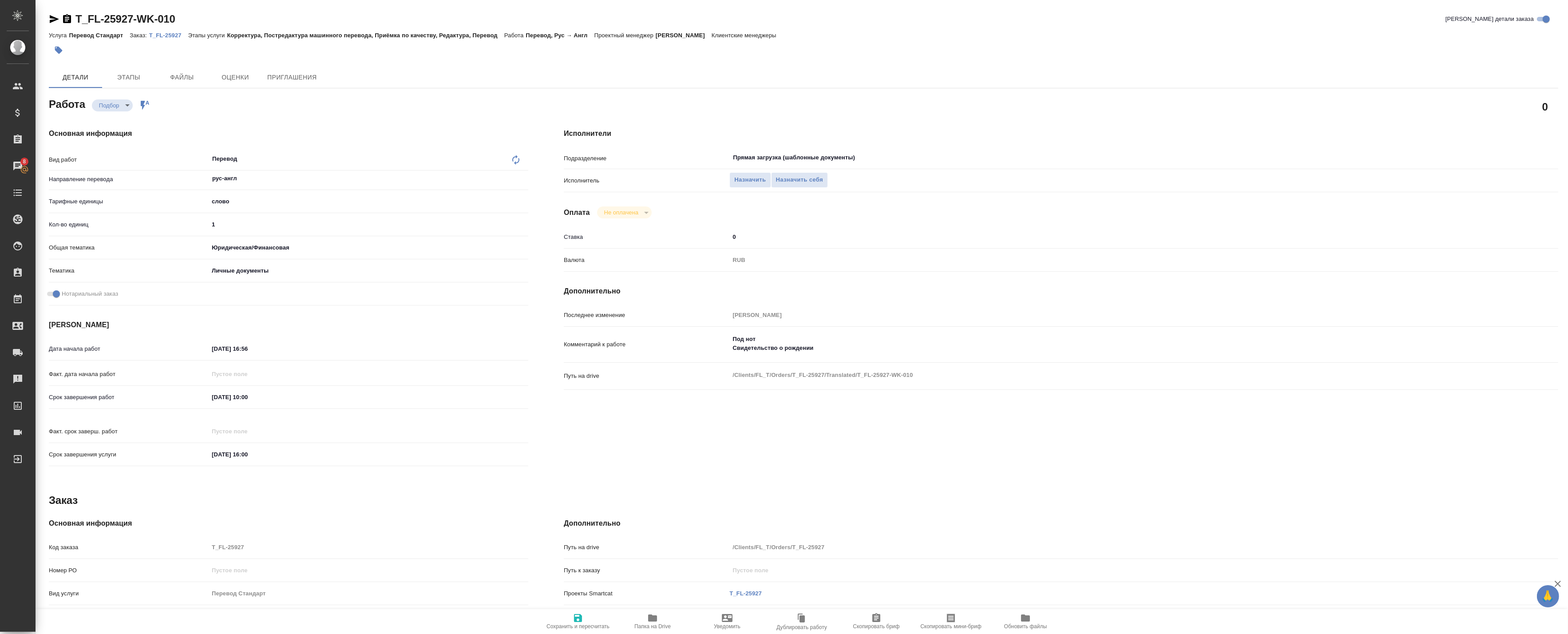
type textarea "x"
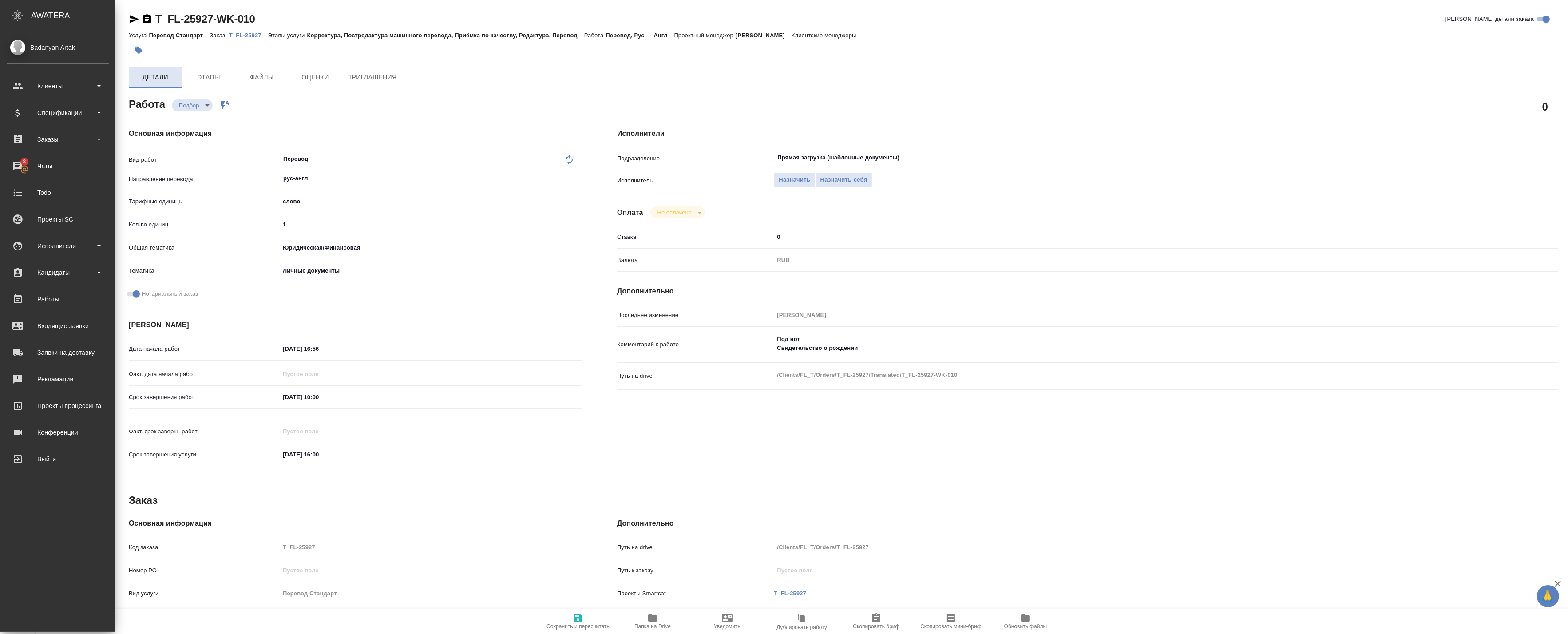
type textarea "x"
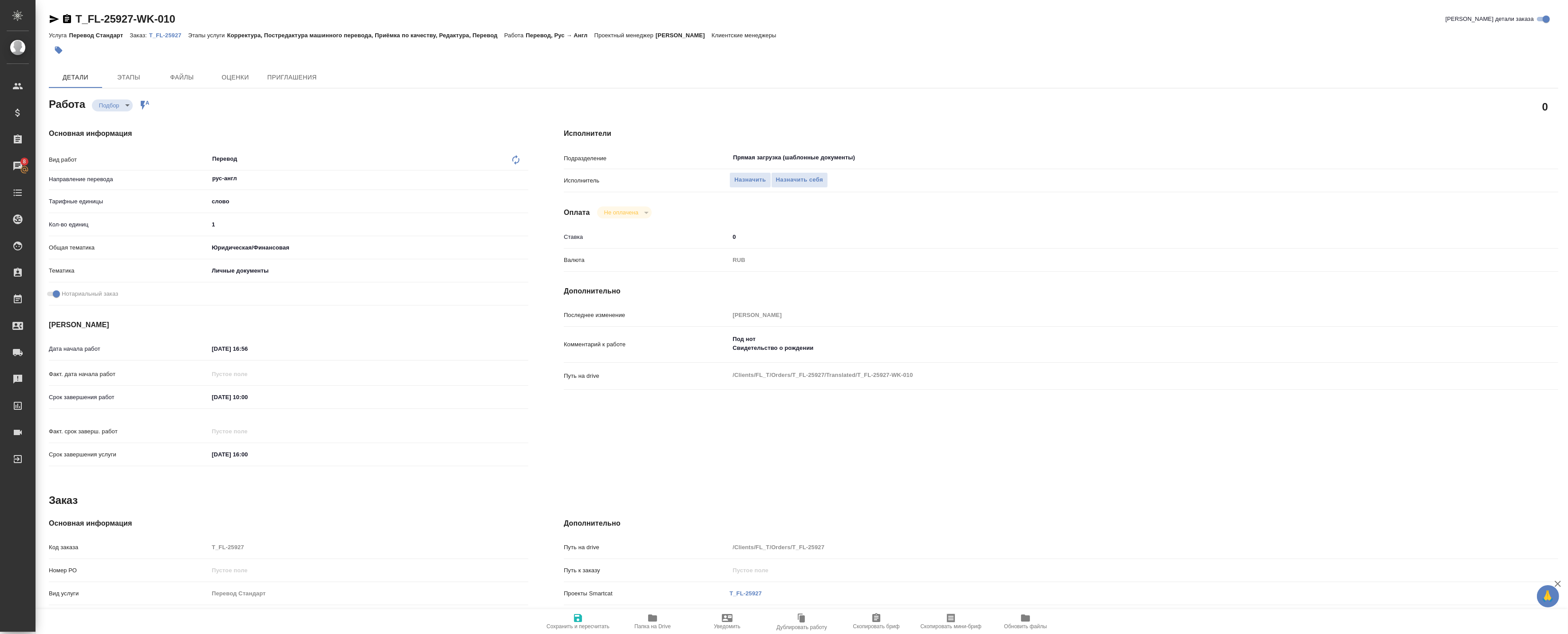
type textarea "x"
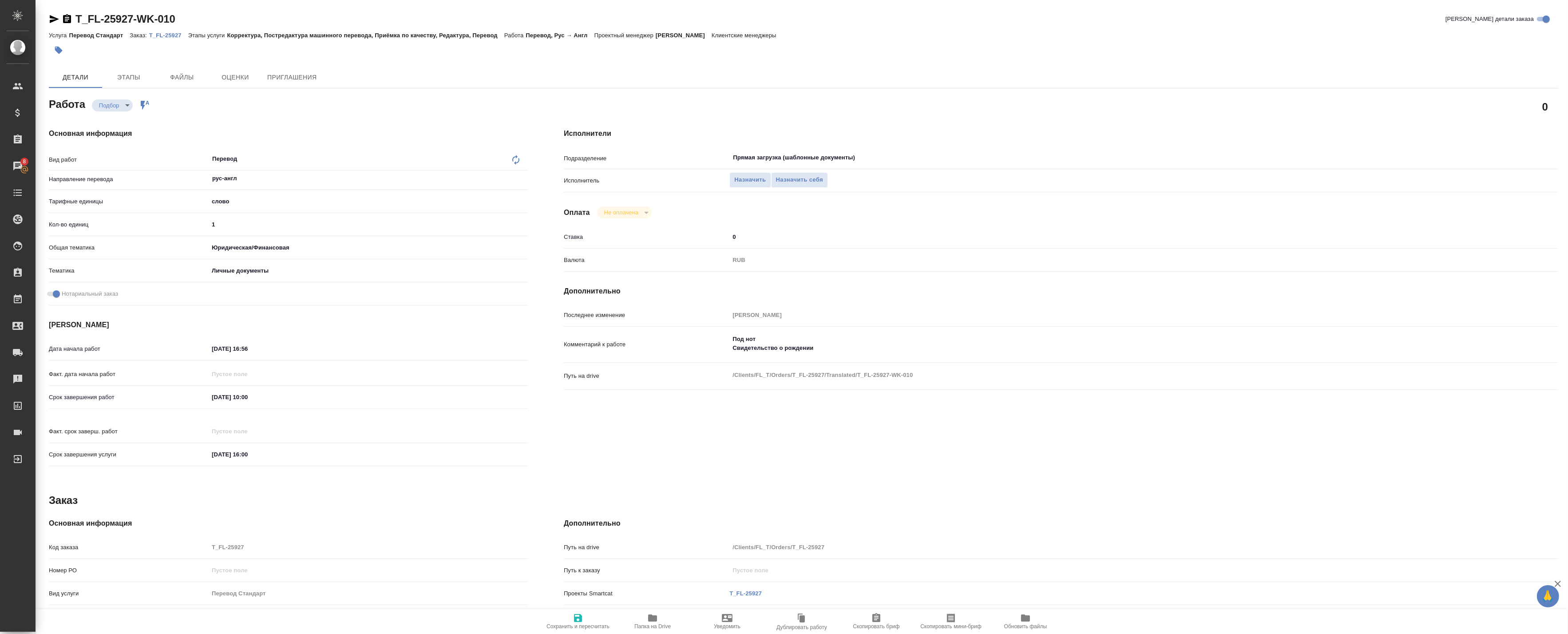
type textarea "x"
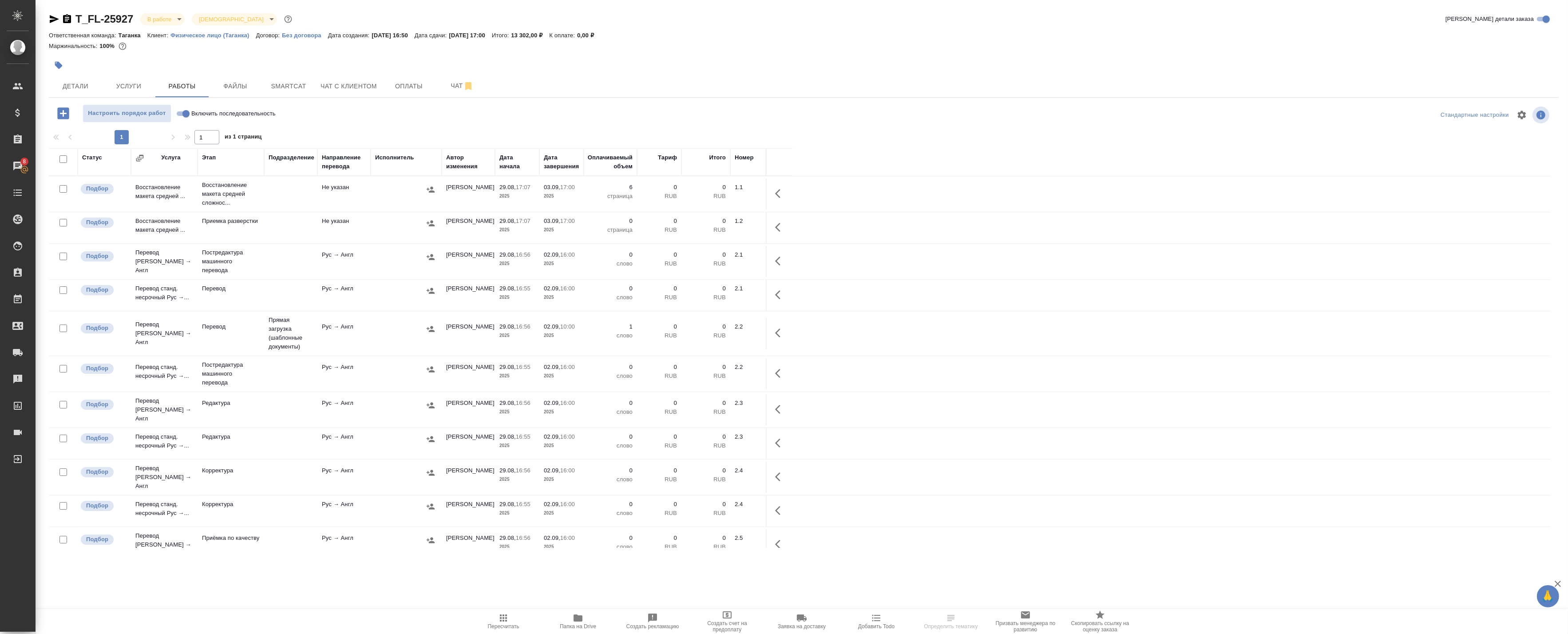
click at [776, 194] on icon "button" at bounding box center [778, 193] width 6 height 9
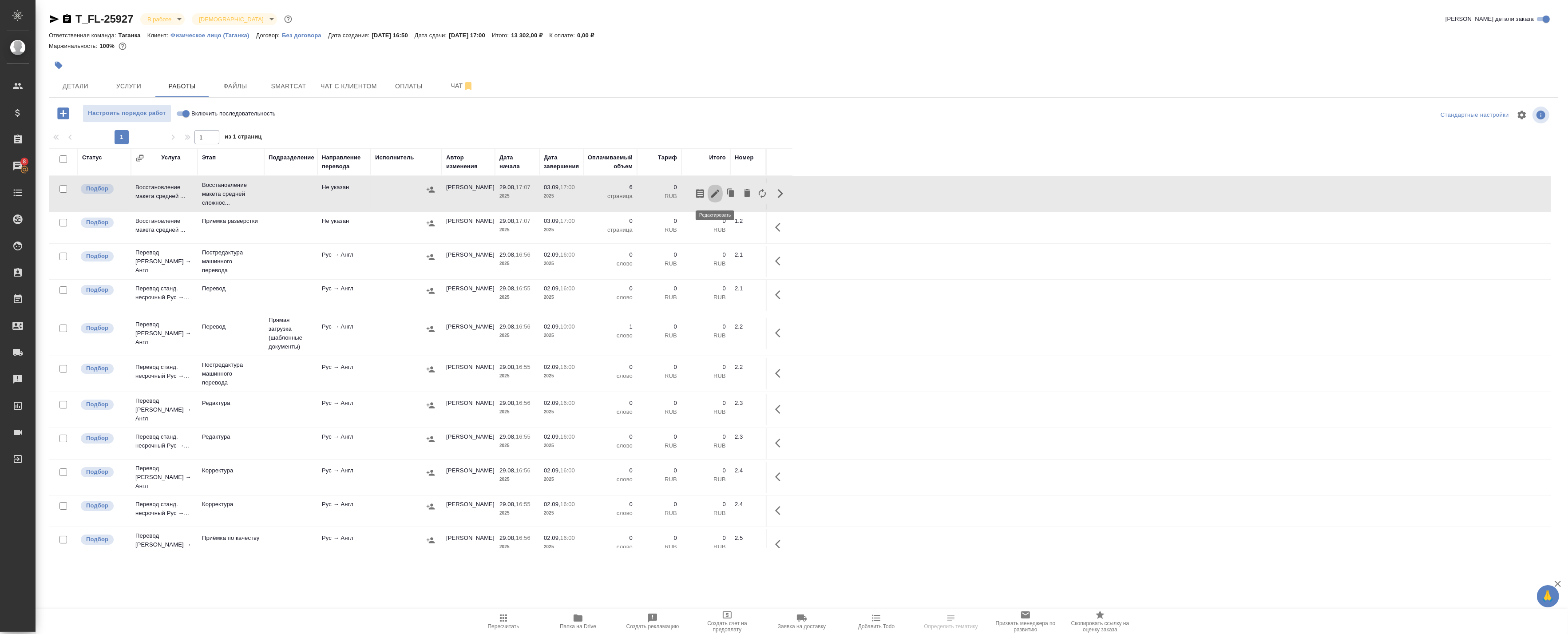
click at [715, 192] on icon "button" at bounding box center [715, 193] width 8 height 8
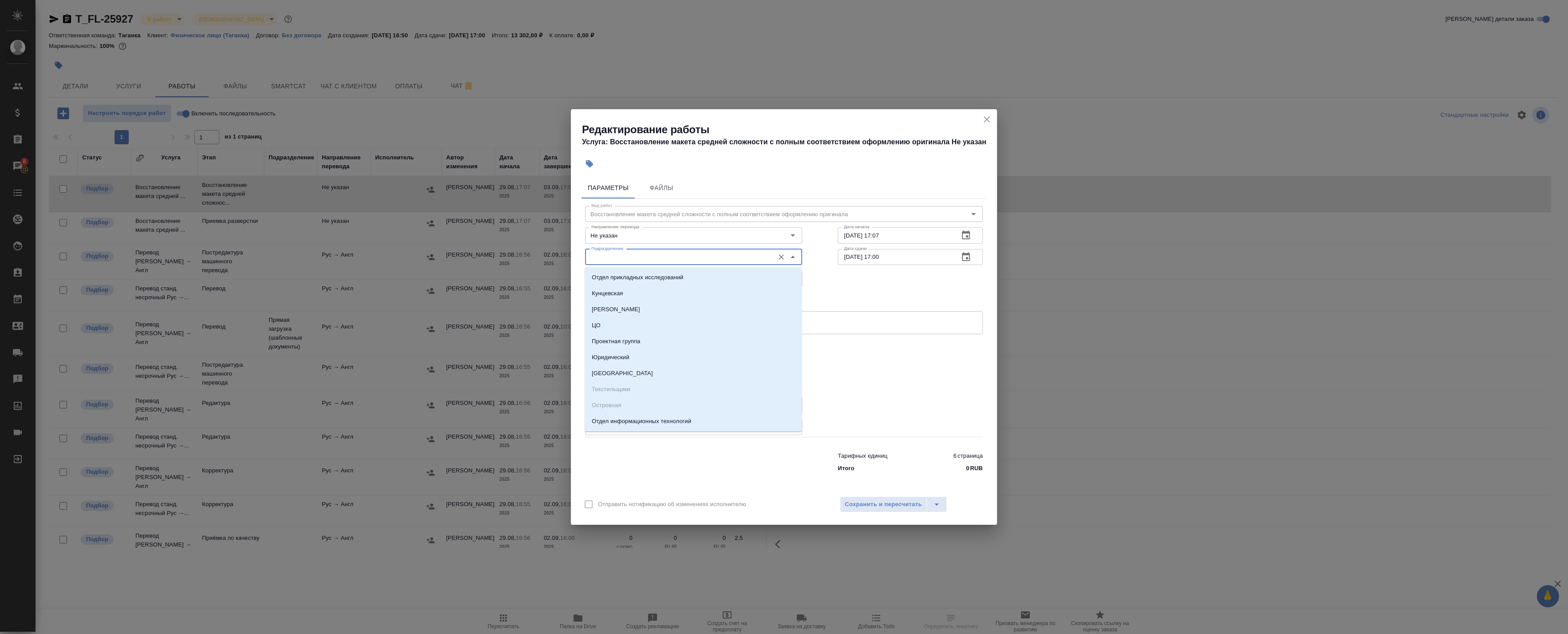
click at [632, 262] on input "Подразделение" at bounding box center [678, 256] width 182 height 10
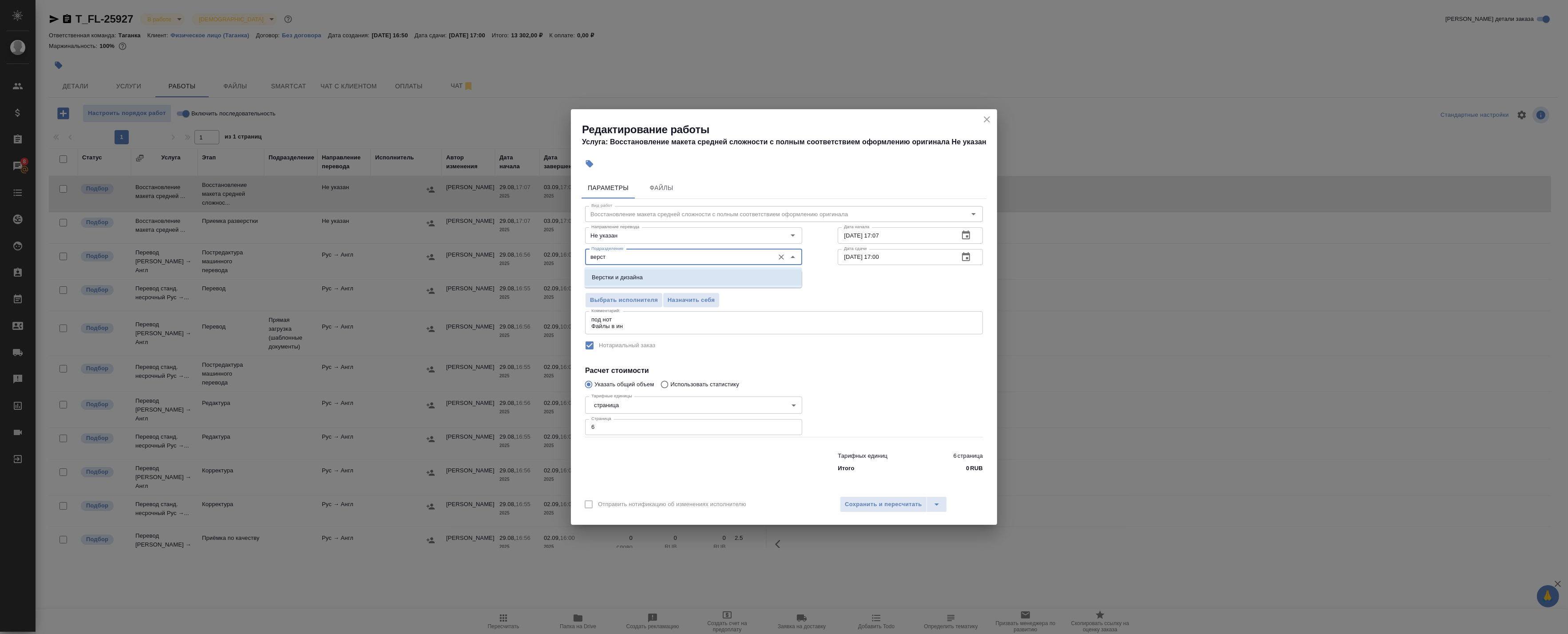
click at [642, 276] on p "Верстки и дизайна" at bounding box center [617, 277] width 51 height 9
type input "Верстки и дизайна"
click at [881, 504] on span "Сохранить и пересчитать" at bounding box center [883, 504] width 77 height 10
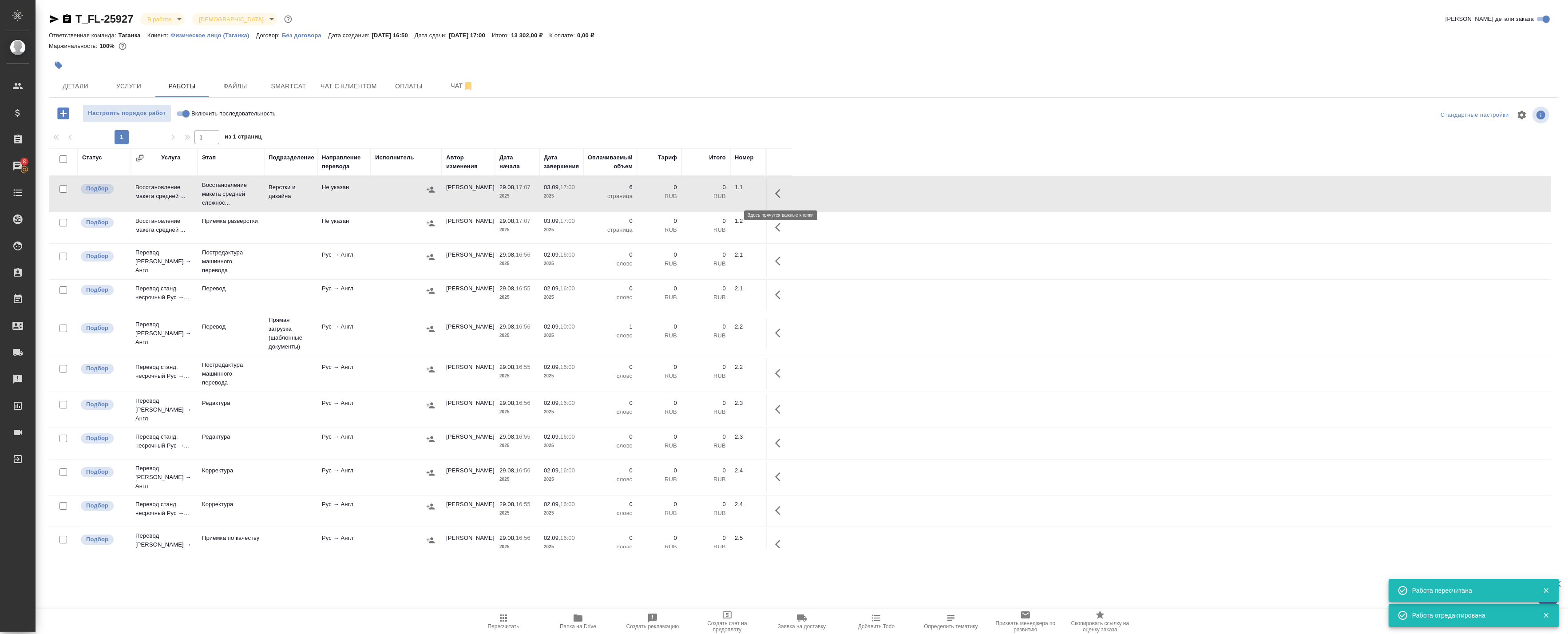
click at [782, 190] on icon "button" at bounding box center [780, 193] width 10 height 10
click at [715, 196] on icon "button" at bounding box center [715, 193] width 10 height 10
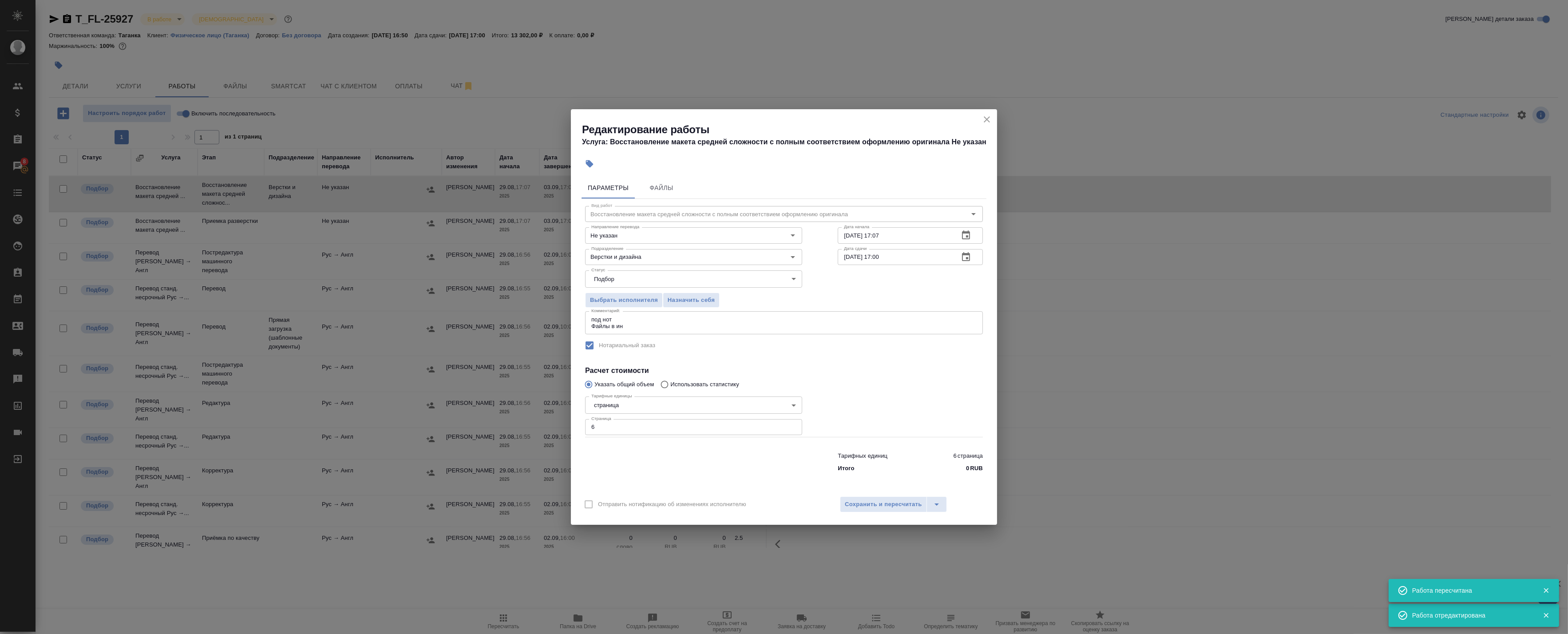
click at [970, 258] on icon "button" at bounding box center [966, 256] width 10 height 10
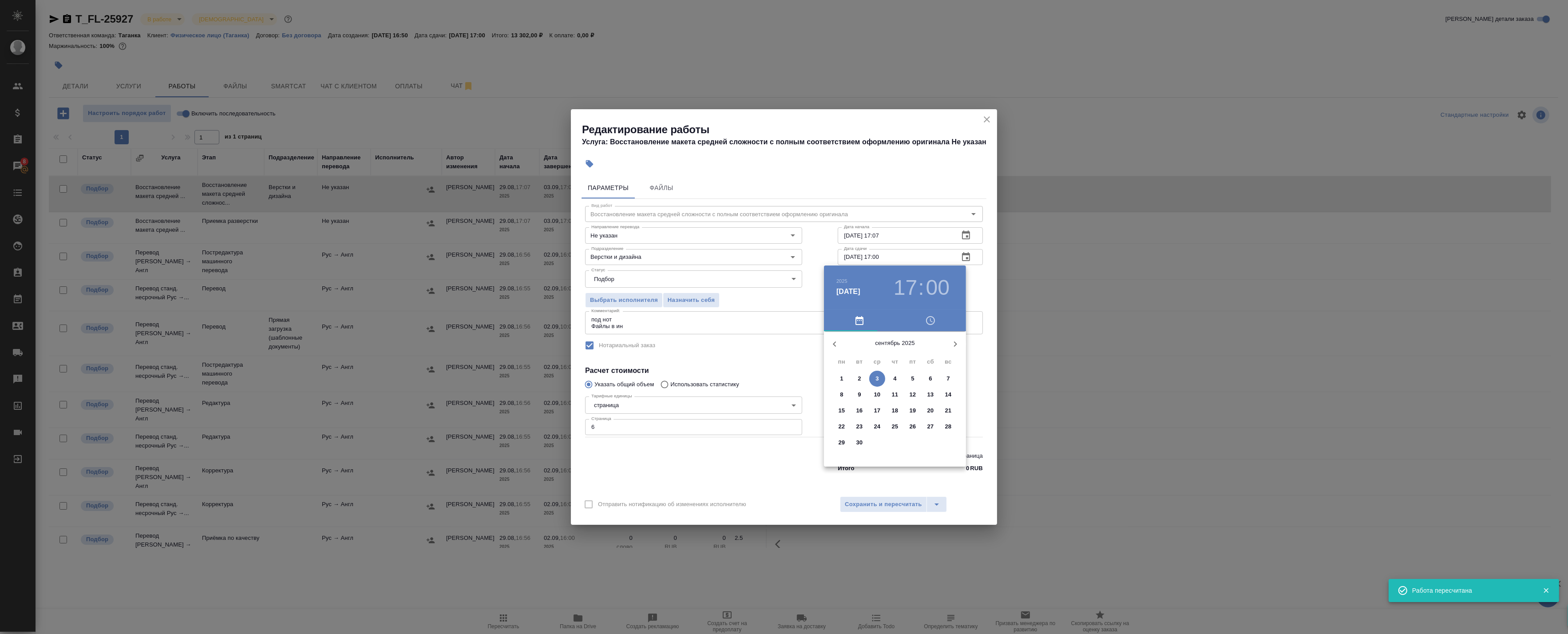
click at [842, 380] on p "1" at bounding box center [842, 378] width 3 height 9
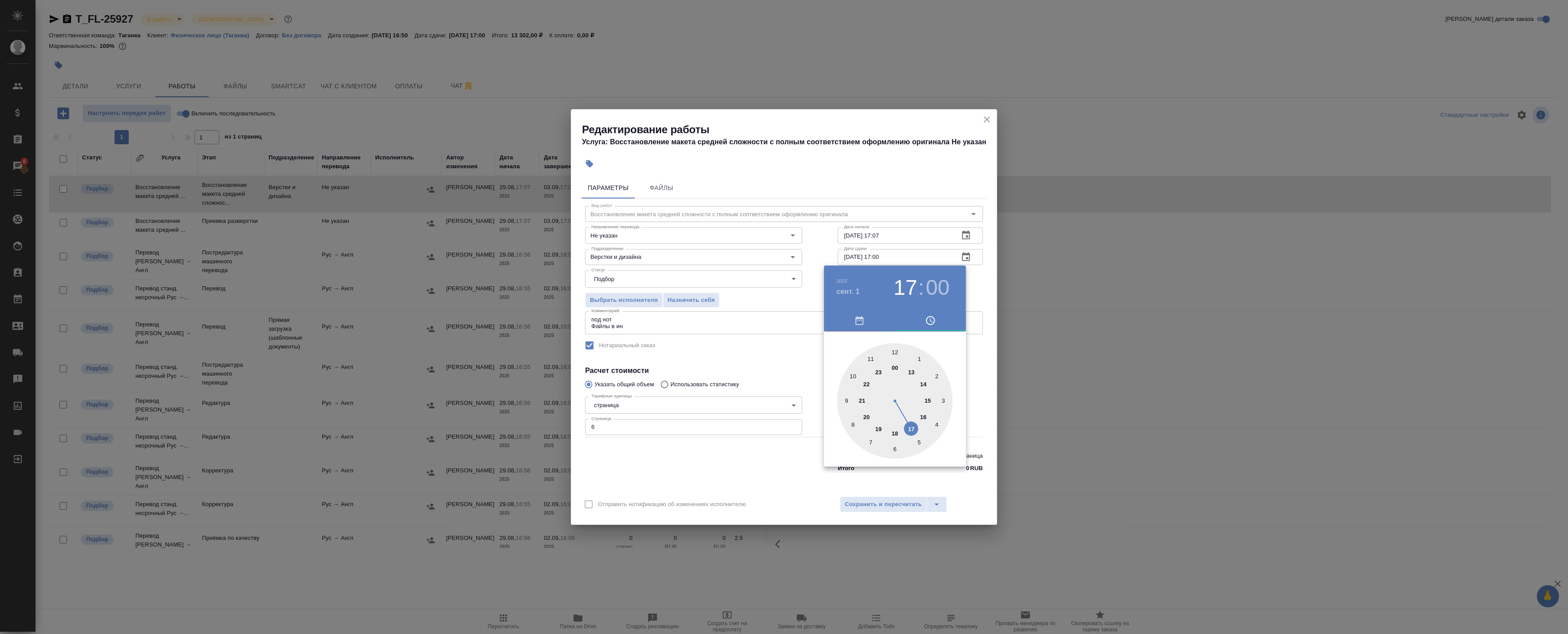
click at [929, 399] on div at bounding box center [895, 401] width 115 height 115
type input "01.09.2025 15:00"
click at [993, 336] on div at bounding box center [784, 317] width 1568 height 634
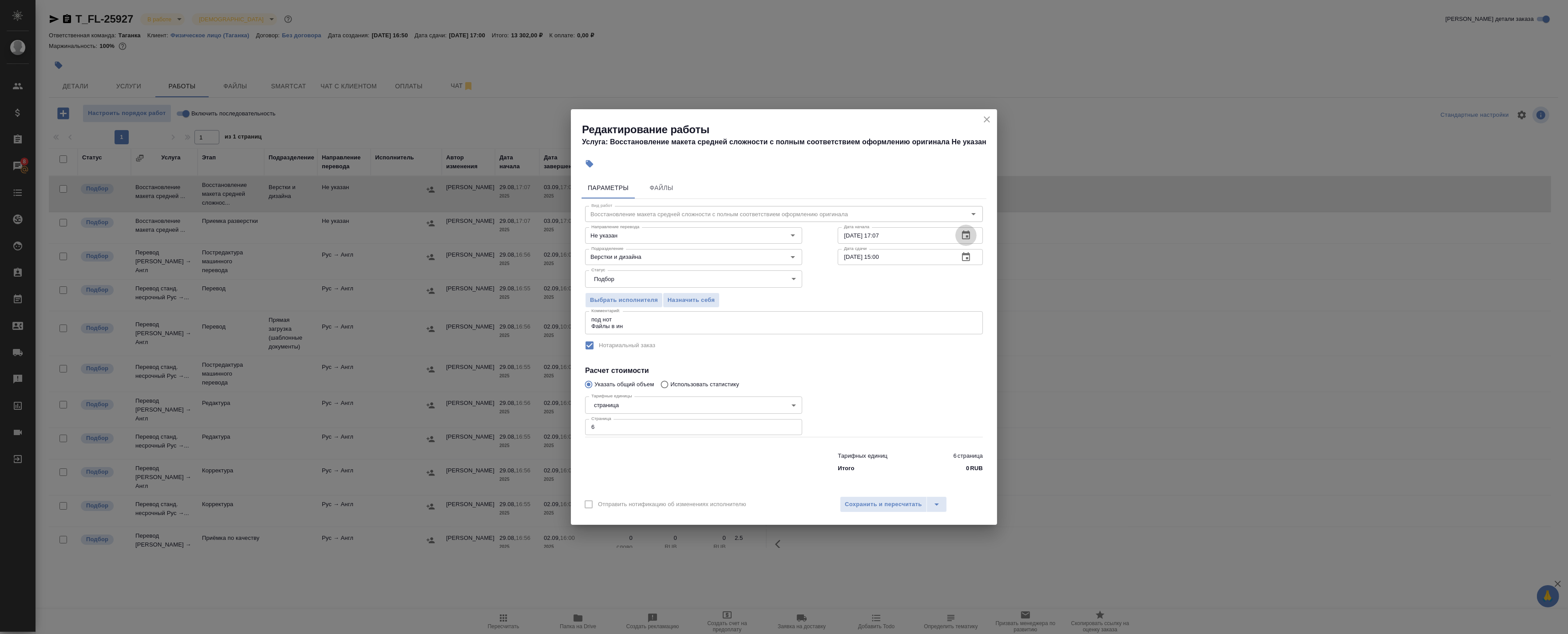
click at [966, 236] on icon "button" at bounding box center [966, 234] width 8 height 9
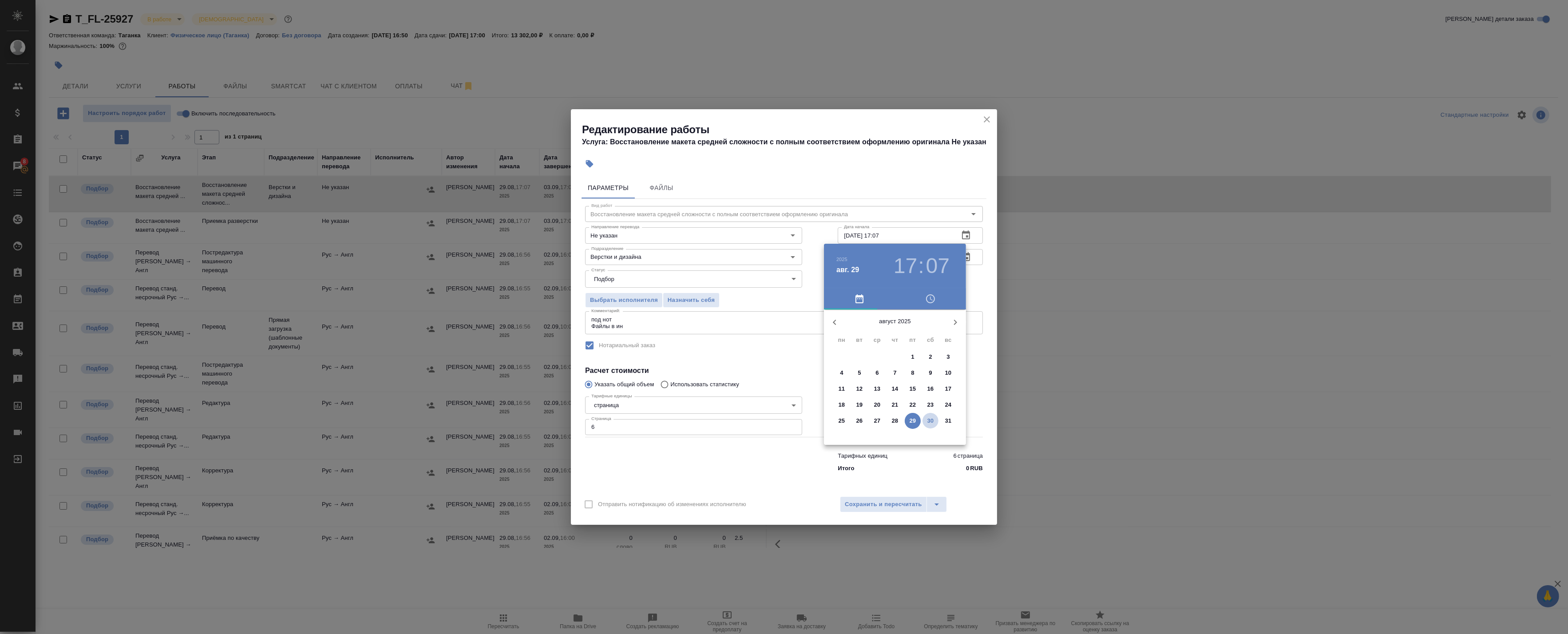
click at [928, 417] on p "30" at bounding box center [931, 421] width 6 height 9
click at [867, 397] on div at bounding box center [895, 379] width 115 height 115
click at [899, 328] on div at bounding box center [895, 379] width 115 height 115
click at [898, 332] on div at bounding box center [895, 379] width 115 height 115
click at [894, 329] on div at bounding box center [895, 379] width 115 height 115
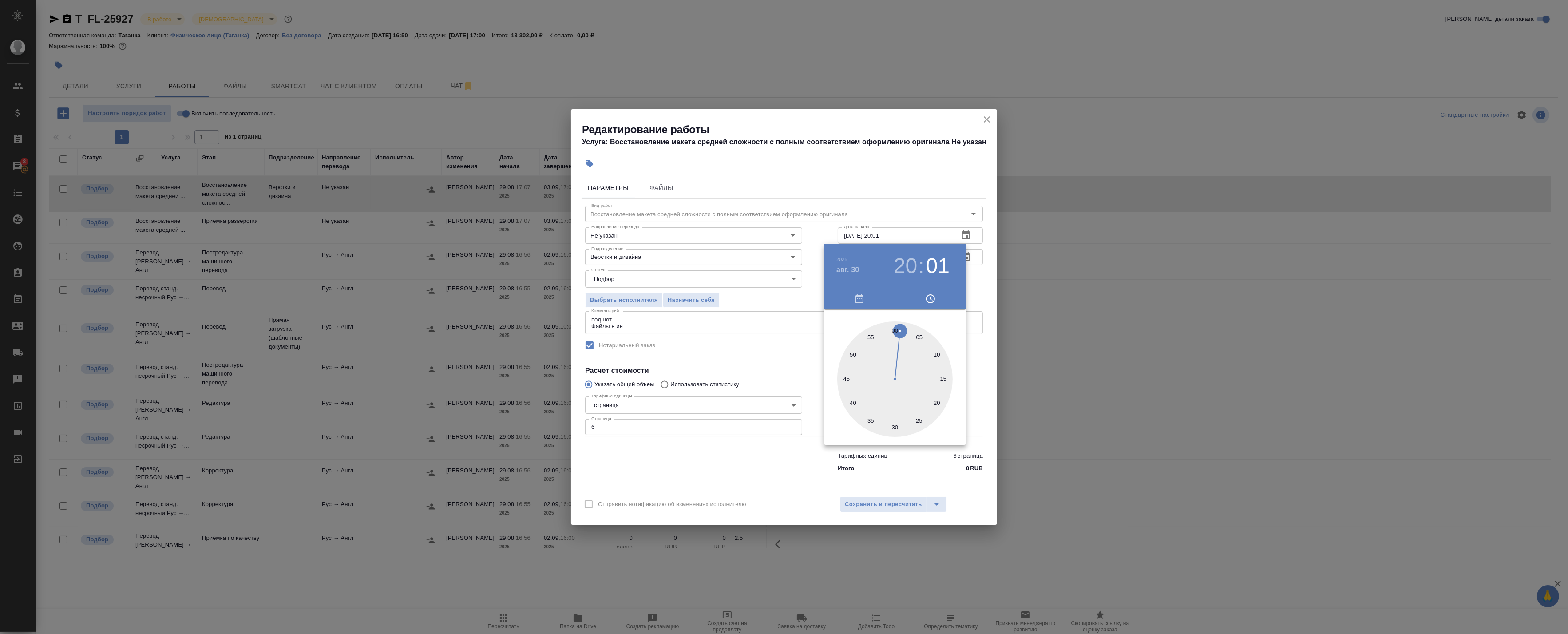
type input "30.08.2025 20:00"
click at [965, 281] on div "2025 авг. 30 20 : 00" at bounding box center [895, 265] width 142 height 44
click at [970, 296] on div at bounding box center [784, 317] width 1568 height 634
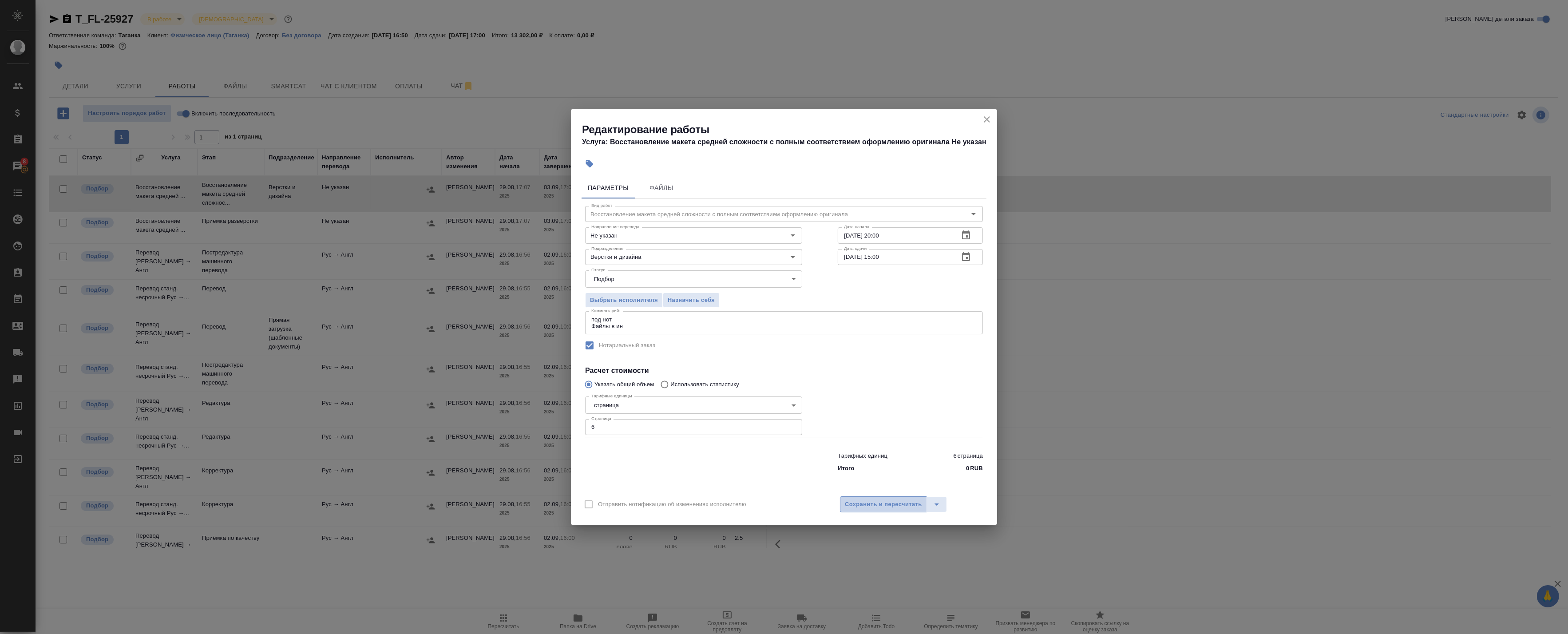
click at [876, 508] on span "Сохранить и пересчитать" at bounding box center [883, 504] width 77 height 10
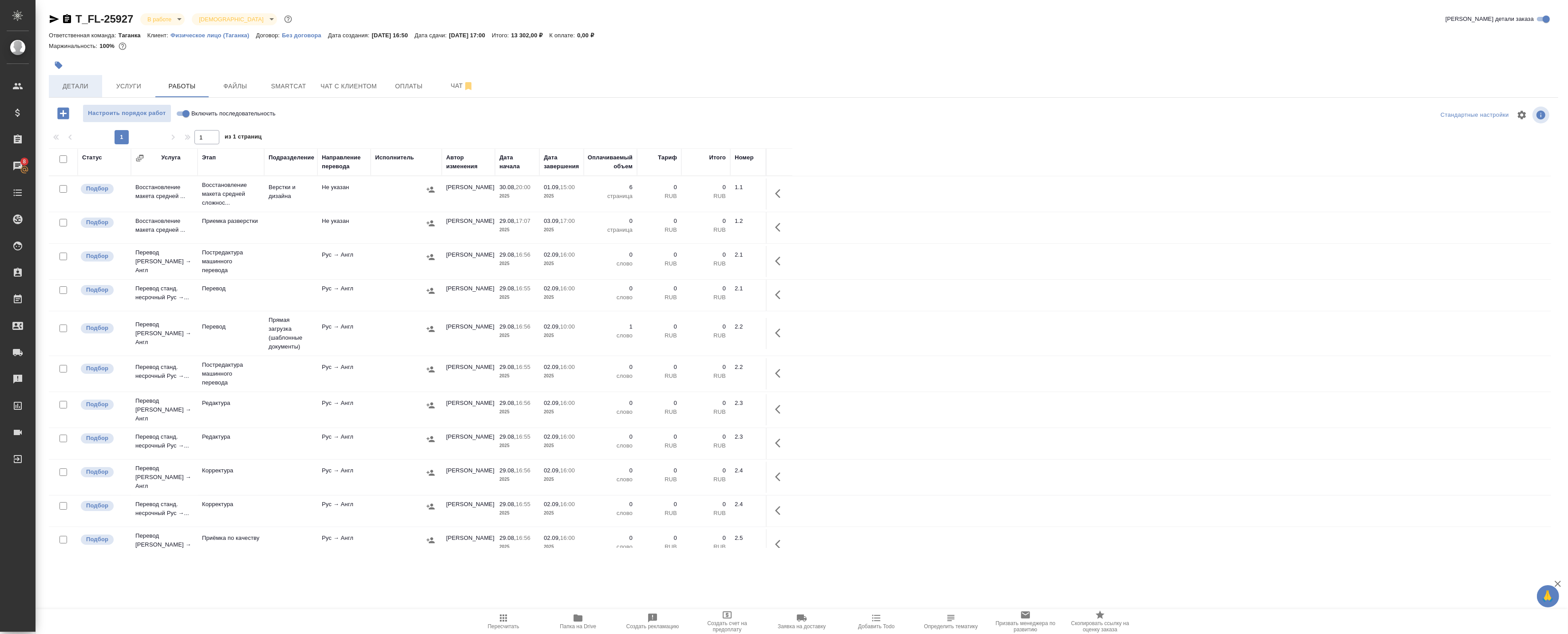
click at [92, 83] on span "Детали" at bounding box center [75, 87] width 42 height 11
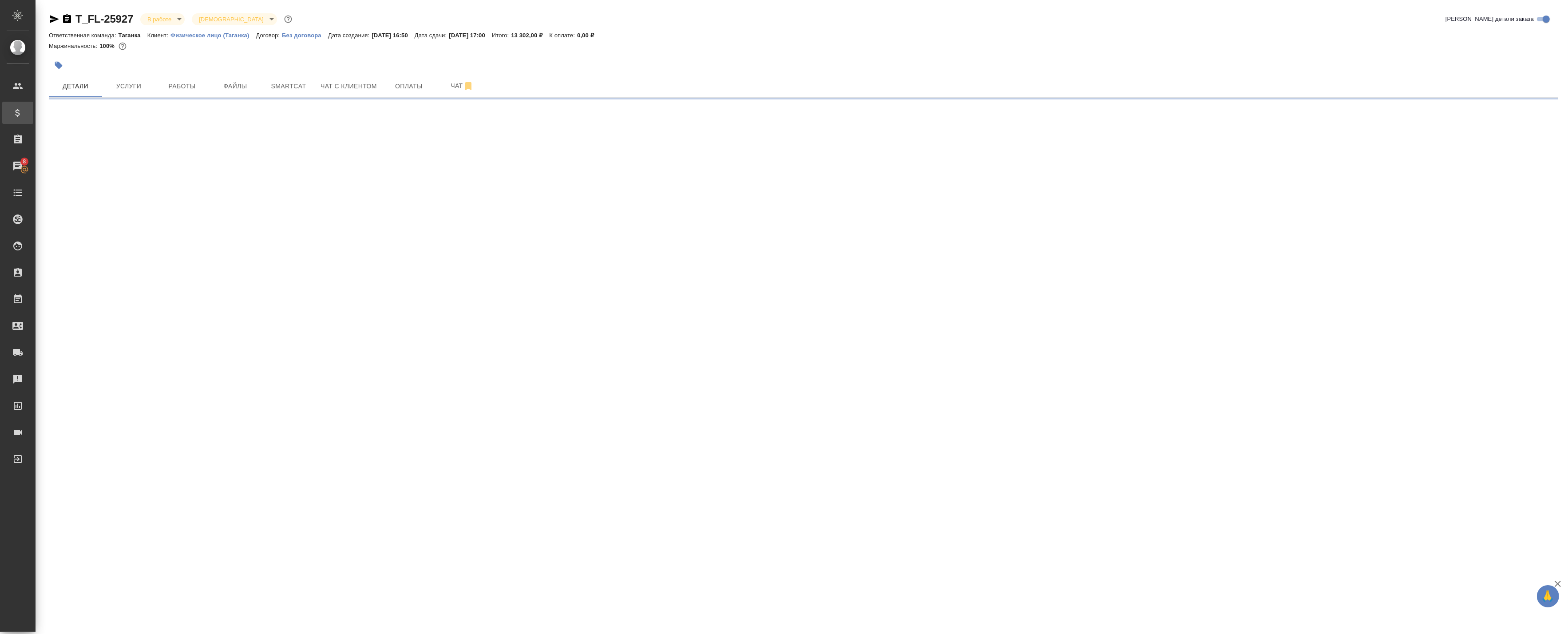
select select "RU"
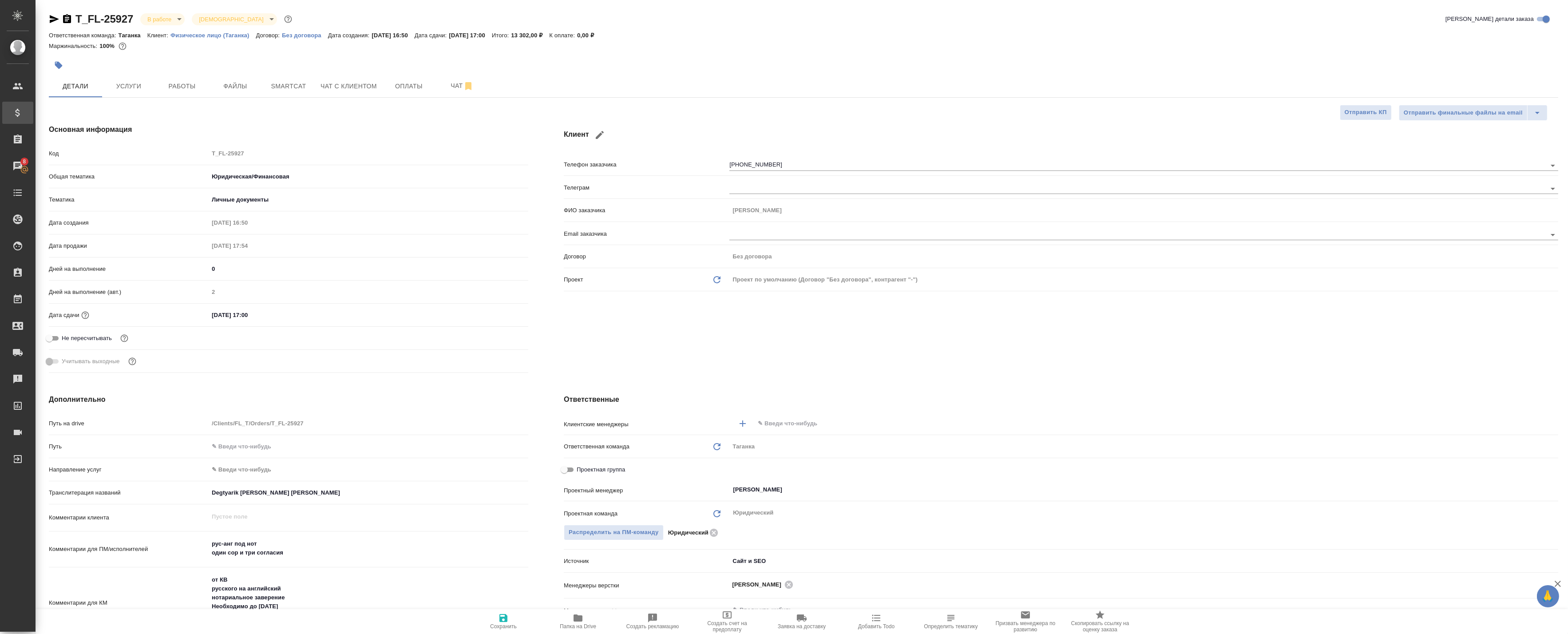
type textarea "x"
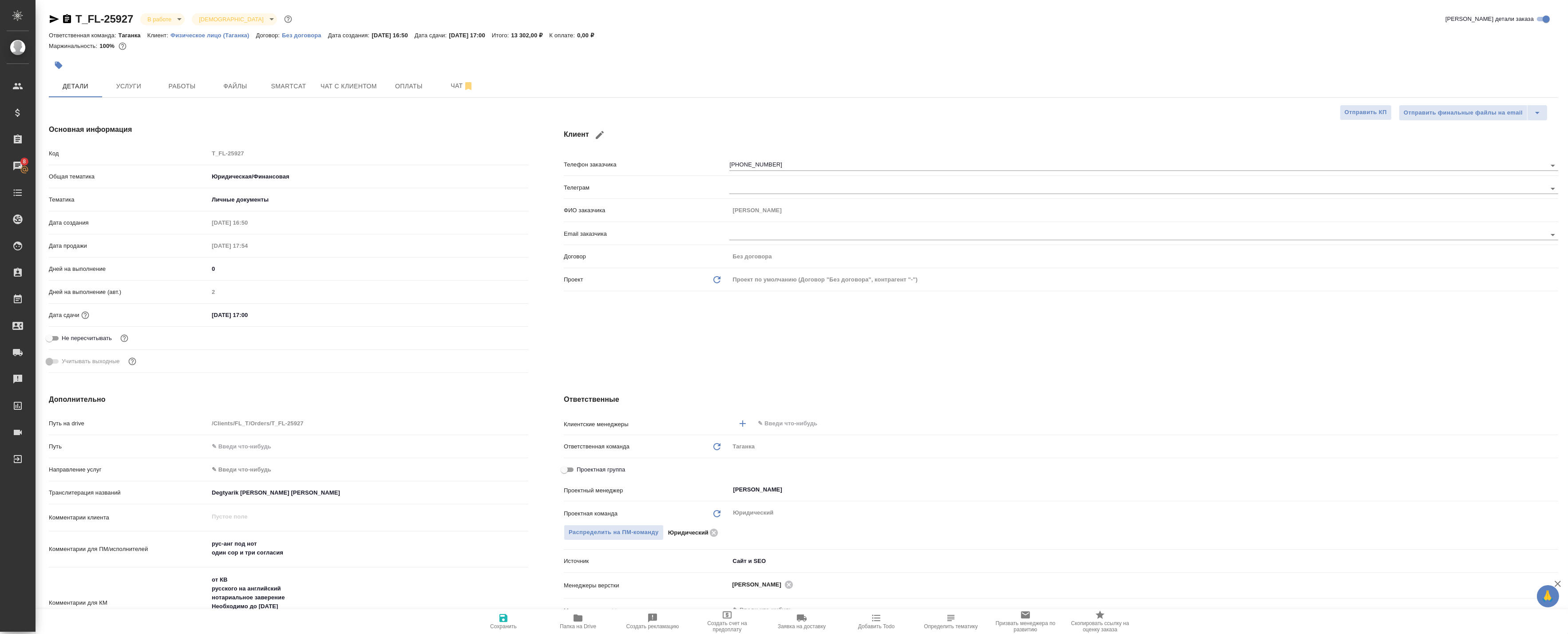
type textarea "x"
click at [174, 90] on span "Работы" at bounding box center [181, 87] width 42 height 11
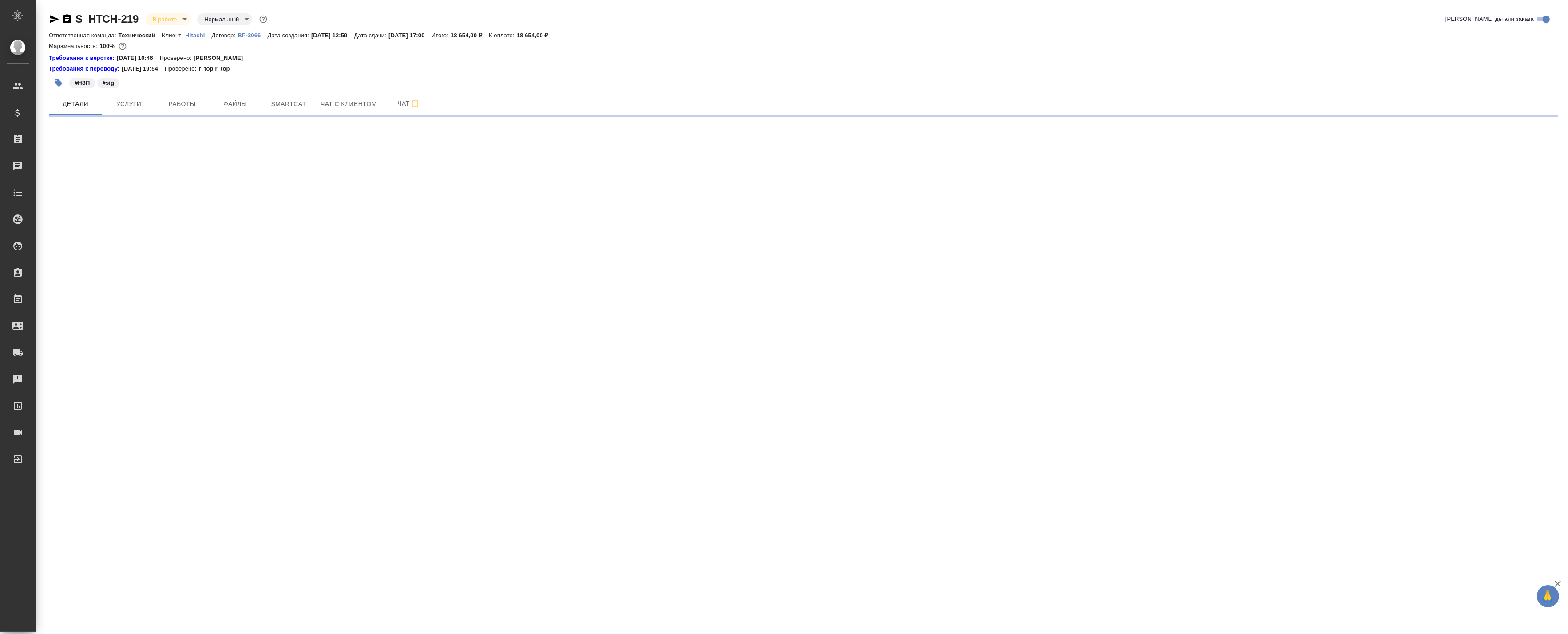
select select "RU"
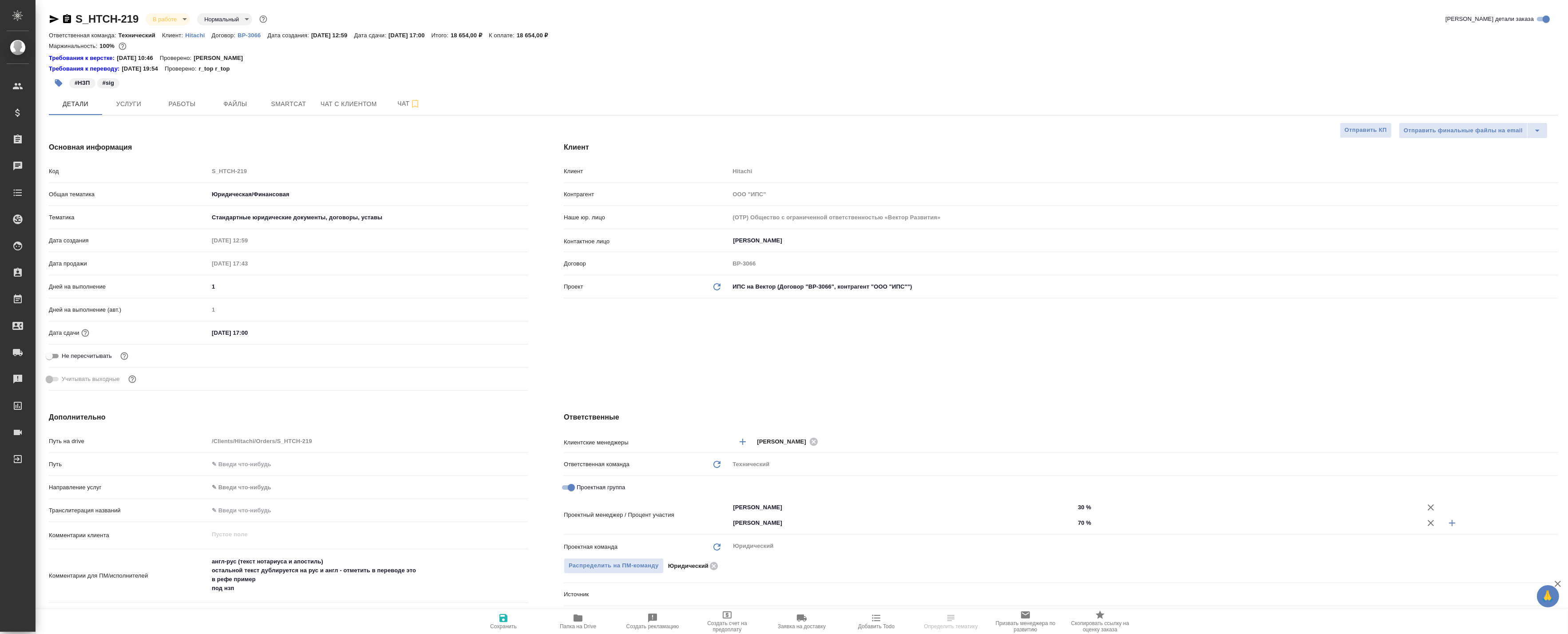
type textarea "x"
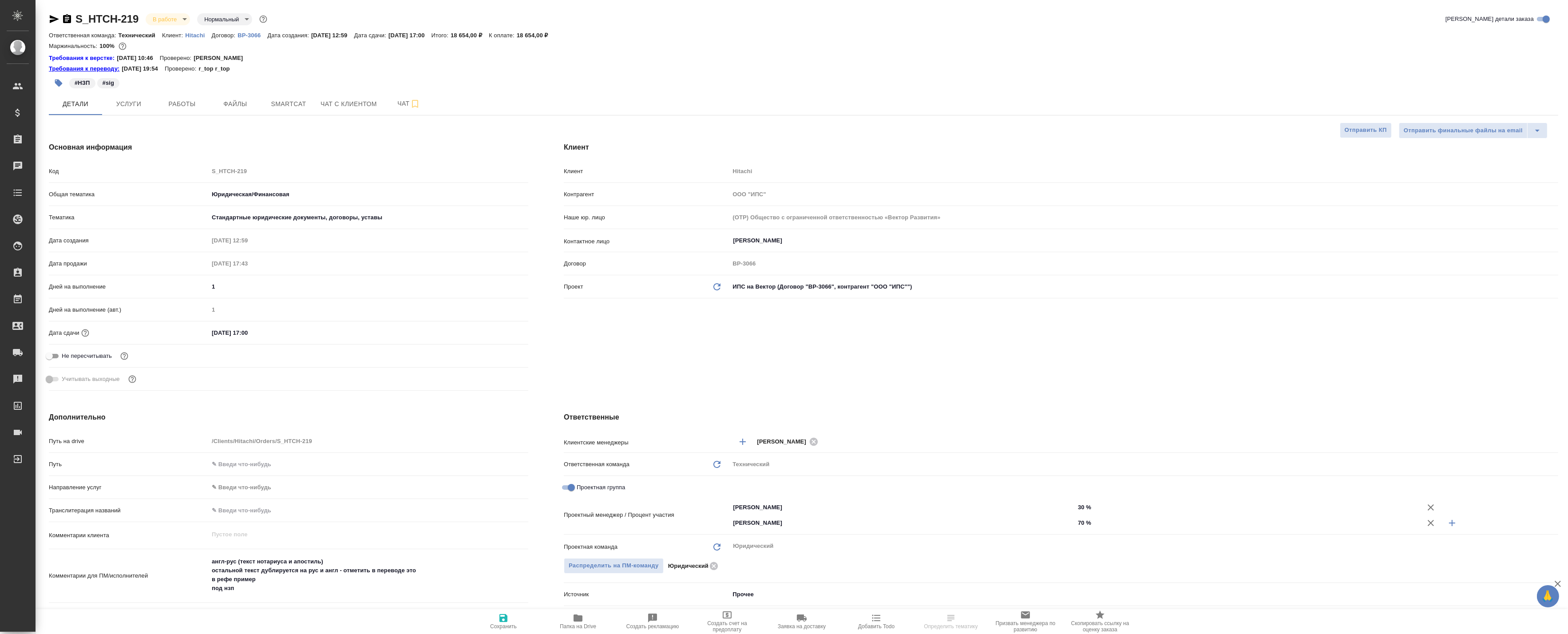
type textarea "x"
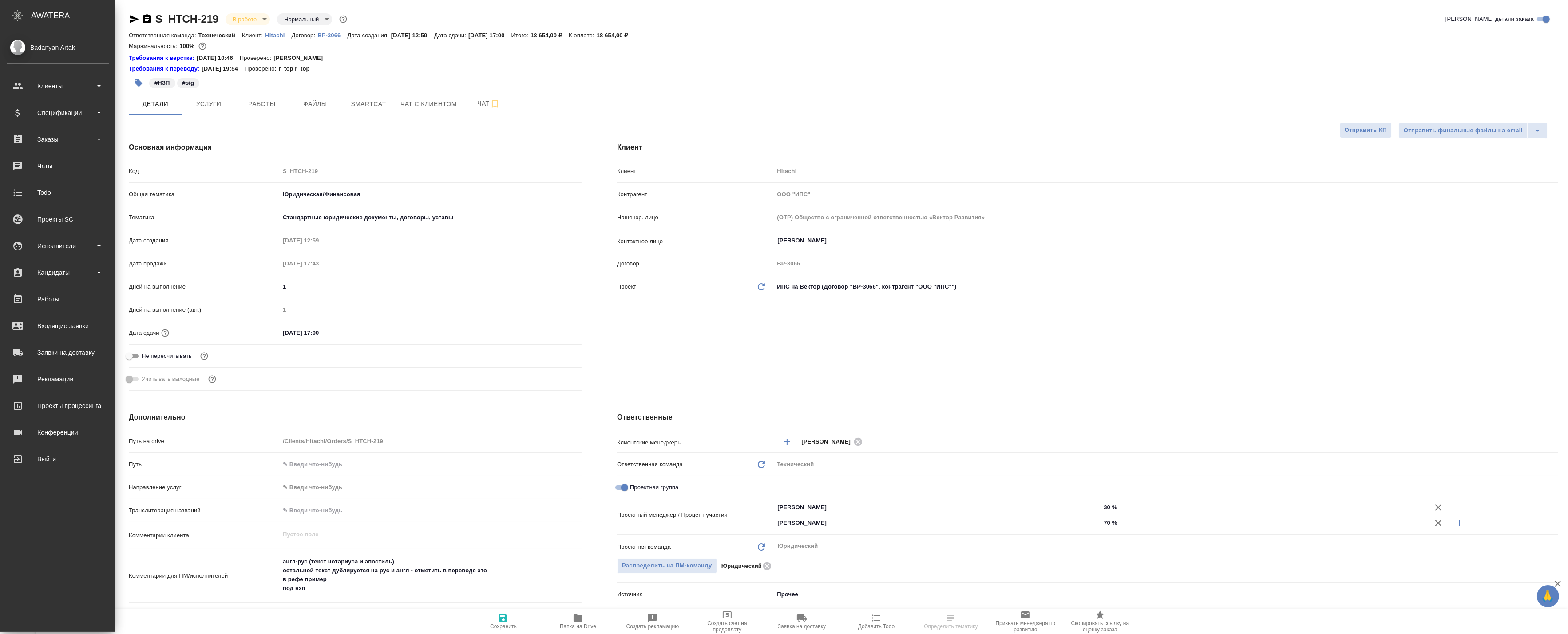
type textarea "x"
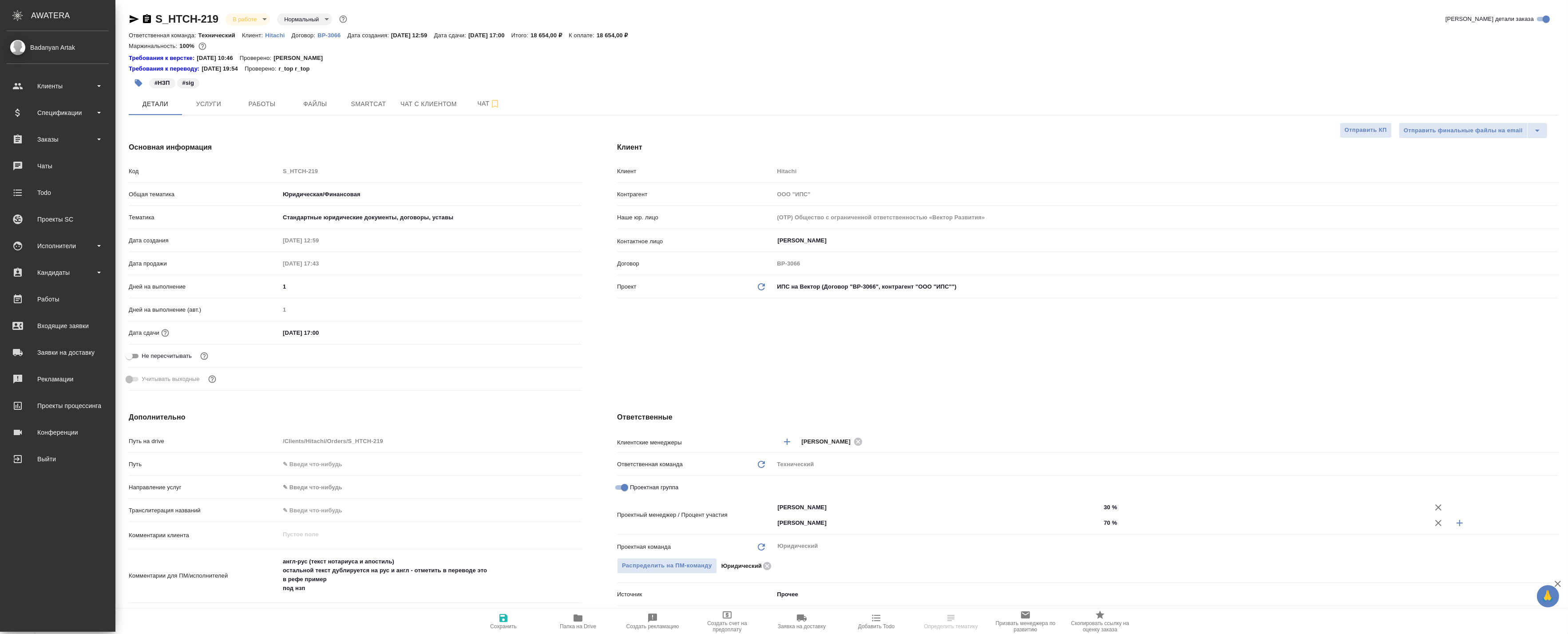
type textarea "x"
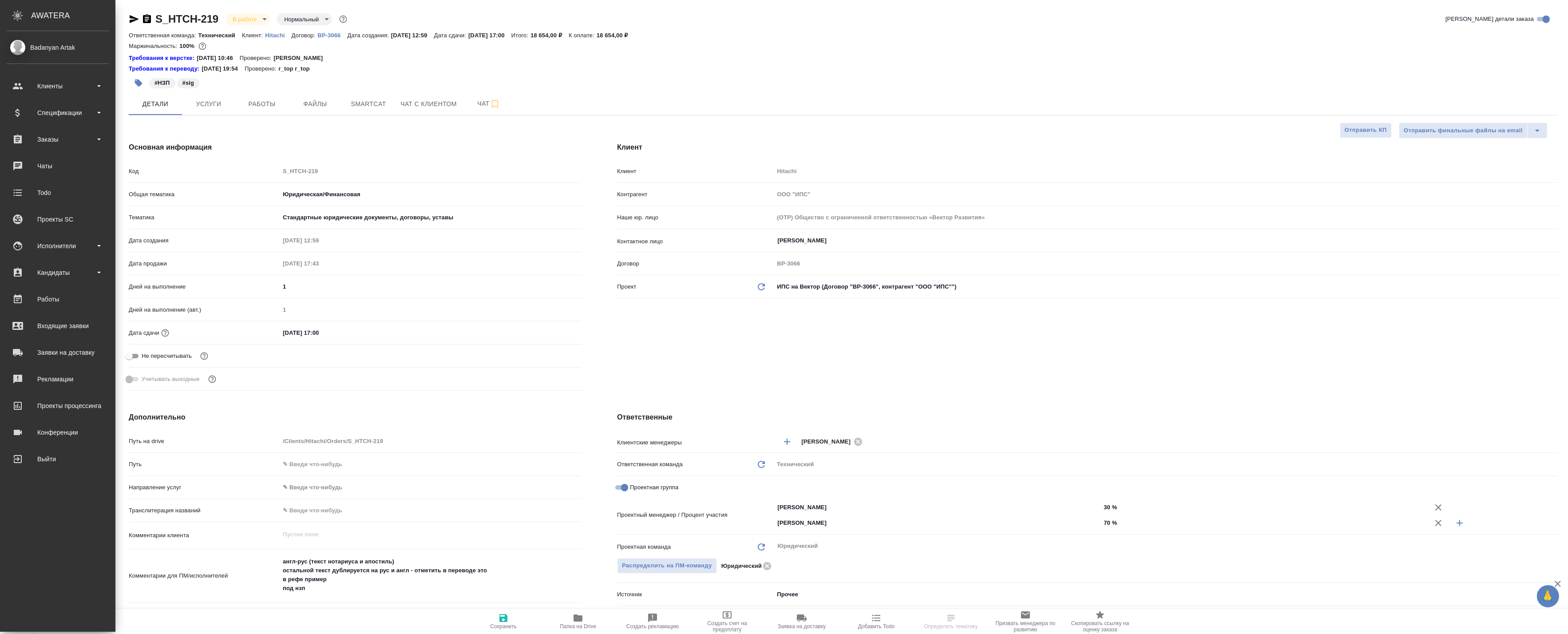
type textarea "x"
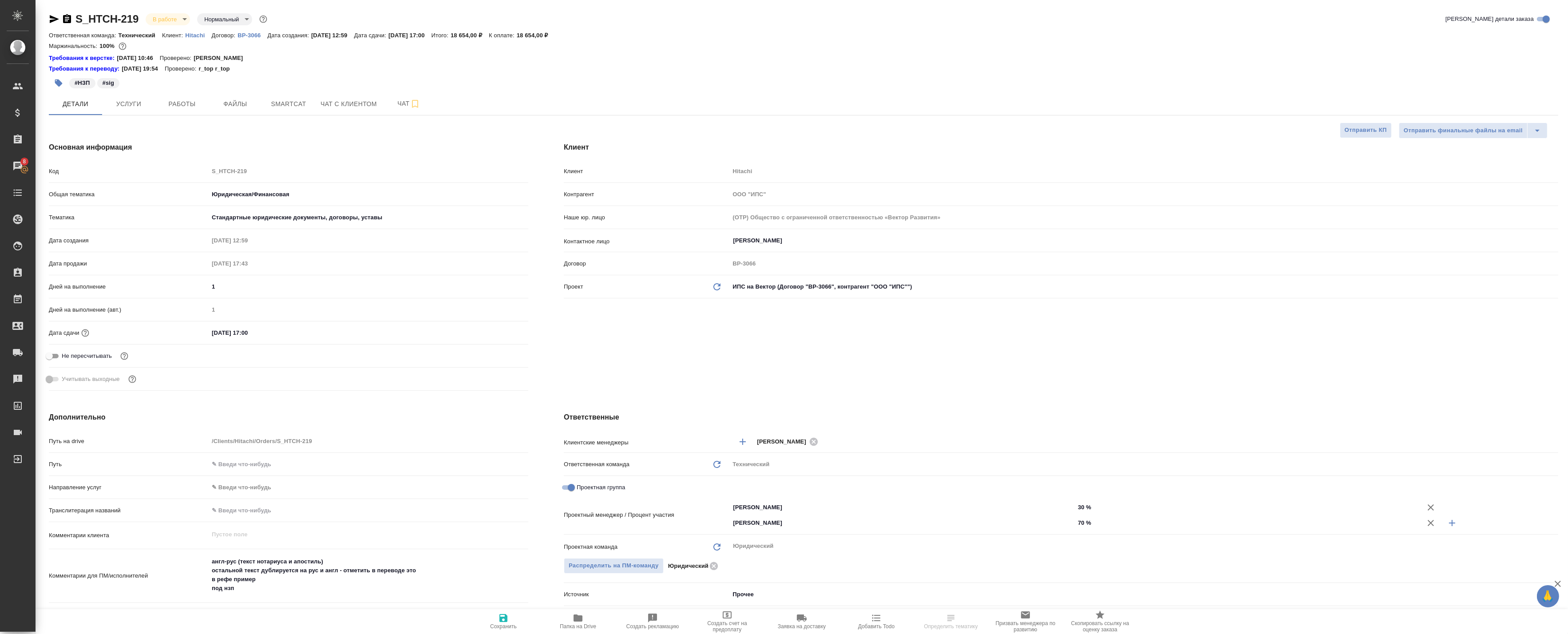
type textarea "x"
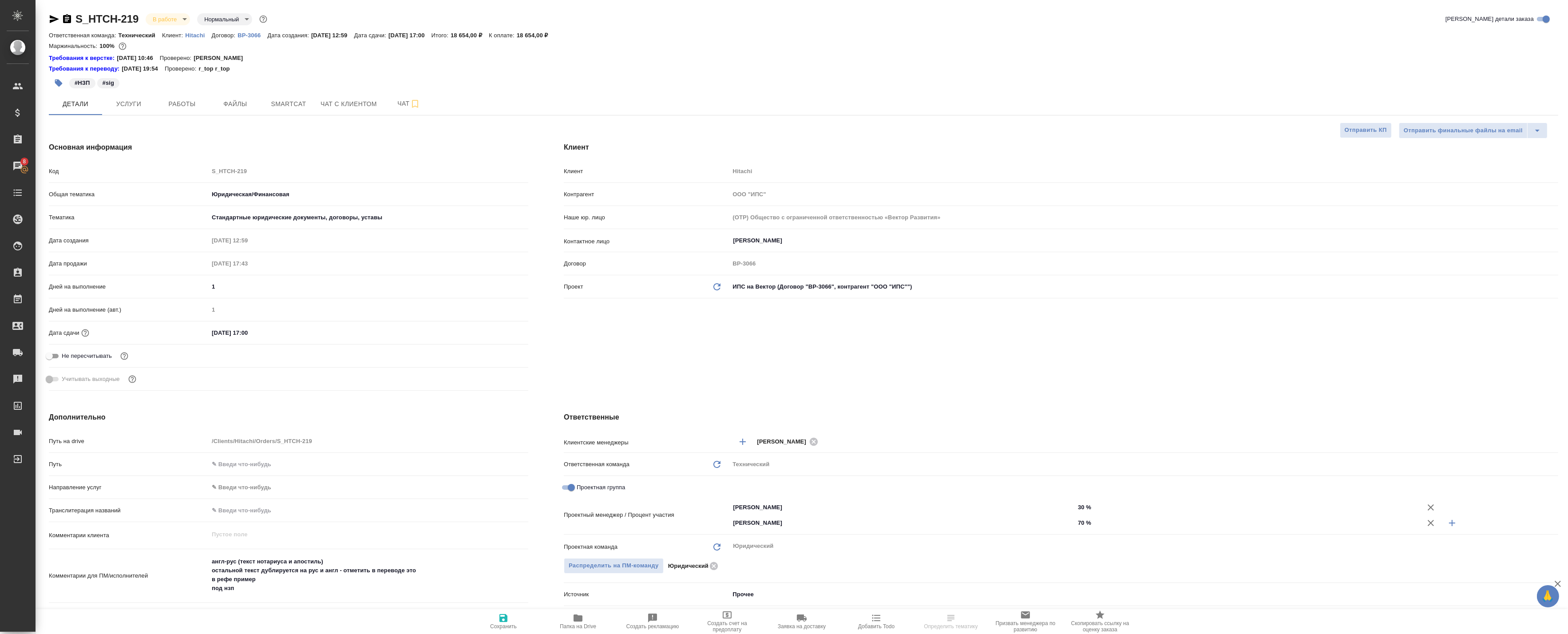
type textarea "x"
select select "RU"
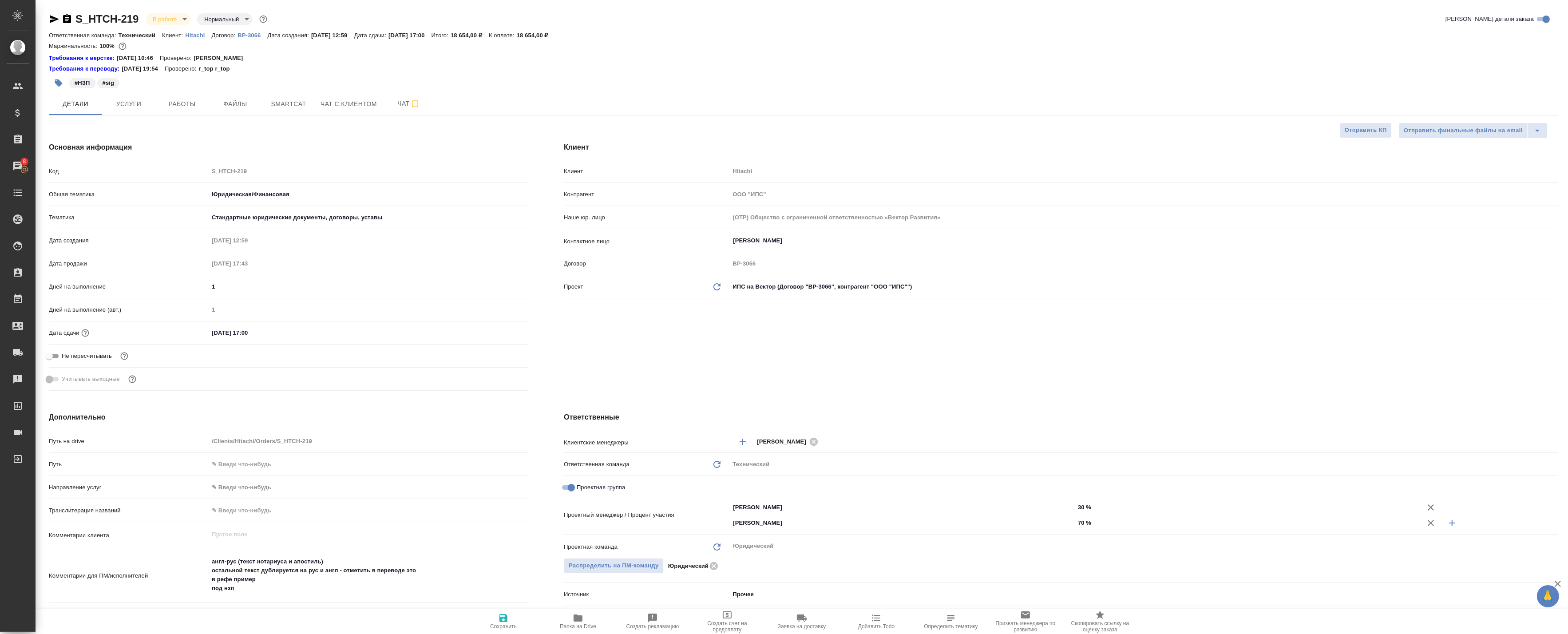
type textarea "x"
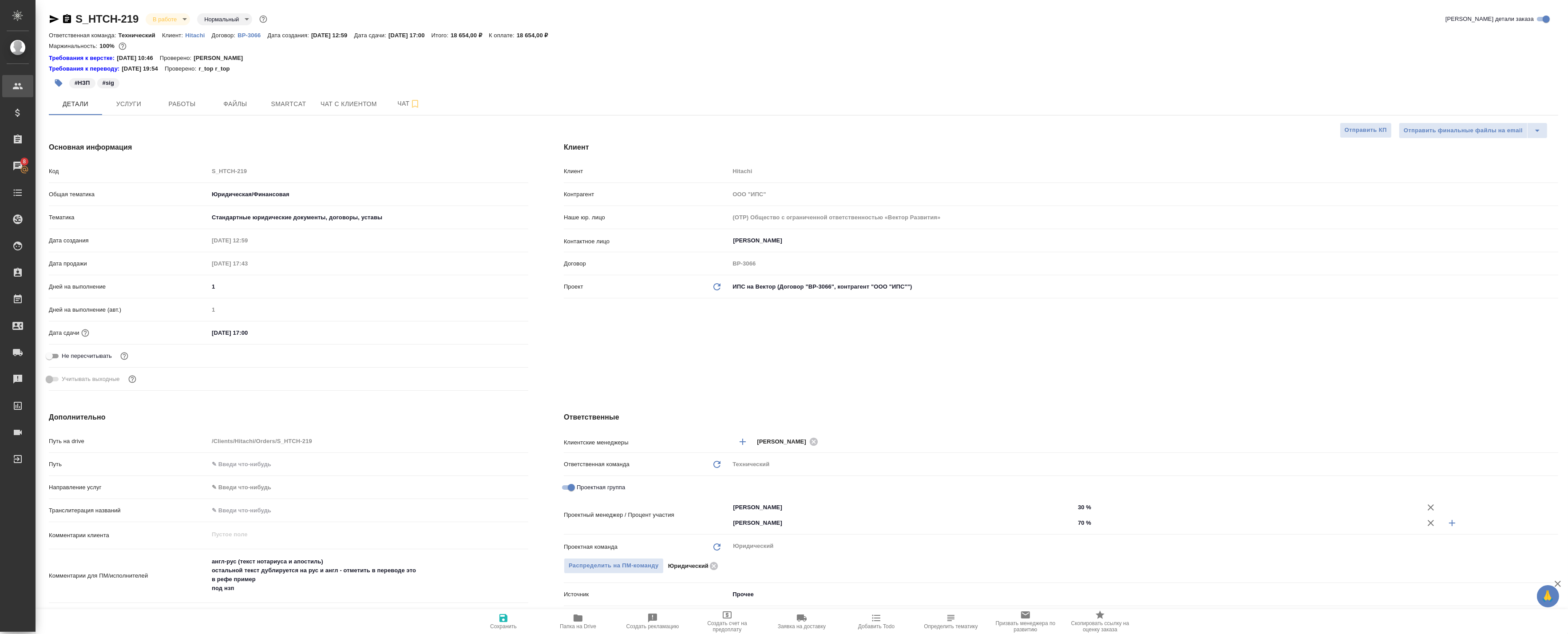
type textarea "x"
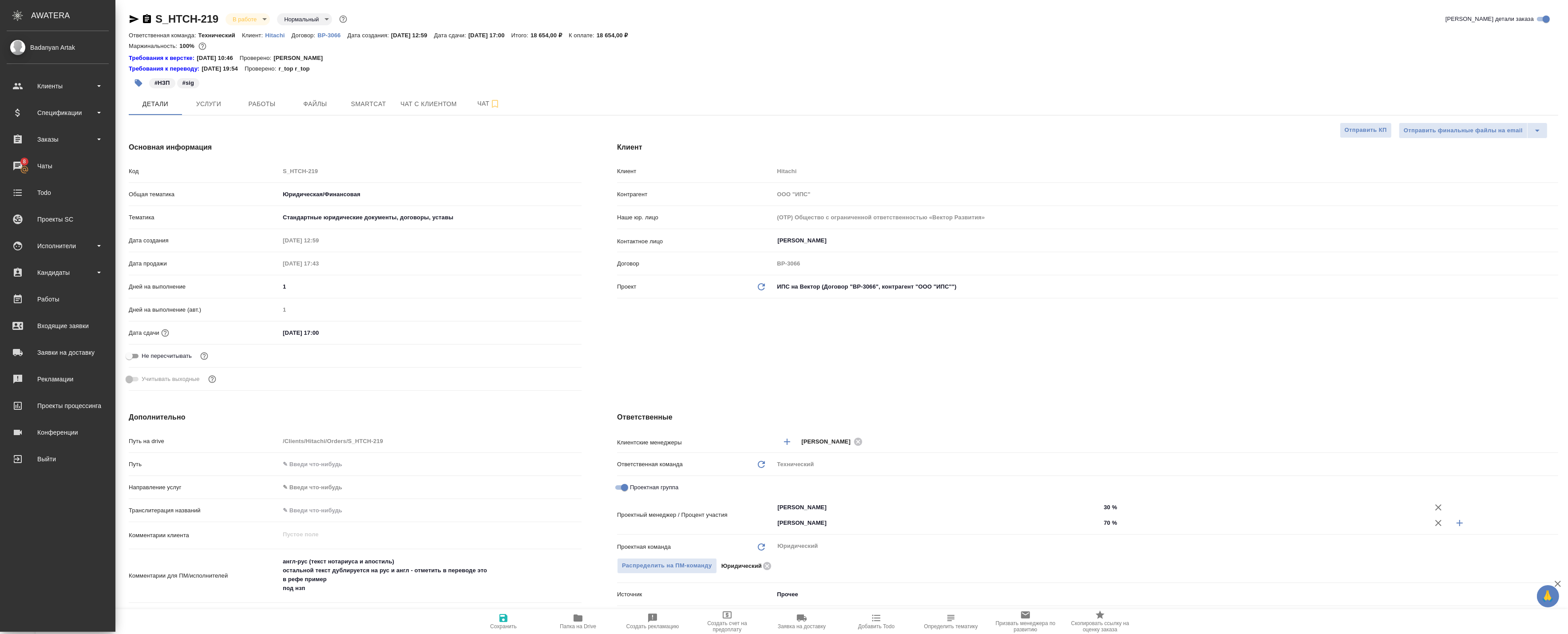
type textarea "x"
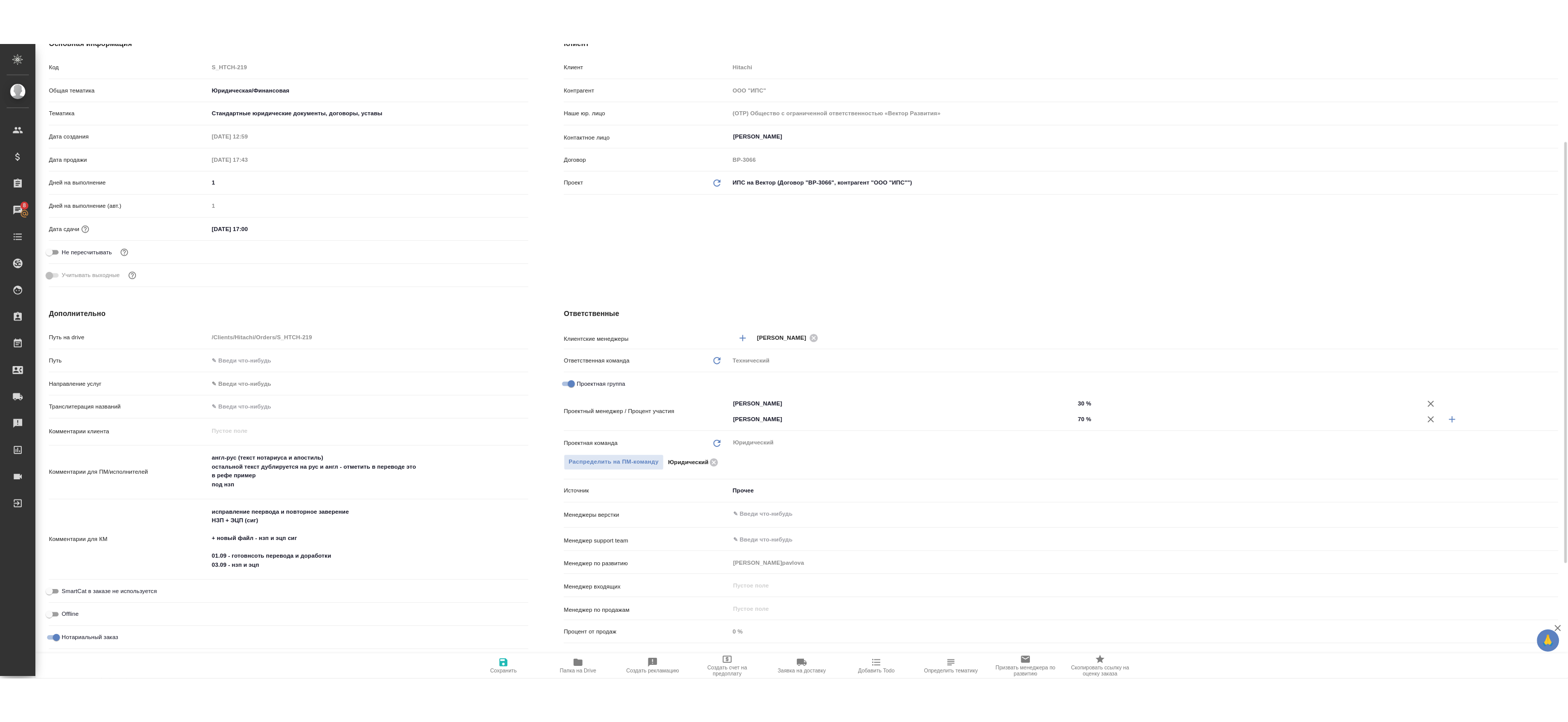
scroll to position [225, 0]
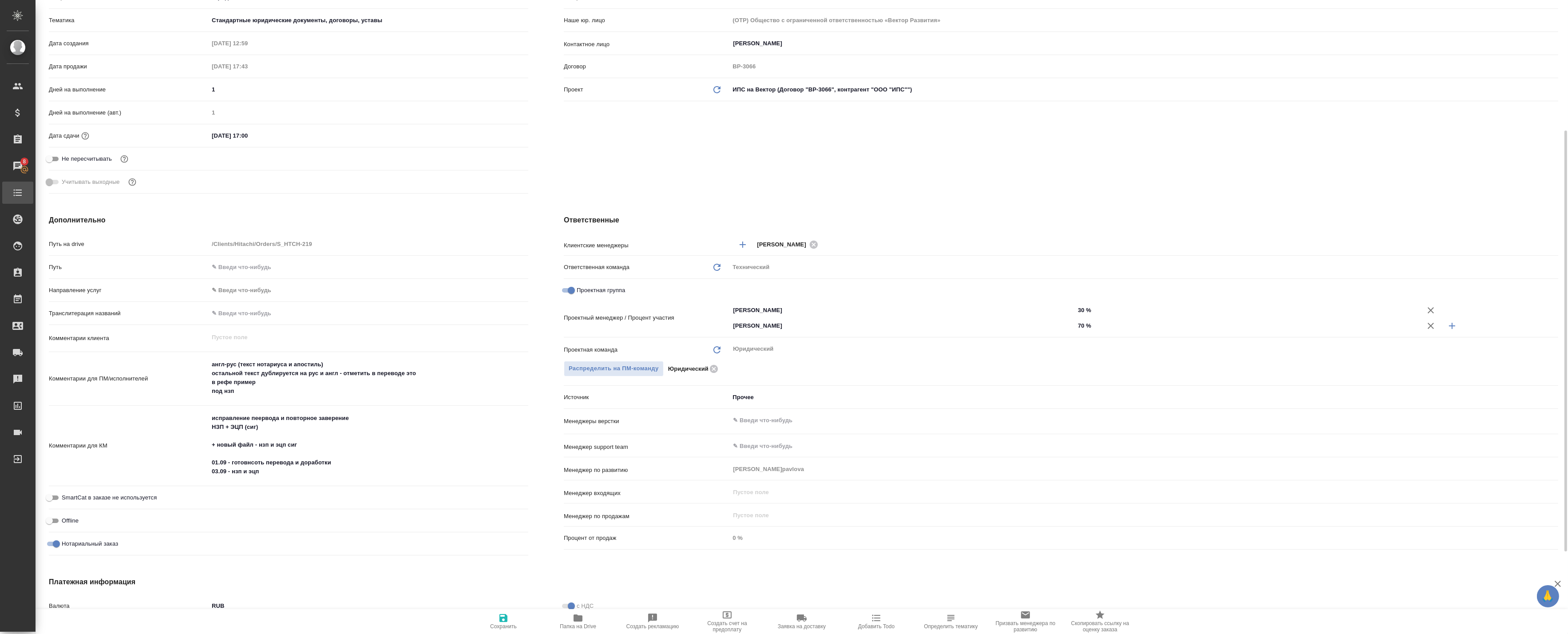
type textarea "x"
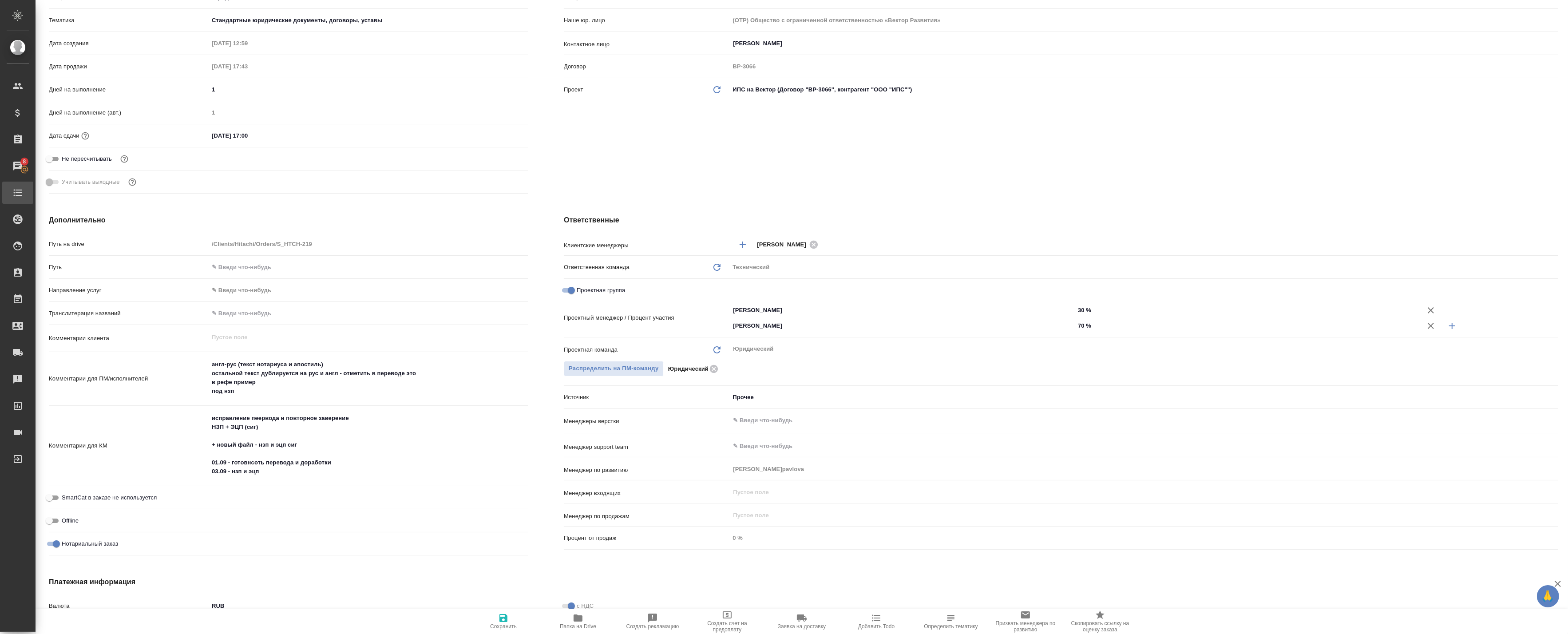
type textarea "x"
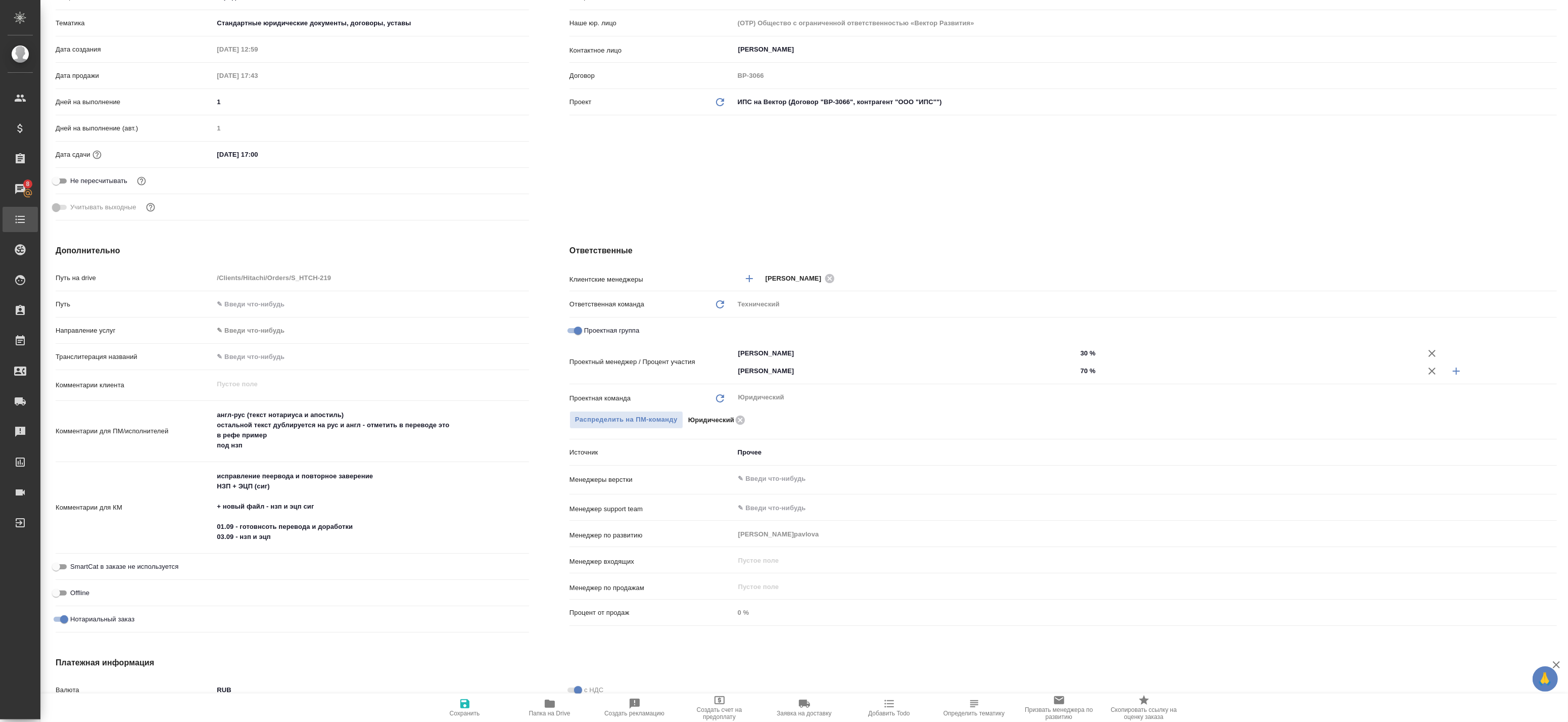
type textarea "x"
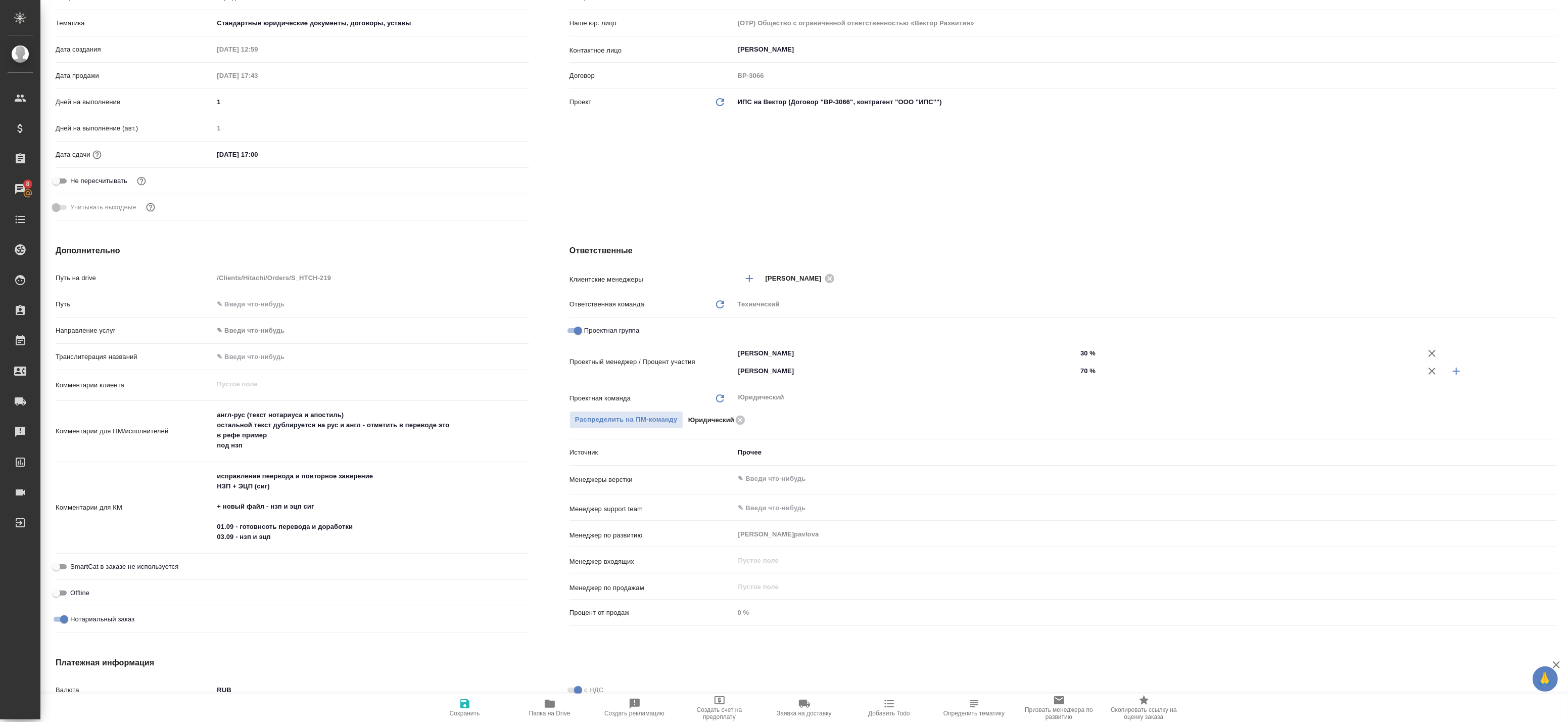
type textarea "x"
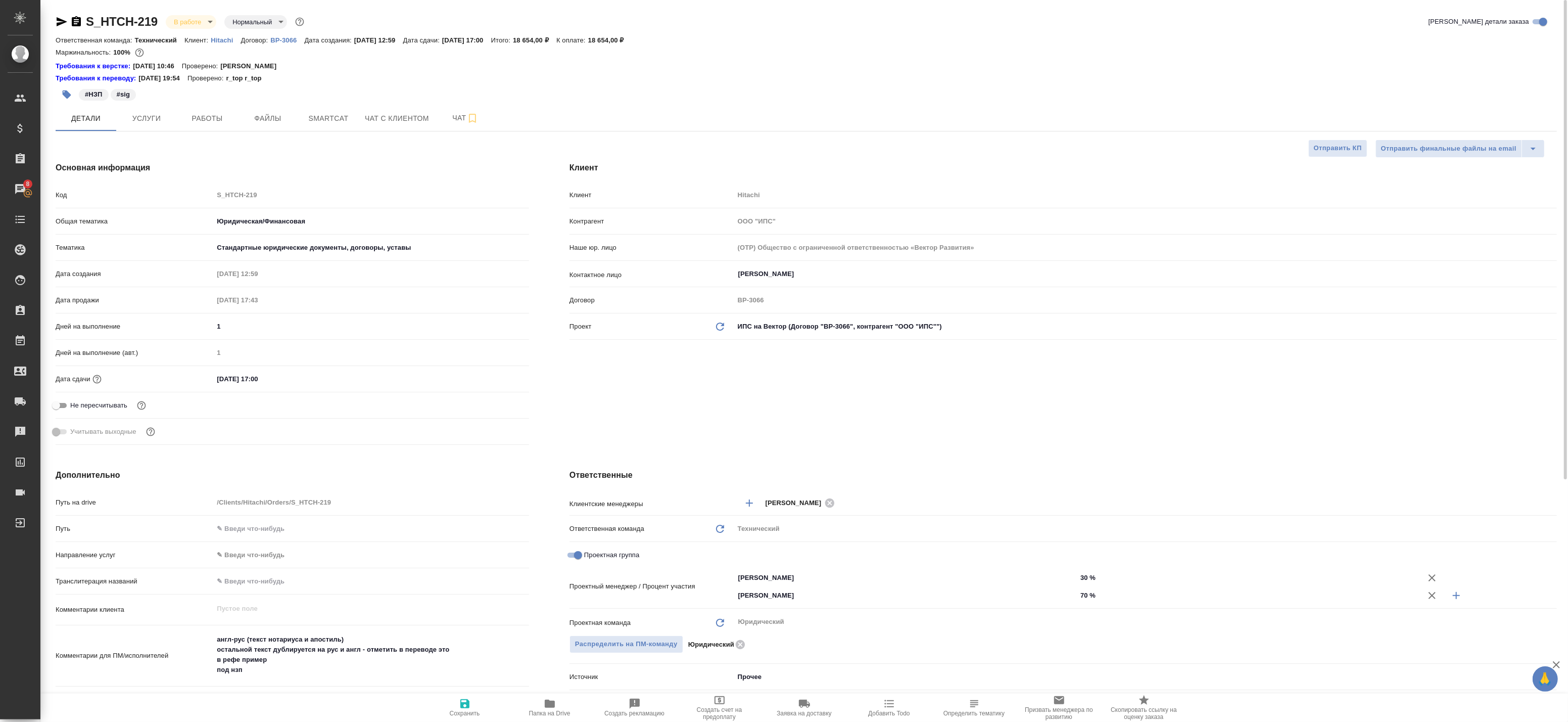
type textarea "x"
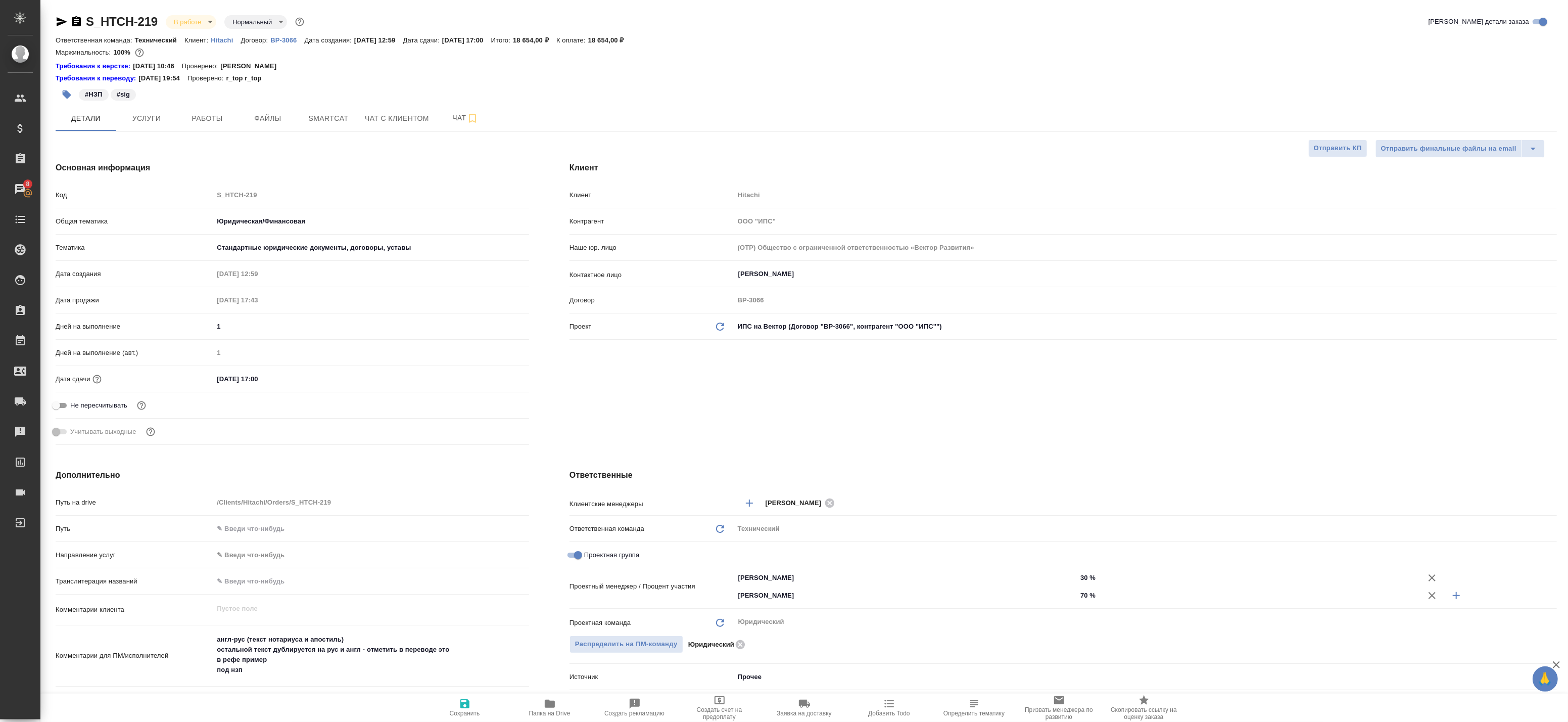
type textarea "x"
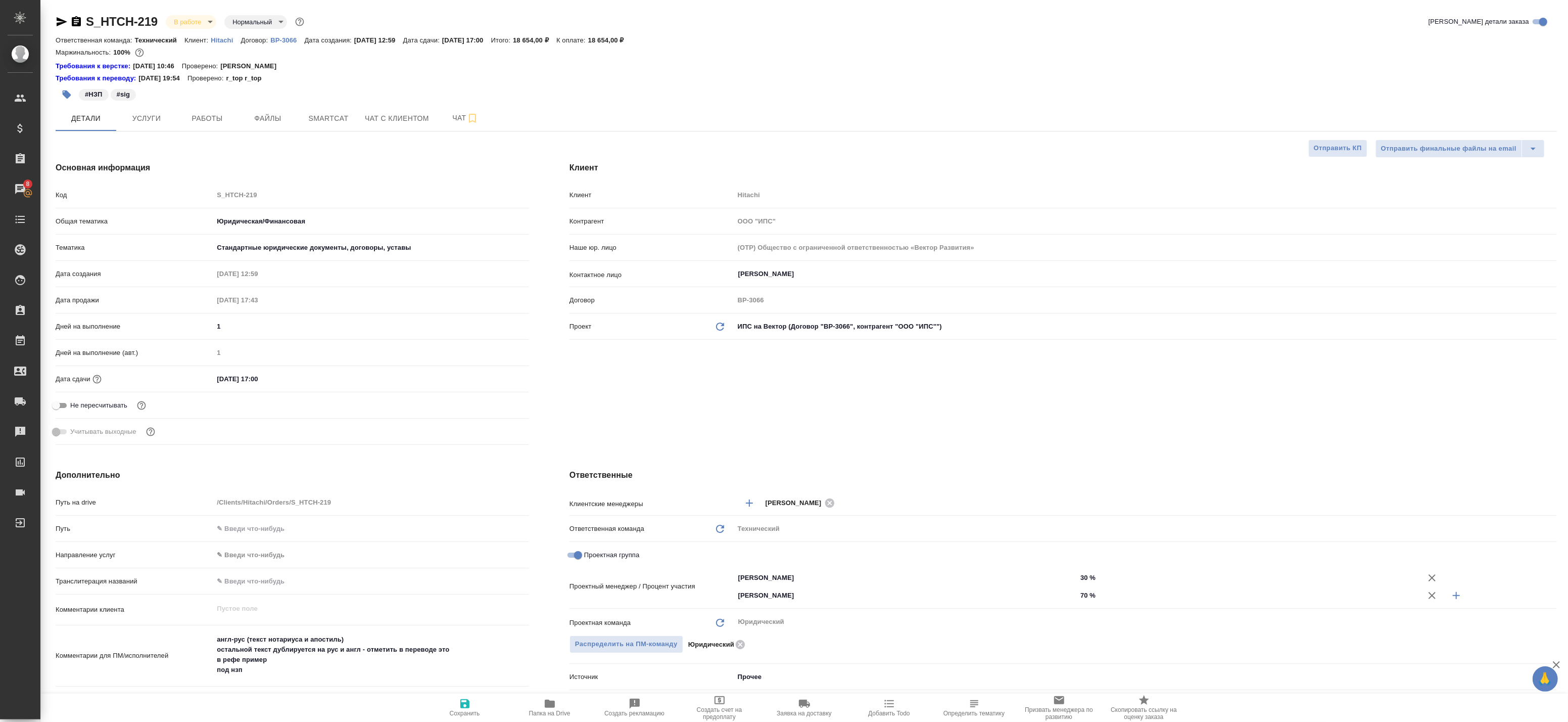
type textarea "x"
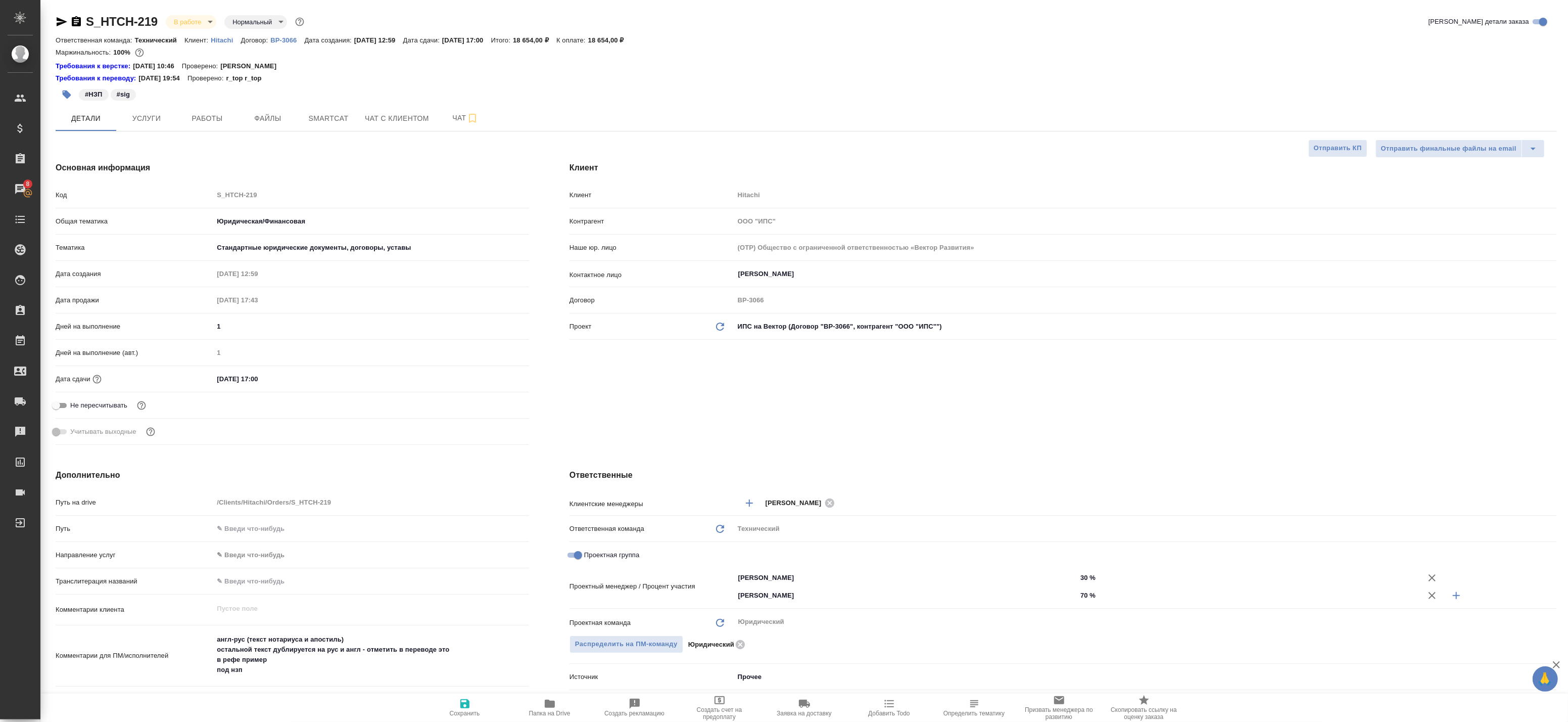
type textarea "x"
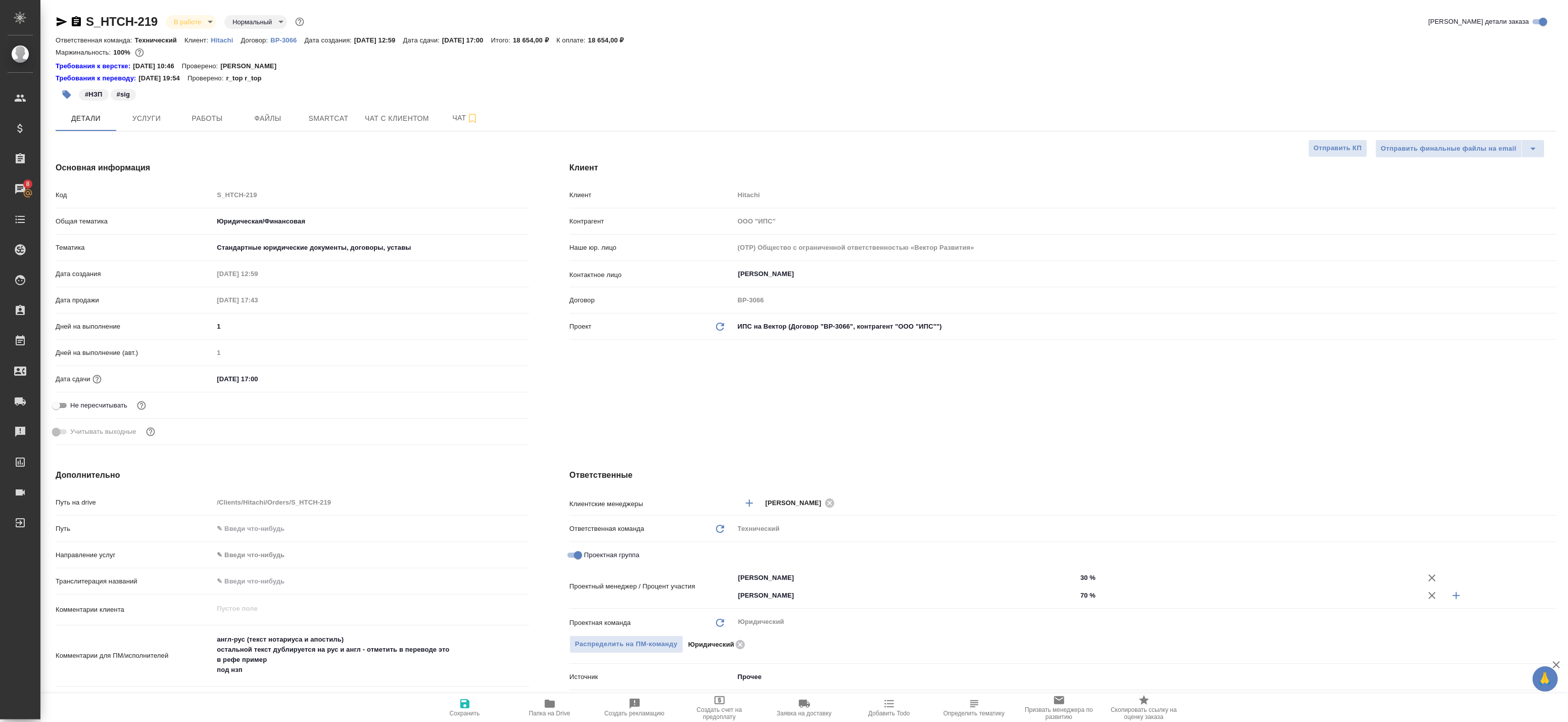
type textarea "x"
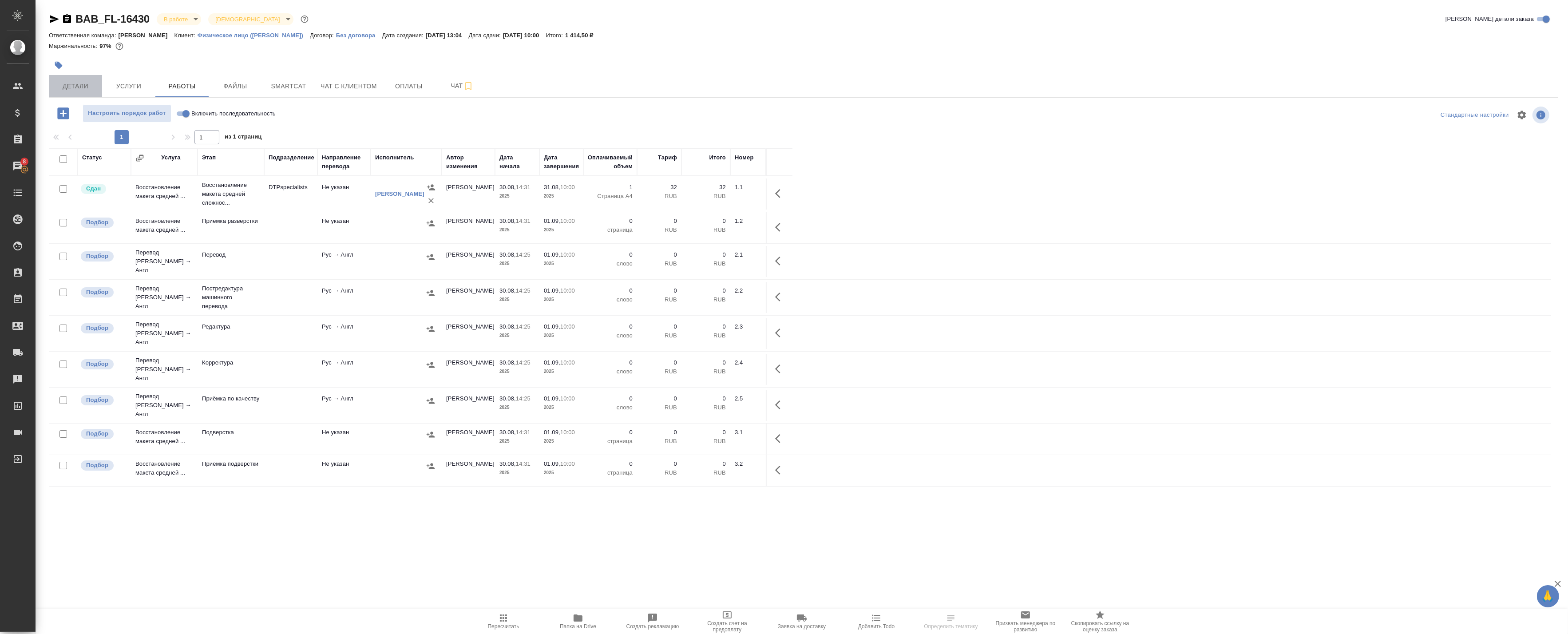
click at [94, 87] on span "Детали" at bounding box center [75, 87] width 42 height 11
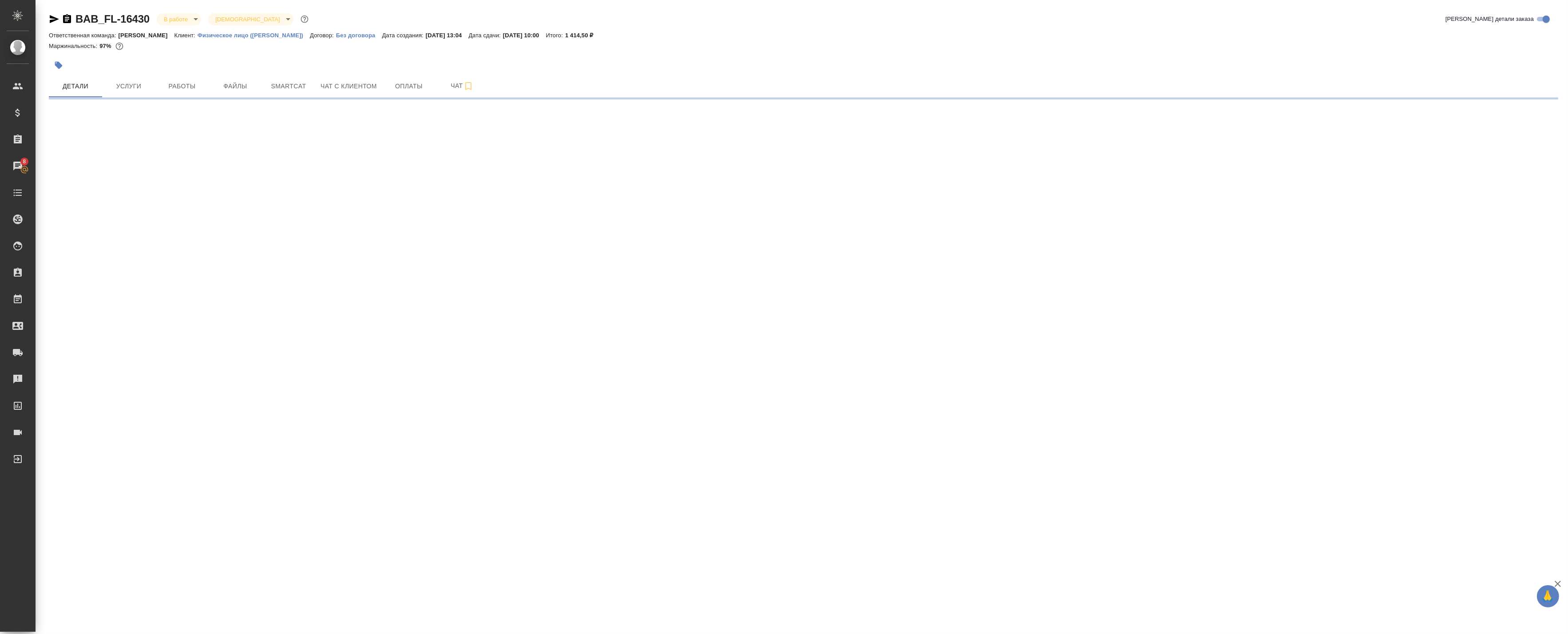
select select "RU"
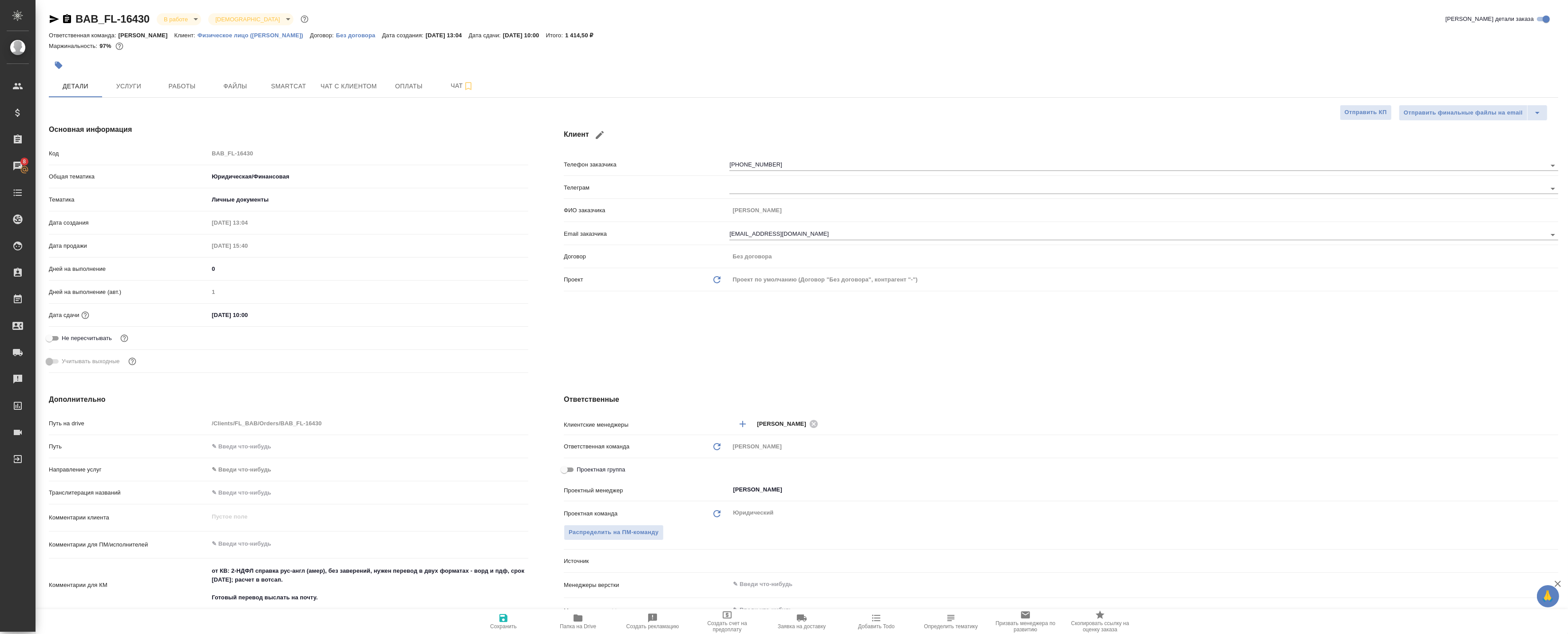
type textarea "x"
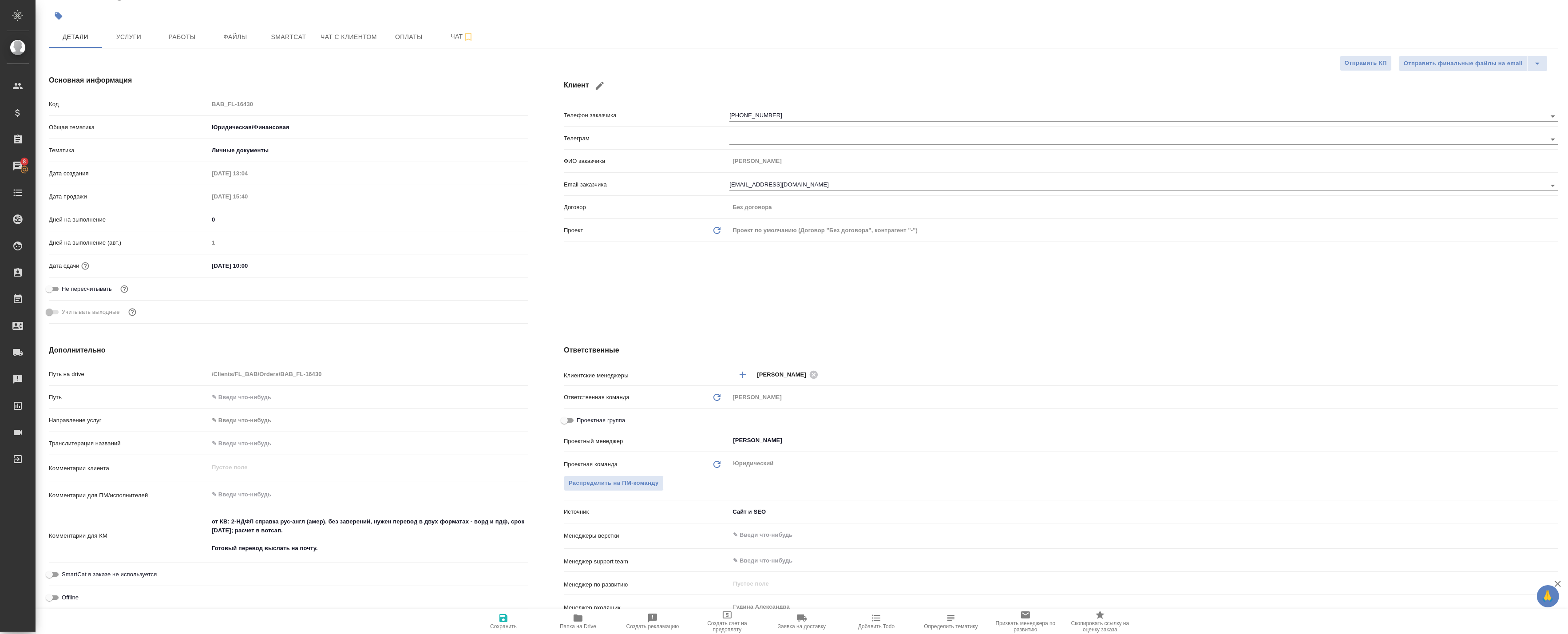
type textarea "x"
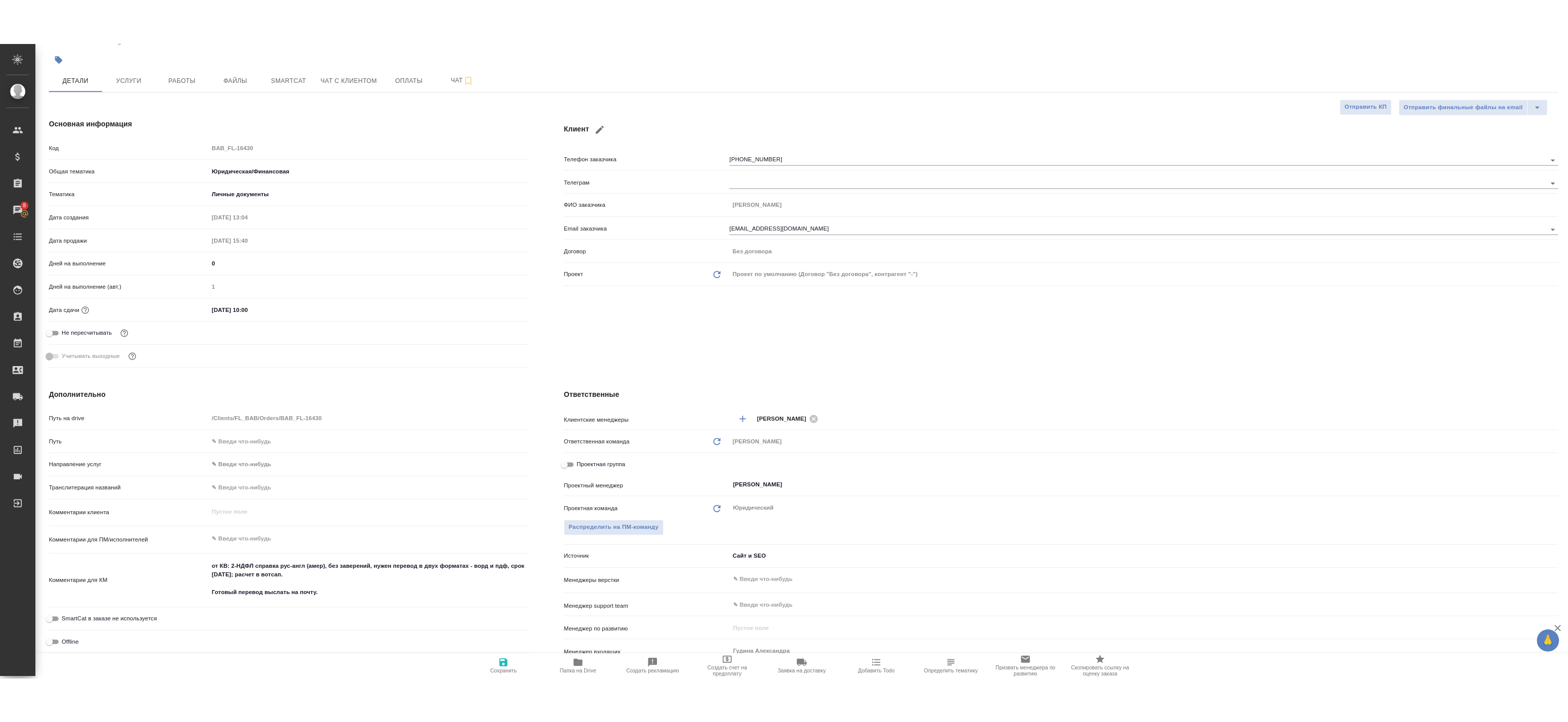
scroll to position [0, 0]
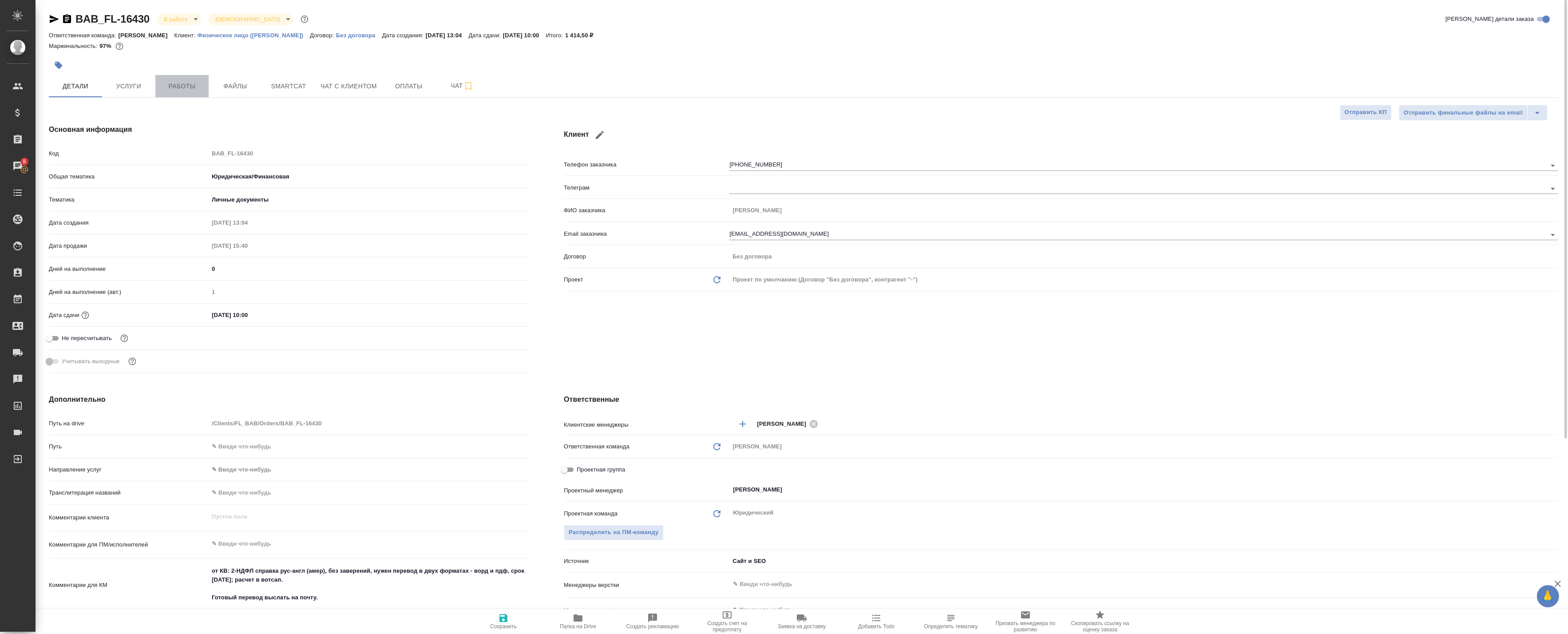
click at [197, 91] on span "Работы" at bounding box center [181, 87] width 42 height 11
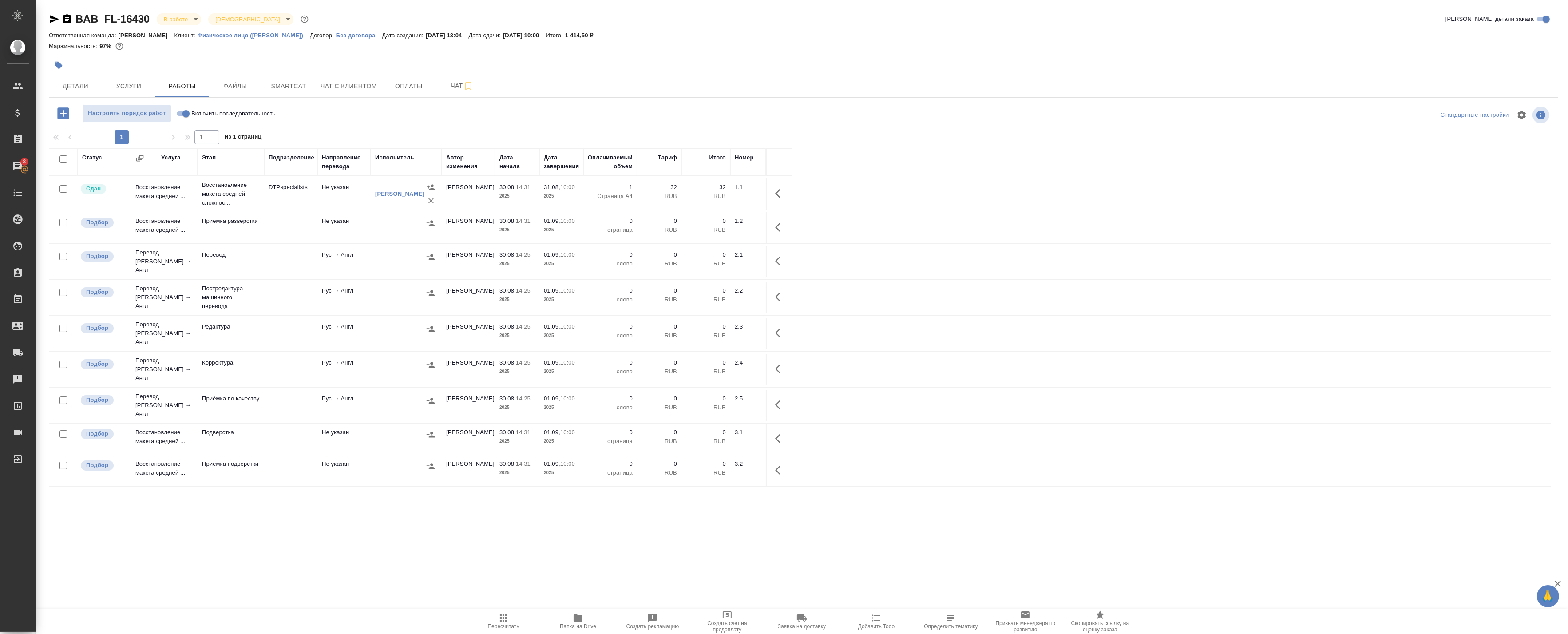
click at [358, 209] on td "Рус → Англ" at bounding box center [344, 194] width 53 height 31
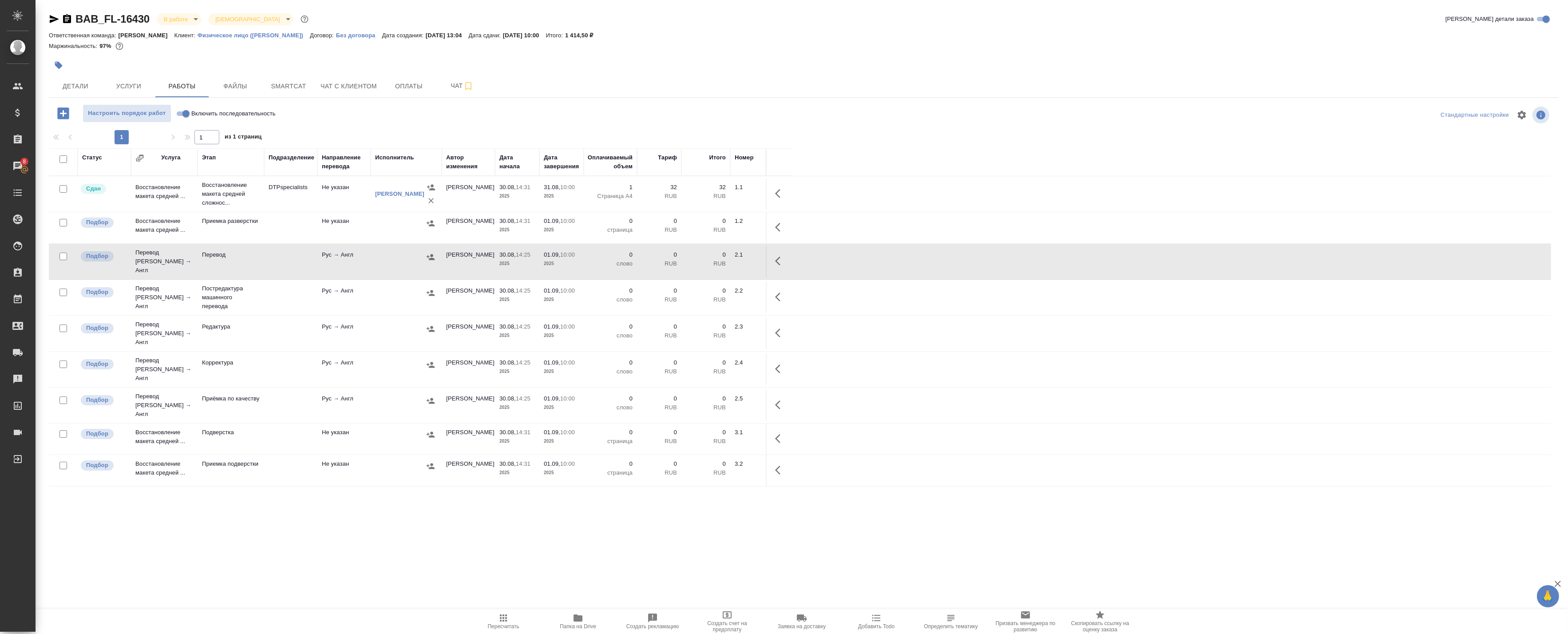
click at [392, 295] on div at bounding box center [406, 293] width 63 height 14
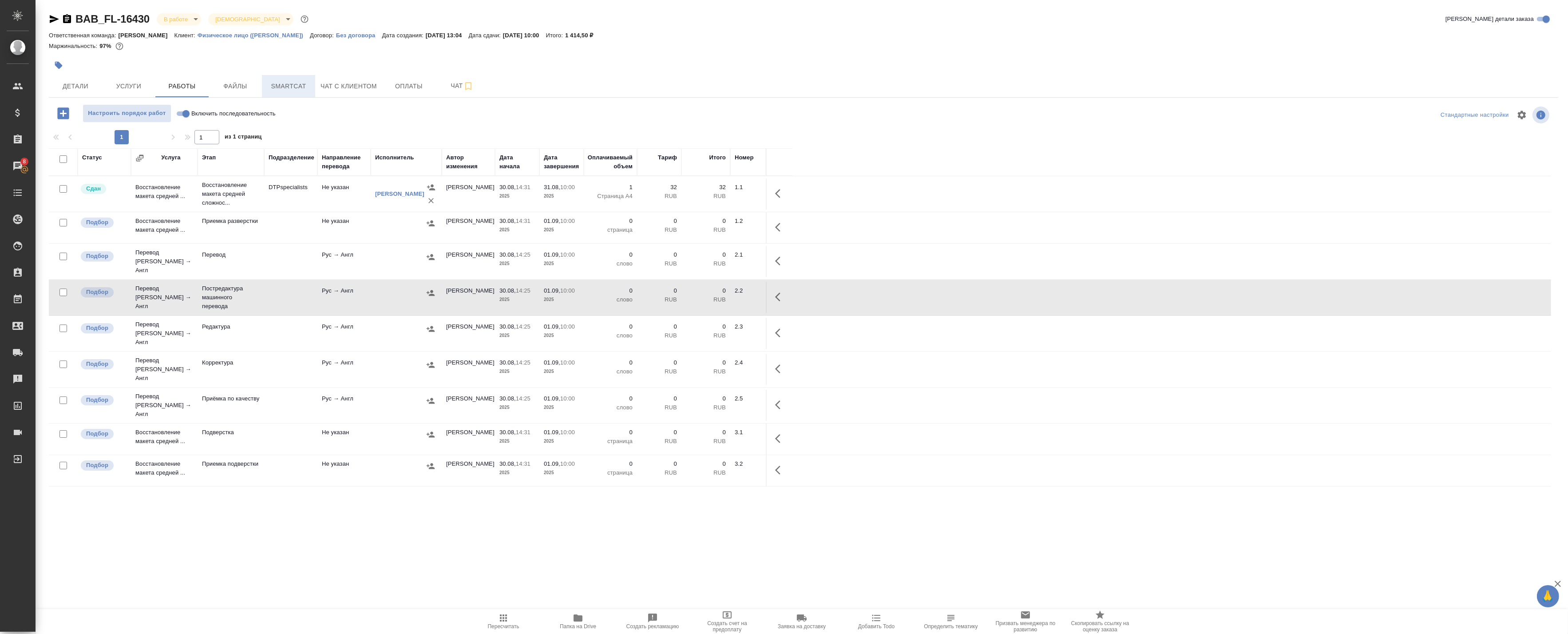
click at [274, 88] on span "Smartcat" at bounding box center [288, 87] width 42 height 11
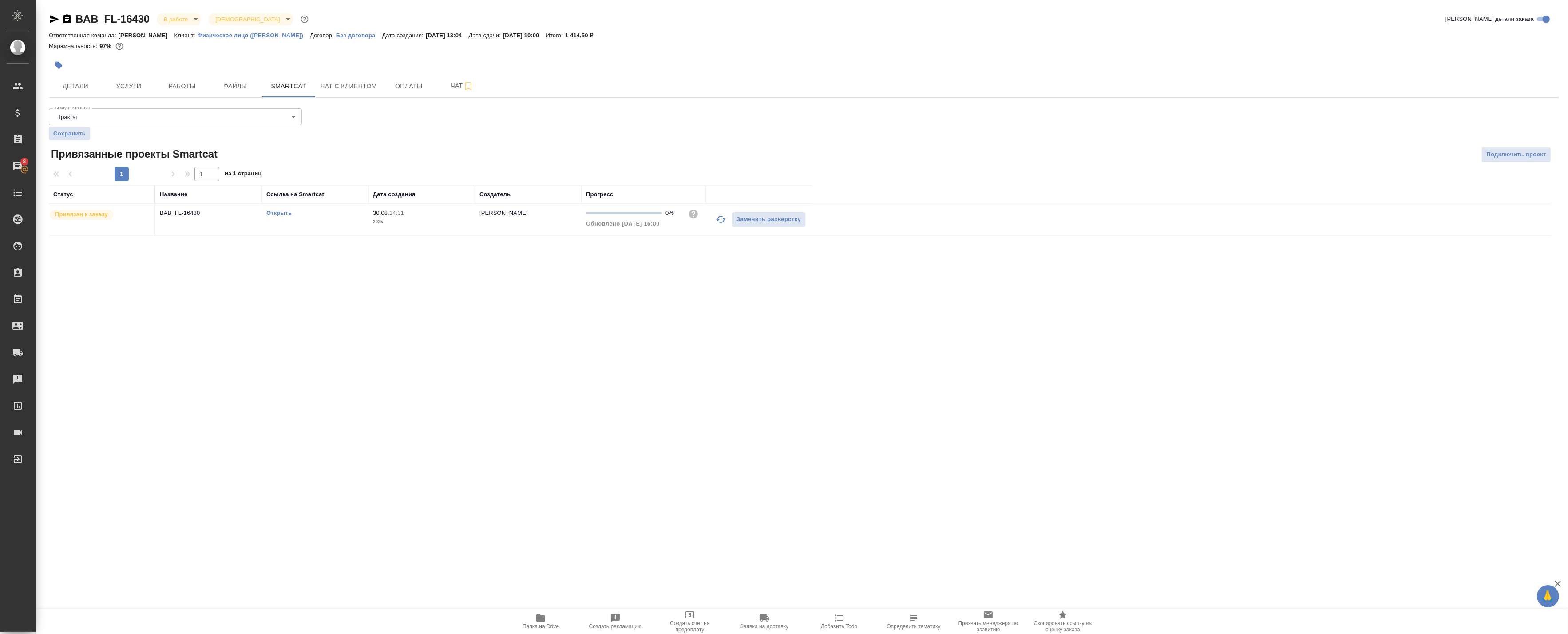
click at [290, 212] on link "Открыть" at bounding box center [279, 212] width 26 height 6
click at [160, 87] on button "Работы" at bounding box center [182, 87] width 53 height 22
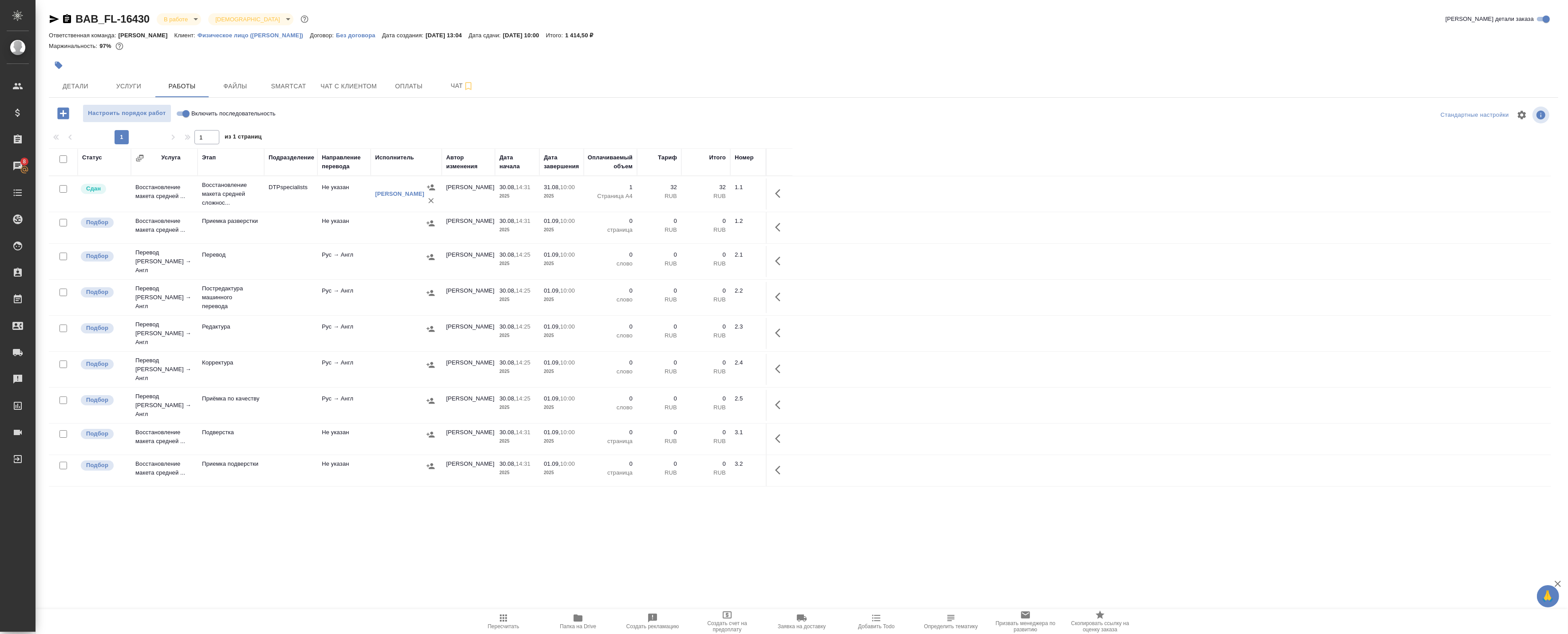
click at [319, 198] on td "Не указан" at bounding box center [344, 194] width 53 height 31
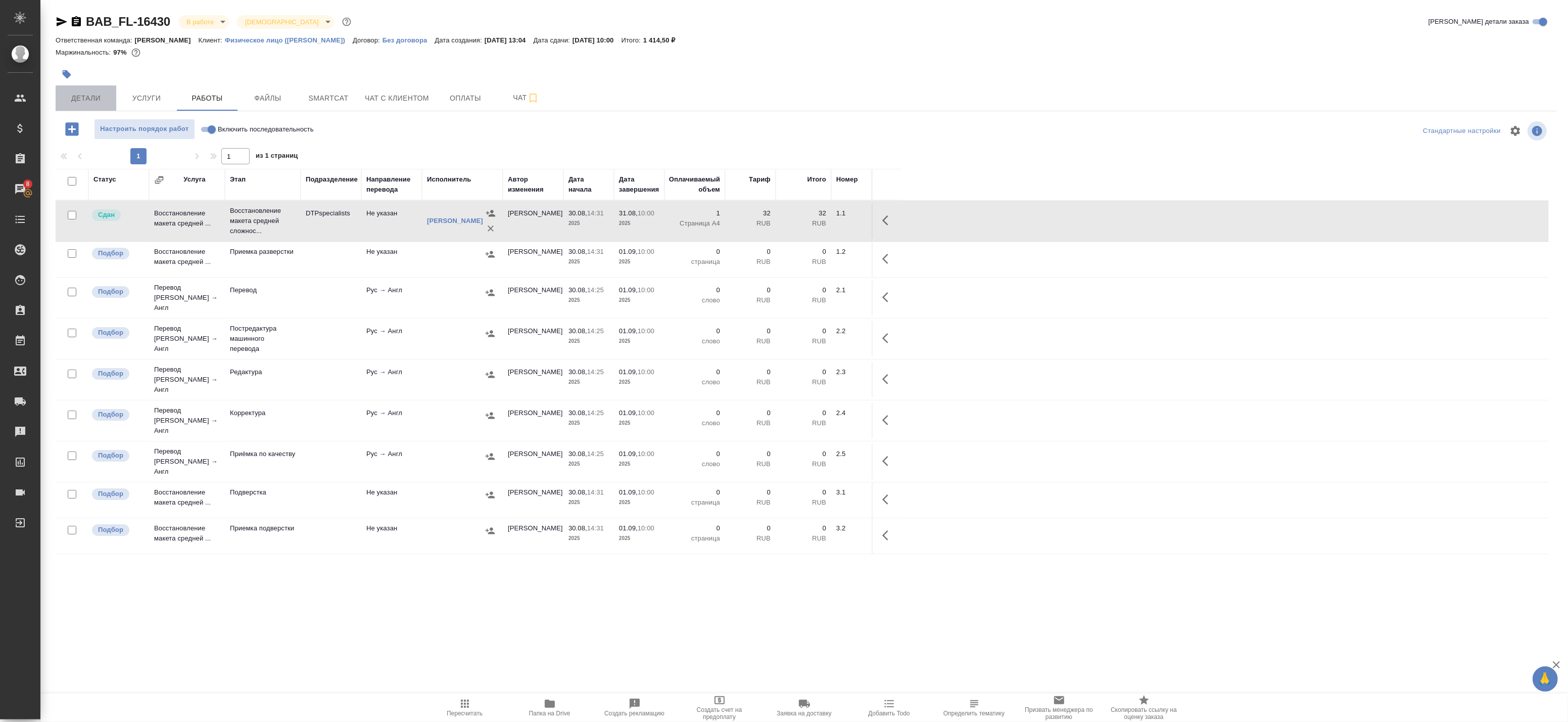
click at [97, 102] on span "Детали" at bounding box center [86, 99] width 48 height 13
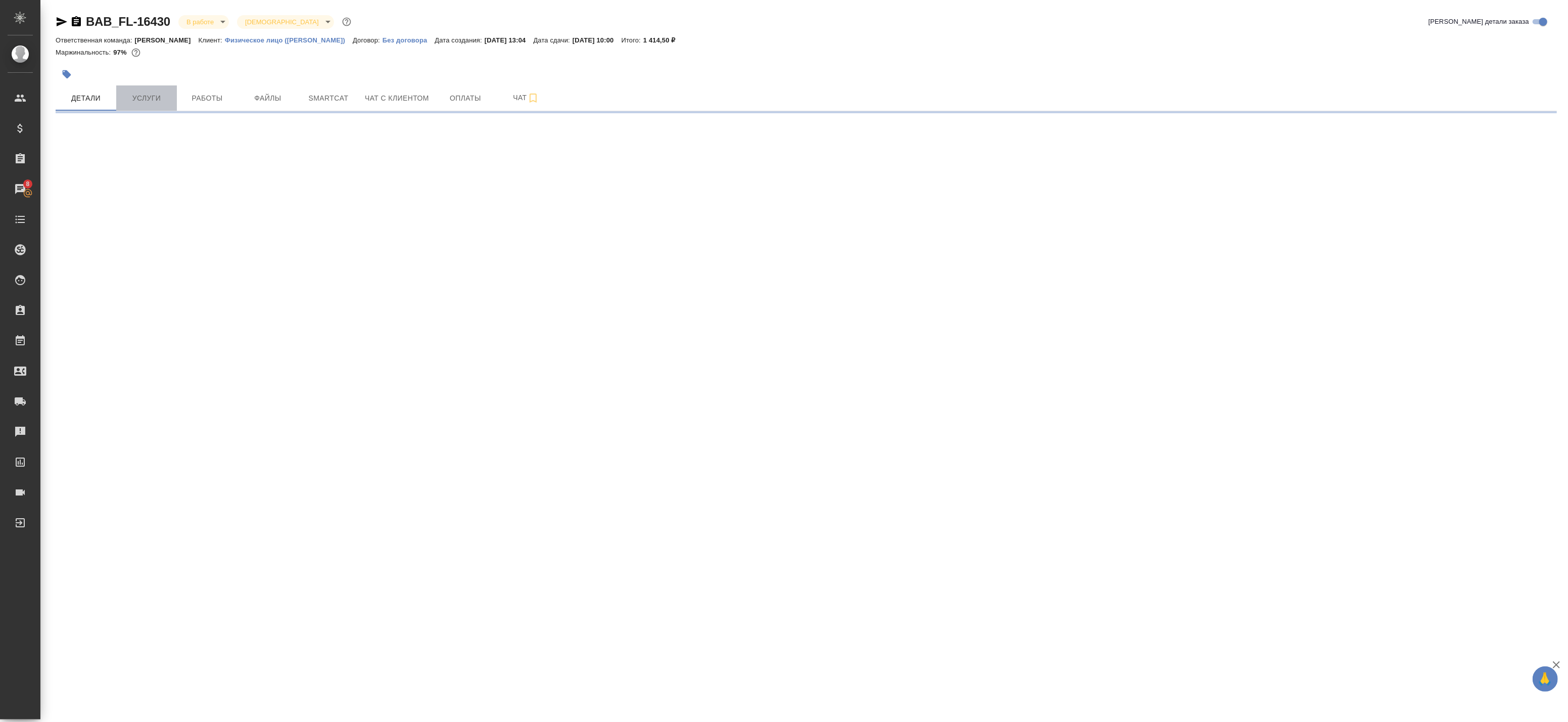
click at [159, 98] on span "Услуги" at bounding box center [146, 99] width 48 height 13
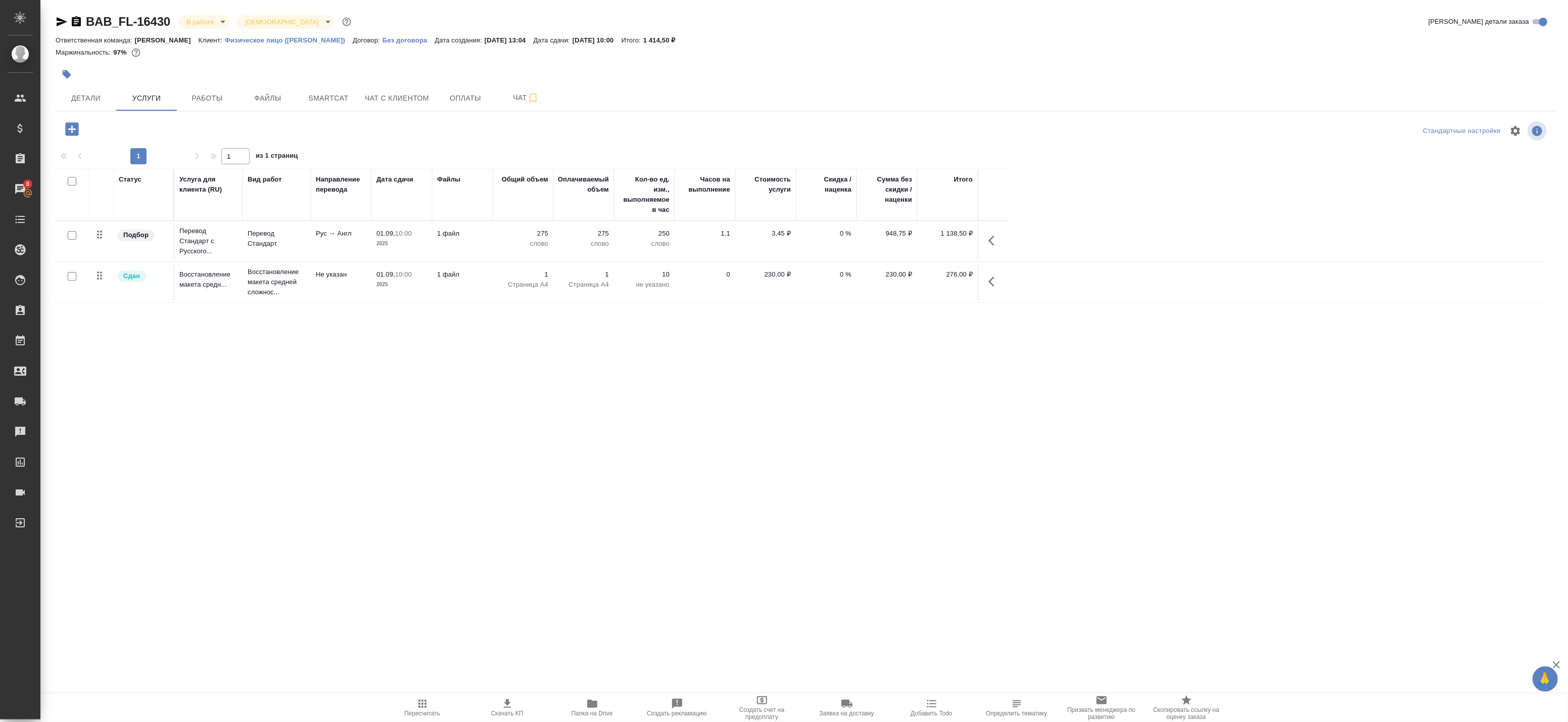
click at [72, 235] on input "checkbox" at bounding box center [71, 235] width 8 height 8
checkbox input "true"
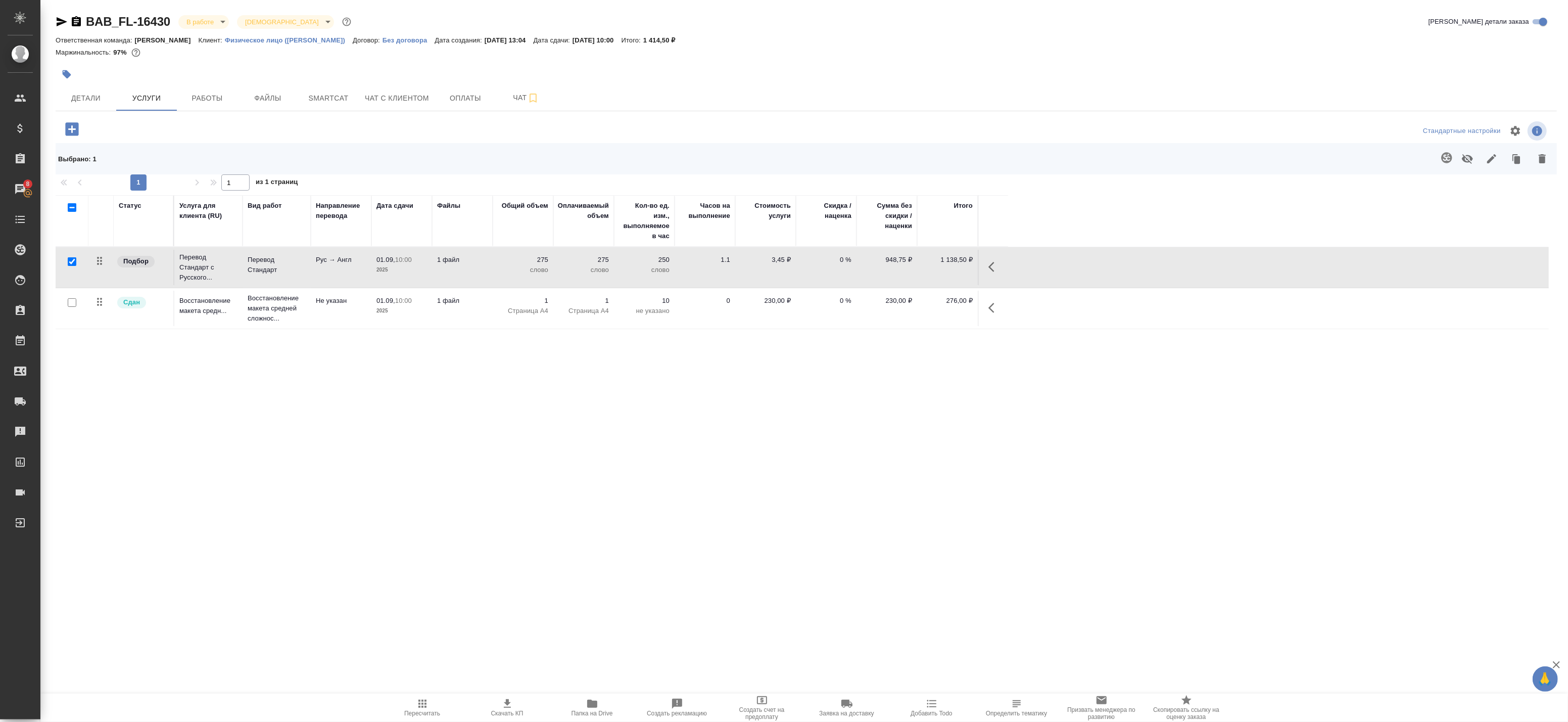
click at [992, 270] on icon "button" at bounding box center [993, 267] width 12 height 12
click at [900, 268] on icon "button" at bounding box center [895, 267] width 12 height 12
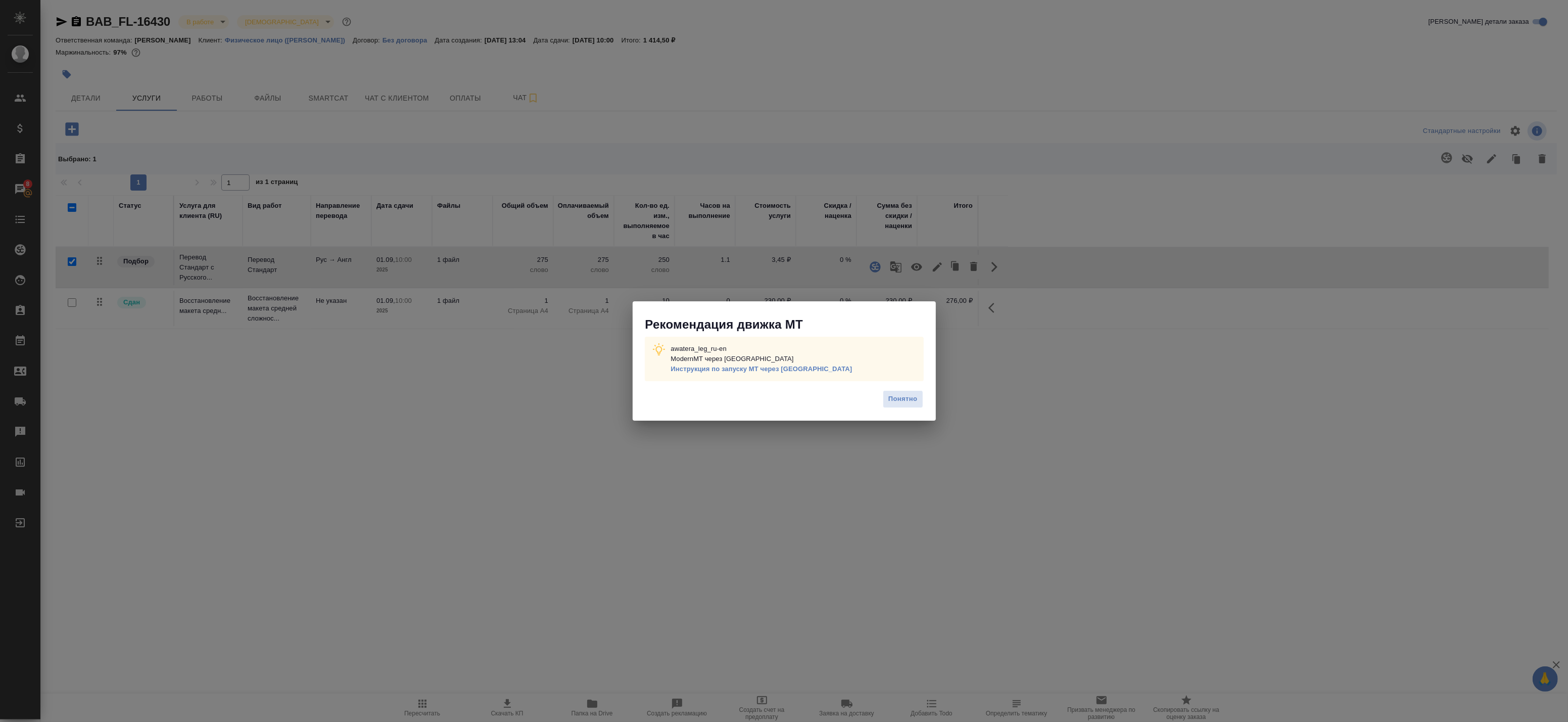
click at [898, 413] on div "Понятно" at bounding box center [784, 403] width 303 height 36
click at [895, 405] on span "Понятно" at bounding box center [903, 399] width 29 height 12
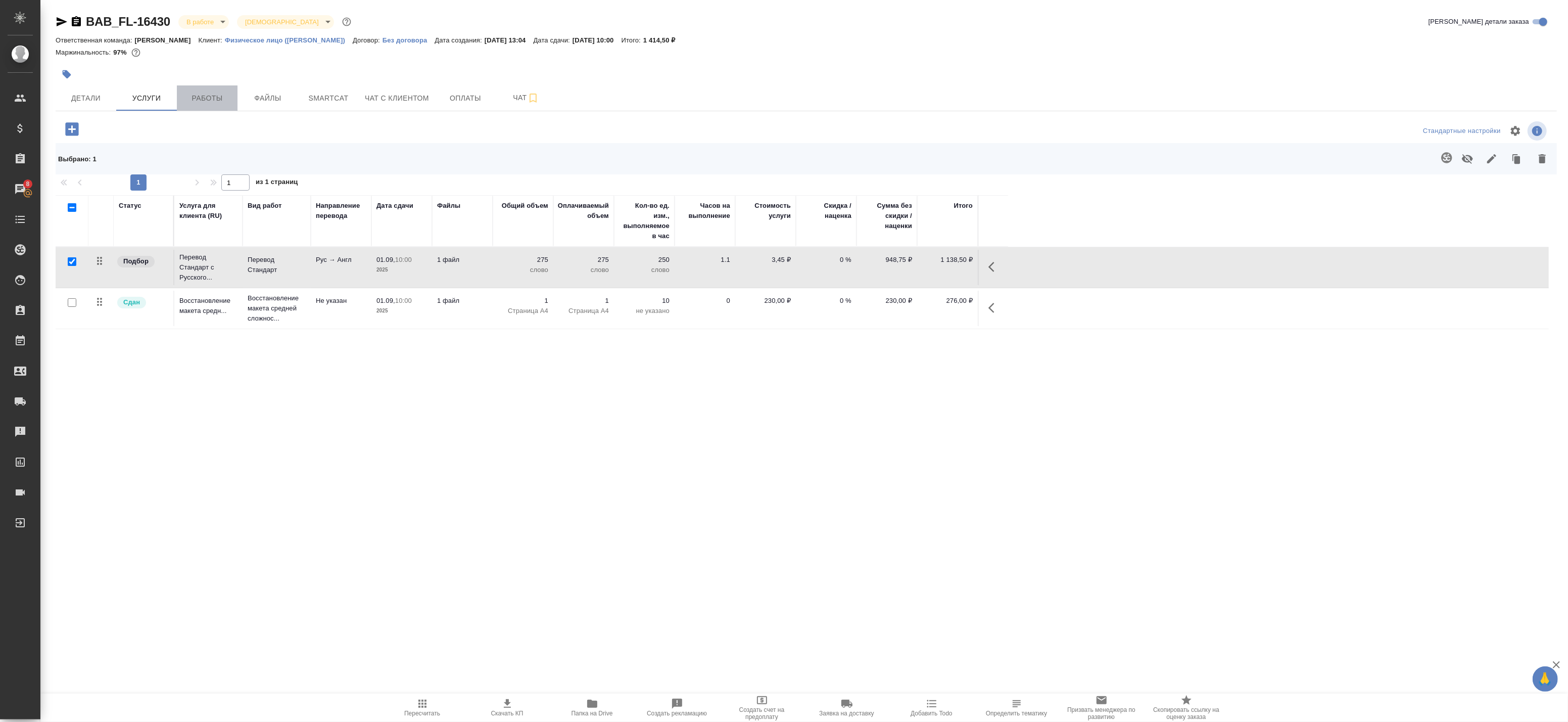
click at [220, 98] on span "Работы" at bounding box center [206, 99] width 48 height 13
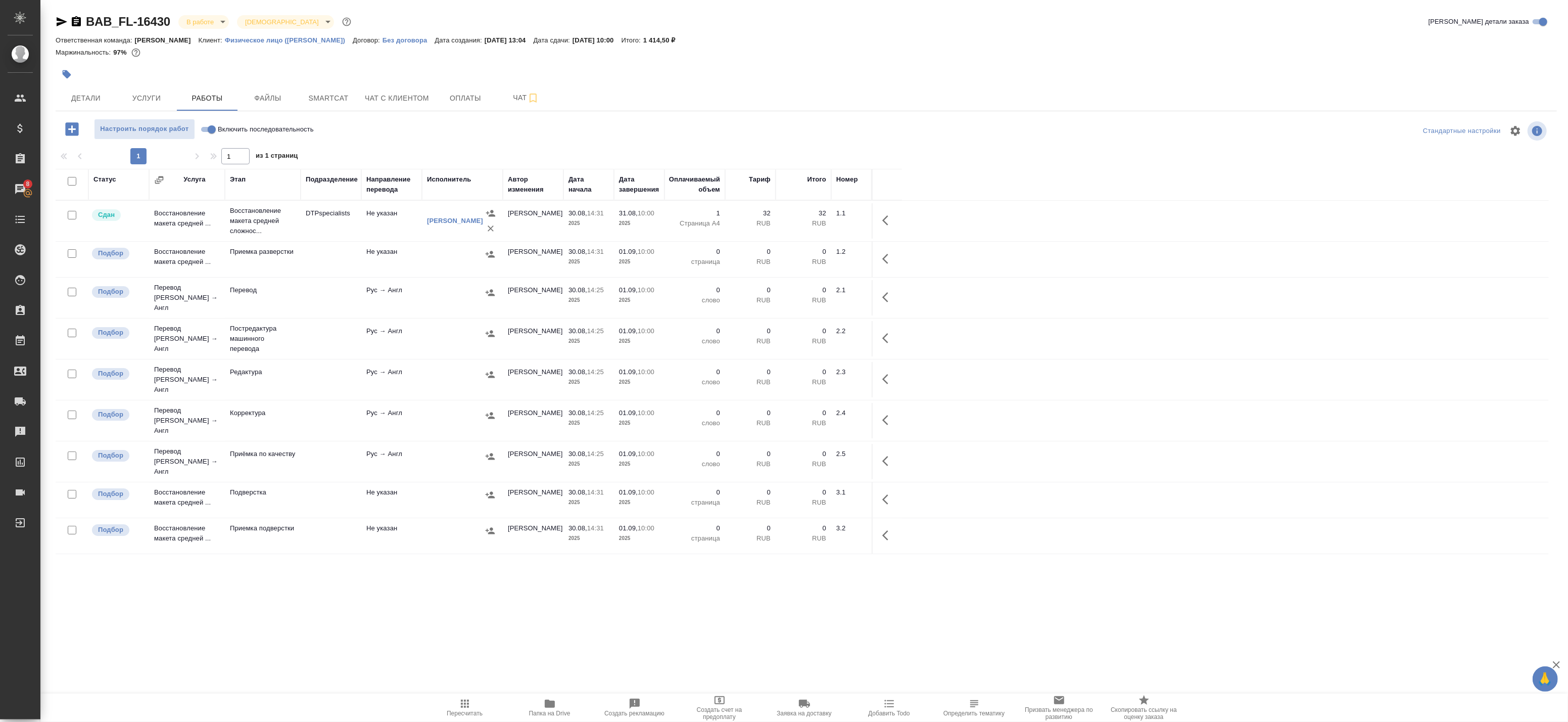
click at [383, 238] on td "Рус → Англ" at bounding box center [391, 221] width 60 height 36
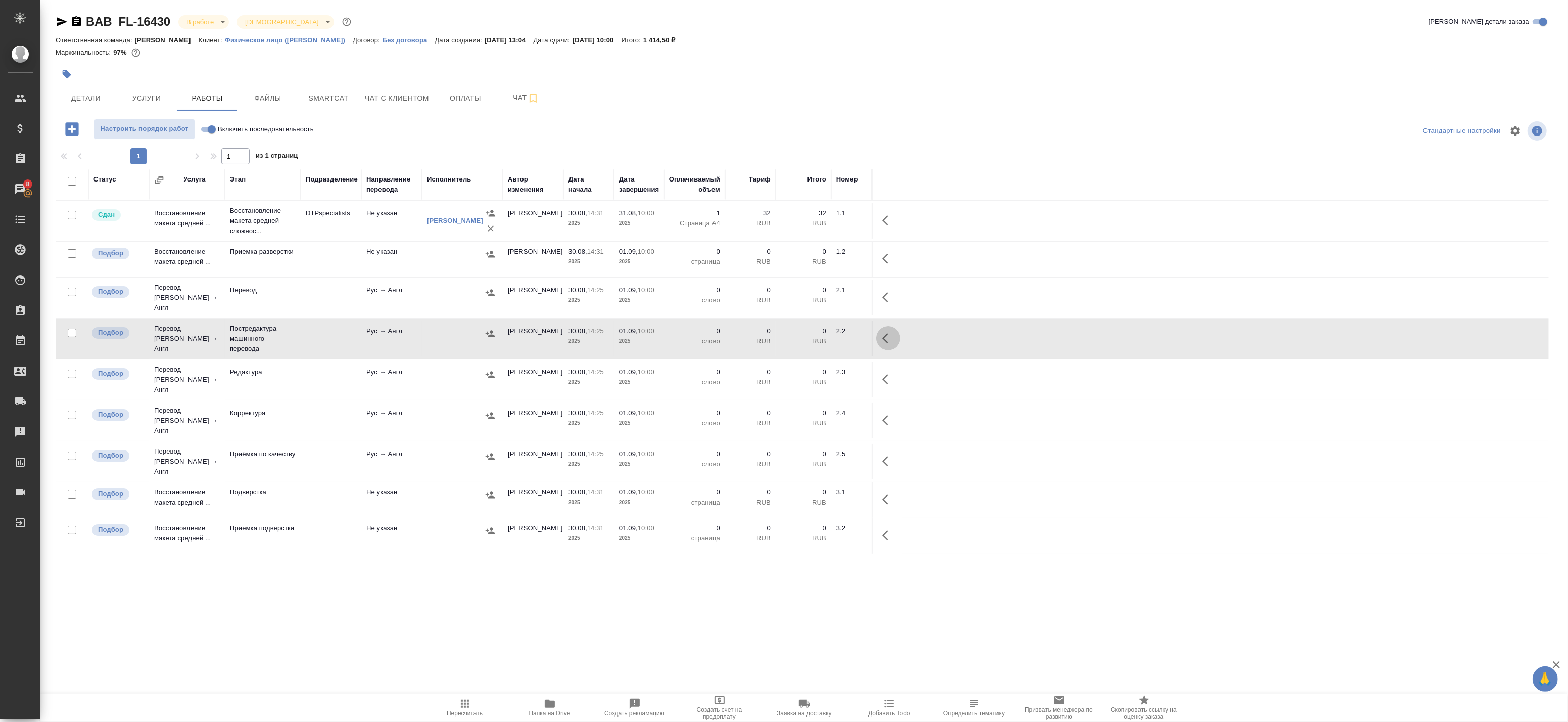
click at [884, 332] on icon "button" at bounding box center [888, 338] width 12 height 12
click at [491, 331] on icon "button" at bounding box center [490, 333] width 9 height 6
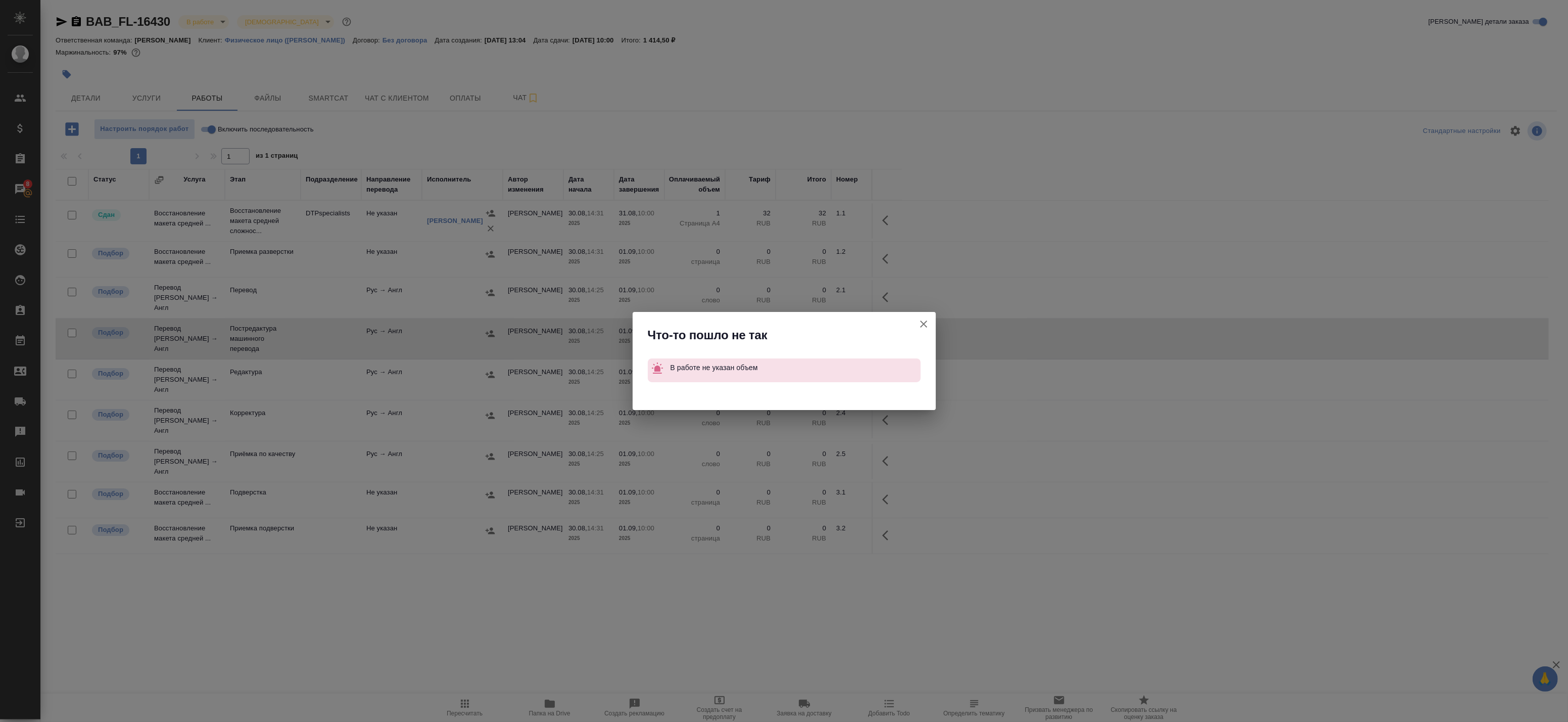
click at [921, 323] on icon "button" at bounding box center [923, 323] width 12 height 12
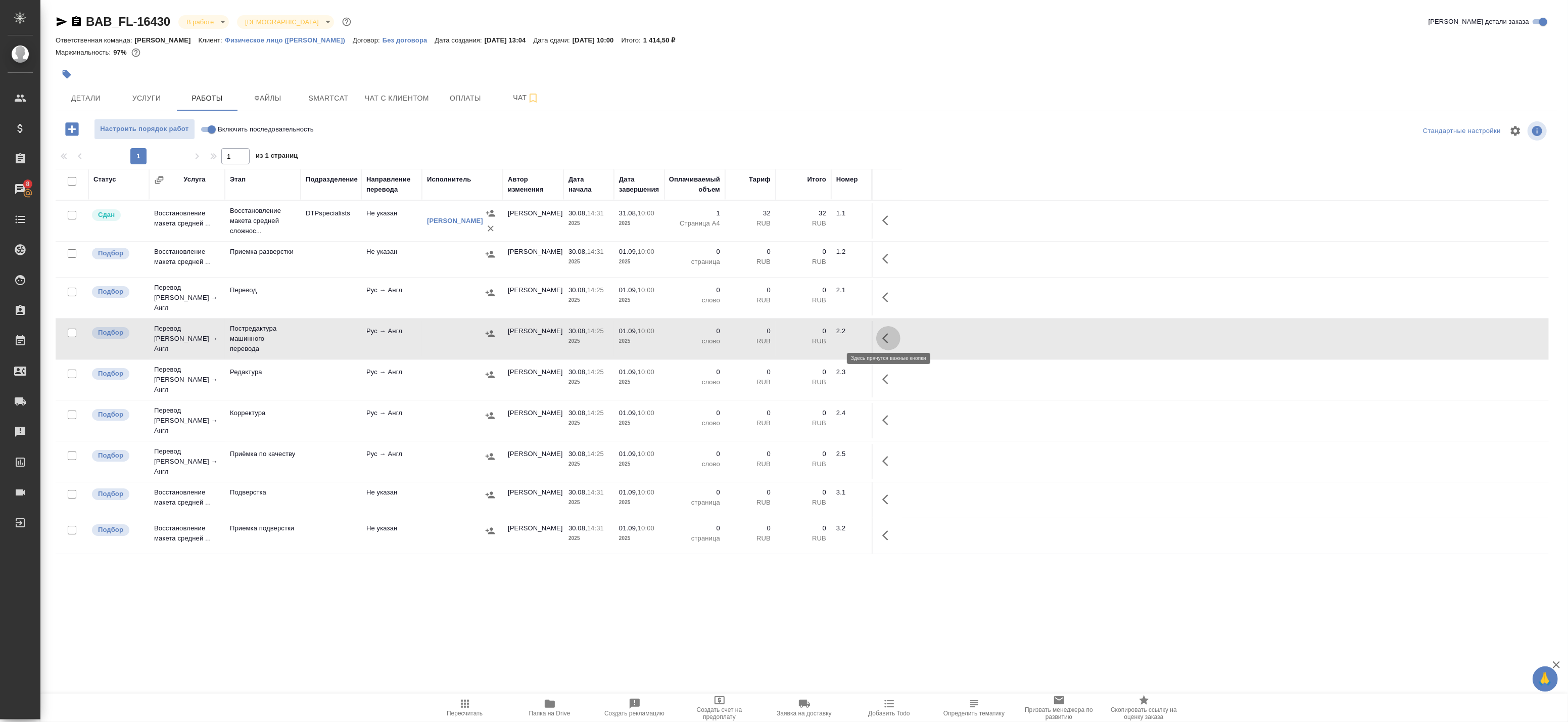
click at [893, 340] on button "button" at bounding box center [888, 338] width 25 height 25
click at [815, 334] on icon "button" at bounding box center [814, 338] width 12 height 12
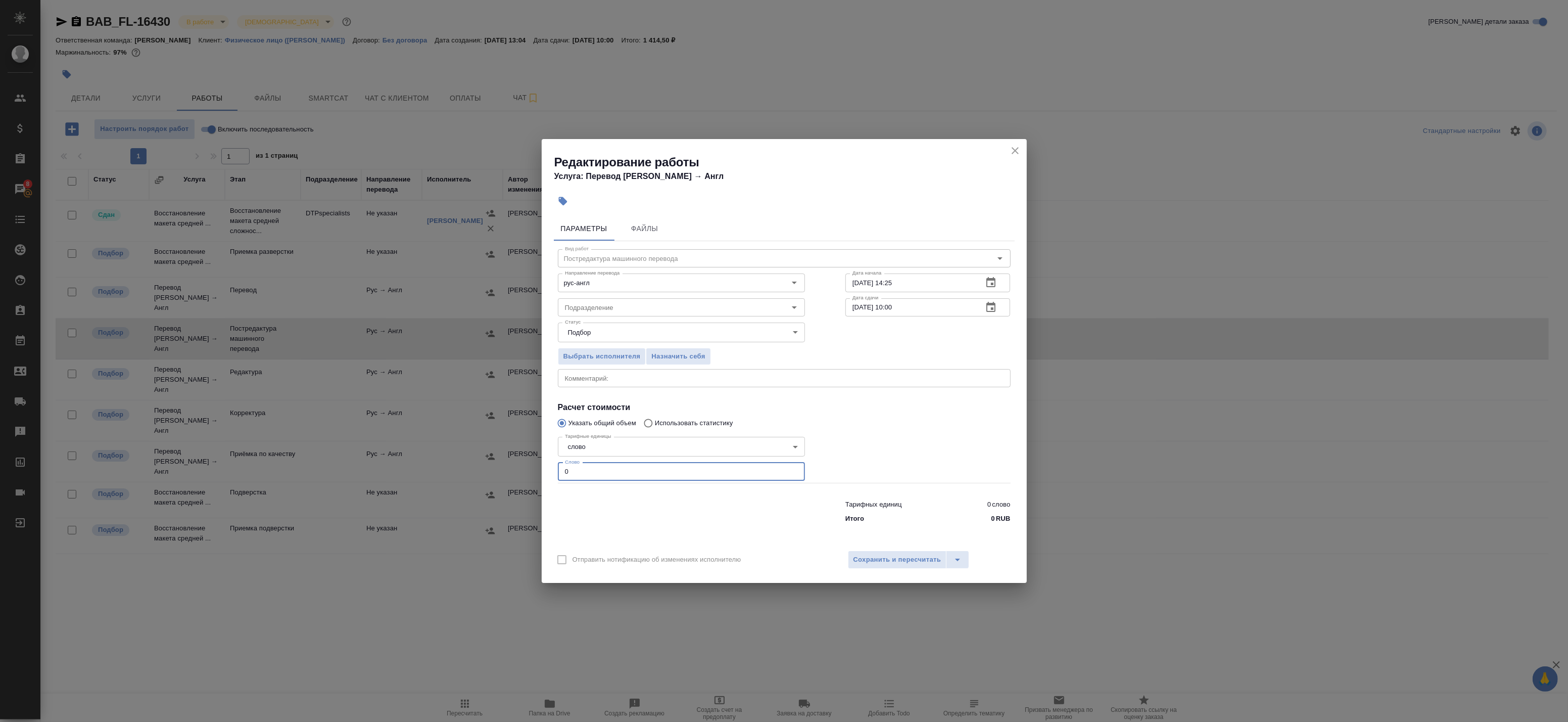
drag, startPoint x: 640, startPoint y: 469, endPoint x: 484, endPoint y: 453, distance: 156.8
click at [440, 447] on div "Редактирование работы Услуга: Перевод Стандарт Рус → Англ Параметры Файлы Вид р…" at bounding box center [784, 361] width 1568 height 722
paste input "38.8"
drag, startPoint x: 603, startPoint y: 470, endPoint x: 472, endPoint y: 466, distance: 131.1
click at [475, 466] on div "Редактирование работы Услуга: Перевод Стандарт Рус → Англ Параметры Файлы Вид р…" at bounding box center [784, 361] width 1568 height 722
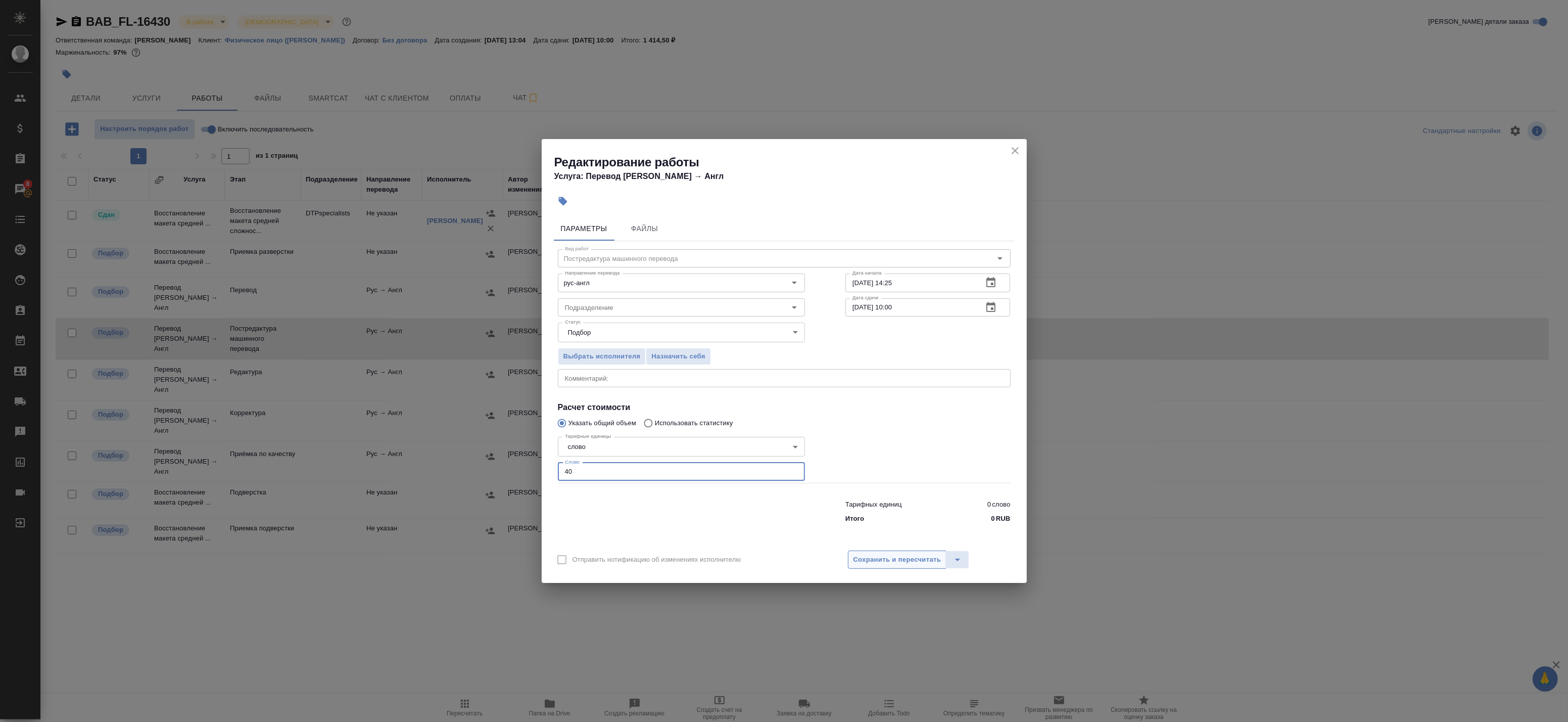
type input "40"
click at [862, 556] on span "Сохранить и пересчитать" at bounding box center [897, 560] width 88 height 12
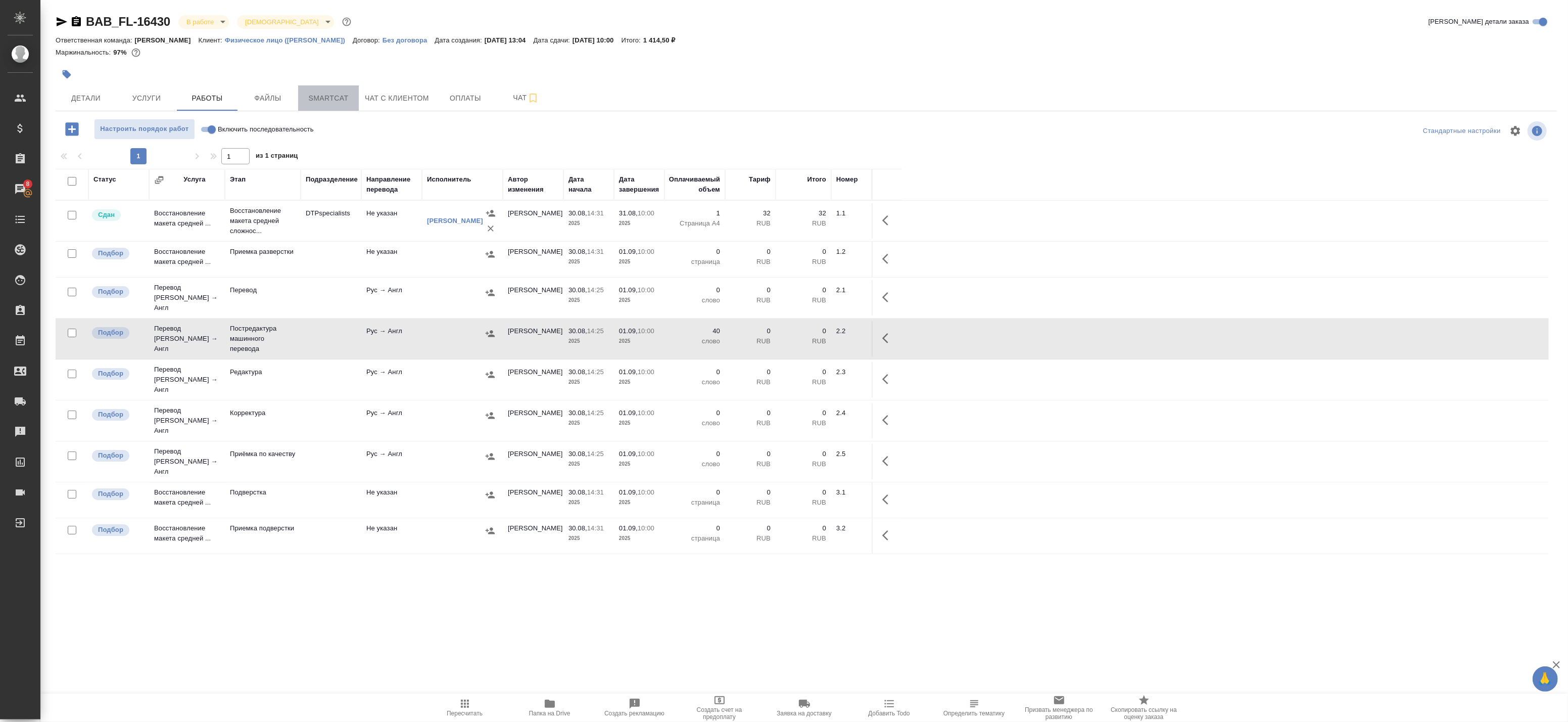
click at [339, 99] on span "Smartcat" at bounding box center [327, 99] width 48 height 13
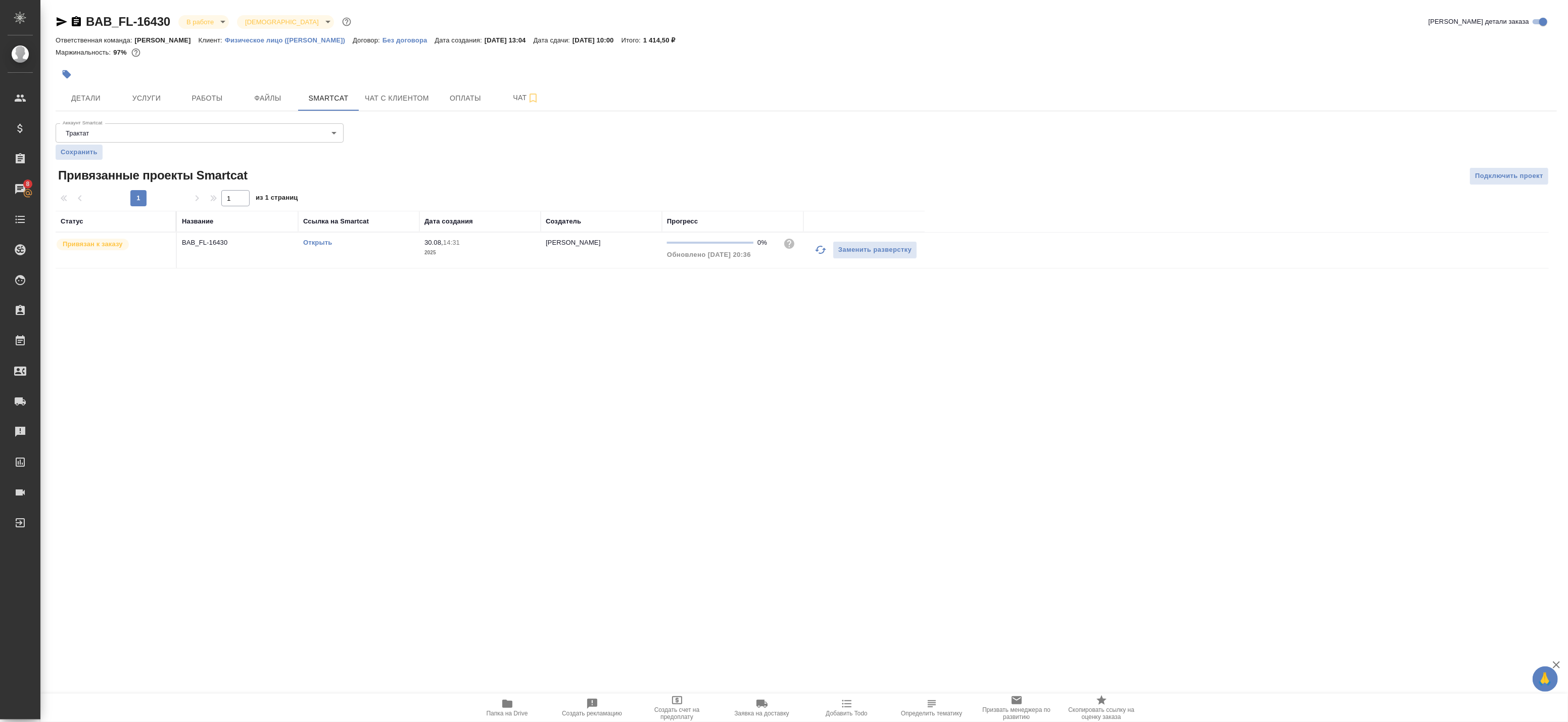
click at [319, 241] on link "Открыть" at bounding box center [317, 242] width 29 height 7
click at [390, 251] on td "Открыть" at bounding box center [358, 250] width 121 height 36
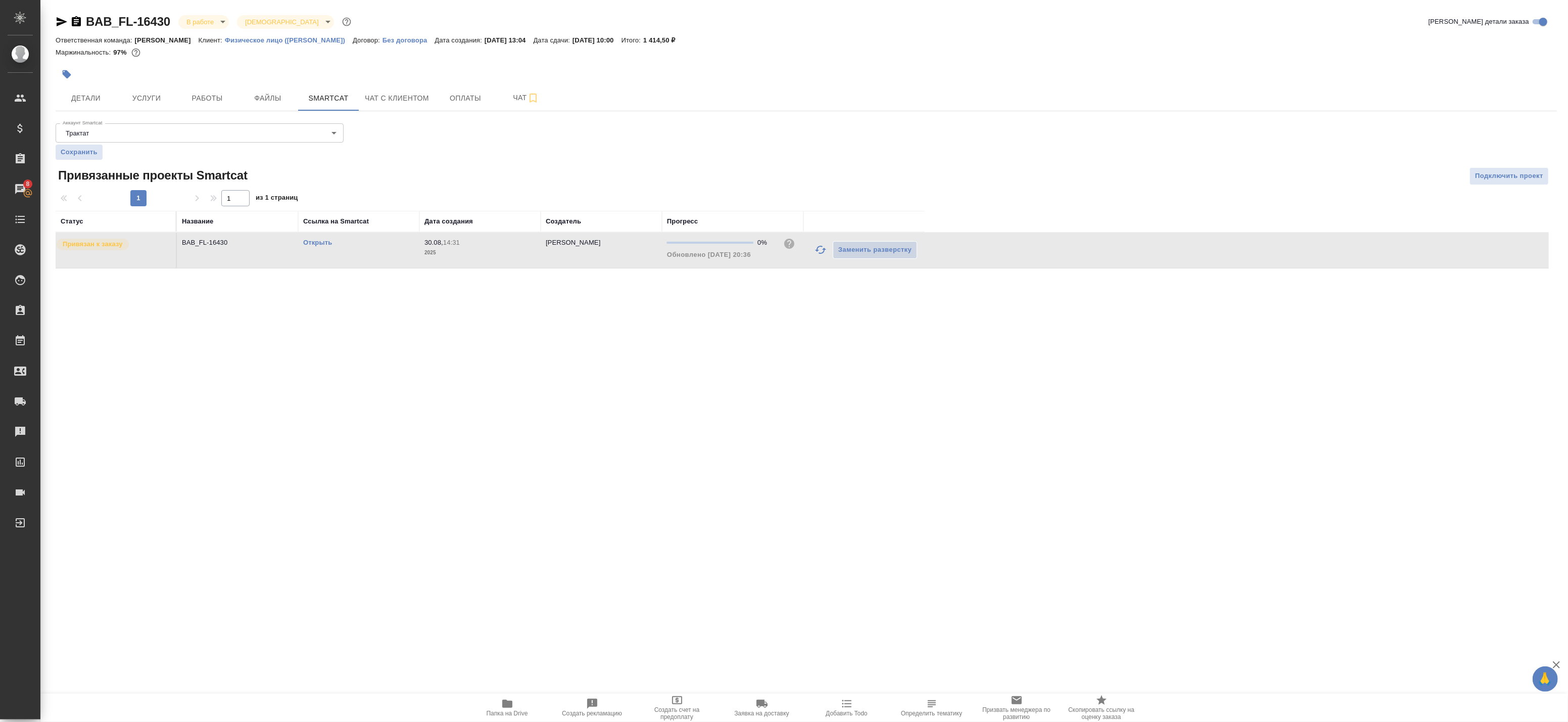
click at [390, 251] on td "Открыть" at bounding box center [358, 250] width 121 height 36
click at [109, 94] on span "Детали" at bounding box center [86, 99] width 48 height 13
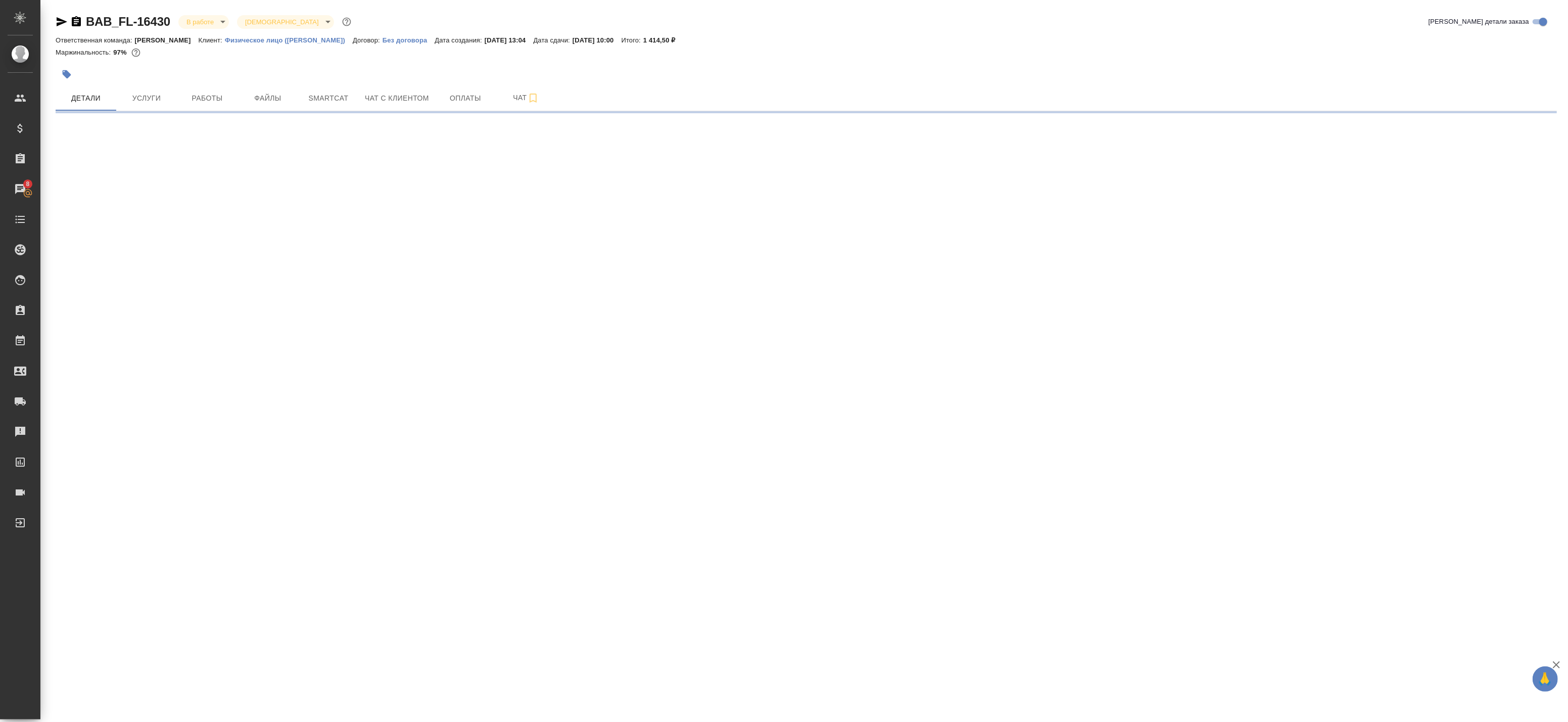
select select "RU"
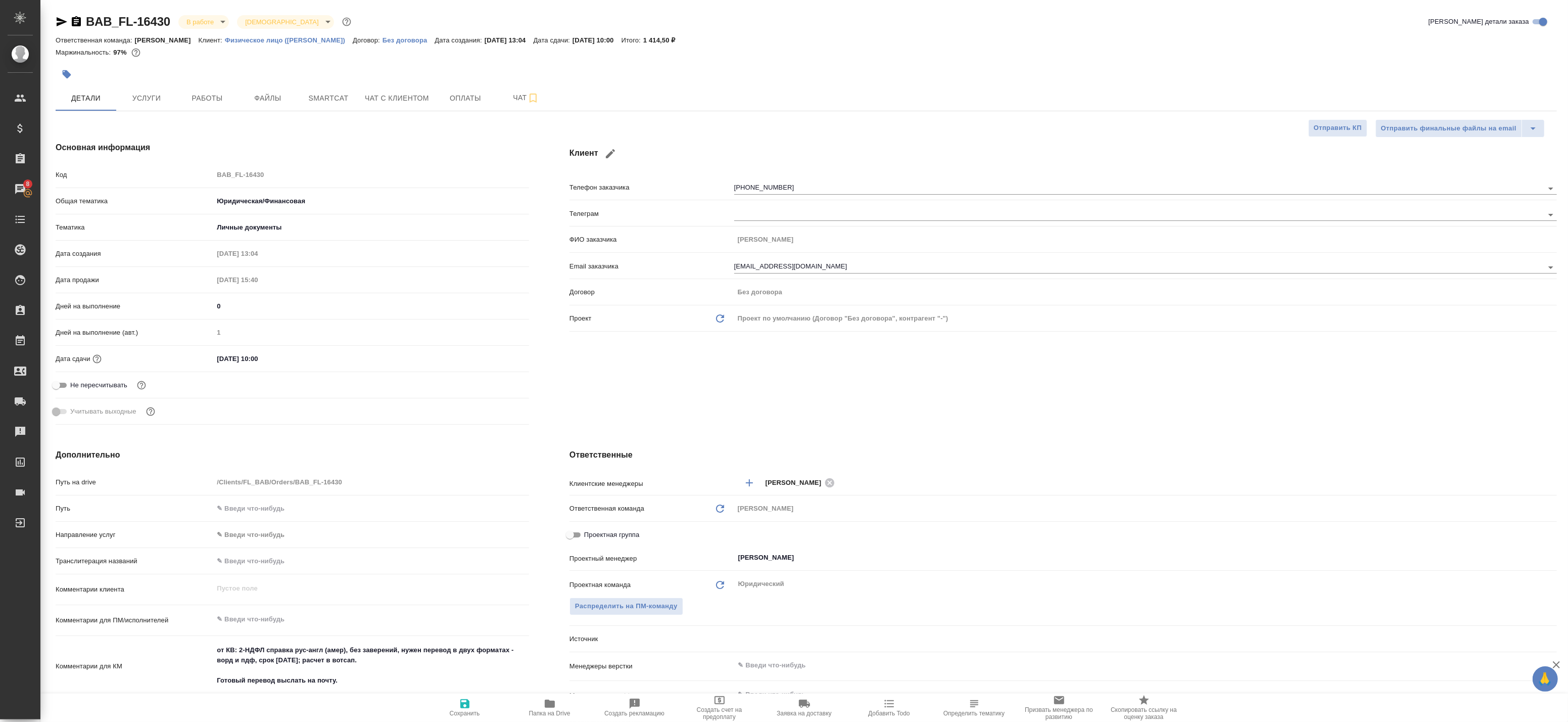
type textarea "x"
click at [273, 98] on span "Файлы" at bounding box center [267, 99] width 48 height 13
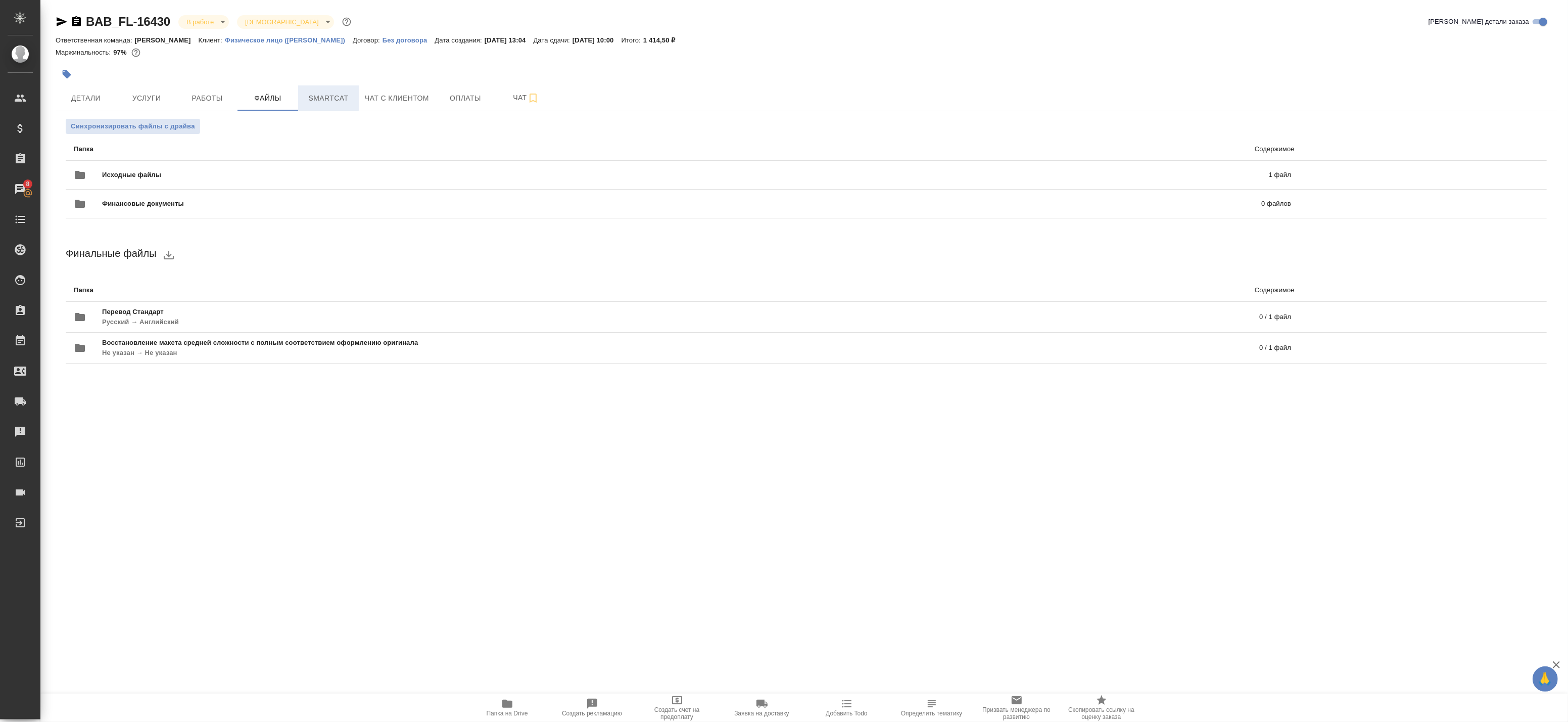
click at [325, 100] on span "Smartcat" at bounding box center [327, 99] width 48 height 13
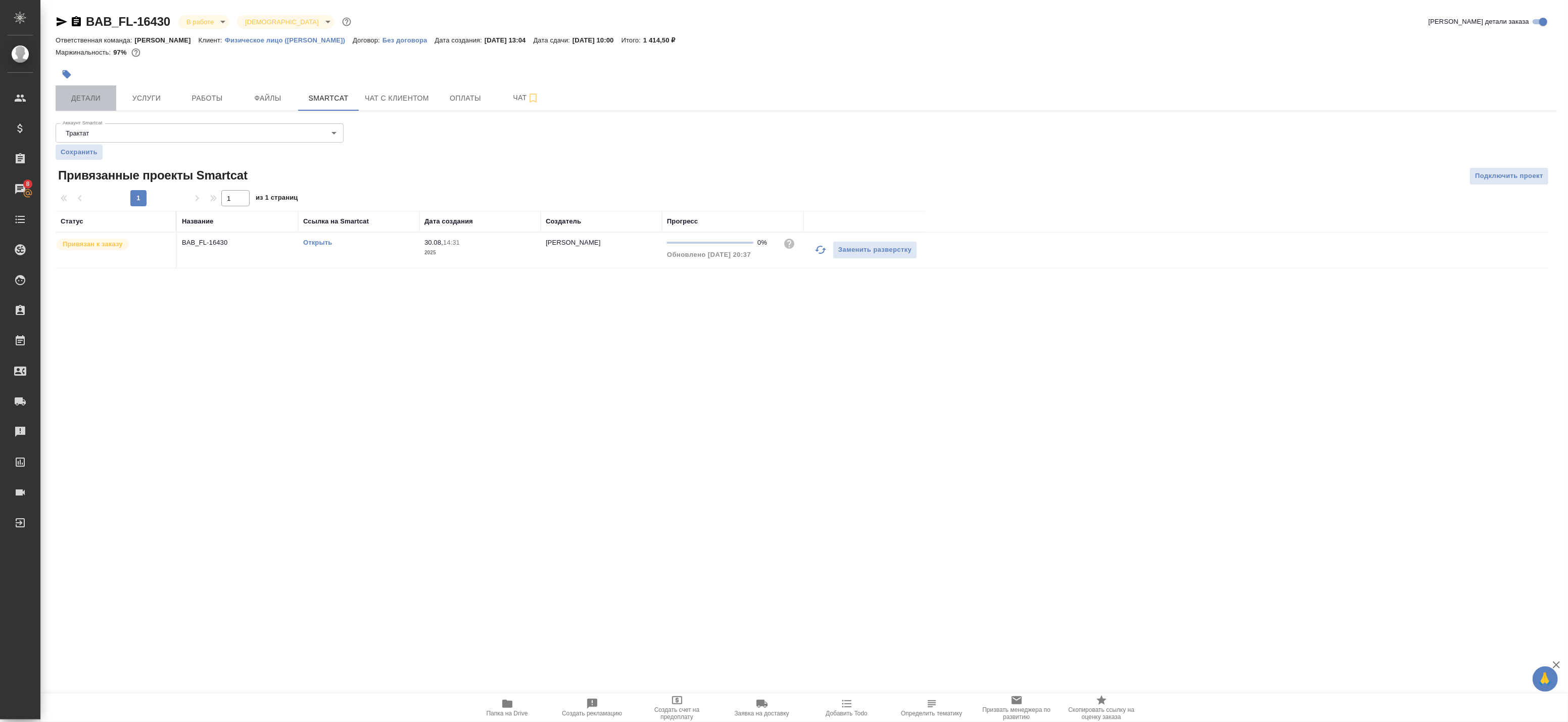
click at [84, 105] on button "Детали" at bounding box center [86, 99] width 60 height 26
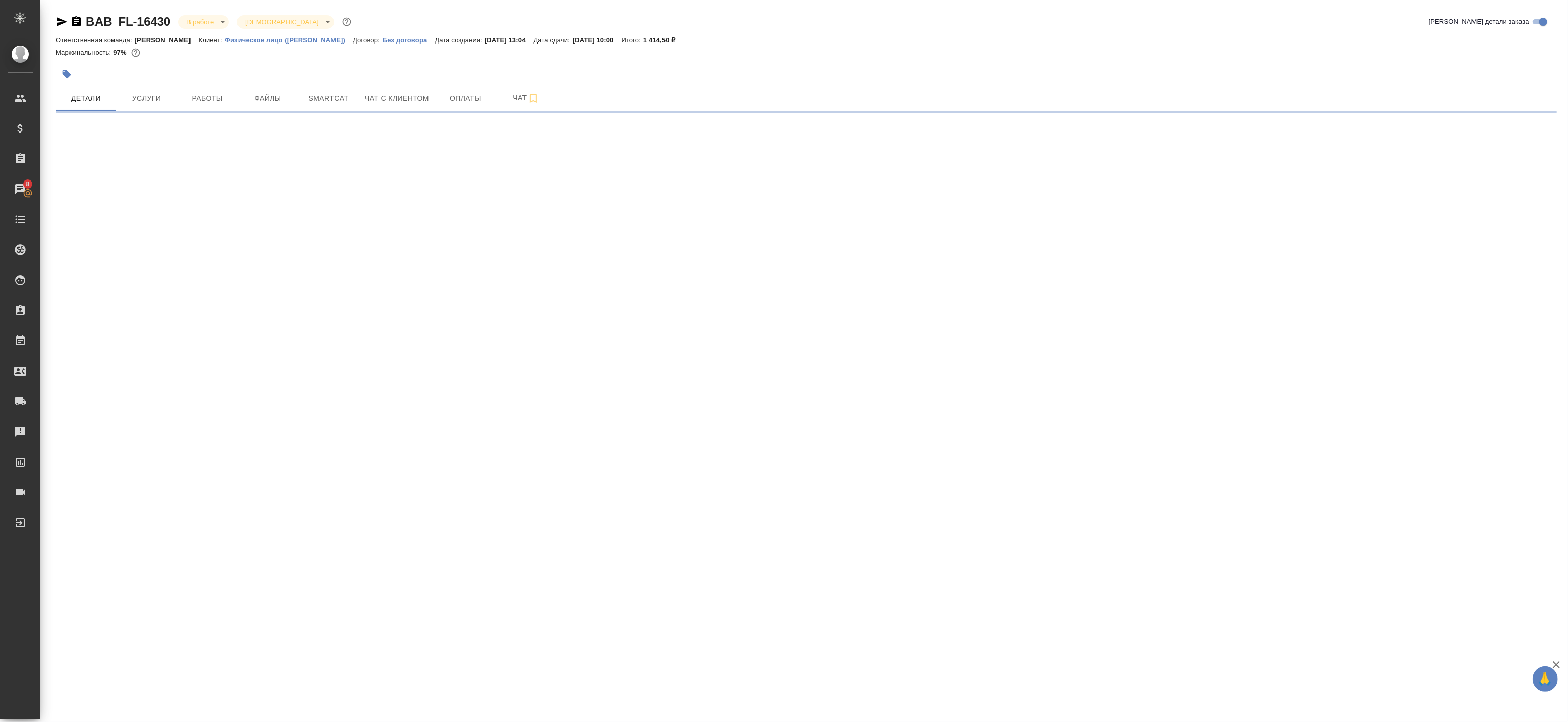
select select "RU"
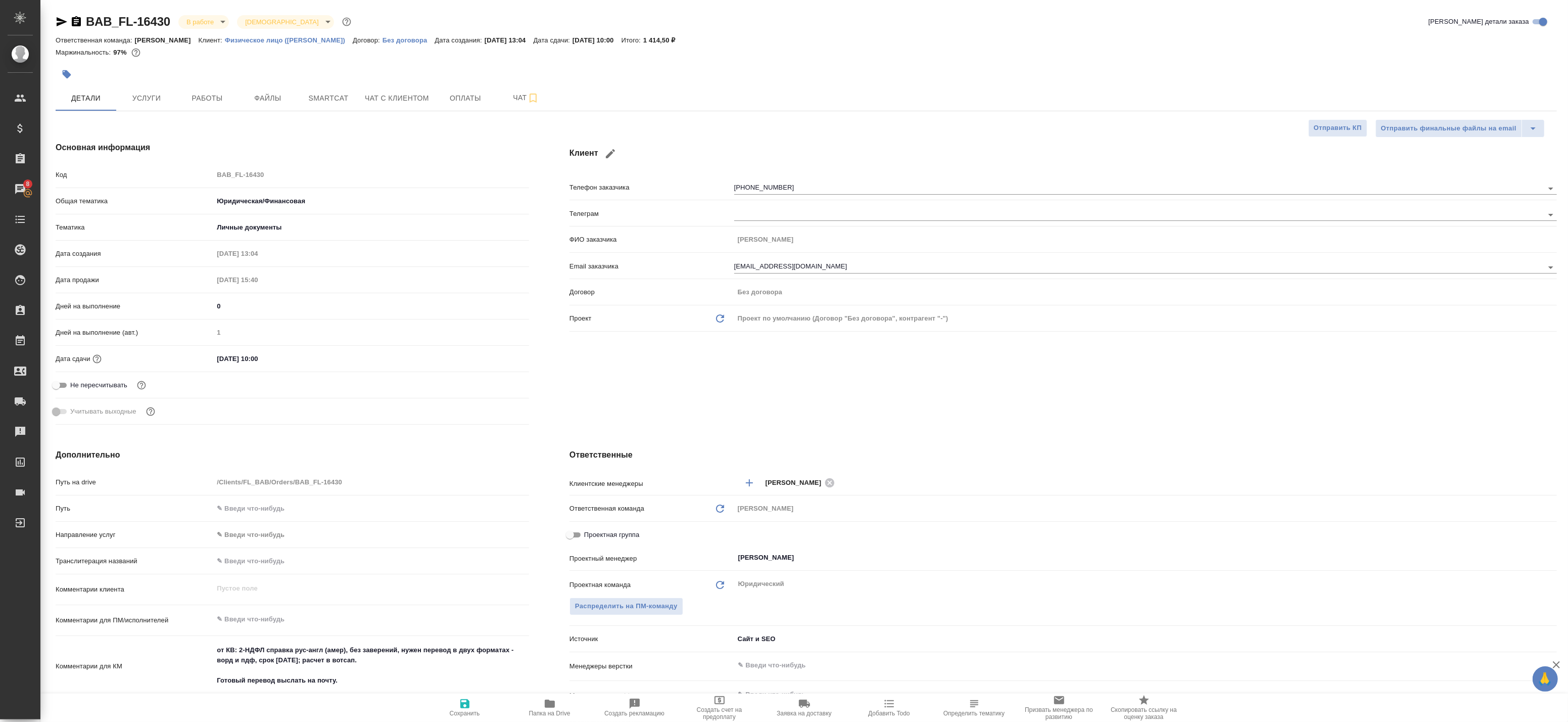
type textarea "x"
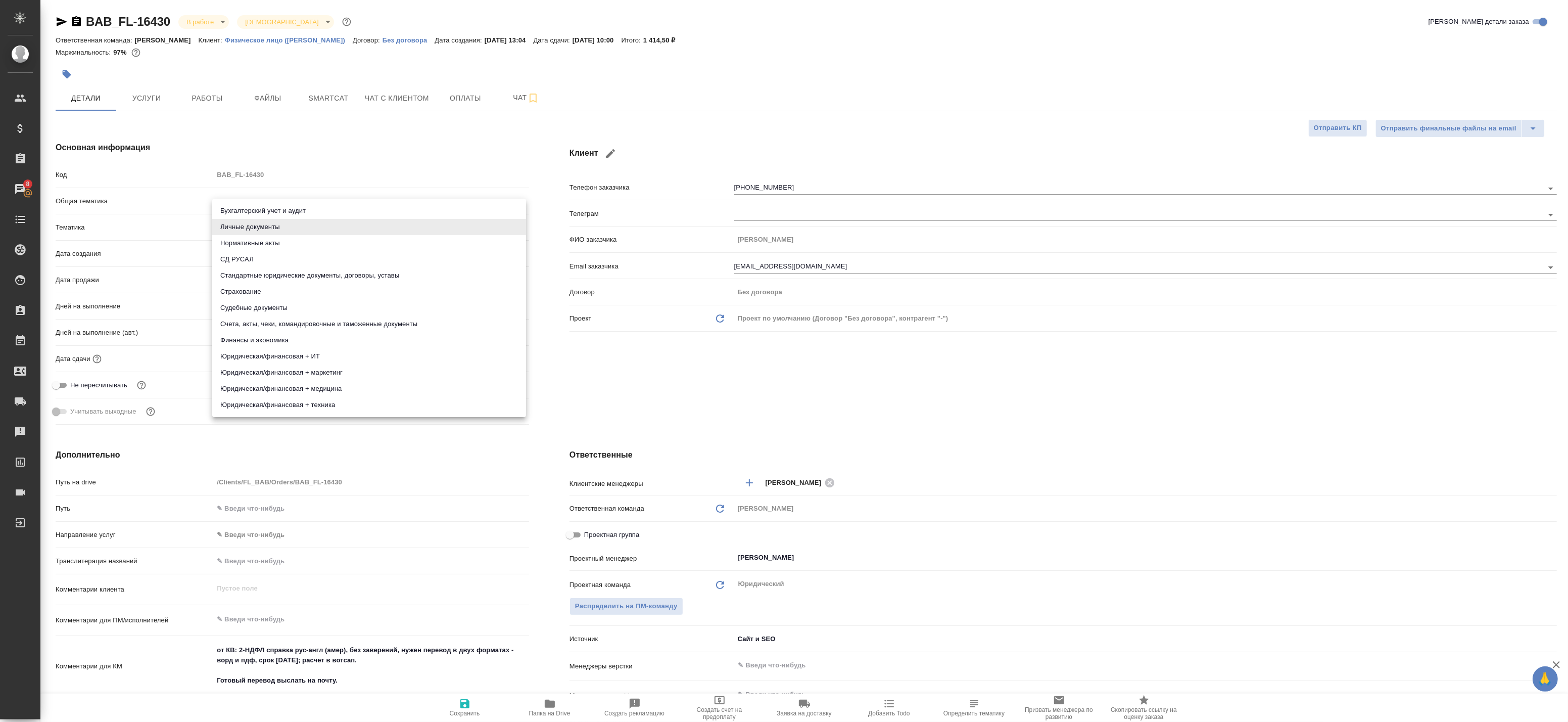
click at [256, 226] on body "🙏 .cls-1 fill:#fff; AWATERA Badanyan Artak Клиенты Спецификации Заказы 8 Чаты T…" at bounding box center [784, 361] width 1568 height 722
click at [410, 87] on div at bounding box center [784, 361] width 1568 height 722
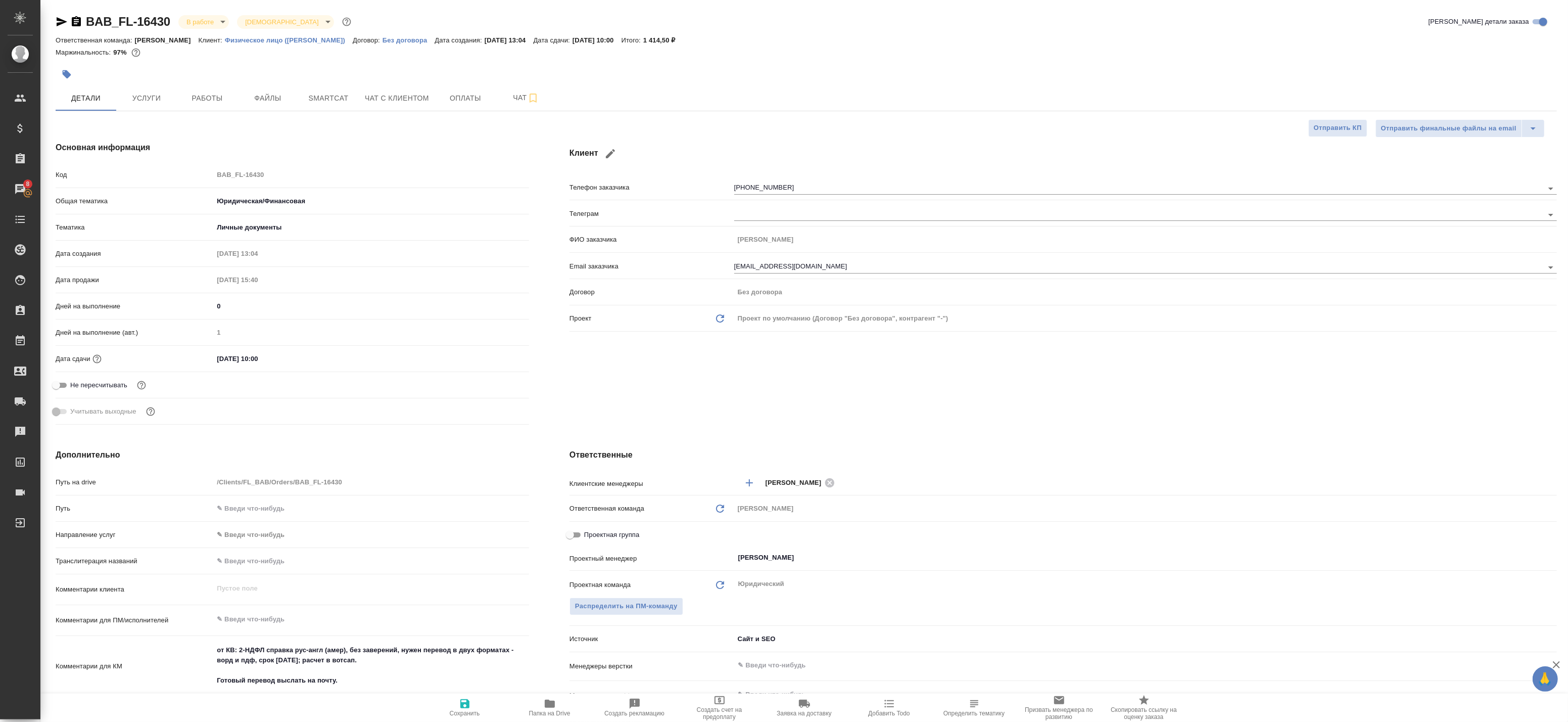
type textarea "x"
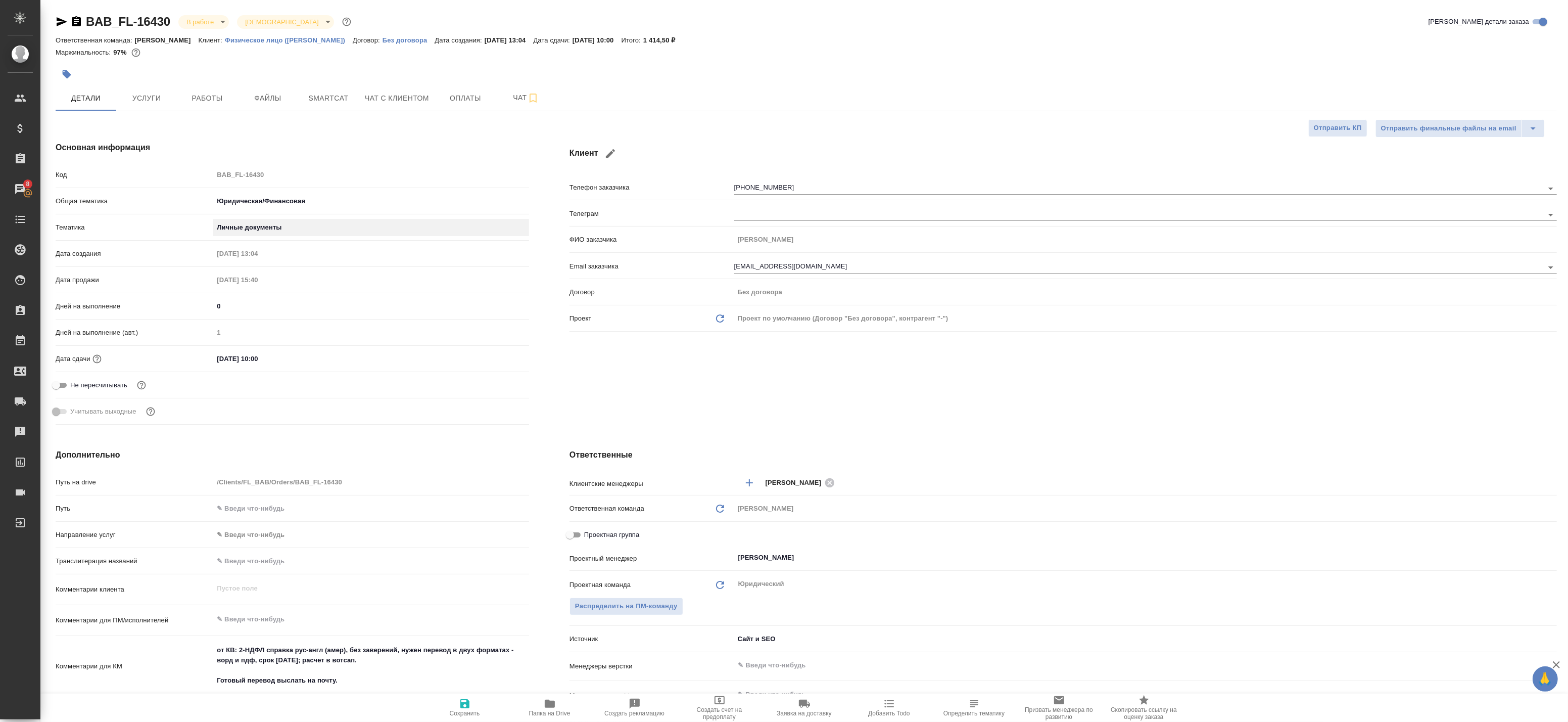
type textarea "x"
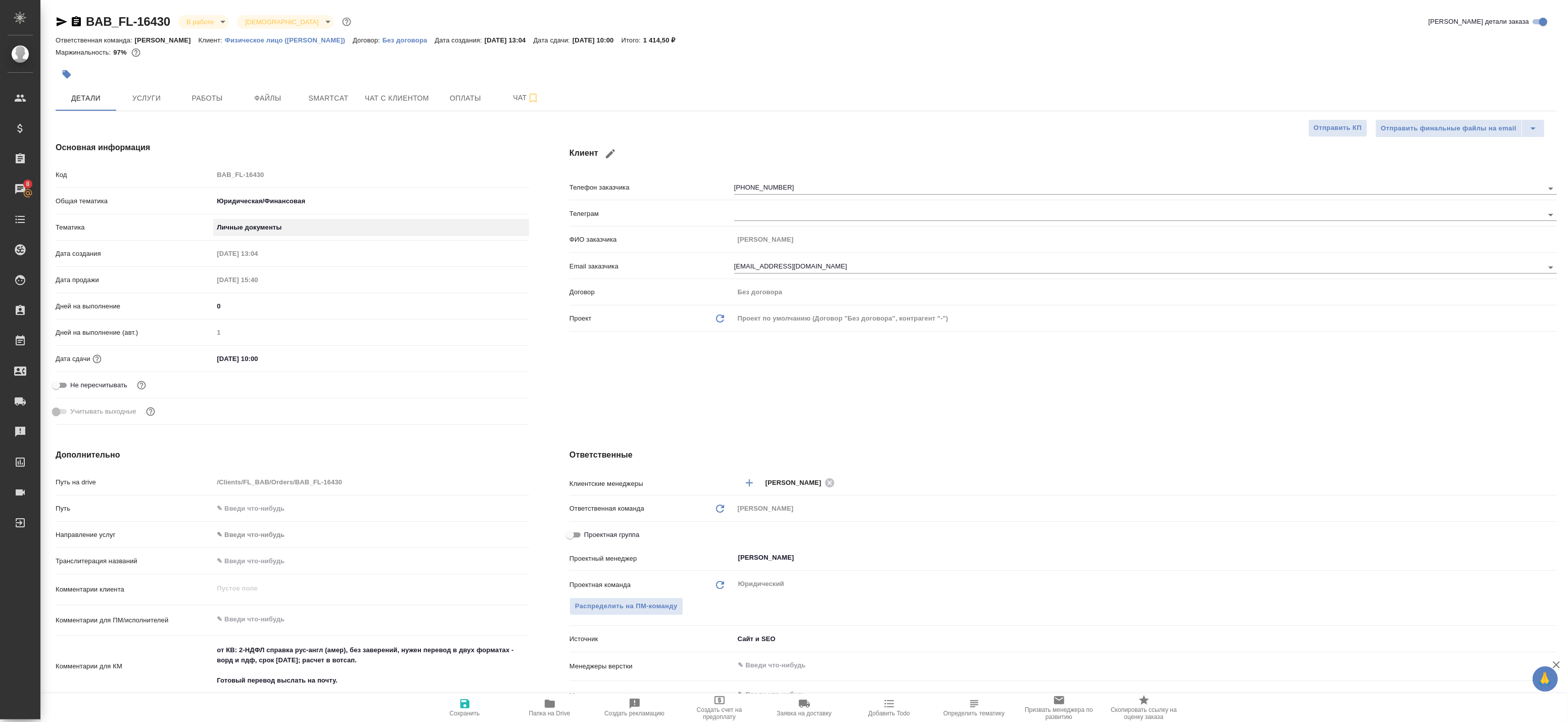
type textarea "x"
click at [285, 225] on body "🙏 .cls-1 fill:#fff; AWATERA Badanyan Artak Клиенты Спецификации Заказы 8 Чаты T…" at bounding box center [784, 361] width 1568 height 722
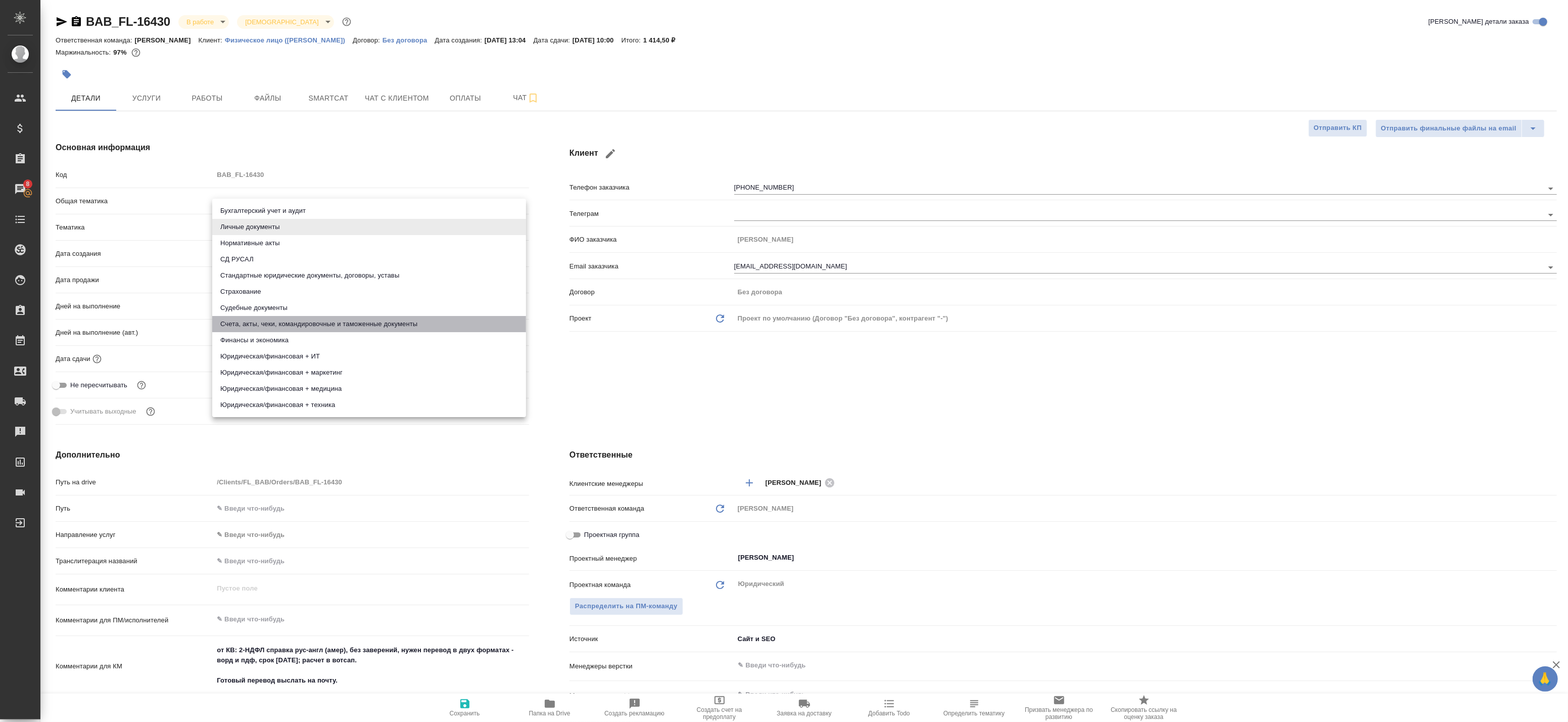
click at [296, 325] on li "Счета, акты, чеки, командировочные и таможенные документы" at bounding box center [369, 324] width 314 height 16
type input "5f647205b73bc97568ca66c0"
type textarea "x"
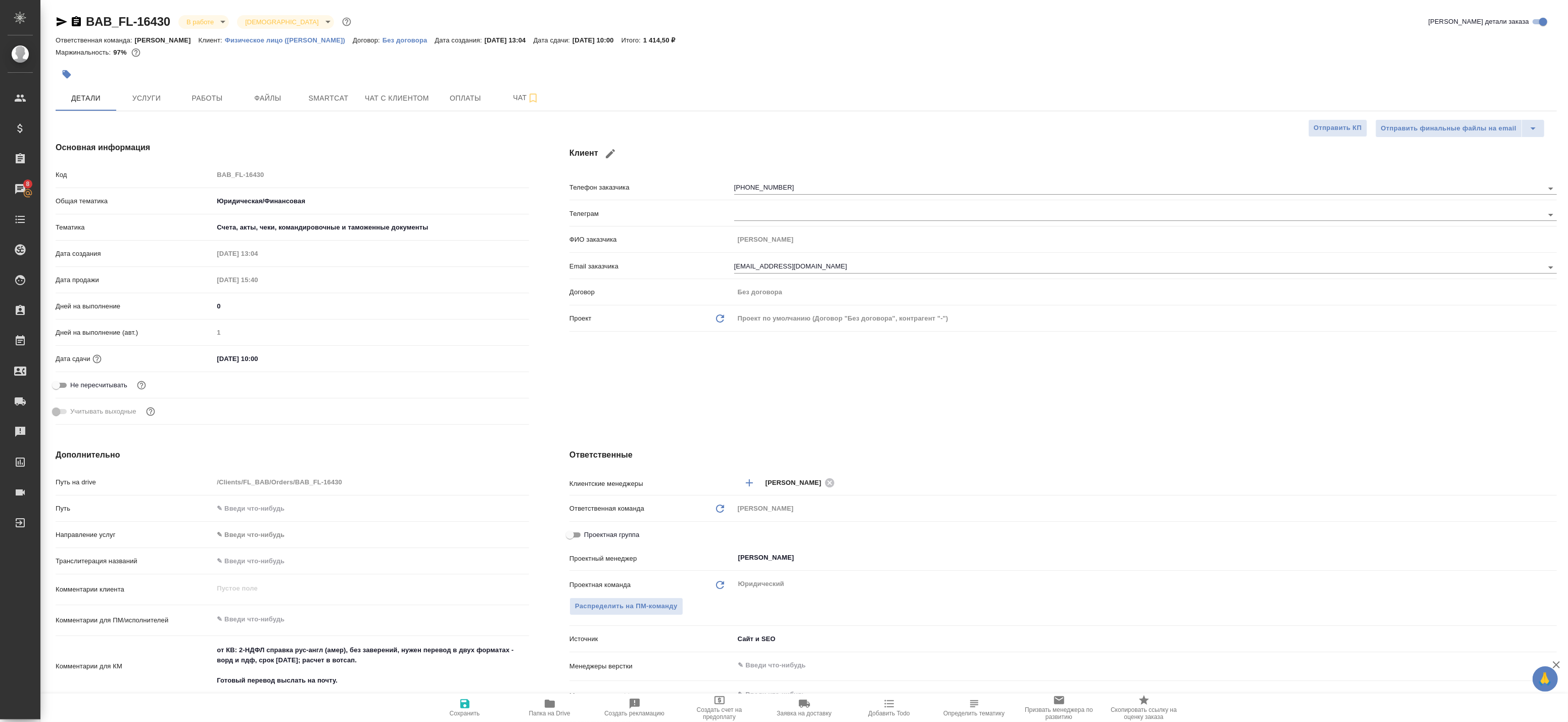
type textarea "x"
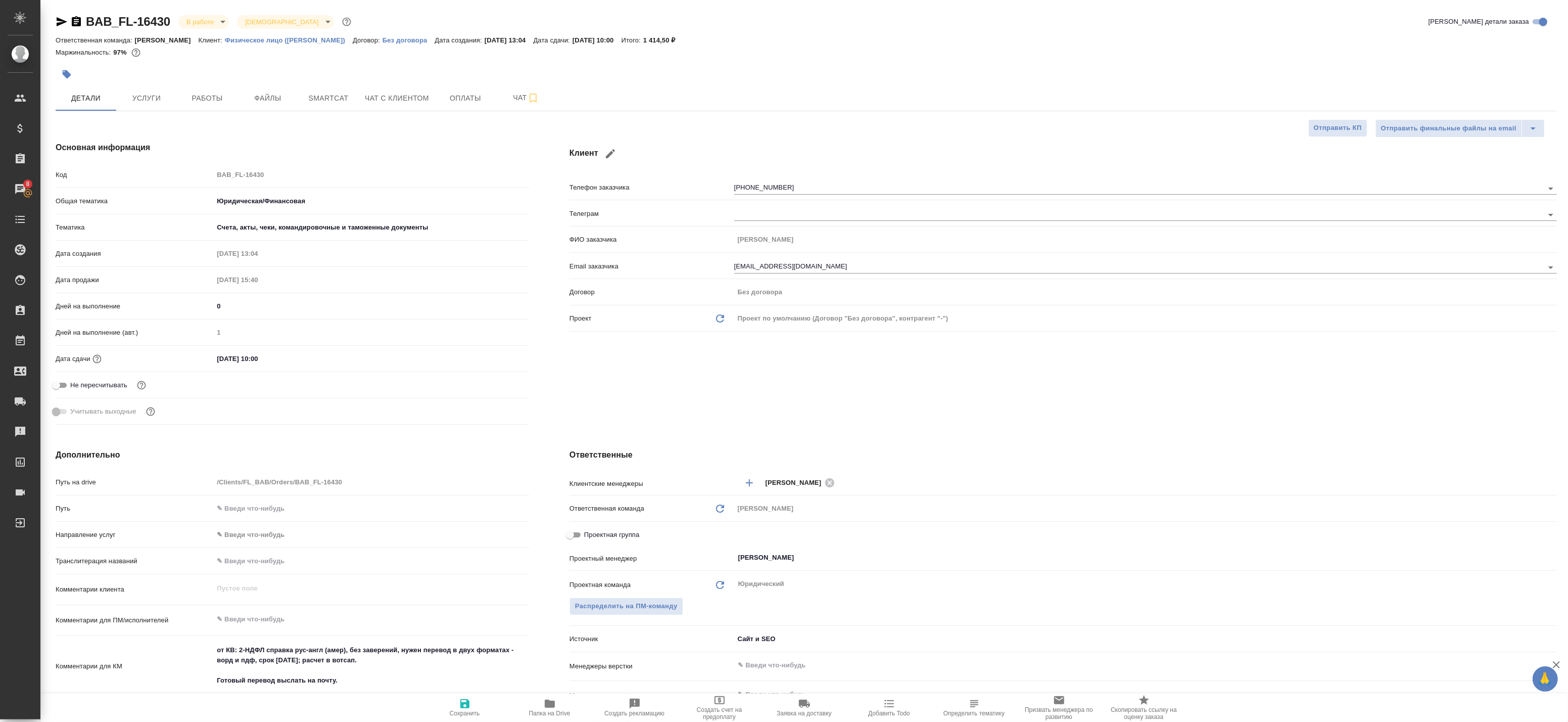
type textarea "x"
click at [480, 711] on span "Сохранить" at bounding box center [465, 706] width 73 height 19
type textarea "x"
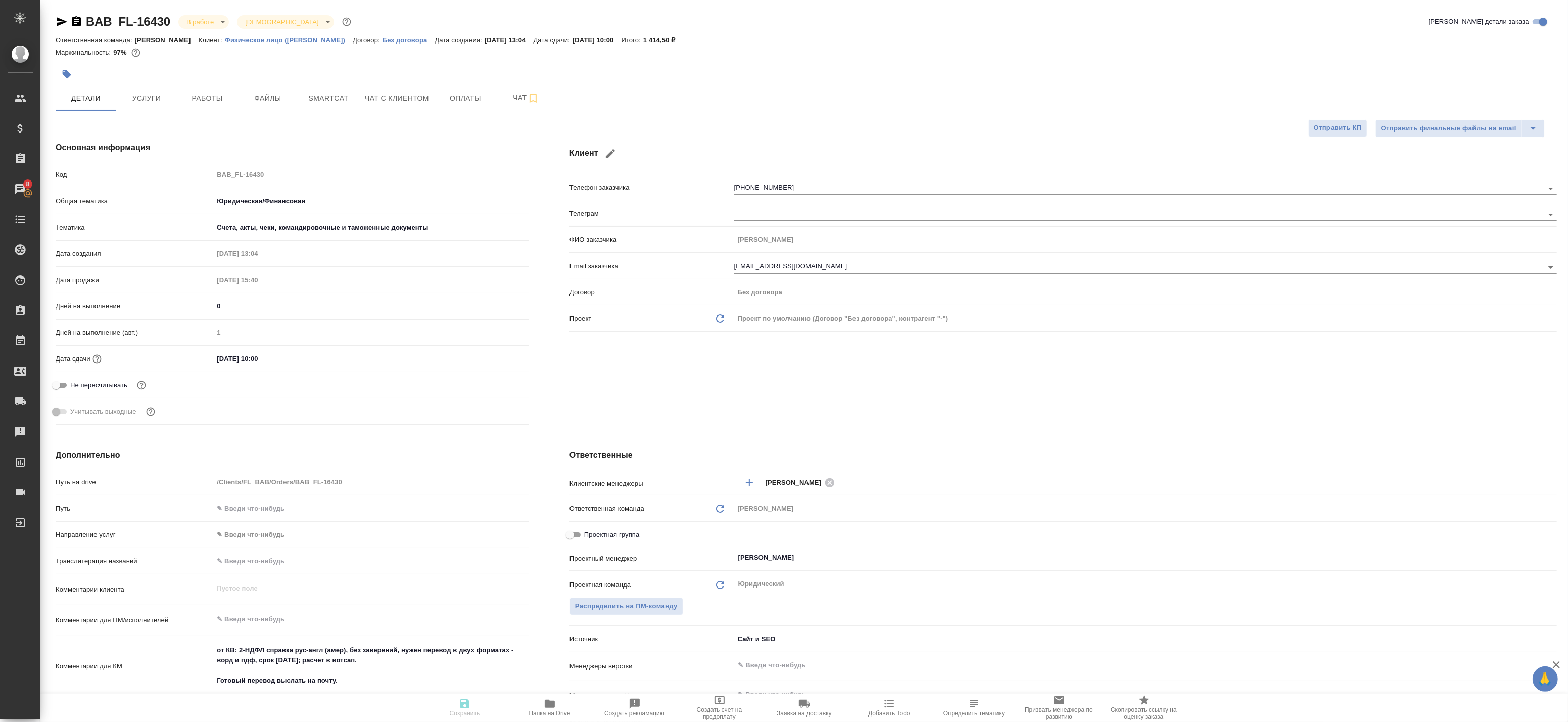
type textarea "x"
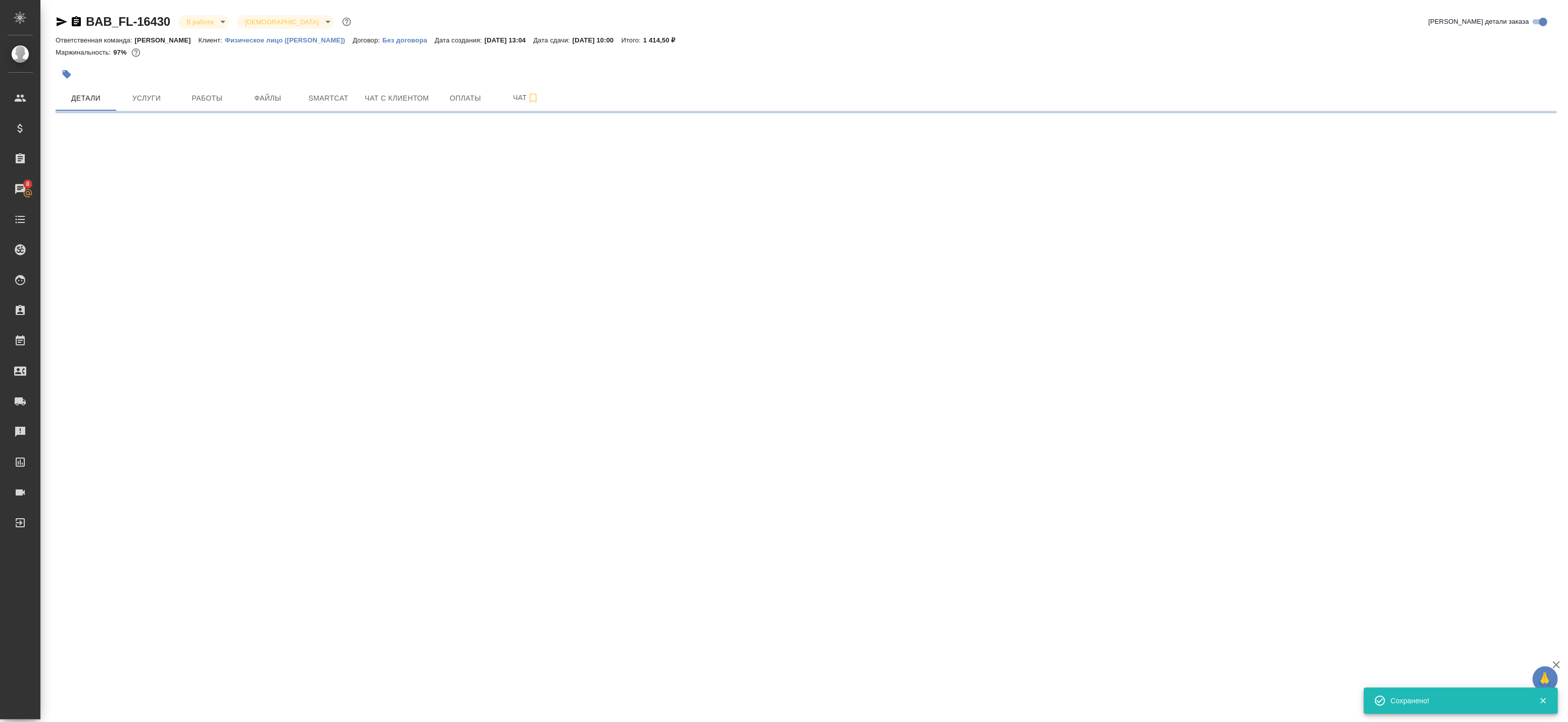
select select "RU"
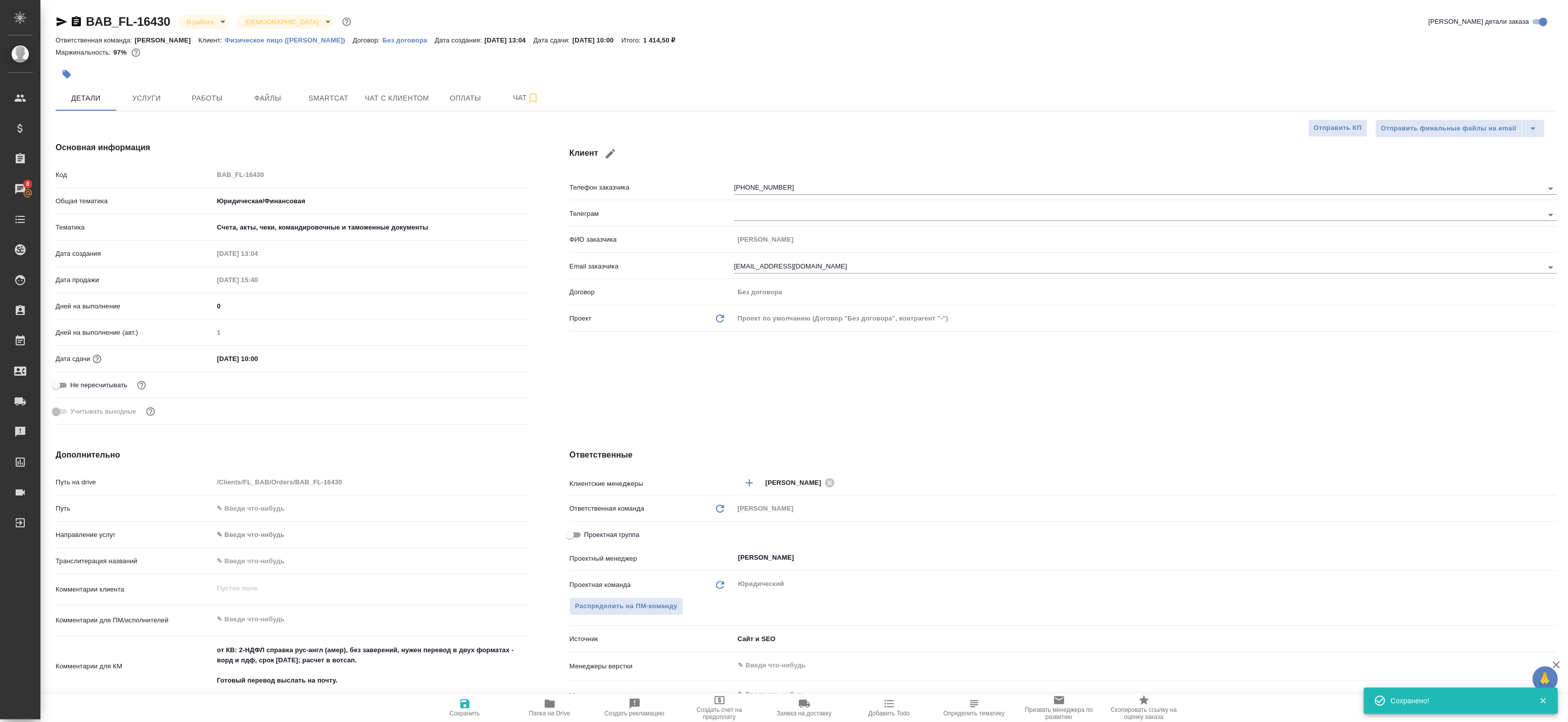
type textarea "x"
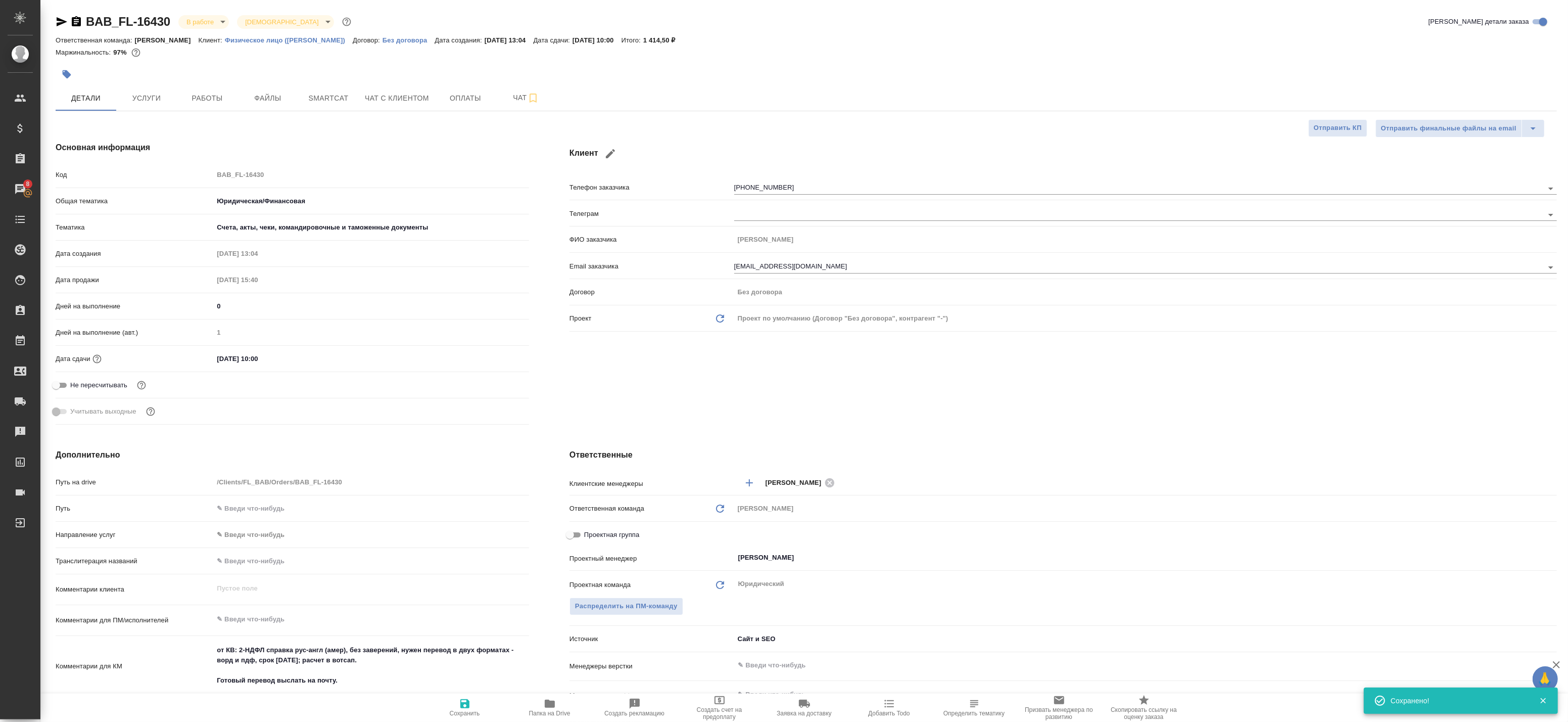
type textarea "x"
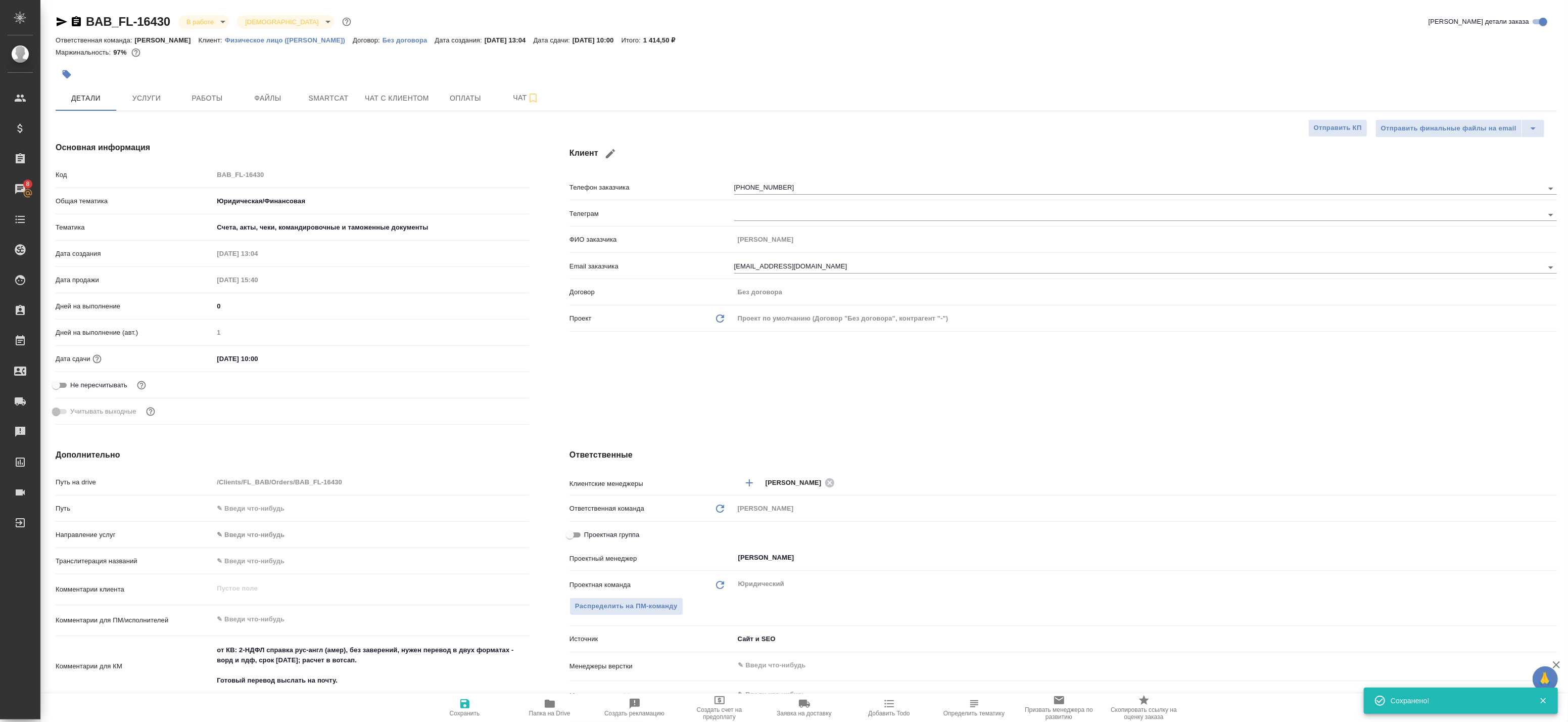
type textarea "x"
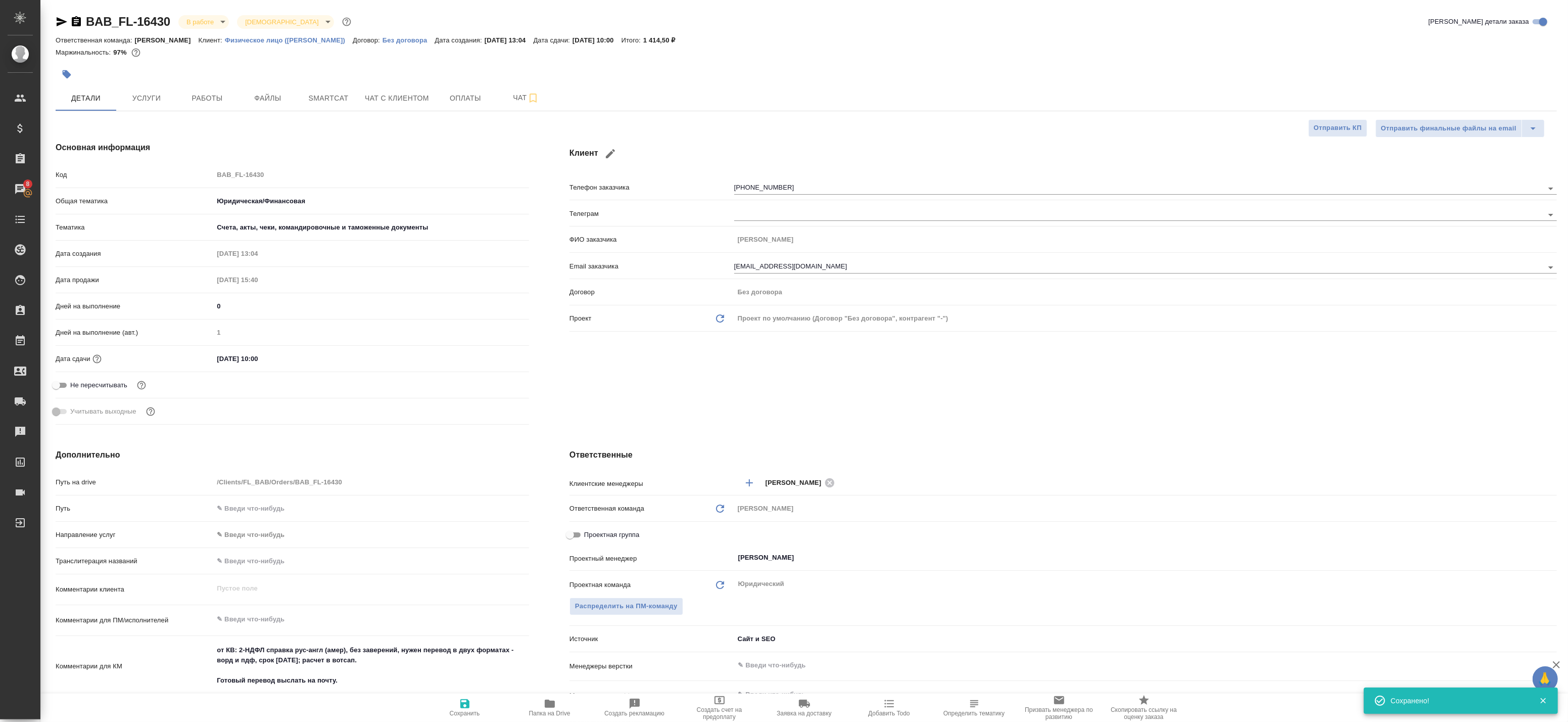
click at [451, 706] on span "Сохранить" at bounding box center [465, 706] width 73 height 19
type textarea "x"
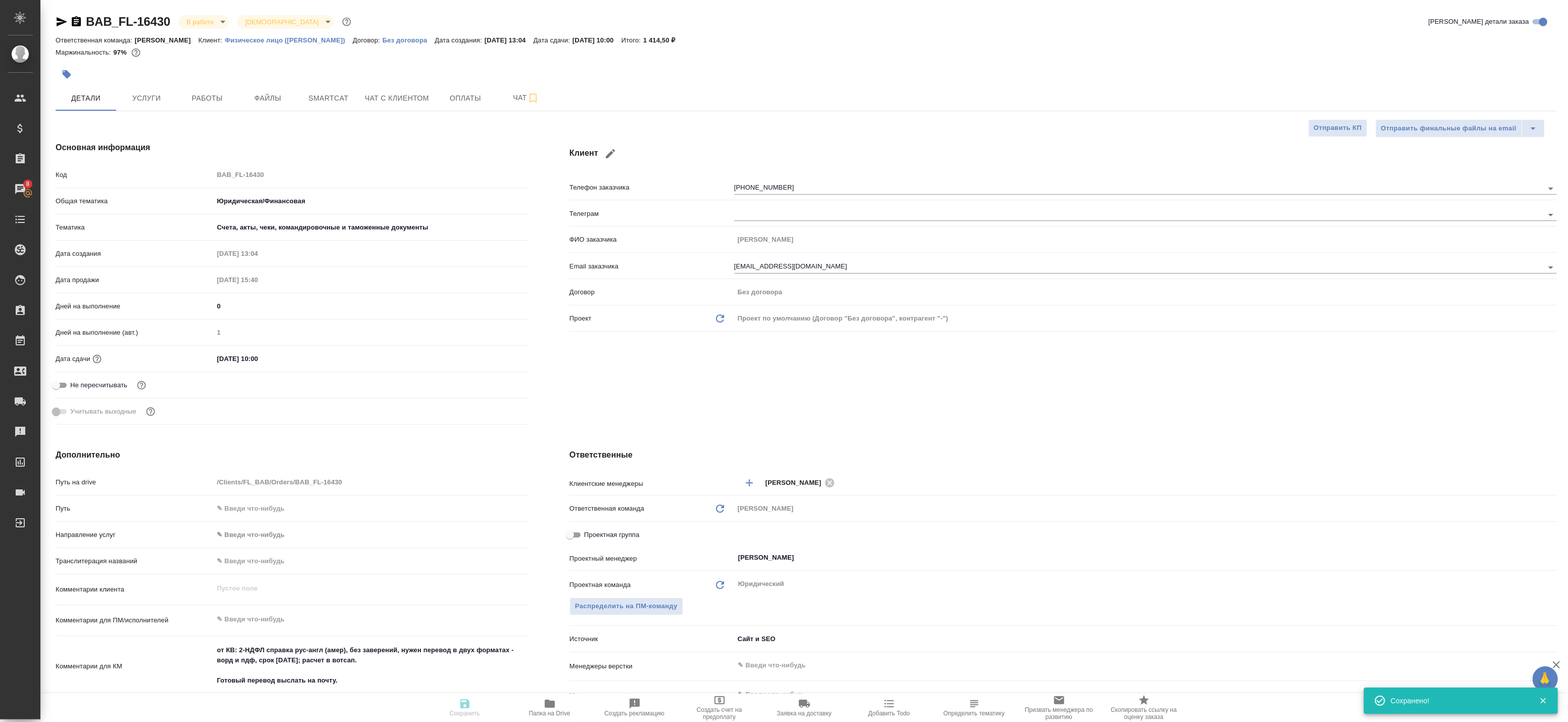
type textarea "x"
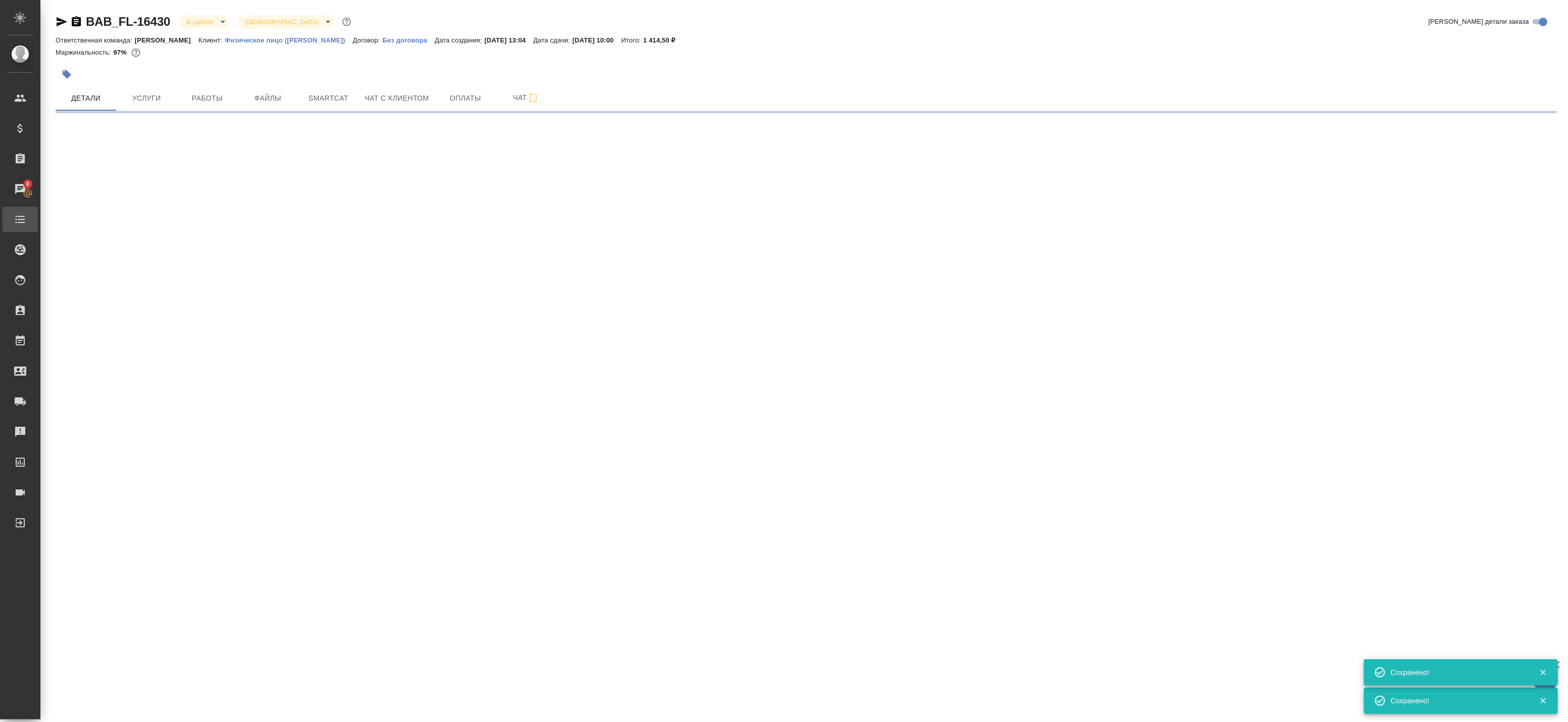
select select "RU"
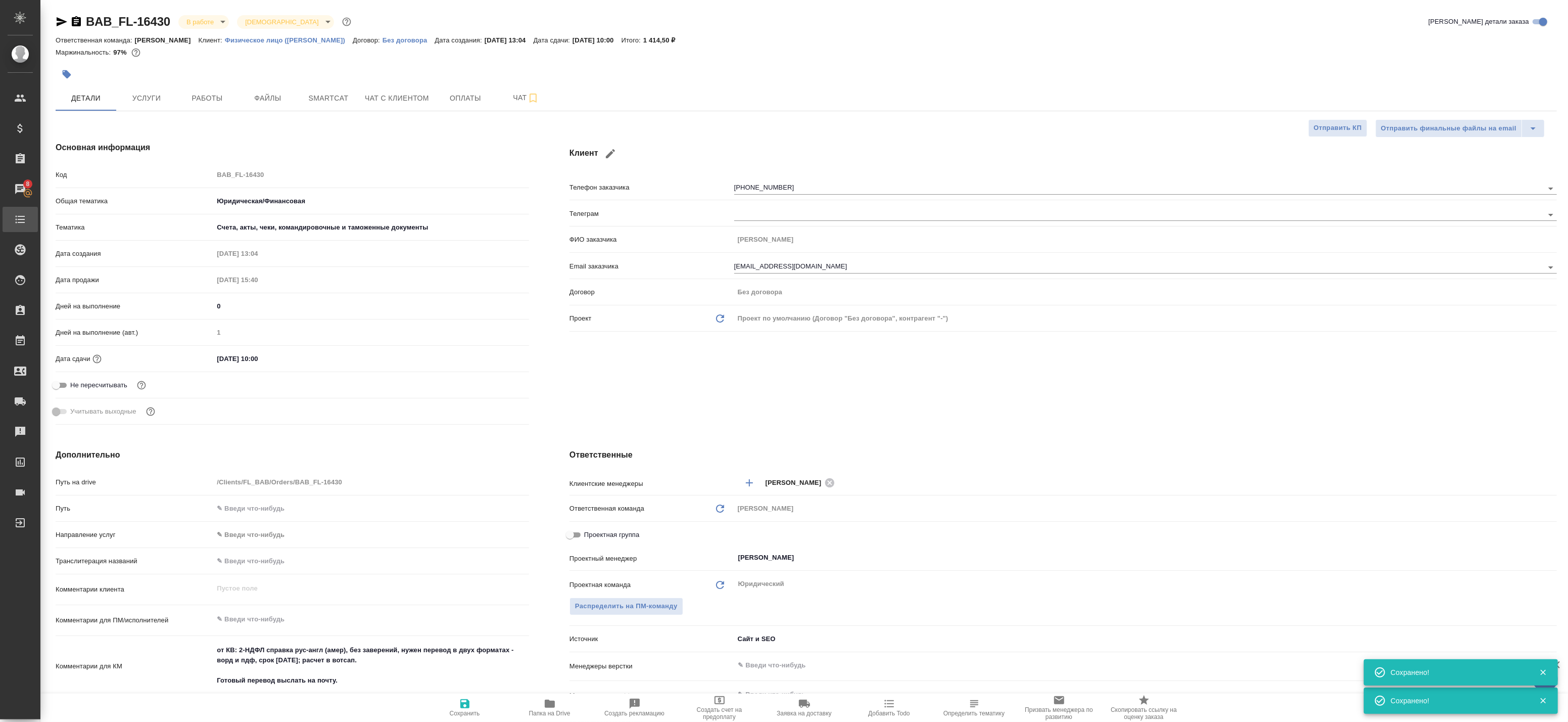
type textarea "x"
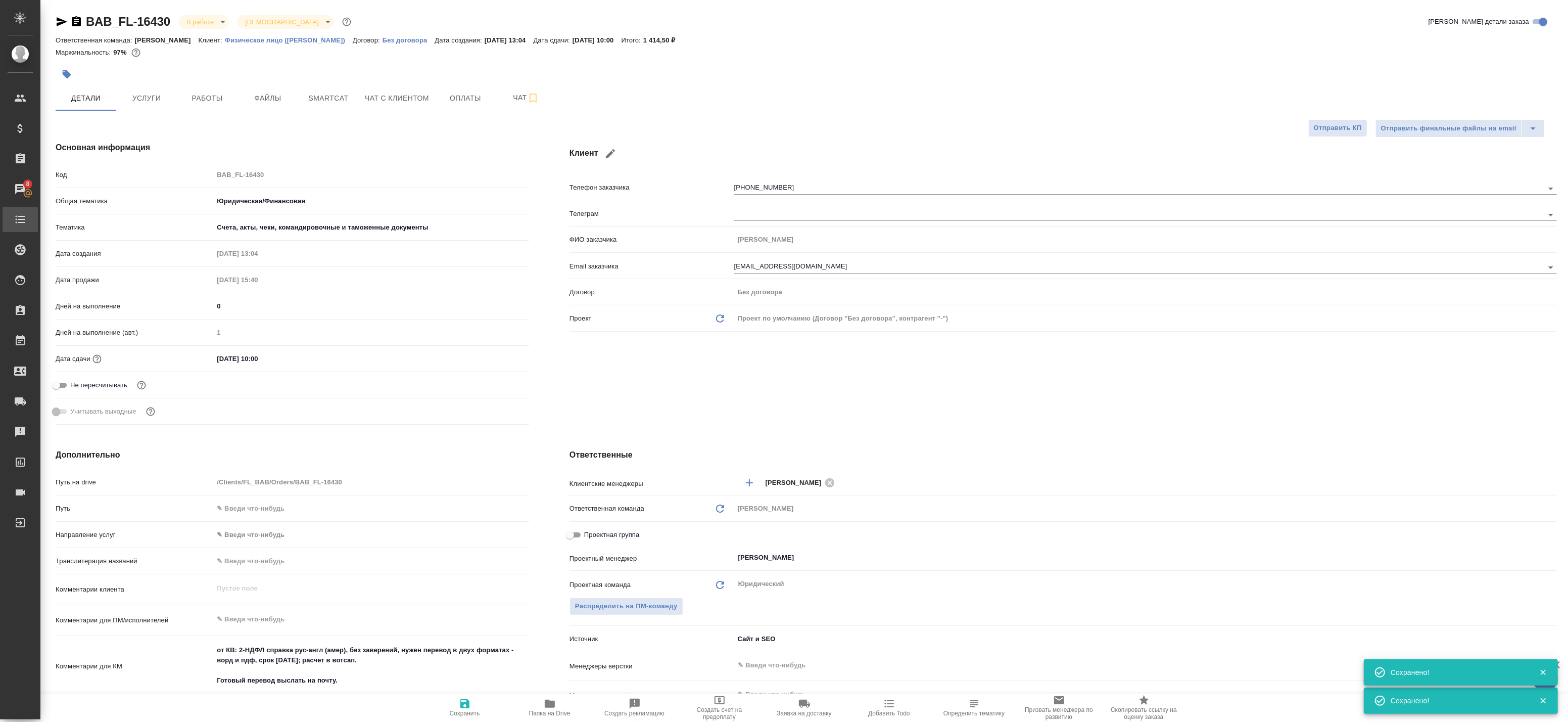
type textarea "x"
click at [234, 223] on body "🙏 .cls-1 fill:#fff; AWATERA Badanyan Artak Клиенты Спецификации Заказы 8 Чаты T…" at bounding box center [784, 361] width 1568 height 722
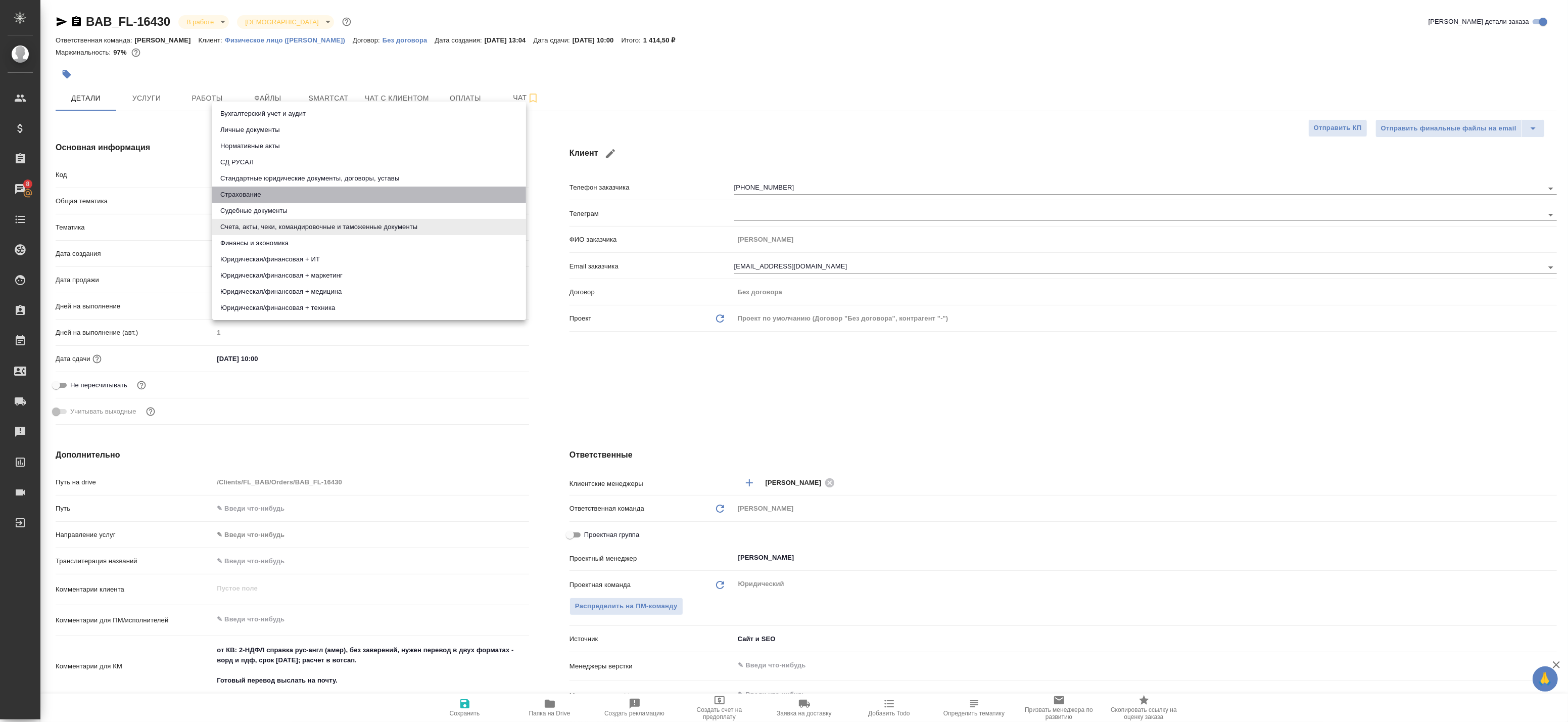
click at [304, 186] on li "Страхование" at bounding box center [369, 194] width 314 height 16
type input "5a8b8b956a9677013d343d43"
type textarea "x"
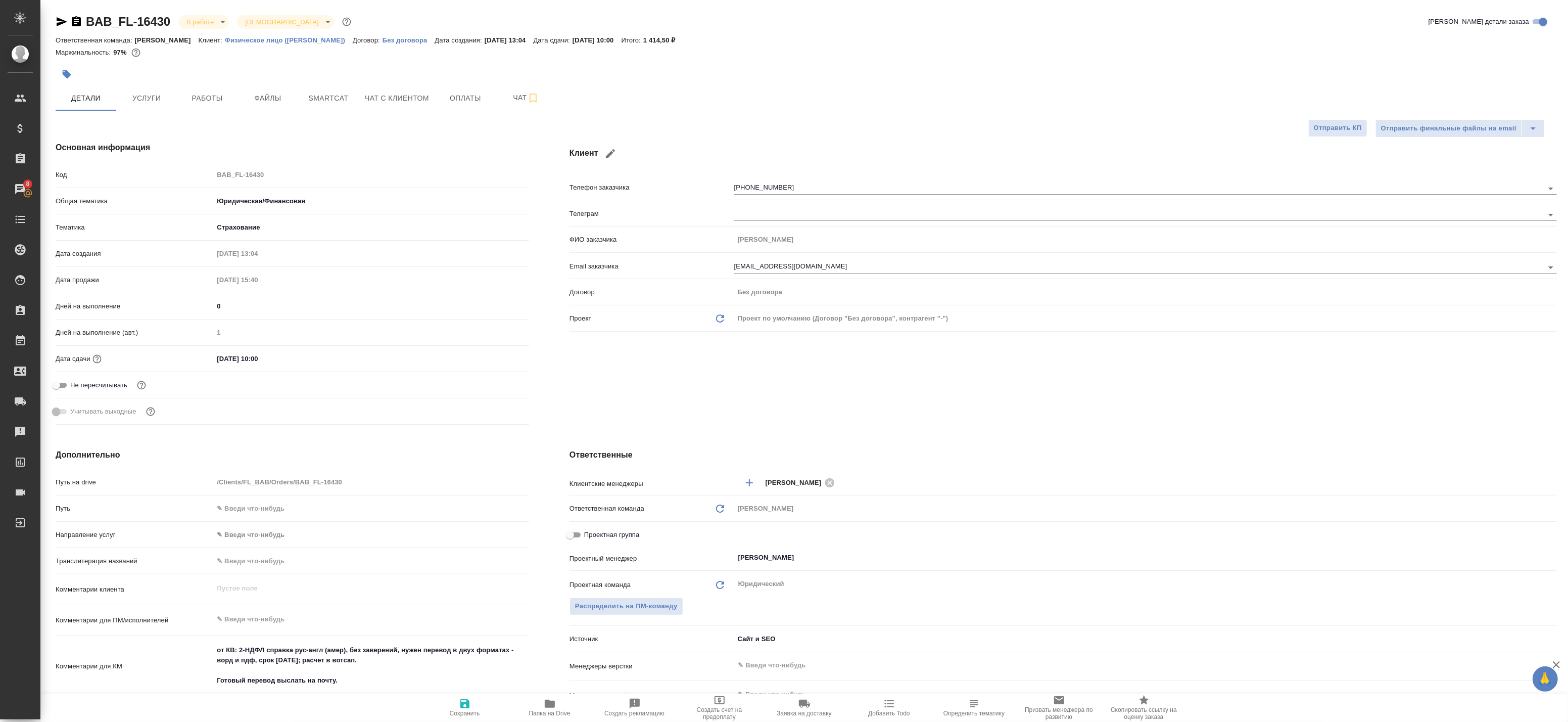
click at [266, 224] on body "🙏 .cls-1 fill:#fff; AWATERA Badanyan Artak Клиенты Спецификации Заказы 8 Чаты T…" at bounding box center [784, 361] width 1568 height 722
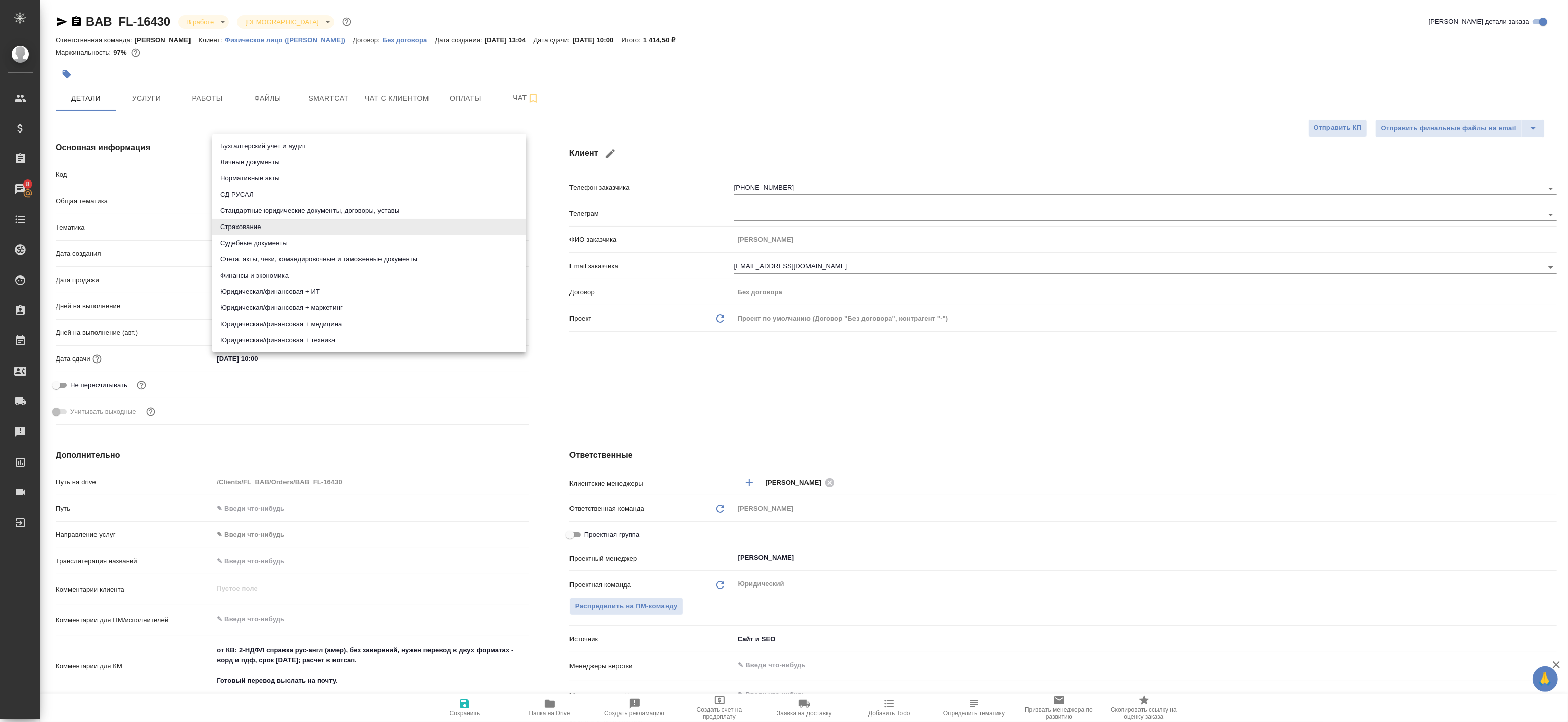
click at [254, 205] on li "Стандартные юридические документы, договоры, уставы" at bounding box center [369, 211] width 314 height 16
type input "5f647205b73bc97568ca66bf"
type textarea "x"
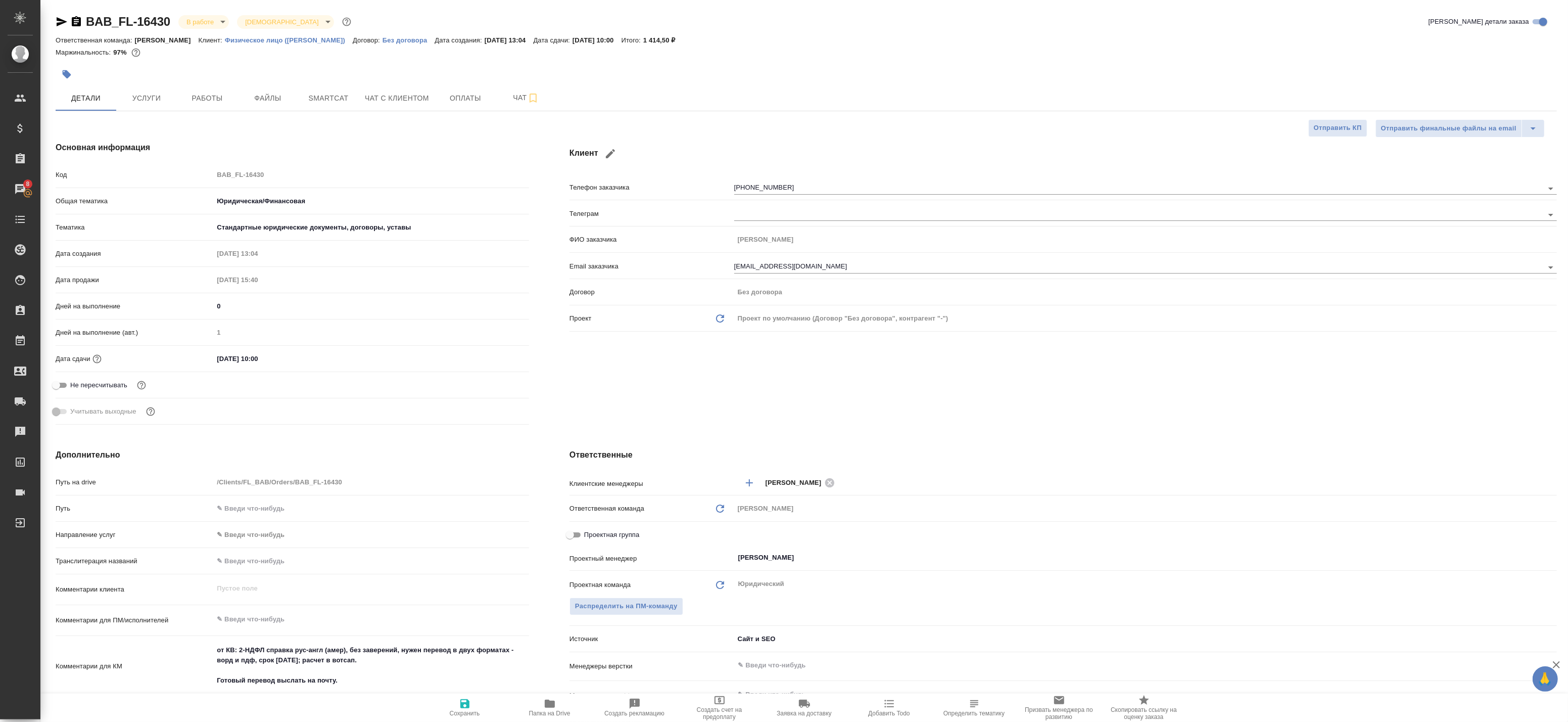
click at [467, 717] on span "Сохранить" at bounding box center [464, 714] width 30 height 7
type textarea "x"
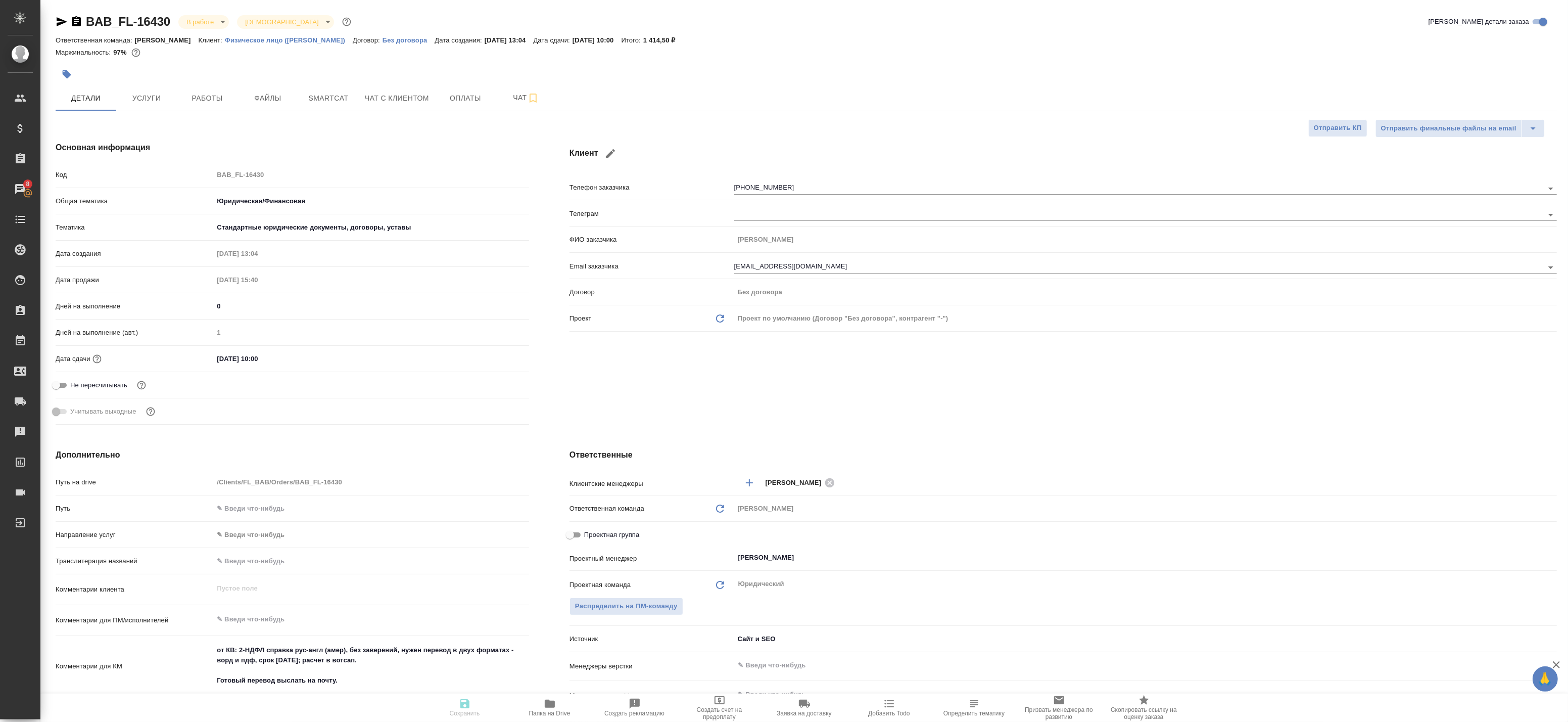
type textarea "x"
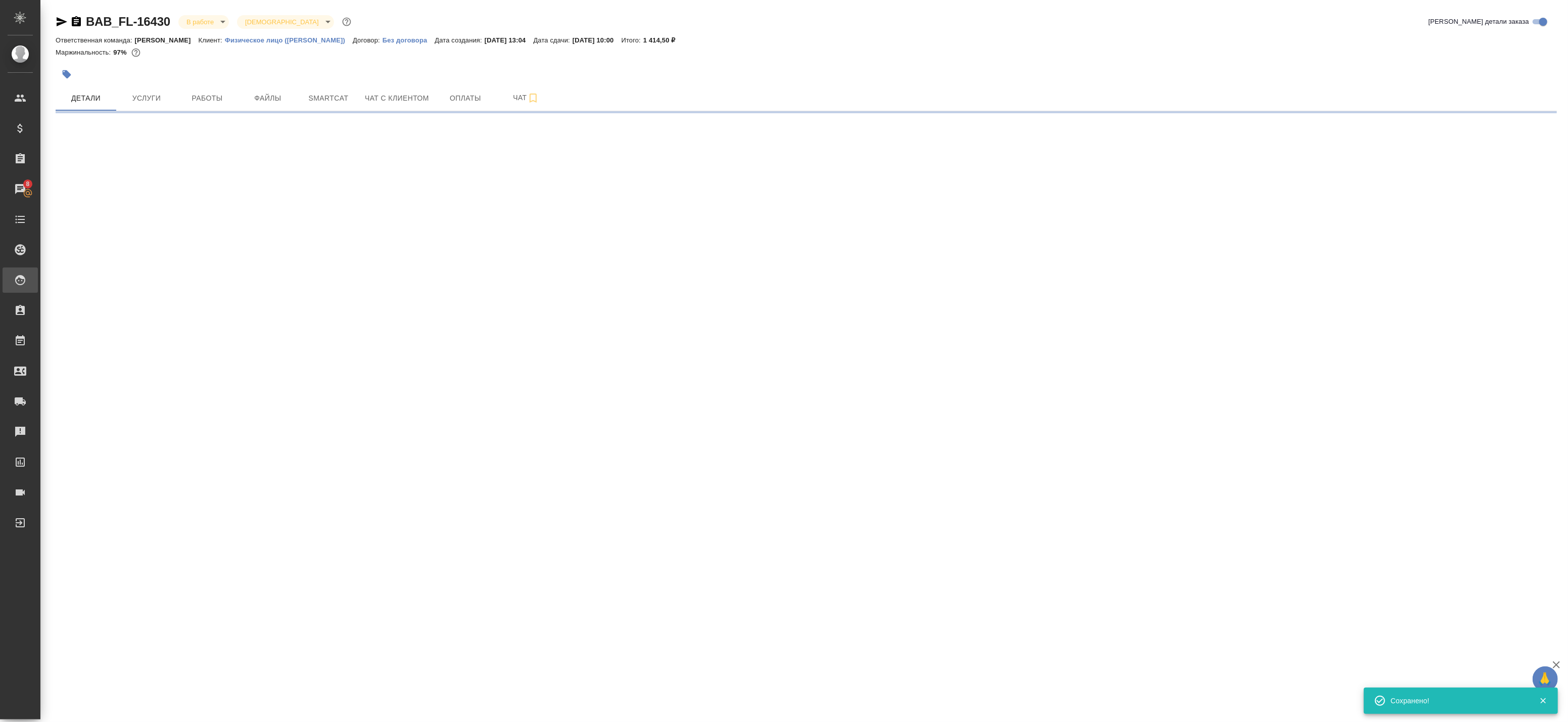
select select "RU"
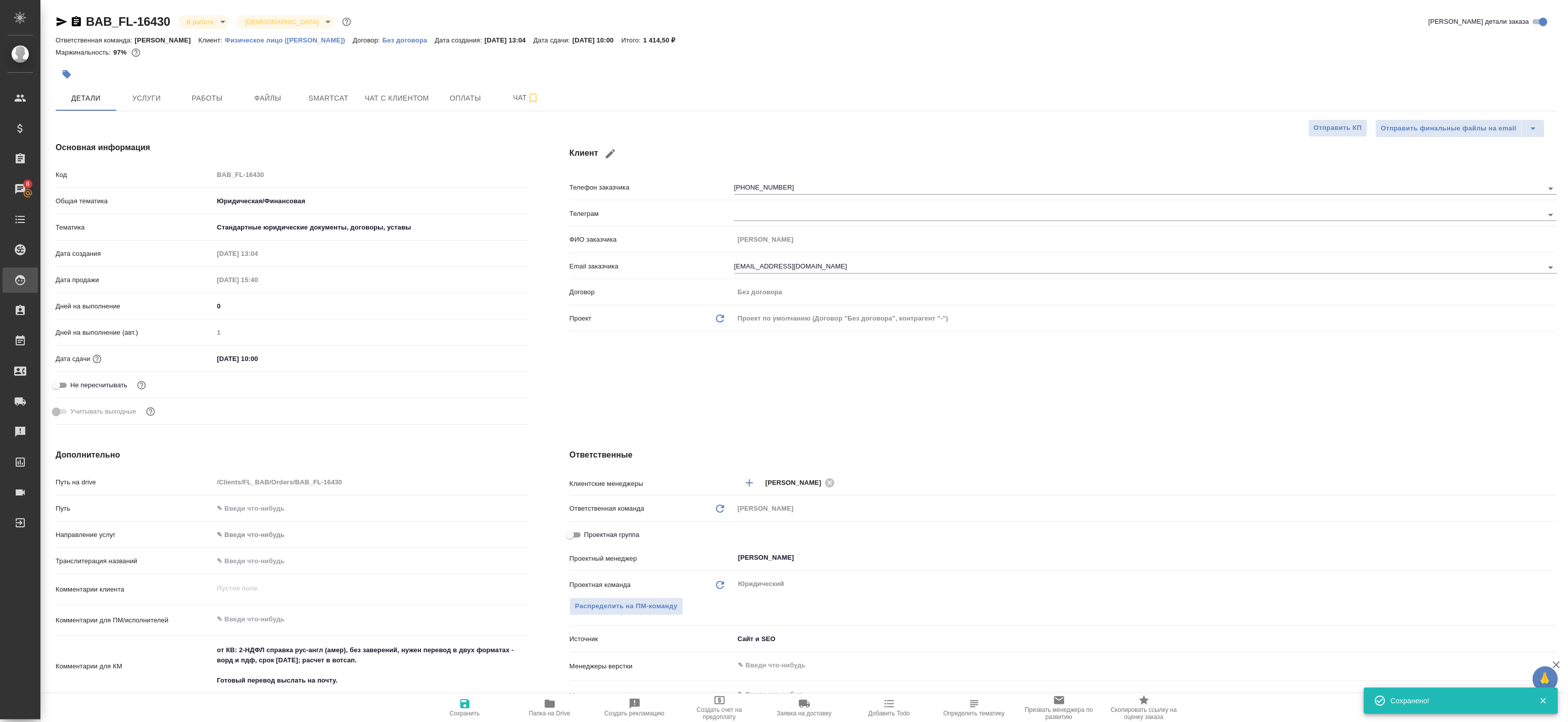
type textarea "x"
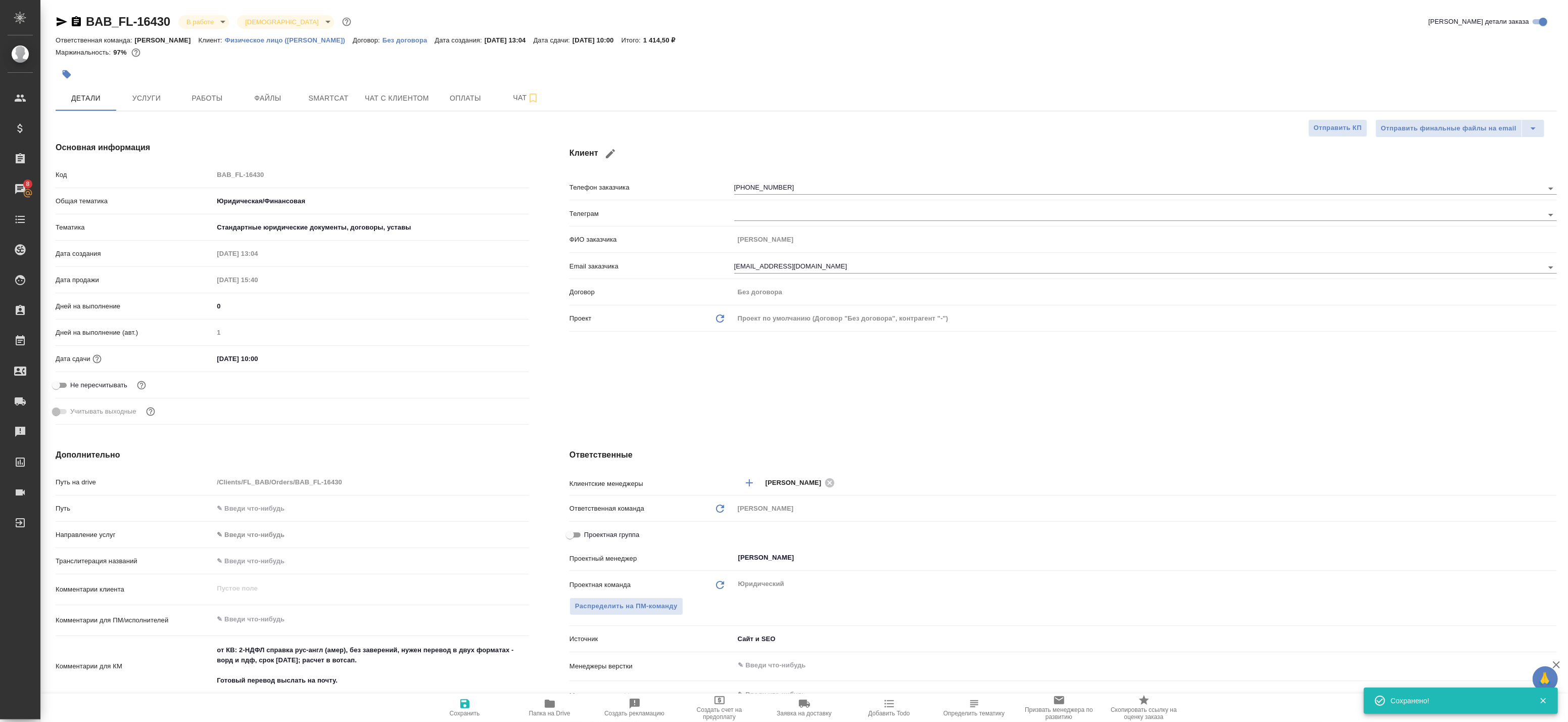
type textarea "x"
click at [228, 99] on span "Работы" at bounding box center [206, 99] width 48 height 13
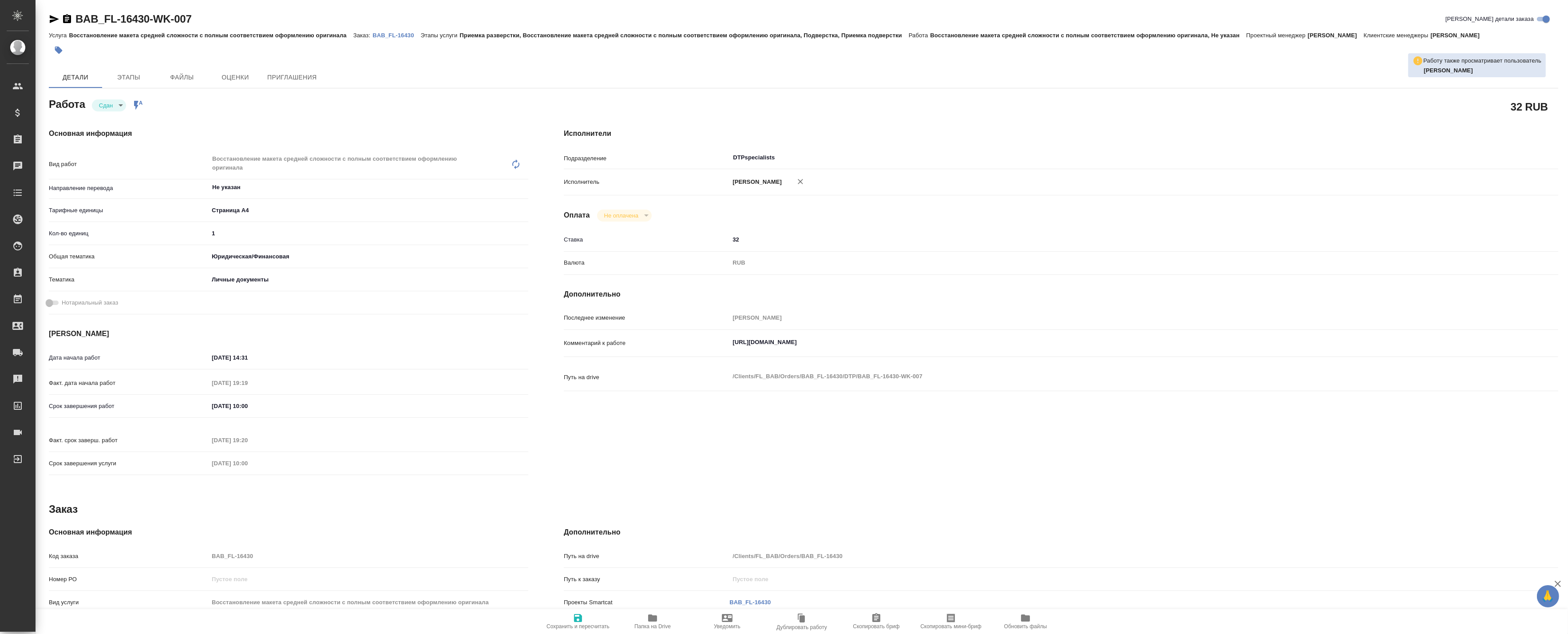
type textarea "x"
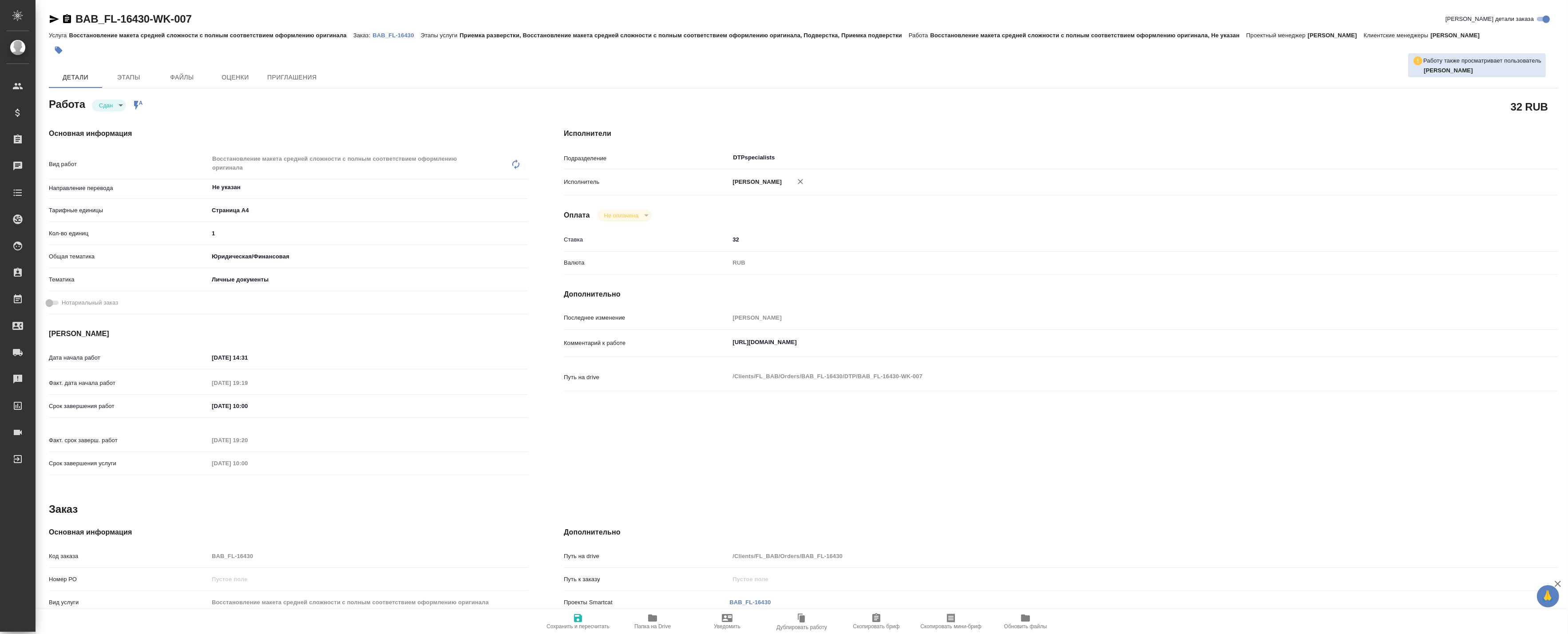
type textarea "x"
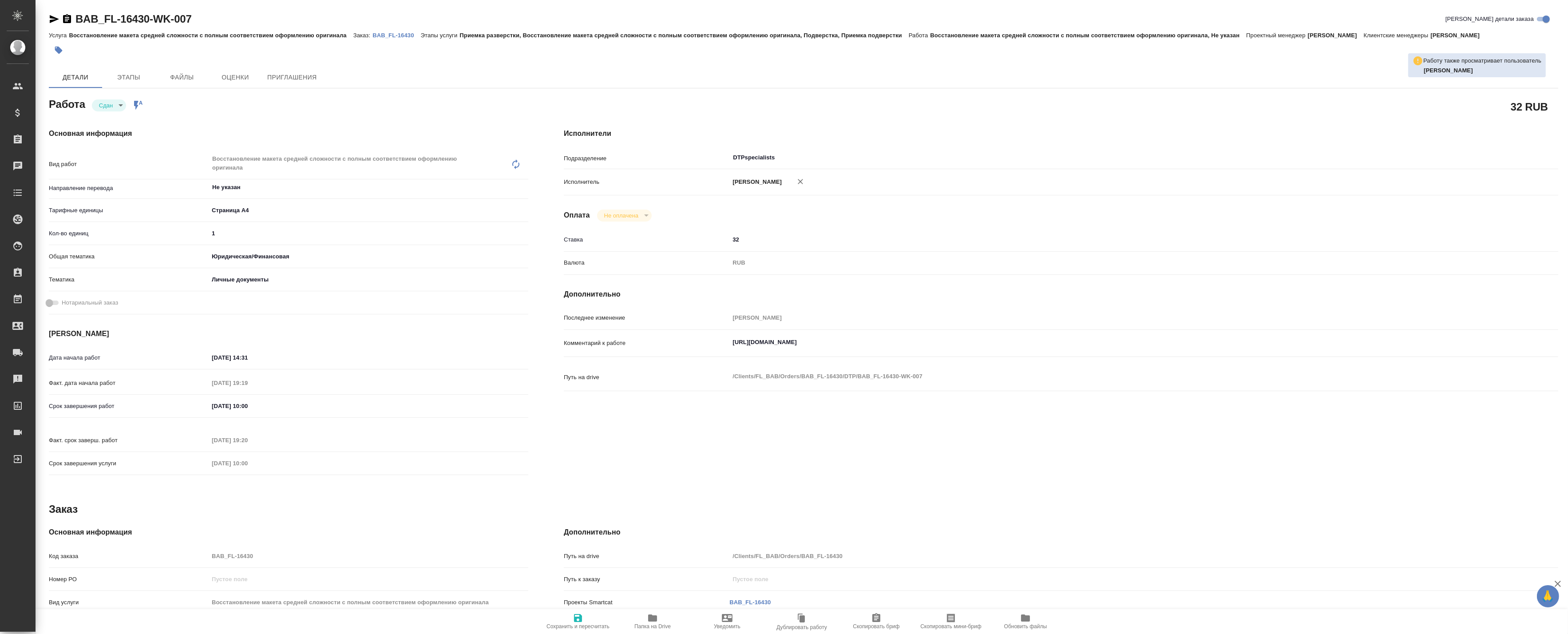
type textarea "x"
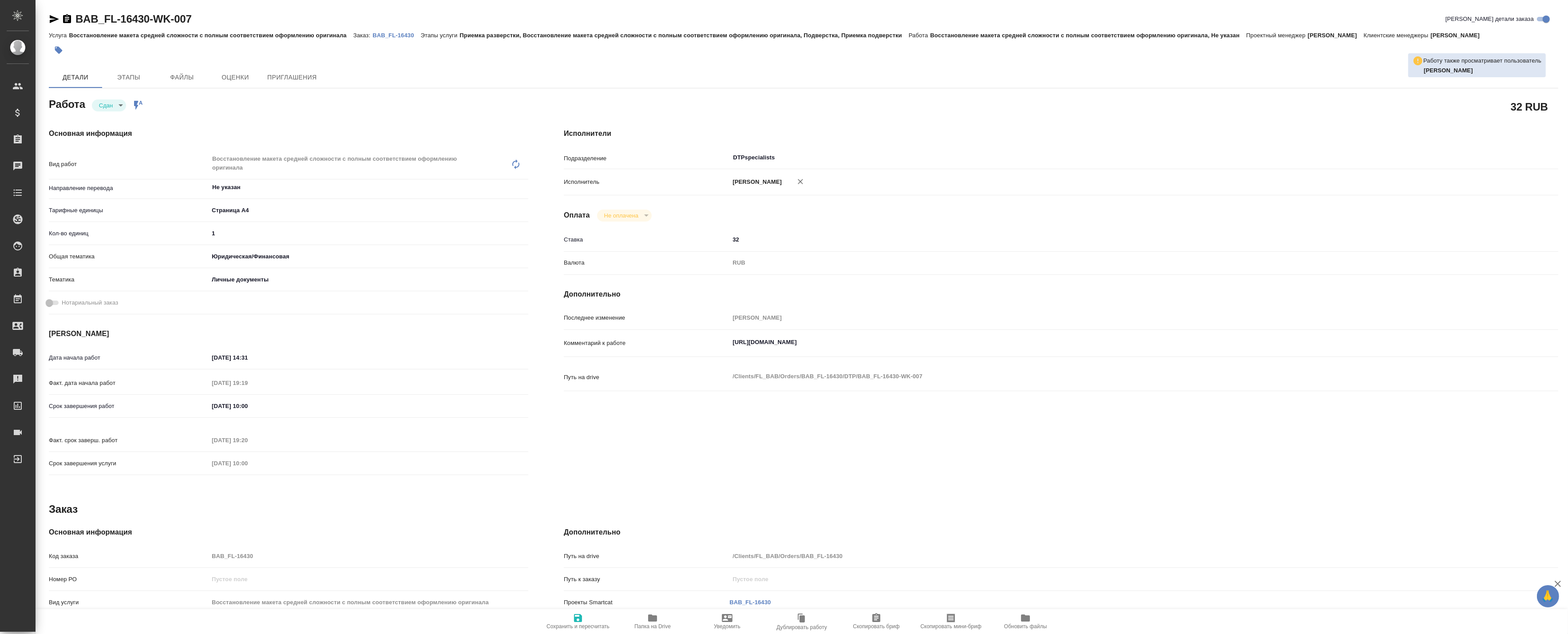
type textarea "x"
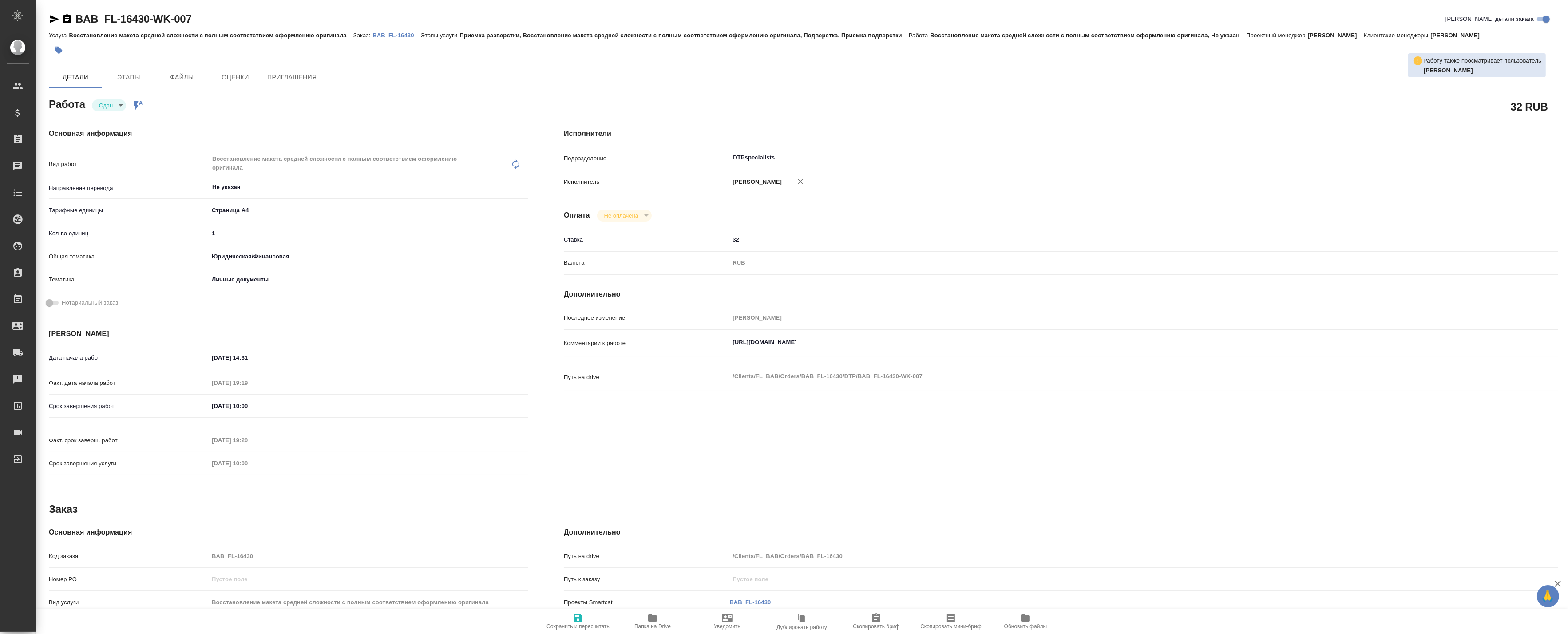
type textarea "x"
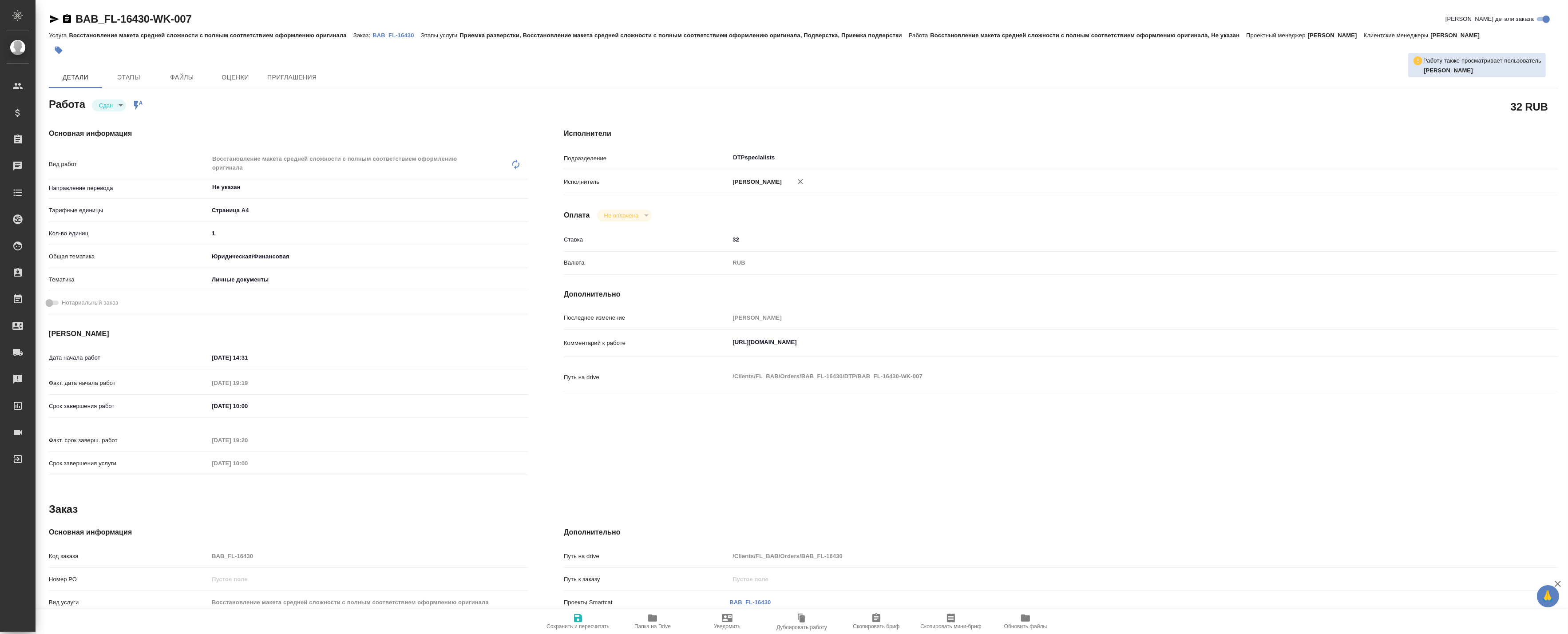
type textarea "x"
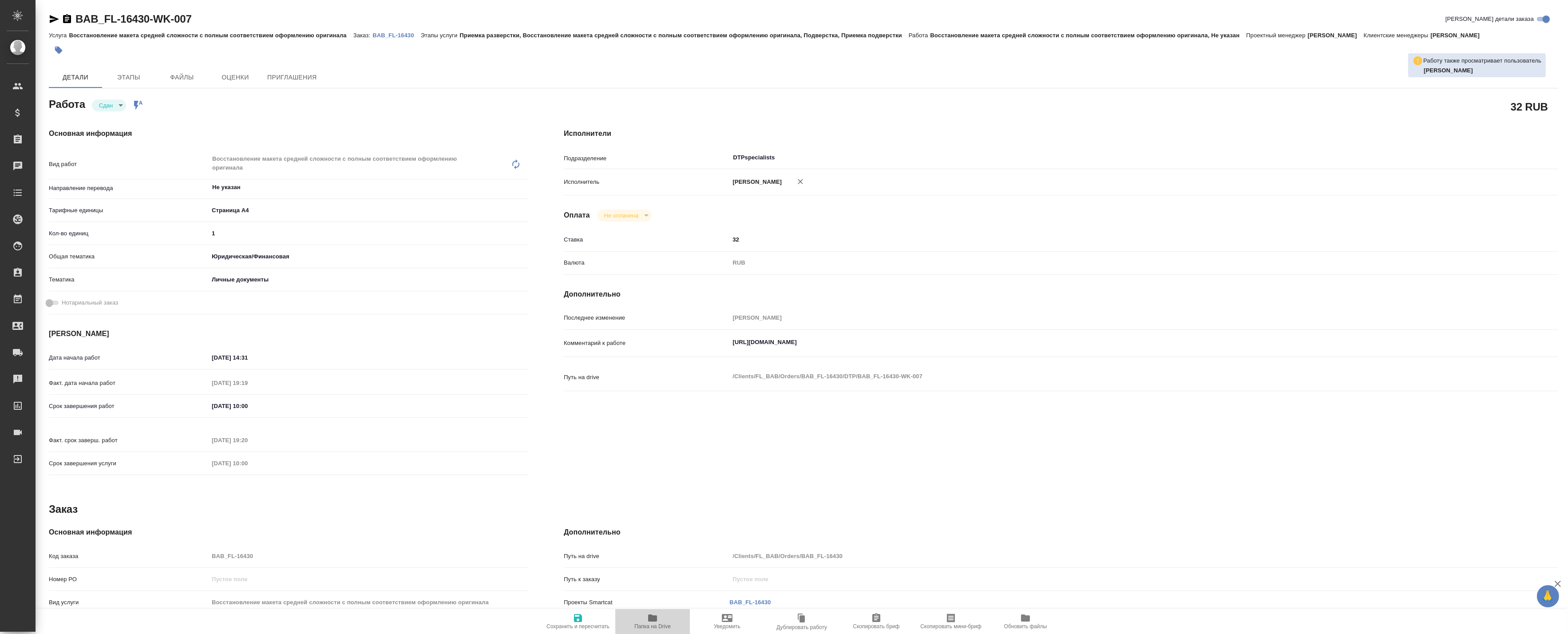
click at [646, 621] on span "Папка на Drive" at bounding box center [653, 620] width 64 height 17
type textarea "x"
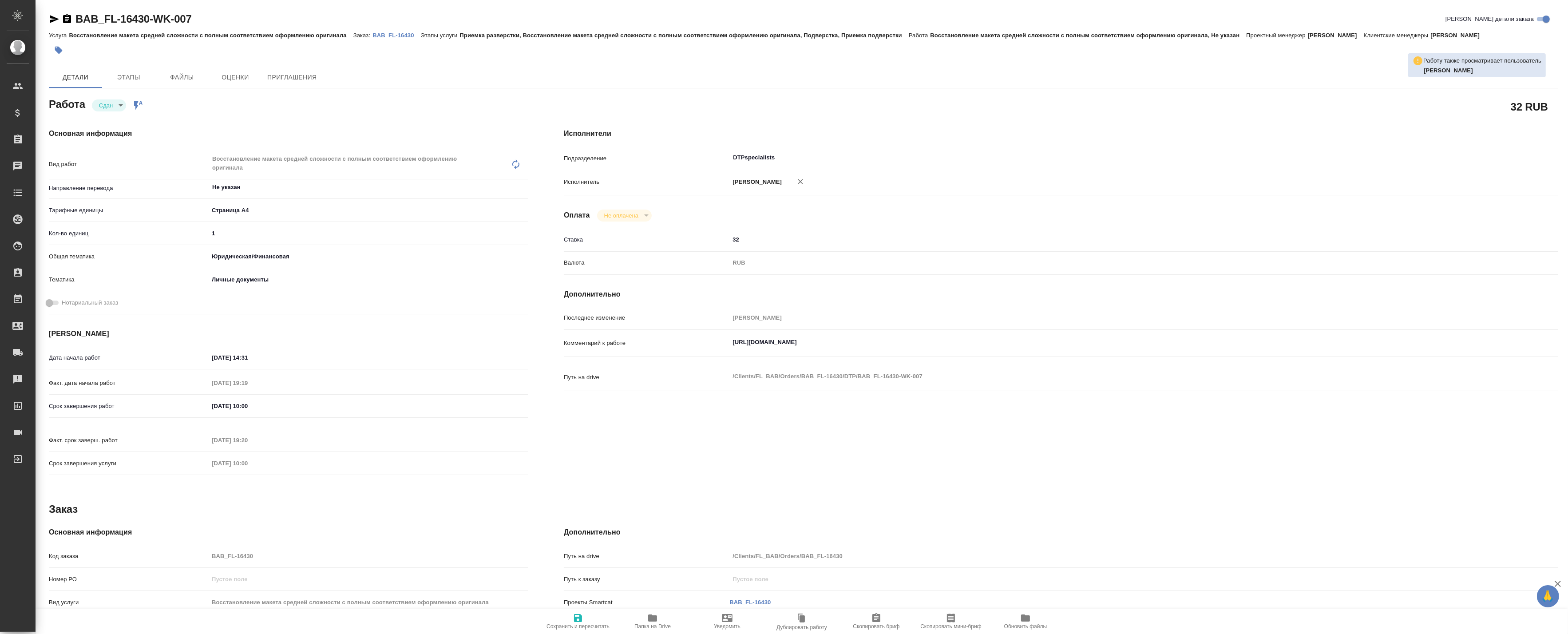
type textarea "x"
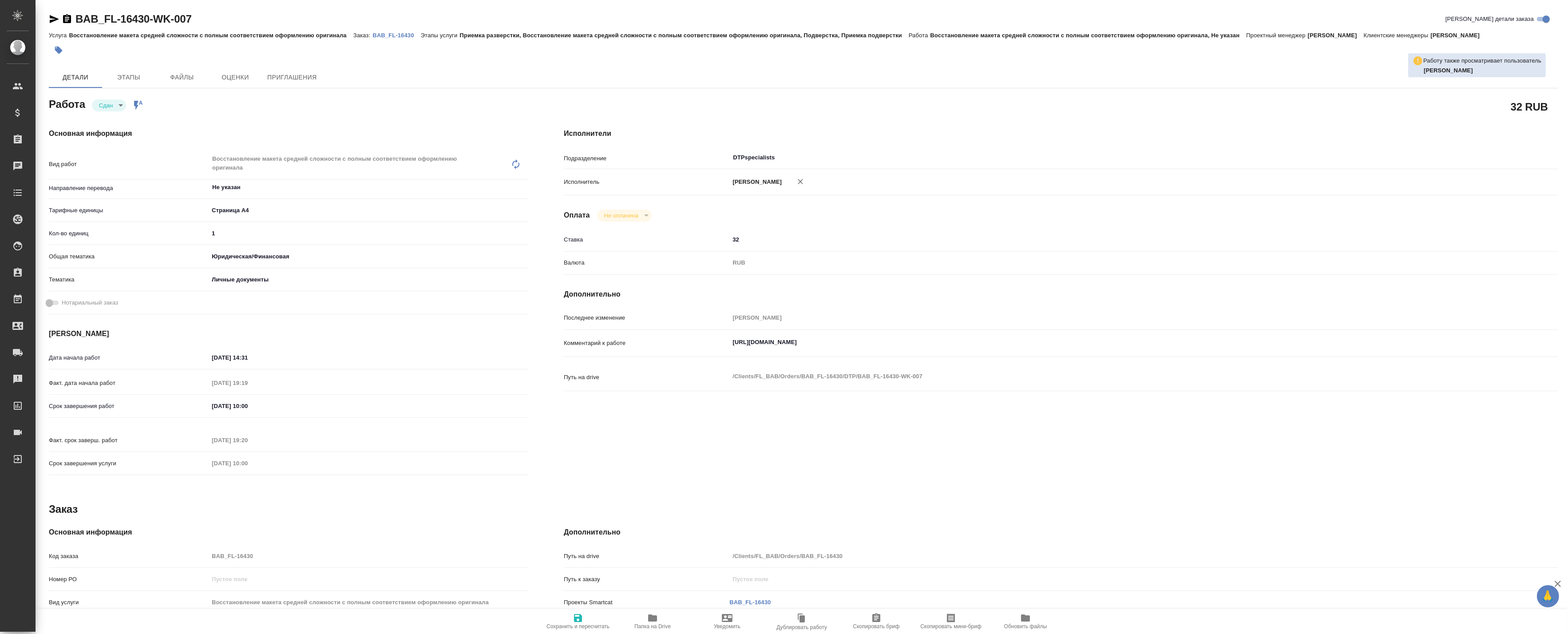
type textarea "x"
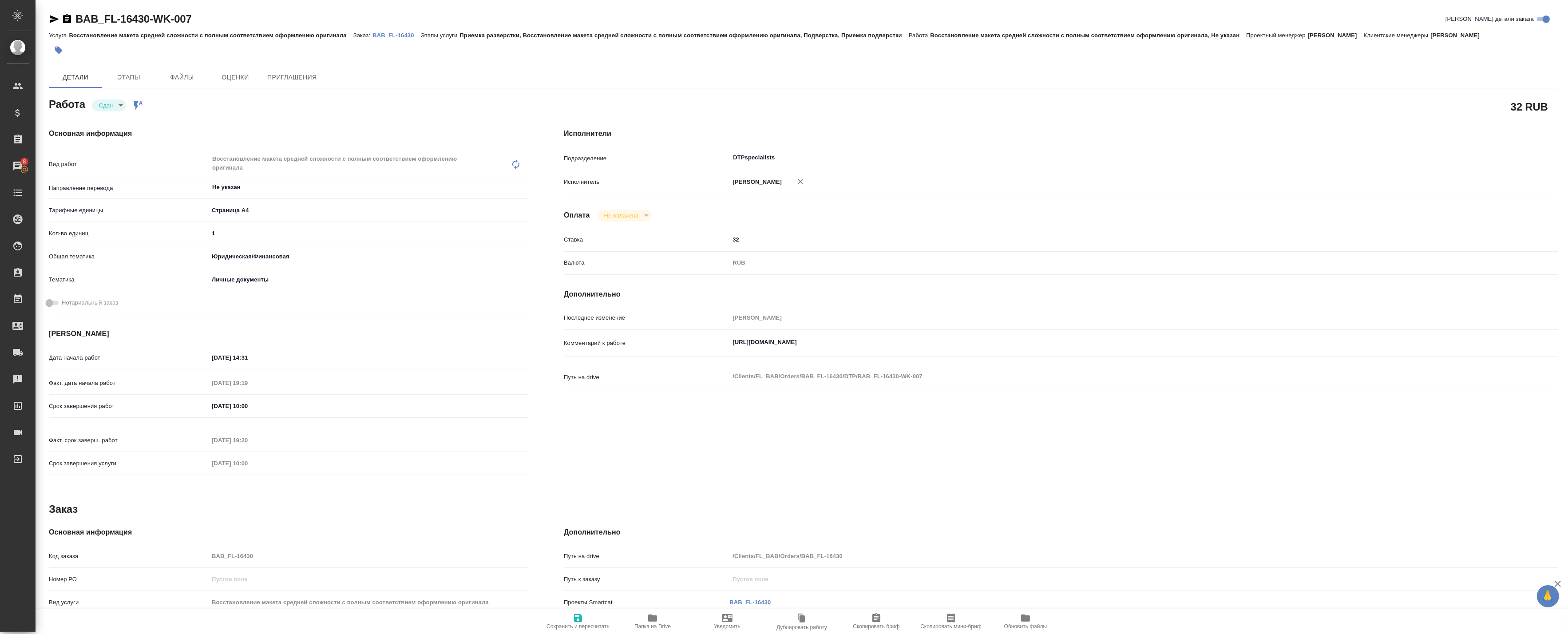
type textarea "x"
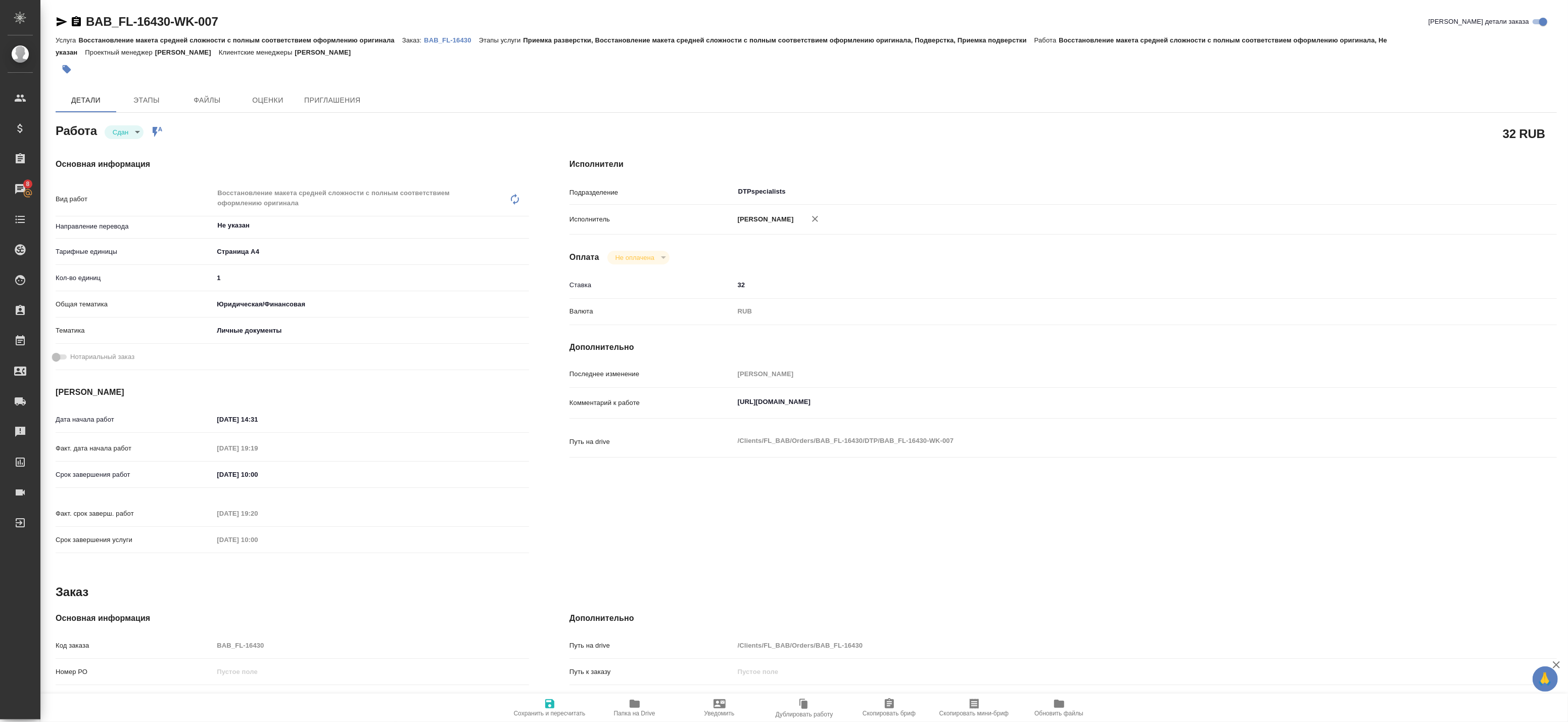
type textarea "x"
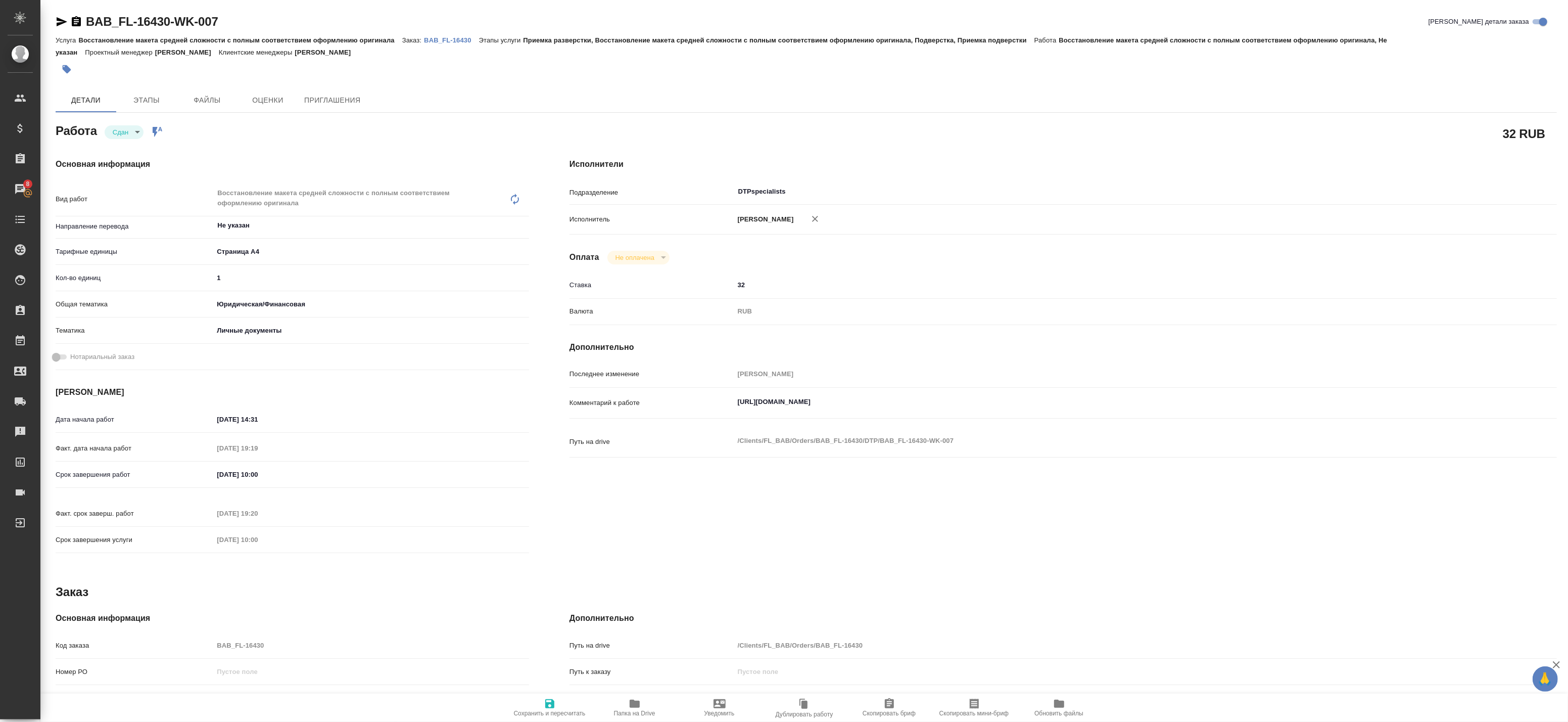
type textarea "x"
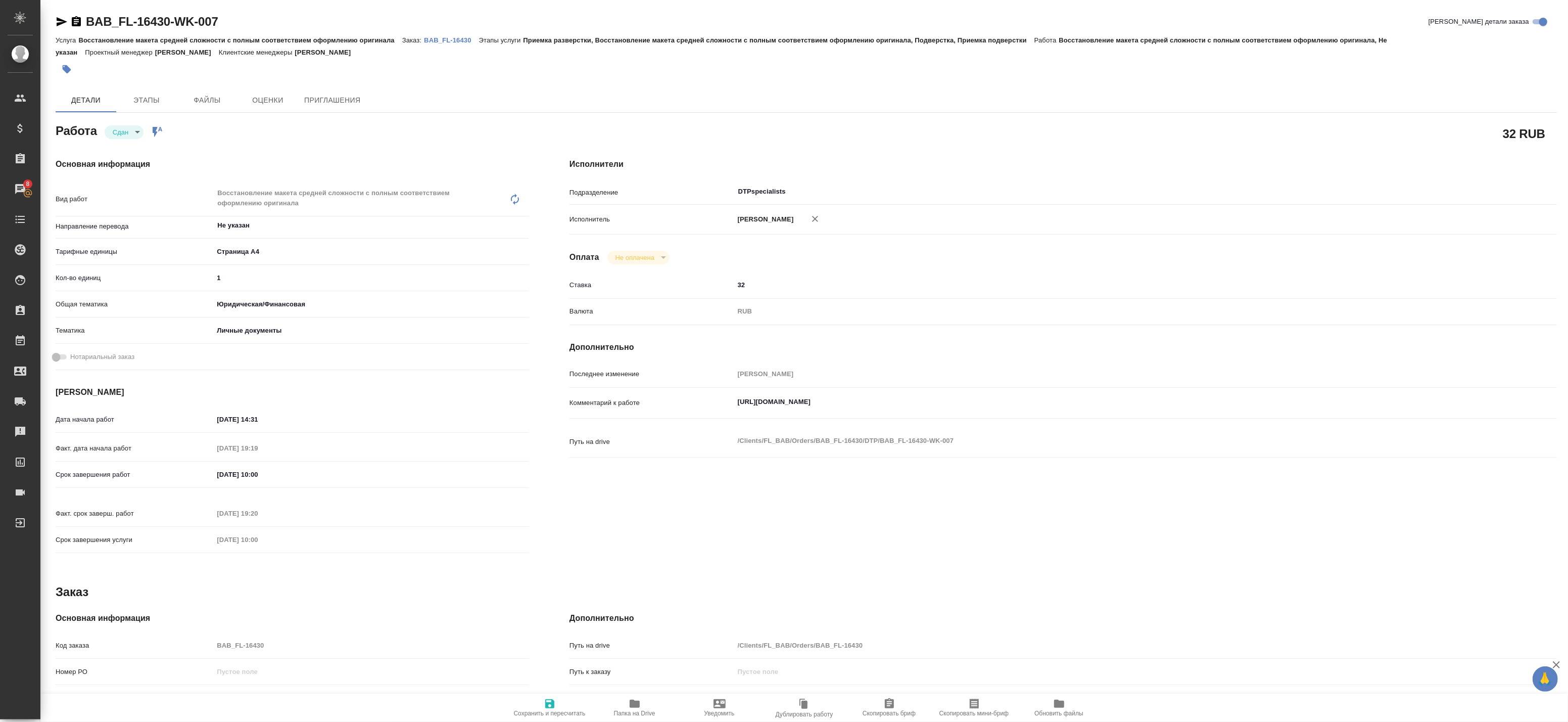
type textarea "x"
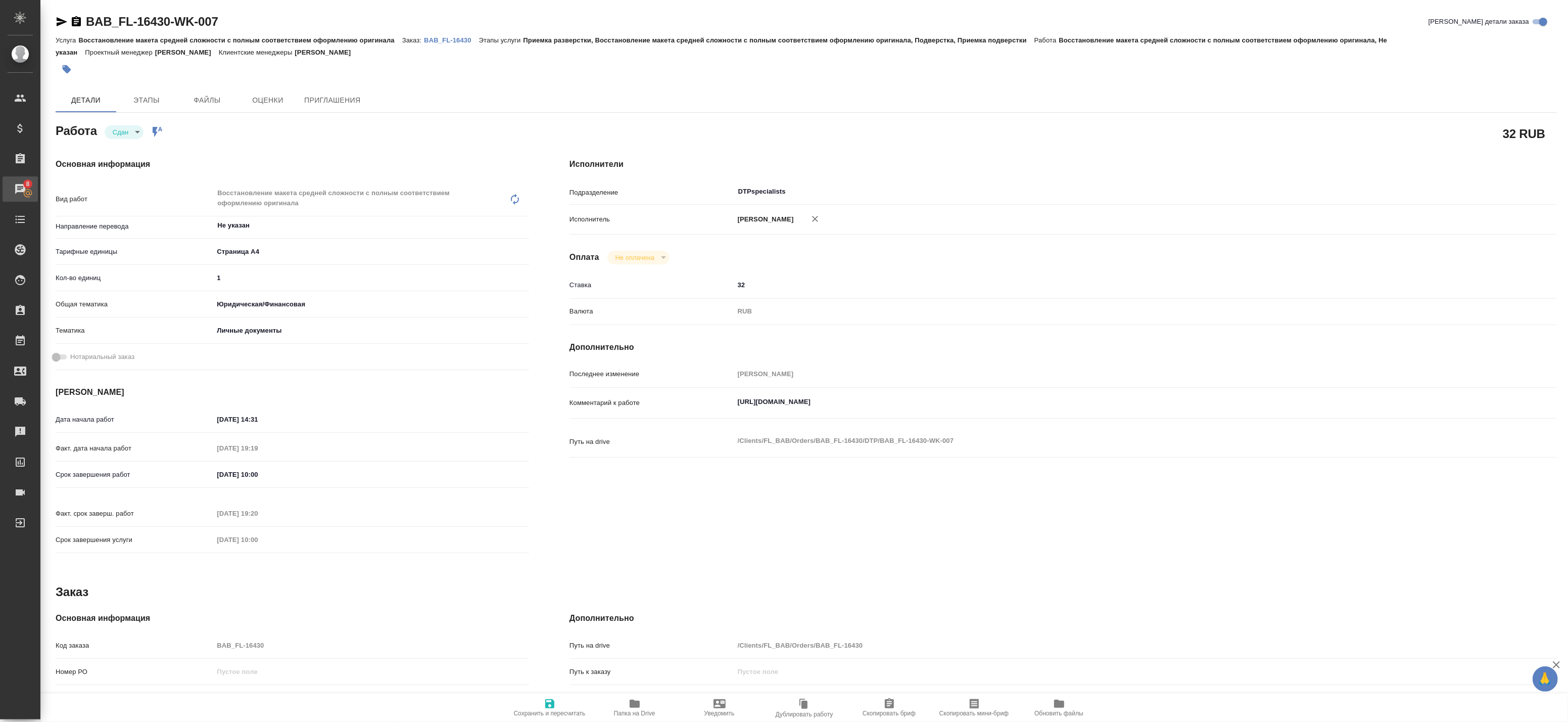
type textarea "x"
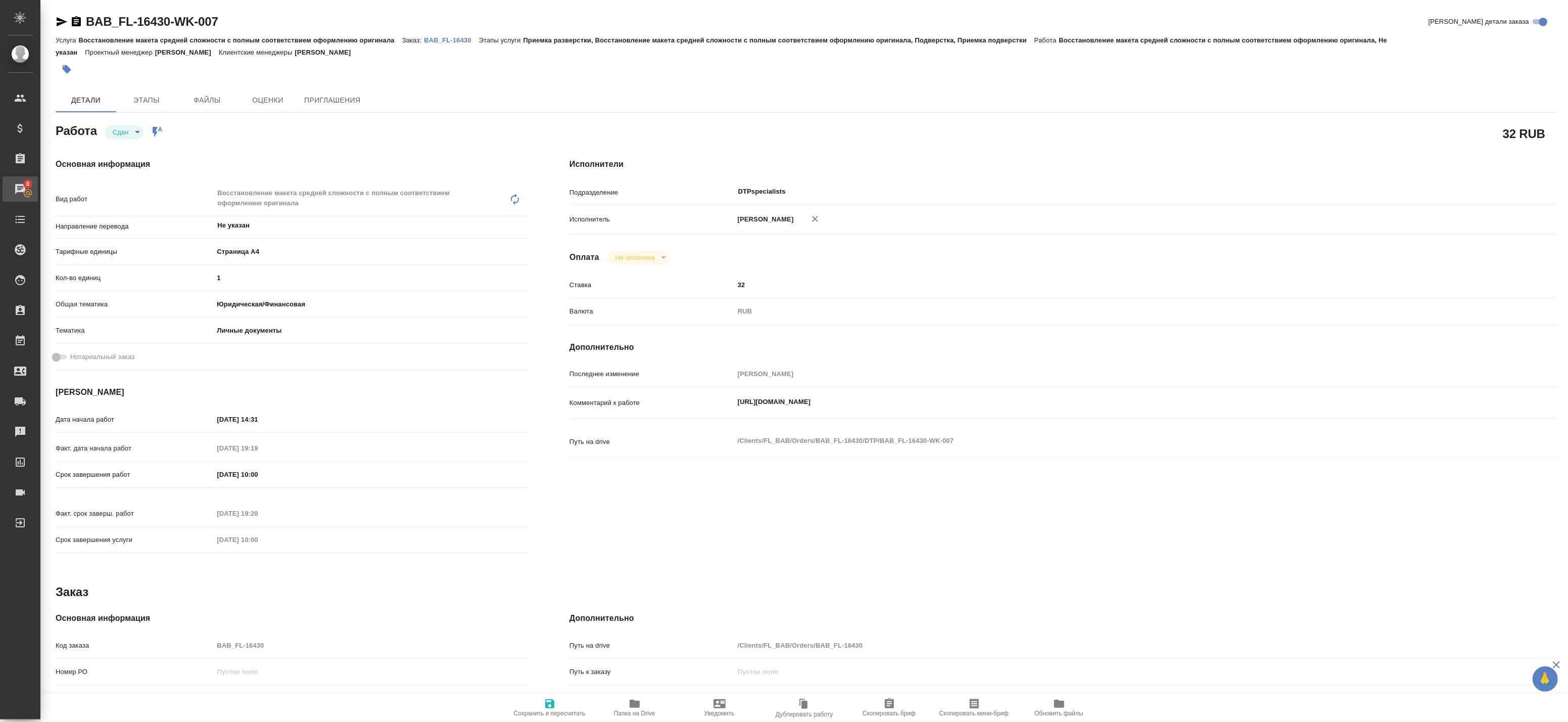
type textarea "x"
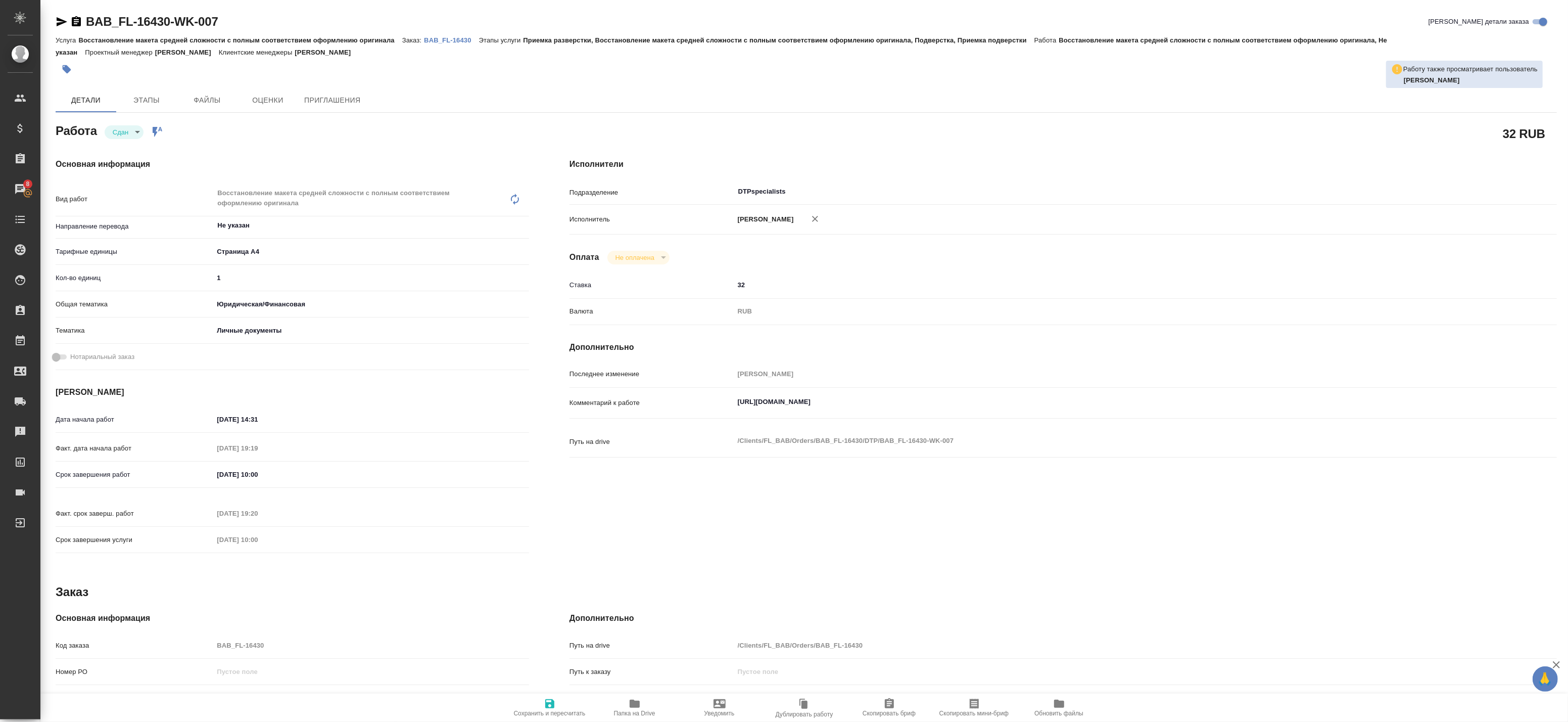
type textarea "x"
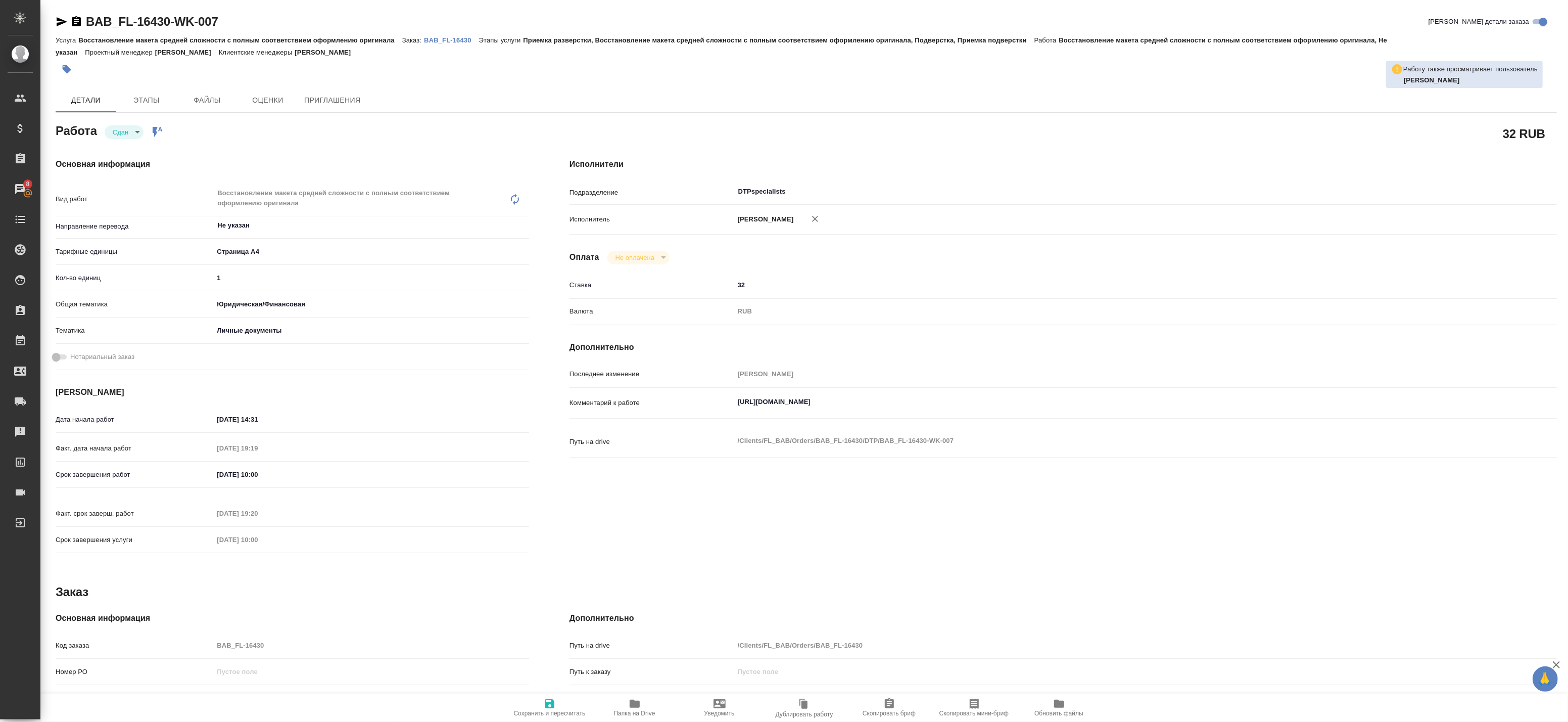
type textarea "x"
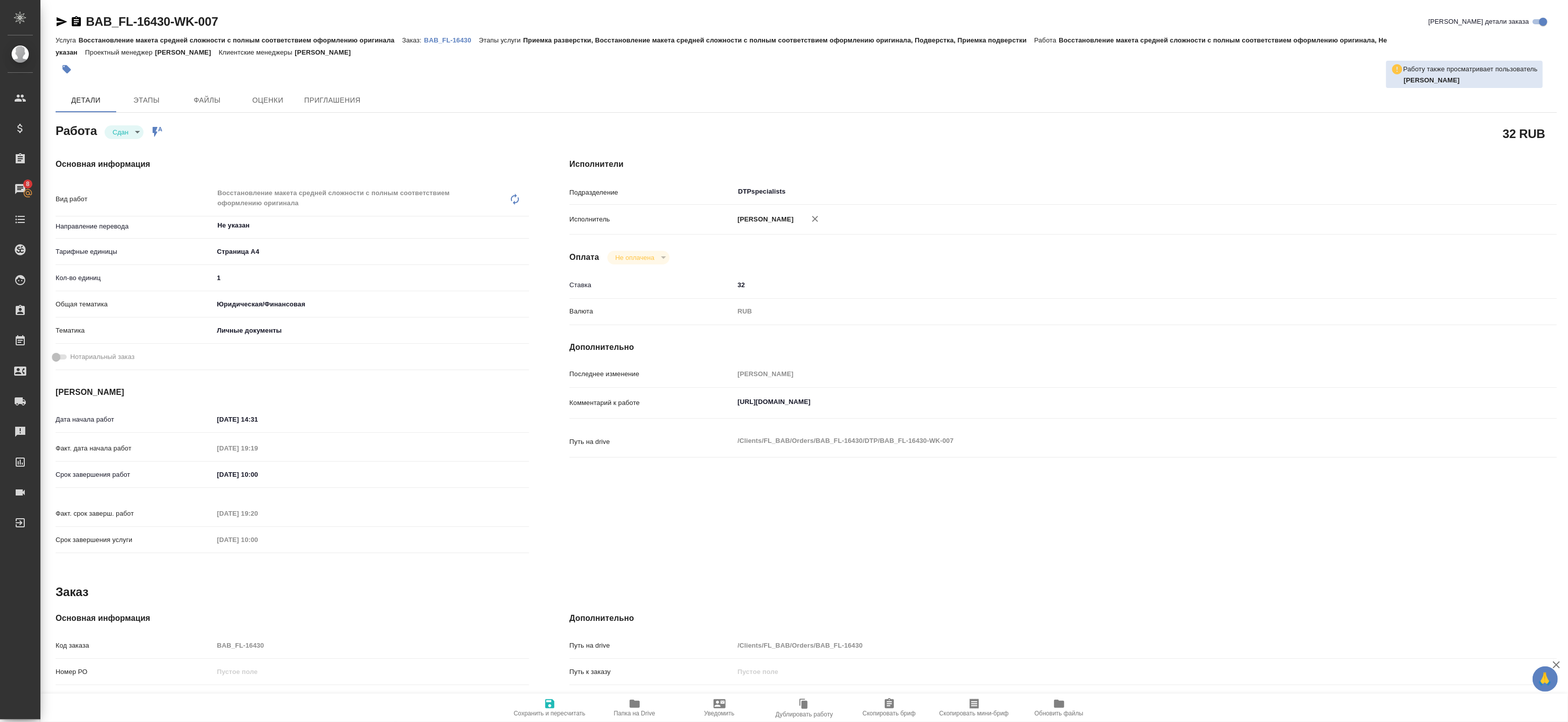
type textarea "x"
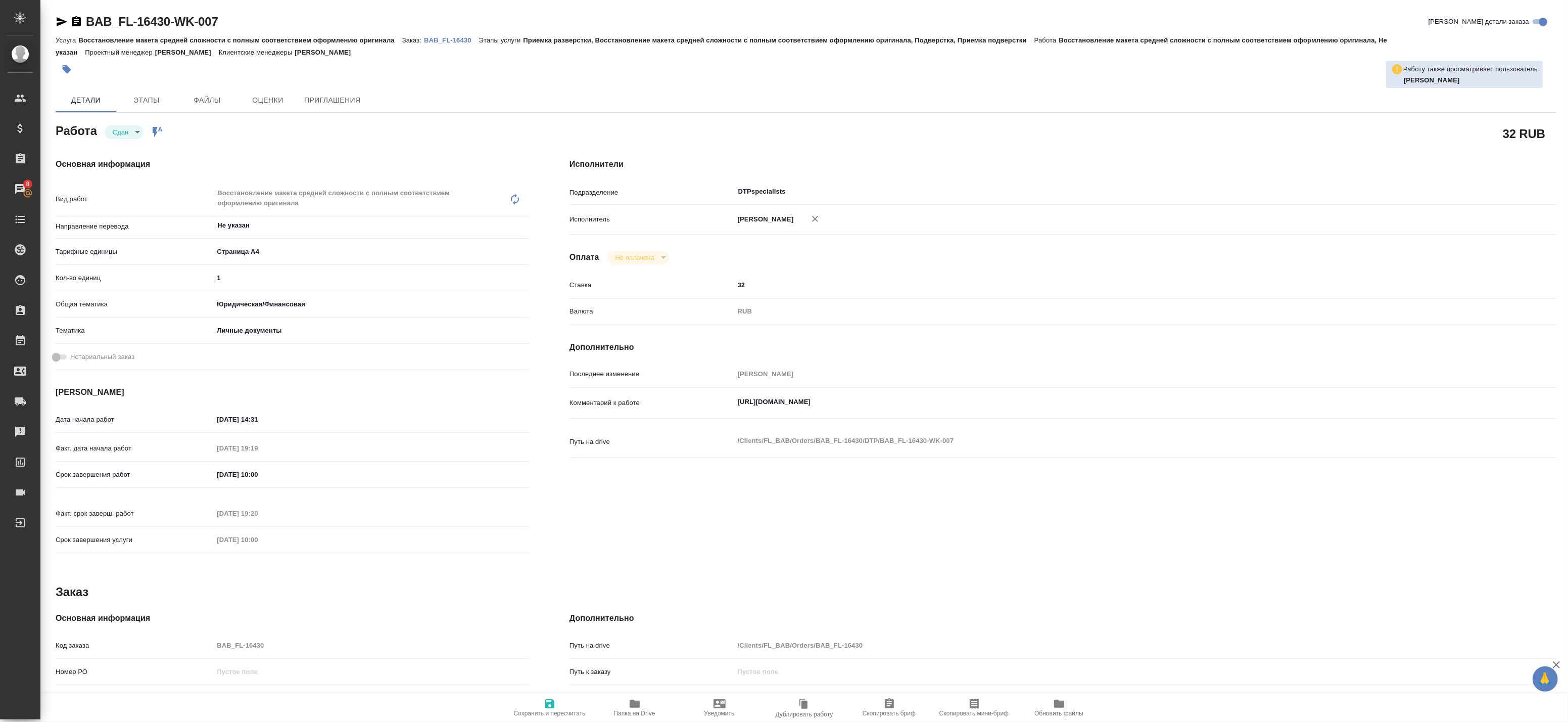
type textarea "x"
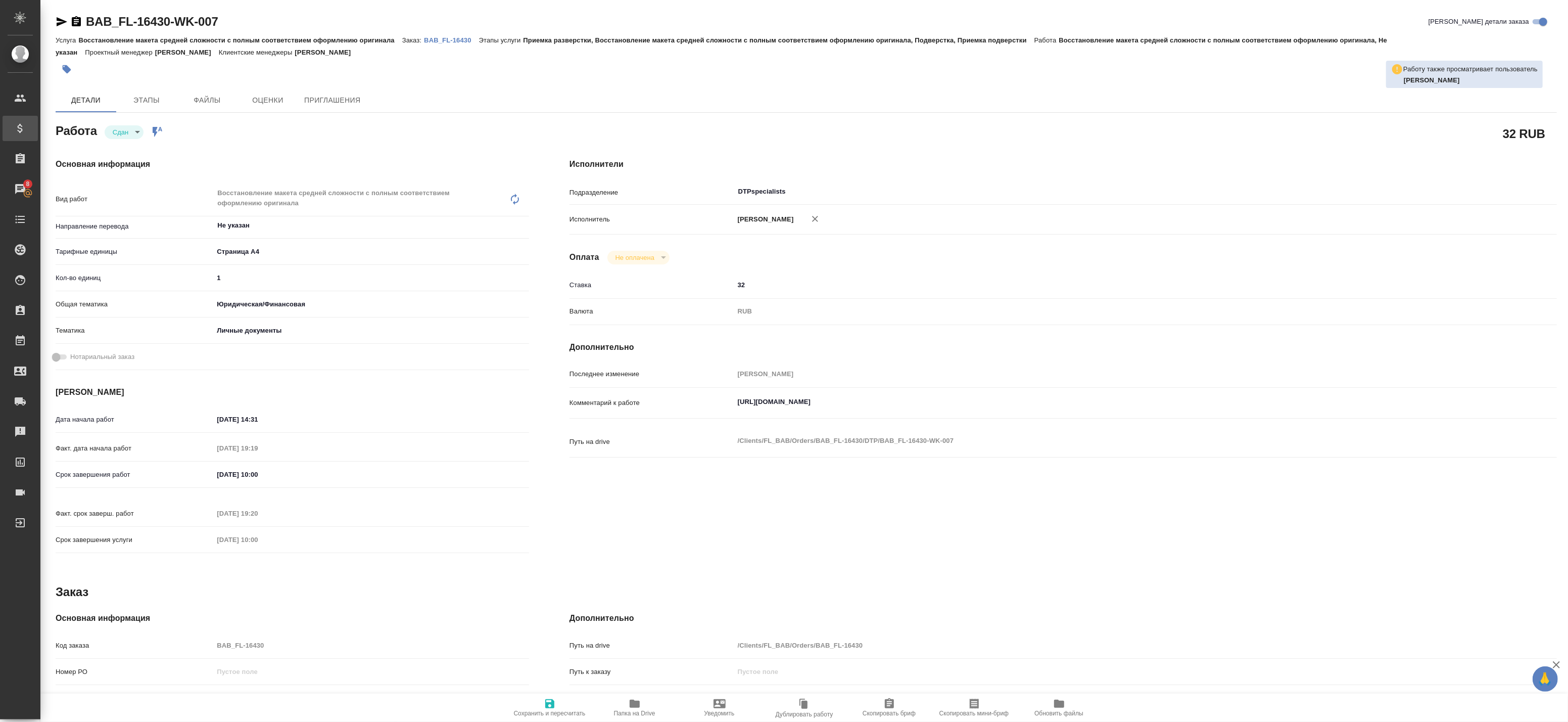
type textarea "x"
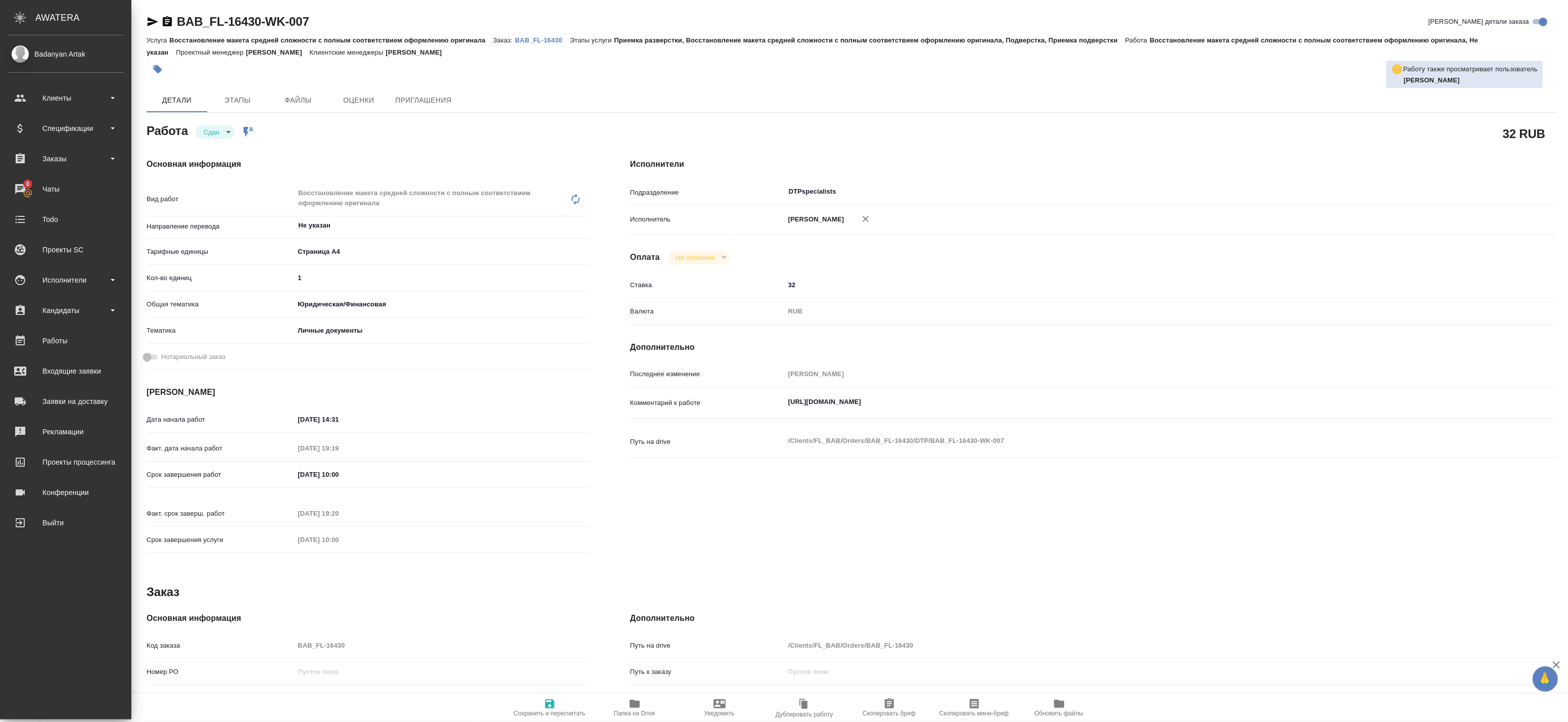
type textarea "x"
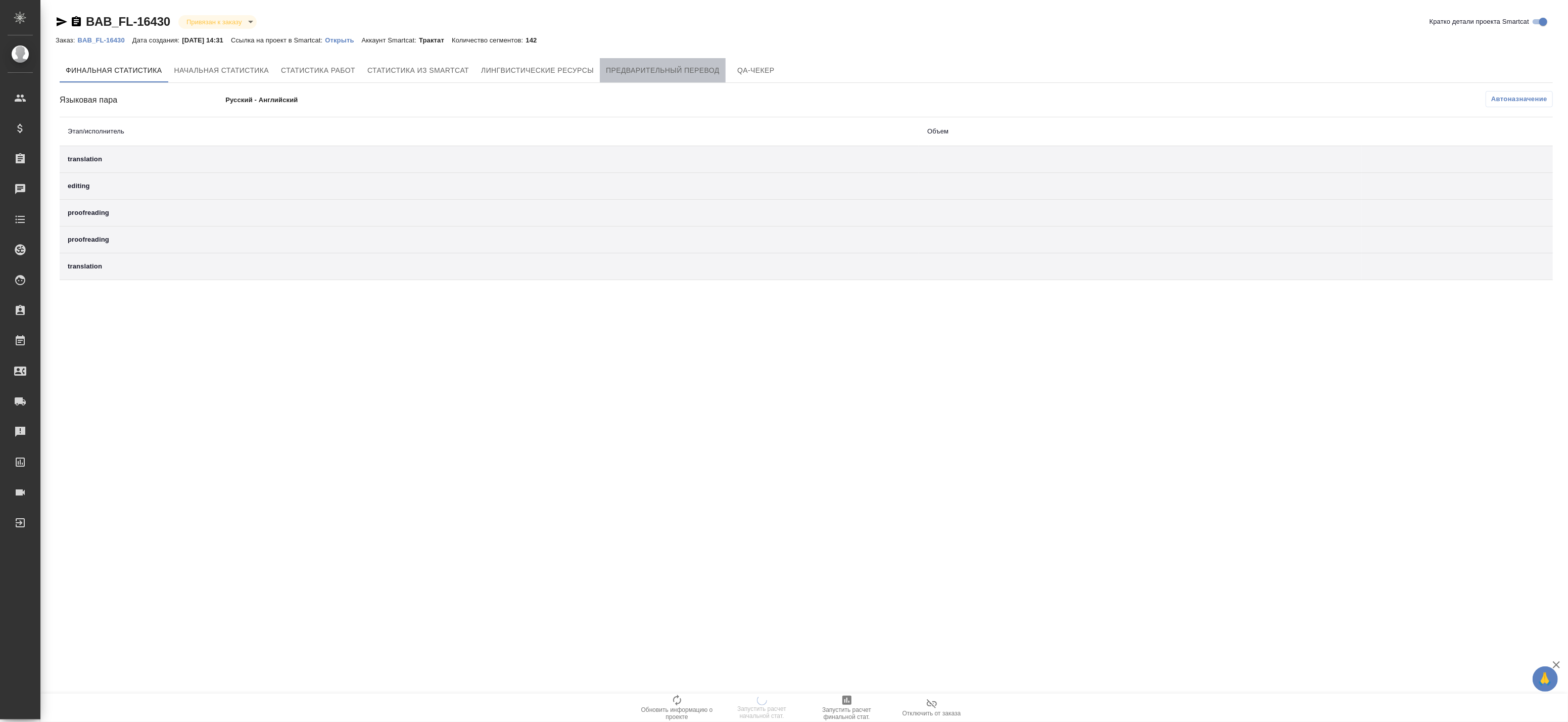
click at [615, 65] on span "Предварительный перевод" at bounding box center [662, 70] width 114 height 13
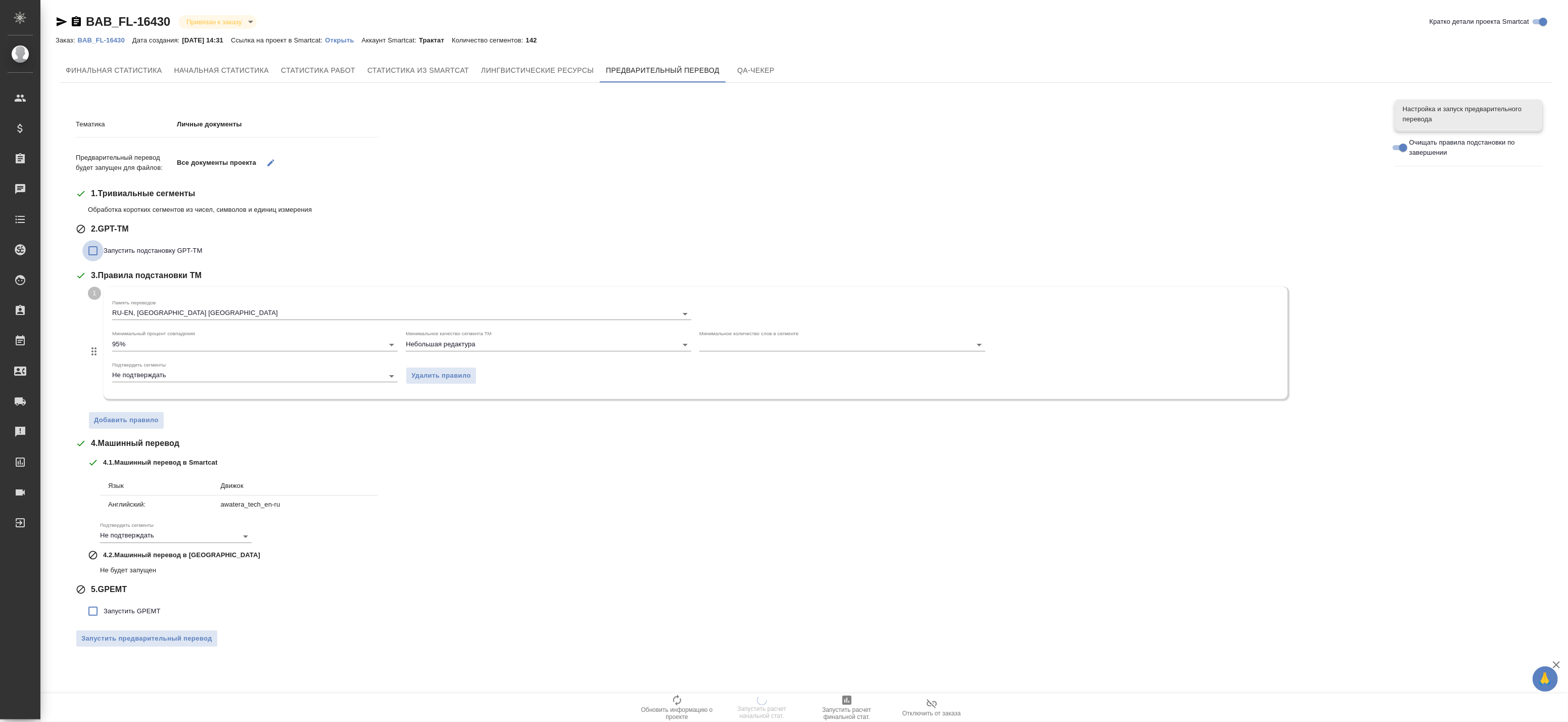
click at [103, 251] on input "Запустить подстановку GPT-TM" at bounding box center [92, 250] width 21 height 21
checkbox input "true"
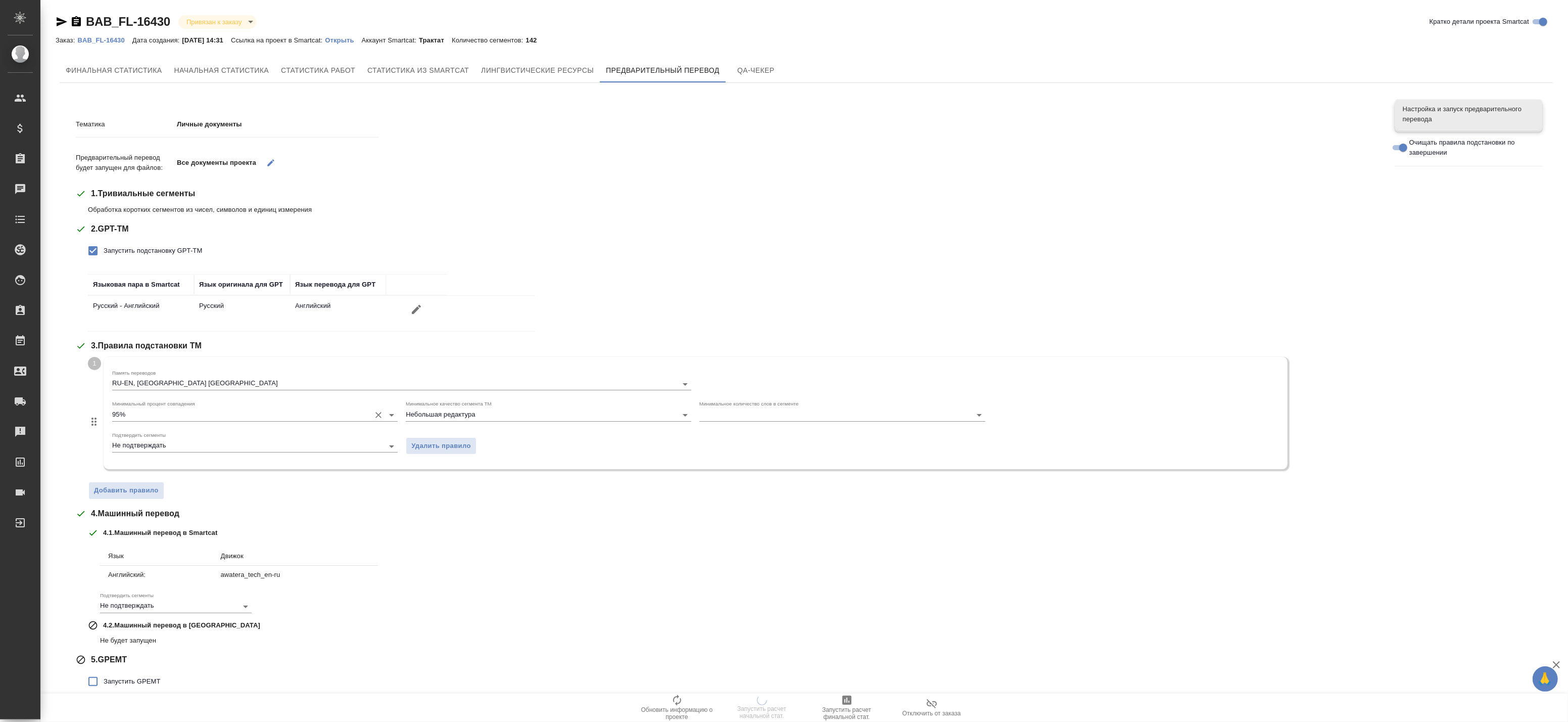
scroll to position [37, 0]
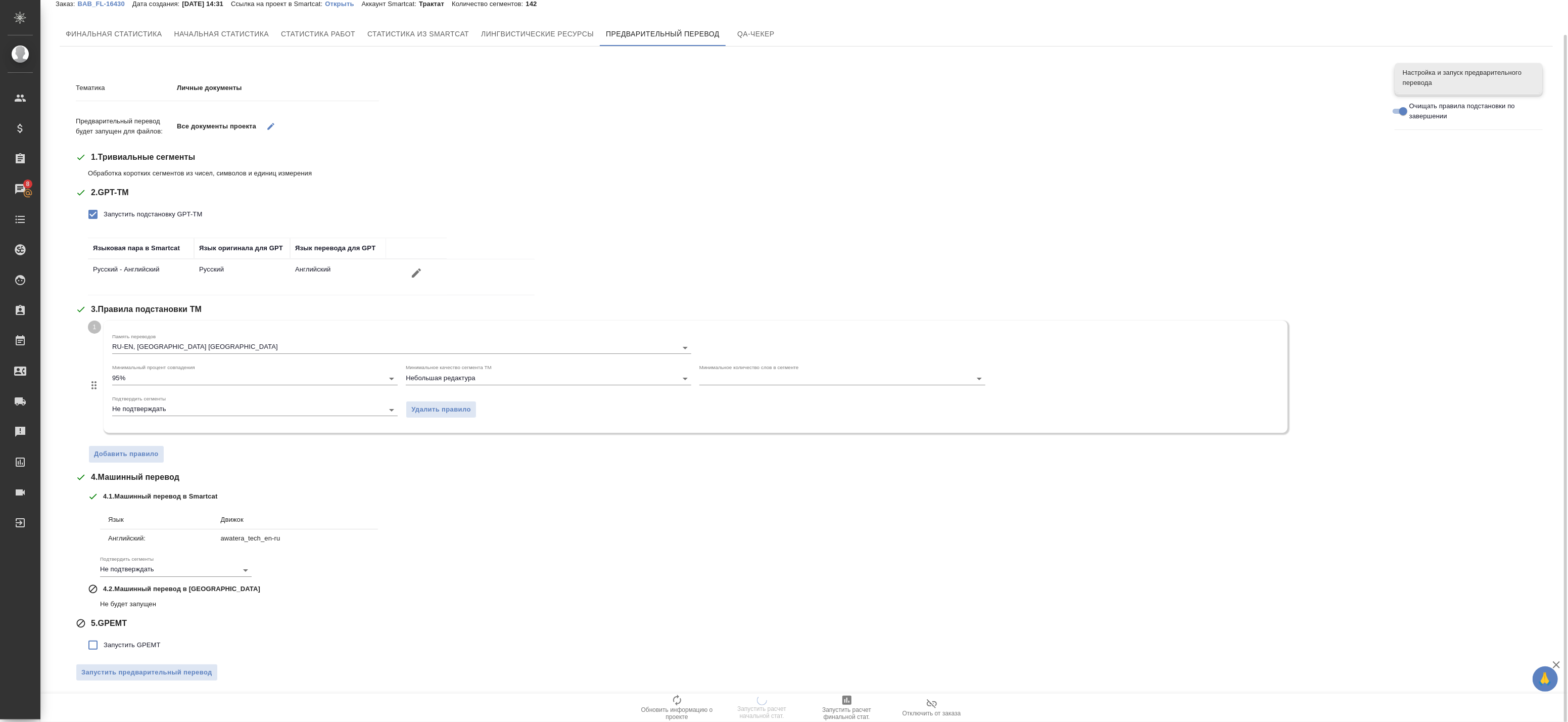
click at [93, 643] on input "Запустить GPEMT" at bounding box center [92, 644] width 21 height 21
checkbox input "true"
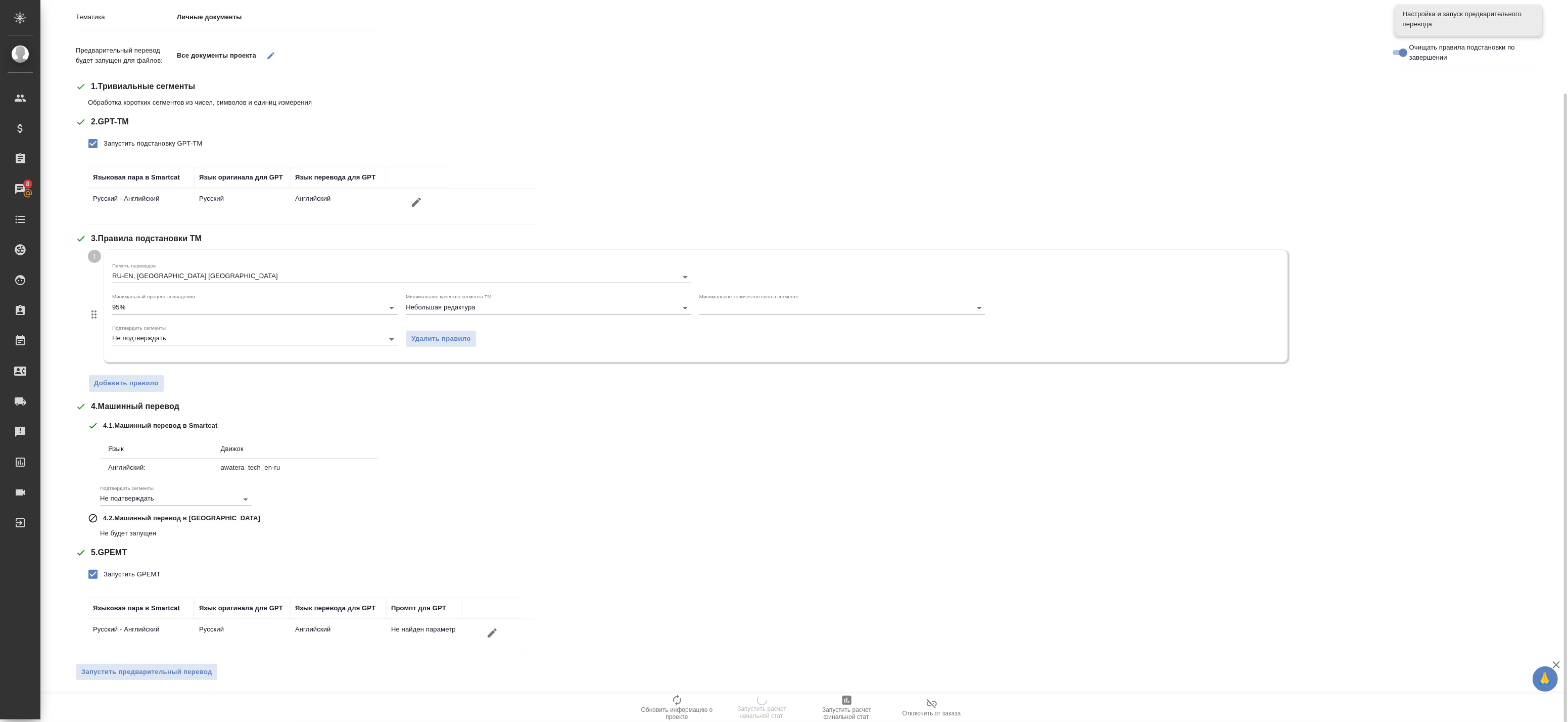
scroll to position [0, 0]
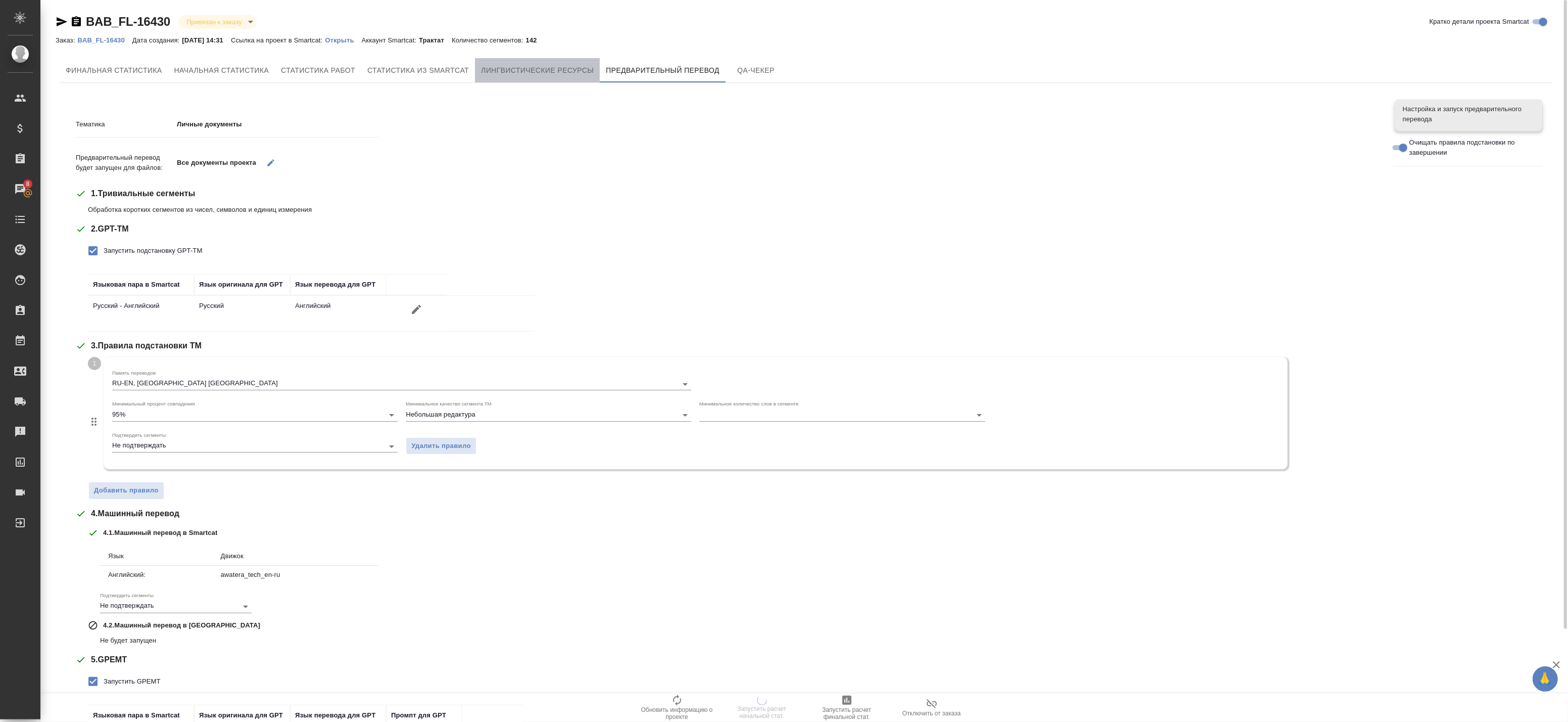
click at [532, 73] on span "Лингвистические ресурсы" at bounding box center [537, 70] width 113 height 13
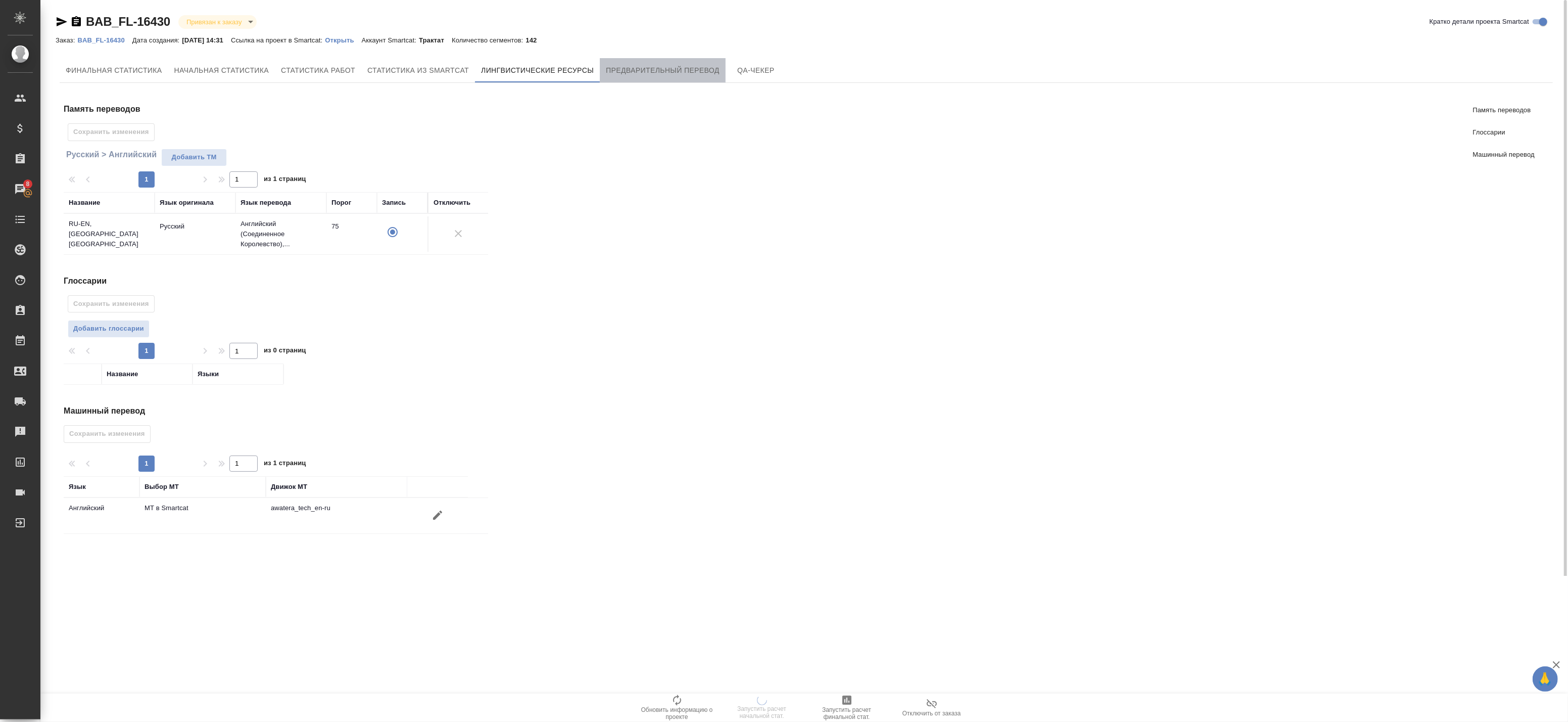
click at [643, 68] on span "Предварительный перевод" at bounding box center [662, 70] width 114 height 13
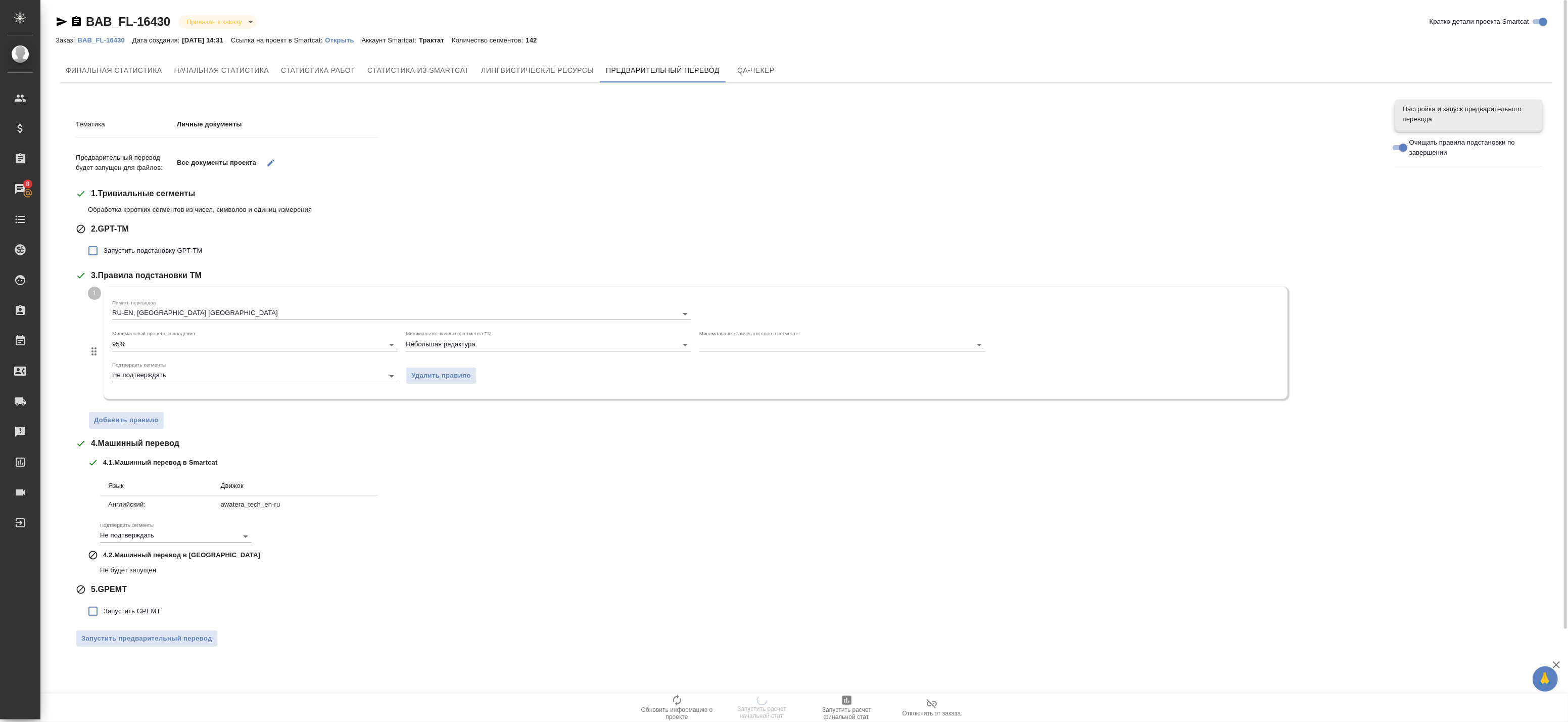
scroll to position [31, 0]
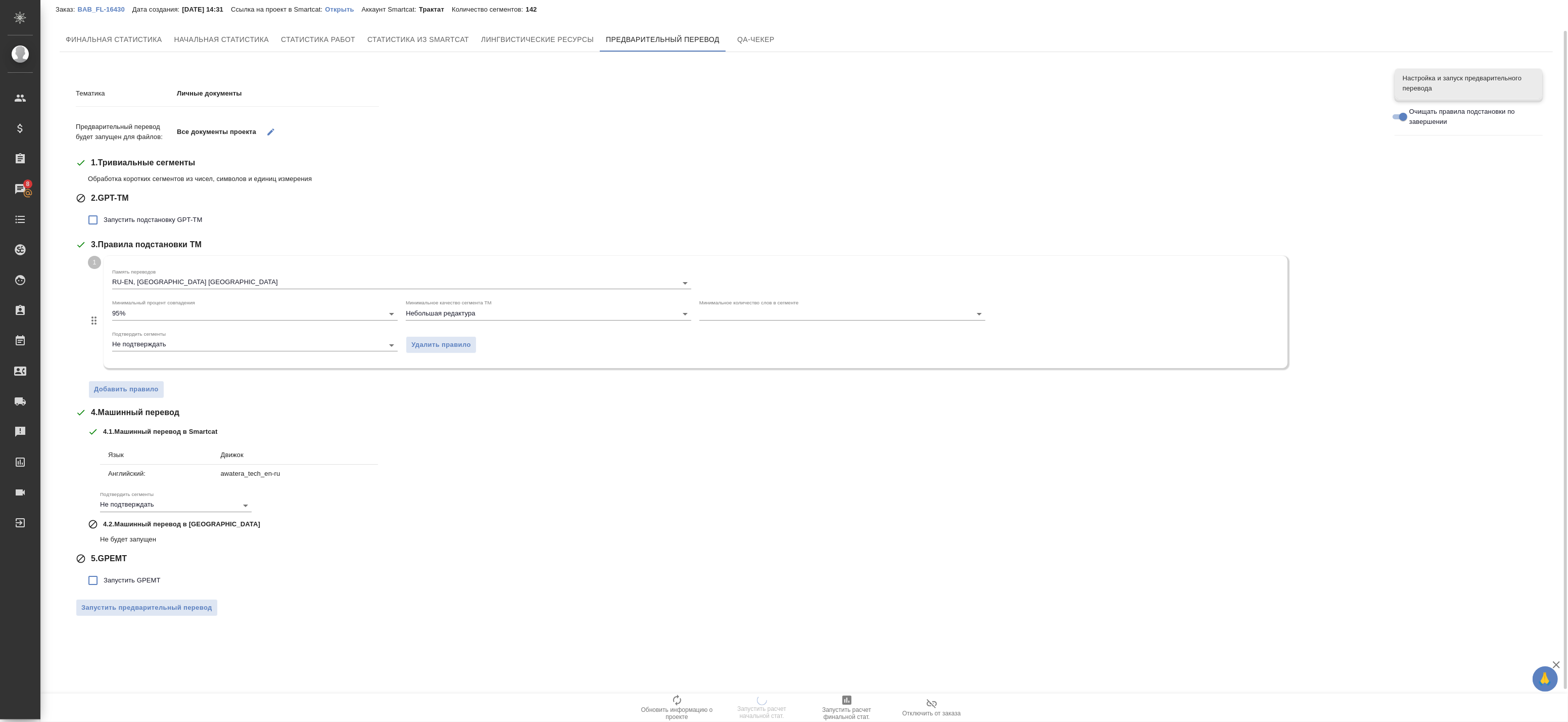
click at [121, 577] on span "Запустить GPEMT" at bounding box center [132, 580] width 57 height 10
click at [104, 577] on input "Запустить GPEMT" at bounding box center [92, 580] width 21 height 21
checkbox input "true"
click at [128, 221] on span "Запустить подстановку GPT-TM" at bounding box center [153, 219] width 99 height 10
click at [104, 221] on input "Запустить подстановку GPT-TM" at bounding box center [92, 219] width 21 height 21
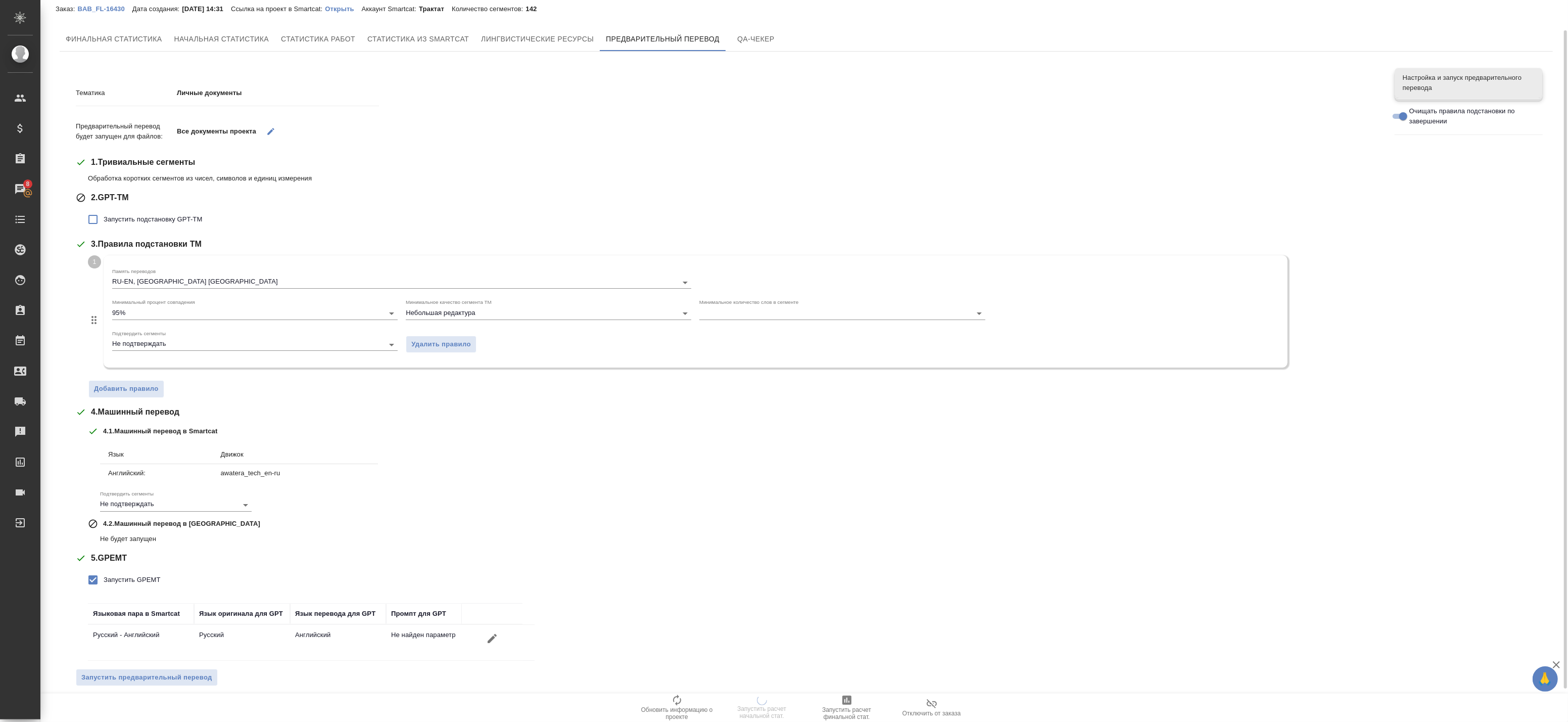
checkbox input "true"
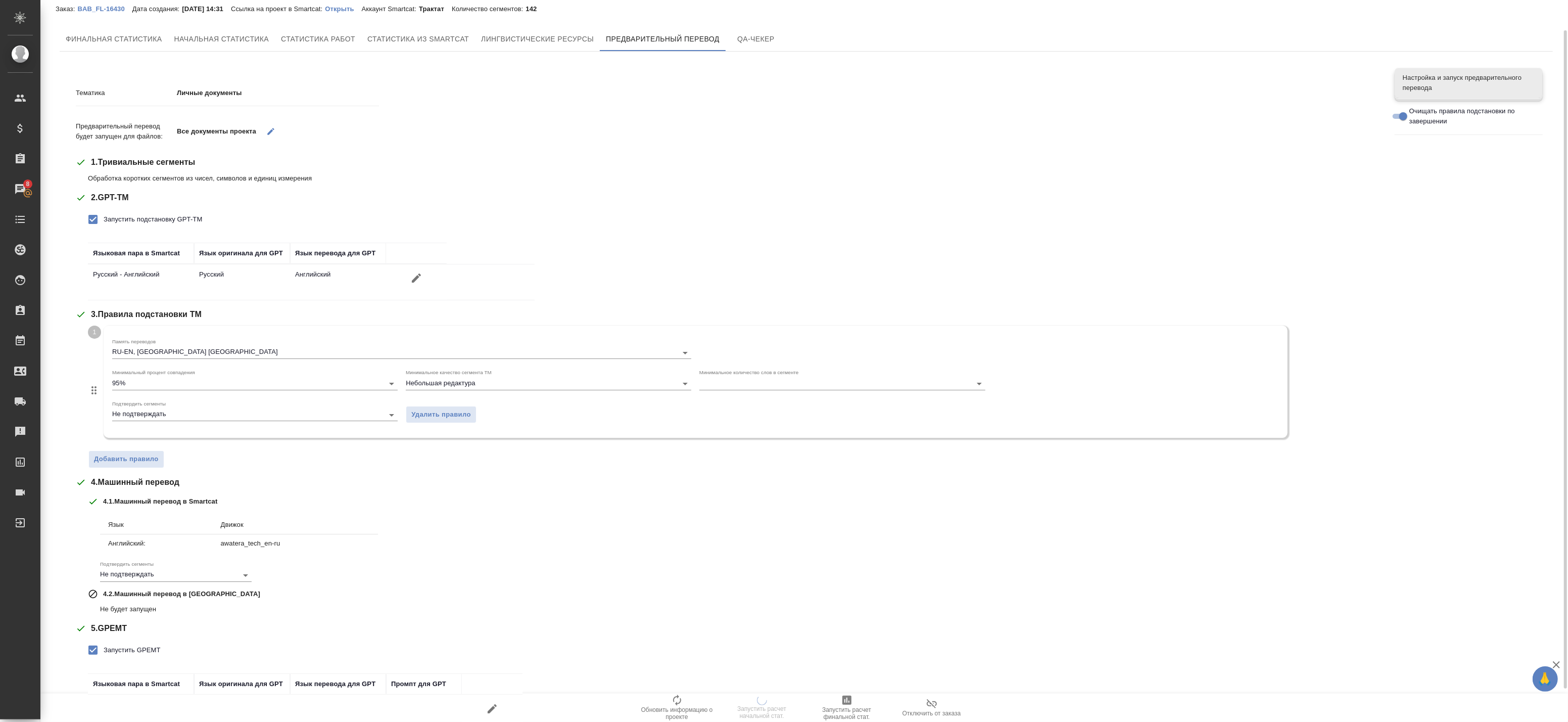
scroll to position [107, 0]
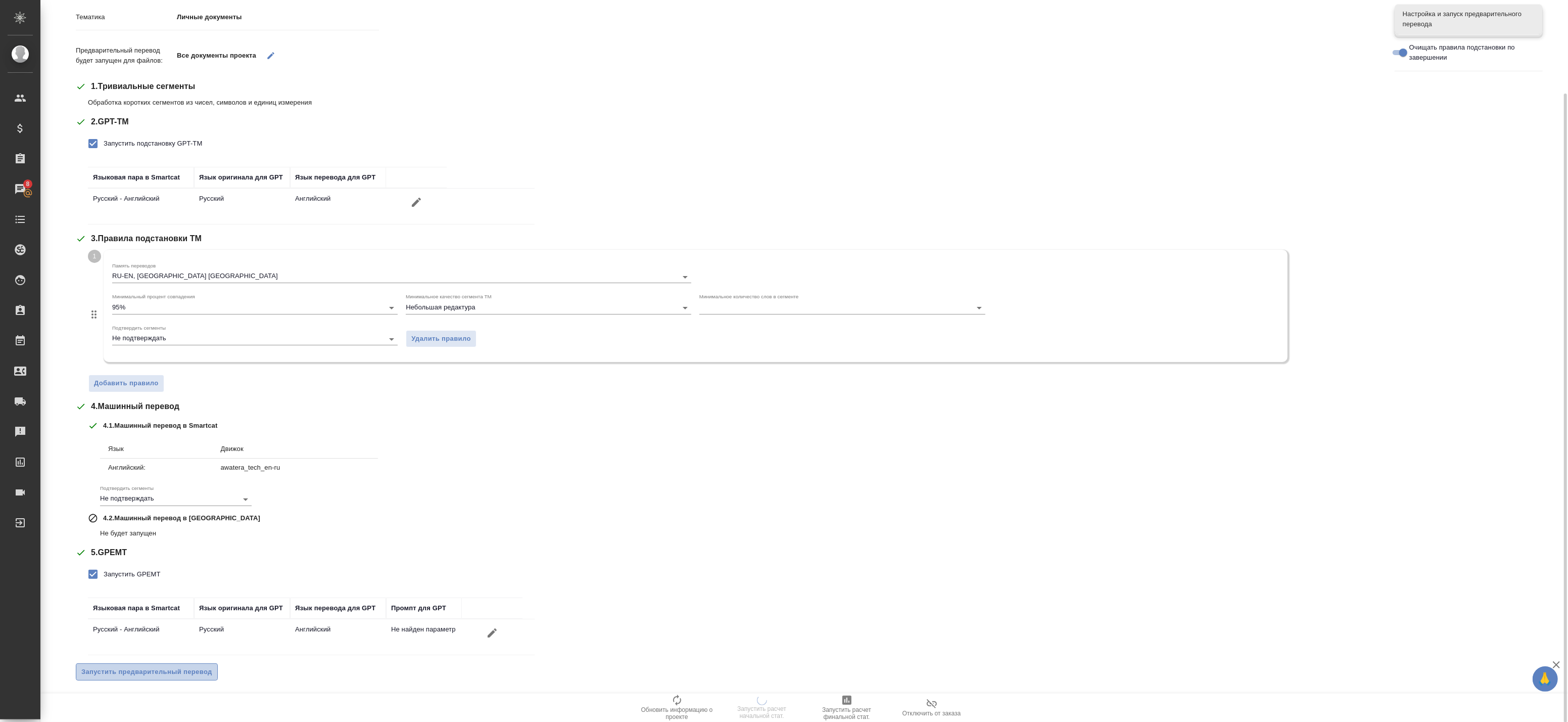
click at [177, 674] on span "Запустить предварительный перевод" at bounding box center [146, 672] width 130 height 12
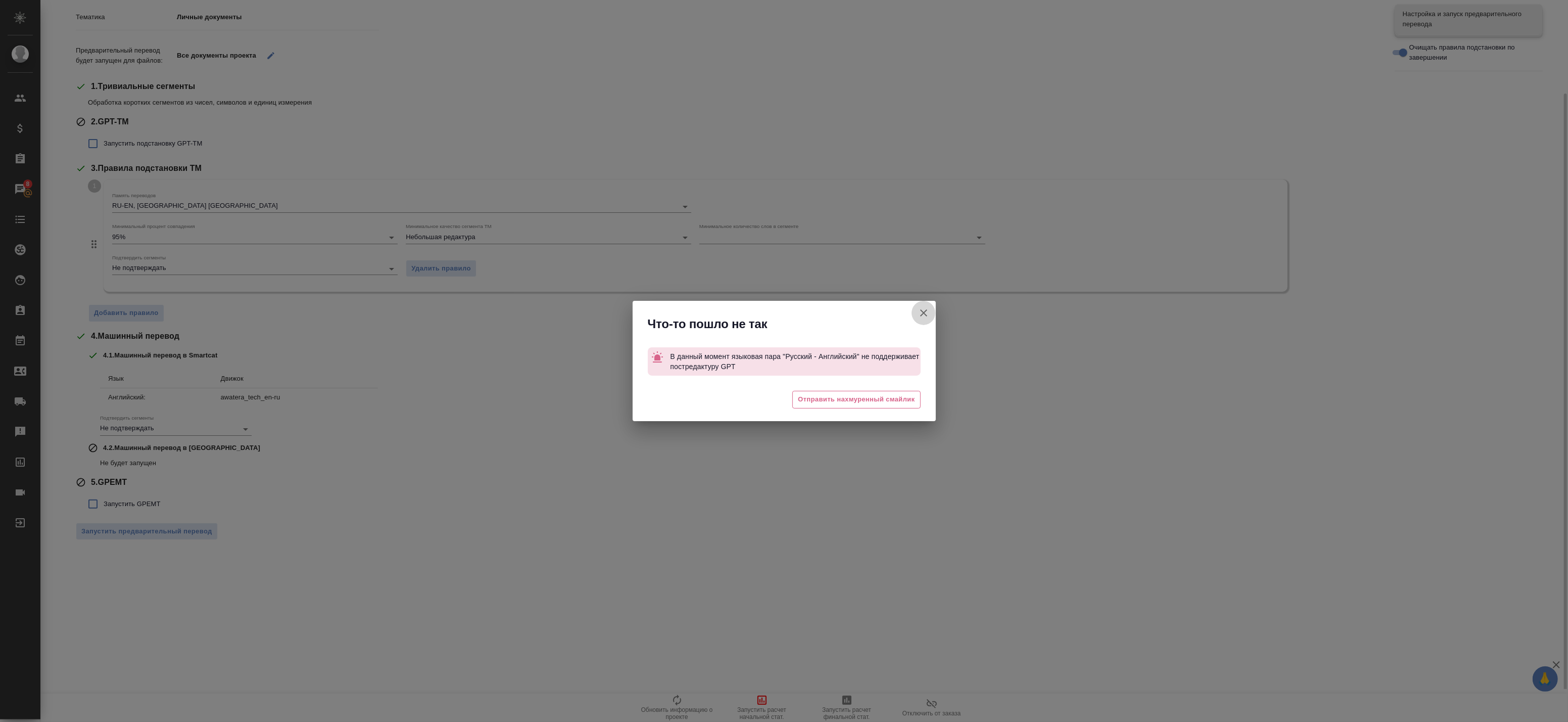
click at [927, 312] on icon "button" at bounding box center [923, 312] width 12 height 12
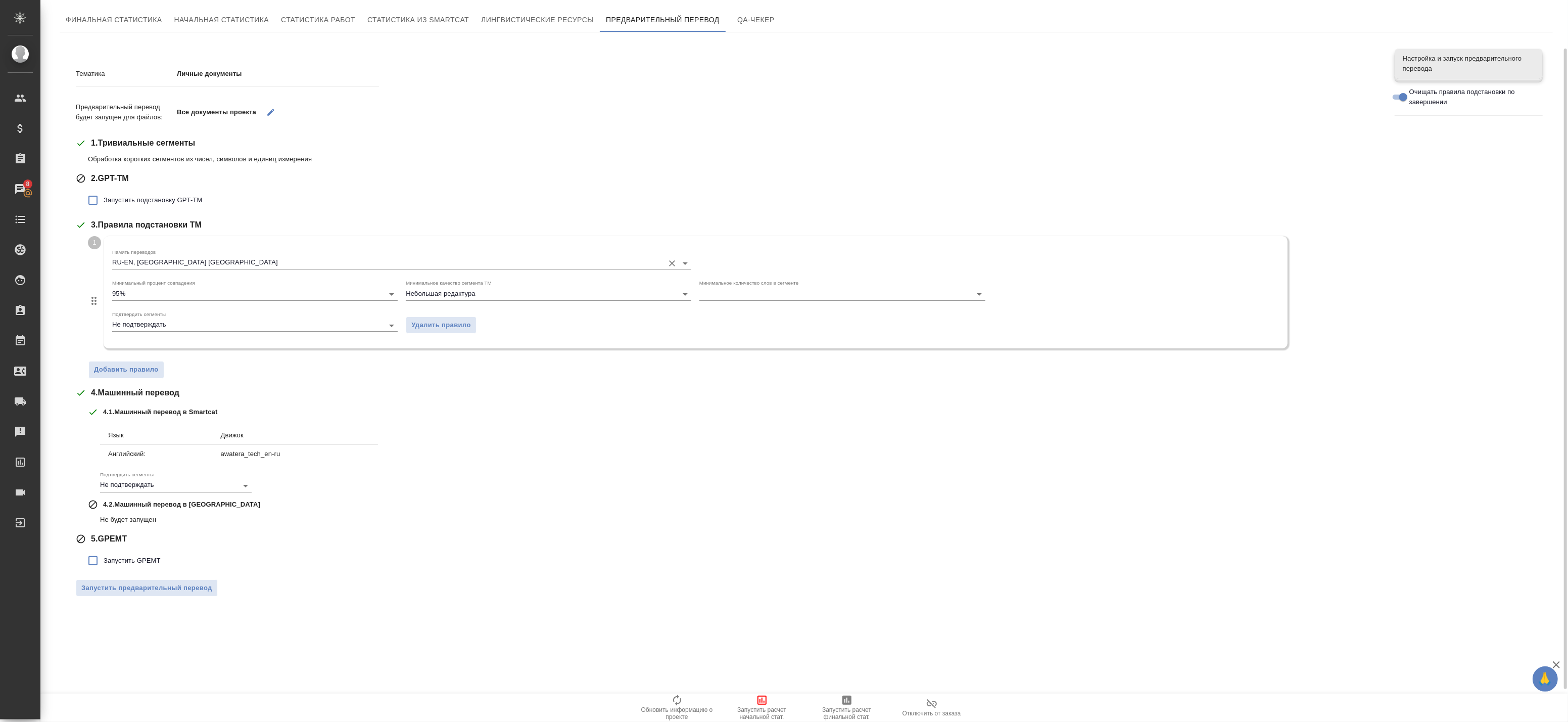
scroll to position [0, 0]
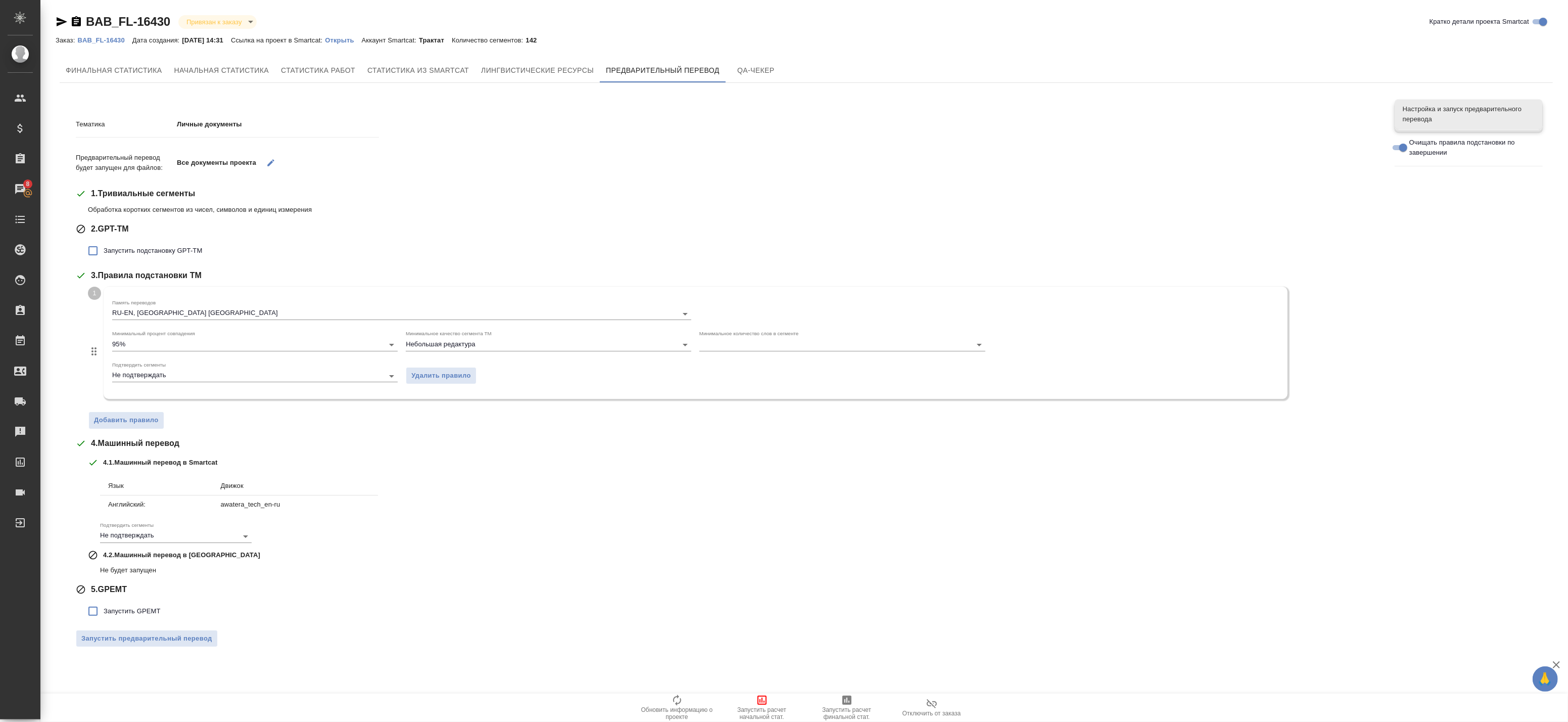
click at [108, 255] on span "Запустить подстановку GPT-TM" at bounding box center [153, 250] width 99 height 10
click at [104, 255] on input "Запустить подстановку GPT-TM" at bounding box center [92, 250] width 21 height 21
checkbox input "true"
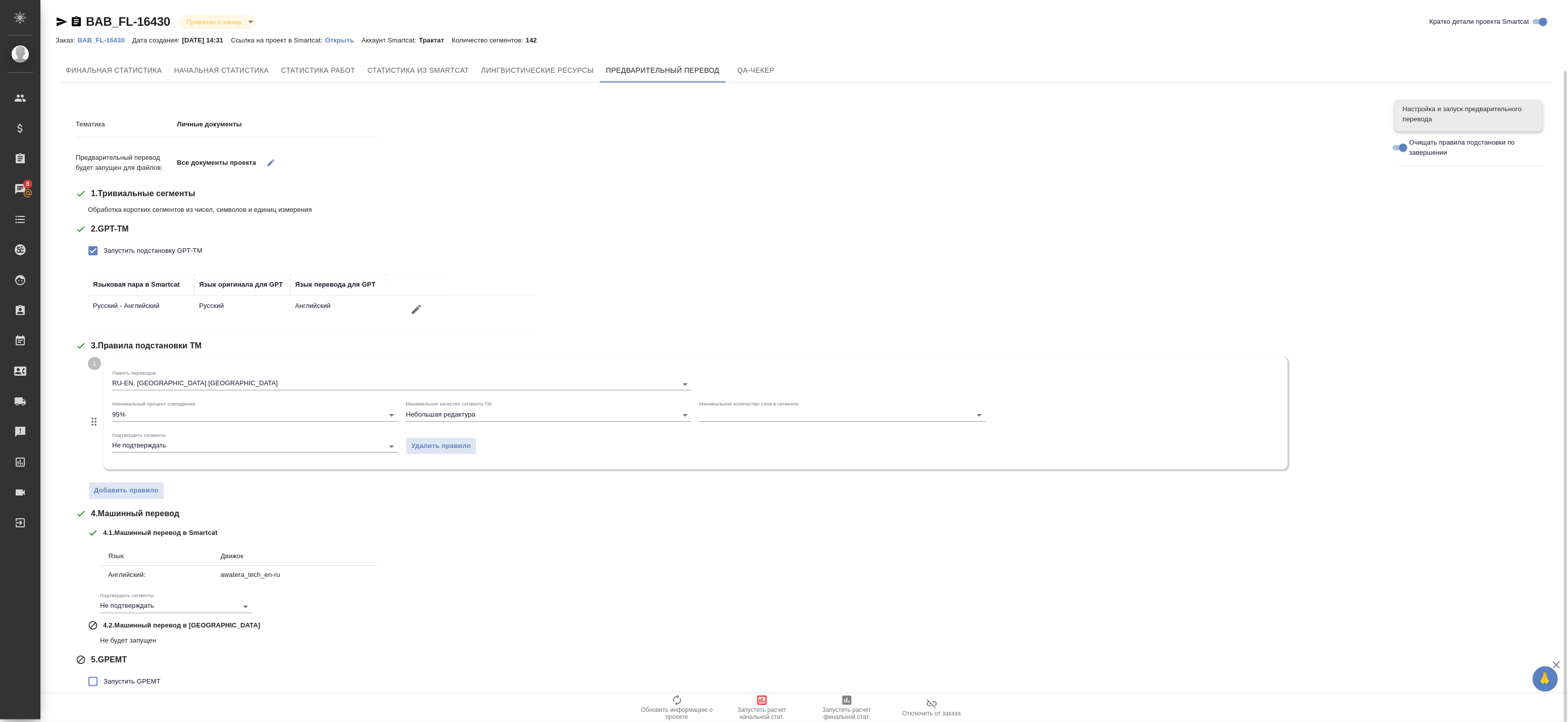
scroll to position [37, 0]
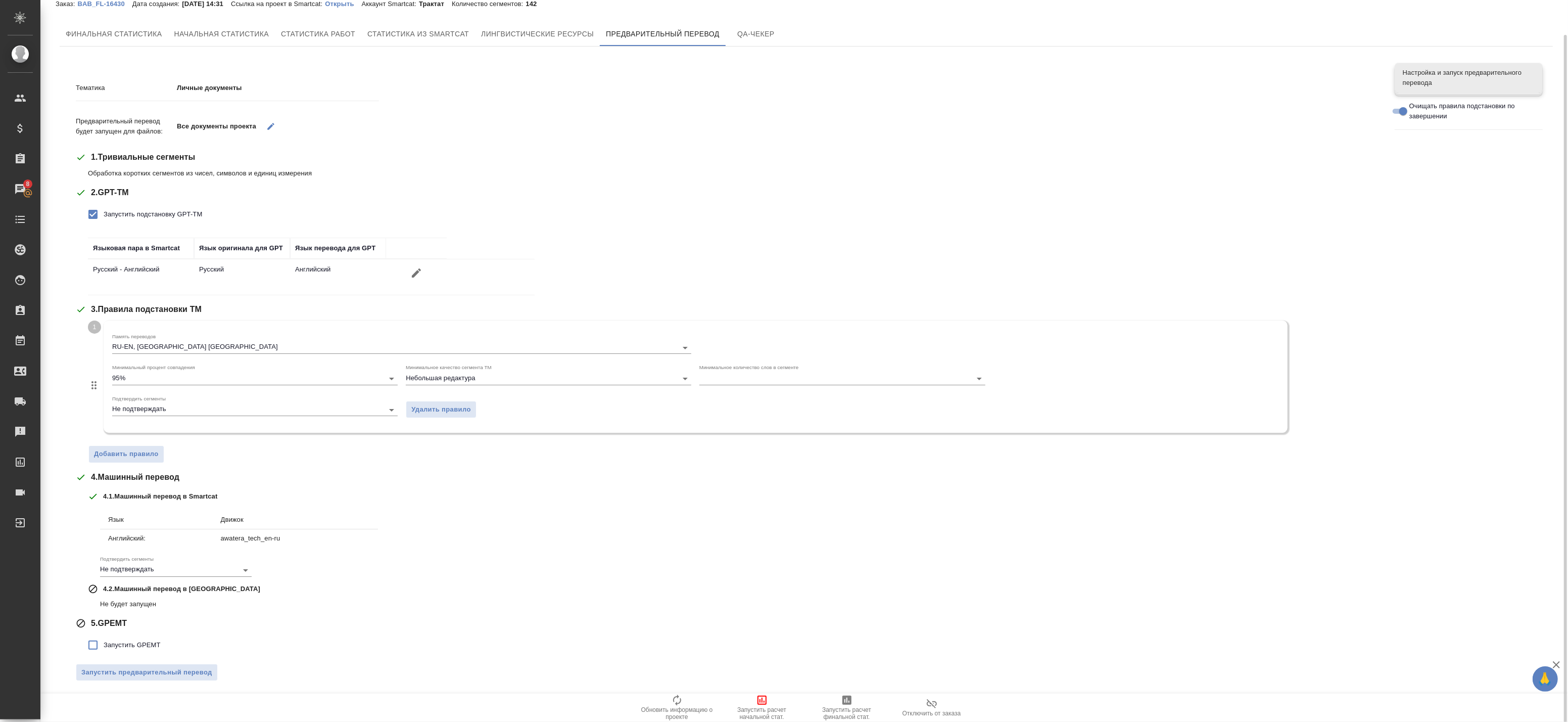
click at [107, 651] on label "Запустить GPEMT" at bounding box center [121, 644] width 78 height 21
click at [104, 651] on input "Запустить GPEMT" at bounding box center [92, 644] width 21 height 21
checkbox input "true"
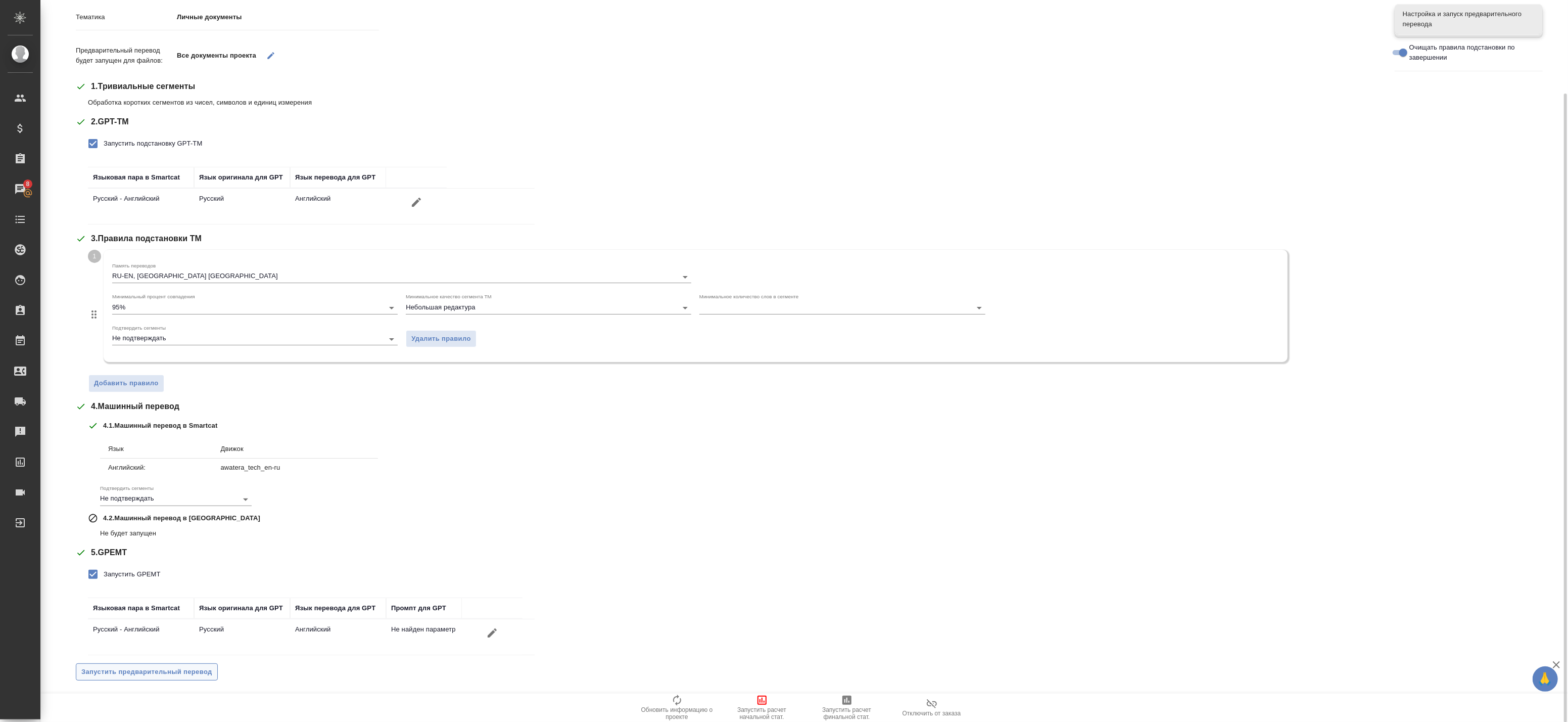
click at [180, 674] on span "Запустить предварительный перевод" at bounding box center [146, 672] width 130 height 12
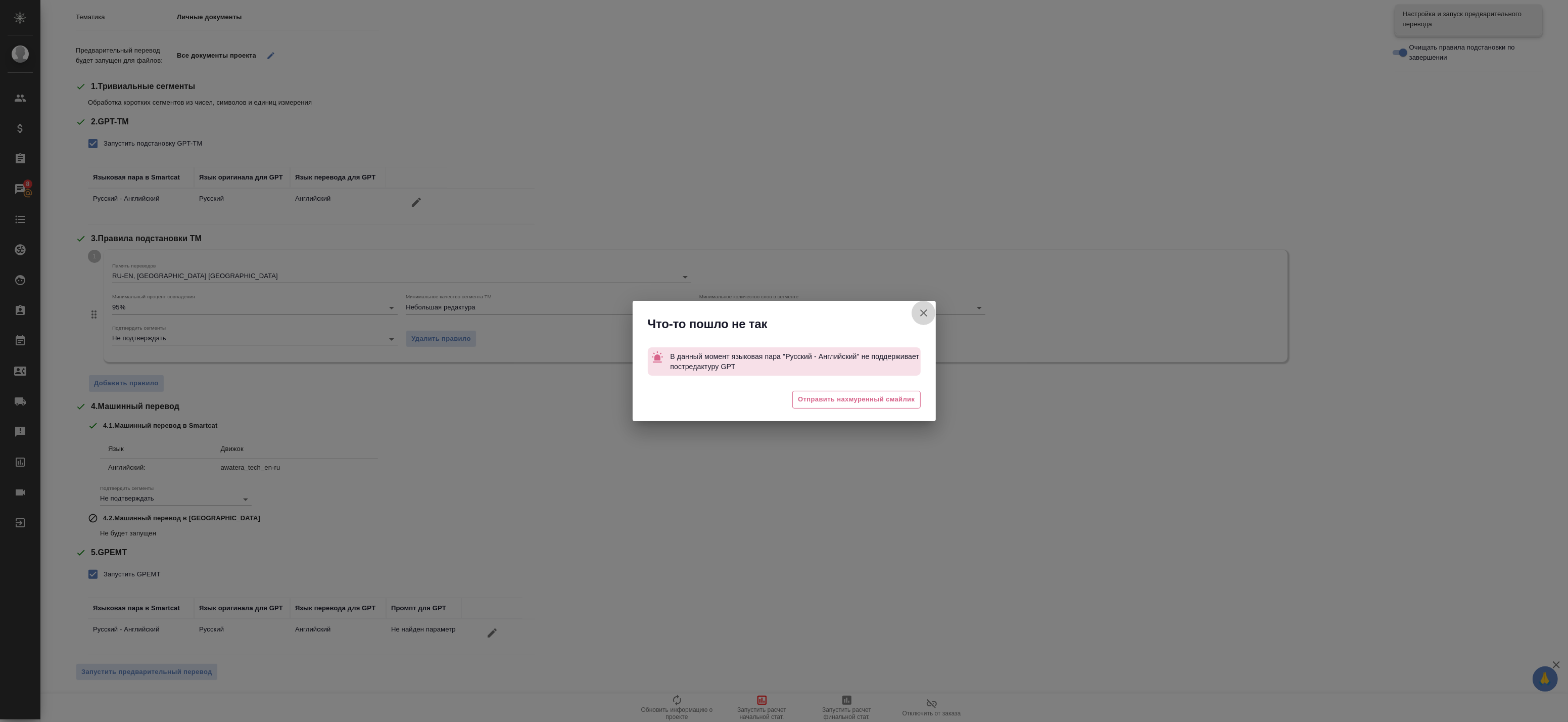
click at [928, 305] on button "Кратко детали проекта Smartcat" at bounding box center [923, 313] width 25 height 25
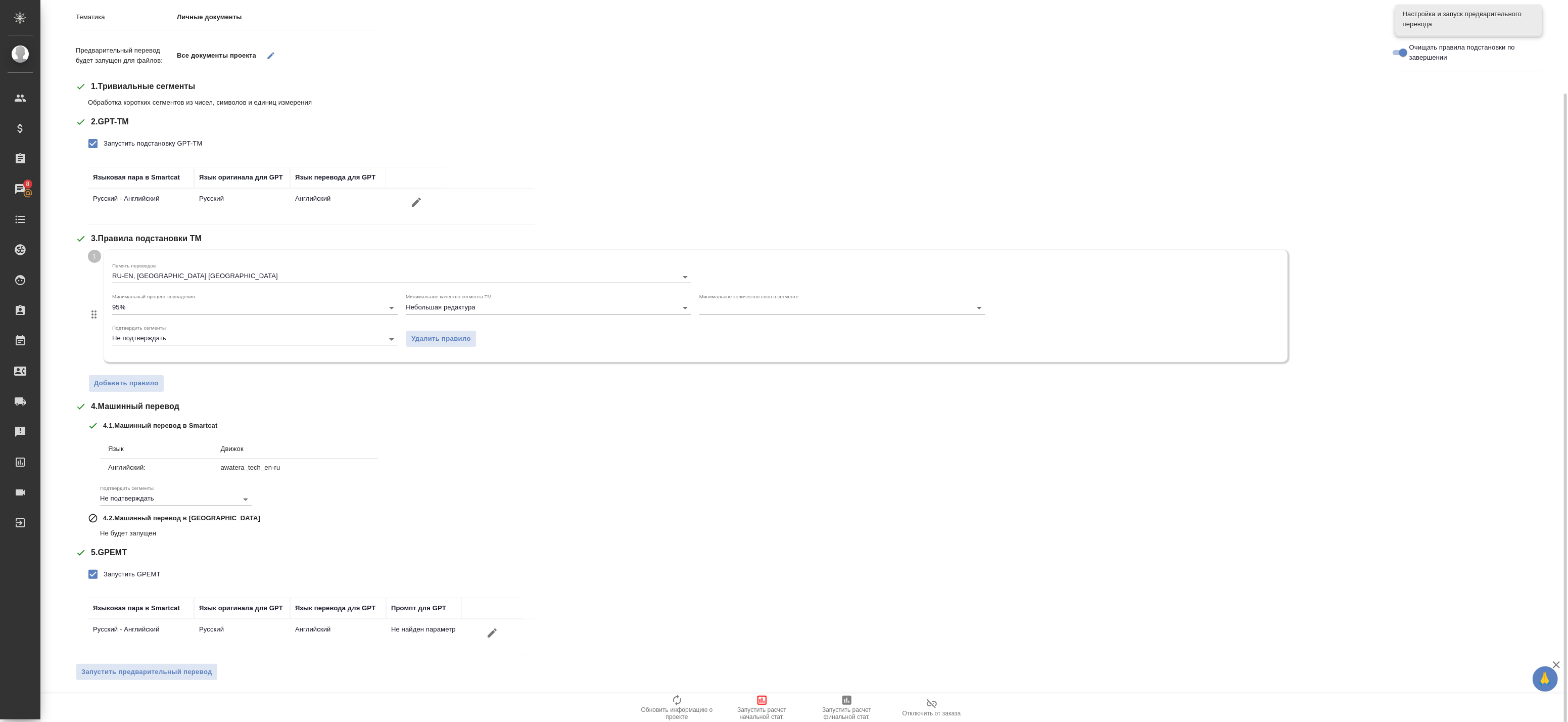
scroll to position [0, 0]
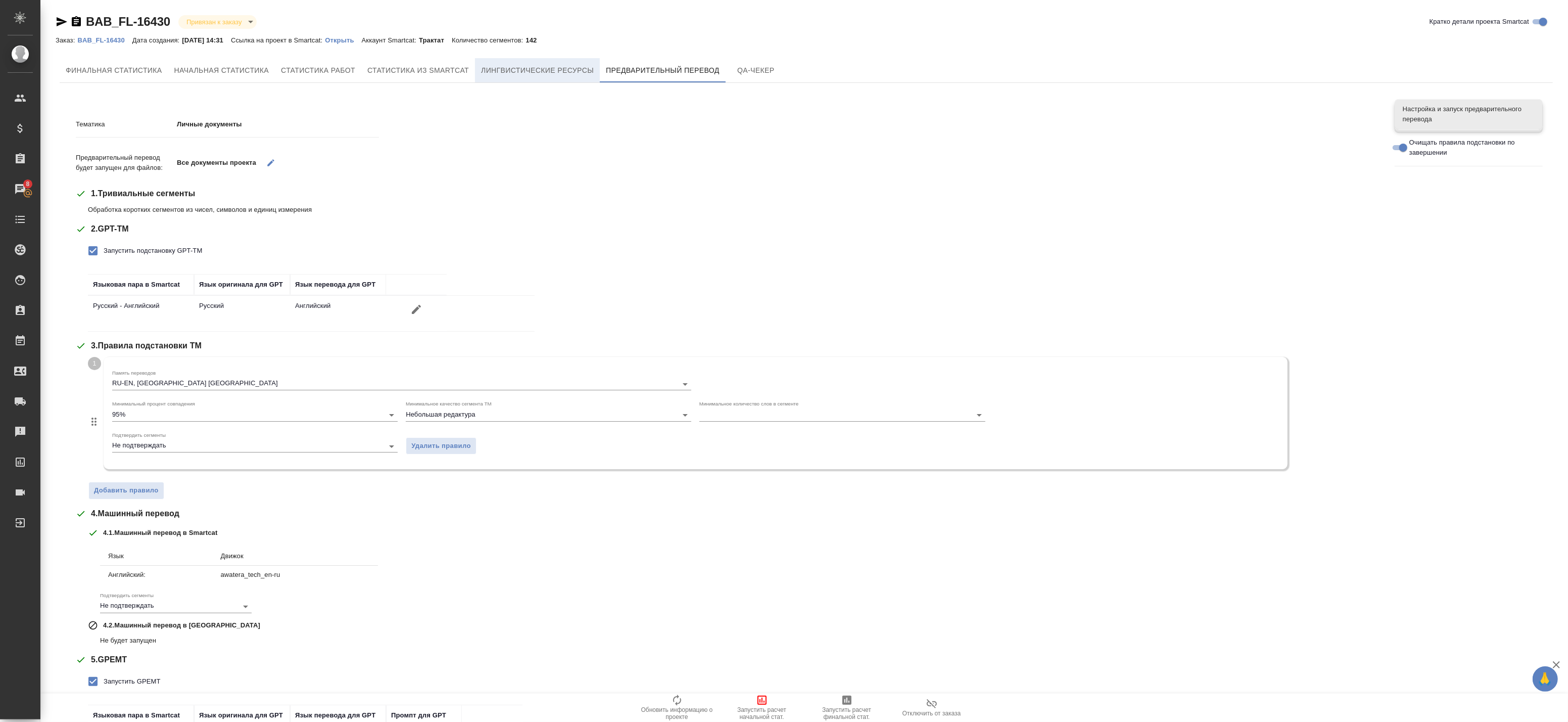
click at [565, 68] on span "Лингвистические ресурсы" at bounding box center [537, 70] width 113 height 13
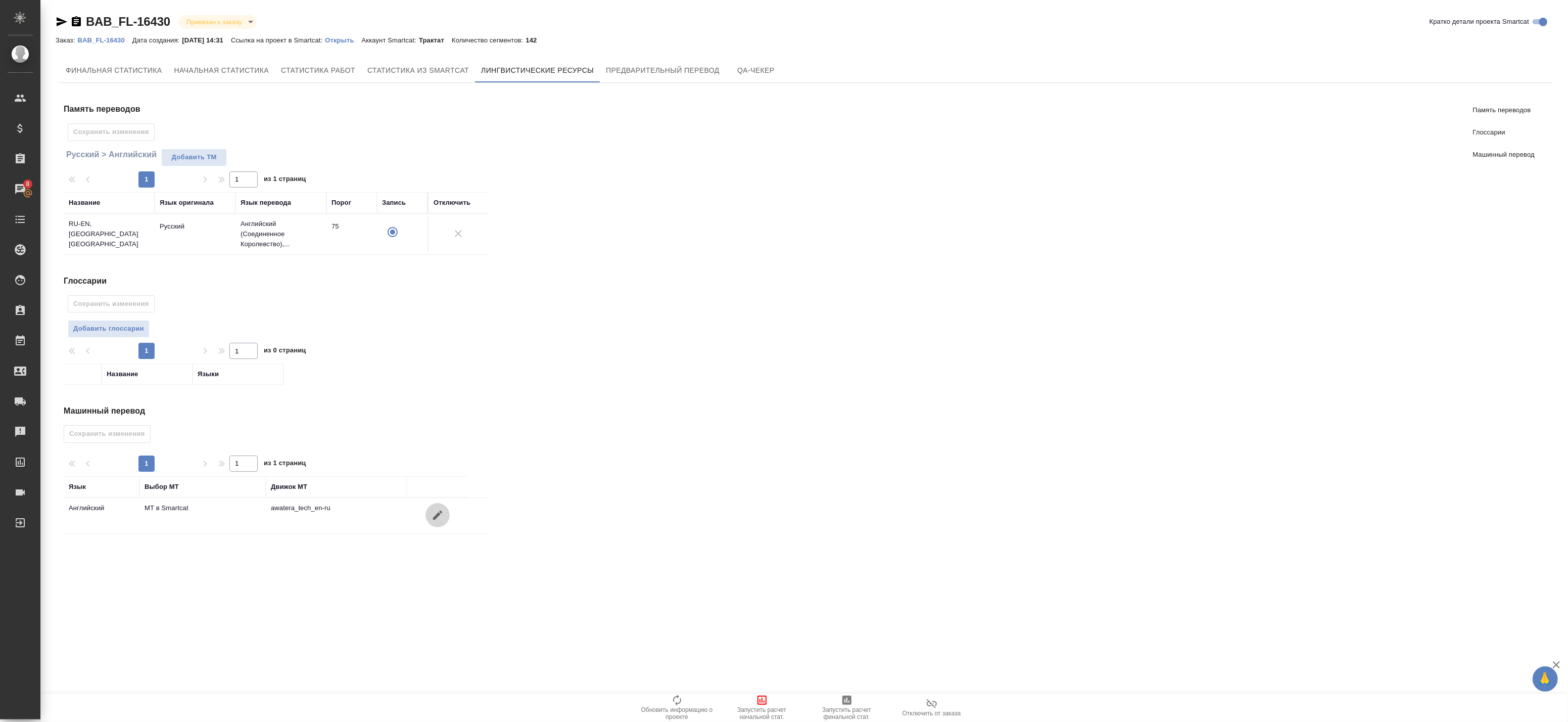
click at [439, 516] on icon "button" at bounding box center [438, 515] width 9 height 9
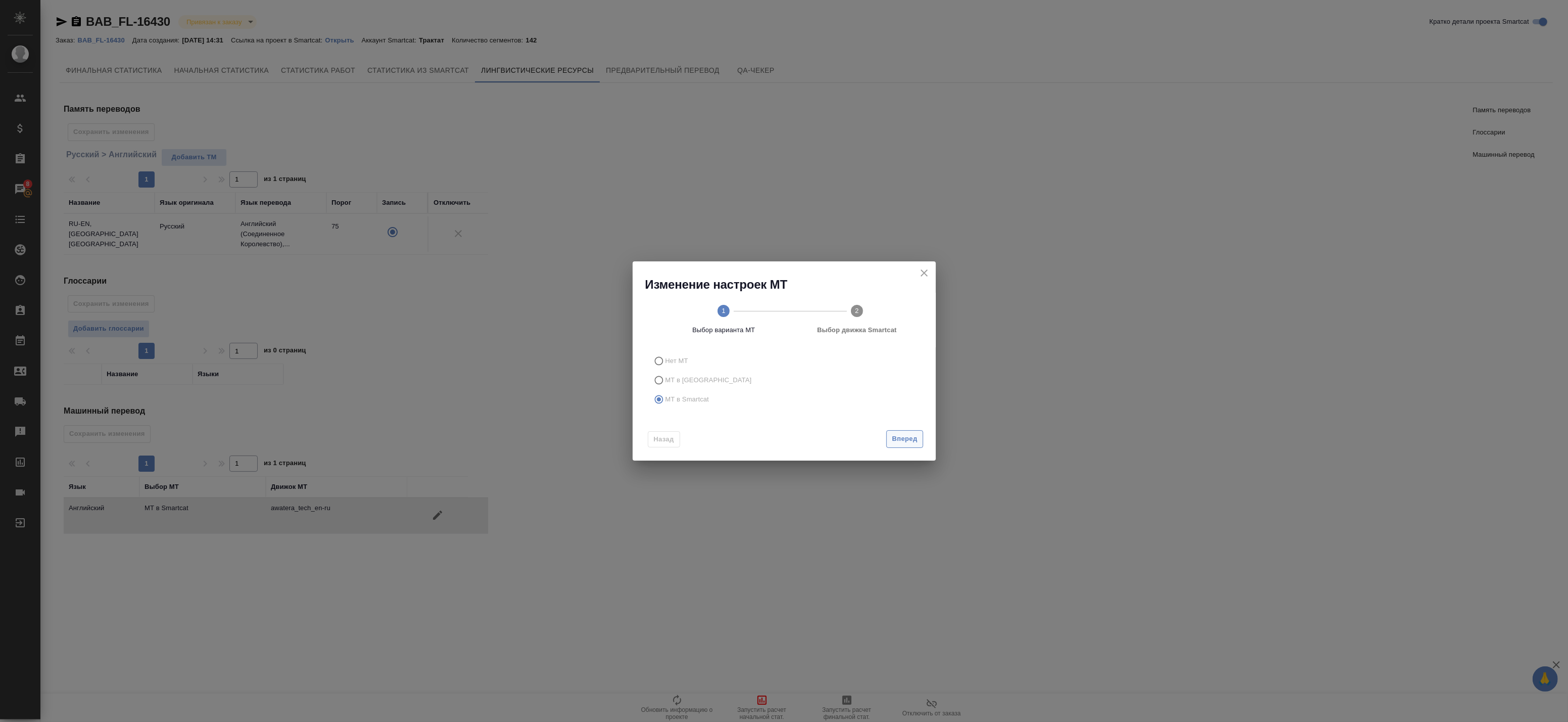
click at [902, 433] on button "Вперед" at bounding box center [904, 438] width 36 height 17
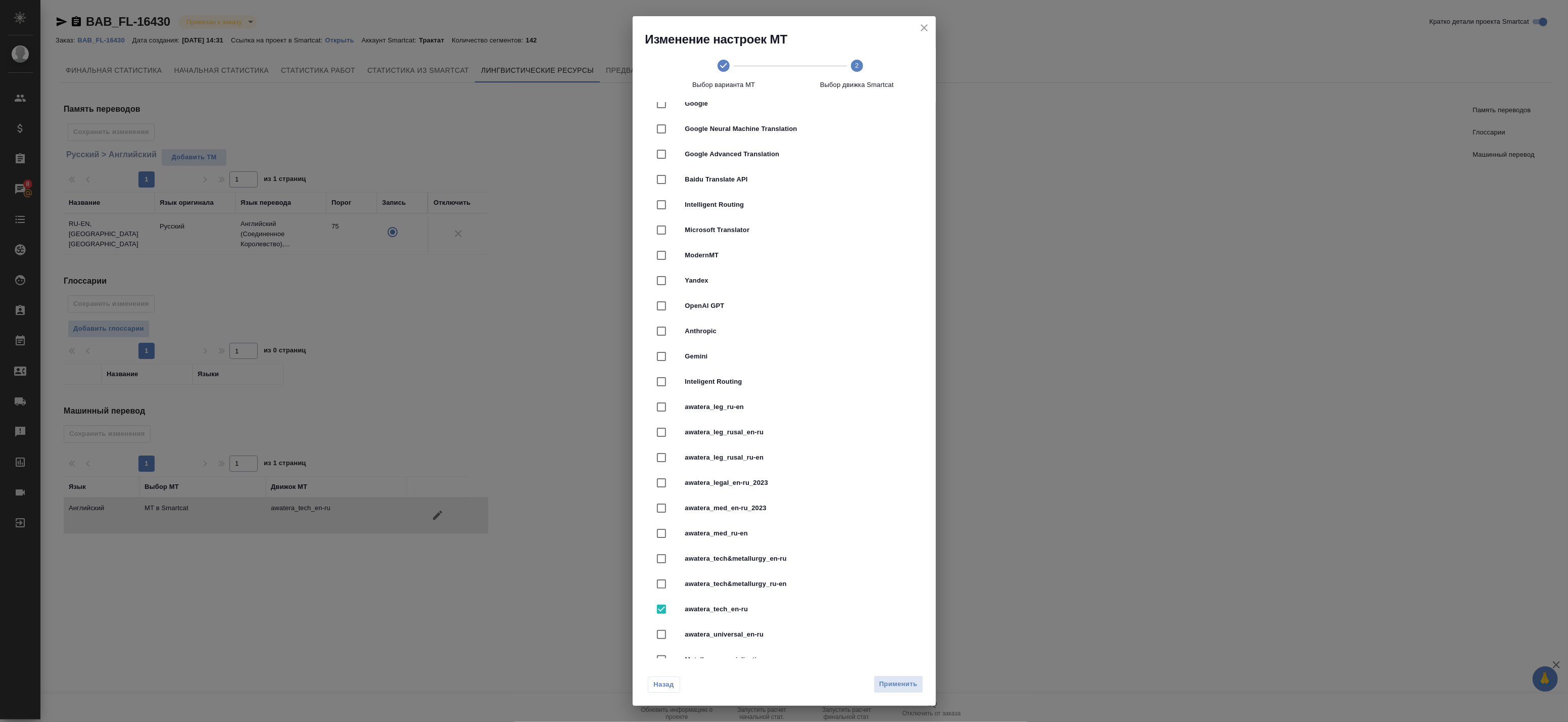
scroll to position [99, 0]
click at [669, 382] on input "checkbox" at bounding box center [660, 382] width 21 height 21
checkbox input "true"
checkbox input "false"
click at [912, 680] on span "Применить" at bounding box center [898, 684] width 38 height 12
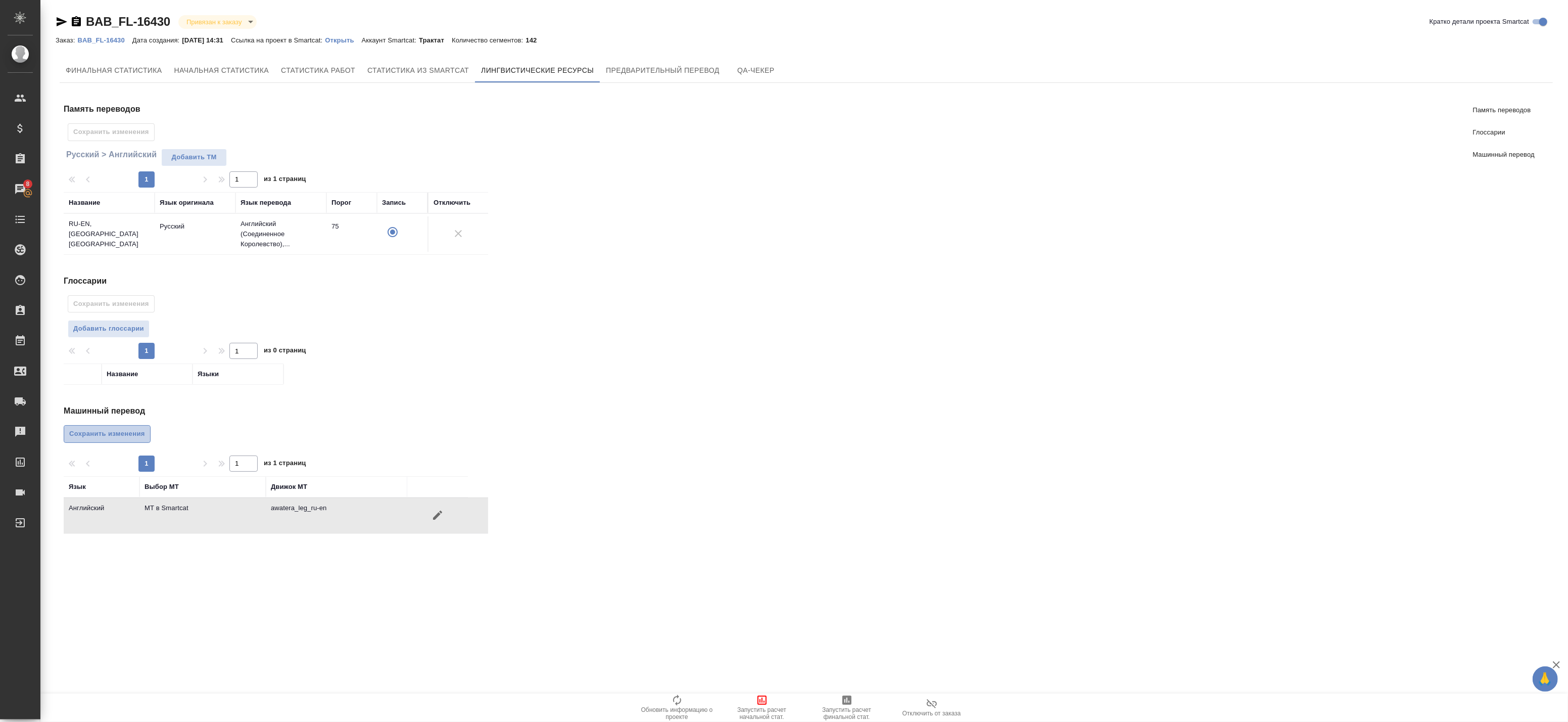
click at [106, 438] on span "Сохранить изменения" at bounding box center [107, 434] width 76 height 12
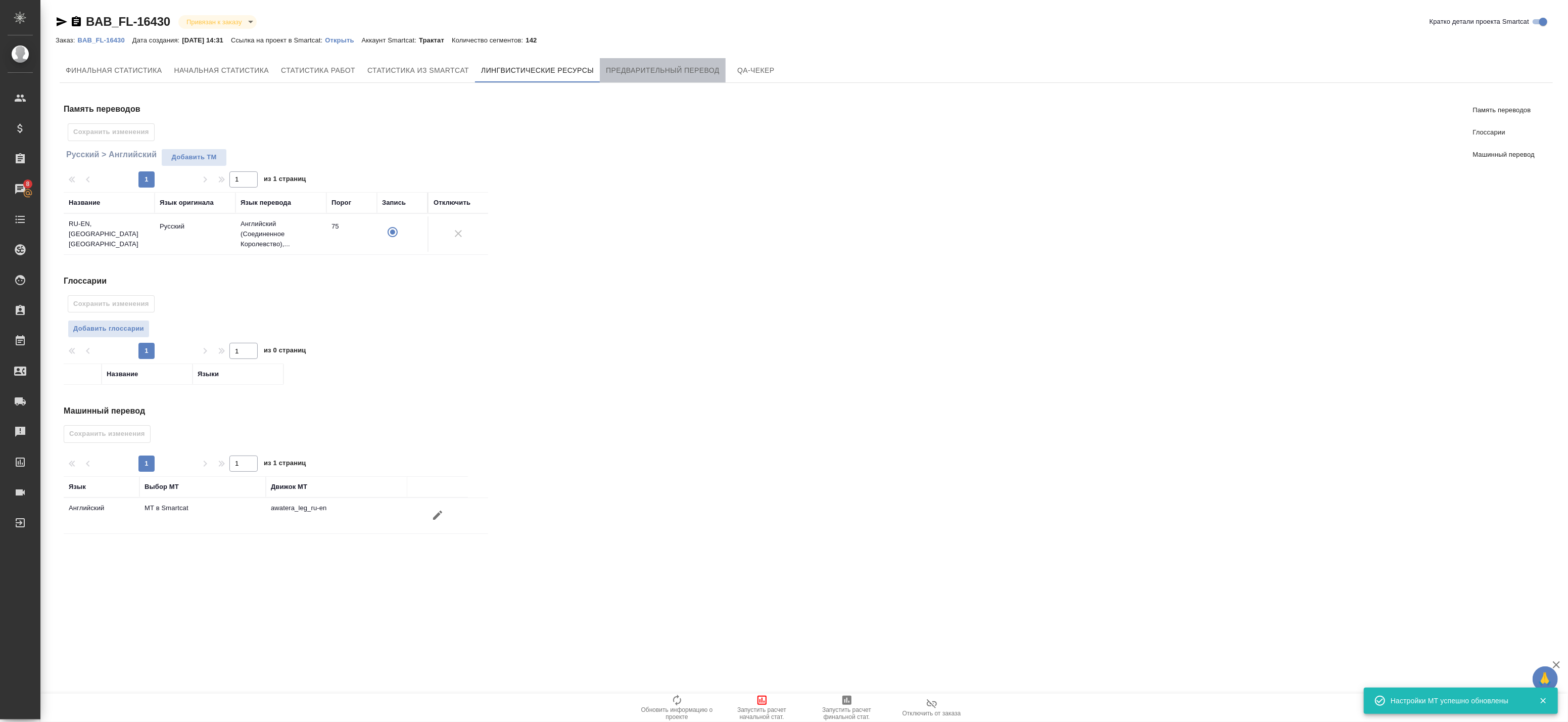
click at [642, 68] on span "Предварительный перевод" at bounding box center [662, 70] width 114 height 13
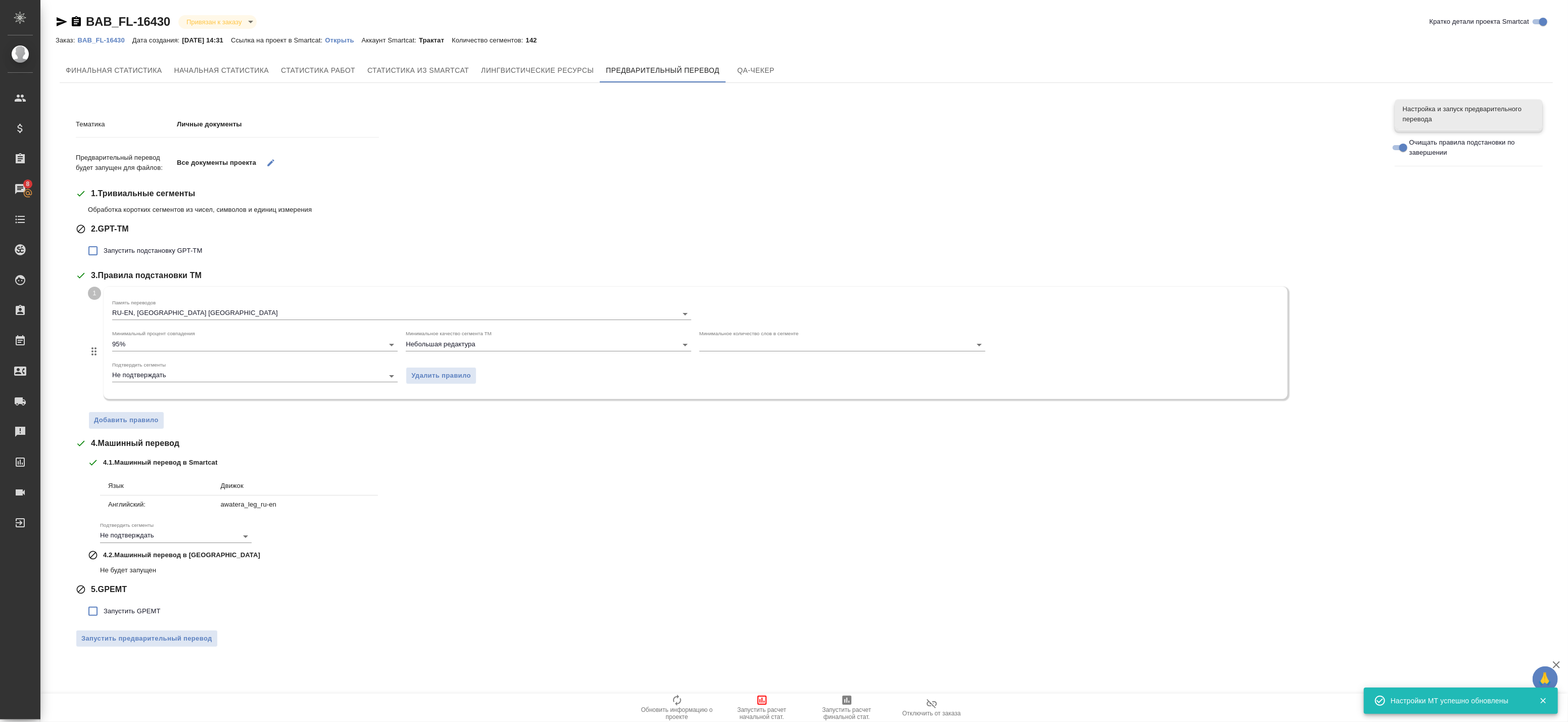
click at [118, 250] on span "Запустить подстановку GPT-TM" at bounding box center [153, 250] width 99 height 10
click at [104, 250] on input "Запустить подстановку GPT-TM" at bounding box center [92, 250] width 21 height 21
checkbox input "true"
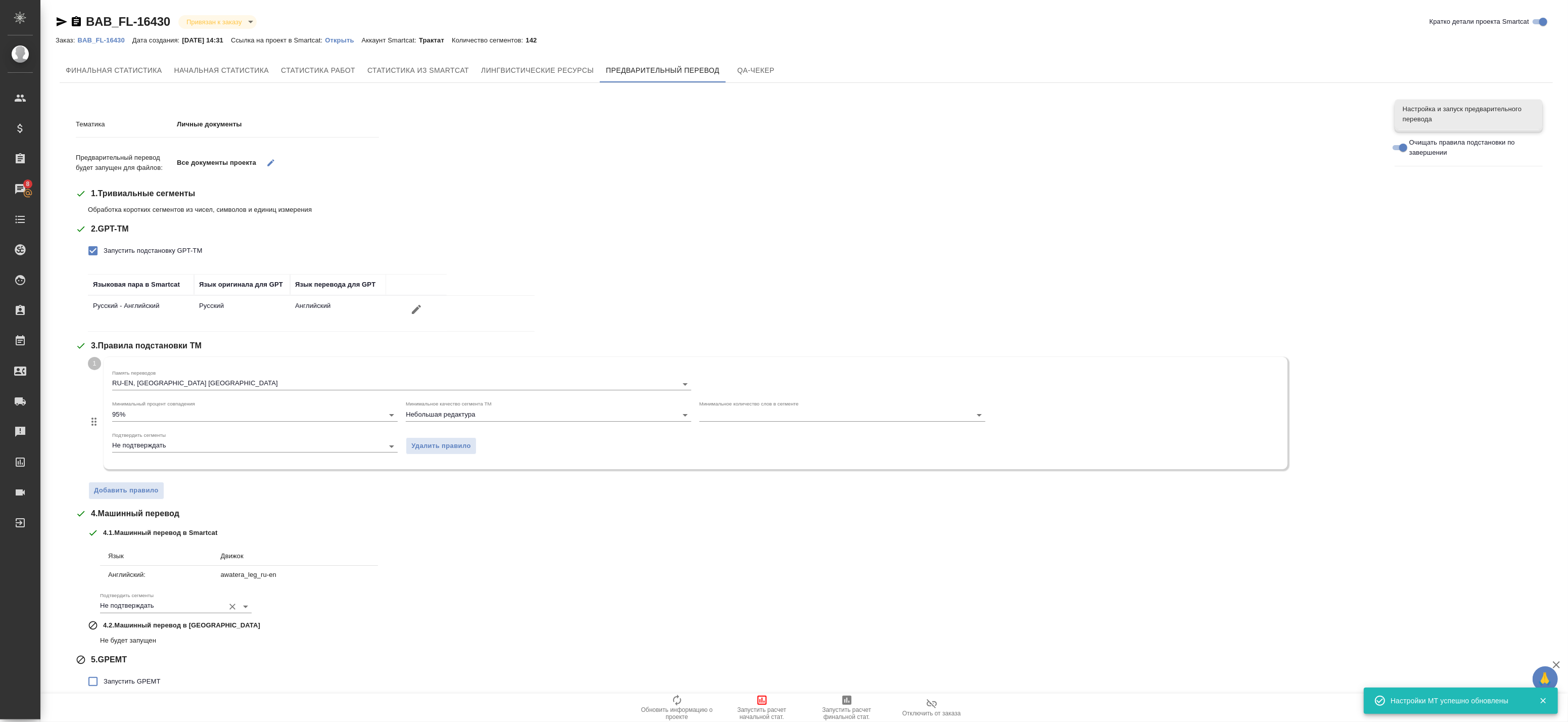
scroll to position [37, 0]
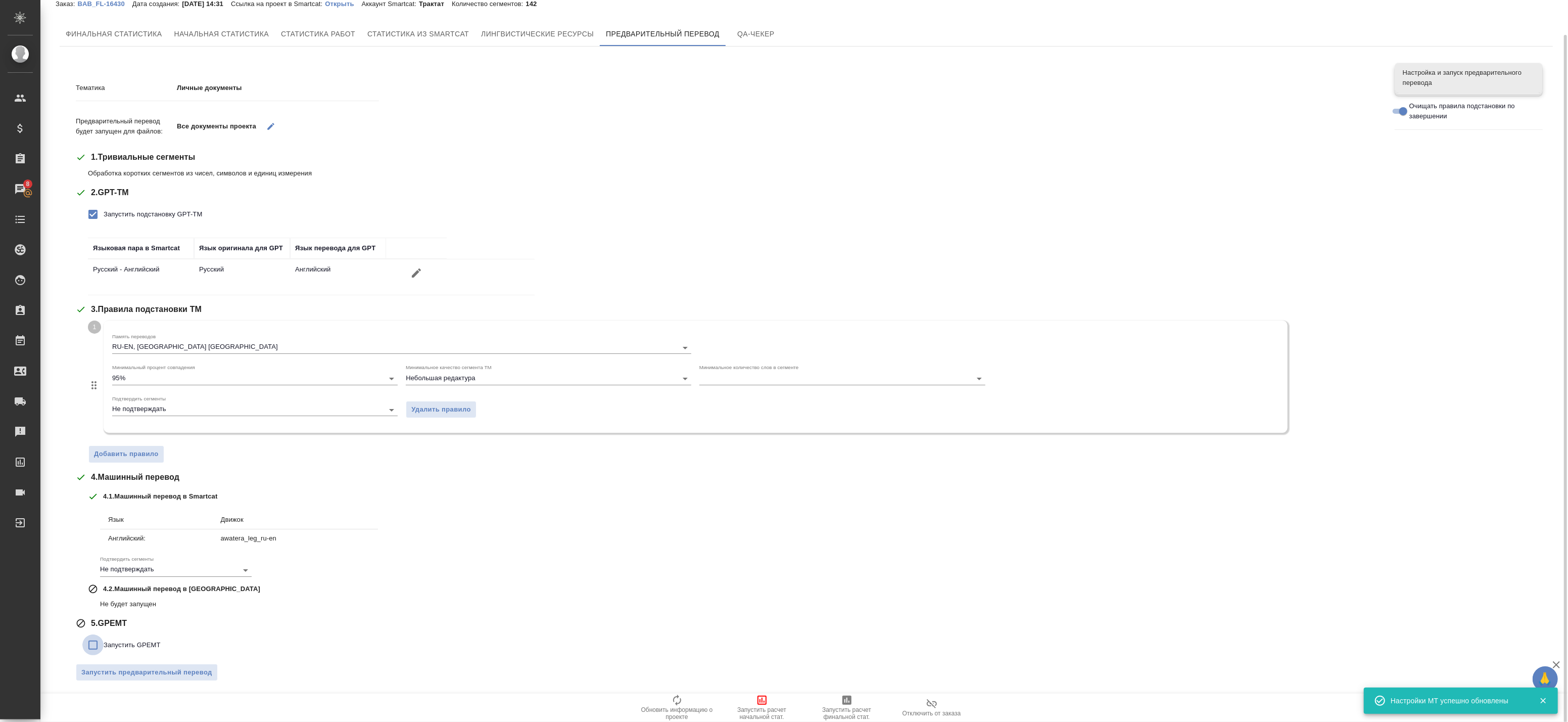
click at [98, 643] on input "Запустить GPEMT" at bounding box center [92, 644] width 21 height 21
checkbox input "true"
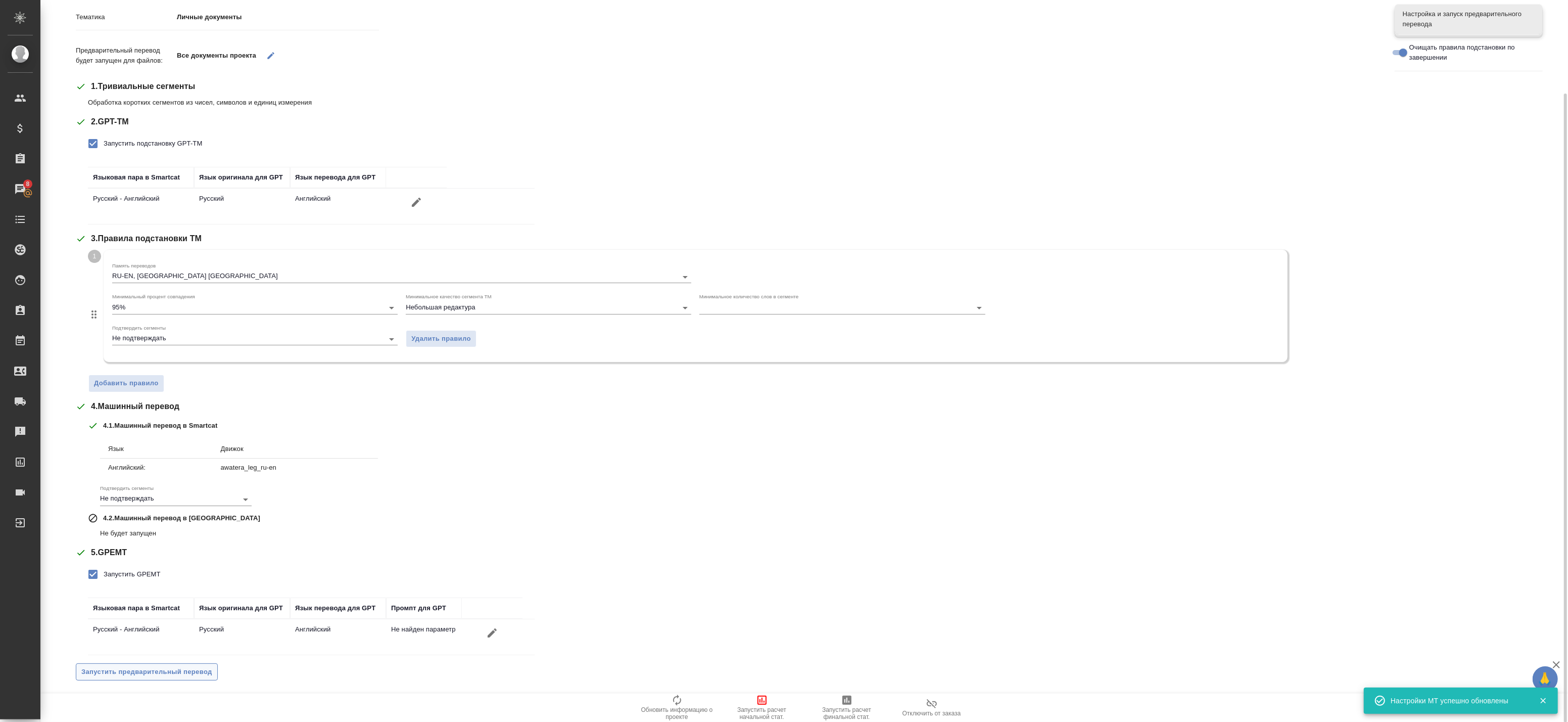
click at [140, 675] on span "Запустить предварительный перевод" at bounding box center [146, 672] width 130 height 12
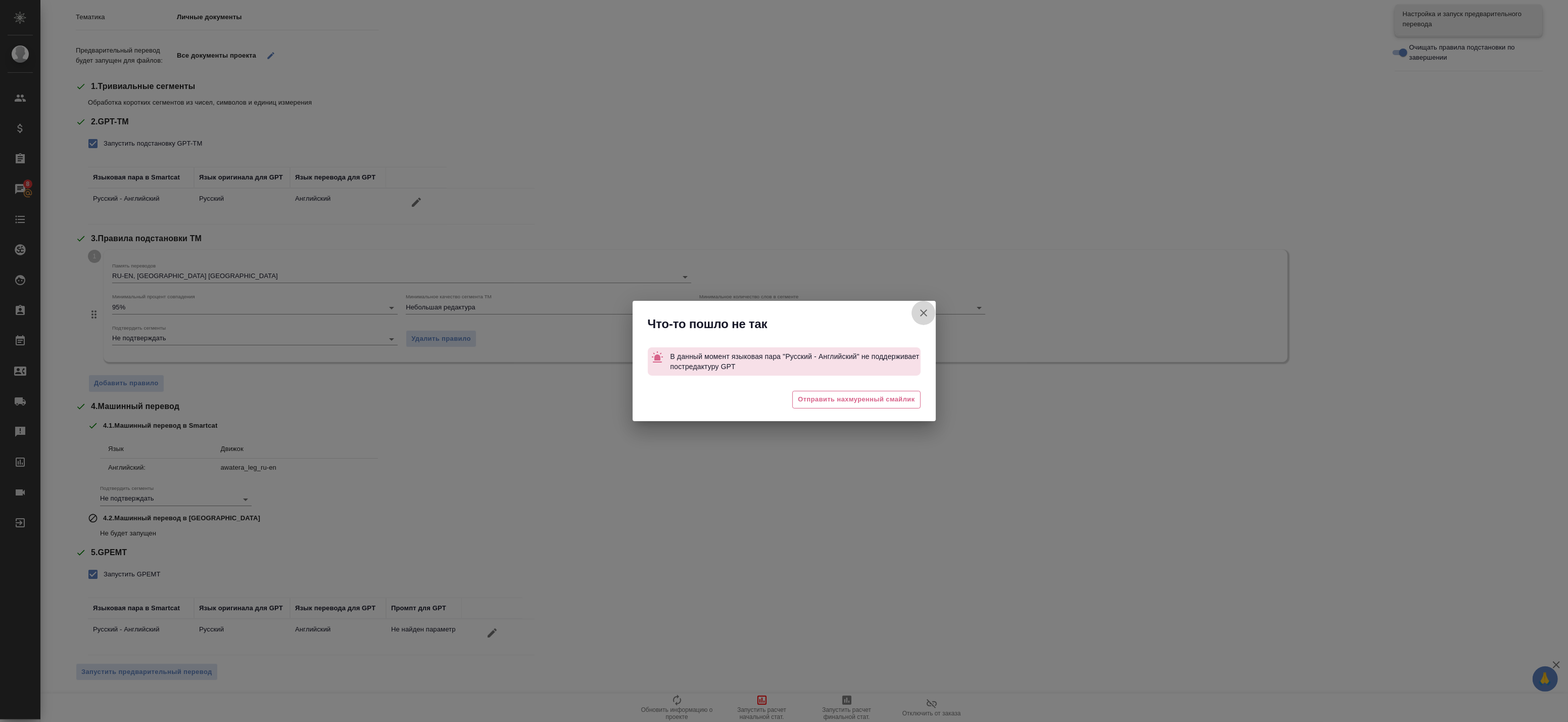
click at [927, 312] on icon "button" at bounding box center [923, 312] width 12 height 12
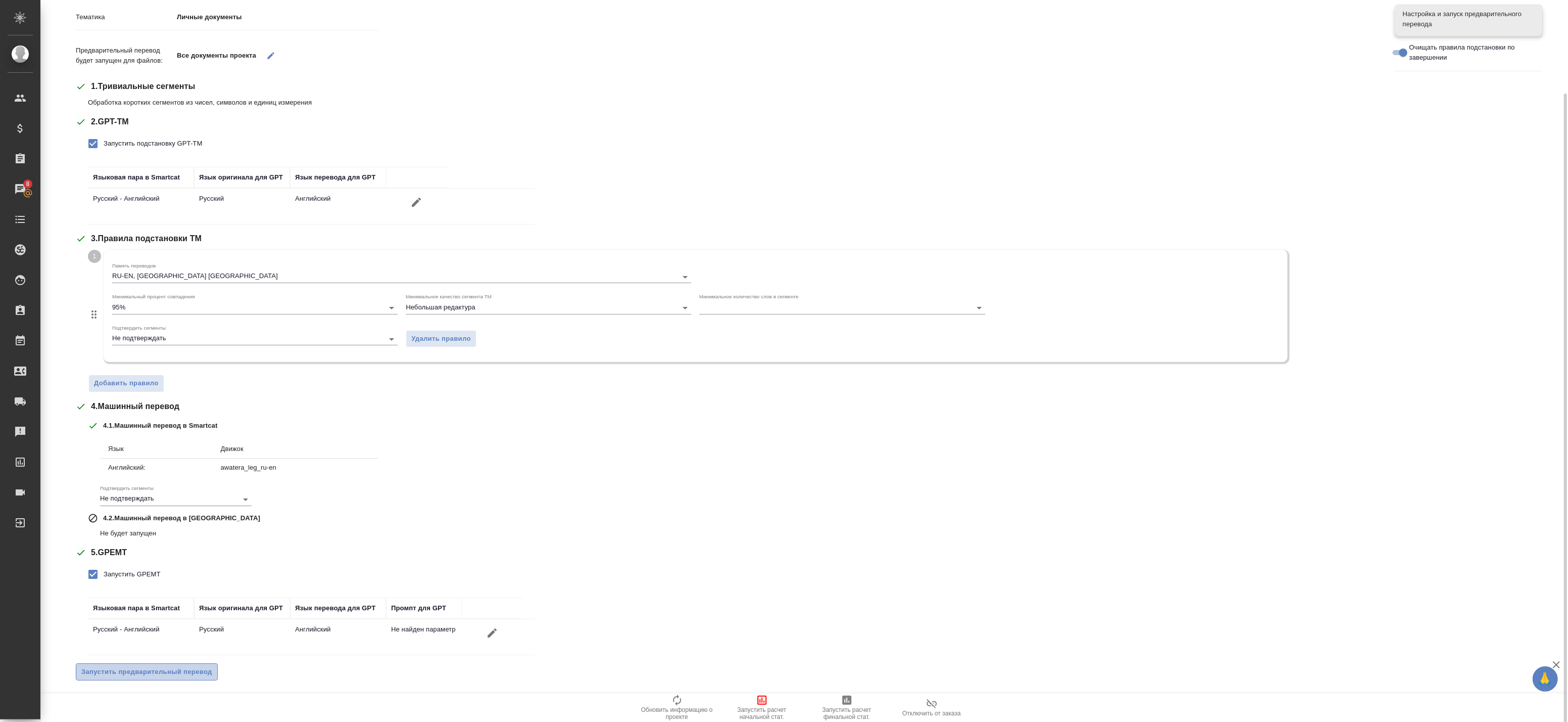
click at [163, 668] on span "Запустить предварительный перевод" at bounding box center [146, 672] width 130 height 12
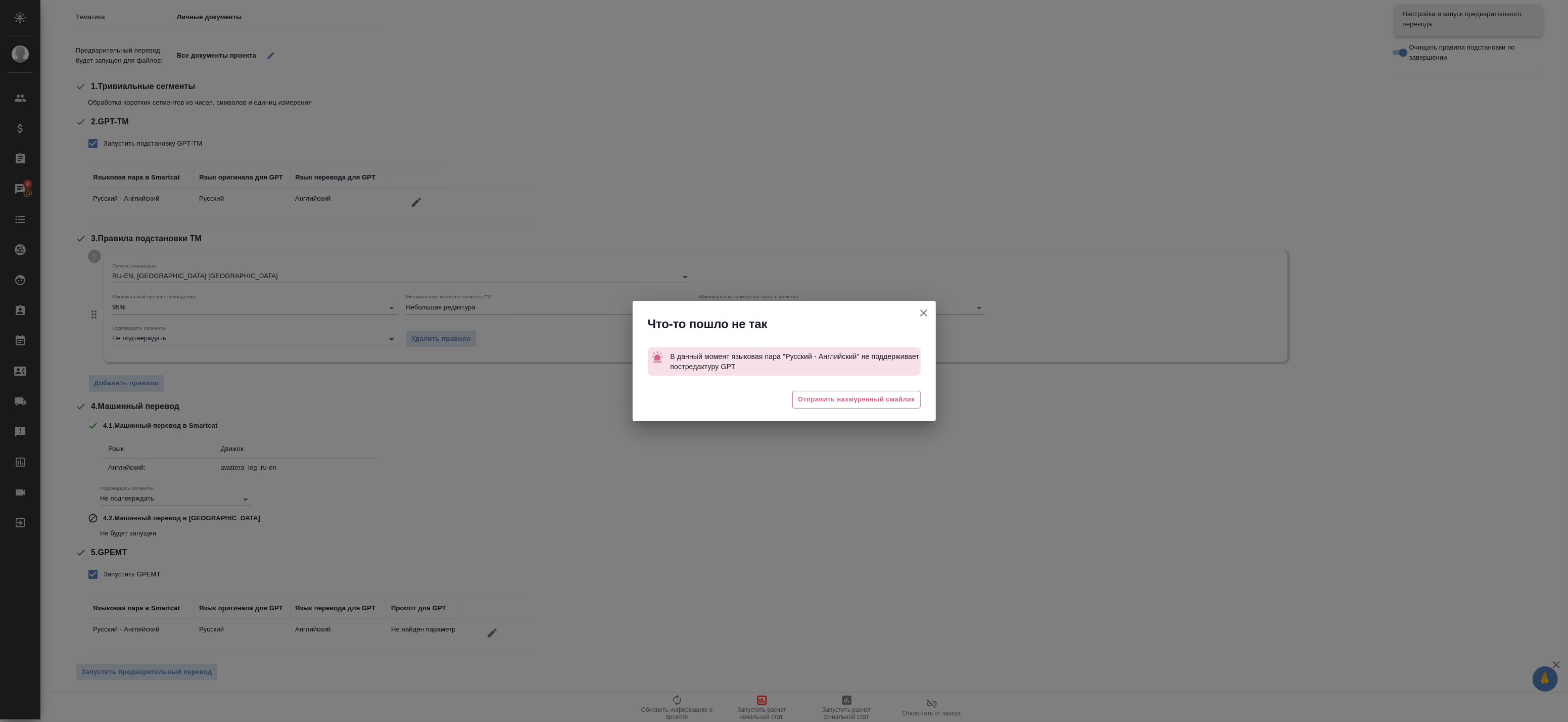
click at [921, 310] on icon "button" at bounding box center [923, 312] width 12 height 12
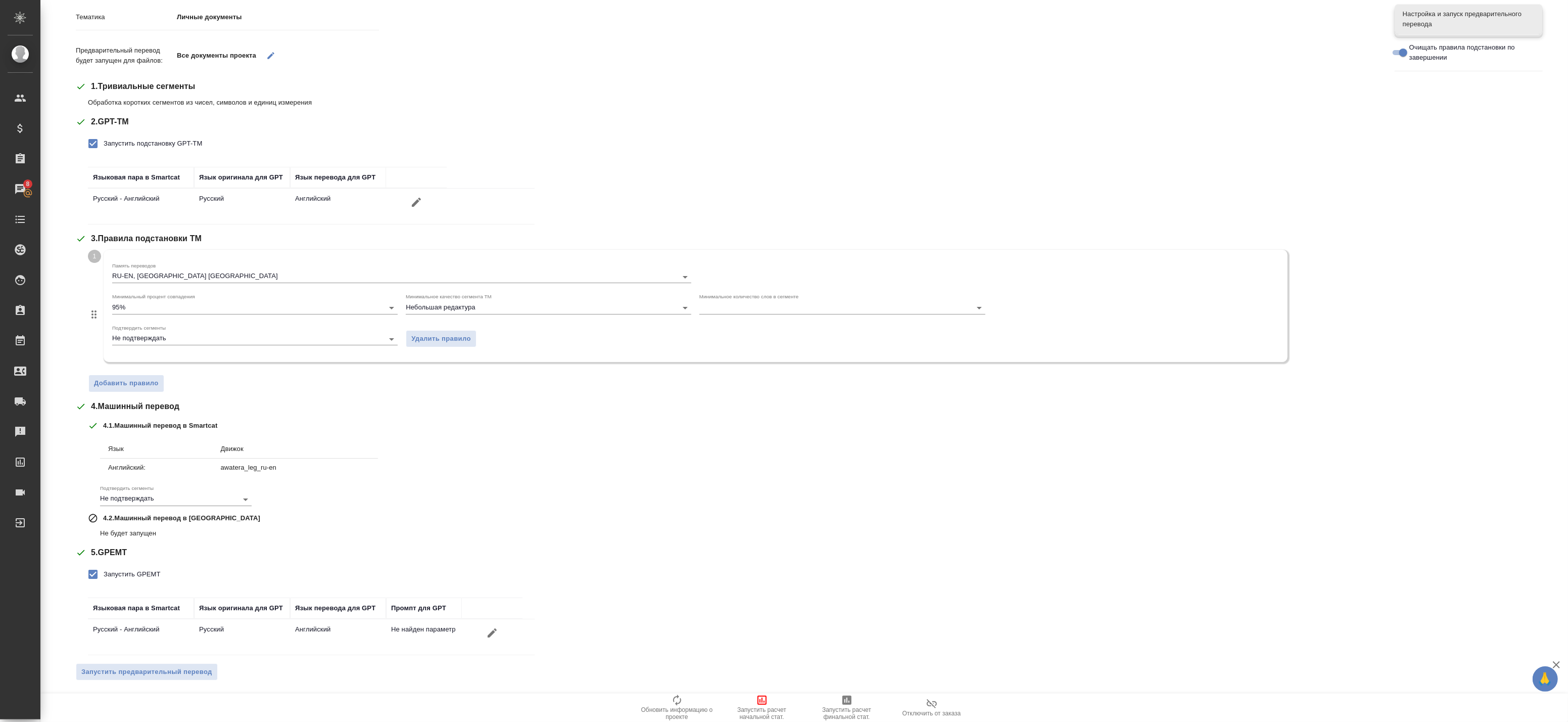
click at [195, 675] on span "Запустить предварительный перевод" at bounding box center [146, 672] width 130 height 12
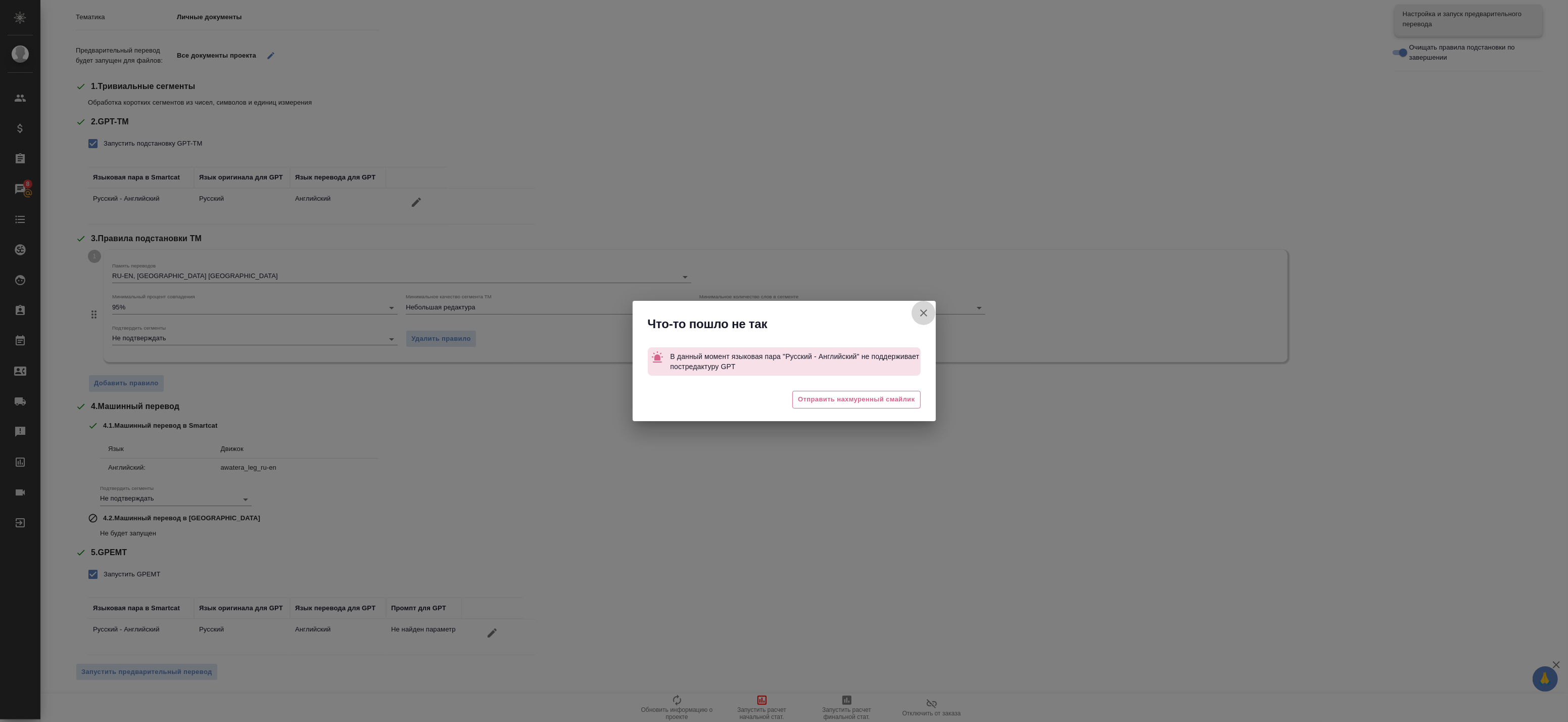
click at [921, 305] on button "Кратко детали проекта Smartcat" at bounding box center [923, 313] width 25 height 25
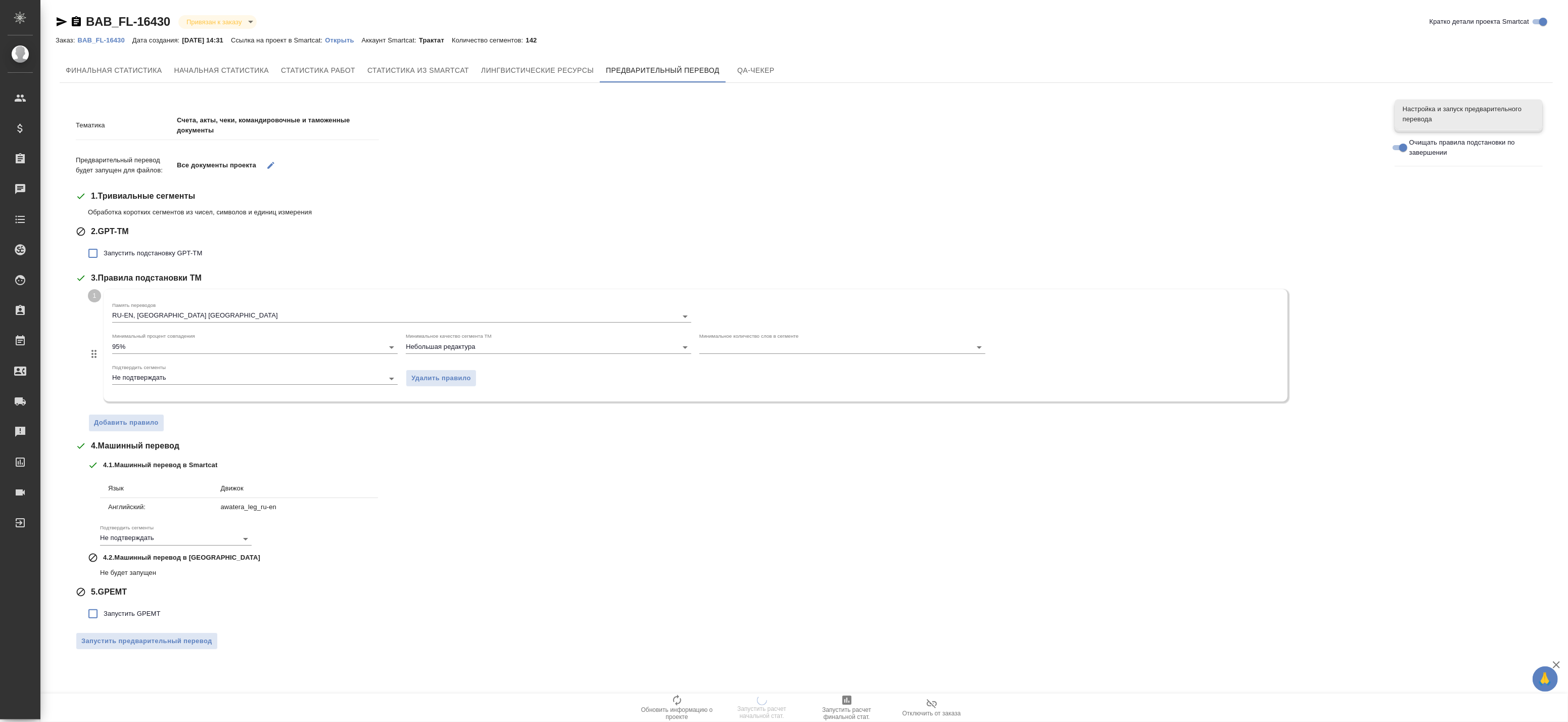
click at [143, 250] on span "Запустить подстановку GPT-TM" at bounding box center [153, 253] width 99 height 10
click at [104, 250] on input "Запустить подстановку GPT-TM" at bounding box center [92, 253] width 21 height 21
checkbox input "true"
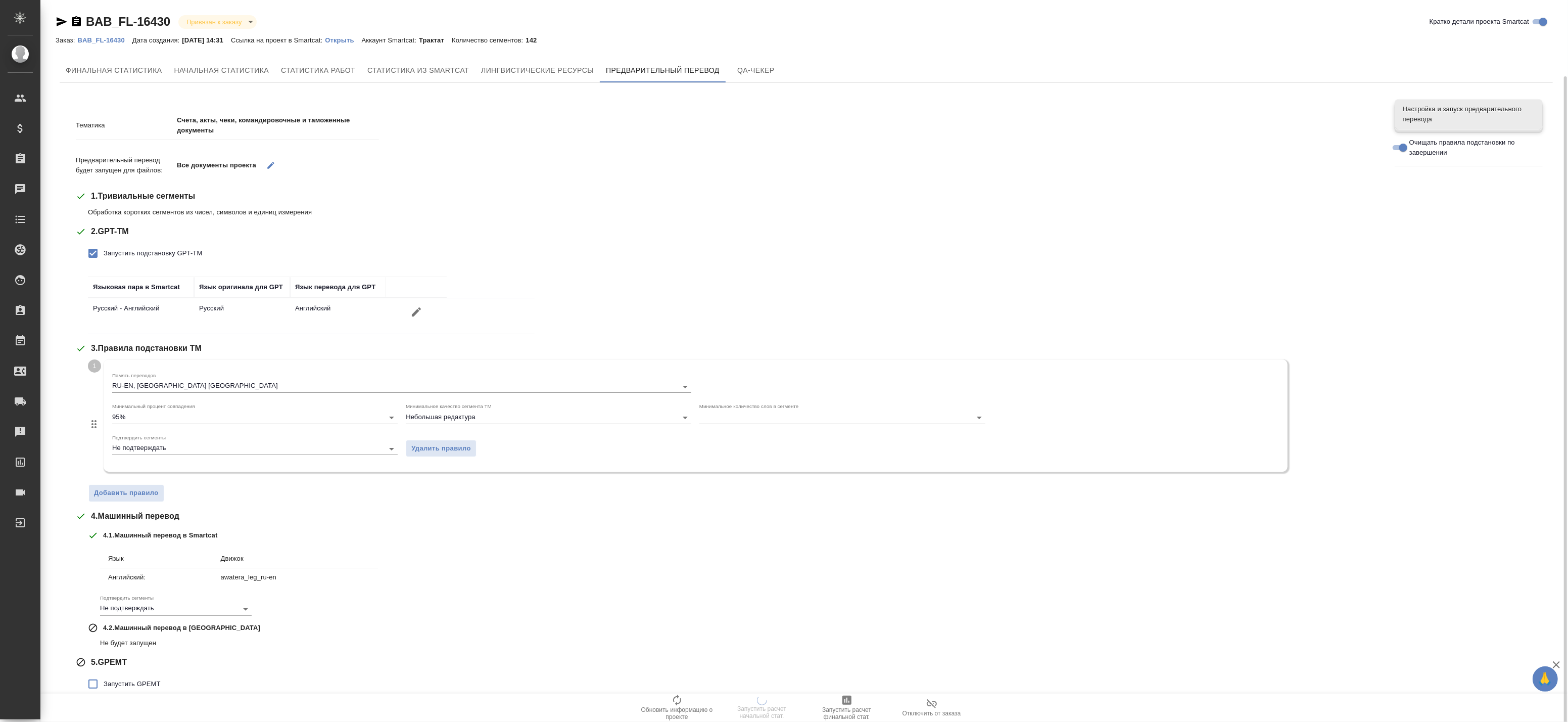
scroll to position [39, 0]
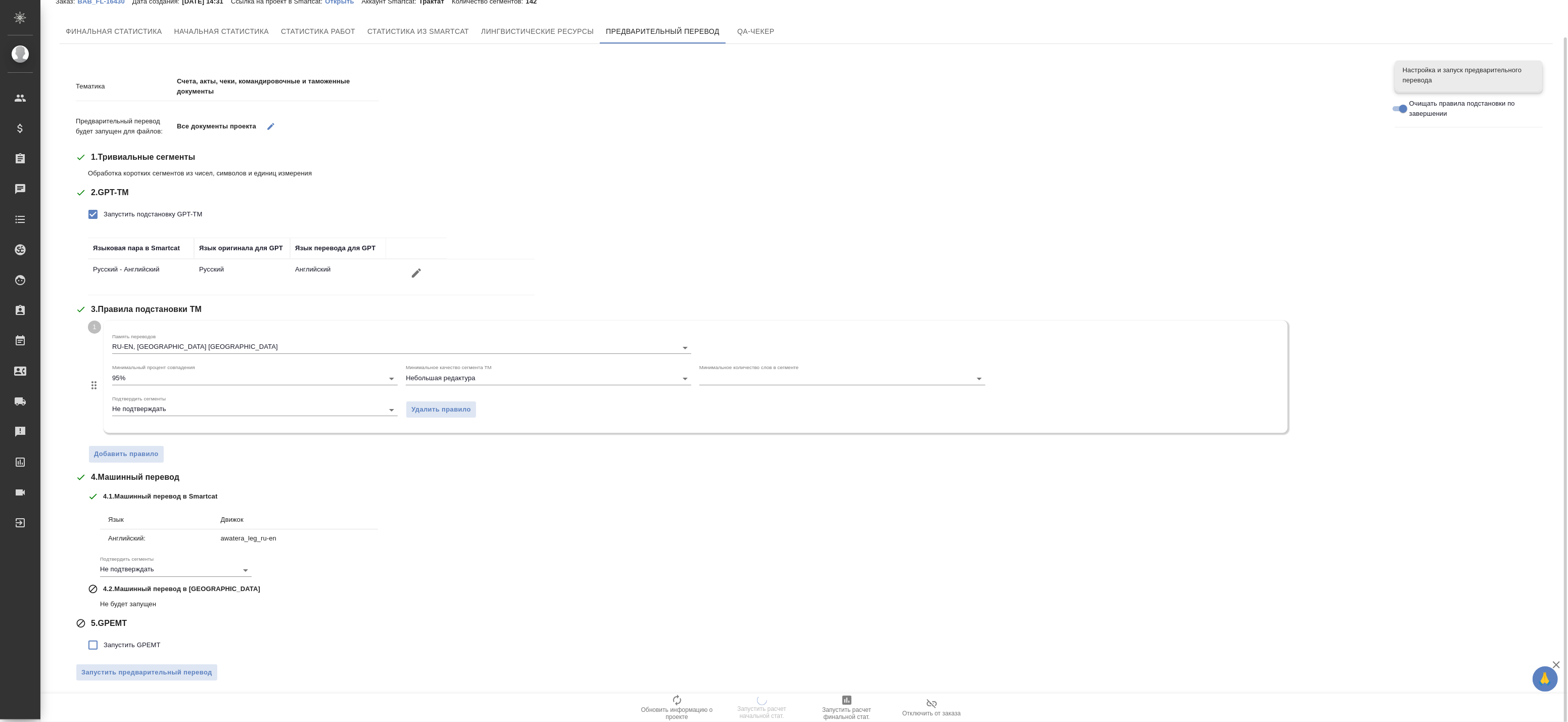
click at [102, 643] on input "Запустить GPEMT" at bounding box center [92, 644] width 21 height 21
checkbox input "true"
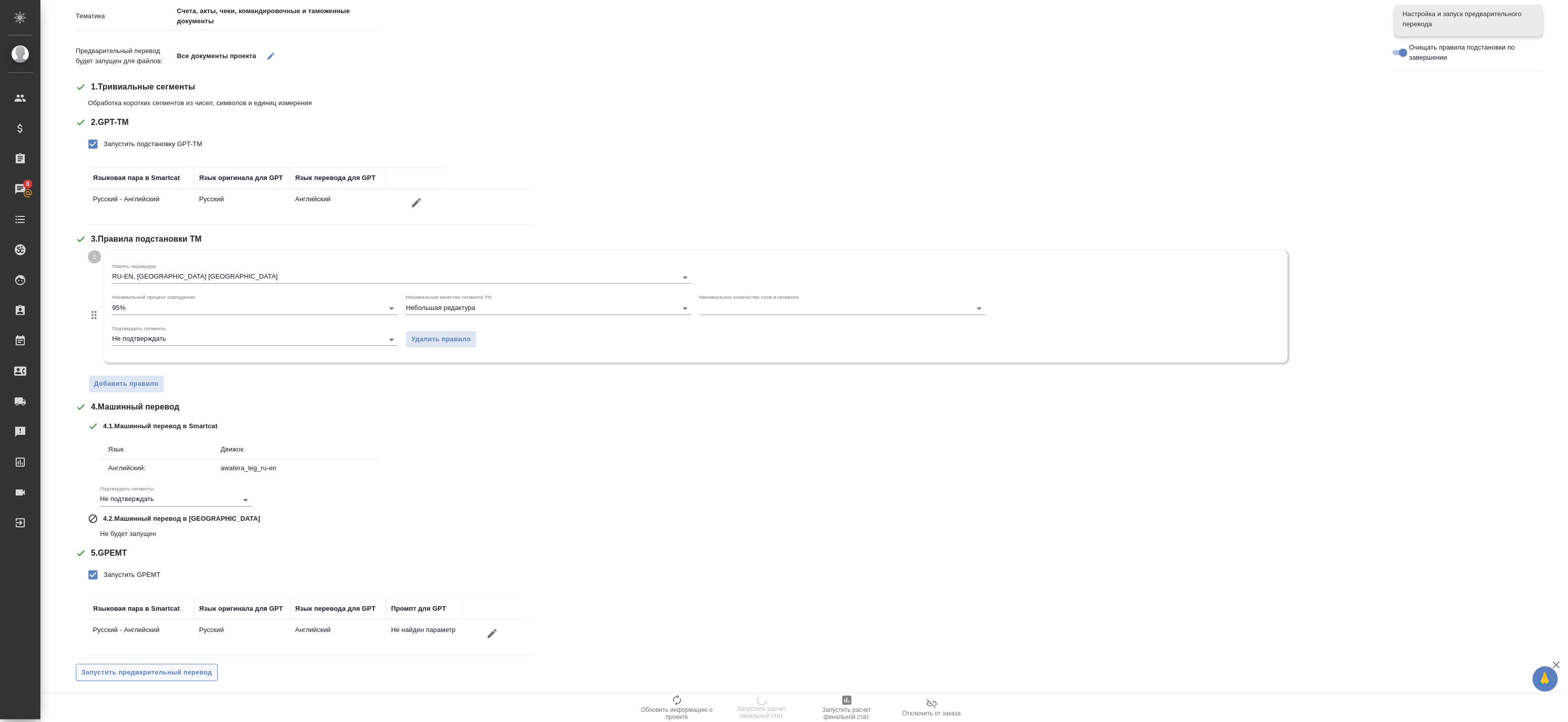
click at [203, 664] on button "Запустить предварительный перевод" at bounding box center [147, 672] width 142 height 17
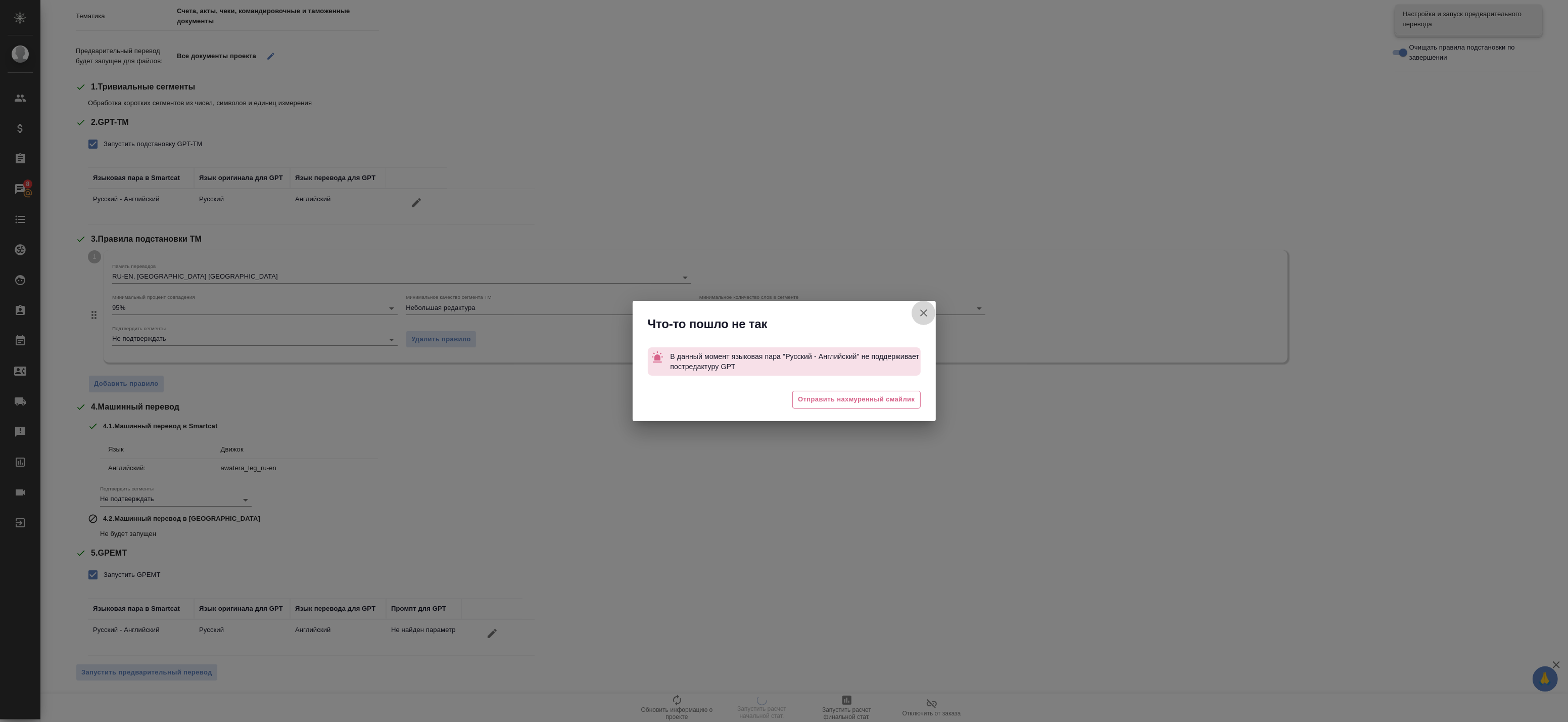
click at [925, 309] on icon "button" at bounding box center [923, 312] width 12 height 12
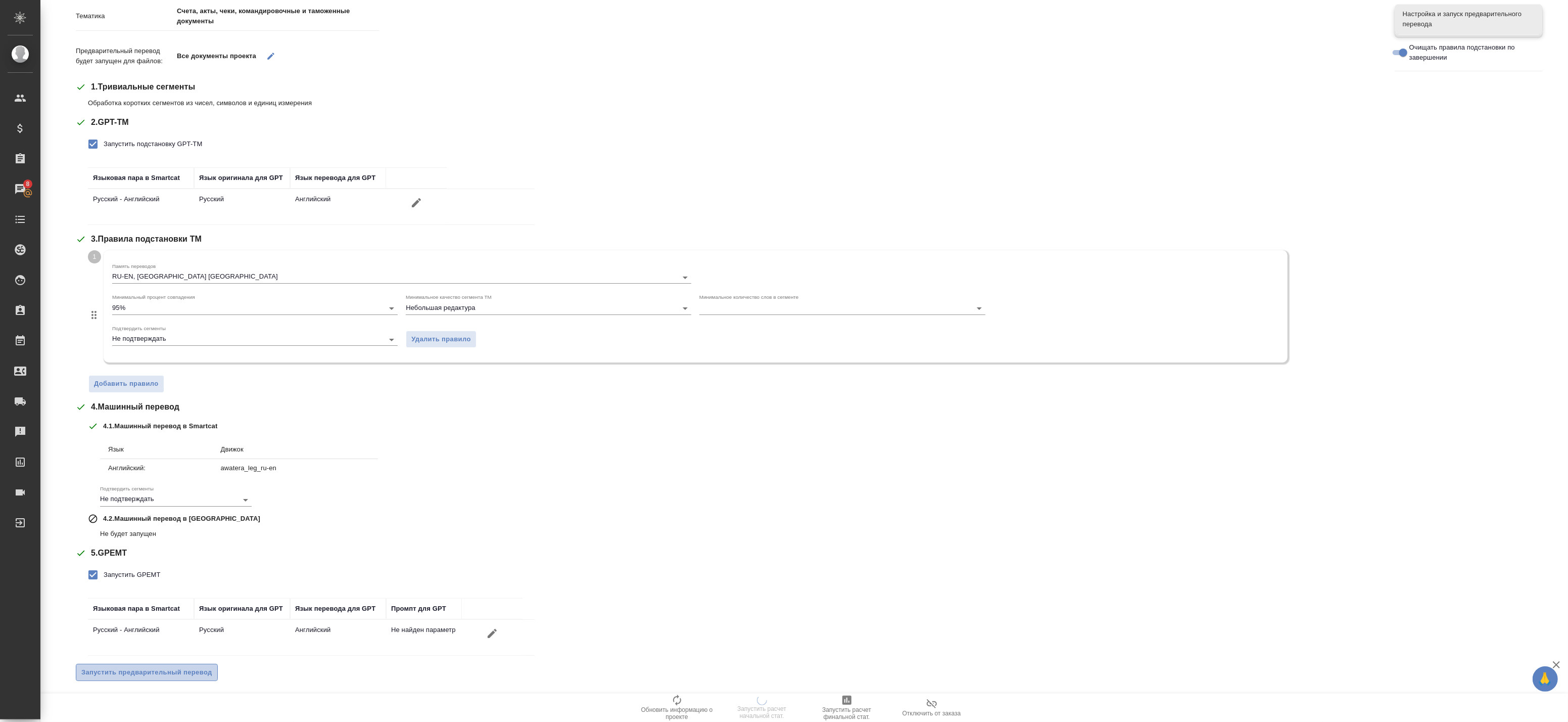
click at [153, 673] on span "Запустить предварительный перевод" at bounding box center [146, 673] width 130 height 12
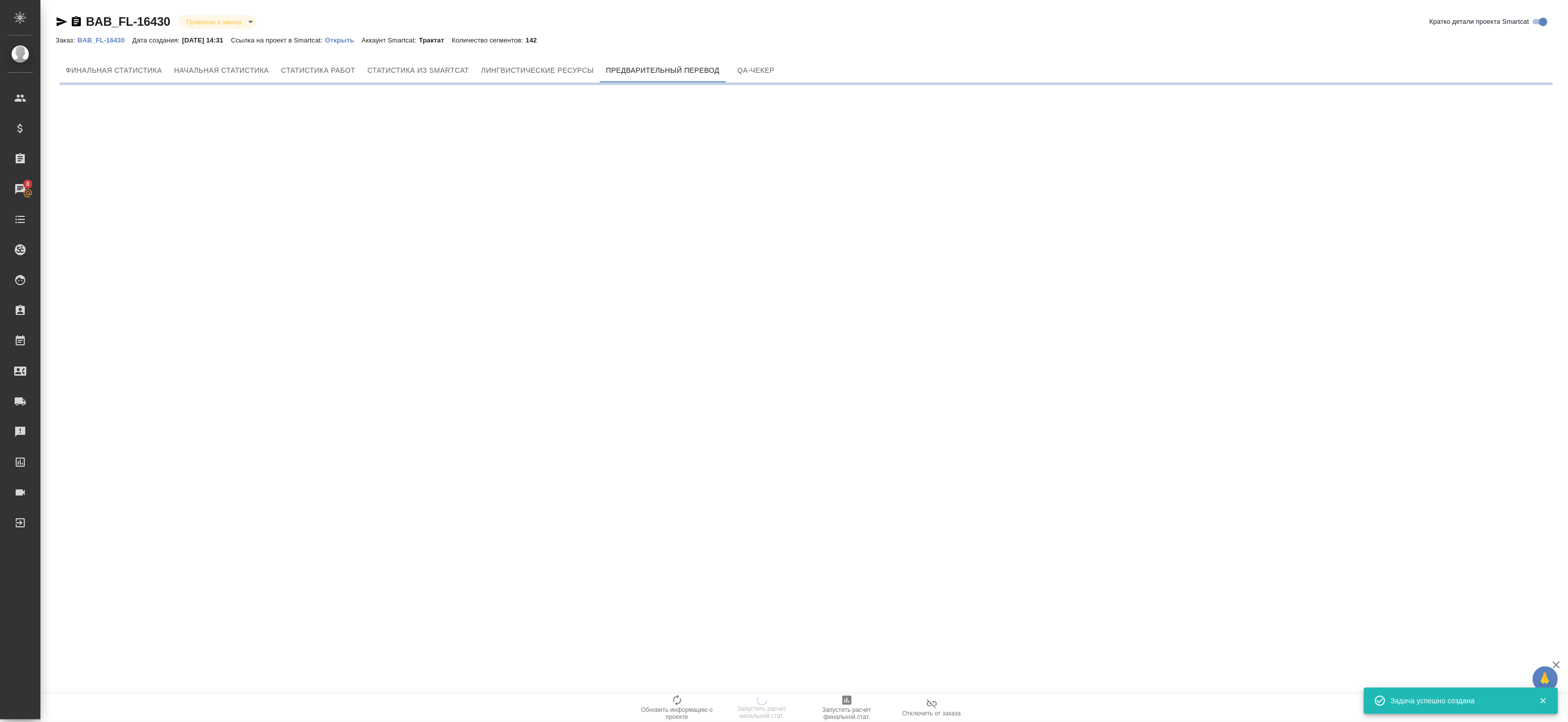
scroll to position [0, 0]
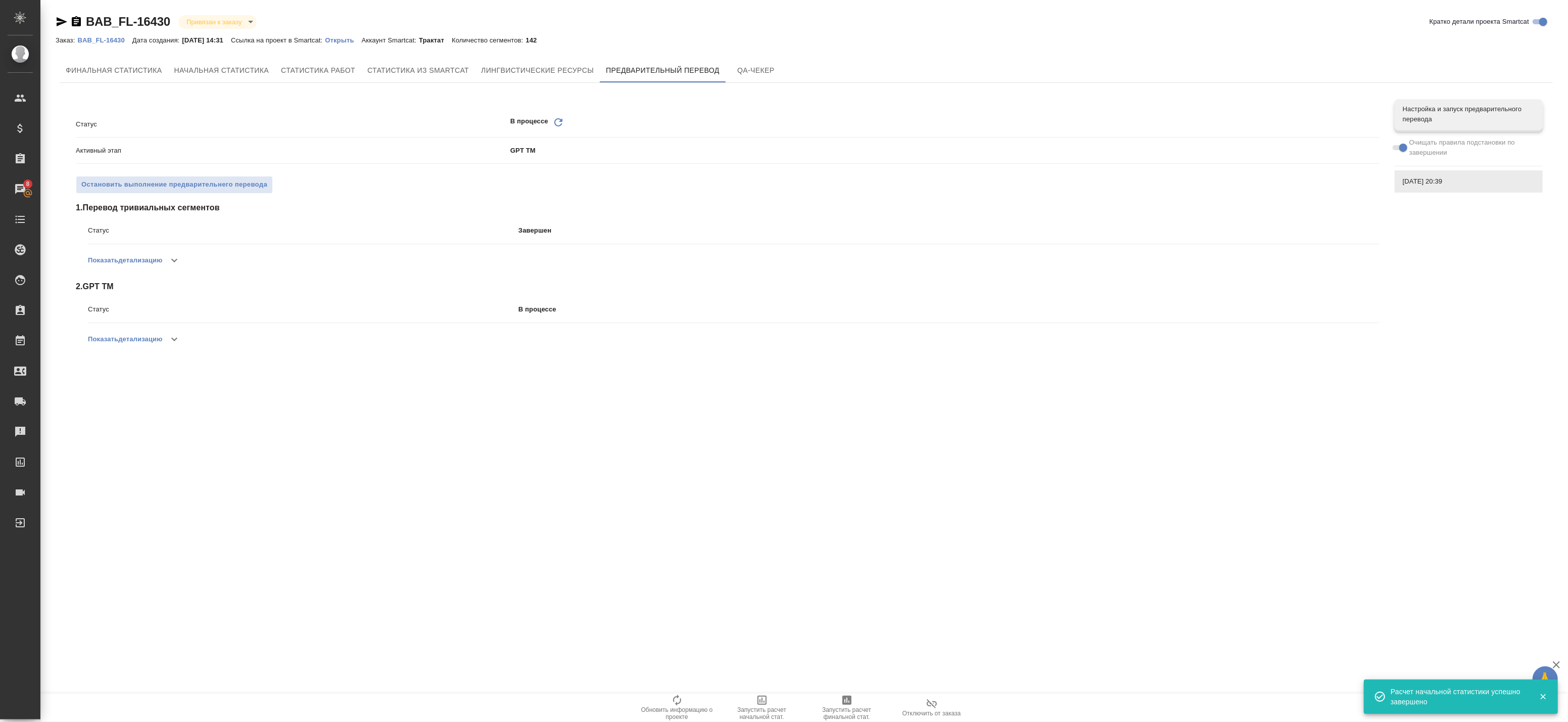
click at [557, 125] on icon at bounding box center [558, 122] width 8 height 8
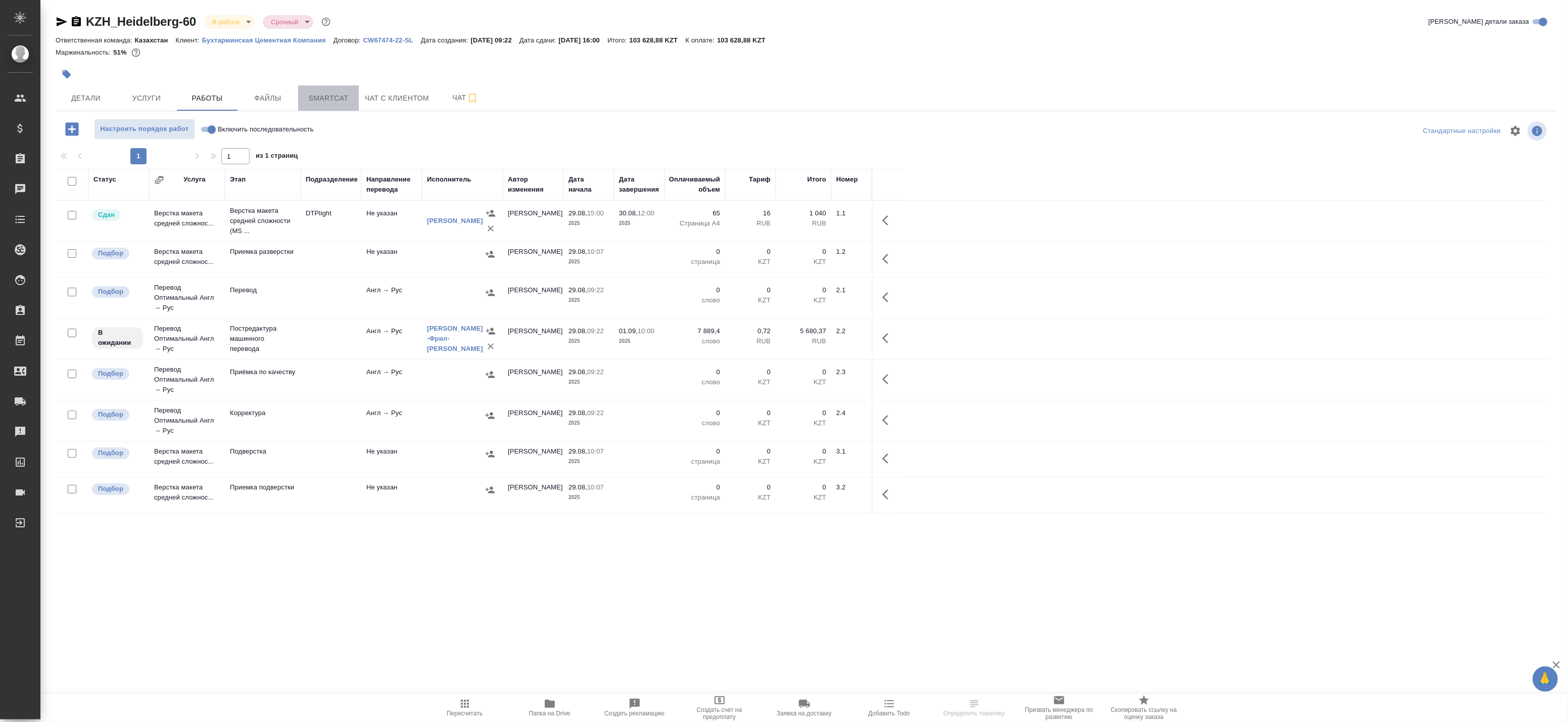
click at [330, 98] on span "Smartcat" at bounding box center [327, 99] width 48 height 13
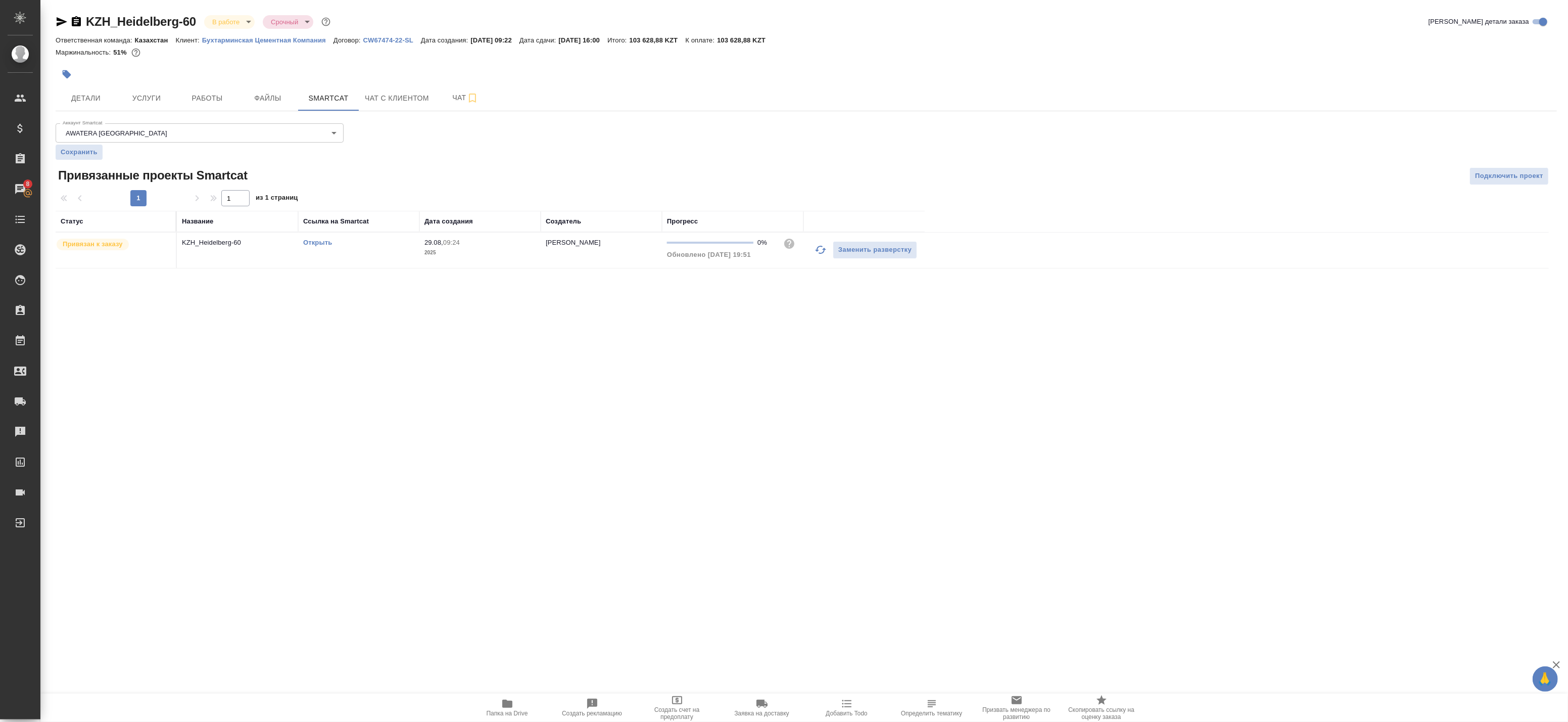
click at [320, 245] on link "Открыть" at bounding box center [317, 242] width 29 height 7
click at [188, 99] on span "Работы" at bounding box center [206, 99] width 48 height 13
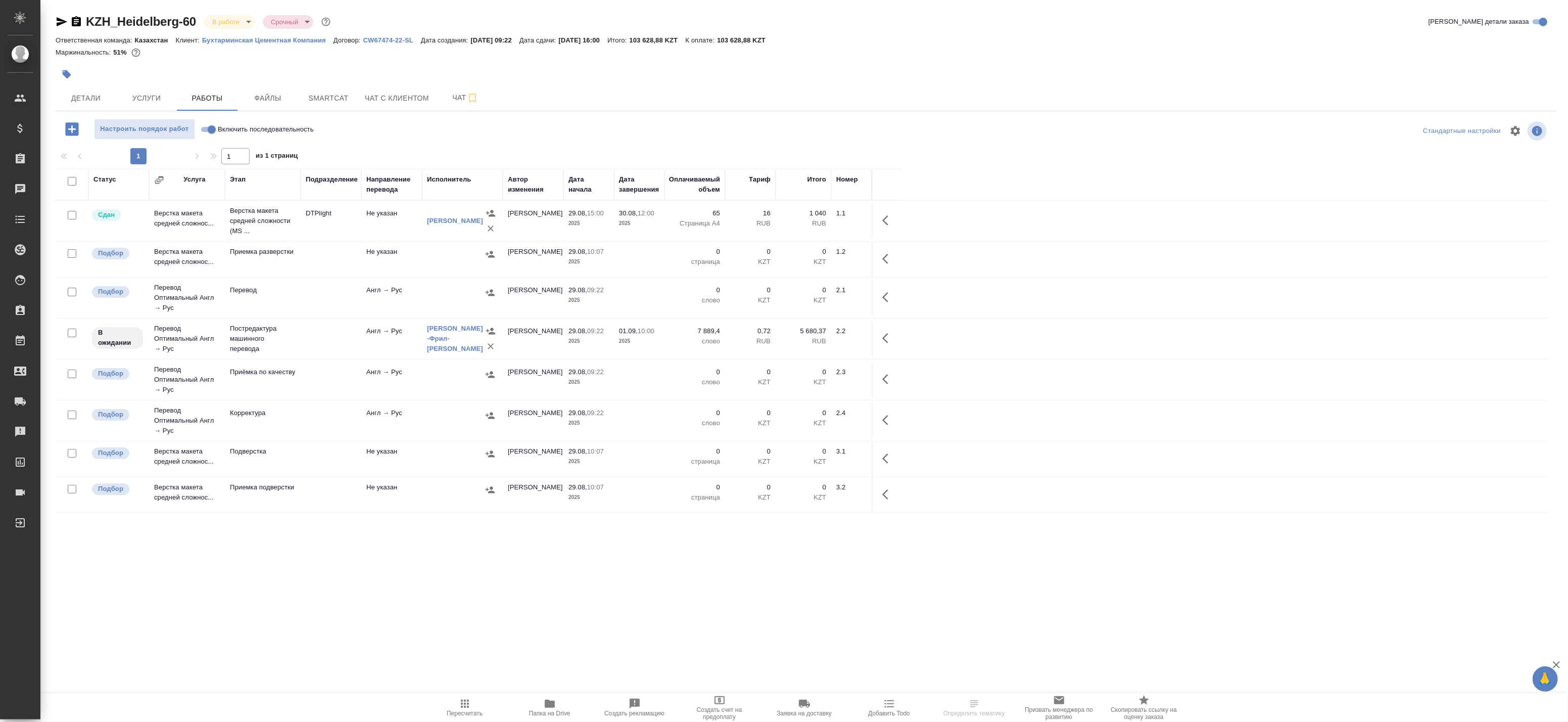
click at [898, 338] on button "button" at bounding box center [888, 338] width 25 height 25
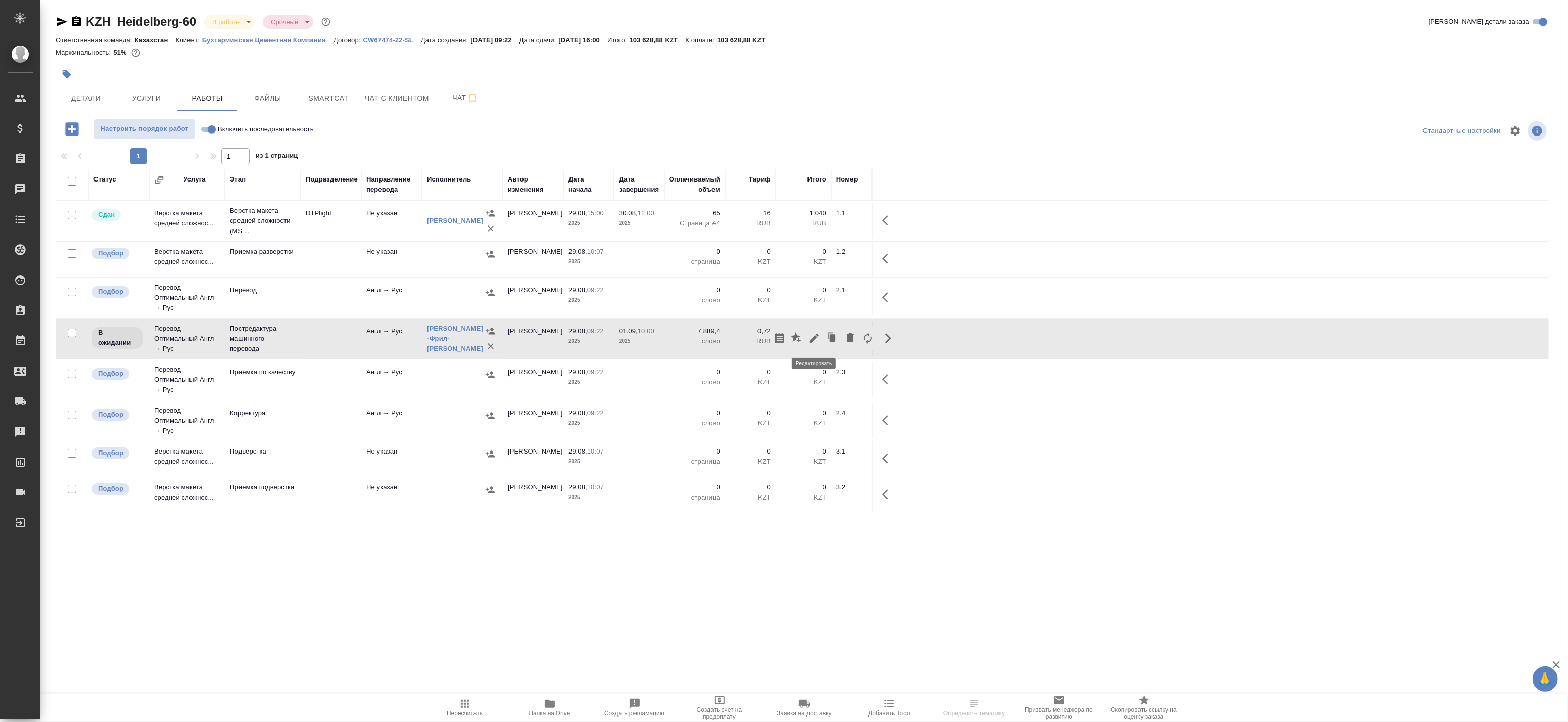
click at [811, 340] on icon "button" at bounding box center [814, 339] width 9 height 9
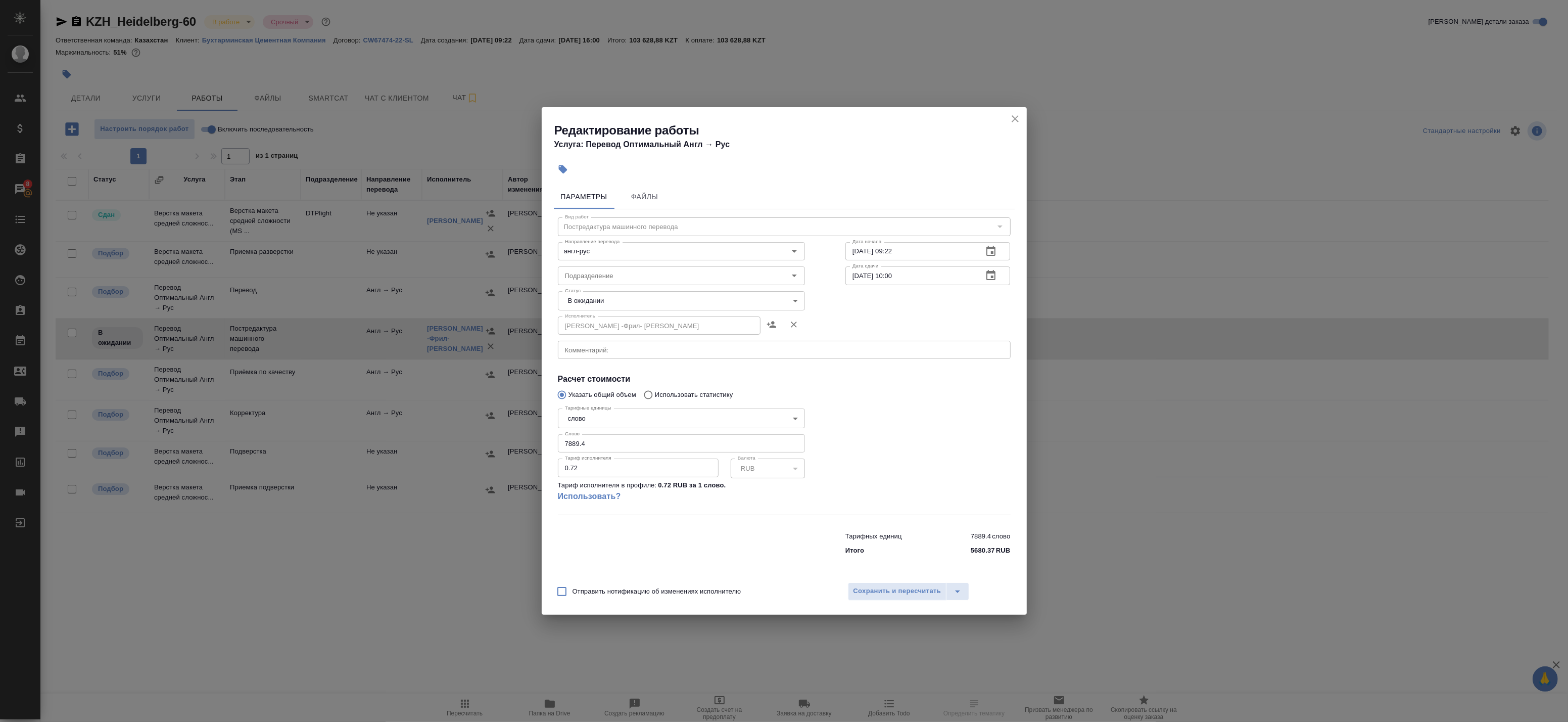
click at [616, 297] on body "🙏 .cls-1 fill:#fff; AWATERA Badanyan Artak Клиенты Спецификации Заказы 8 Чаты T…" at bounding box center [784, 361] width 1568 height 722
click at [607, 325] on li "Готов к работе" at bounding box center [680, 318] width 247 height 17
type input "readyForWork"
click at [867, 583] on button "Сохранить и пересчитать" at bounding box center [897, 591] width 99 height 18
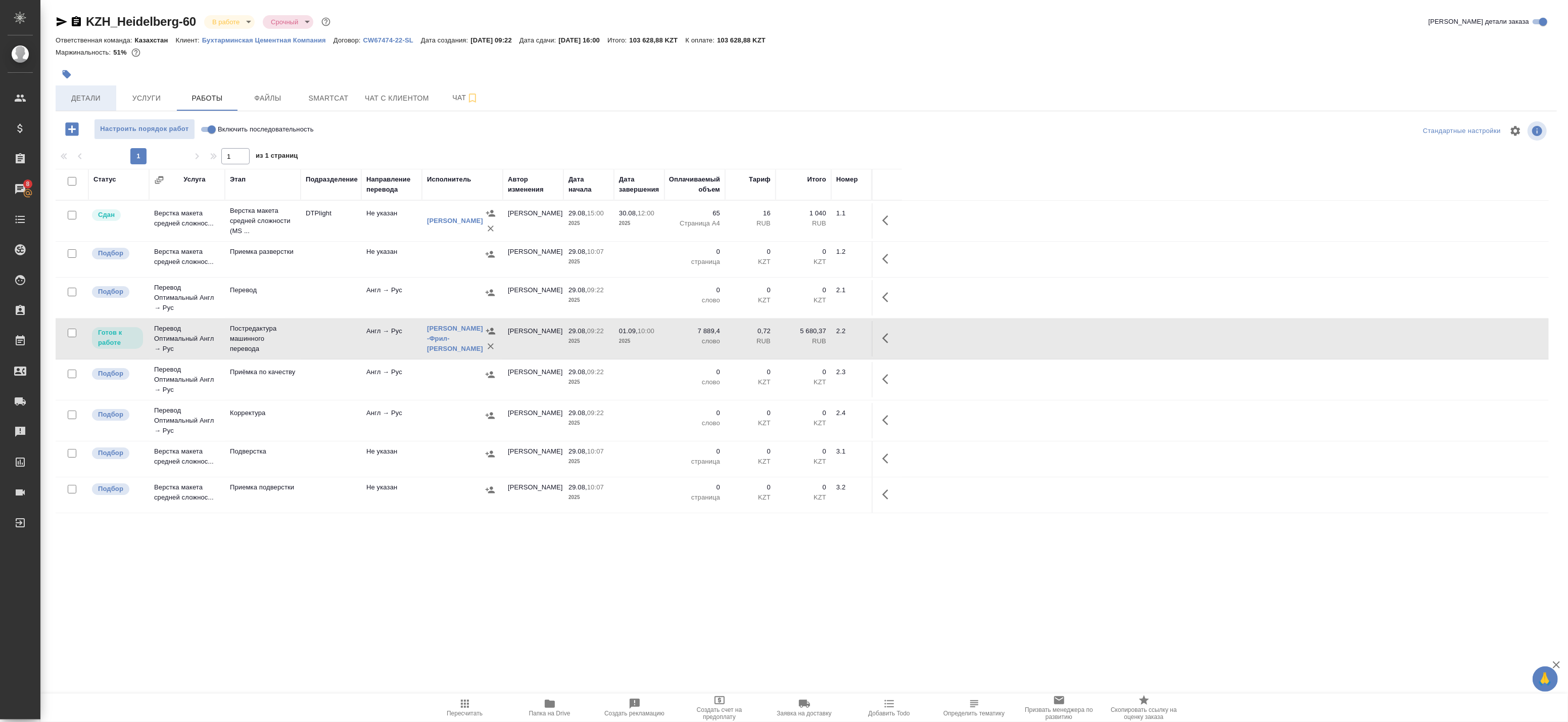
click at [73, 92] on span "Детали" at bounding box center [86, 99] width 48 height 13
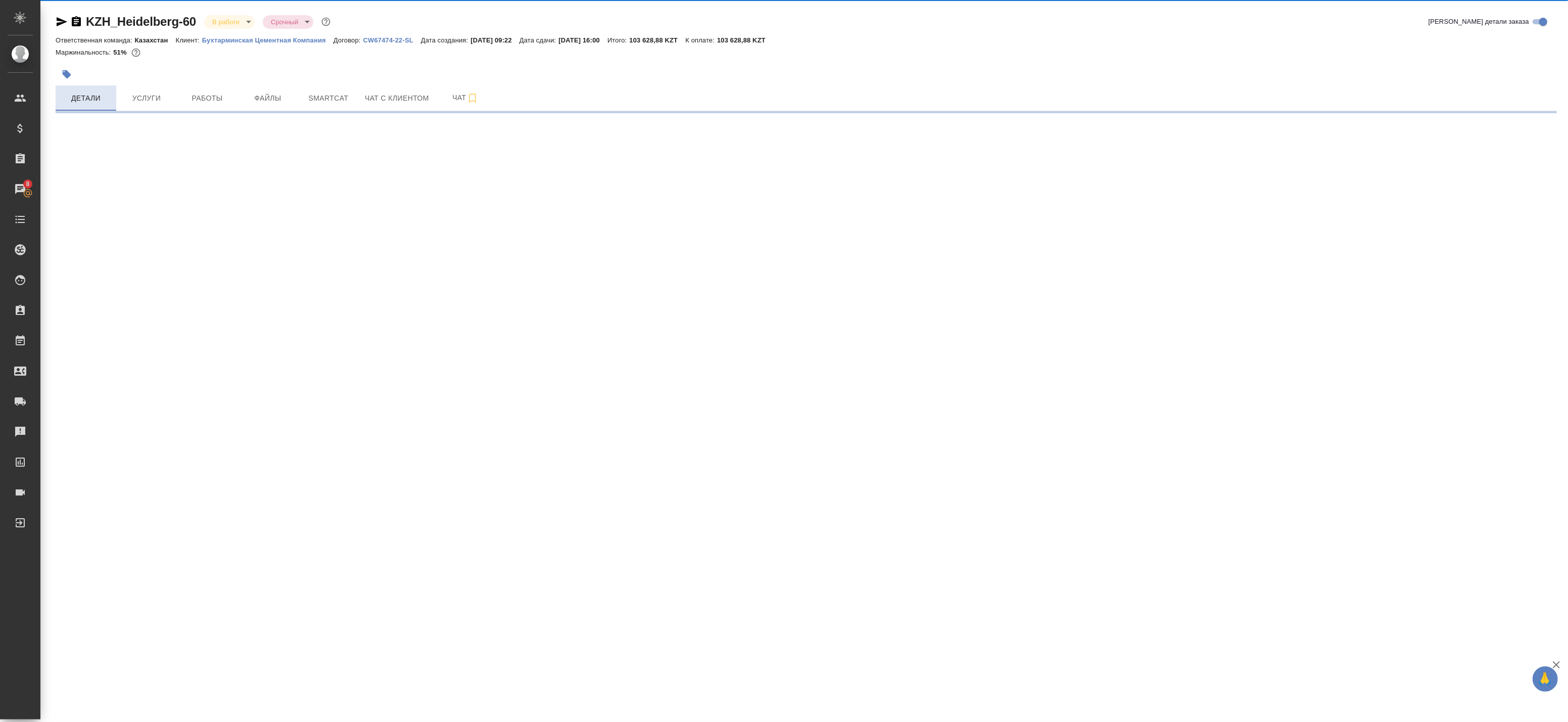
select select "RU"
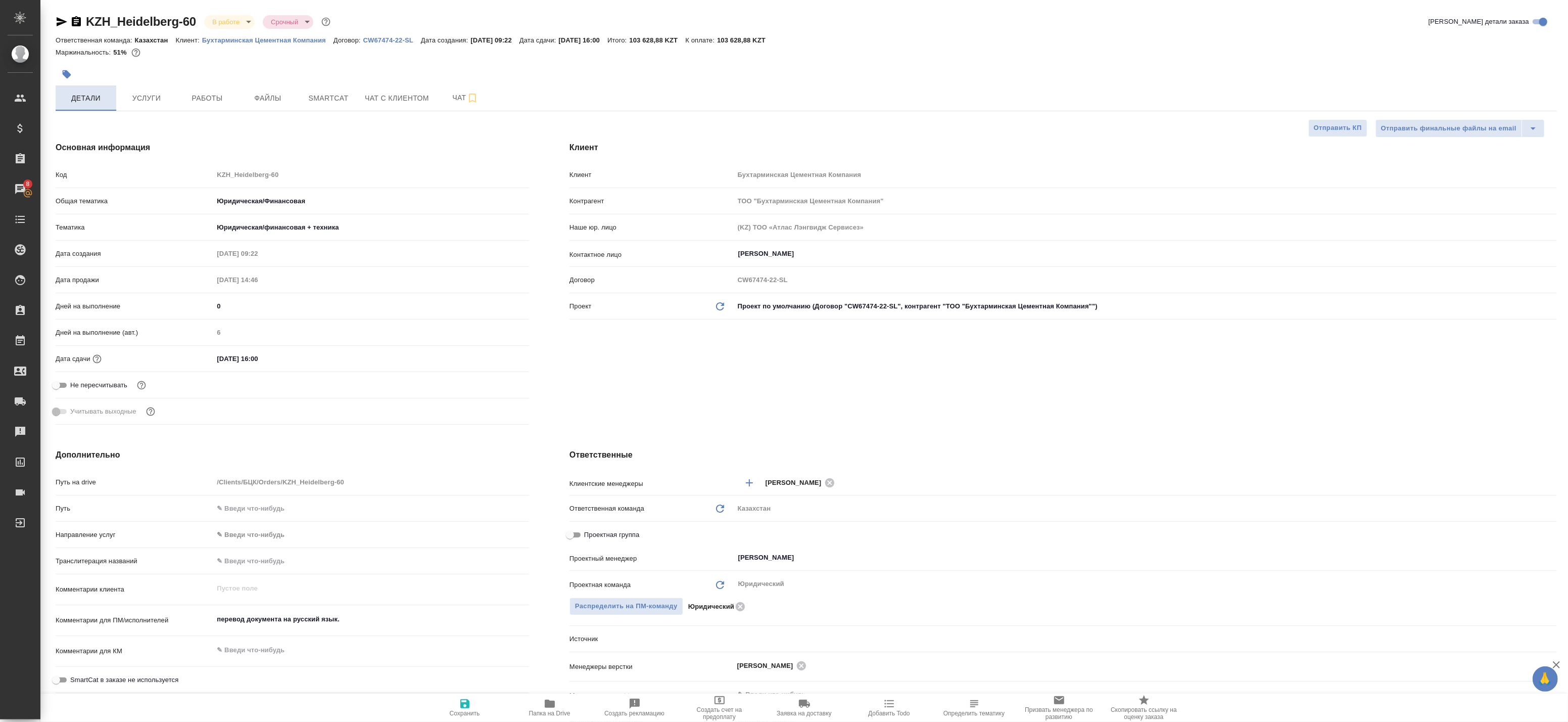
type textarea "x"
click at [144, 93] on span "Услуги" at bounding box center [146, 99] width 48 height 13
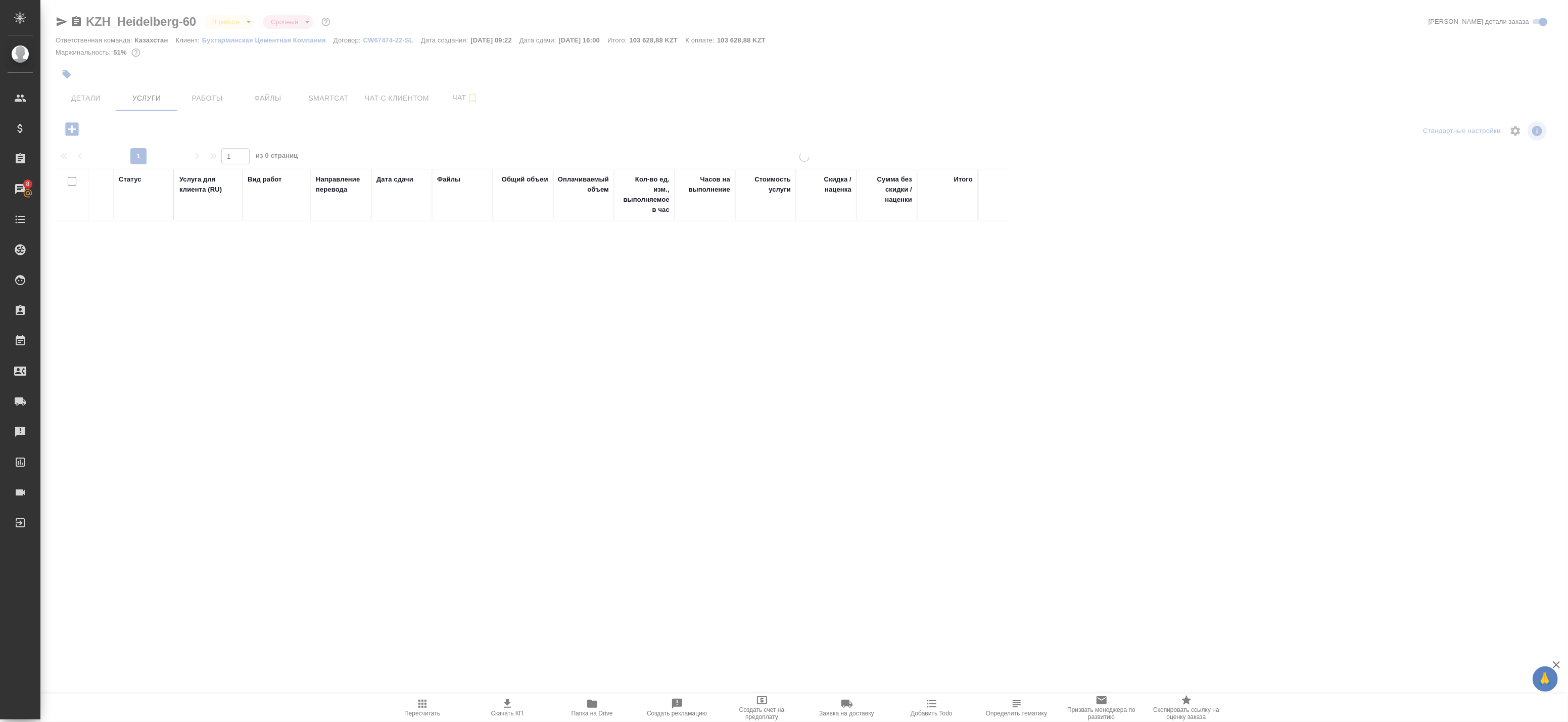
click at [201, 95] on span "Работы" at bounding box center [206, 99] width 48 height 13
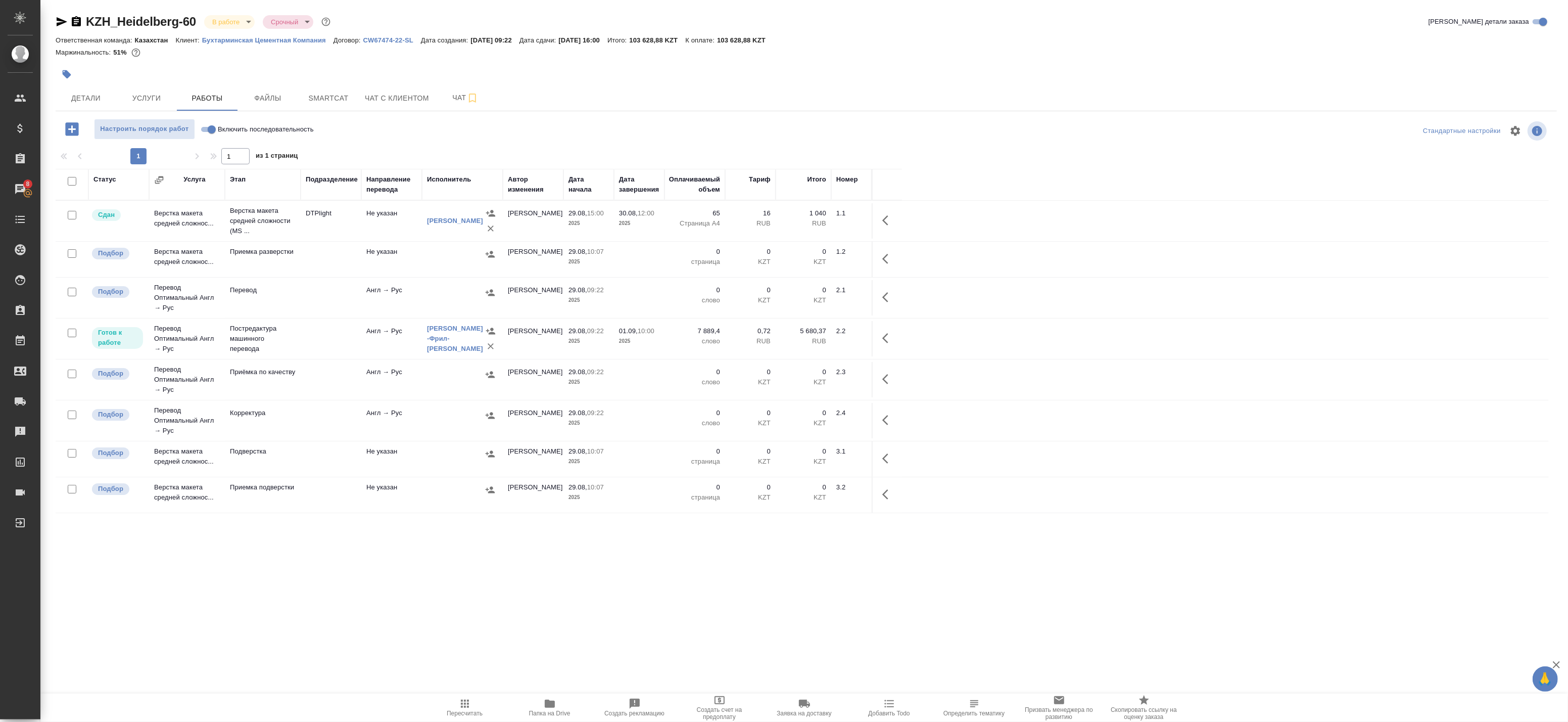
click at [330, 225] on td "DTPlight" at bounding box center [331, 221] width 60 height 36
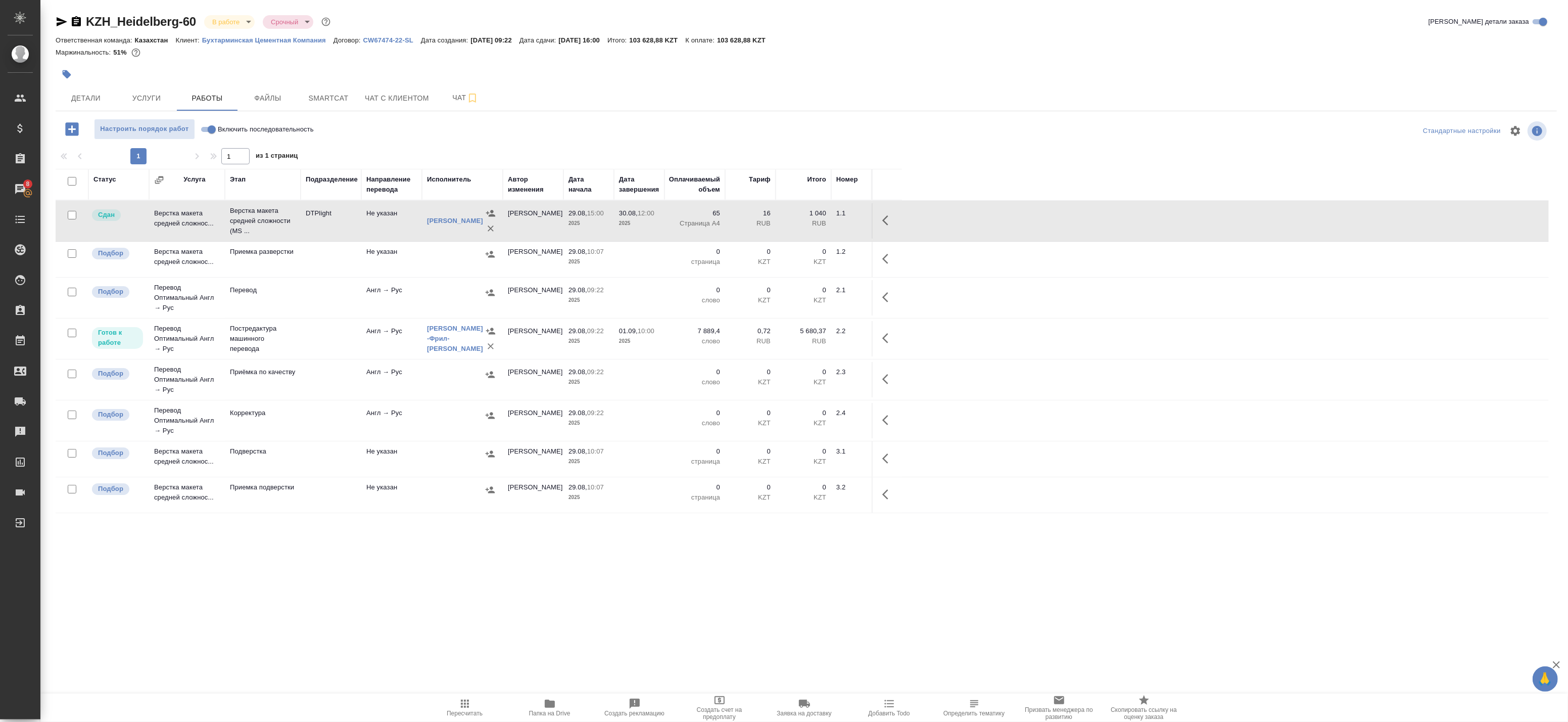
click at [330, 225] on td "DTPlight" at bounding box center [331, 221] width 60 height 36
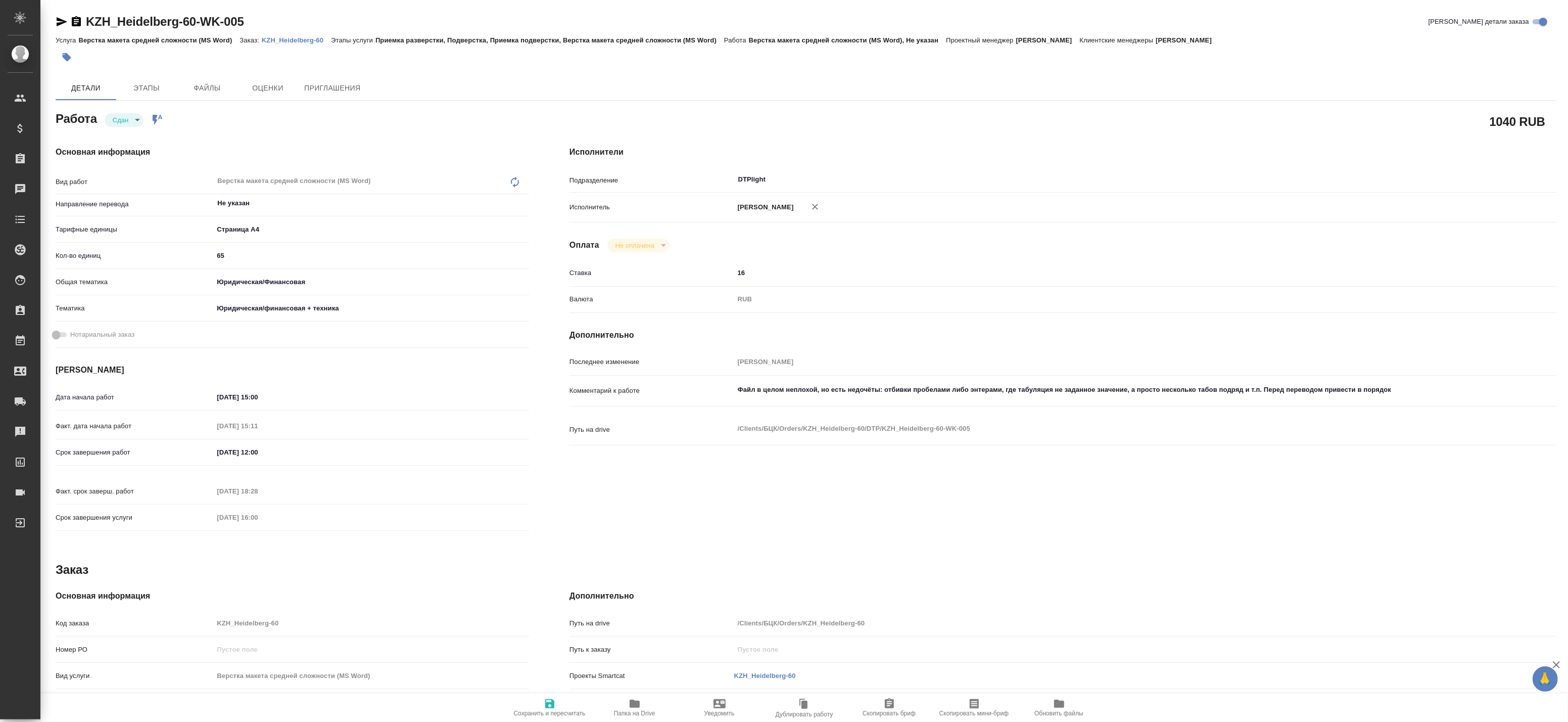
type textarea "x"
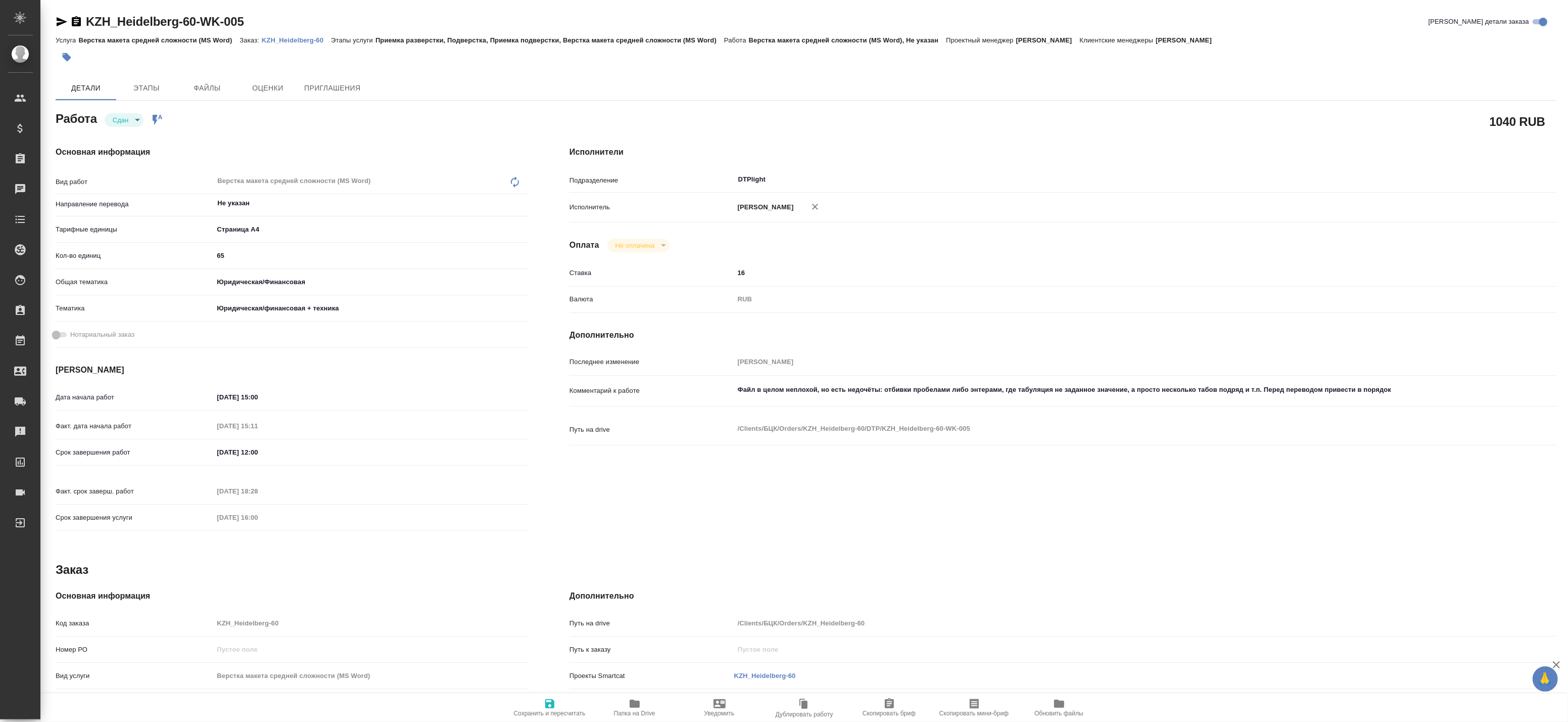
type textarea "x"
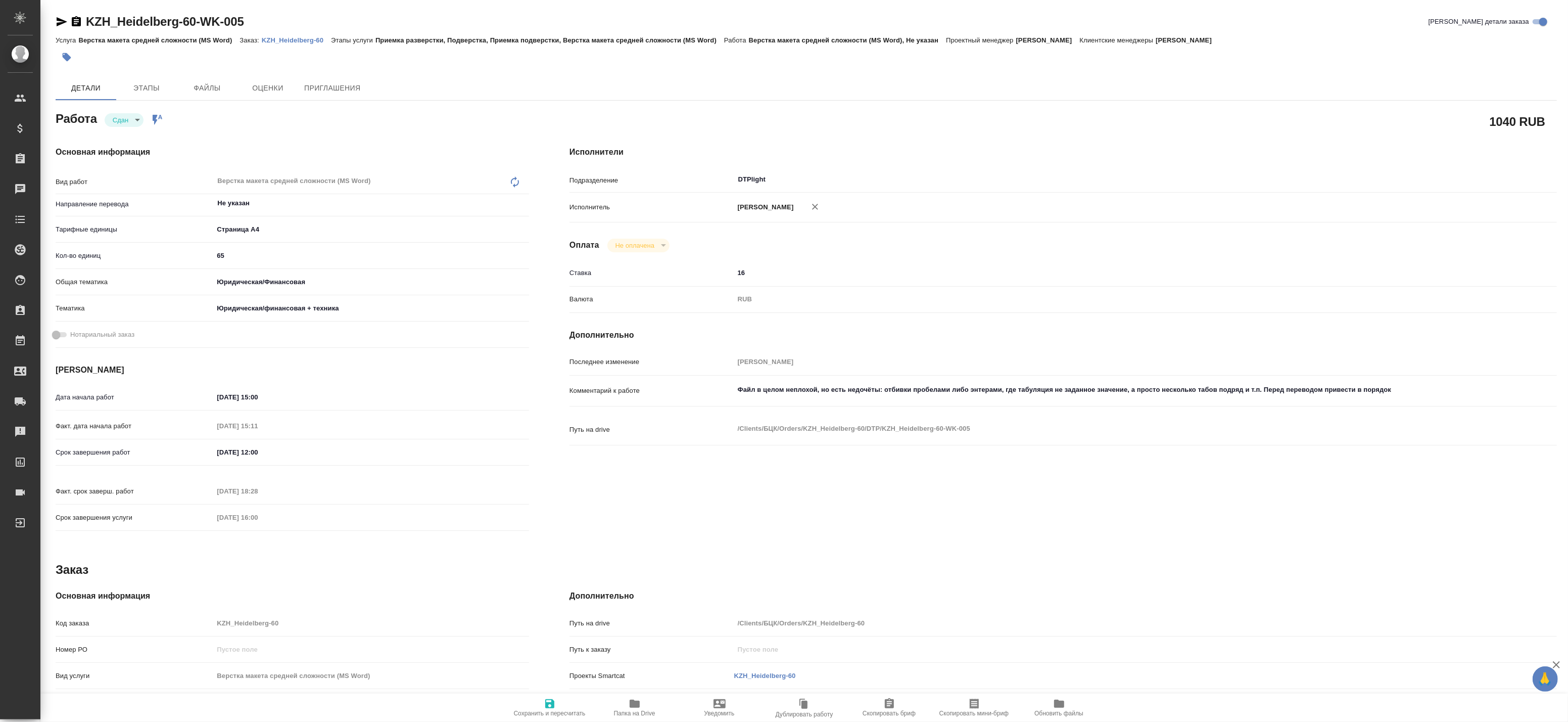
type textarea "x"
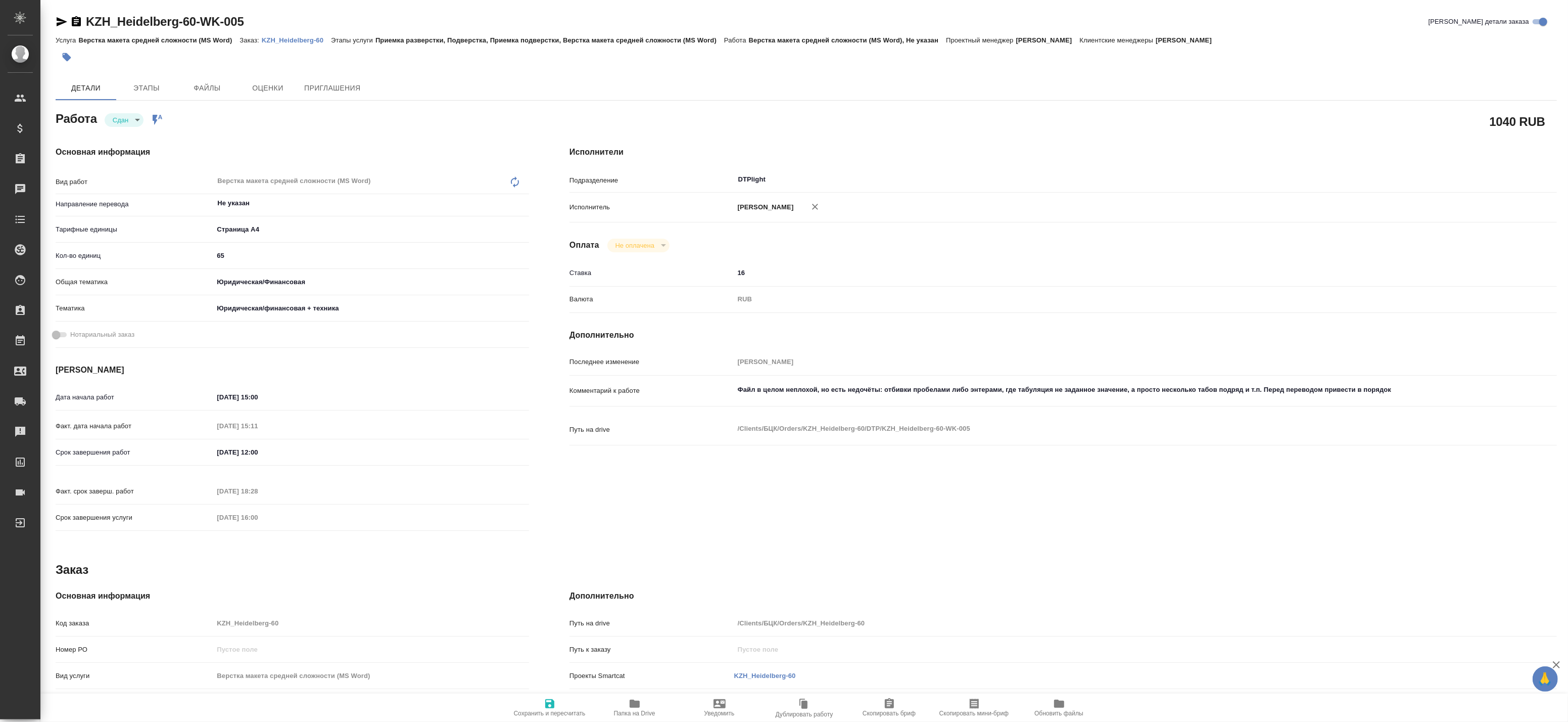
click at [633, 700] on icon "button" at bounding box center [634, 704] width 10 height 8
type textarea "x"
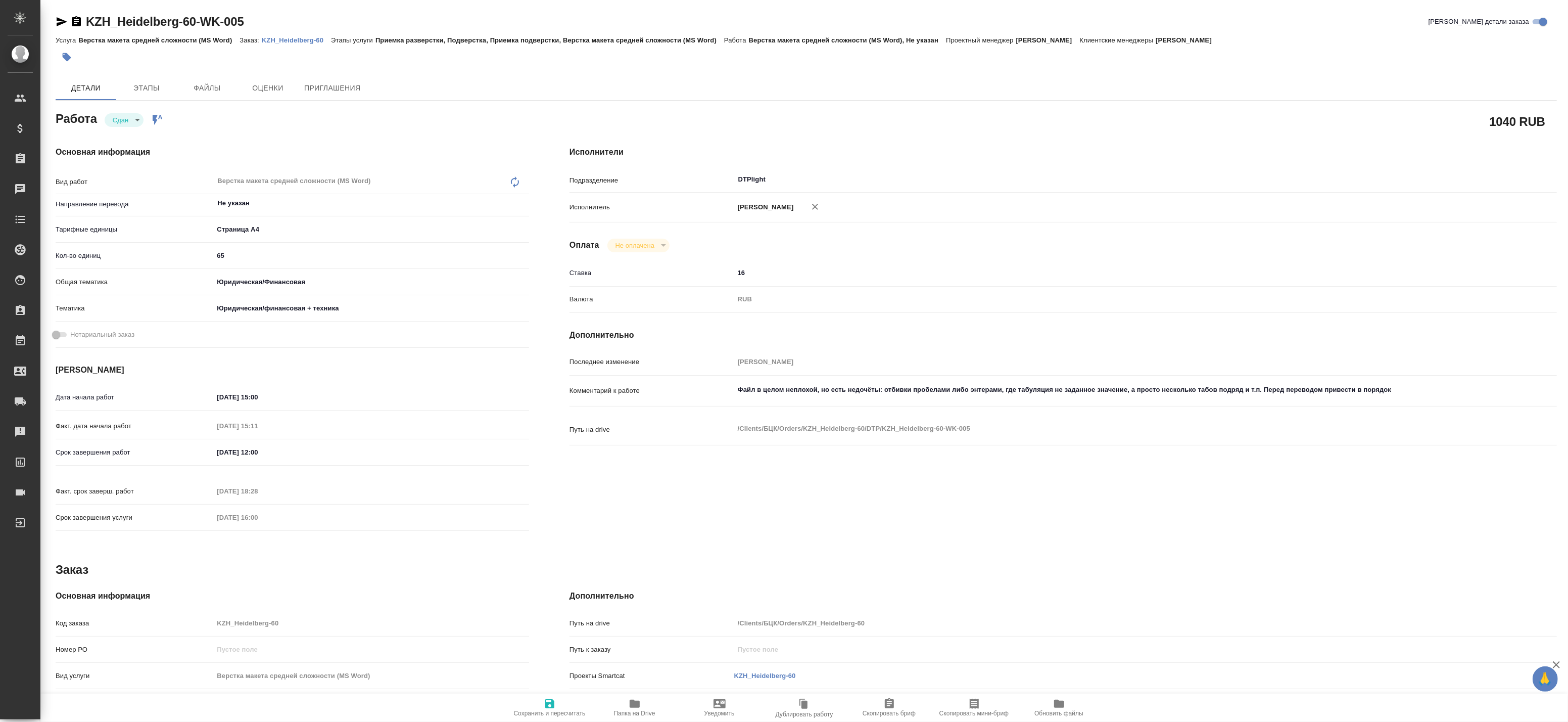
type textarea "x"
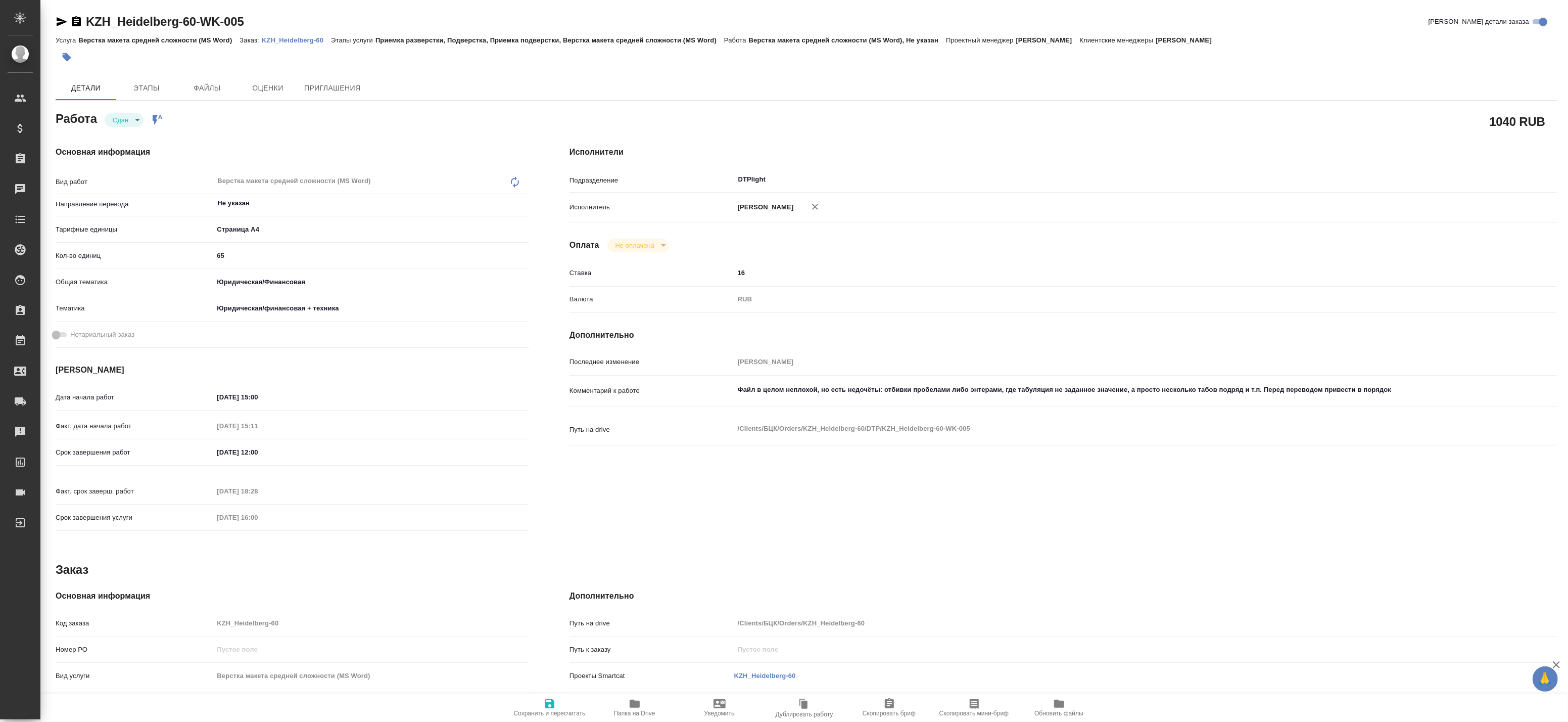
type textarea "x"
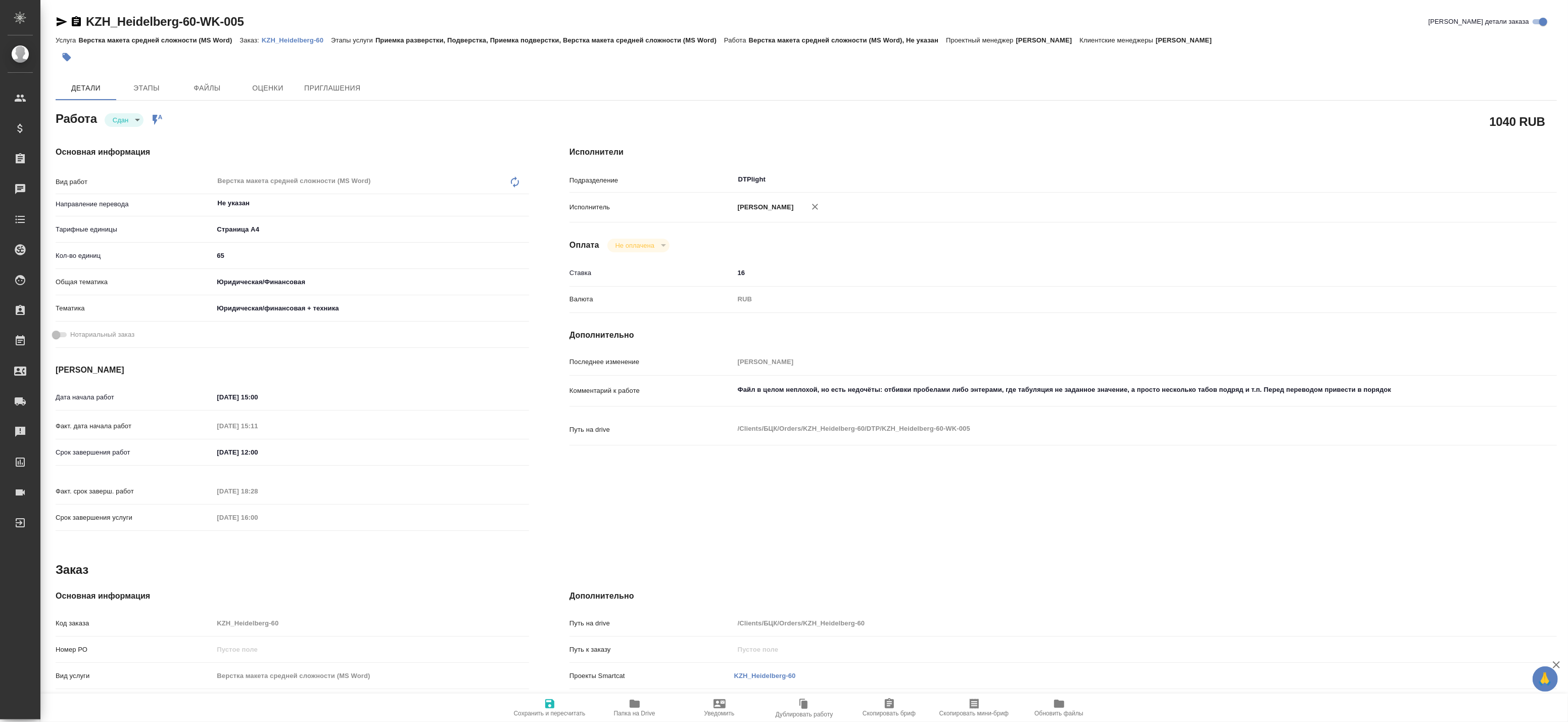
type textarea "x"
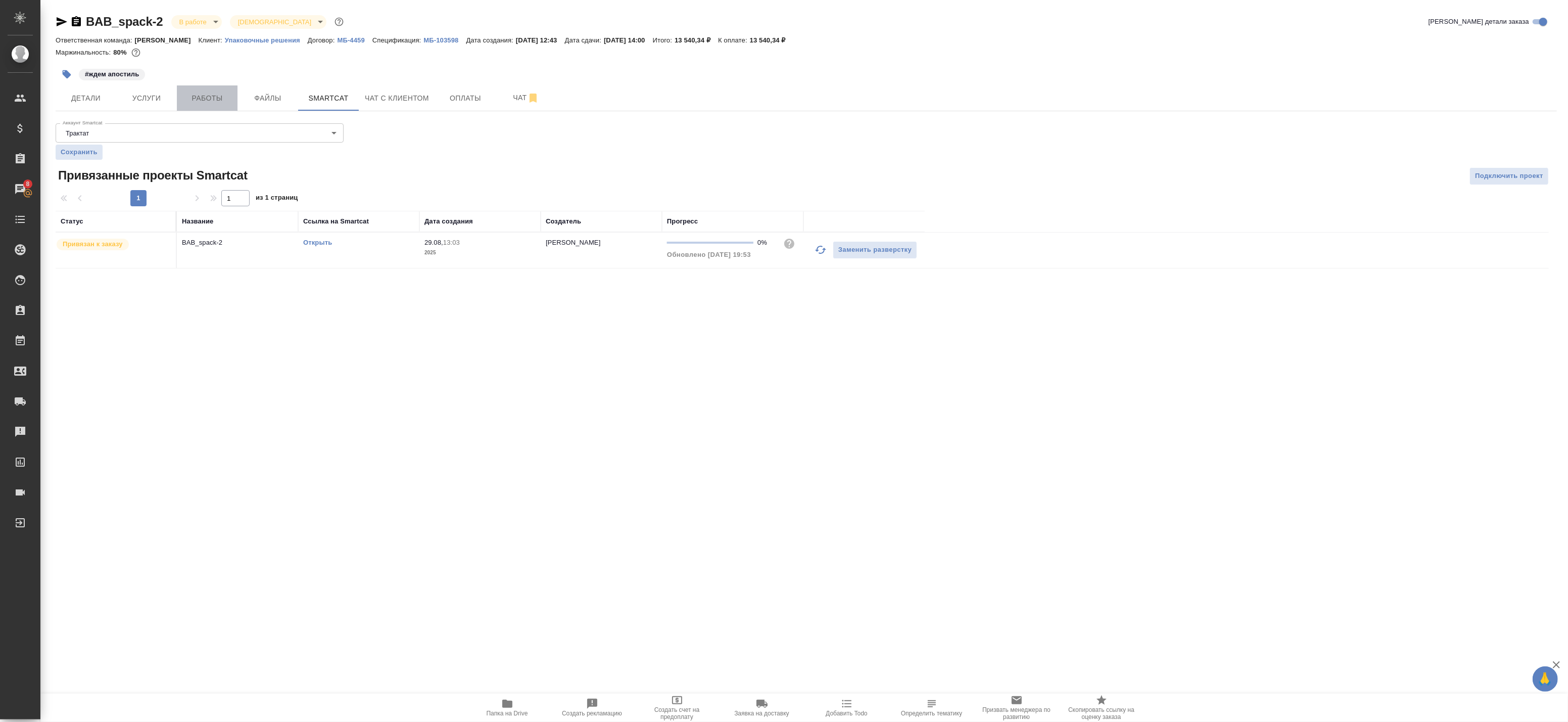
click at [234, 93] on button "Работы" at bounding box center [207, 99] width 60 height 26
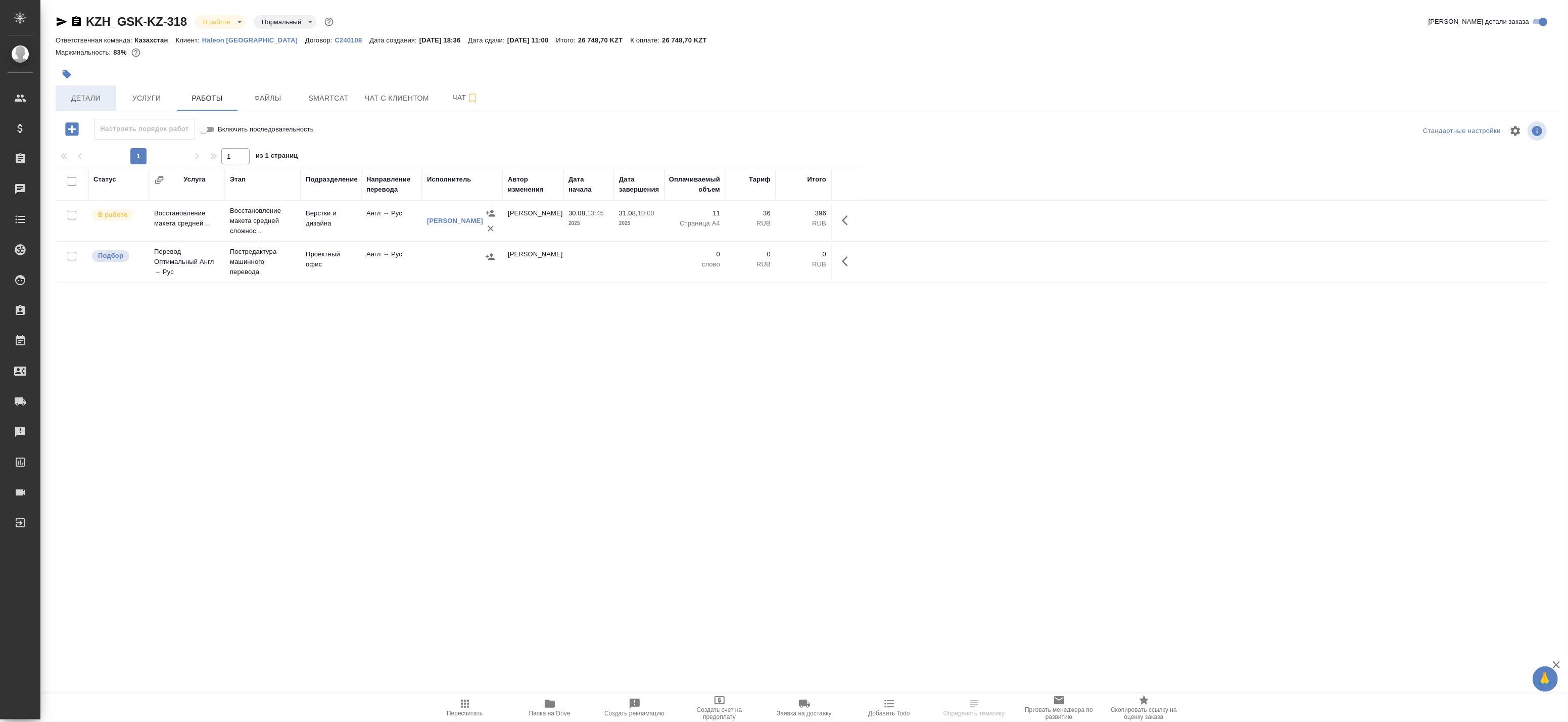
click at [98, 96] on span "Детали" at bounding box center [86, 99] width 48 height 13
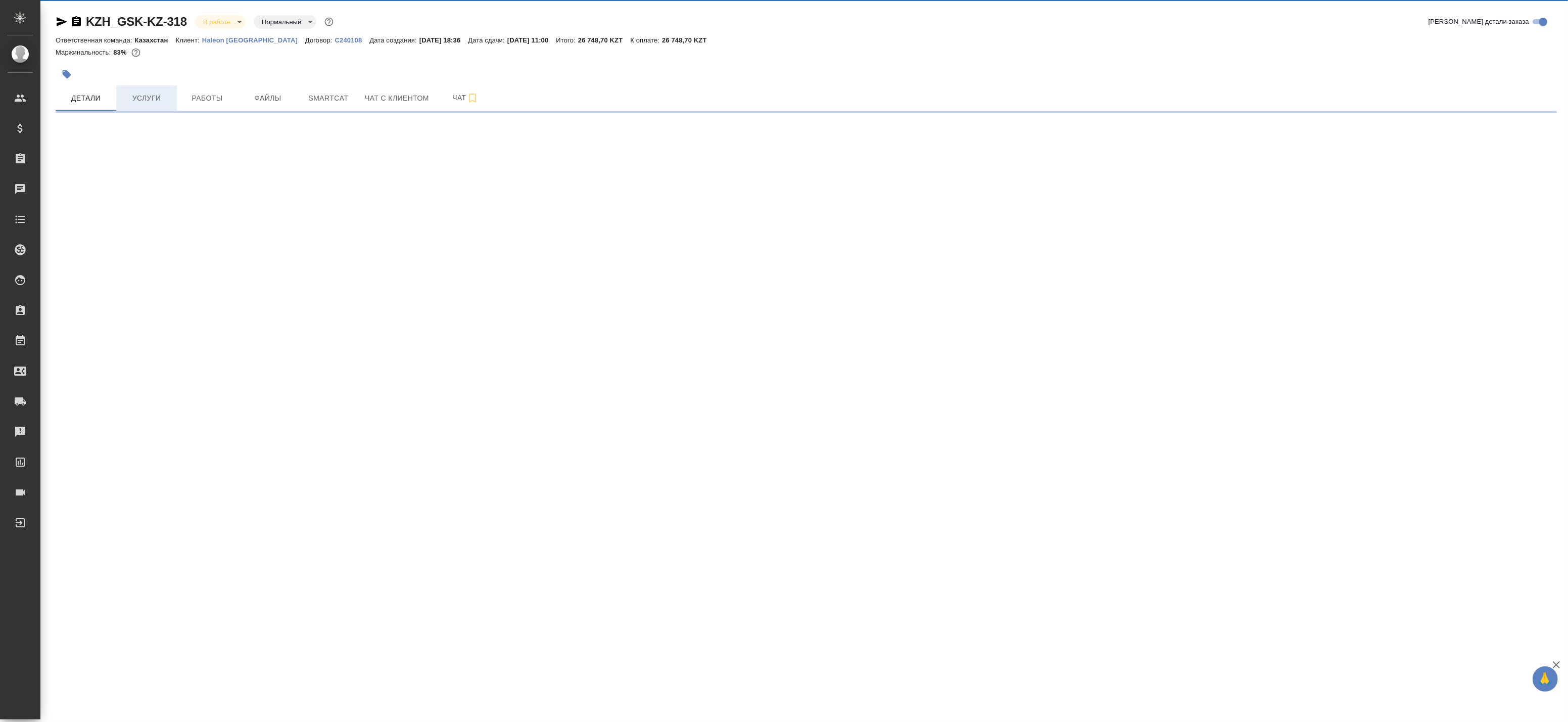
select select "RU"
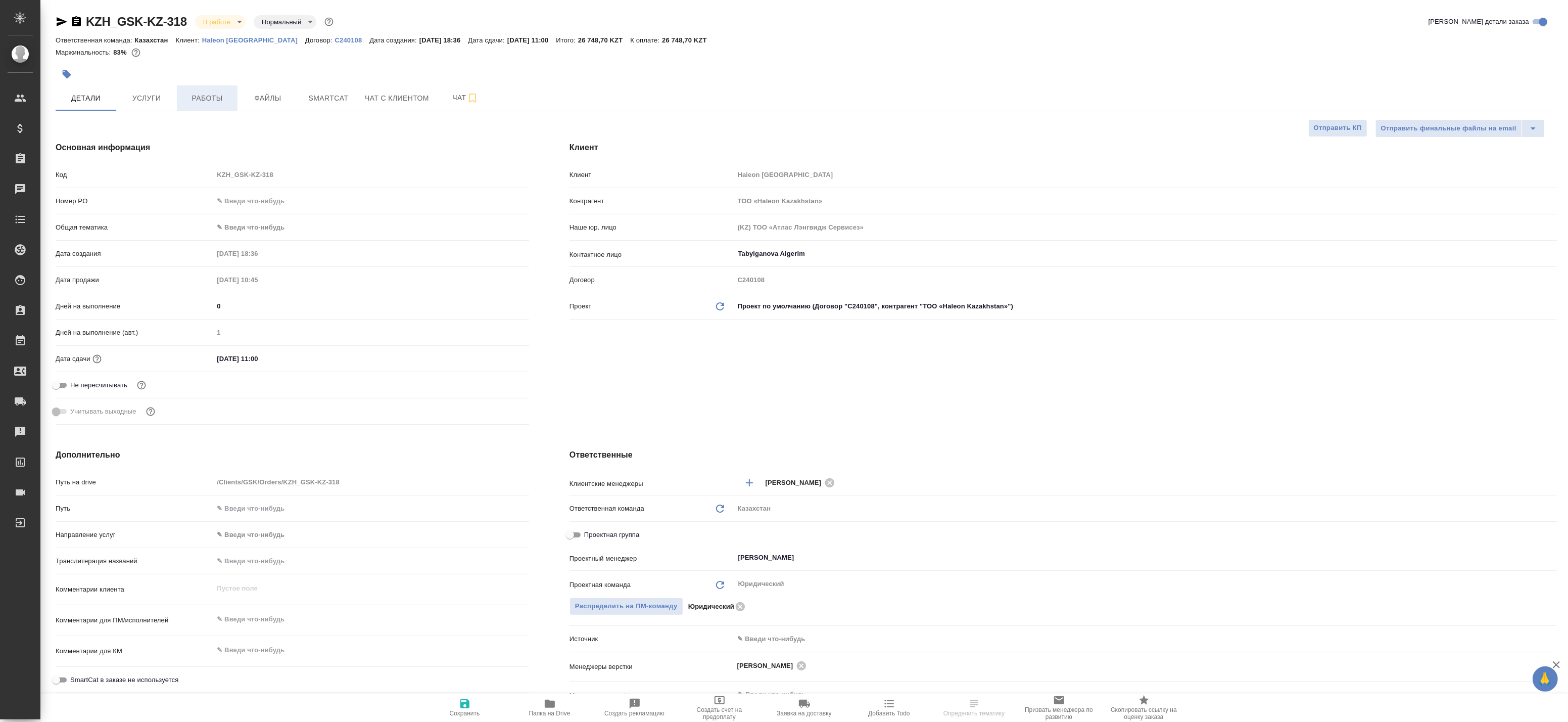
type textarea "x"
click at [199, 89] on button "Работы" at bounding box center [207, 99] width 60 height 26
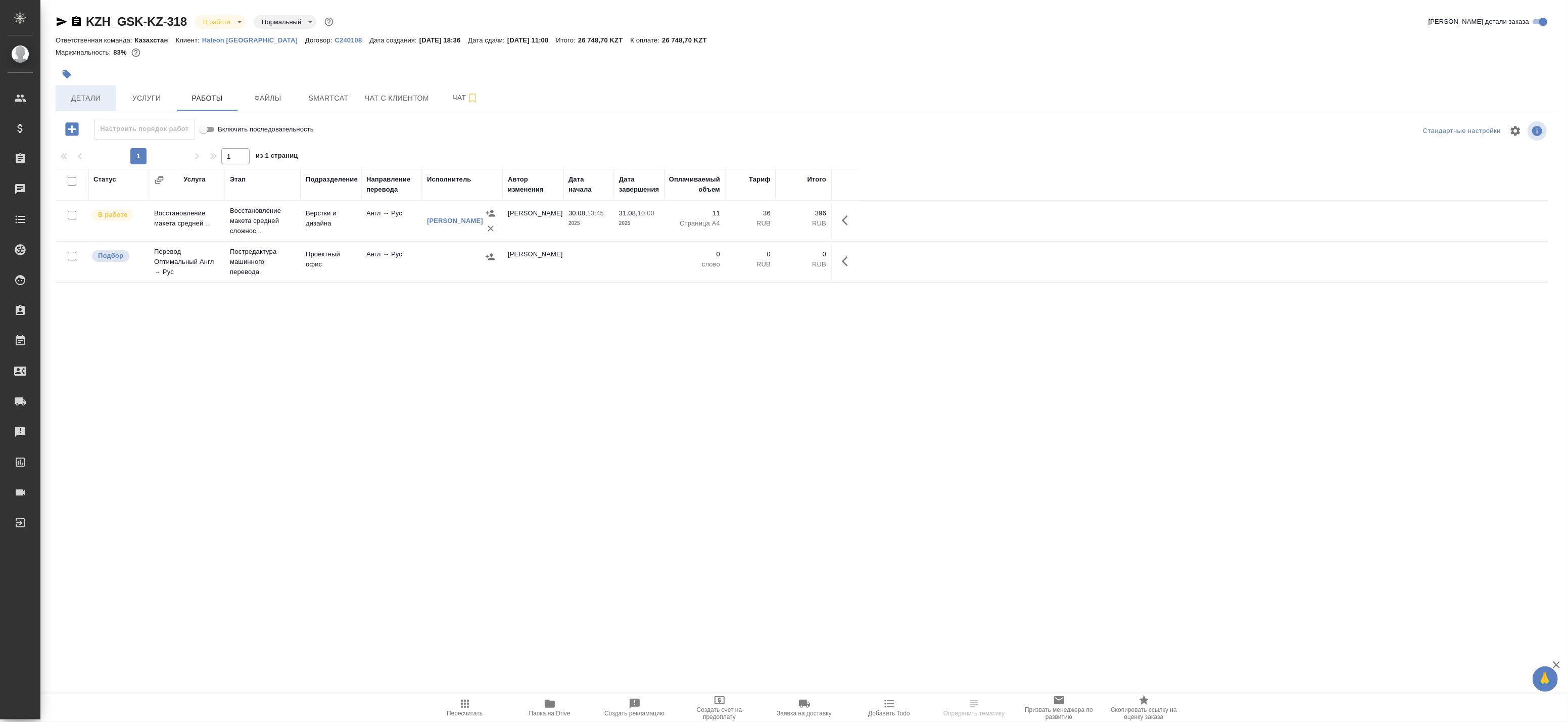
click at [88, 91] on button "Детали" at bounding box center [86, 99] width 60 height 26
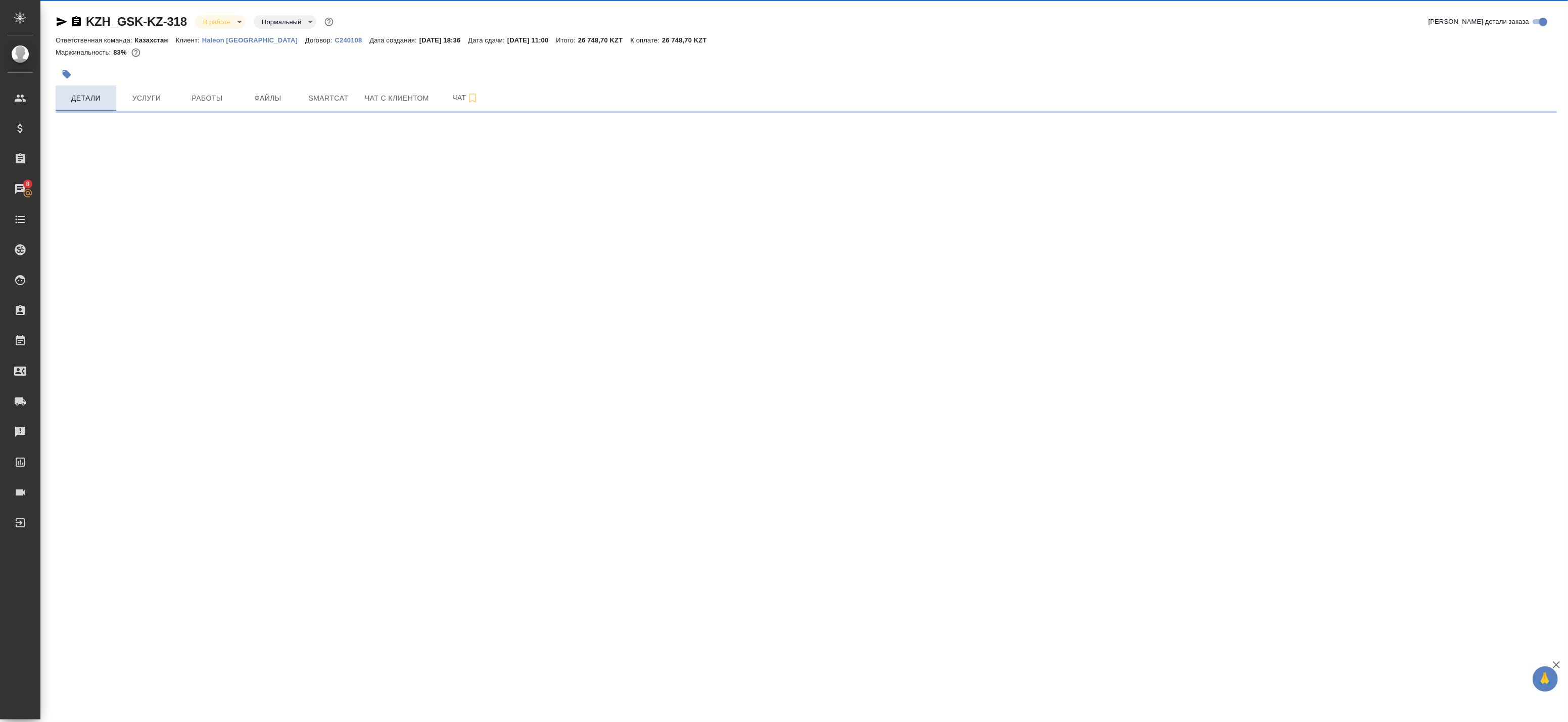
select select "RU"
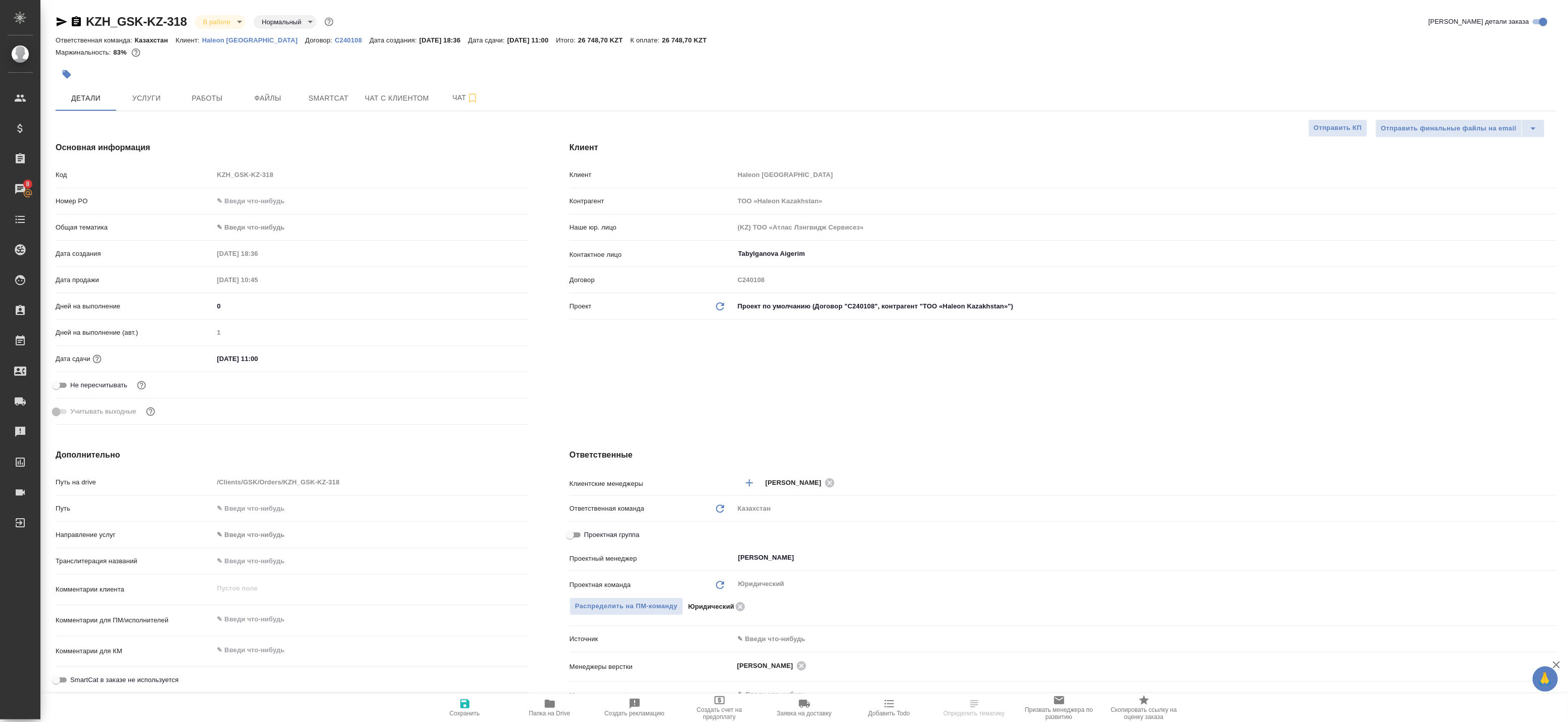
type textarea "x"
click at [204, 95] on span "Работы" at bounding box center [206, 99] width 48 height 13
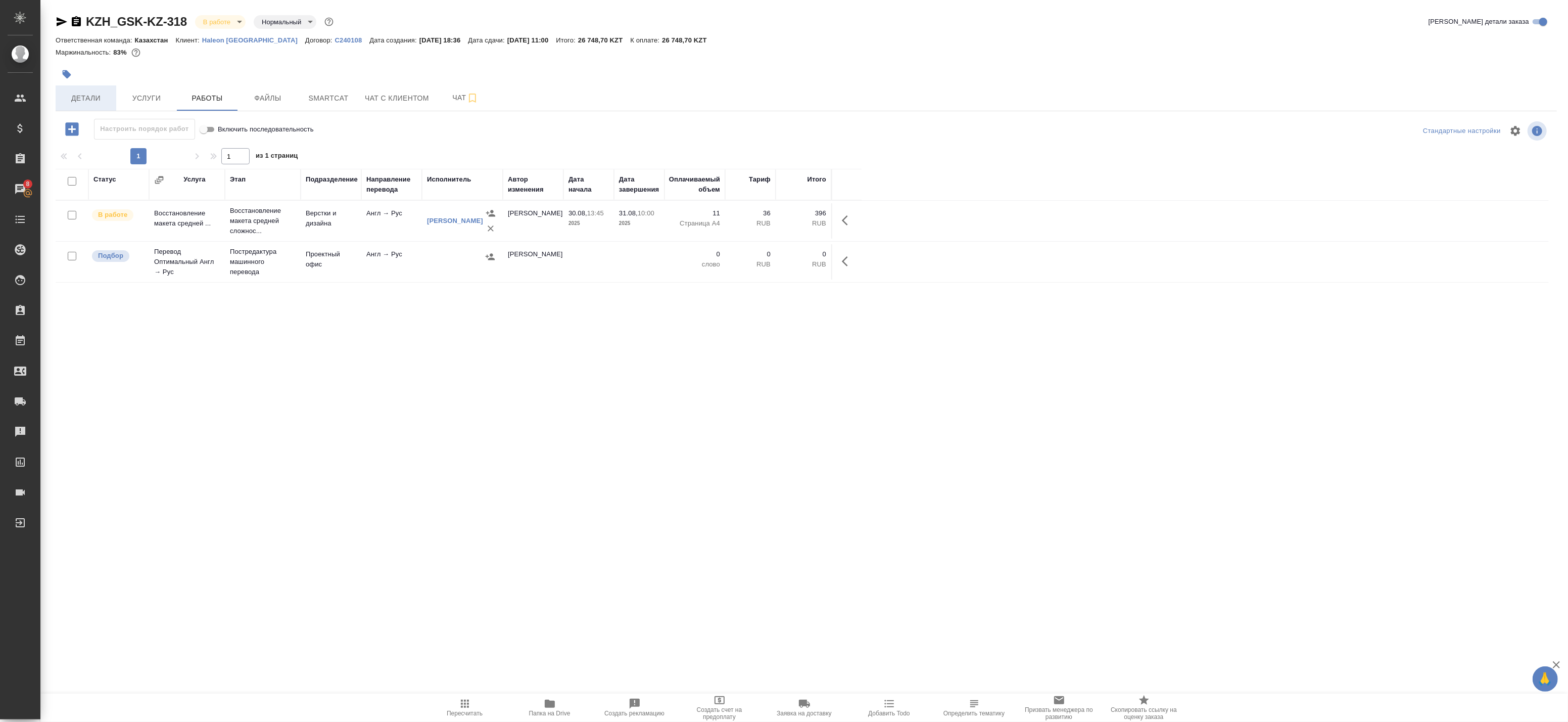
click at [101, 104] on span "Детали" at bounding box center [86, 99] width 48 height 13
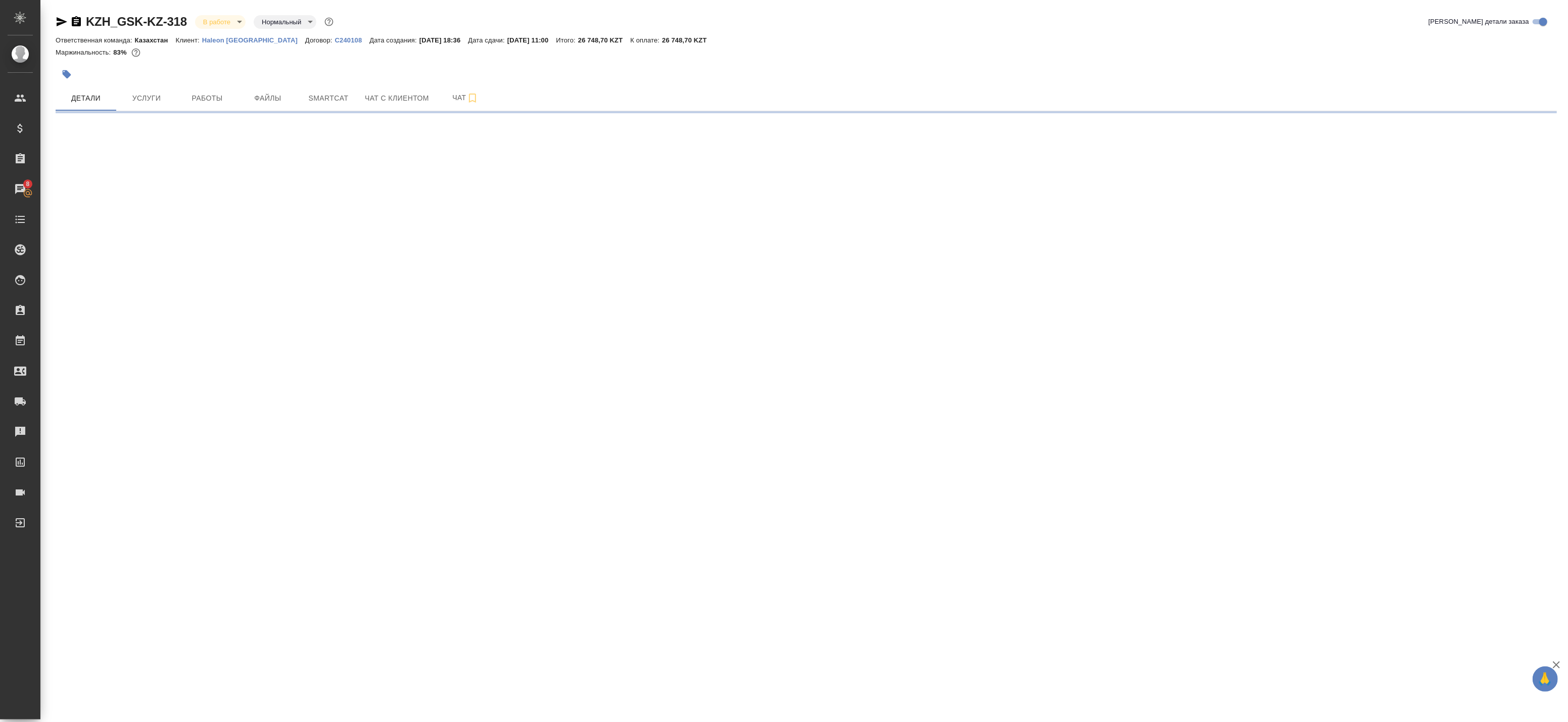
select select "RU"
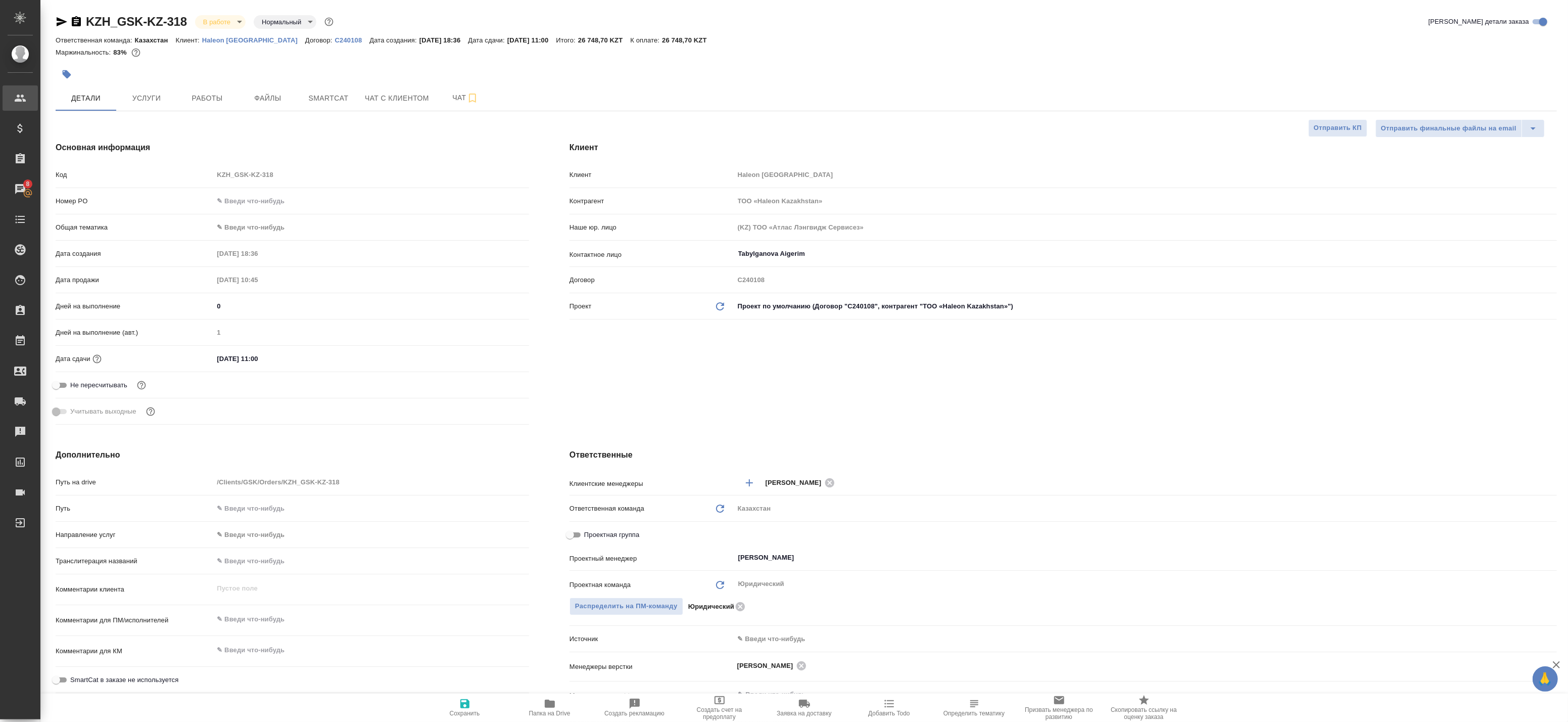
type textarea "x"
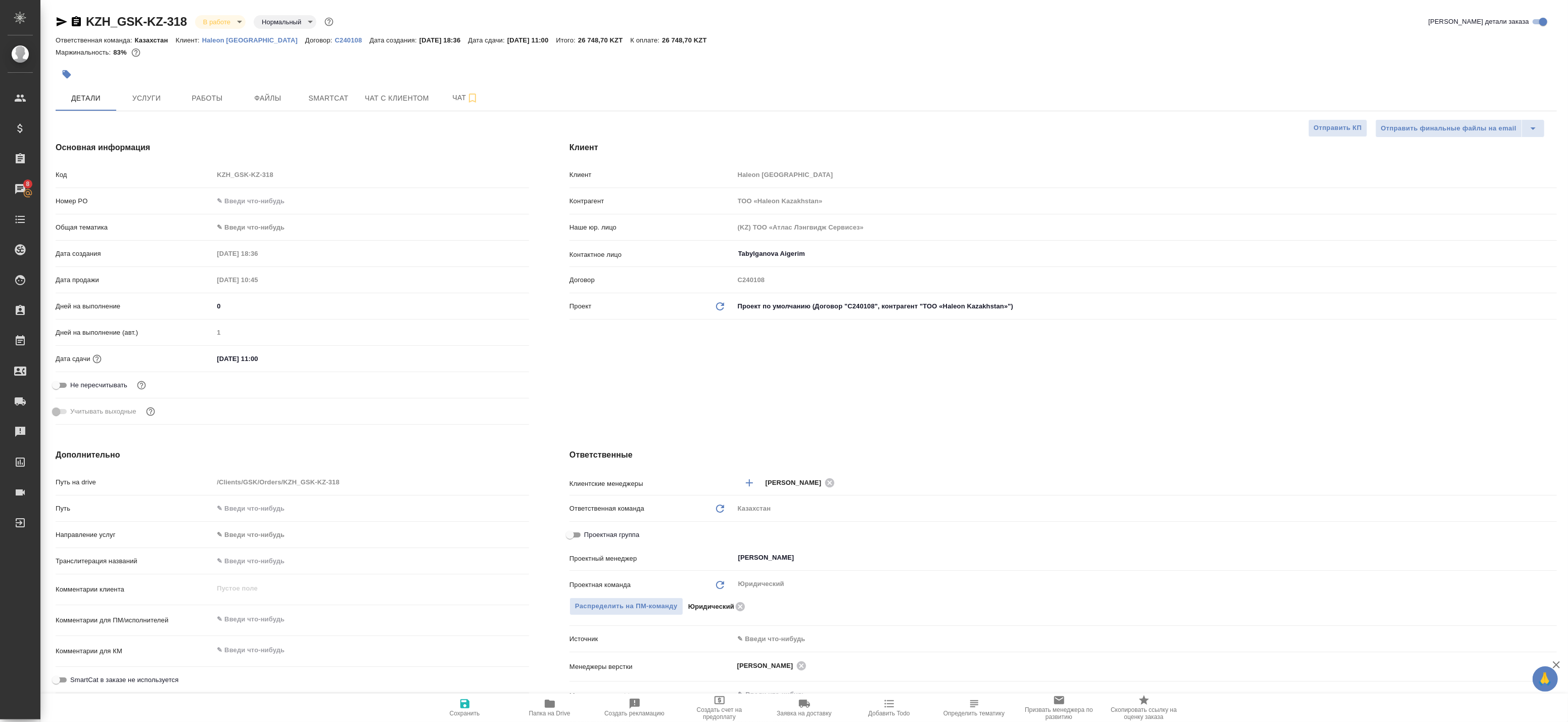
type textarea "x"
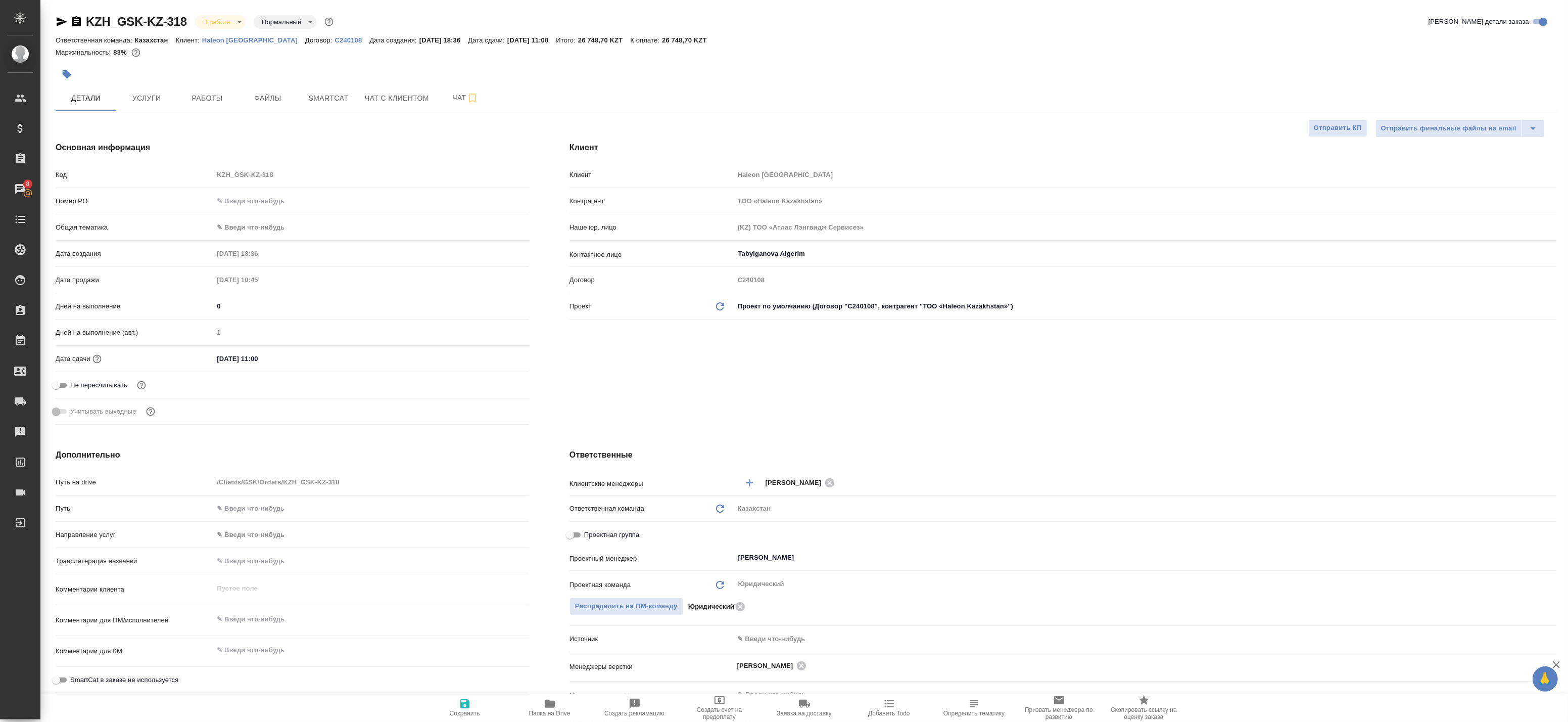
type textarea "x"
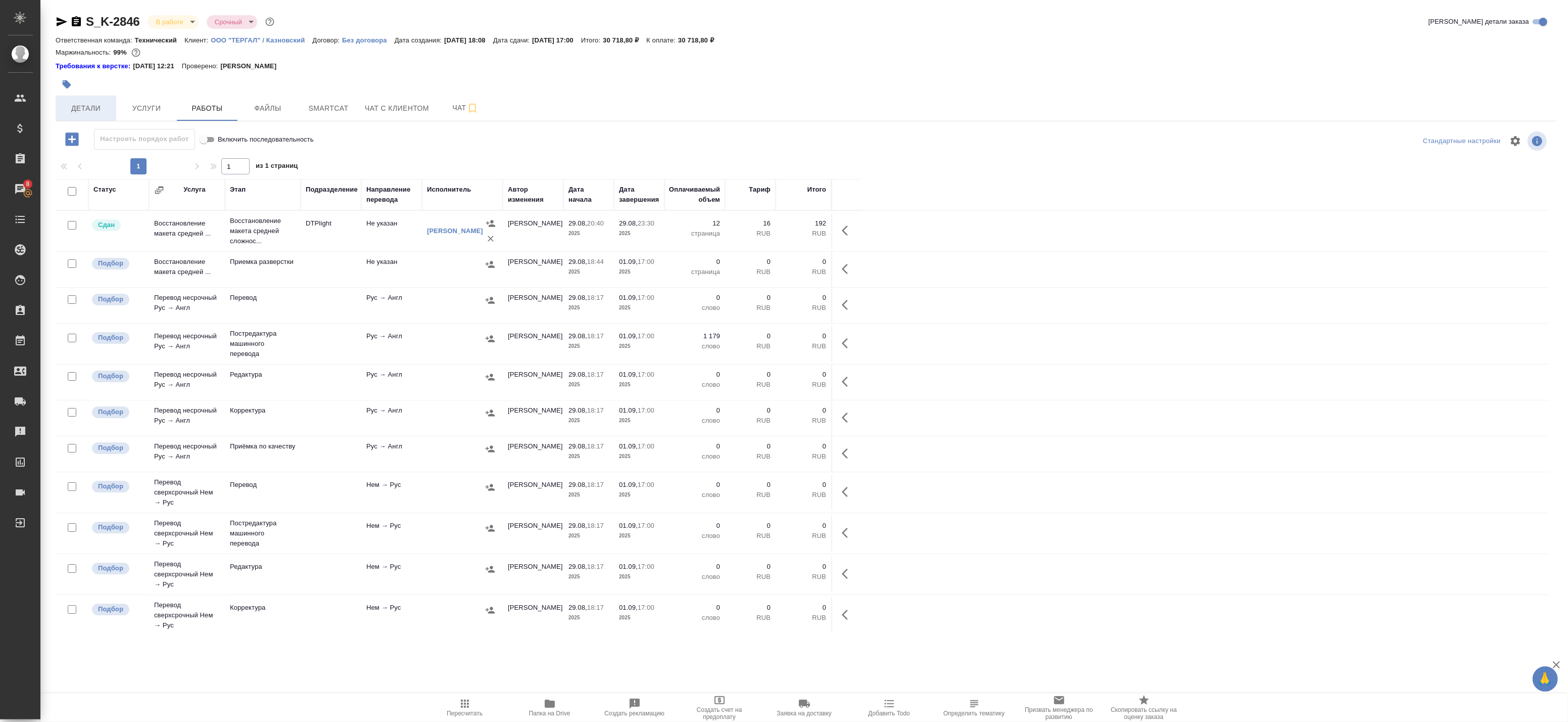
click at [89, 117] on button "Детали" at bounding box center [86, 109] width 60 height 26
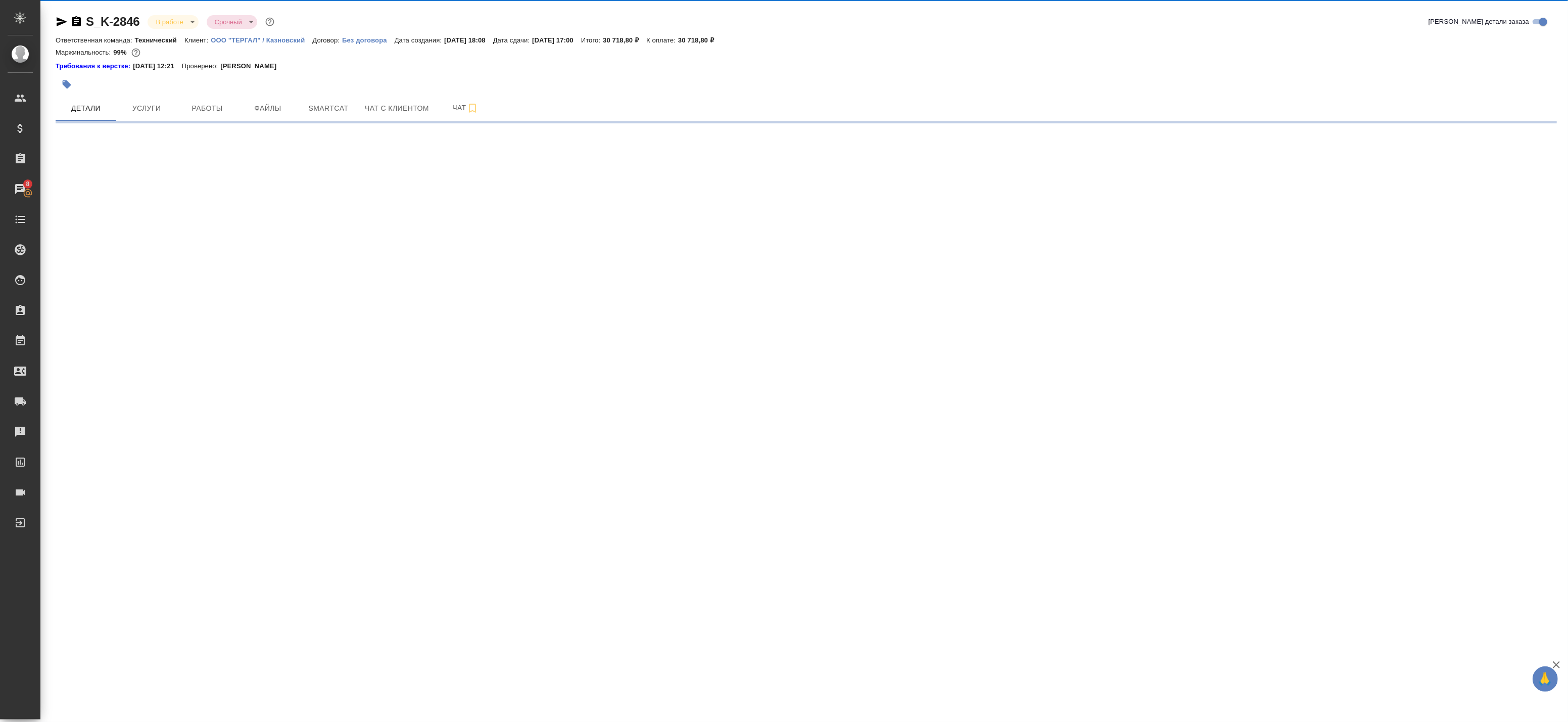
select select "RU"
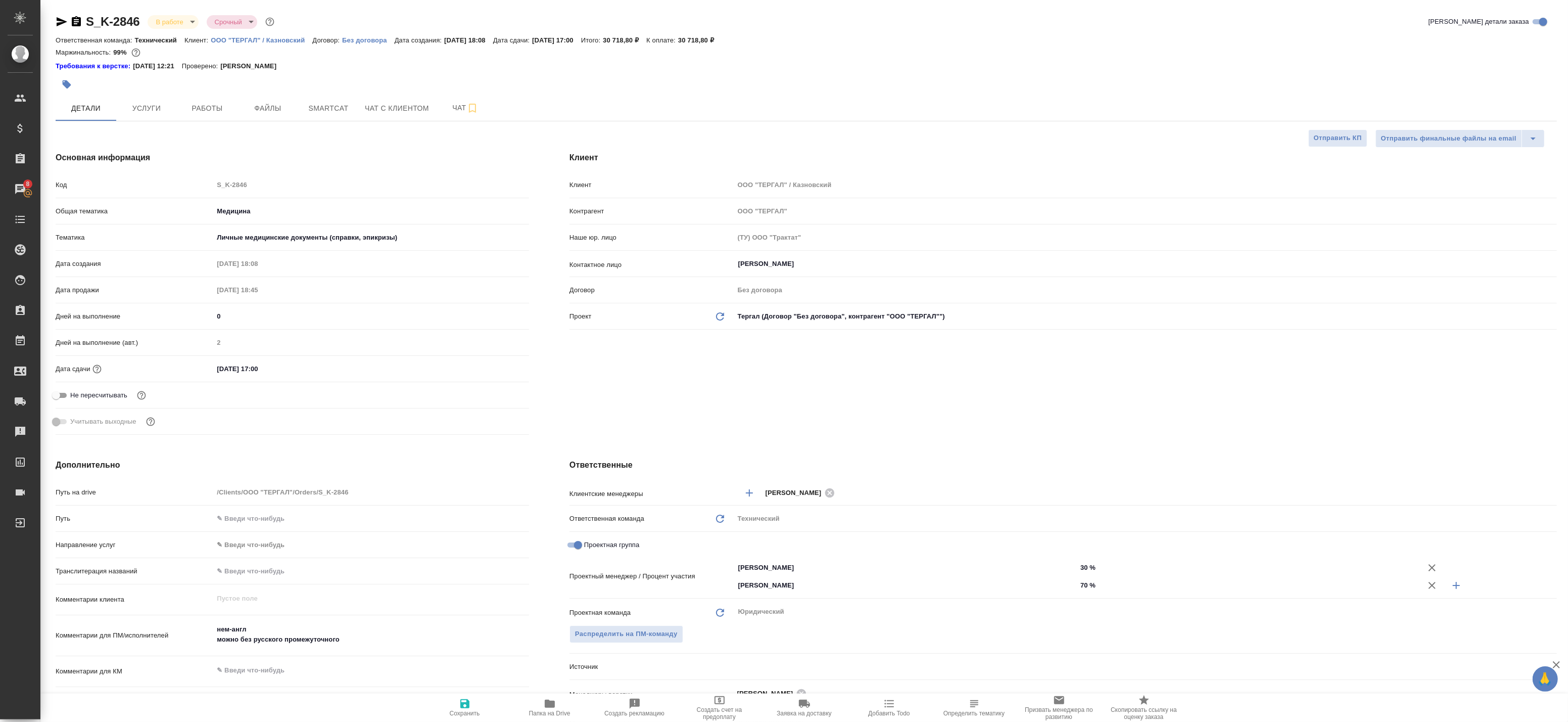
type textarea "x"
click at [199, 114] on span "Работы" at bounding box center [206, 109] width 48 height 13
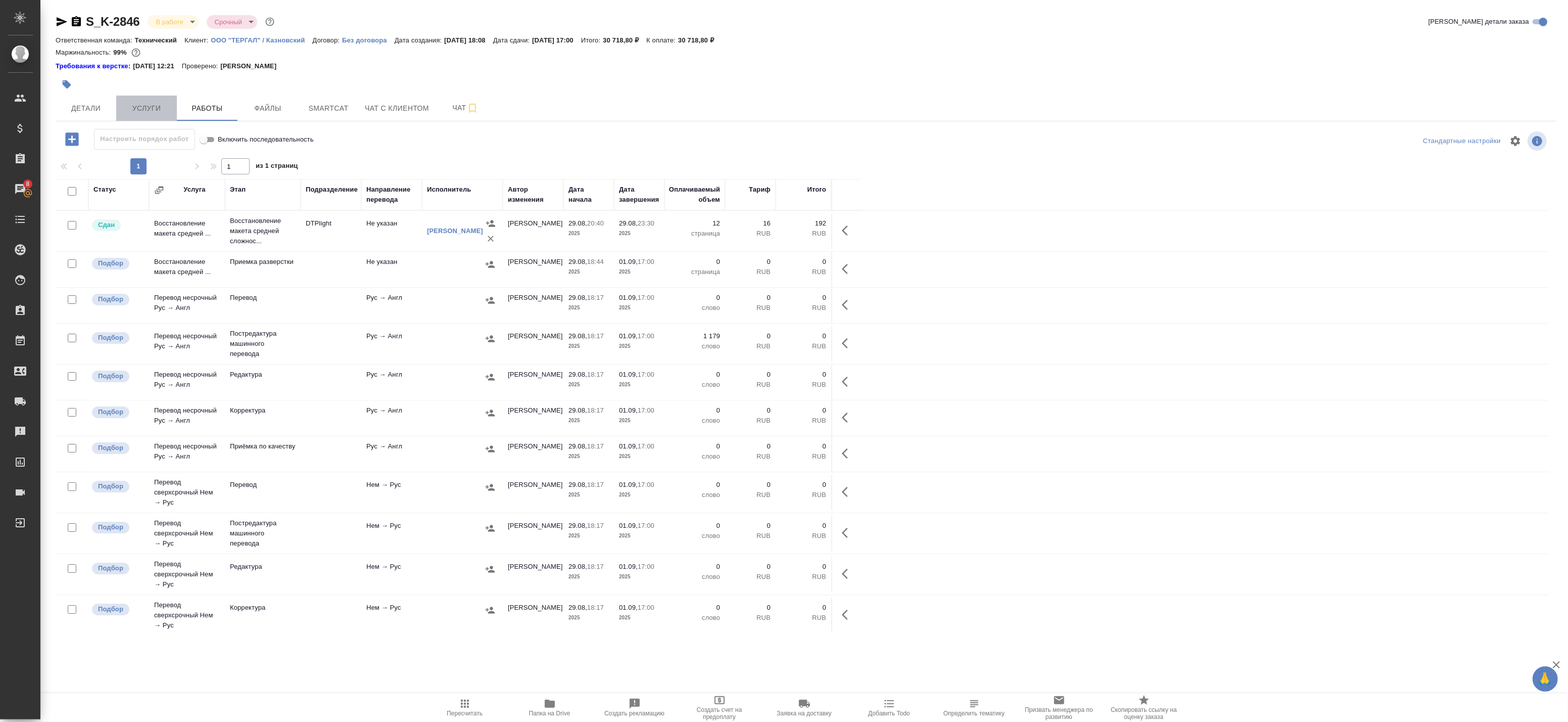
click at [163, 112] on span "Услуги" at bounding box center [146, 109] width 48 height 13
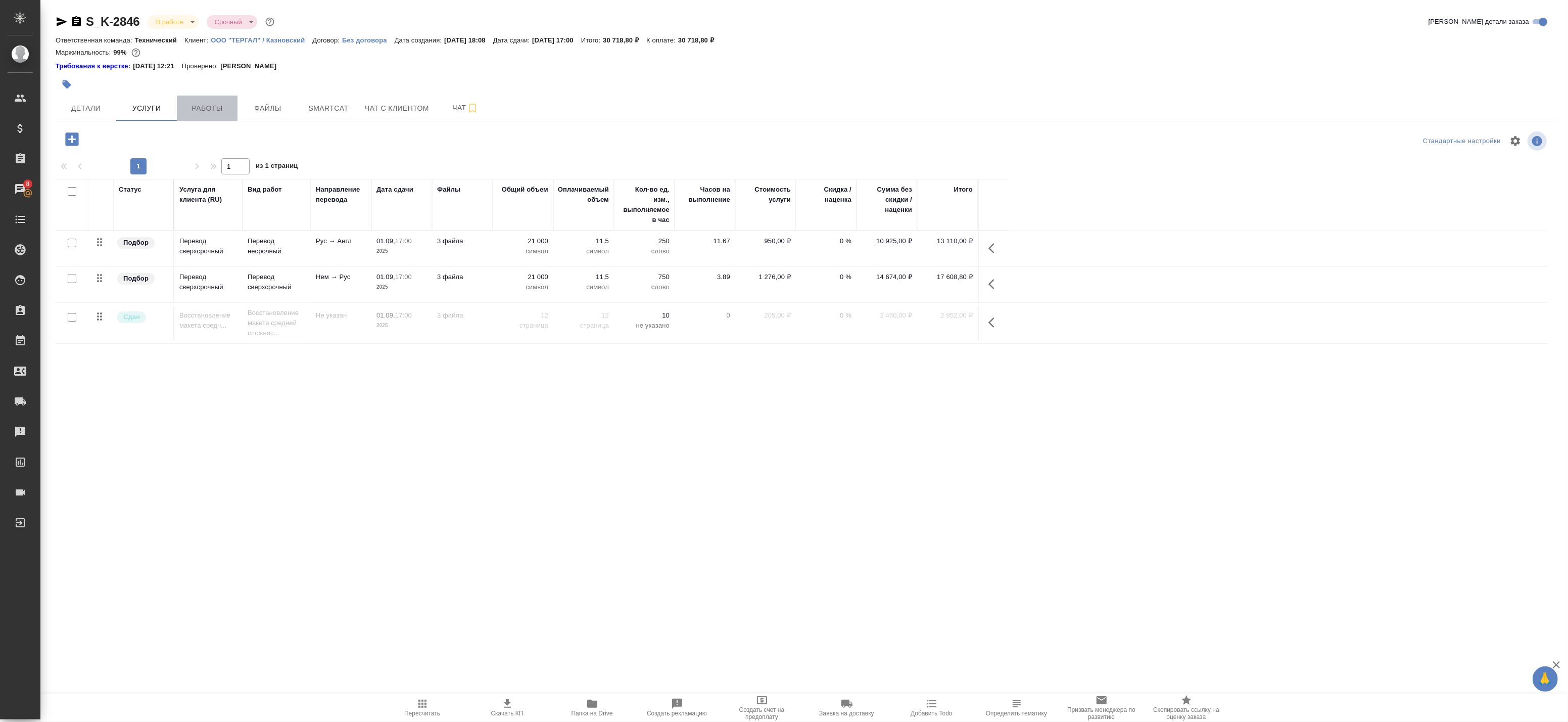
click at [215, 112] on span "Работы" at bounding box center [206, 109] width 48 height 13
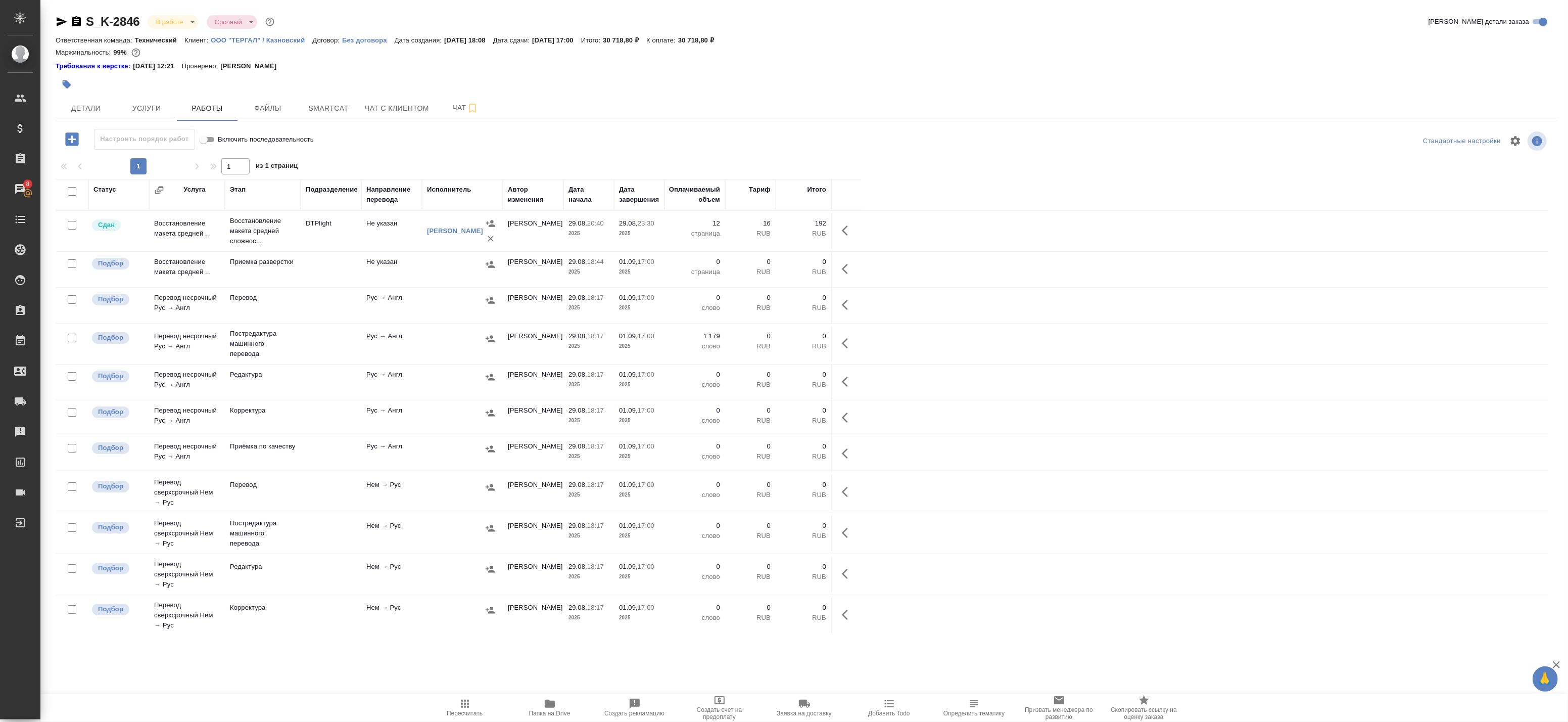
click at [847, 337] on icon "button" at bounding box center [847, 342] width 12 height 12
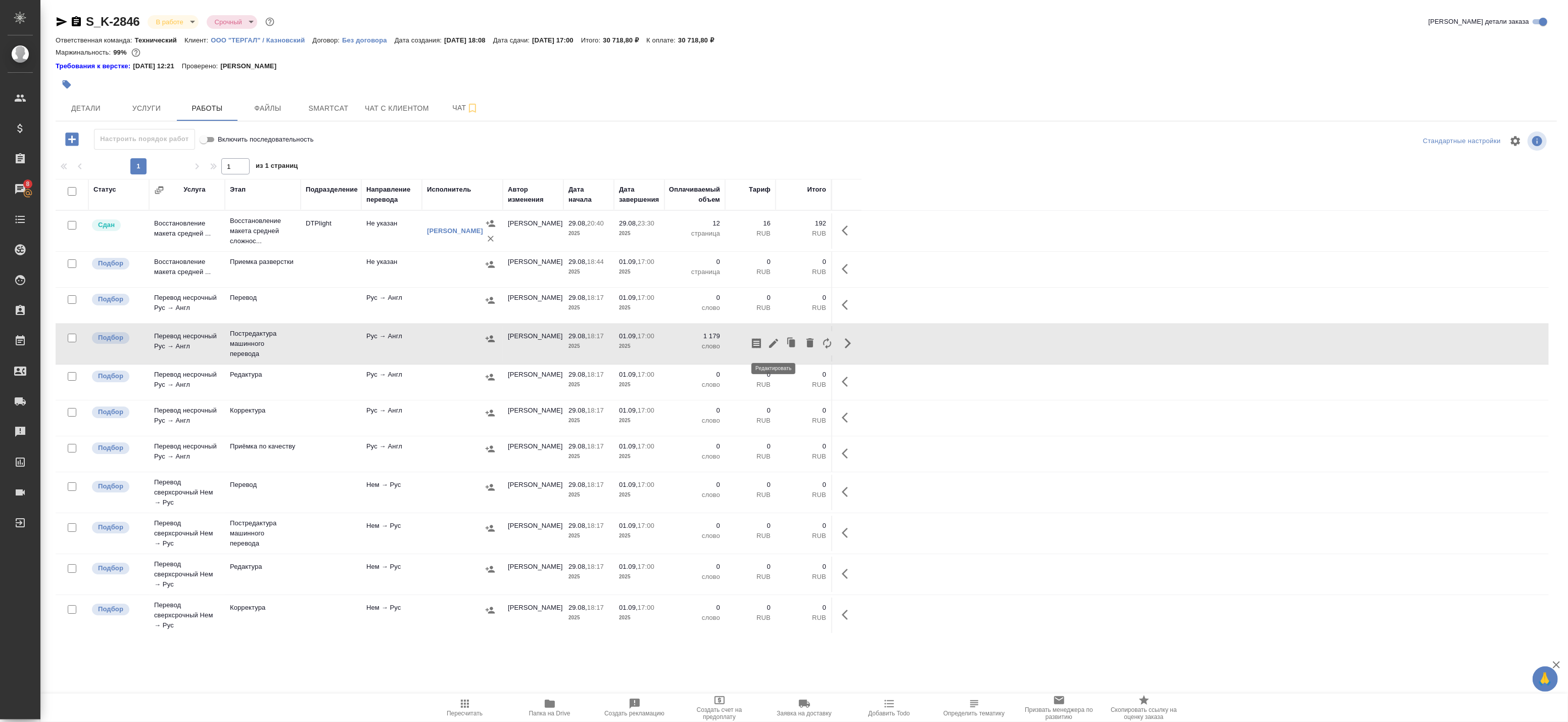
click at [777, 340] on icon "button" at bounding box center [773, 342] width 12 height 12
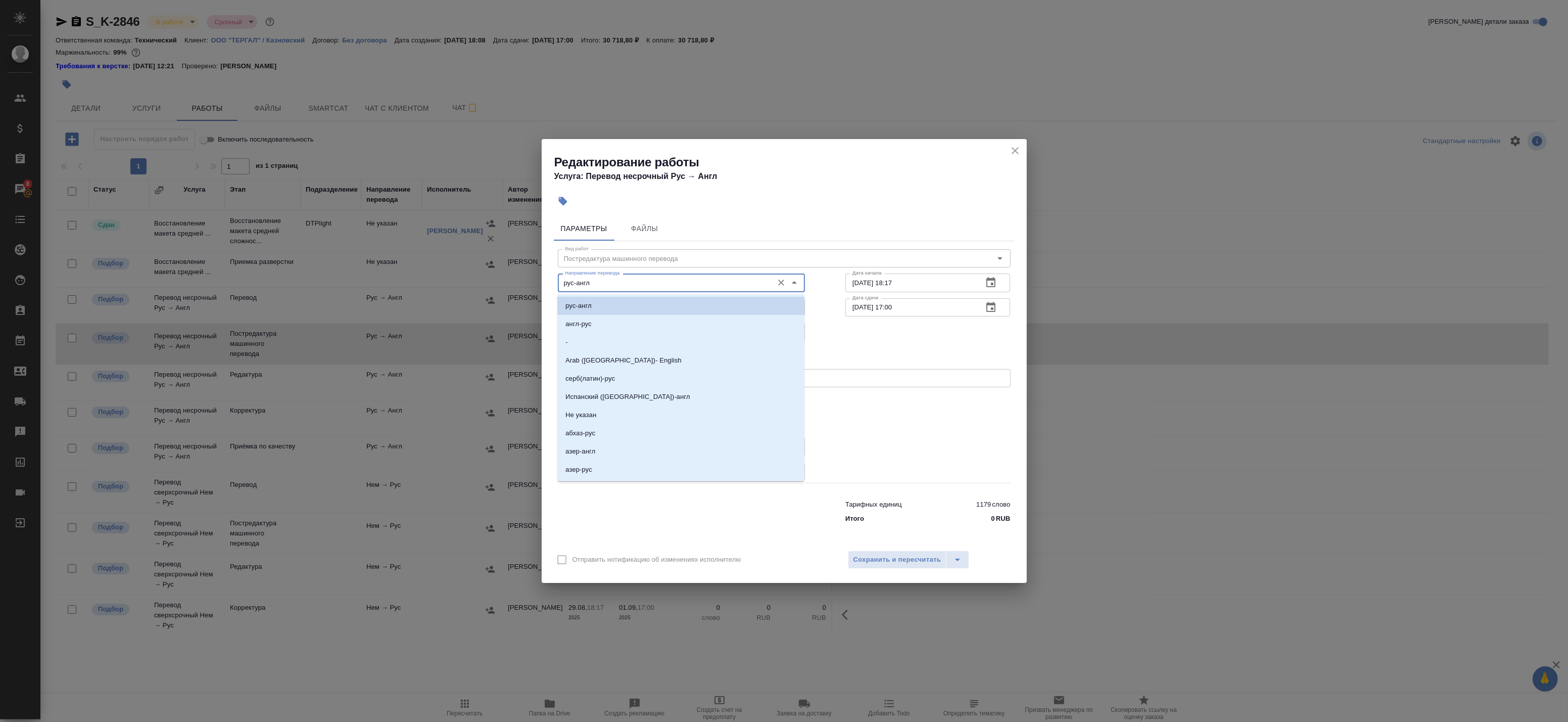
drag, startPoint x: 610, startPoint y: 279, endPoint x: 511, endPoint y: 280, distance: 99.0
click at [511, 280] on div "Редактирование работы Услуга: Перевод несрочный Рус → Англ Параметры Файлы Вид …" at bounding box center [784, 361] width 1568 height 722
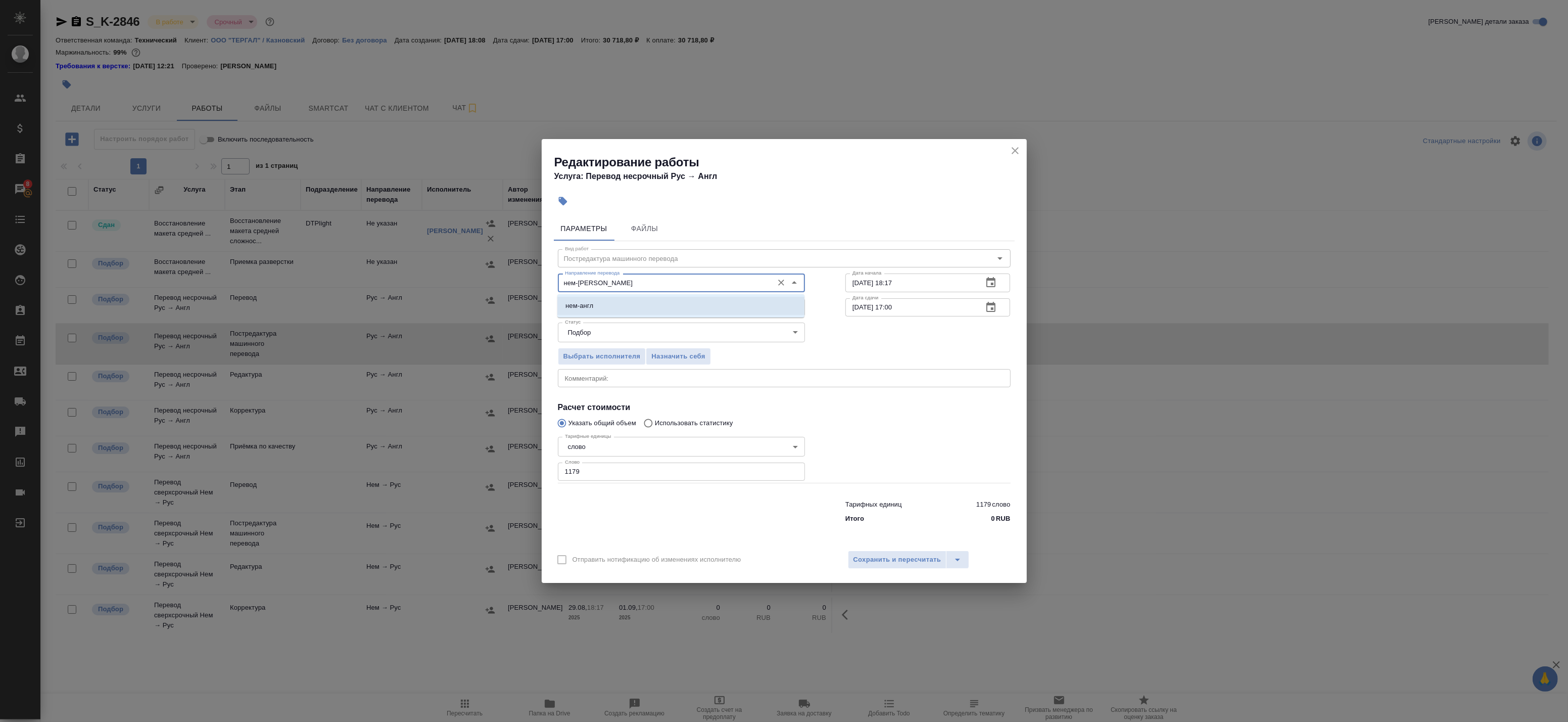
click at [613, 314] on li "нем-англ" at bounding box center [680, 306] width 247 height 18
type input "нем-англ"
click at [880, 560] on span "Сохранить и пересчитать" at bounding box center [897, 560] width 88 height 12
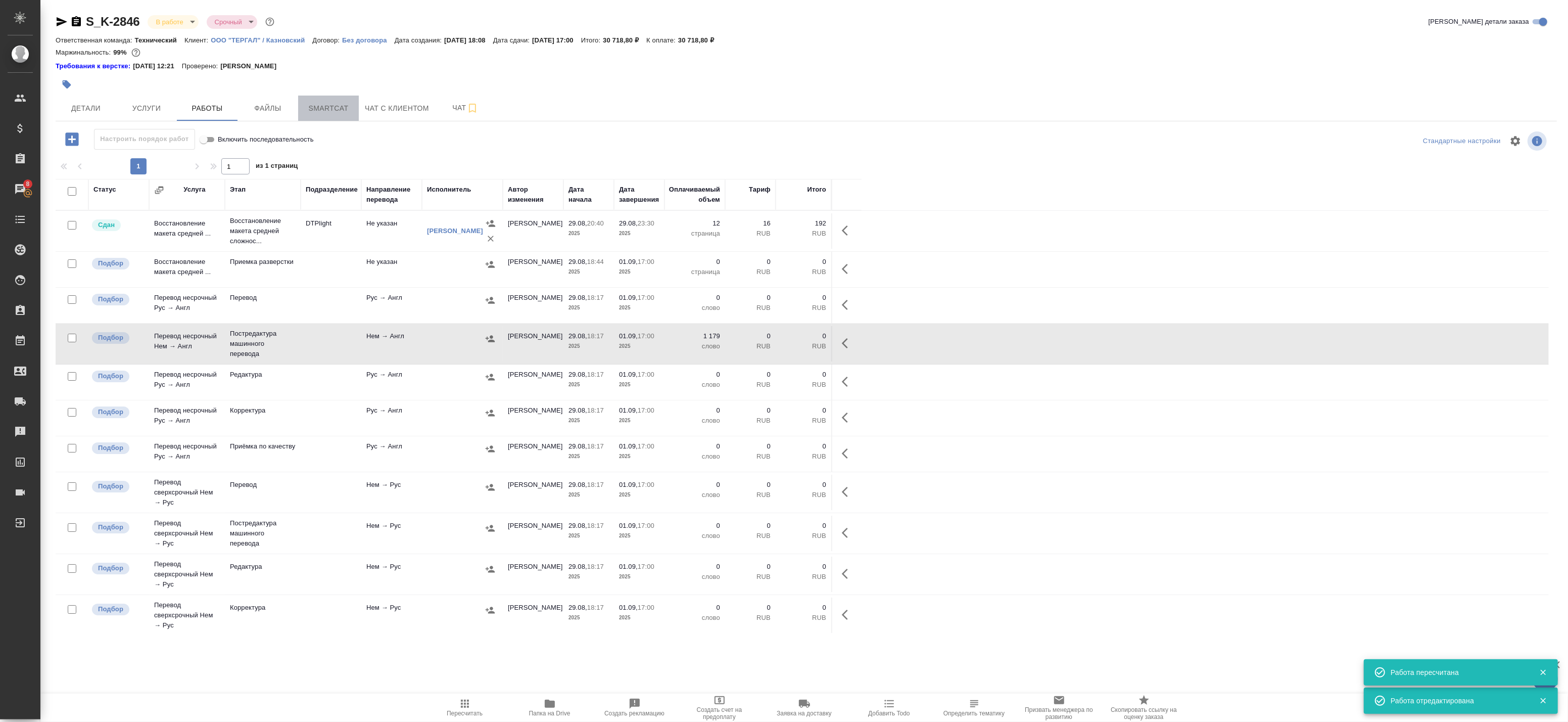
click at [320, 105] on span "Smartcat" at bounding box center [327, 109] width 48 height 13
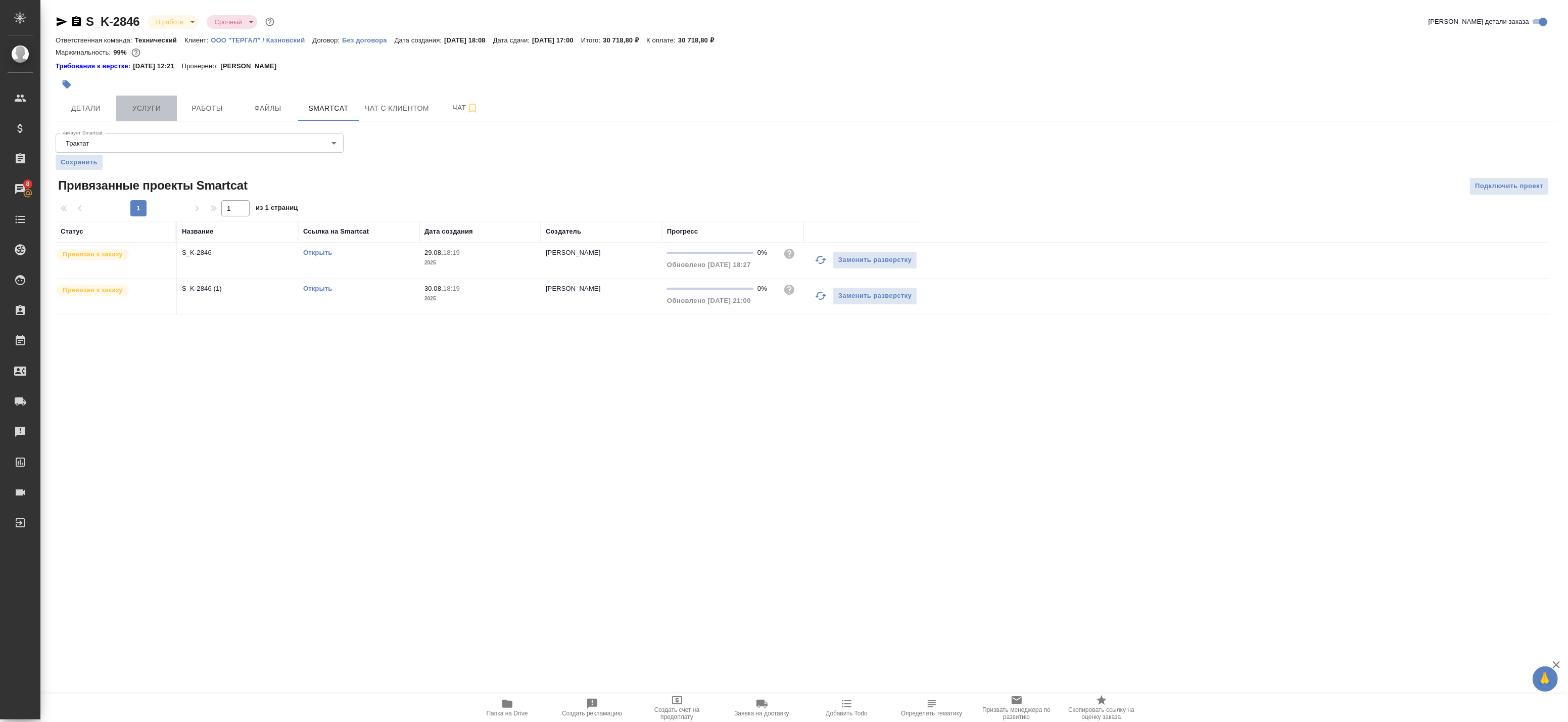
click at [160, 104] on span "Услуги" at bounding box center [146, 109] width 48 height 13
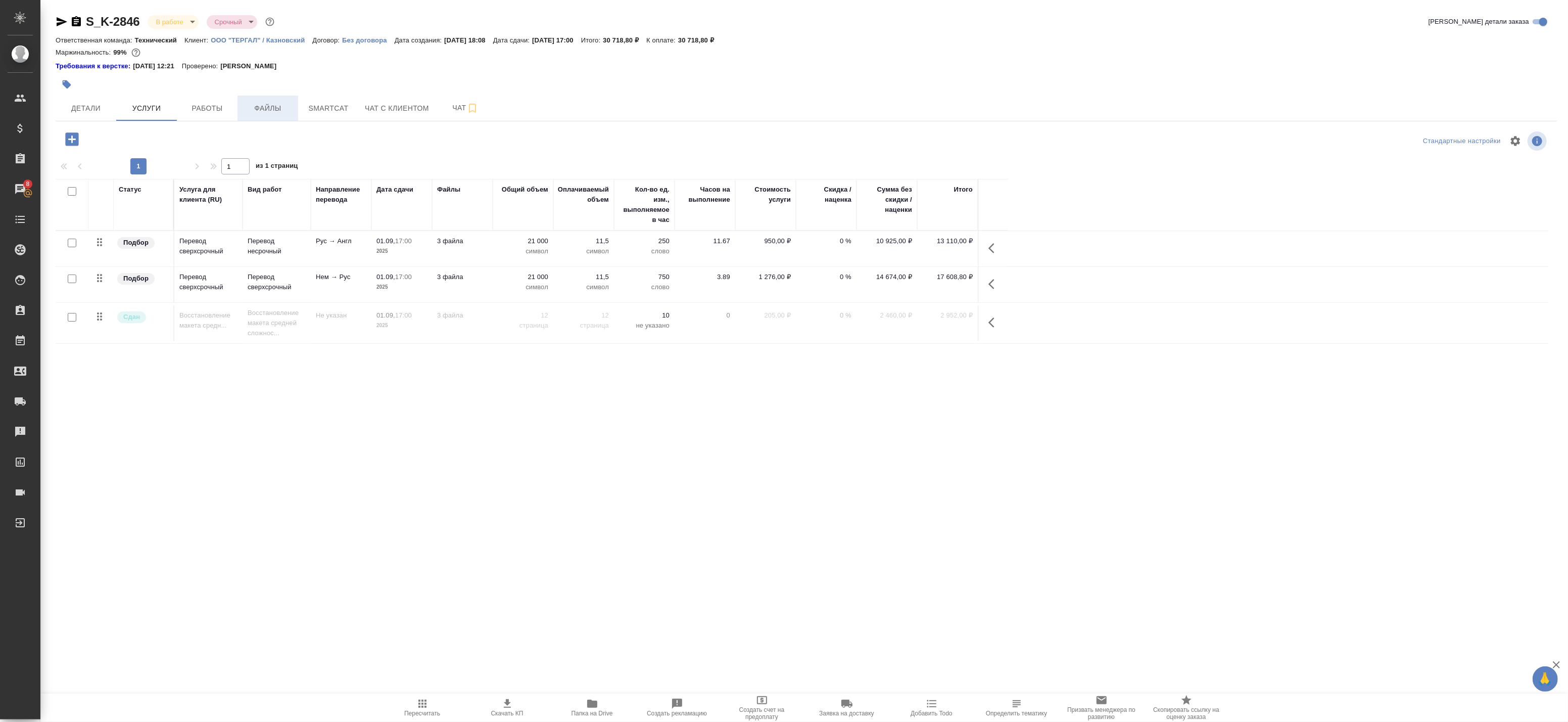
click at [265, 107] on span "Файлы" at bounding box center [267, 109] width 48 height 13
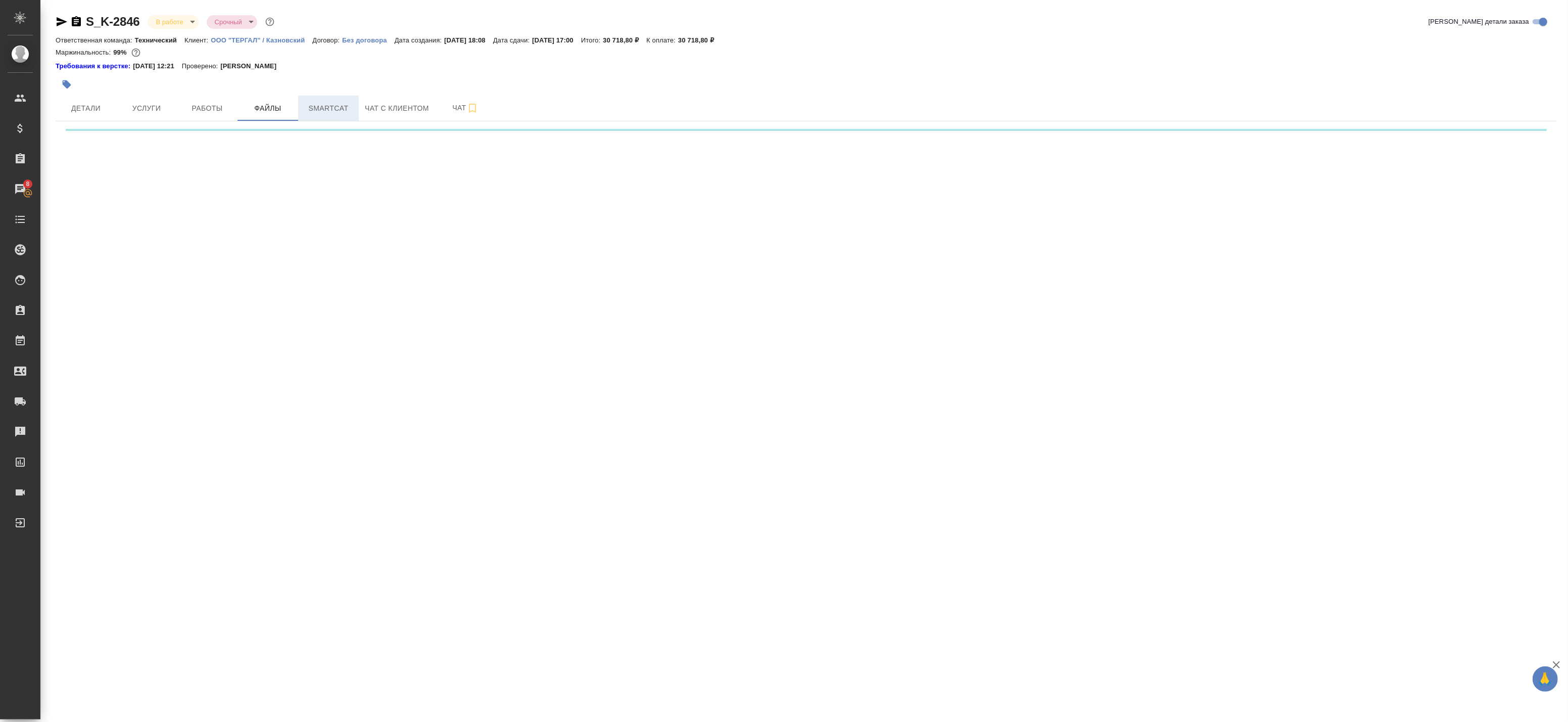
click at [309, 106] on span "Smartcat" at bounding box center [327, 109] width 48 height 13
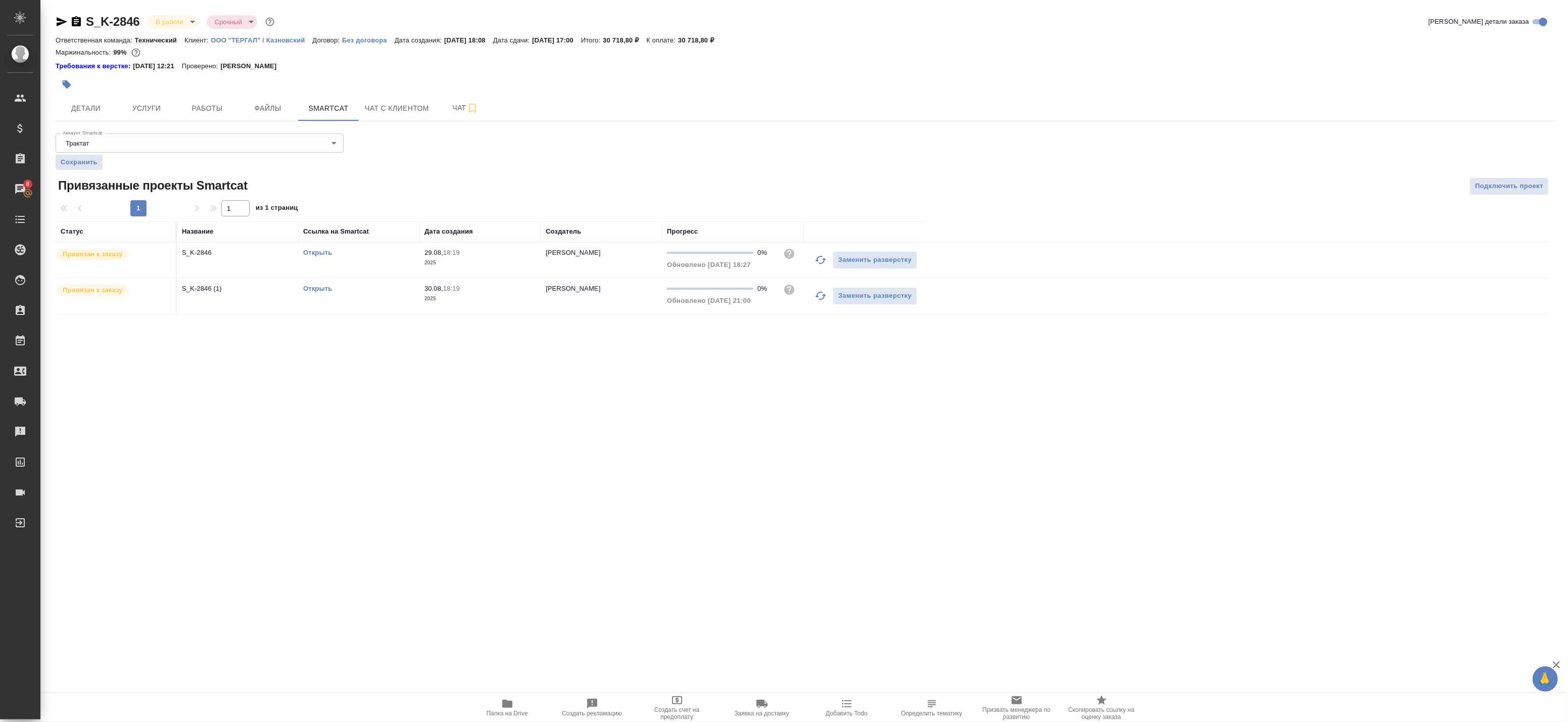
click at [248, 262] on td "S_K-2846" at bounding box center [237, 260] width 121 height 36
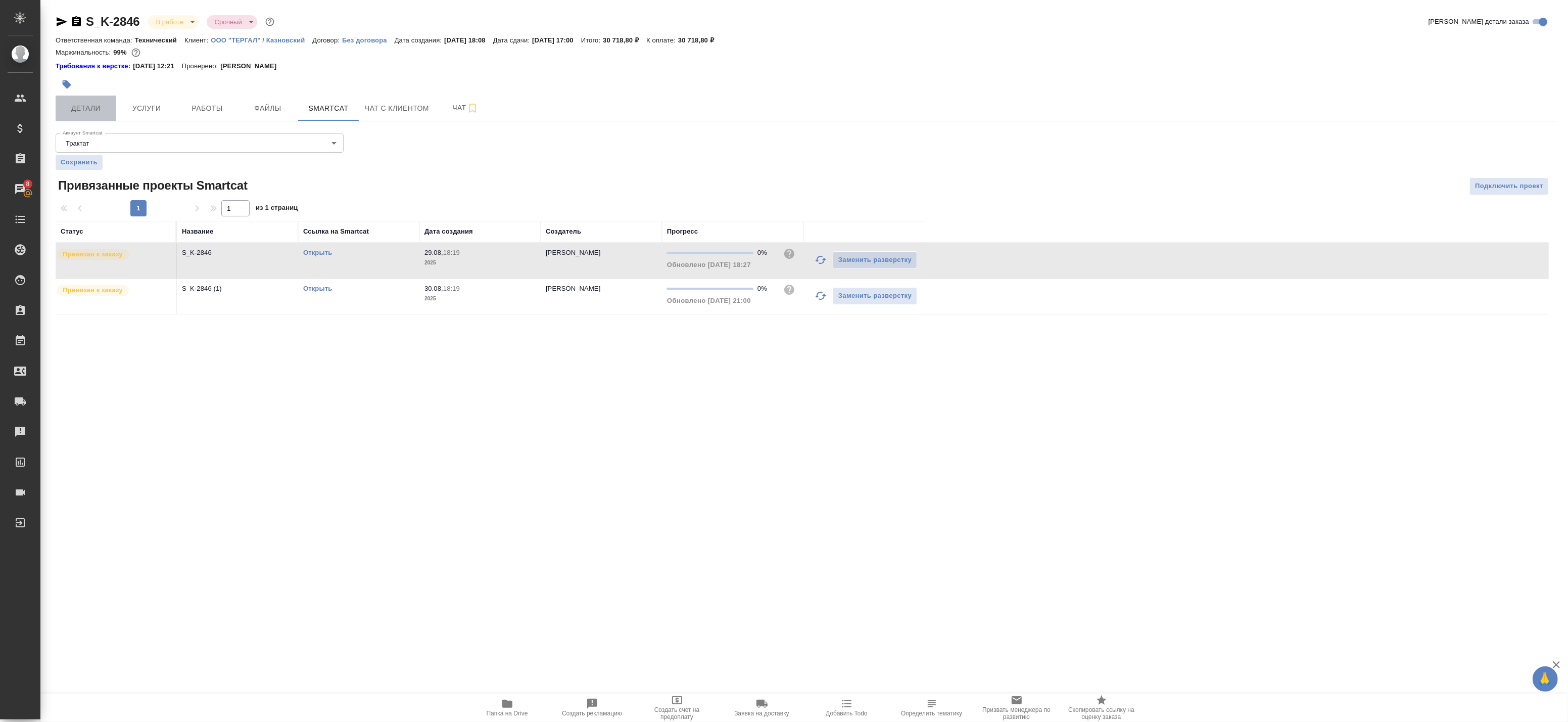
click at [90, 108] on span "Детали" at bounding box center [86, 109] width 48 height 13
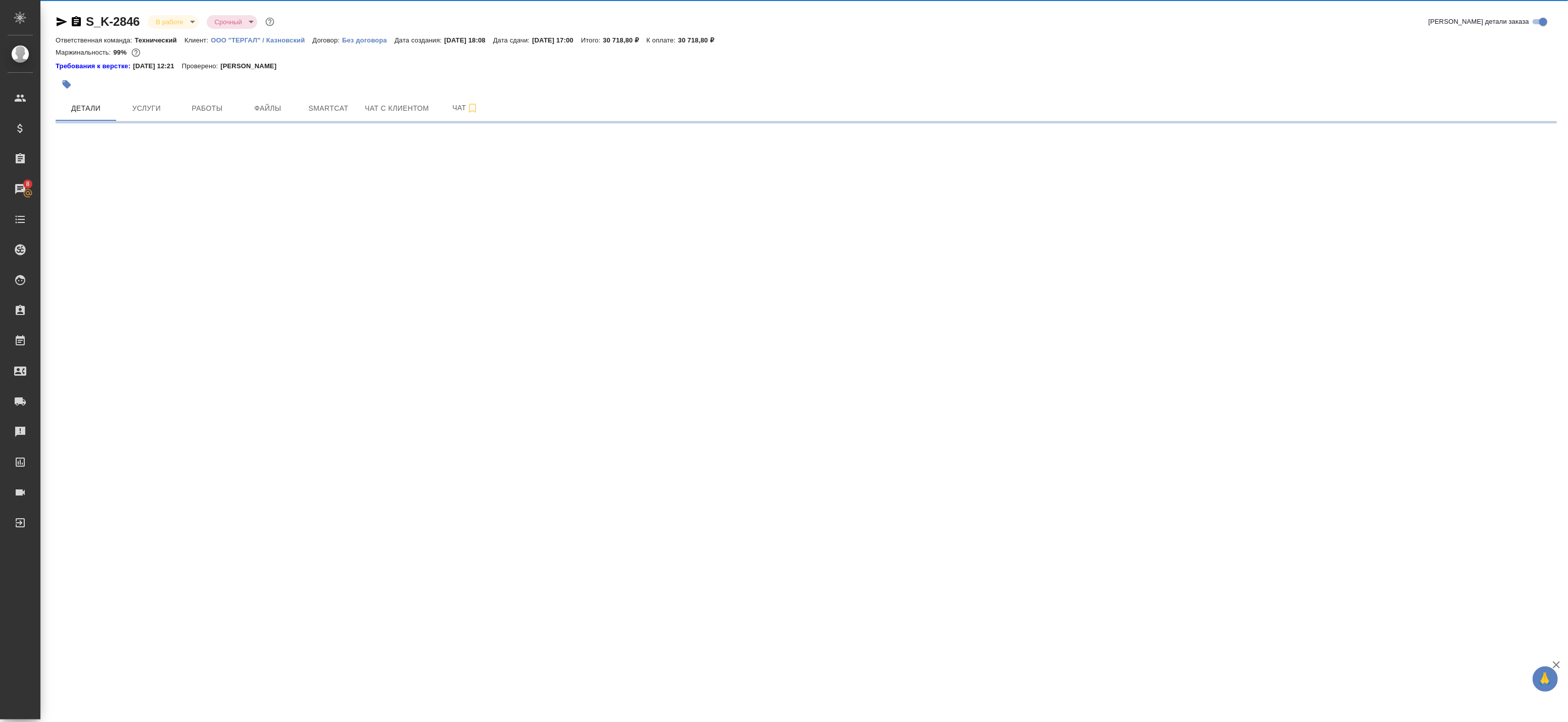
select select "RU"
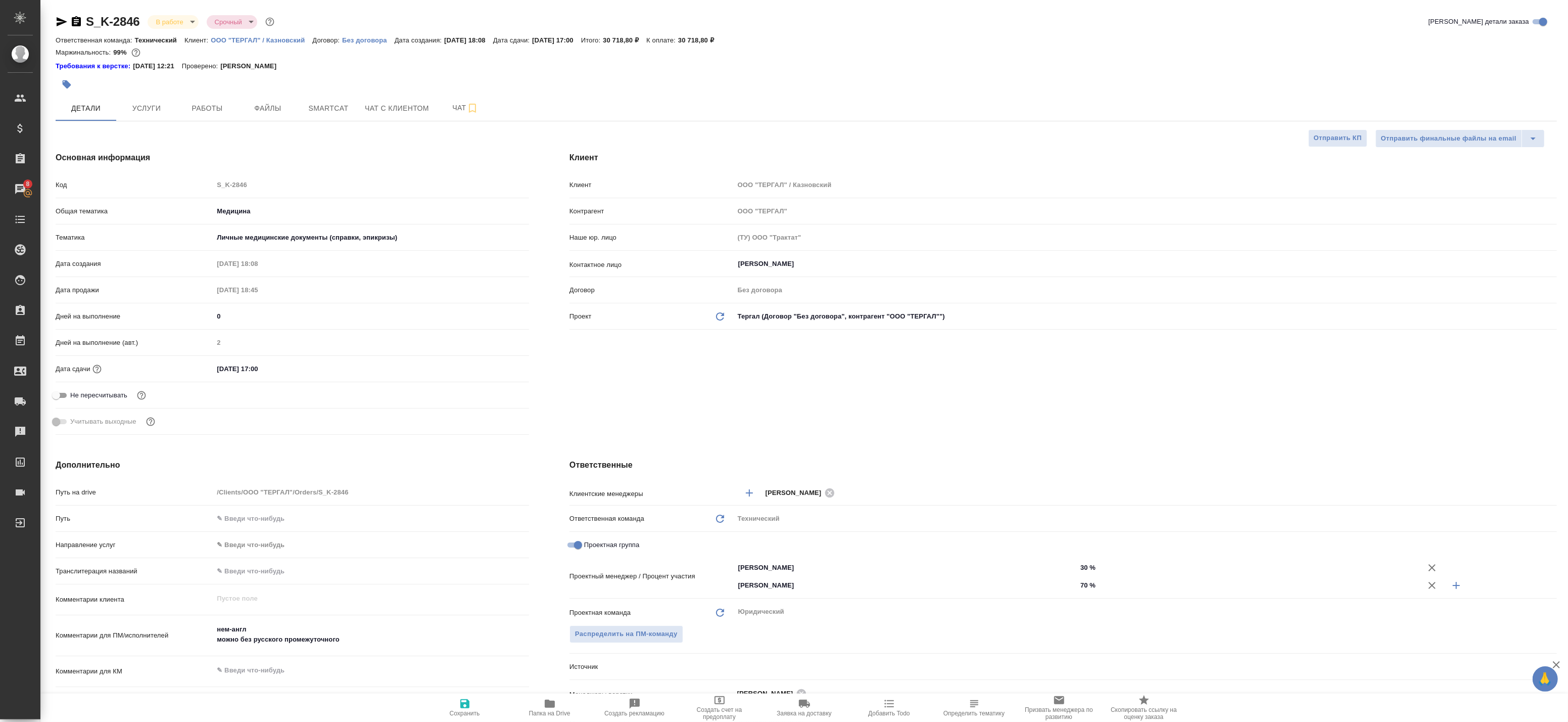
type textarea "x"
click at [213, 104] on span "Работы" at bounding box center [206, 109] width 48 height 13
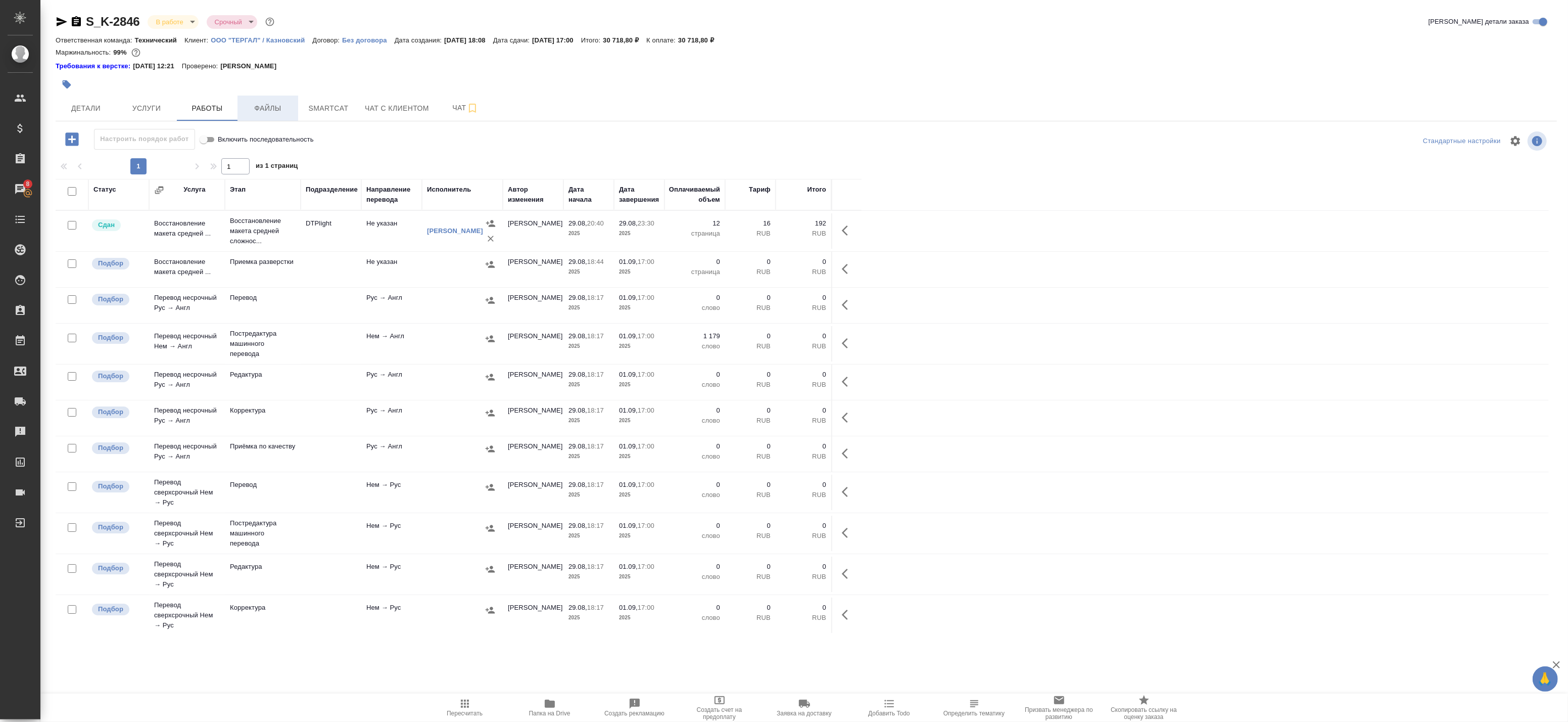
click at [255, 110] on span "Файлы" at bounding box center [267, 109] width 48 height 13
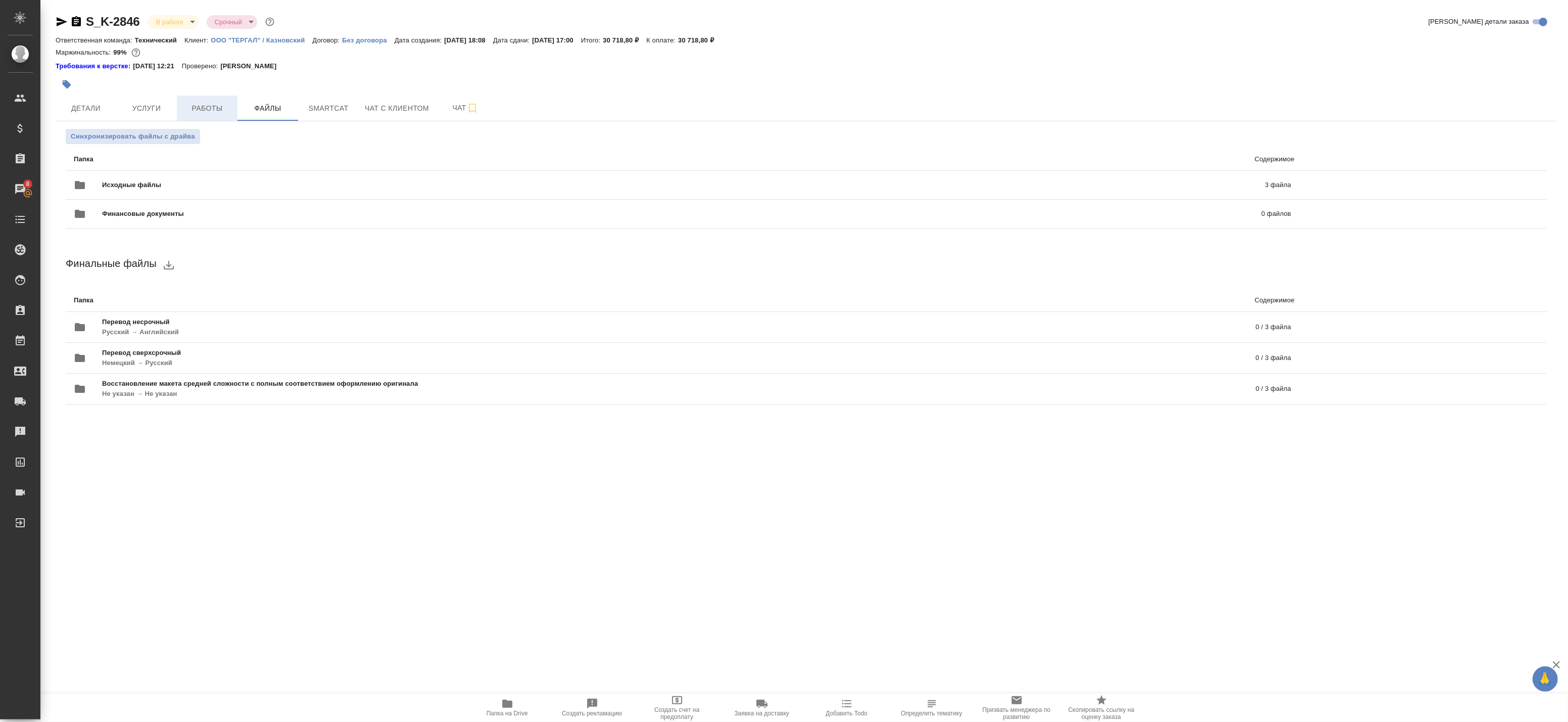
click at [215, 110] on span "Работы" at bounding box center [206, 109] width 48 height 13
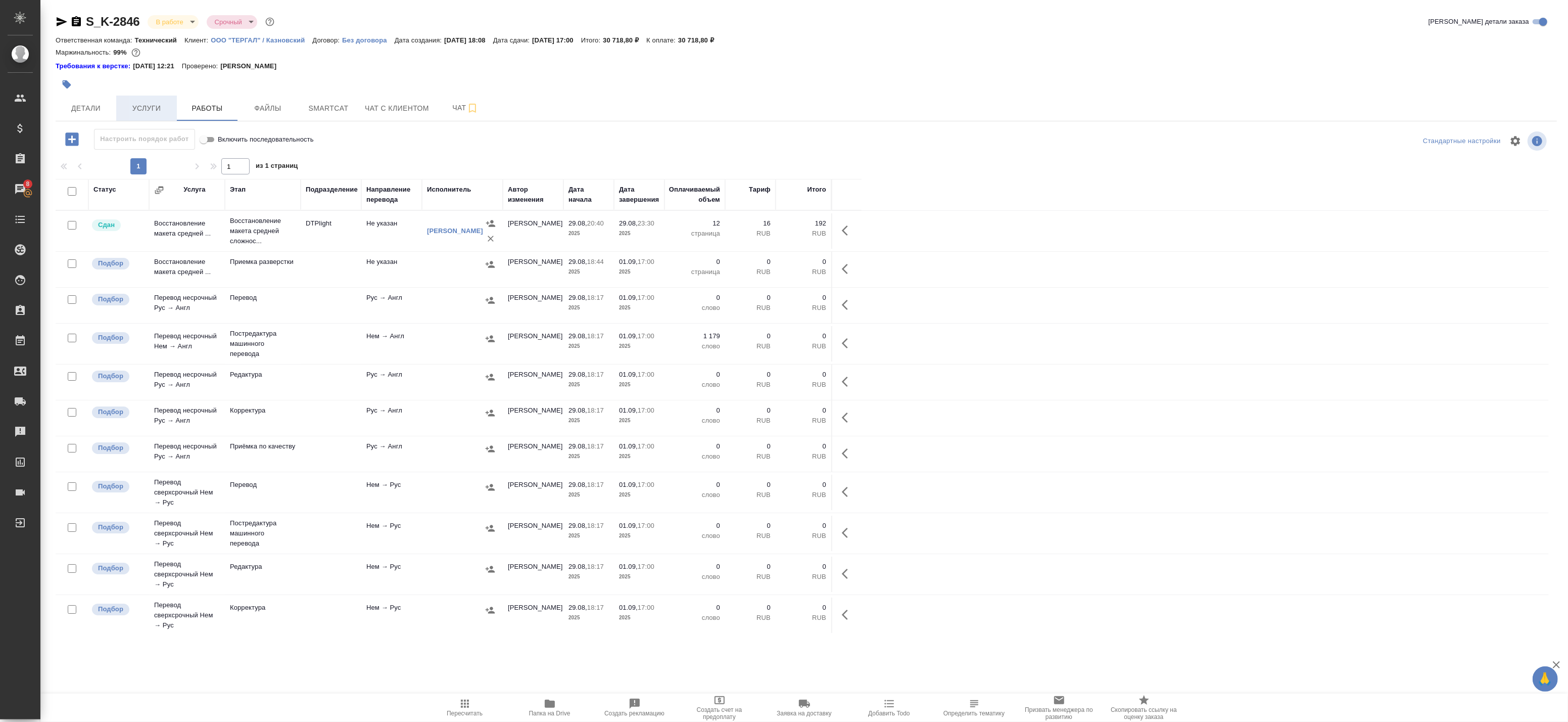
click at [147, 110] on span "Услуги" at bounding box center [146, 109] width 48 height 13
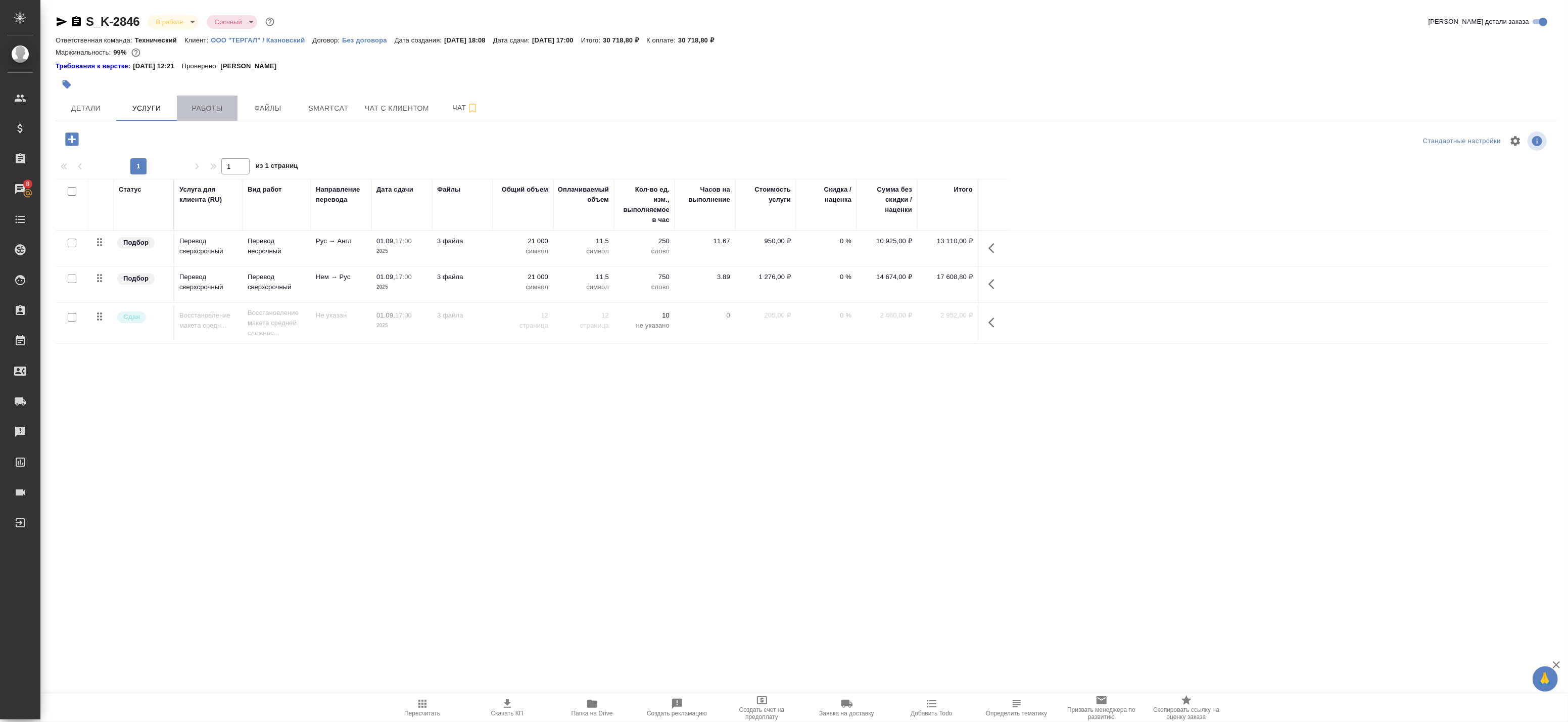
click at [219, 111] on span "Работы" at bounding box center [206, 109] width 48 height 13
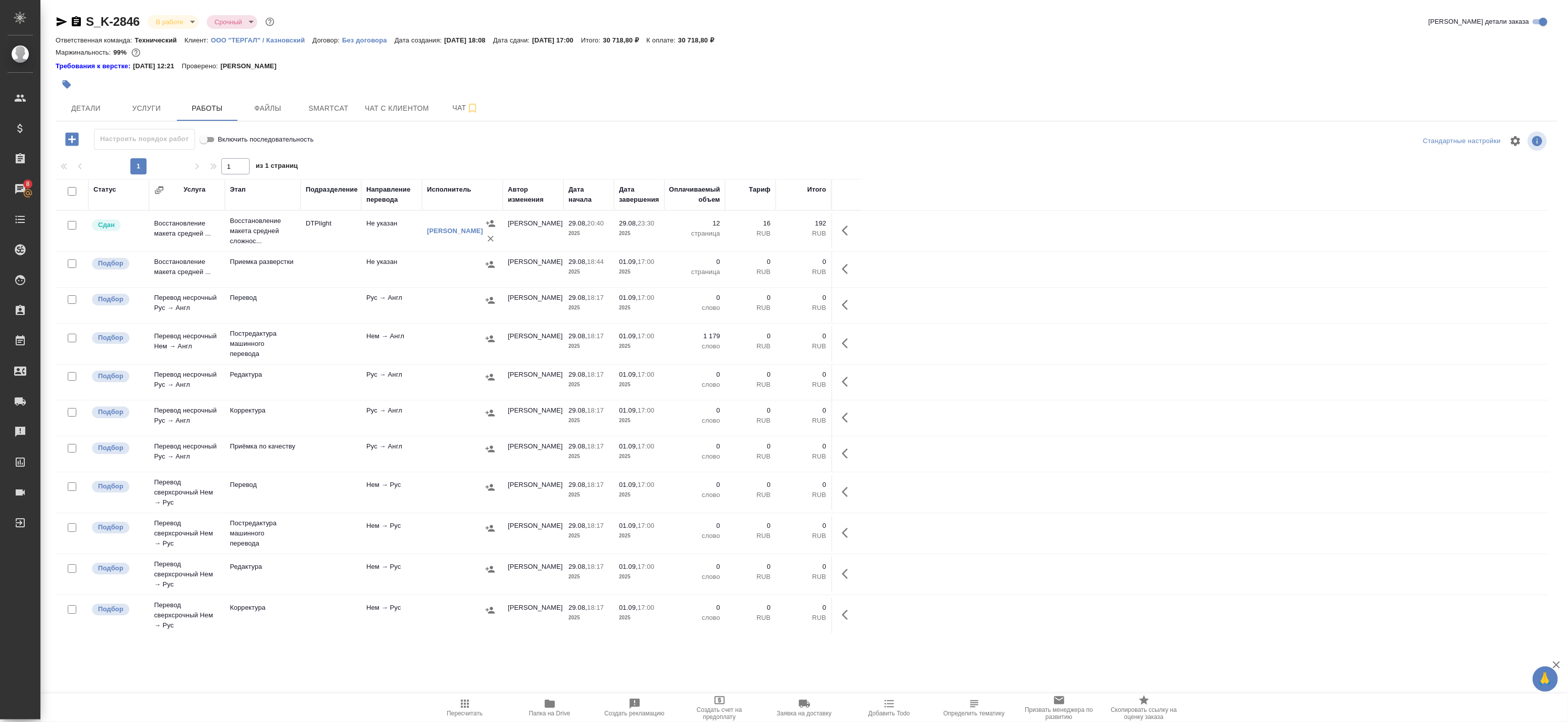
click at [275, 123] on div "S_K-2846 В работе inProgress Срочный urgent Кратко детали заказа Ответственная …" at bounding box center [806, 330] width 1512 height 660
click at [274, 115] on button "Файлы" at bounding box center [267, 109] width 60 height 26
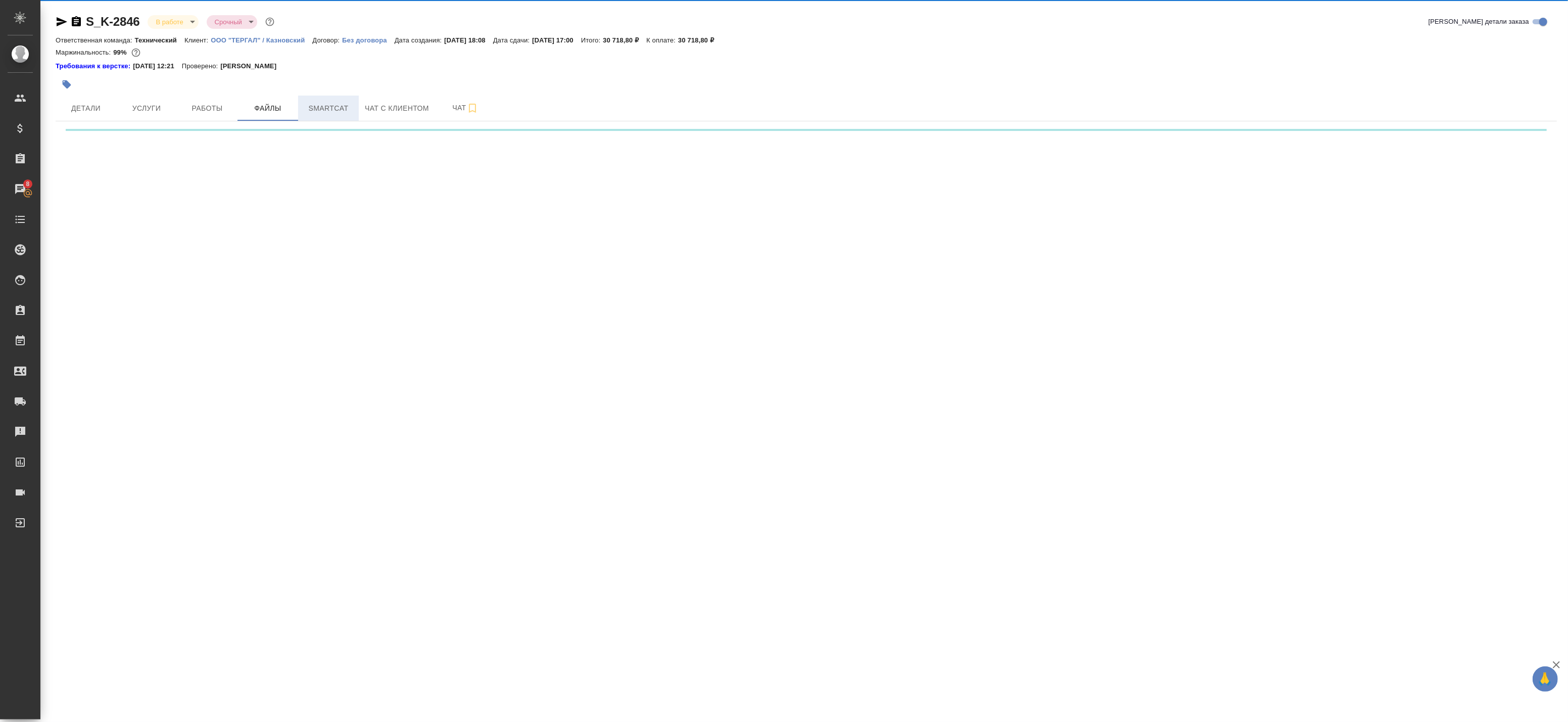
click at [332, 113] on span "Smartcat" at bounding box center [327, 109] width 48 height 13
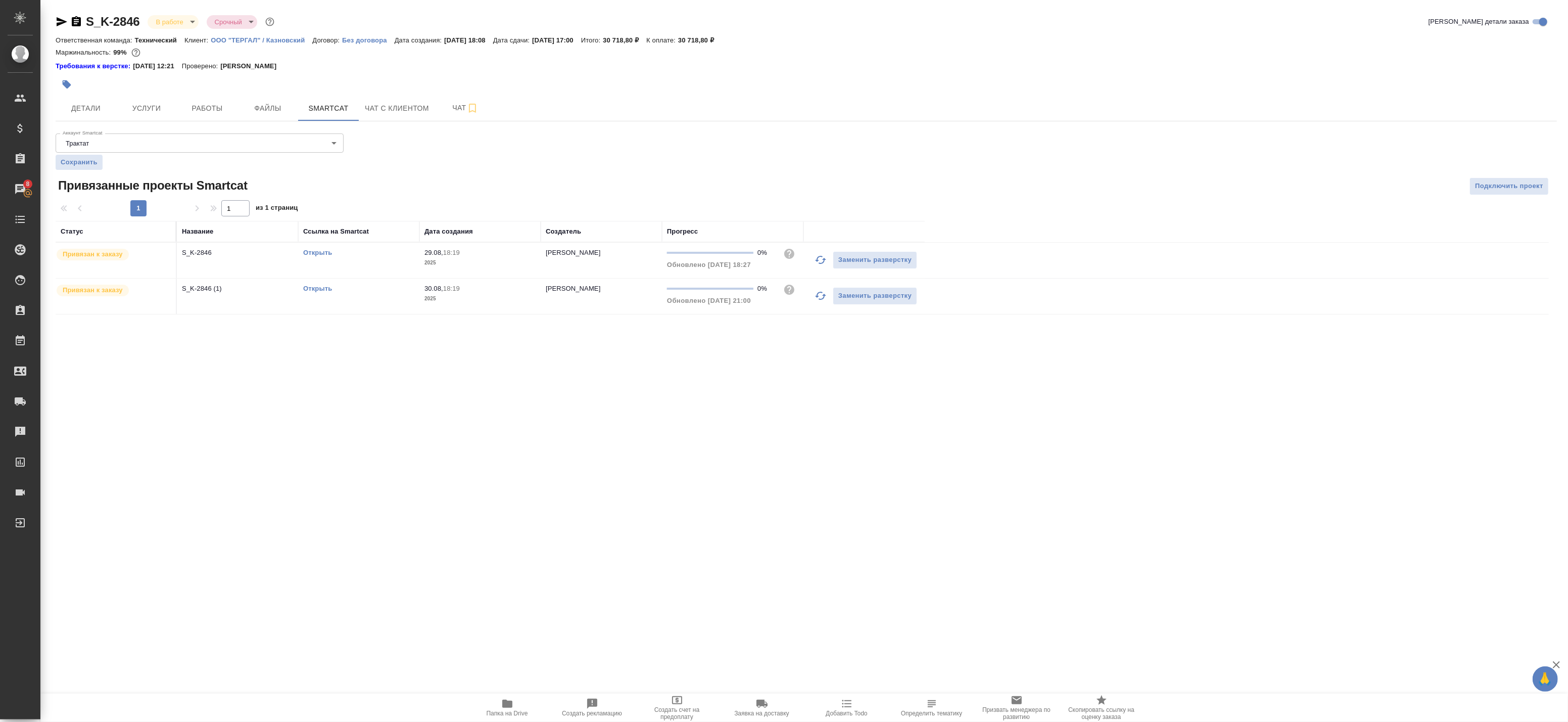
click at [321, 256] on div "Открыть" at bounding box center [358, 252] width 111 height 10
click at [321, 252] on link "Открыть" at bounding box center [317, 252] width 29 height 7
click at [223, 105] on span "Работы" at bounding box center [206, 109] width 48 height 13
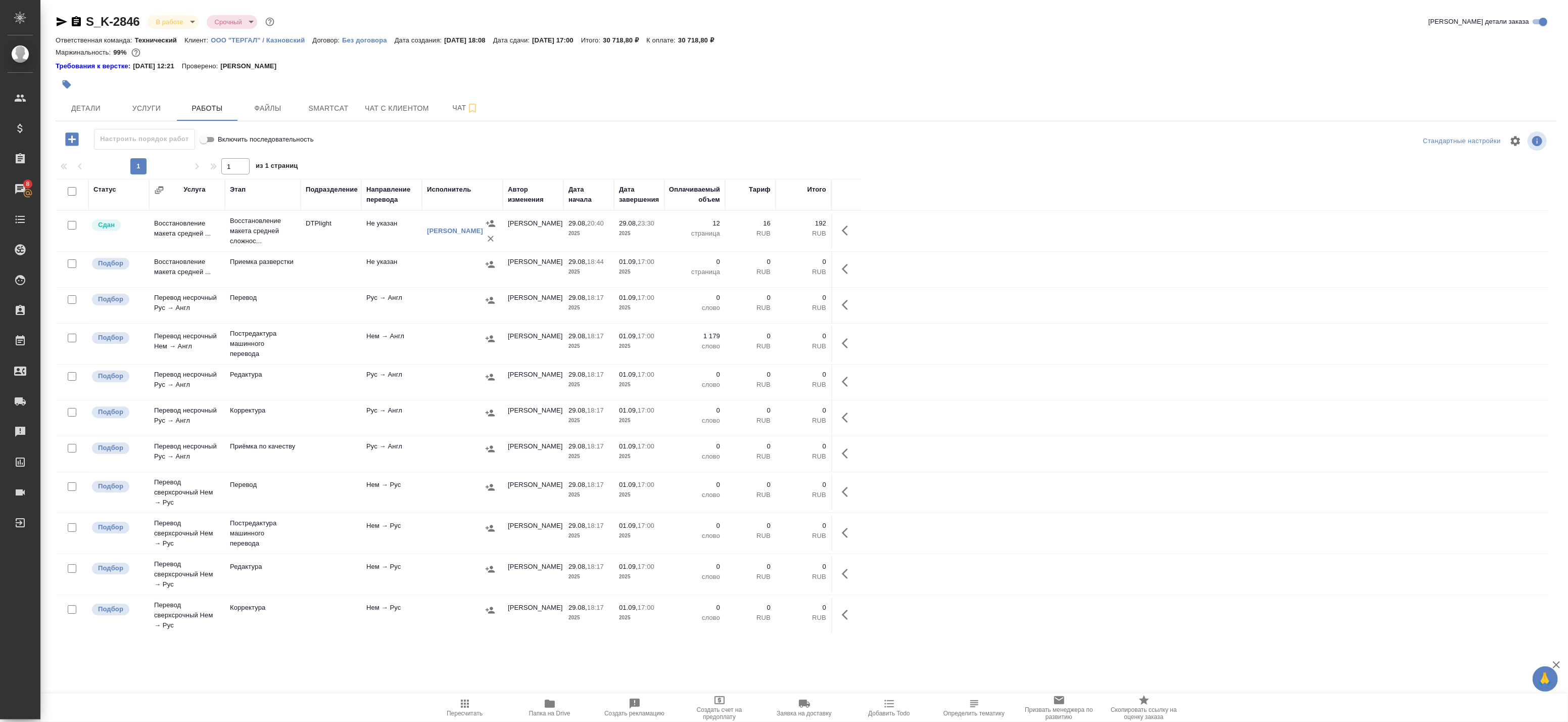
click at [562, 705] on span "Папка на Drive" at bounding box center [550, 706] width 73 height 19
click at [88, 105] on span "Детали" at bounding box center [86, 109] width 48 height 13
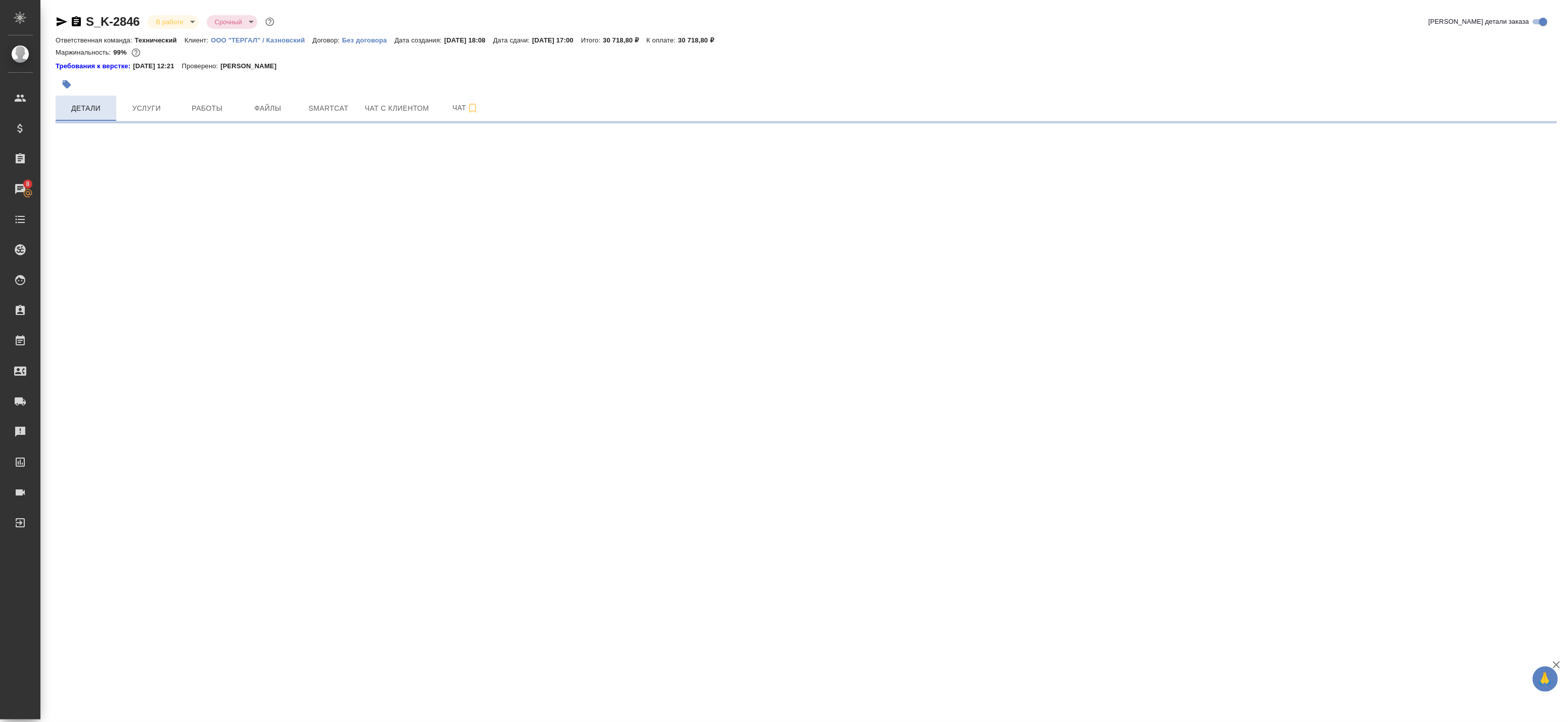
select select "RU"
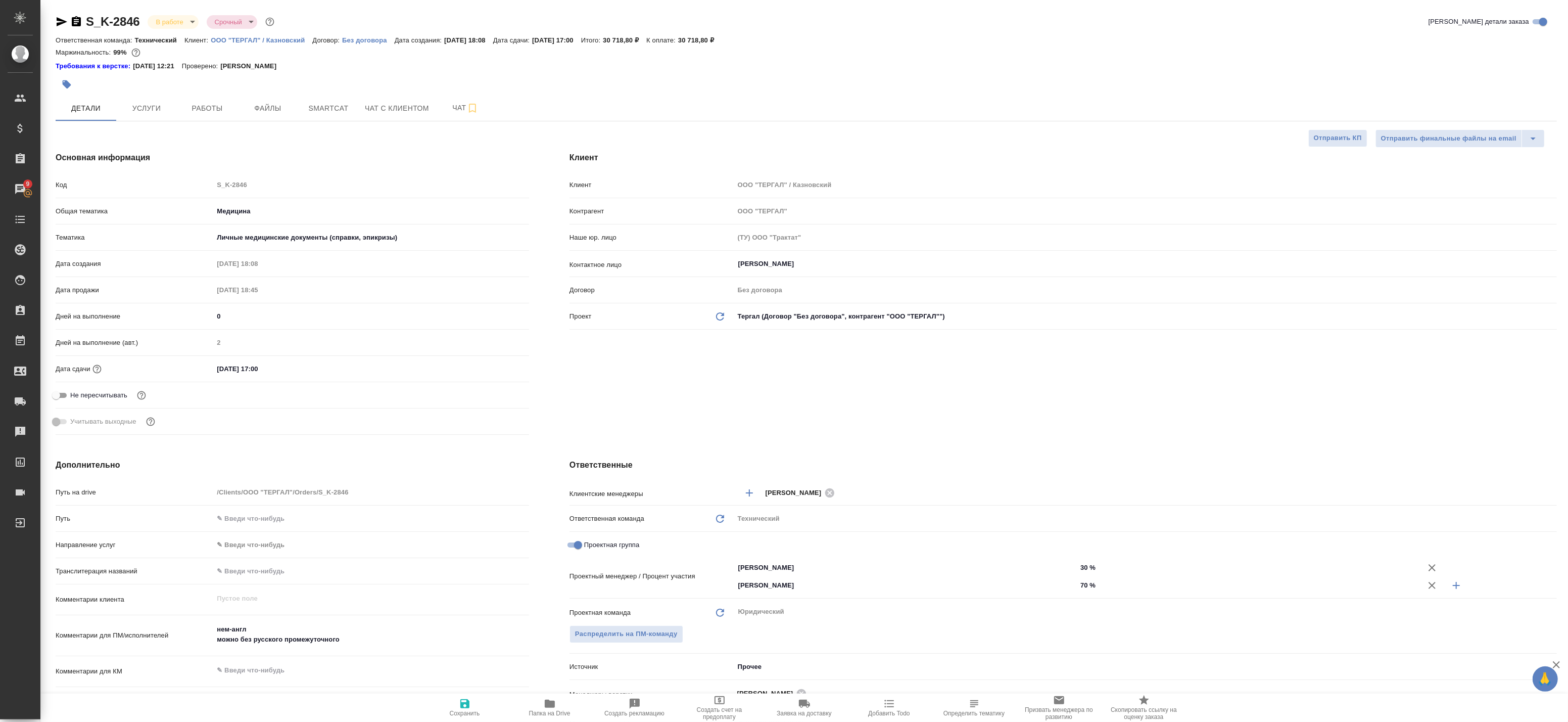
type textarea "x"
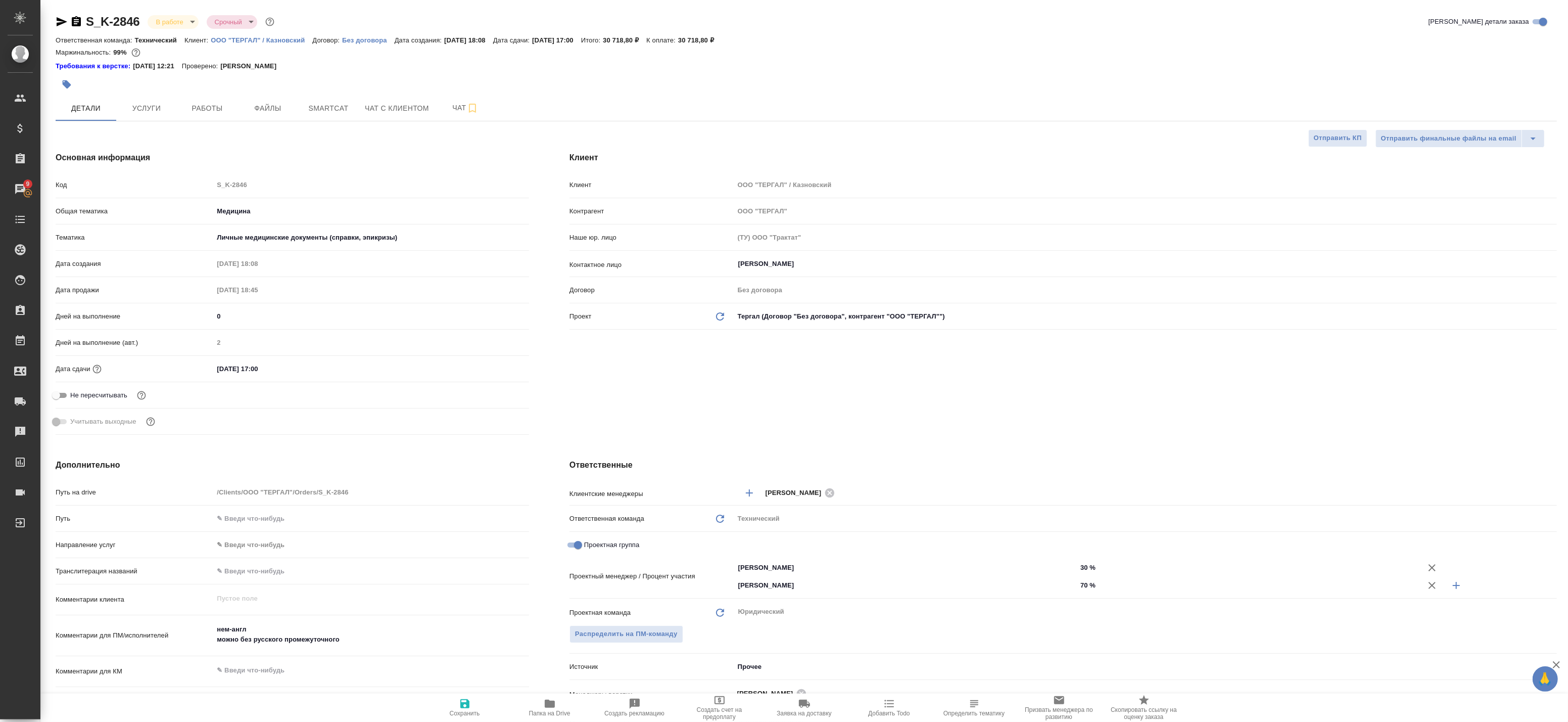
type textarea "x"
click at [56, 96] on button "Детали" at bounding box center [86, 109] width 60 height 26
type textarea "x"
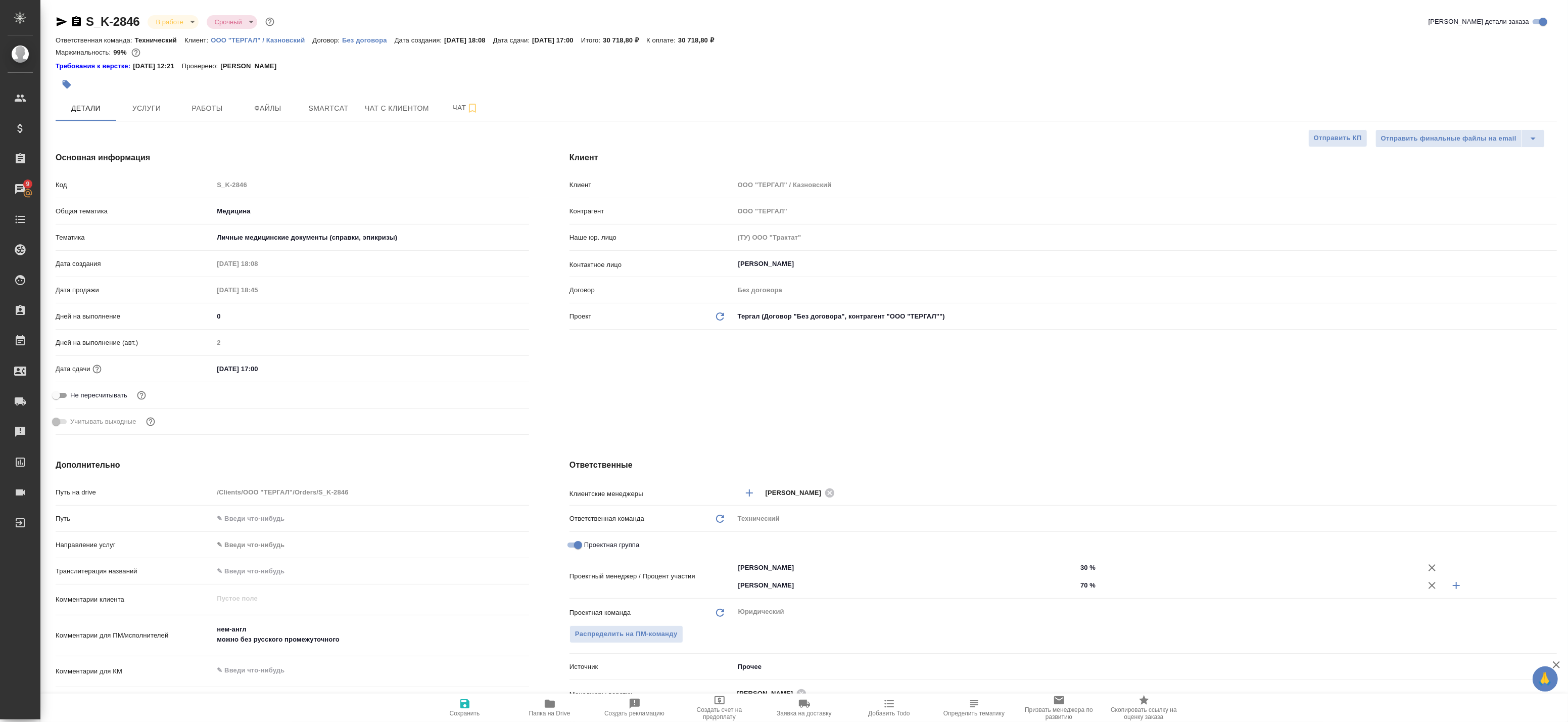
type textarea "x"
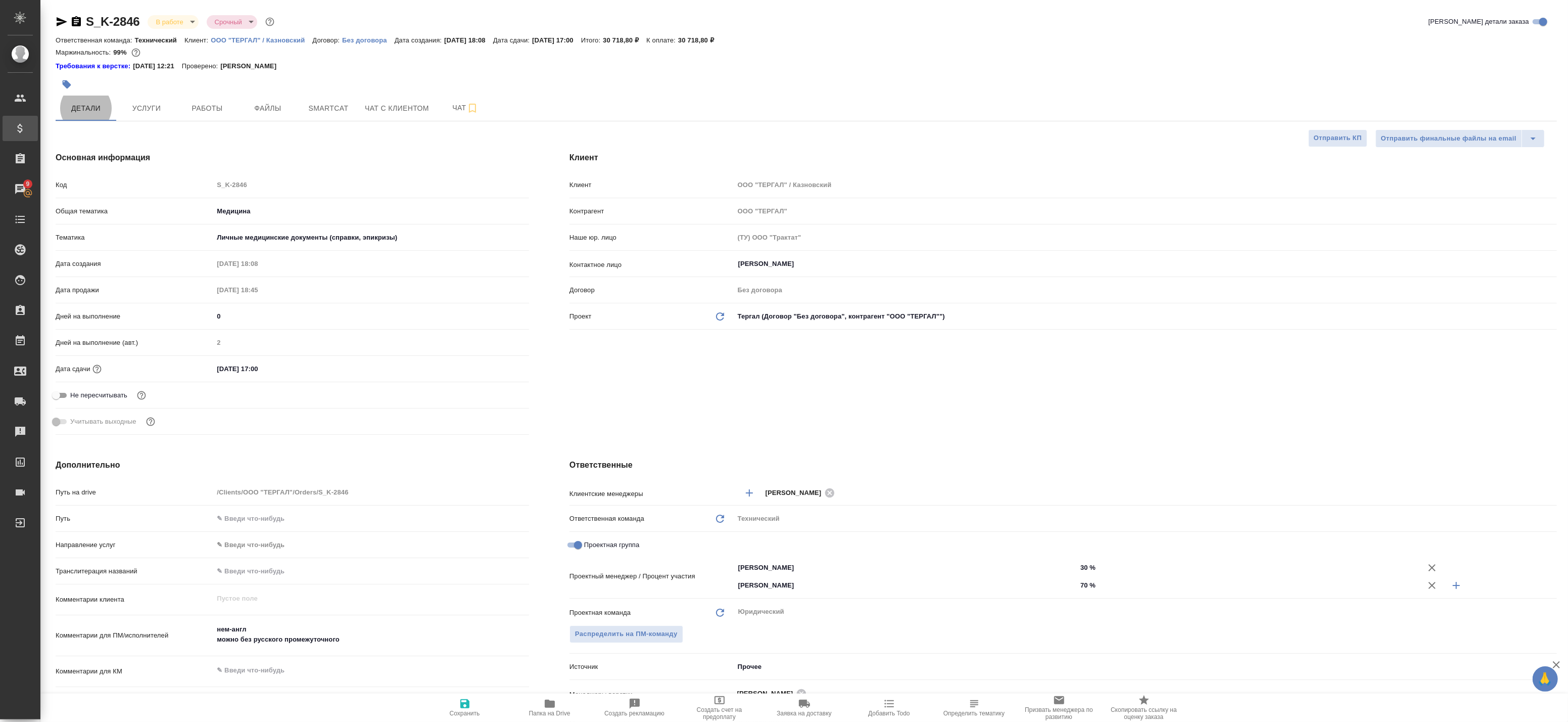
type textarea "x"
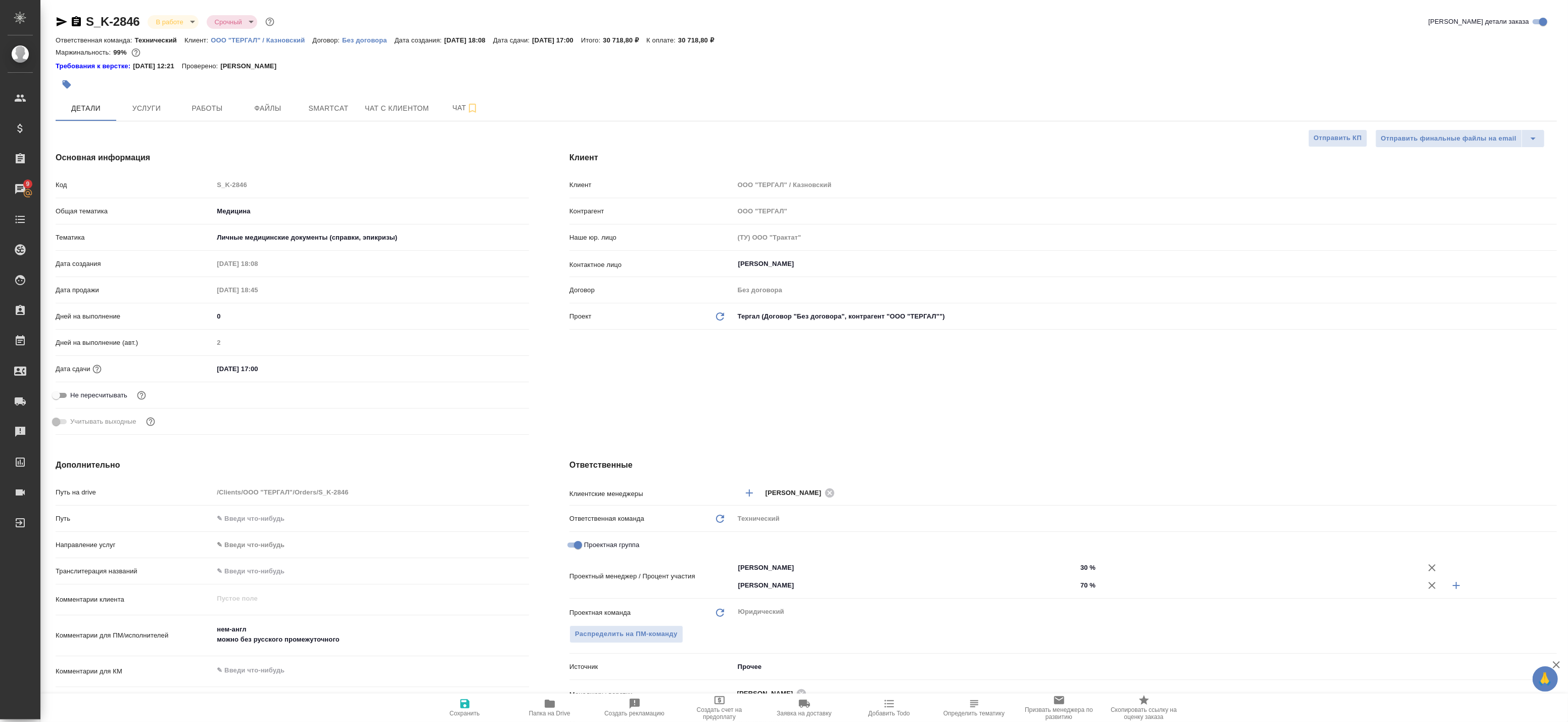
type textarea "x"
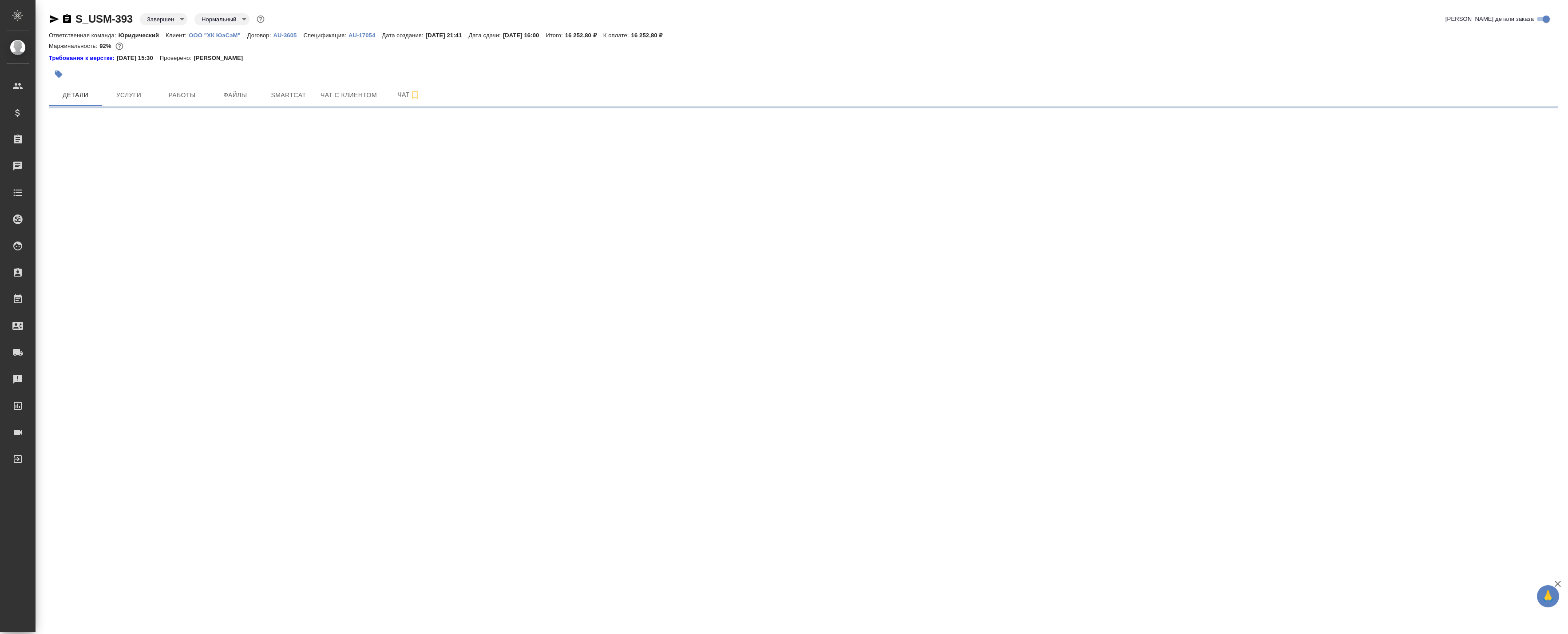
select select "RU"
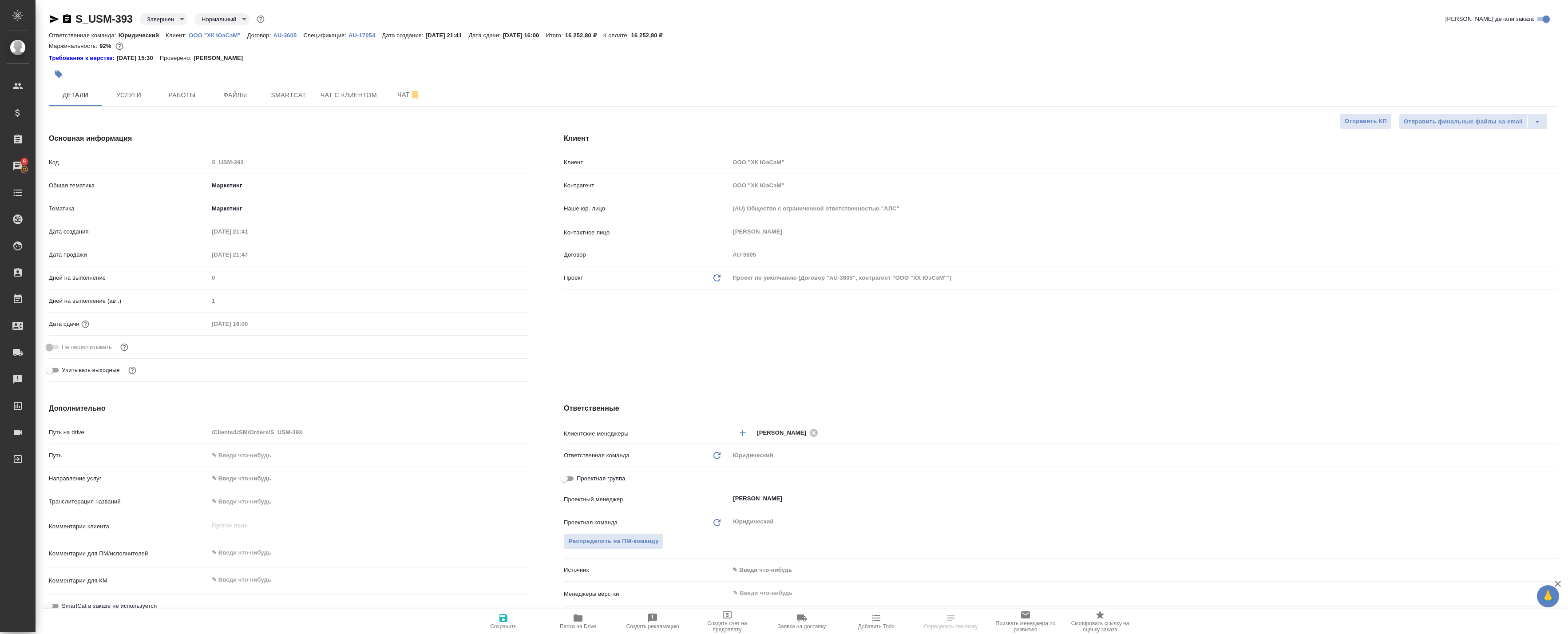
select select "RU"
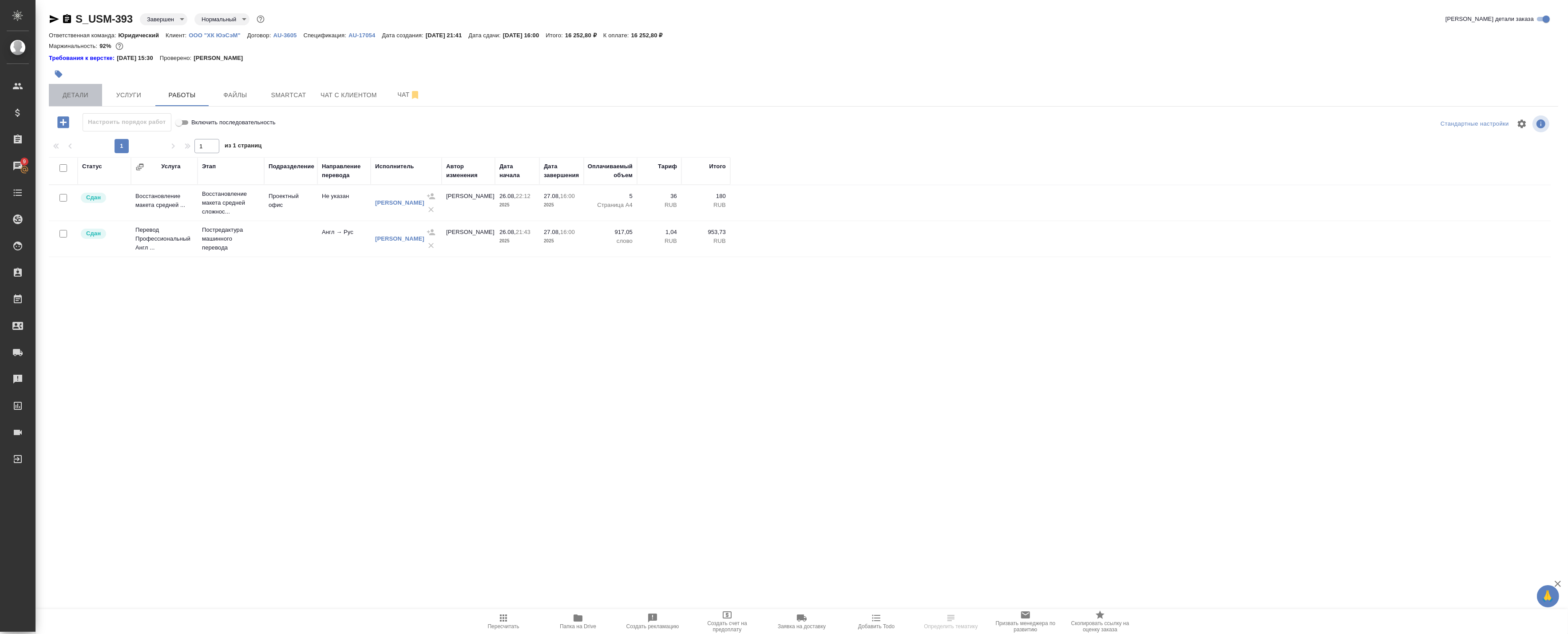
click at [71, 91] on span "Детали" at bounding box center [75, 95] width 42 height 11
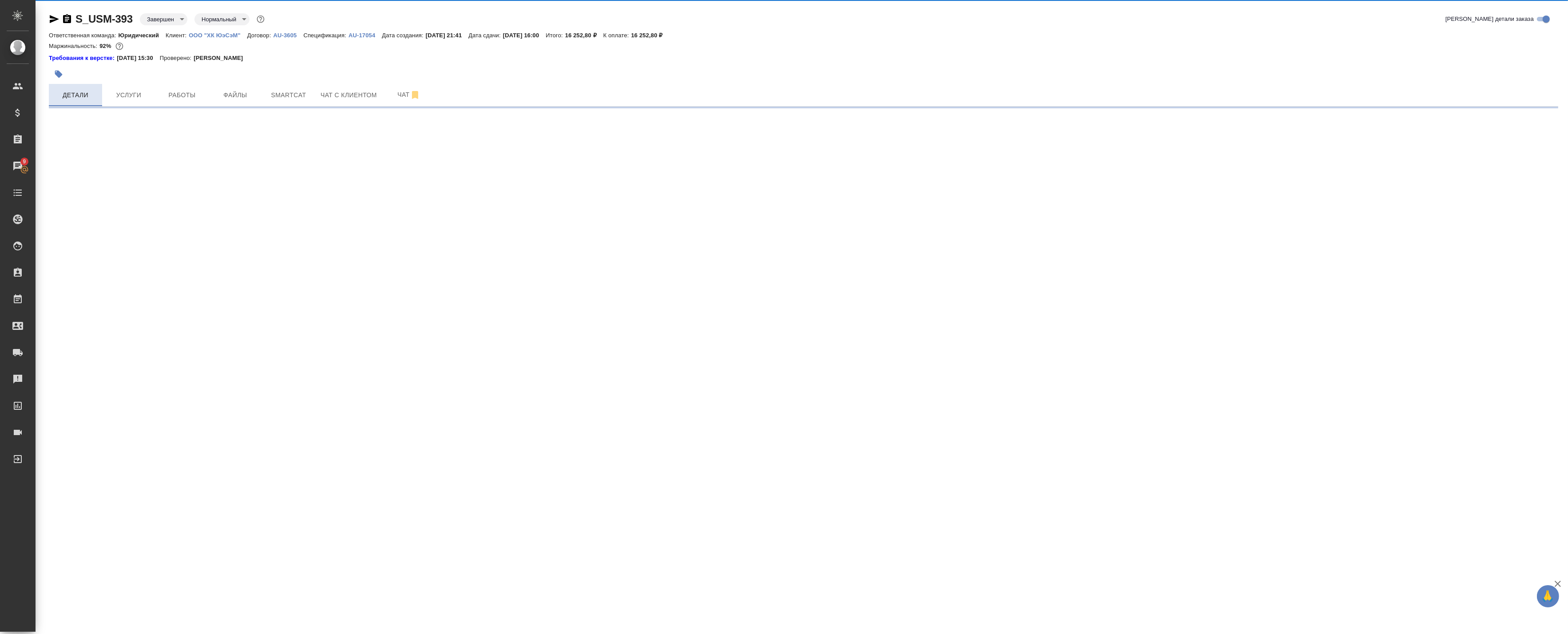
select select "RU"
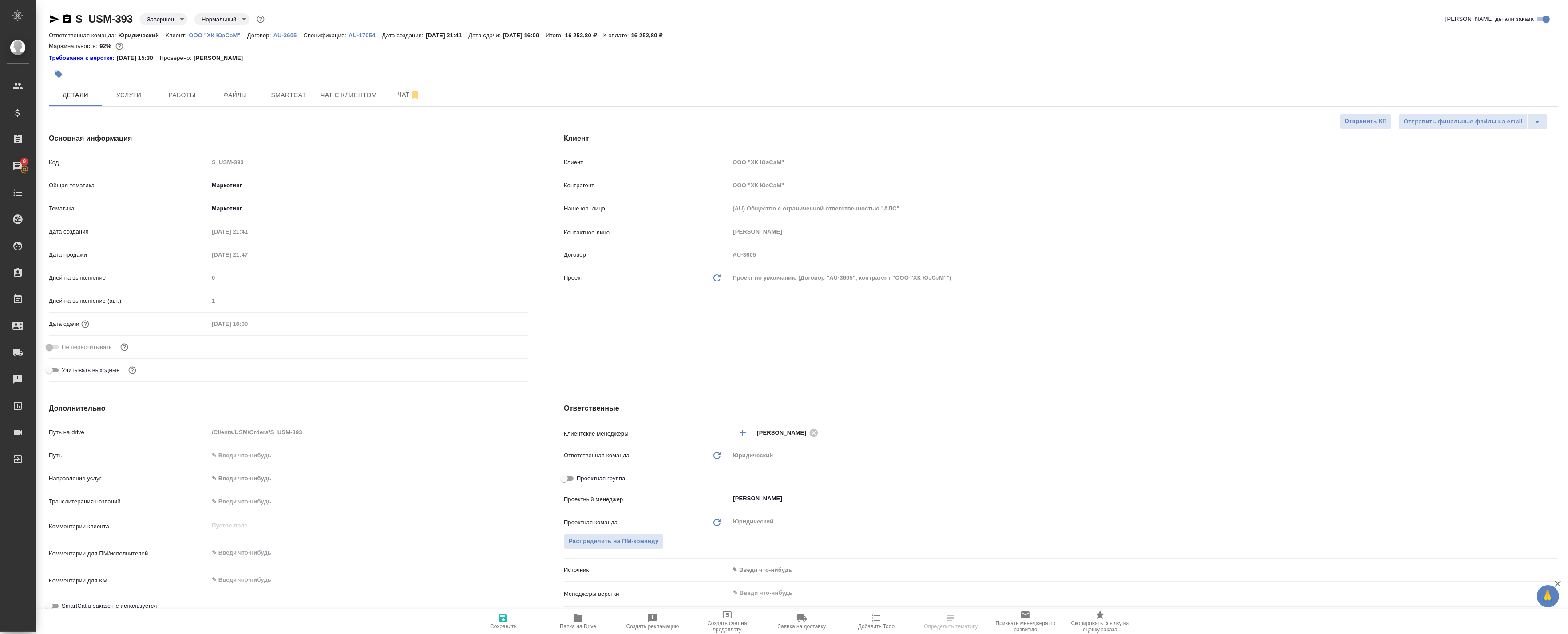
type textarea "x"
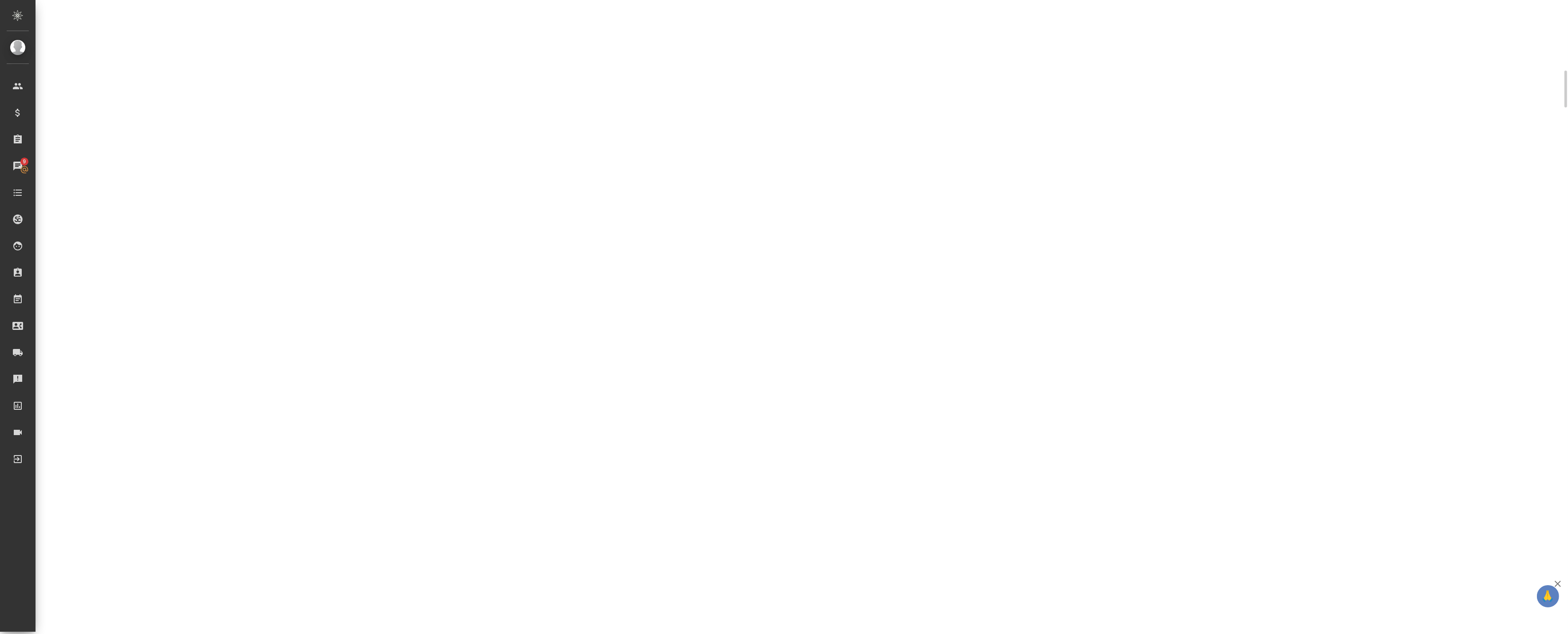
scroll to position [34, 0]
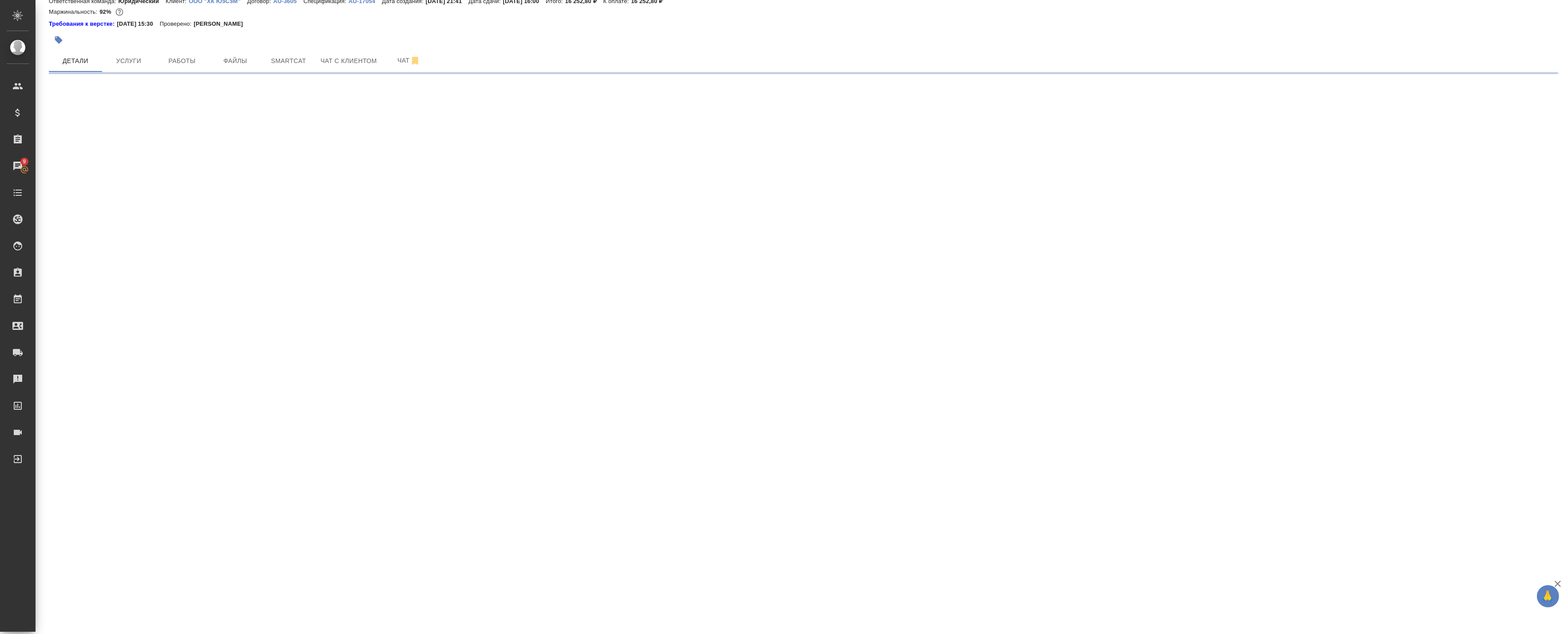
select select "RU"
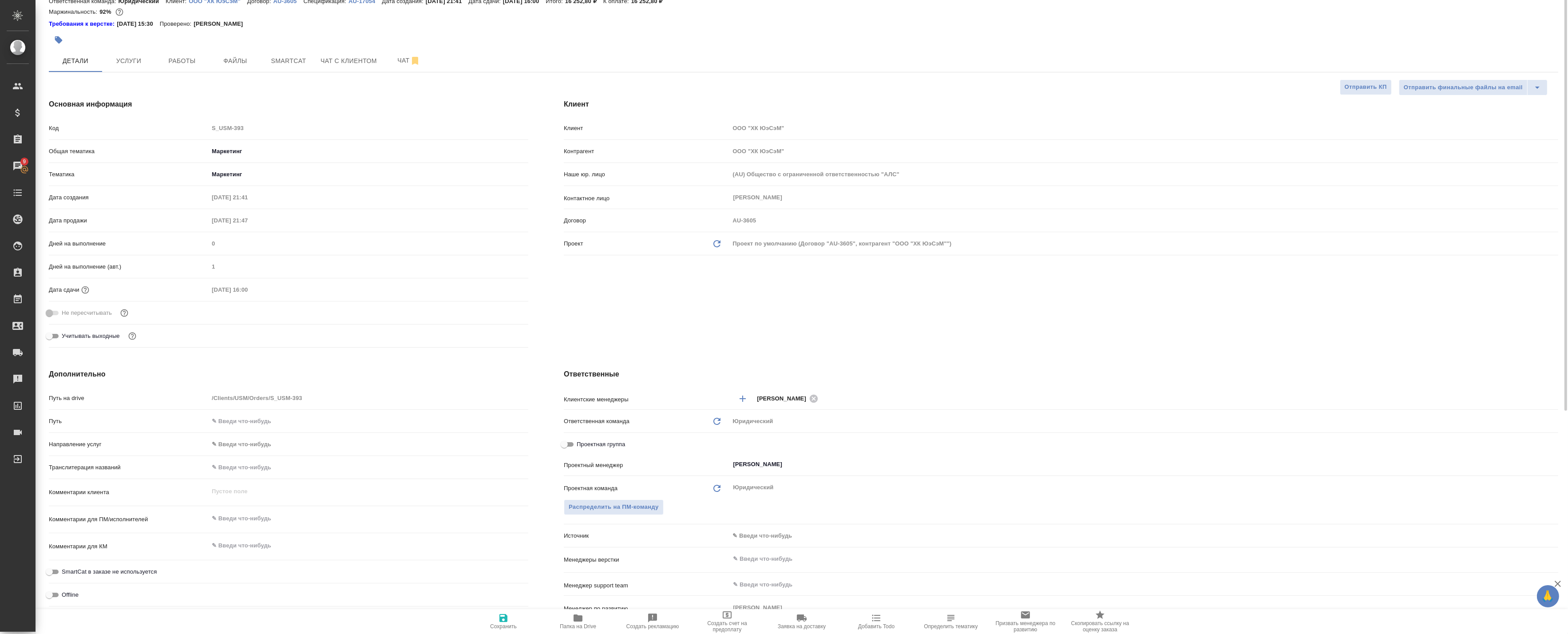
scroll to position [0, 0]
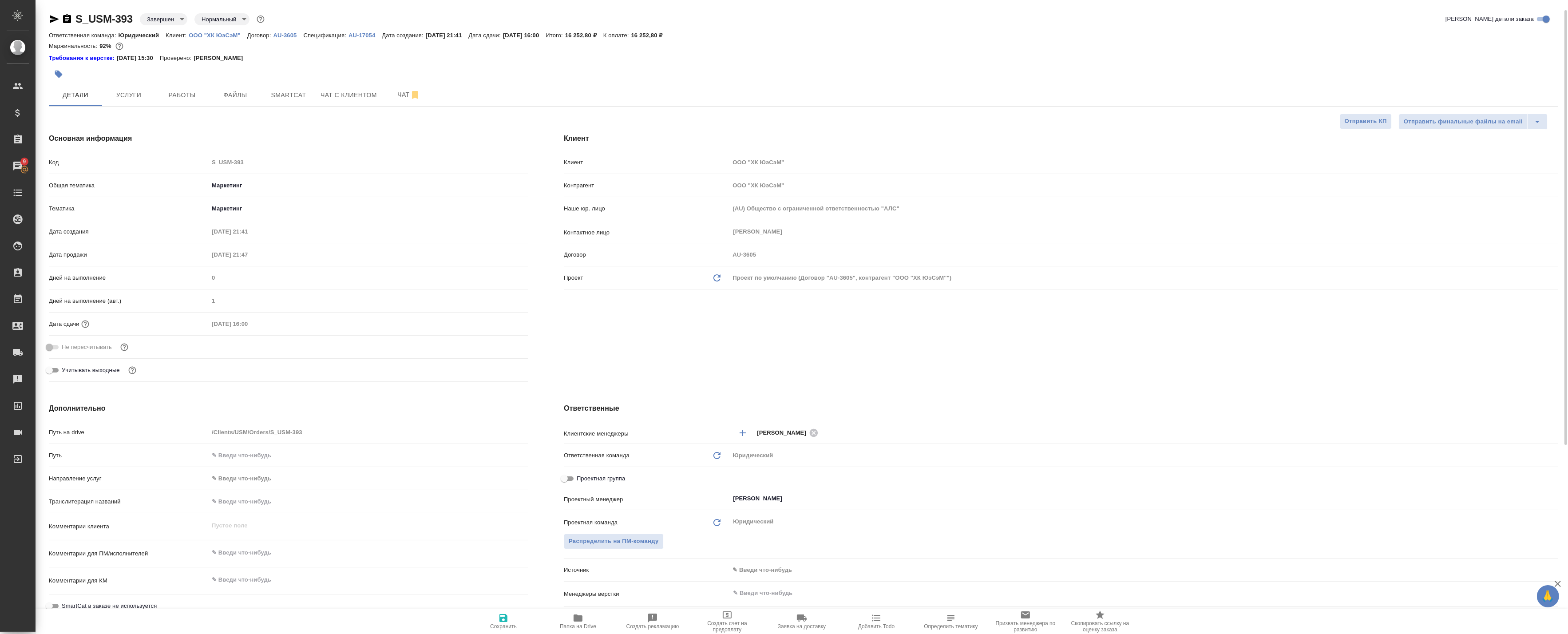
type textarea "x"
click at [182, 92] on span "Работы" at bounding box center [181, 95] width 42 height 11
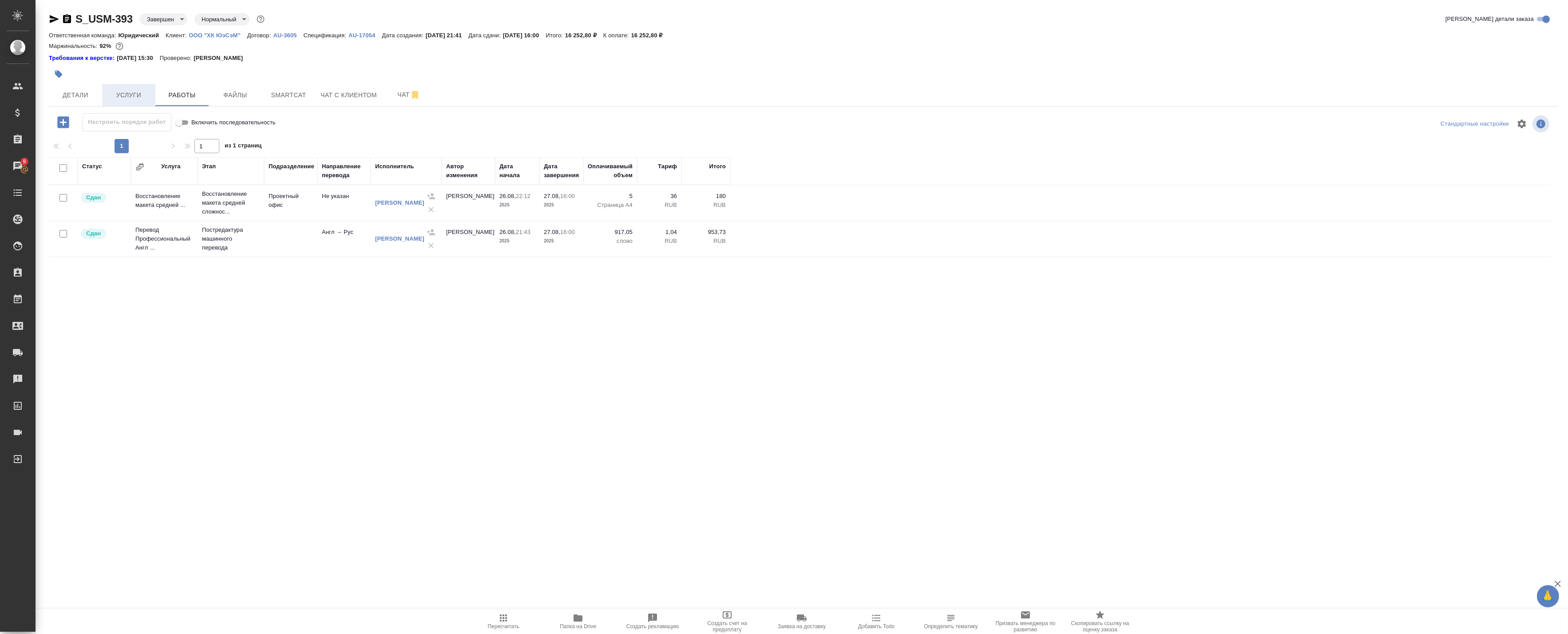
click at [131, 87] on button "Услуги" at bounding box center [128, 95] width 53 height 22
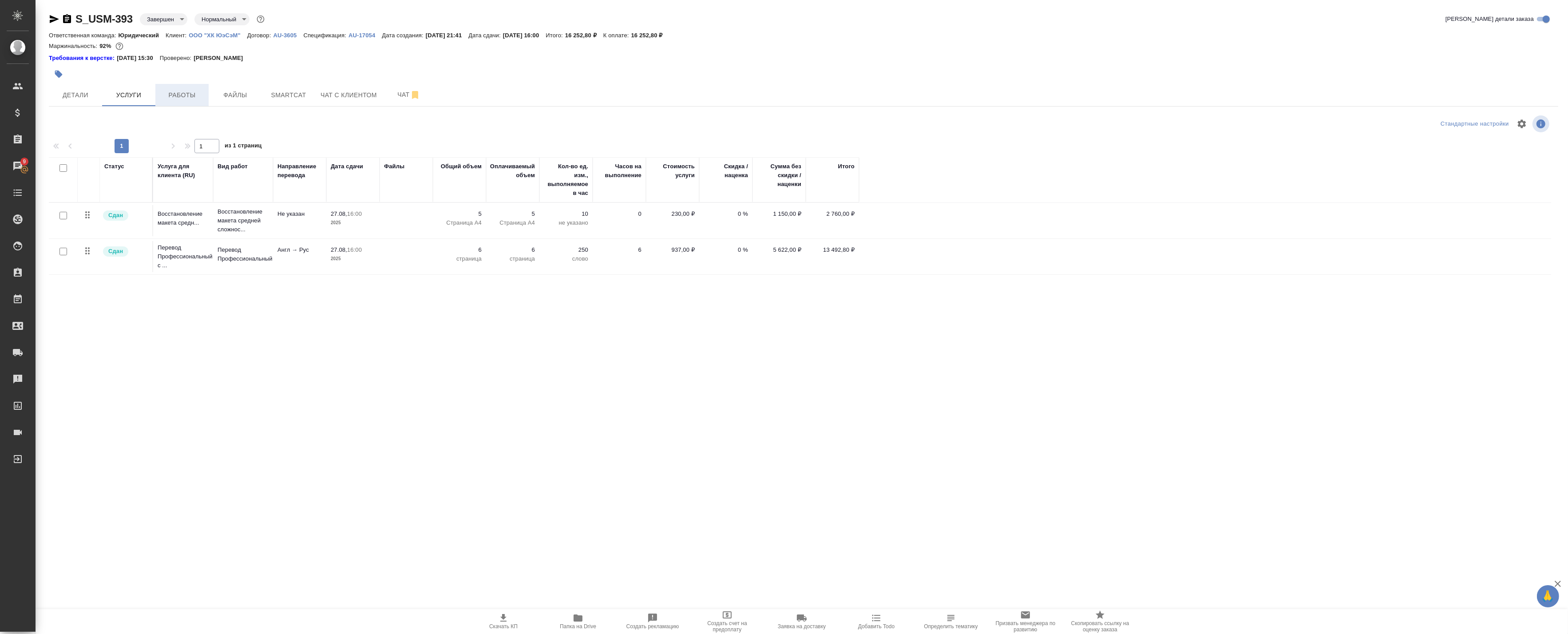
click at [186, 95] on span "Работы" at bounding box center [181, 95] width 42 height 11
